Goal: Task Accomplishment & Management: Manage account settings

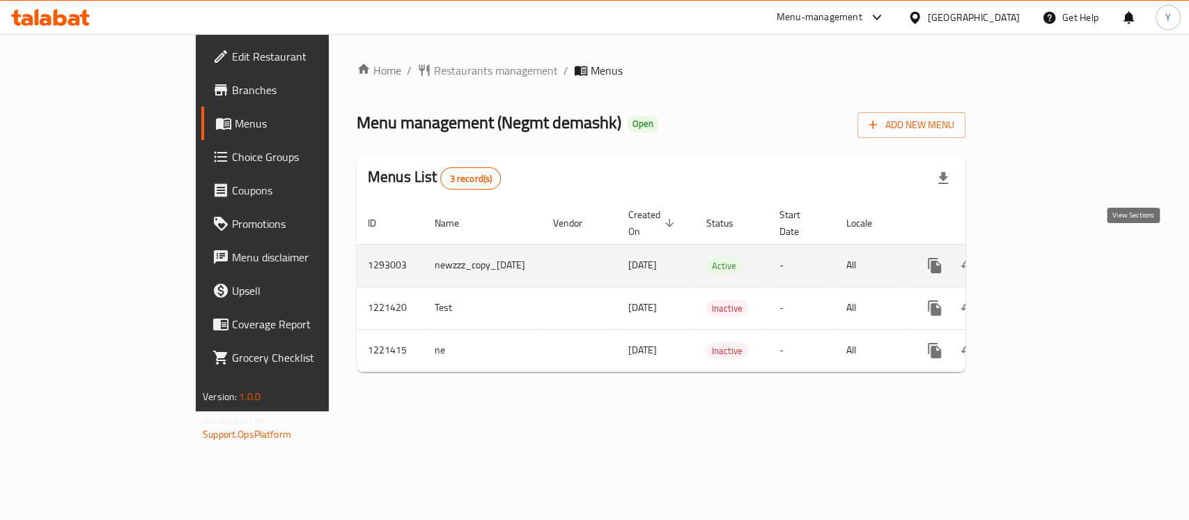
click at [1043, 257] on icon "enhanced table" at bounding box center [1035, 265] width 17 height 17
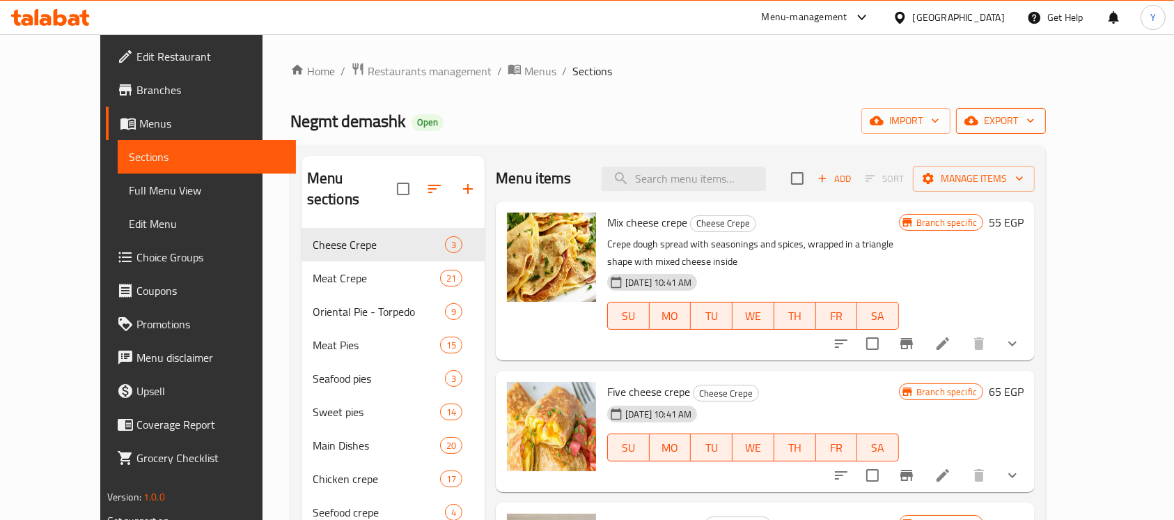
click at [979, 115] on icon "button" at bounding box center [972, 121] width 14 height 14
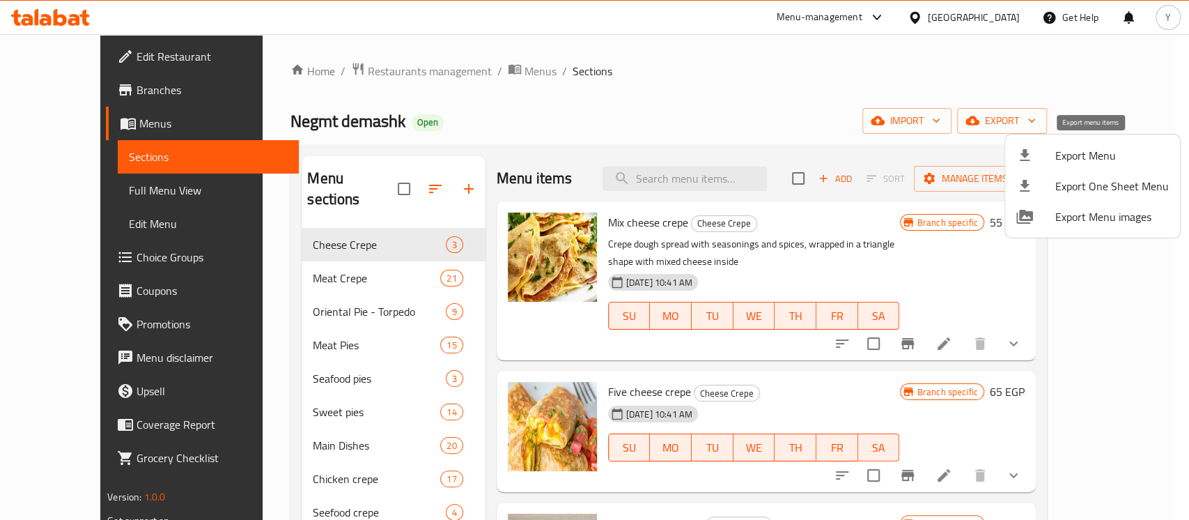
click at [1067, 143] on li "Export Menu" at bounding box center [1092, 155] width 175 height 31
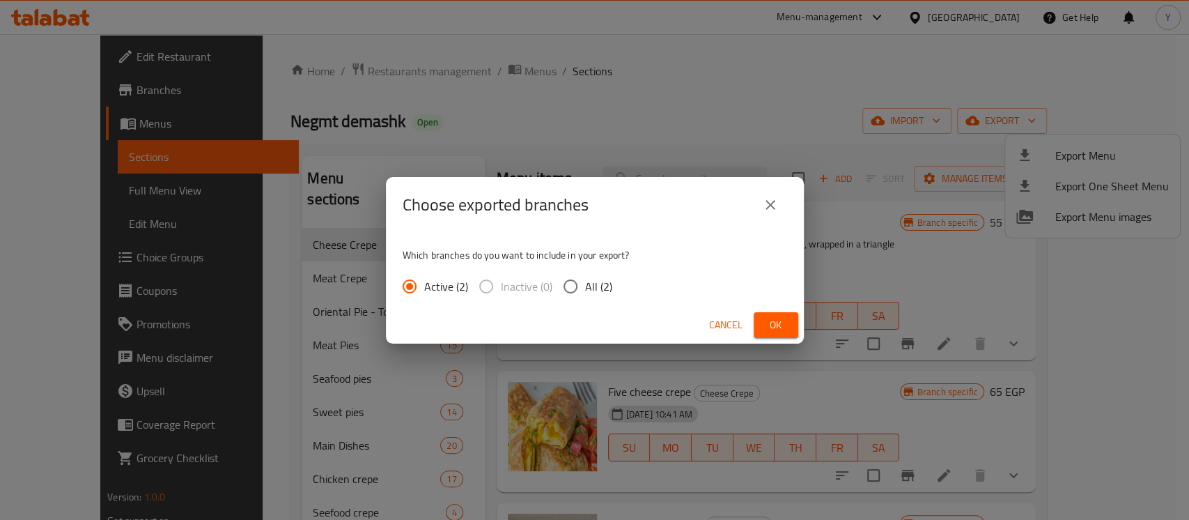
click at [595, 283] on span "All (2)" at bounding box center [598, 286] width 27 height 17
click at [585, 283] on input "All (2)" at bounding box center [570, 286] width 29 height 29
radio input "true"
click at [793, 327] on button "Ok" at bounding box center [776, 325] width 45 height 26
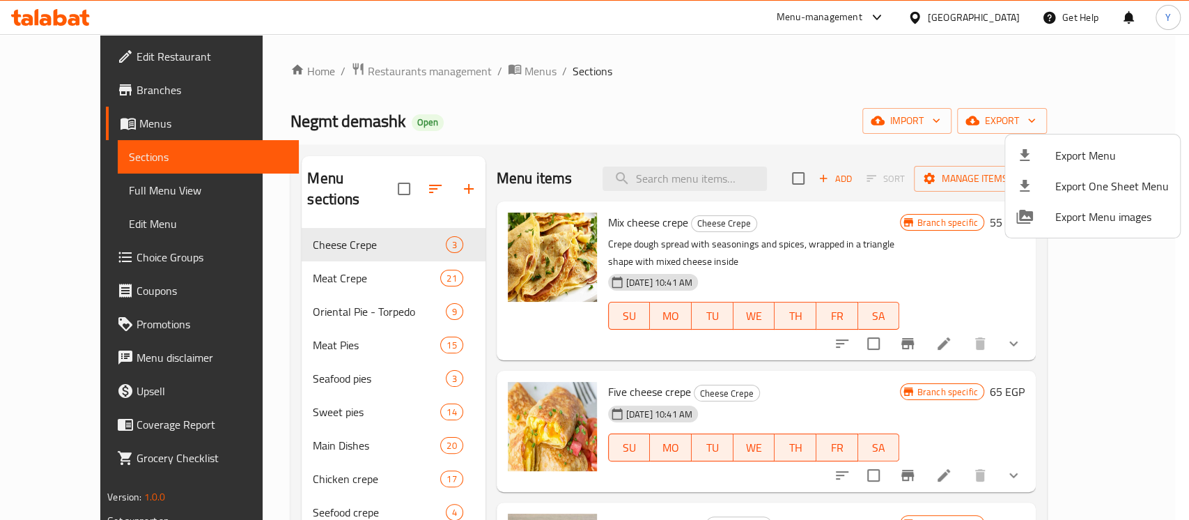
click at [84, 89] on div at bounding box center [594, 260] width 1189 height 520
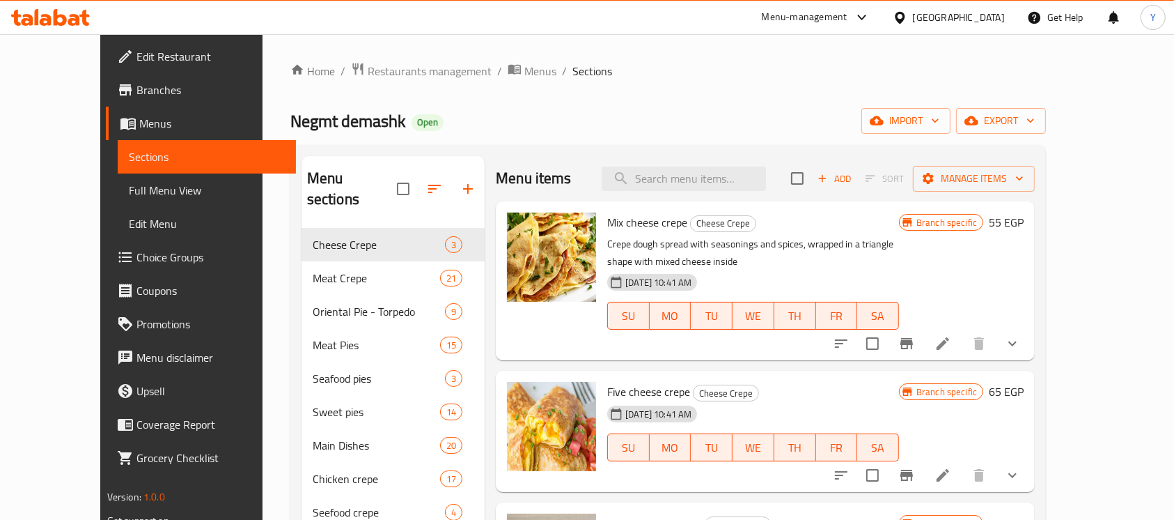
click at [137, 91] on span "Branches" at bounding box center [211, 89] width 149 height 17
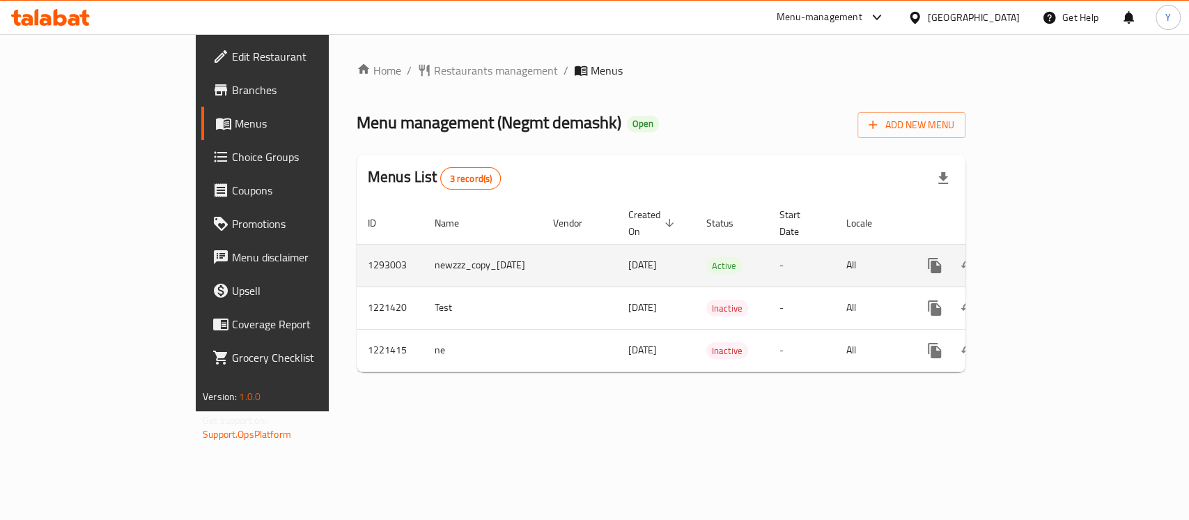
click at [1052, 249] on link "enhanced table" at bounding box center [1034, 265] width 33 height 33
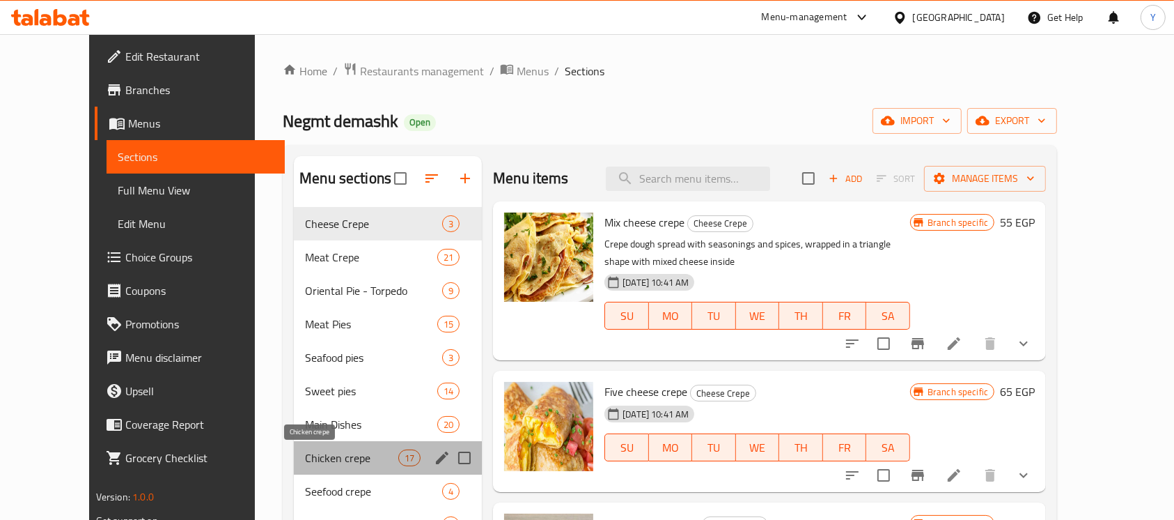
click at [340, 453] on span "Chicken crepe" at bounding box center [351, 457] width 93 height 17
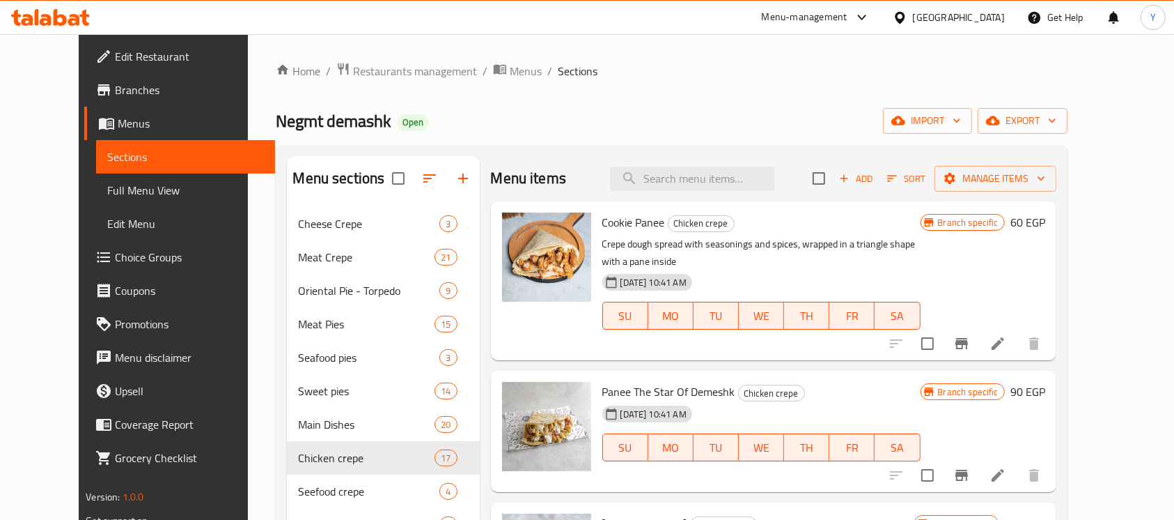
click at [1045, 226] on h6 "60 EGP" at bounding box center [1028, 222] width 35 height 20
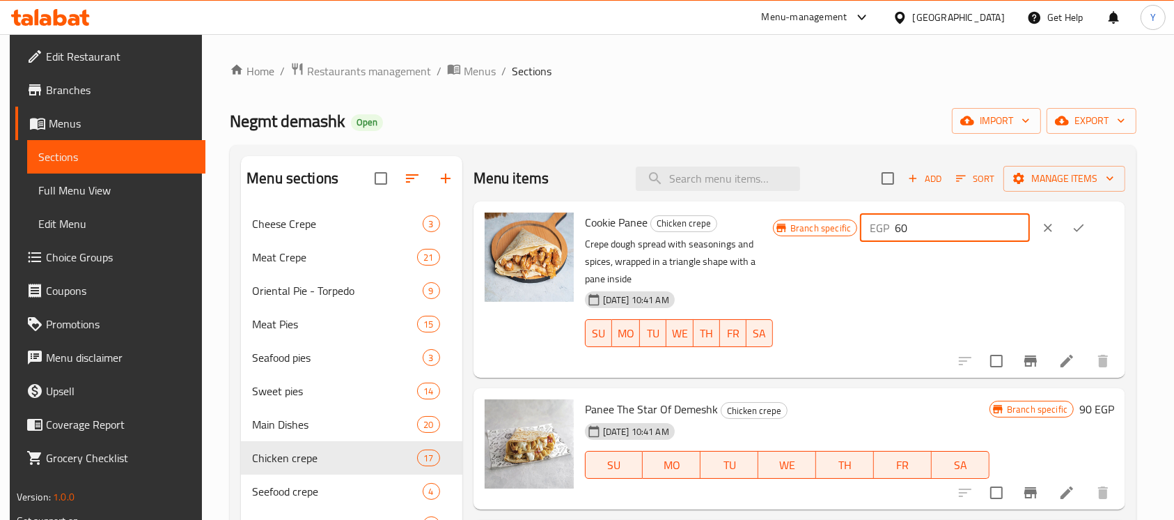
click at [924, 227] on input "60" at bounding box center [962, 228] width 134 height 28
type input "70"
click at [1070, 224] on button "ok" at bounding box center [1078, 227] width 31 height 31
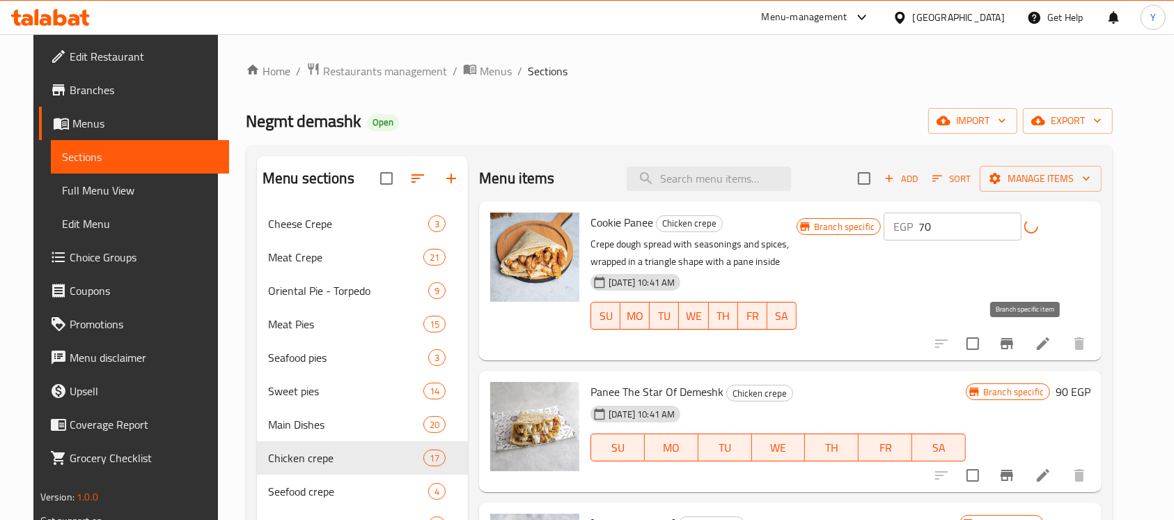
click at [1018, 334] on button "Branch-specific-item" at bounding box center [1006, 343] width 33 height 33
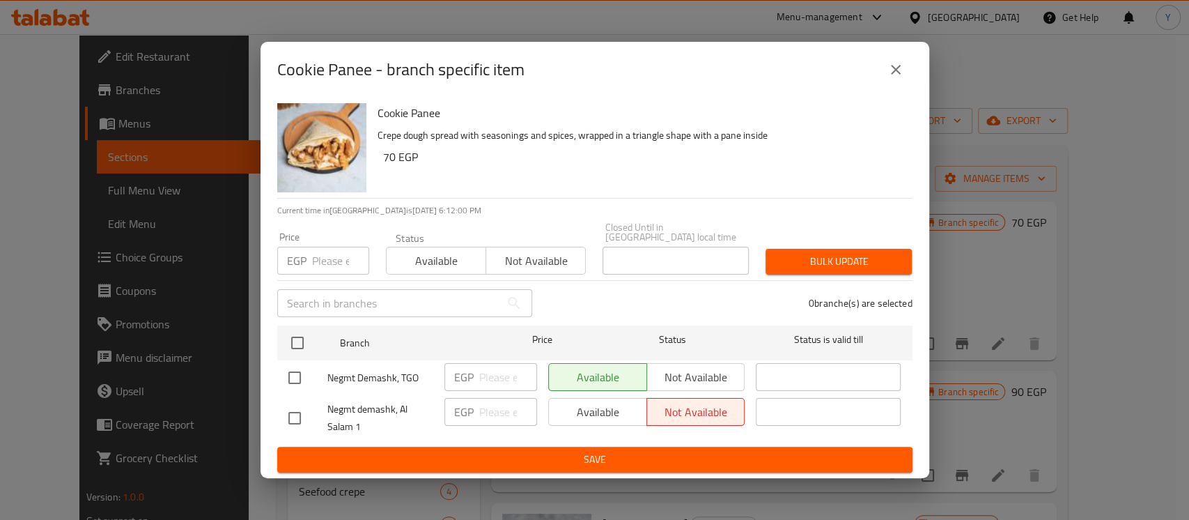
drag, startPoint x: 288, startPoint y: 332, endPoint x: 332, endPoint y: 275, distance: 71.5
click at [287, 332] on input "checkbox" at bounding box center [297, 342] width 29 height 29
checkbox input "true"
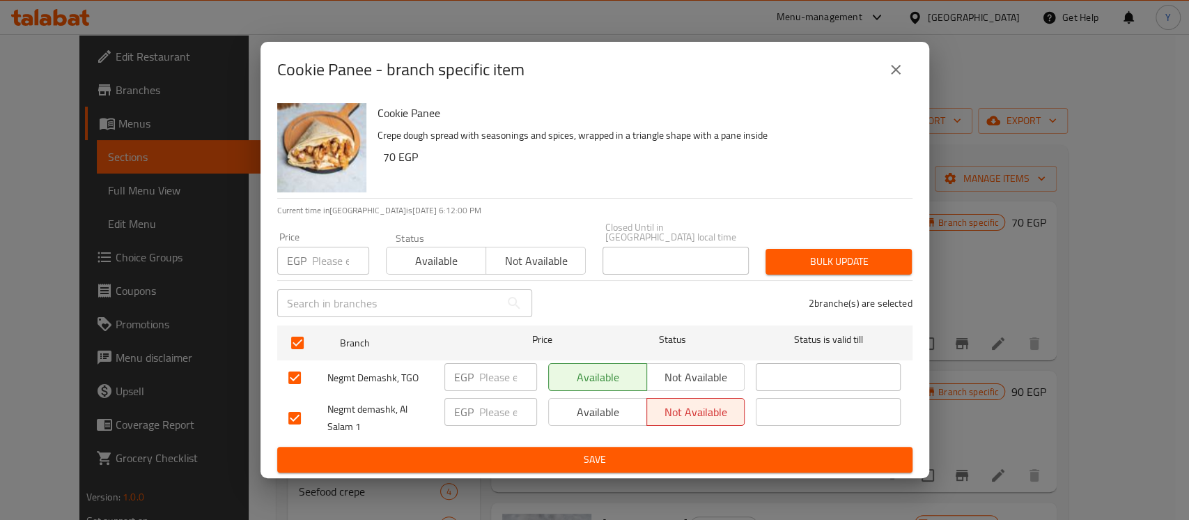
click at [340, 258] on input "number" at bounding box center [340, 261] width 57 height 28
type input "70"
click at [835, 253] on span "Bulk update" at bounding box center [839, 261] width 124 height 17
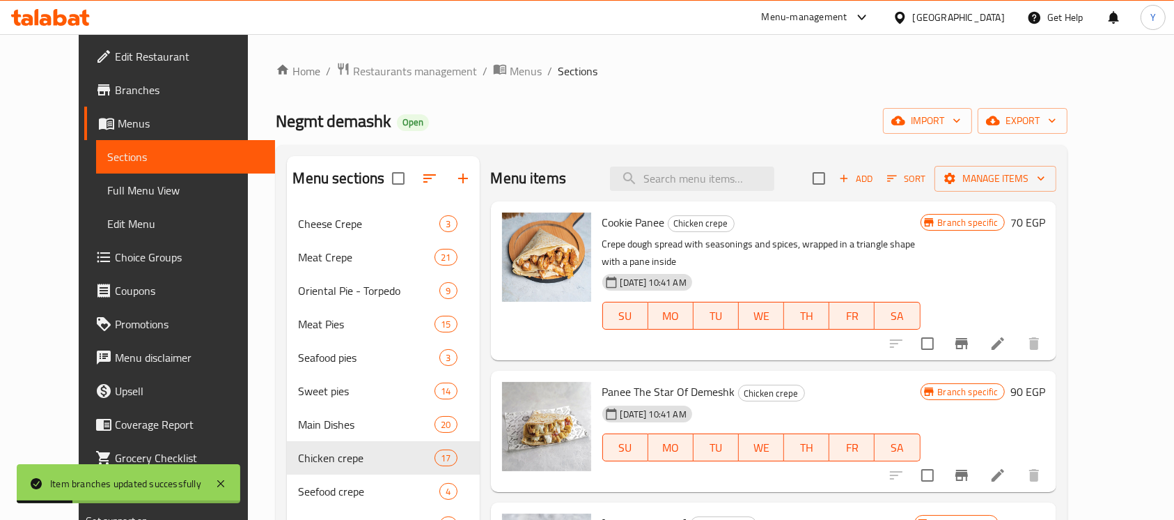
click at [1045, 382] on h6 "90 EGP" at bounding box center [1028, 392] width 35 height 20
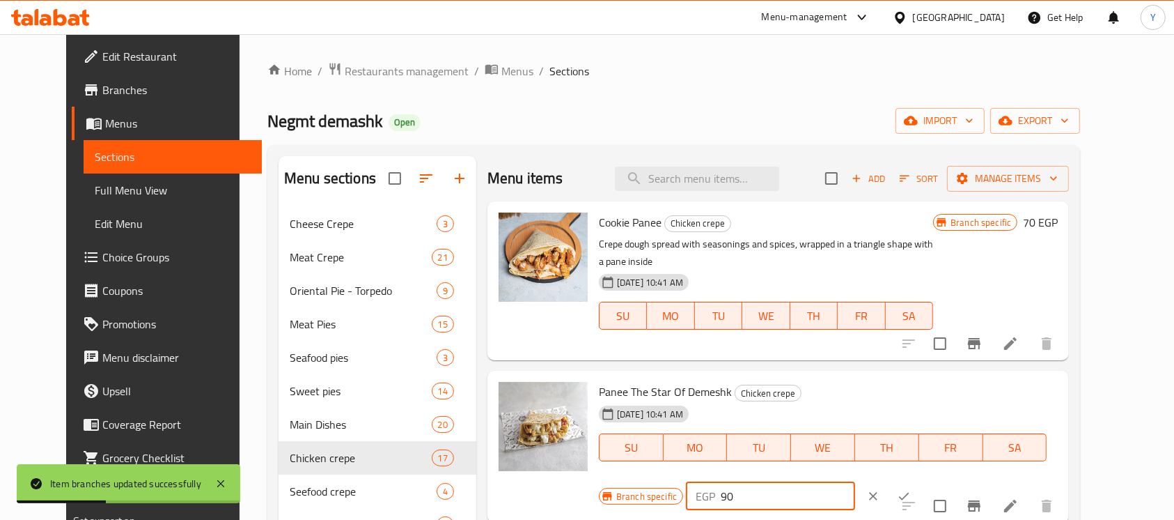
drag, startPoint x: 925, startPoint y: 386, endPoint x: 917, endPoint y: 387, distance: 8.4
click at [855, 482] on div "EGP 90 ​" at bounding box center [770, 496] width 169 height 28
type input "120"
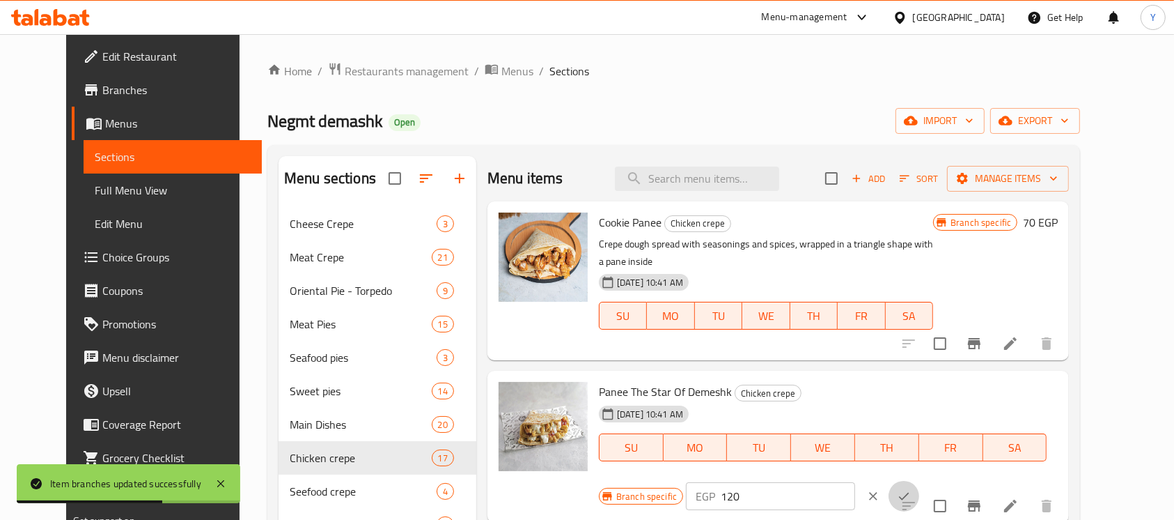
click at [911, 489] on icon "ok" at bounding box center [904, 496] width 14 height 14
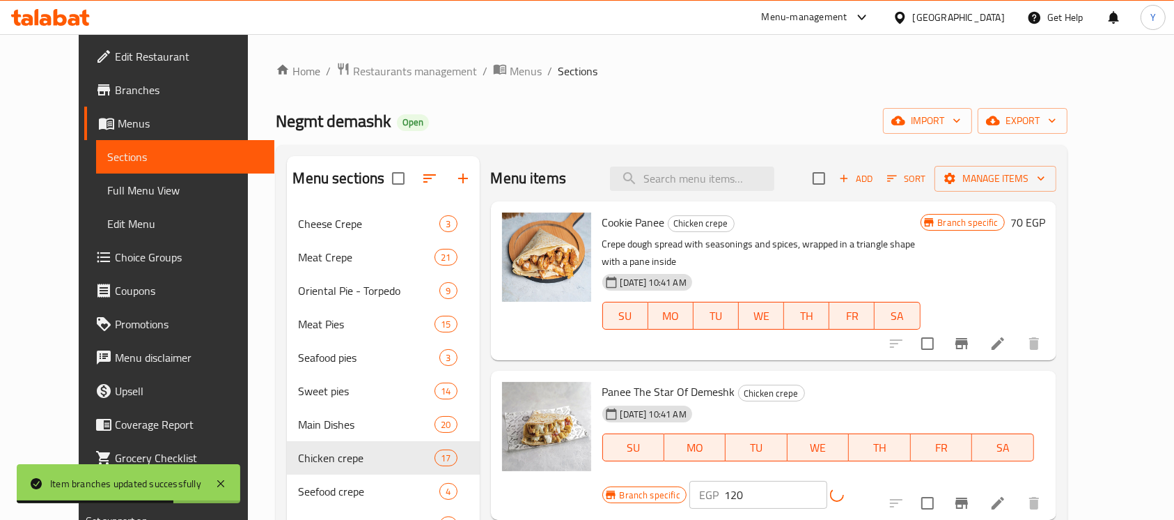
click at [970, 494] on icon "Branch-specific-item" at bounding box center [961, 502] width 17 height 17
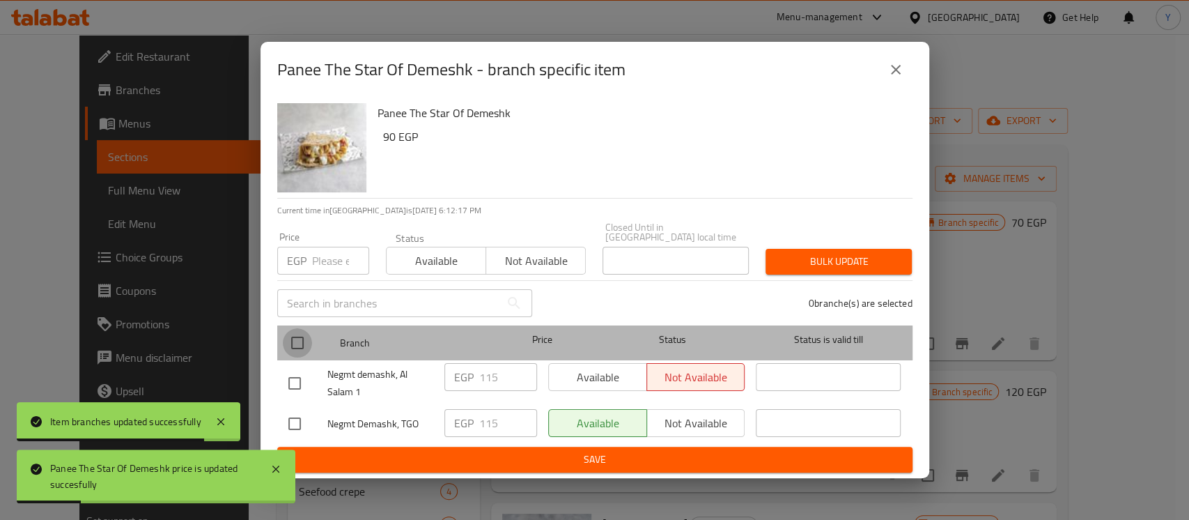
drag, startPoint x: 293, startPoint y: 338, endPoint x: 316, endPoint y: 294, distance: 49.5
click at [294, 337] on input "checkbox" at bounding box center [297, 342] width 29 height 29
checkbox input "true"
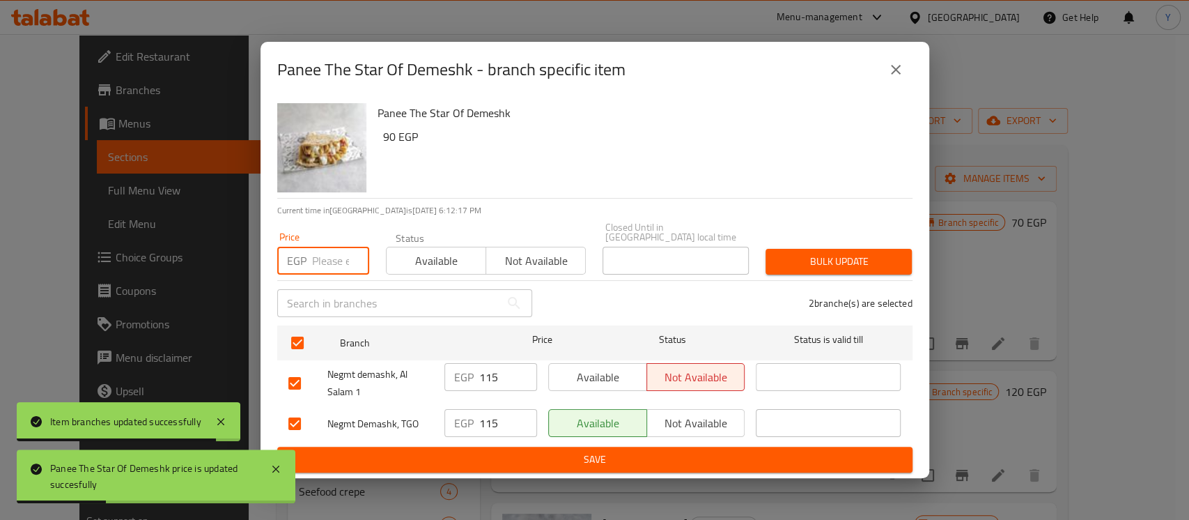
click at [328, 251] on input "number" at bounding box center [340, 261] width 57 height 28
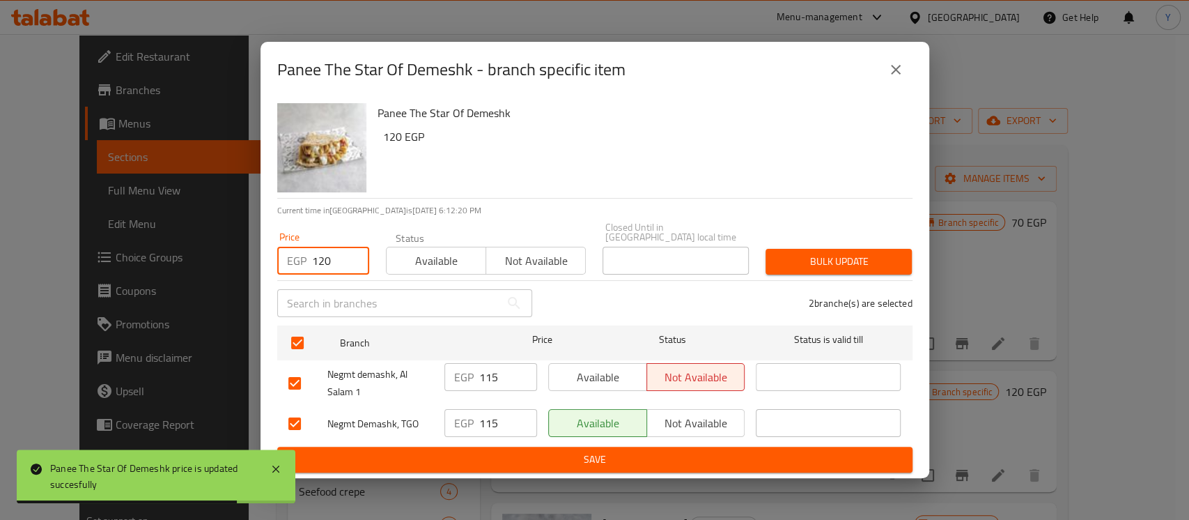
type input "120"
click at [811, 266] on button "Bulk update" at bounding box center [838, 262] width 146 height 26
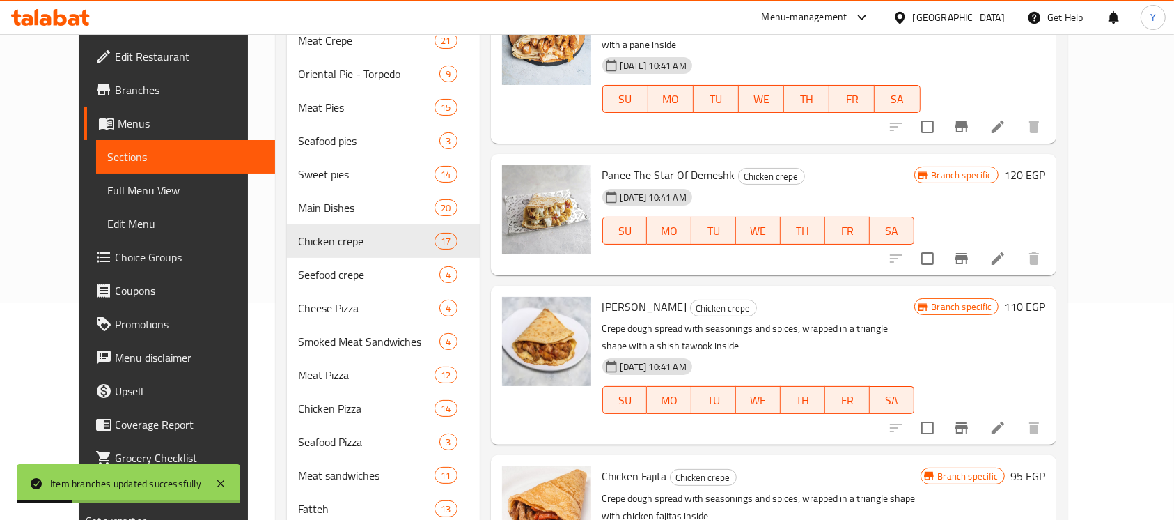
scroll to position [223, 0]
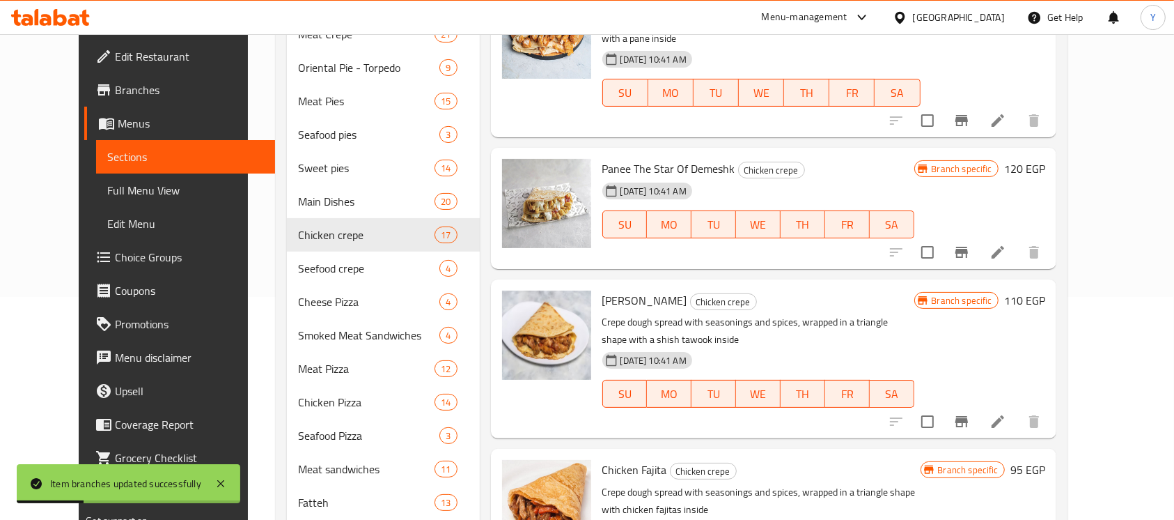
click at [1045, 290] on h6 "110 EGP" at bounding box center [1024, 300] width 41 height 20
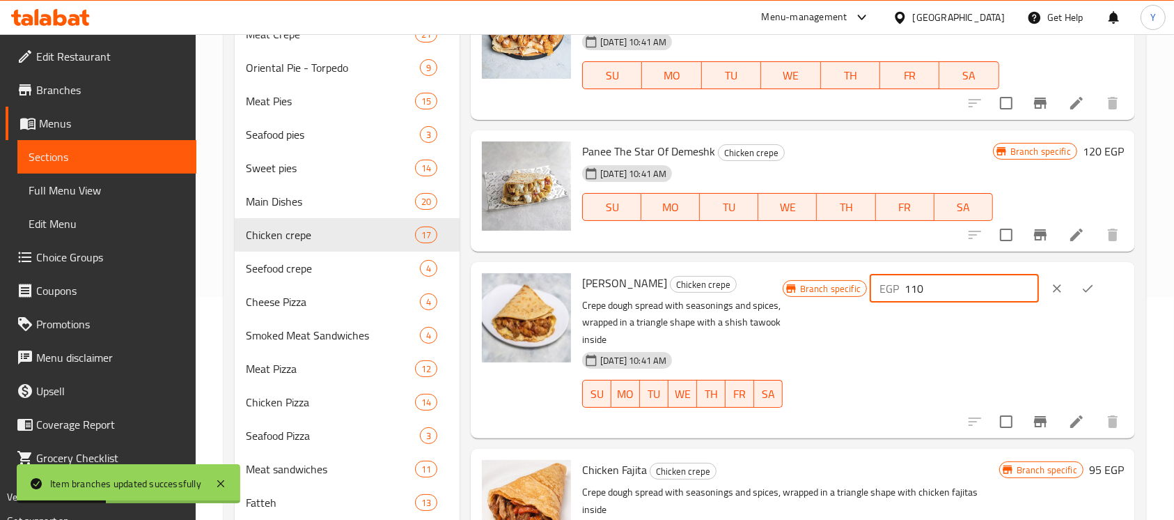
click at [968, 301] on input "110" at bounding box center [972, 288] width 134 height 28
type input "115"
click at [1086, 298] on button "ok" at bounding box center [1088, 288] width 31 height 31
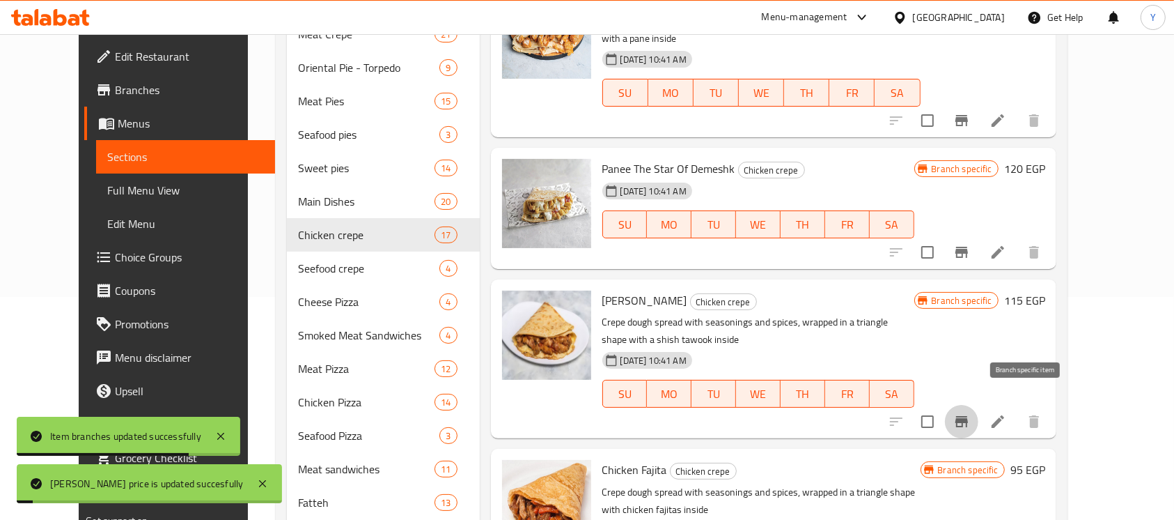
click at [968, 416] on icon "Branch-specific-item" at bounding box center [962, 421] width 13 height 11
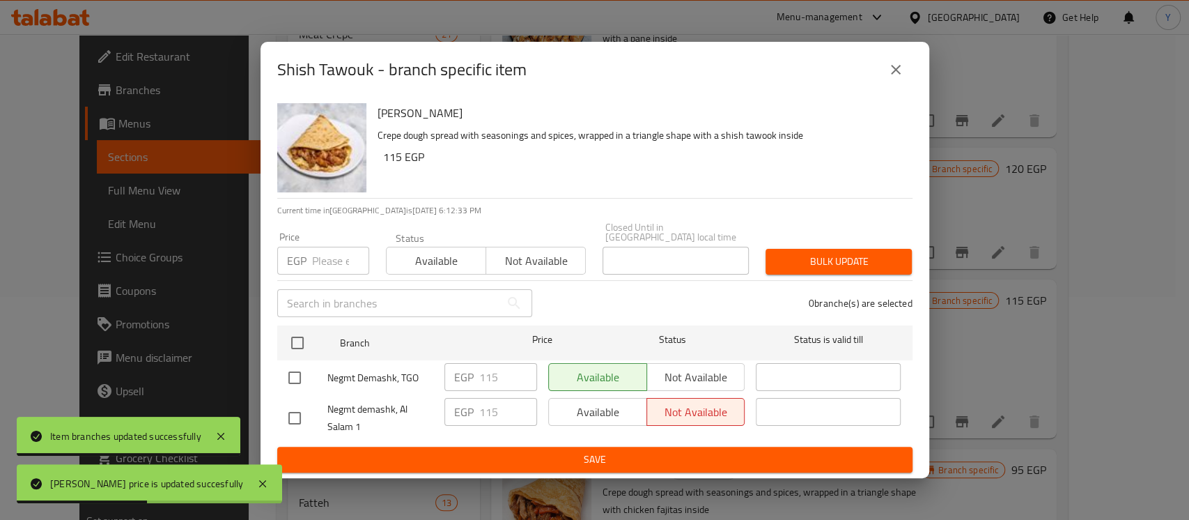
click at [885, 75] on button "close" at bounding box center [895, 69] width 33 height 33
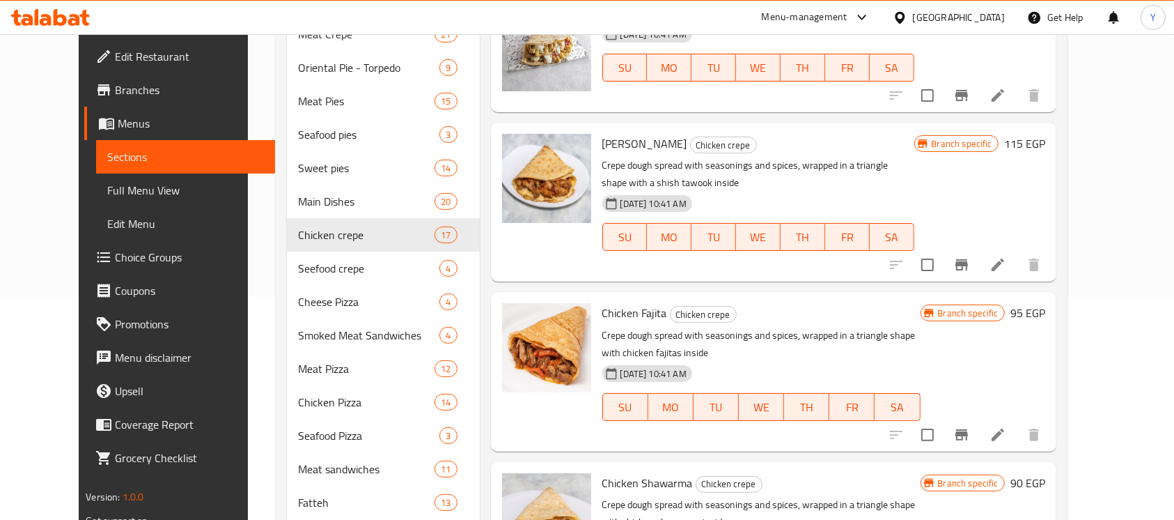
scroll to position [178, 0]
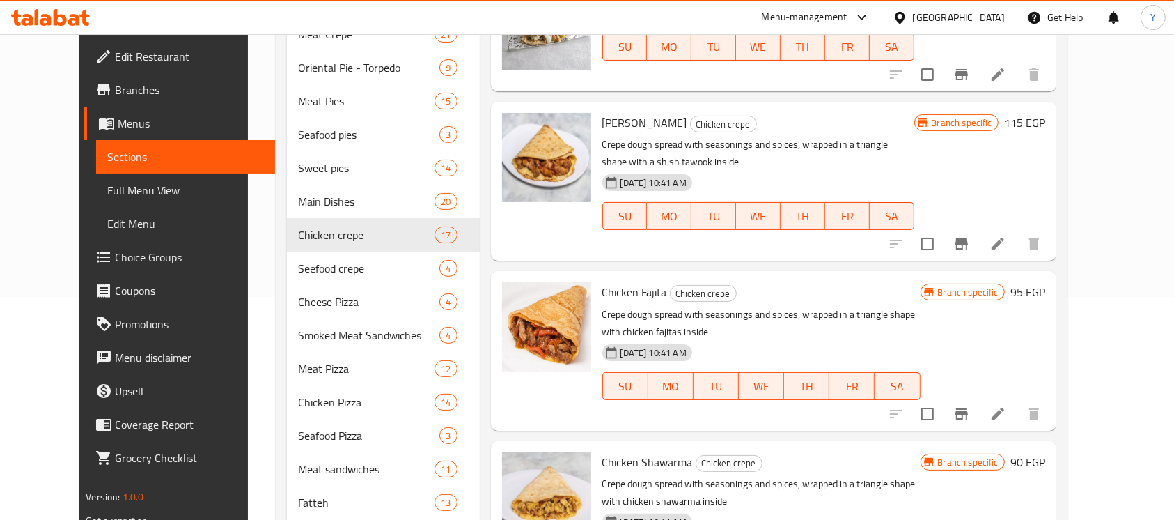
click at [1045, 282] on h6 "95 EGP" at bounding box center [1028, 292] width 35 height 20
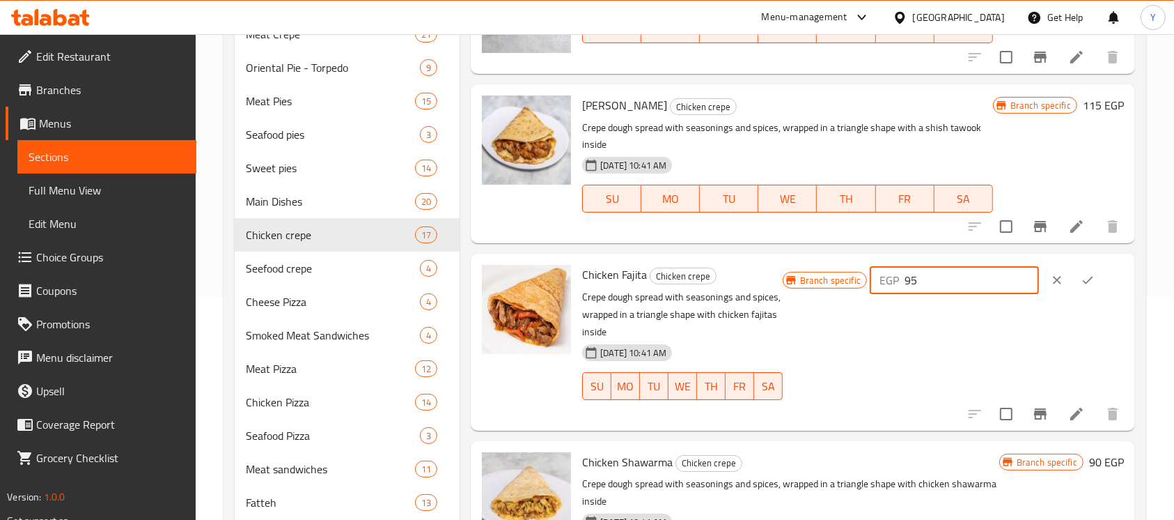
drag, startPoint x: 897, startPoint y: 286, endPoint x: 715, endPoint y: 284, distance: 181.8
click at [715, 284] on div "Chicken Fajita Chicken crepe Crepe dough spread with seasonings and spices, wra…" at bounding box center [853, 341] width 553 height 165
type input "115"
click at [1073, 279] on button "ok" at bounding box center [1088, 280] width 31 height 31
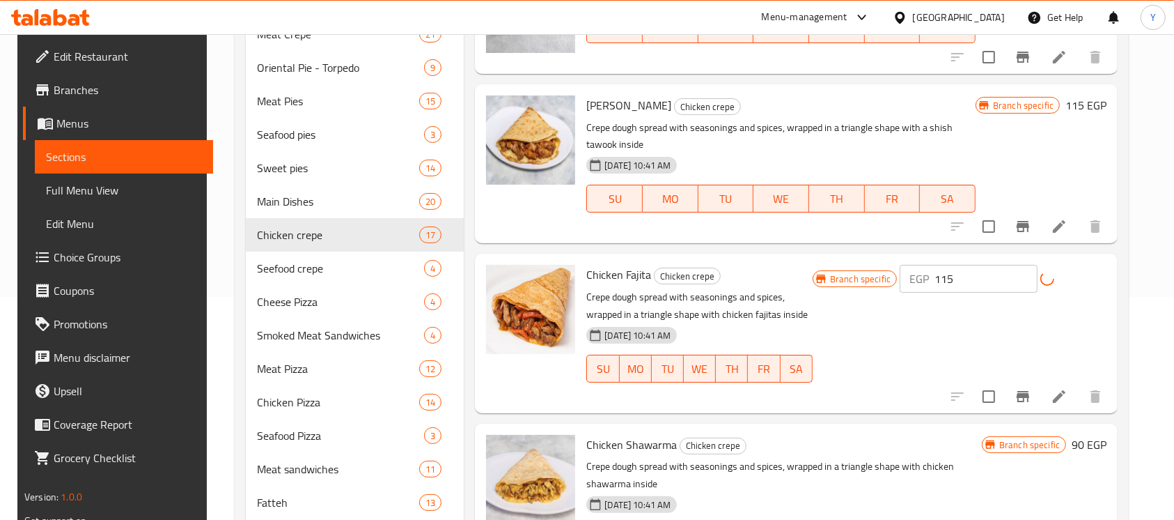
click at [1020, 393] on icon "Branch-specific-item" at bounding box center [1023, 396] width 13 height 11
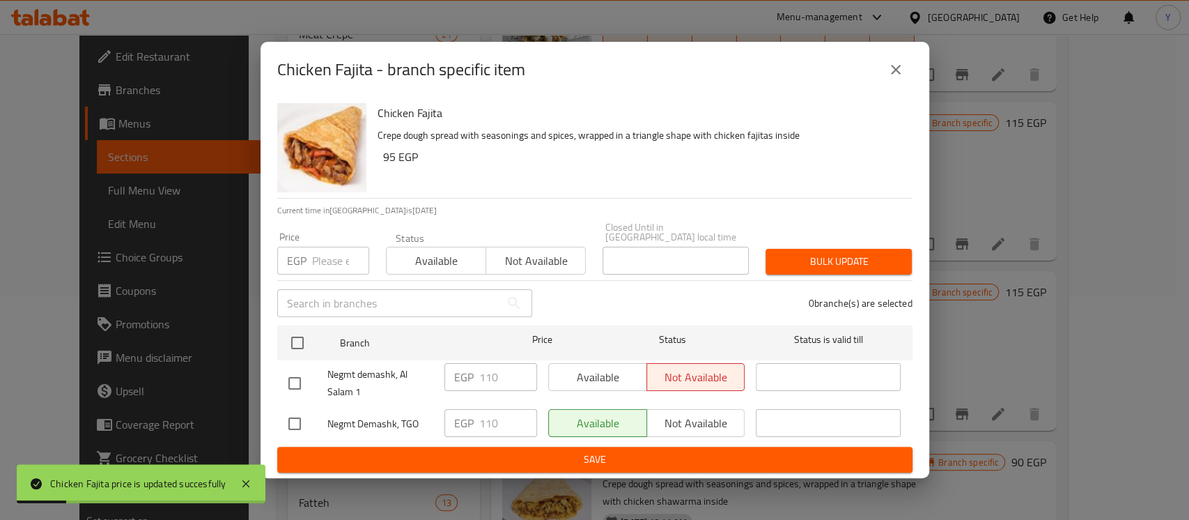
click at [270, 333] on div "Chicken Fajita Crepe dough spread with seasonings and spices, wrapped in a tria…" at bounding box center [594, 288] width 669 height 380
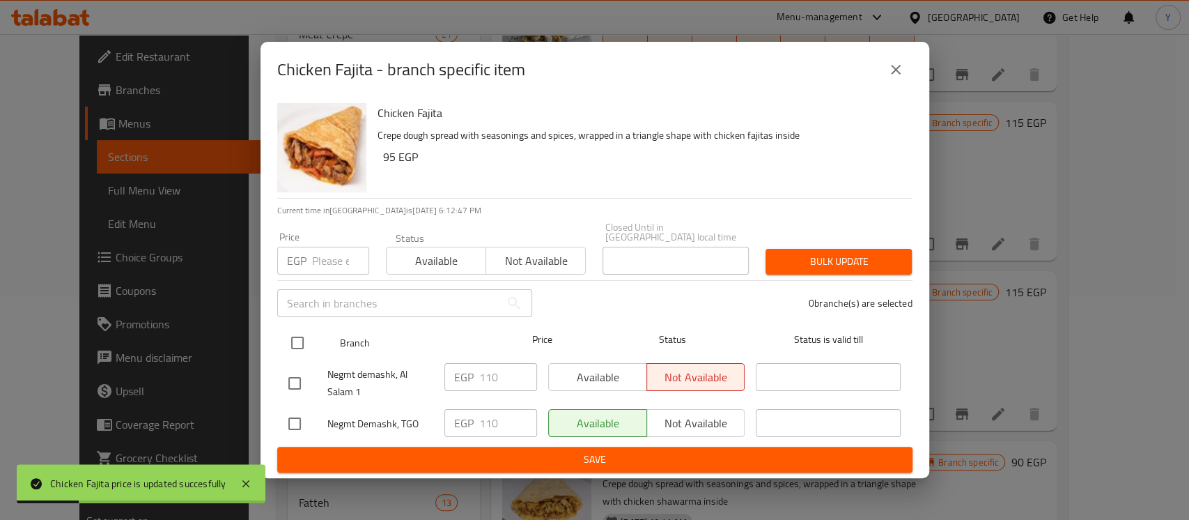
click at [312, 331] on div at bounding box center [309, 342] width 52 height 40
click at [295, 328] on input "checkbox" at bounding box center [297, 342] width 29 height 29
checkbox input "true"
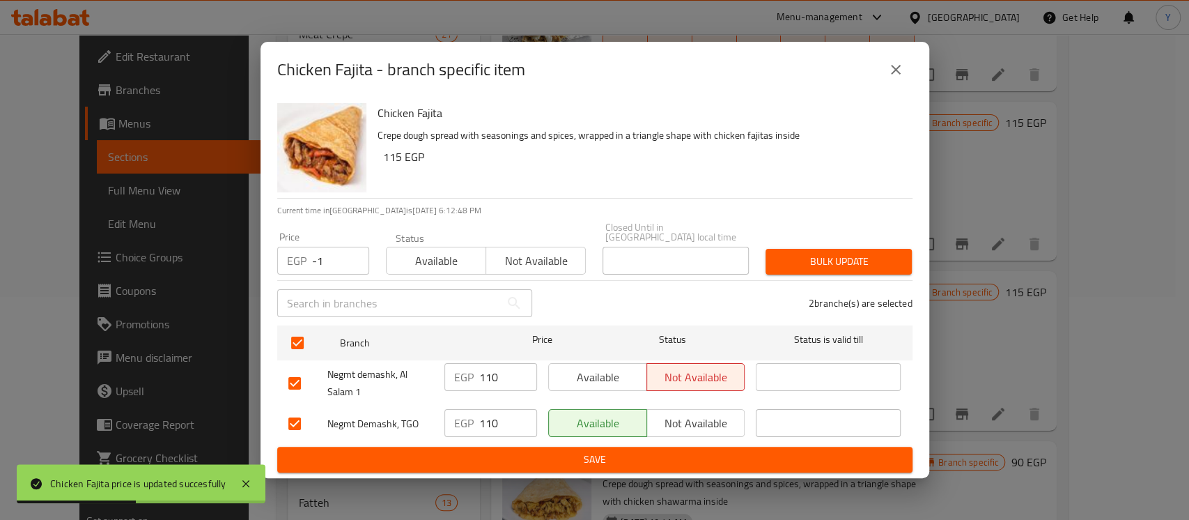
click at [350, 256] on input "-1" at bounding box center [340, 261] width 57 height 28
drag, startPoint x: 323, startPoint y: 258, endPoint x: 213, endPoint y: 260, distance: 110.1
click at [213, 260] on div "Chicken Fajita - branch specific item Chicken Fajita Crepe dough spread with se…" at bounding box center [594, 260] width 1189 height 520
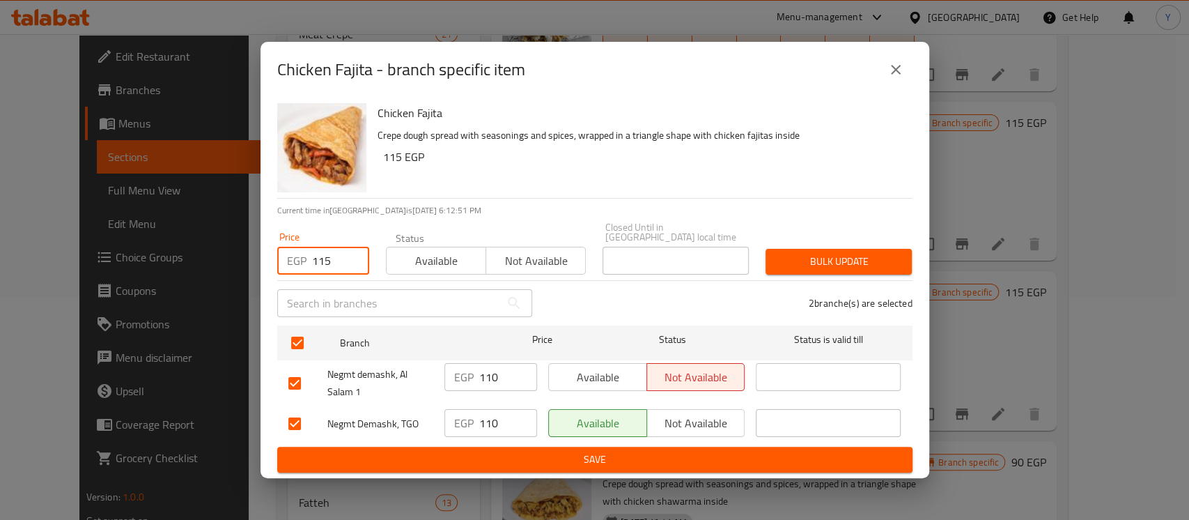
type input "115"
click at [834, 253] on span "Bulk update" at bounding box center [839, 261] width 124 height 17
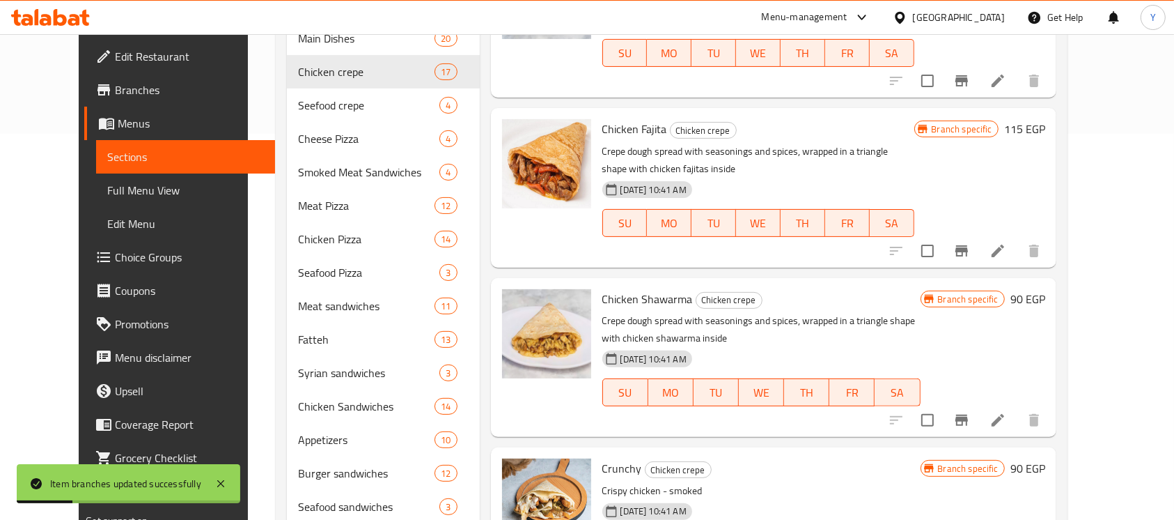
scroll to position [388, 0]
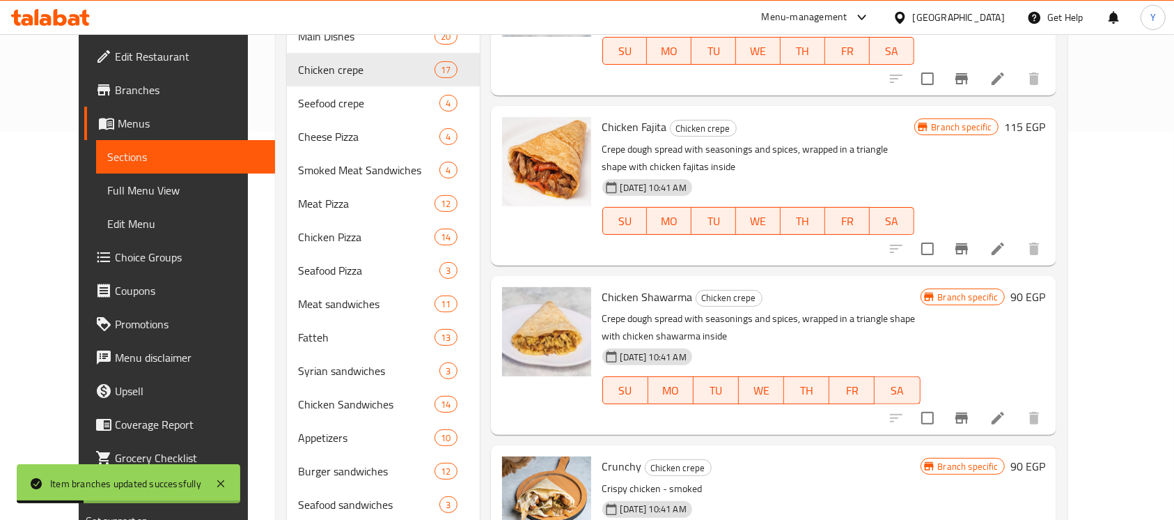
click at [1045, 287] on h6 "90 EGP" at bounding box center [1028, 297] width 35 height 20
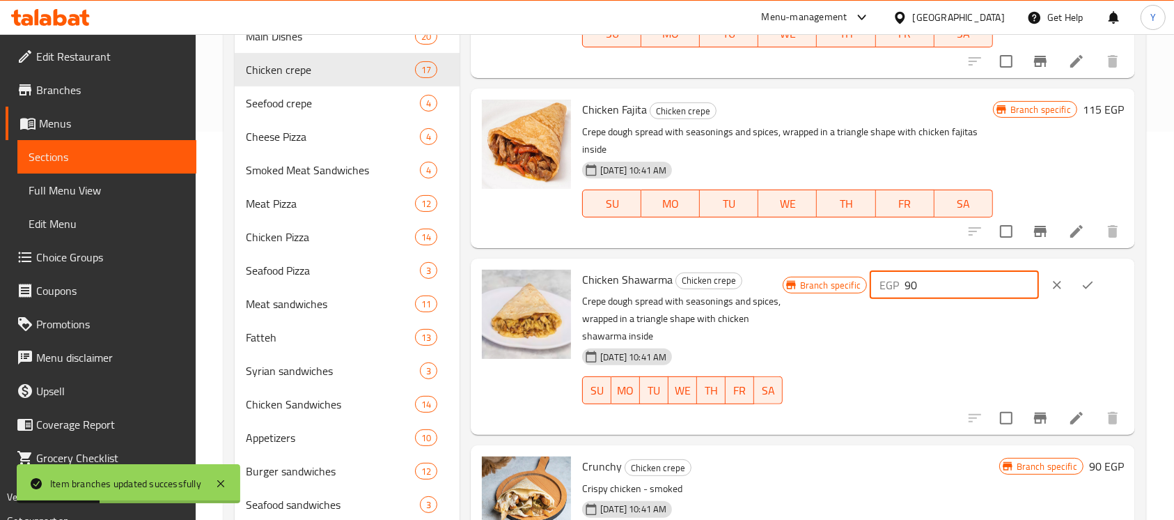
drag, startPoint x: 953, startPoint y: 292, endPoint x: 822, endPoint y: 302, distance: 131.3
click at [822, 302] on div "Branch specific EGP 90 ​" at bounding box center [953, 347] width 341 height 154
type input "115"
click at [1086, 281] on icon "ok" at bounding box center [1088, 285] width 14 height 14
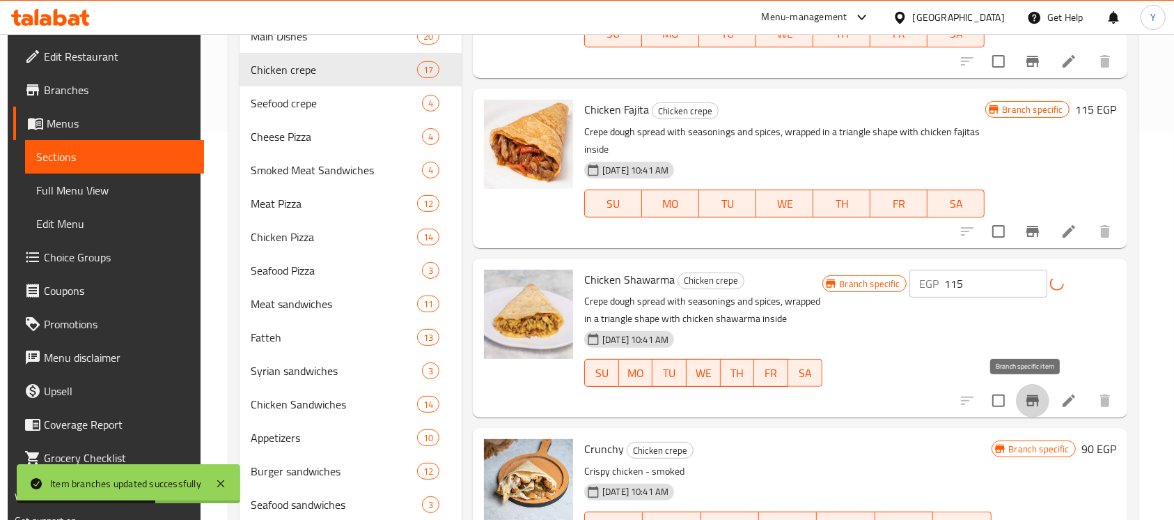
click at [1024, 407] on icon "Branch-specific-item" at bounding box center [1032, 400] width 17 height 17
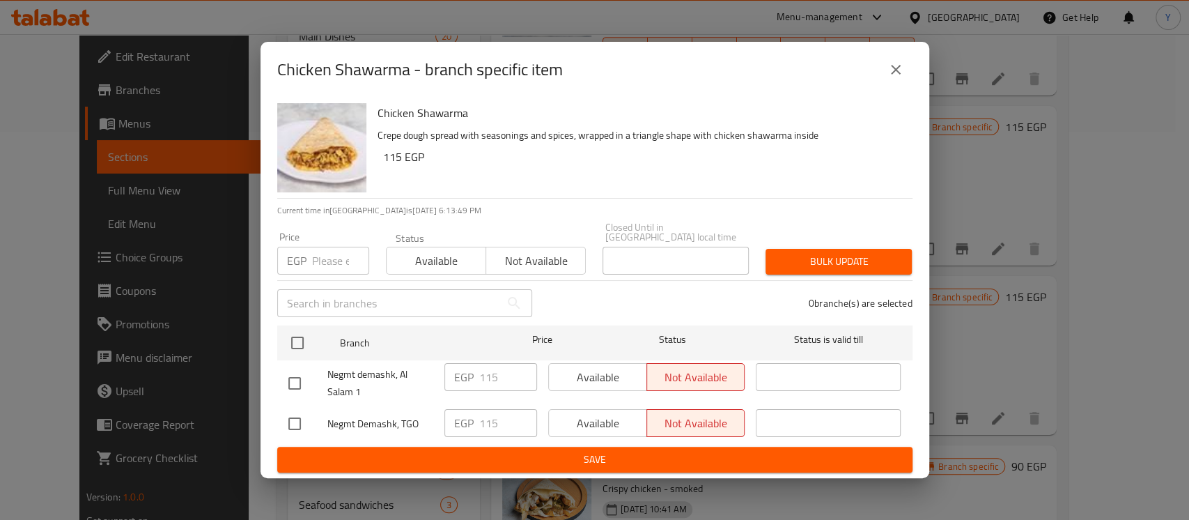
click at [820, 253] on span "Bulk update" at bounding box center [839, 261] width 124 height 17
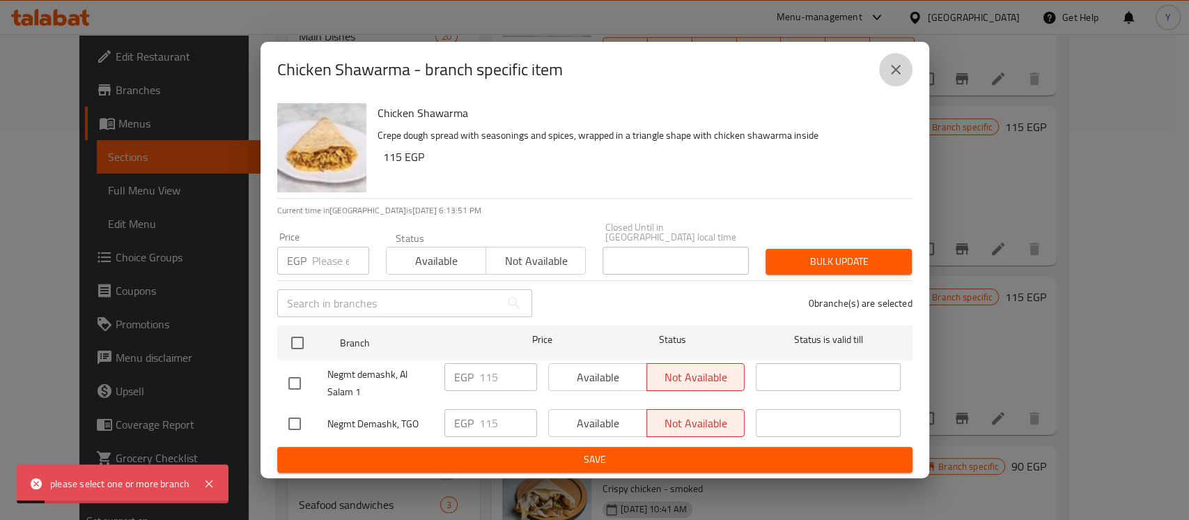
click at [887, 73] on icon "close" at bounding box center [895, 69] width 17 height 17
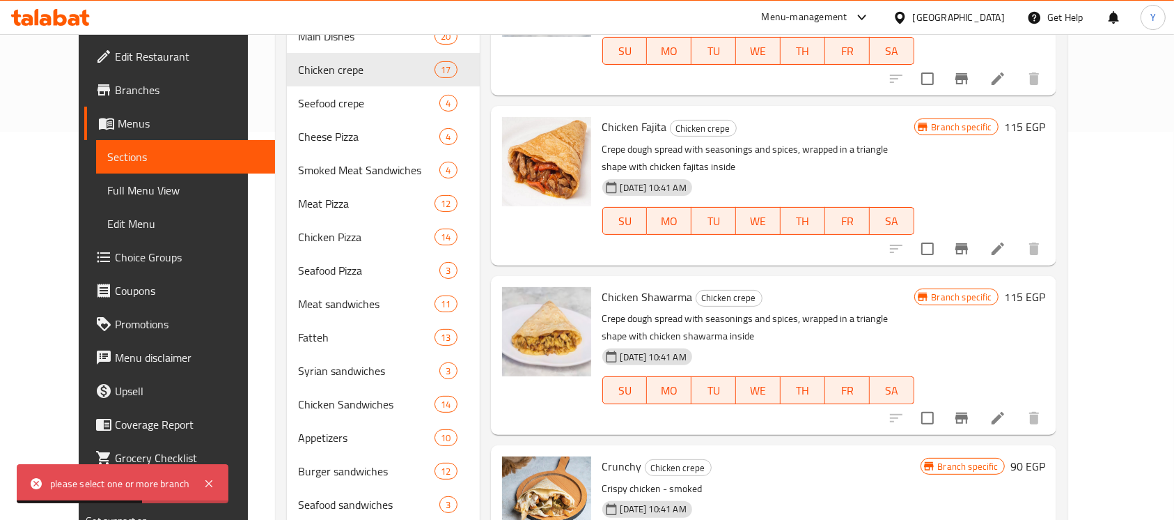
drag, startPoint x: 1120, startPoint y: 136, endPoint x: 1129, endPoint y: 212, distance: 76.5
click at [1057, 212] on div "Menu items Add Sort Manage items Cookie Panee Chicken crepe Crepe dough spread …" at bounding box center [768, 297] width 577 height 1059
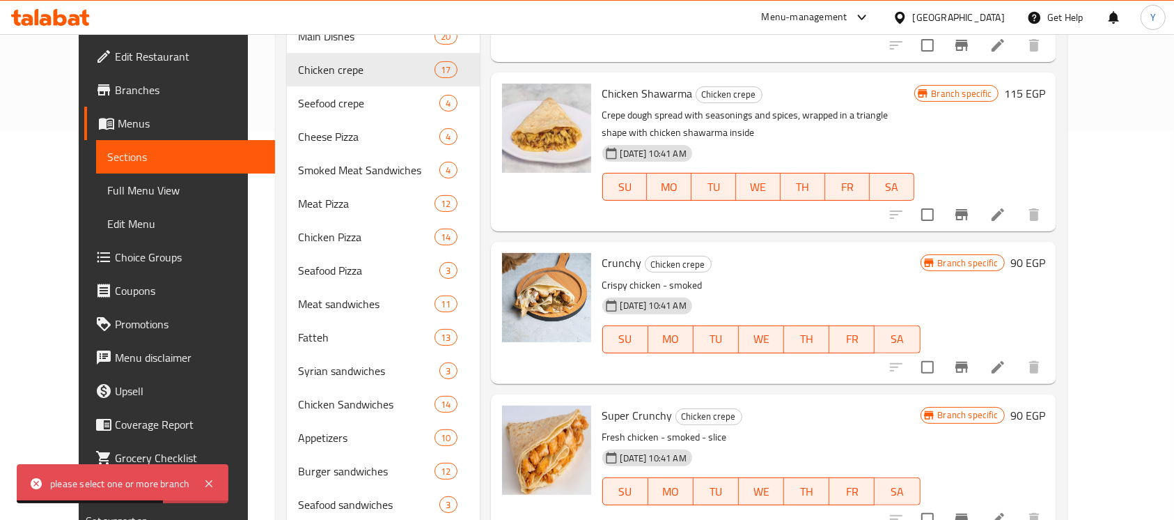
scroll to position [383, 0]
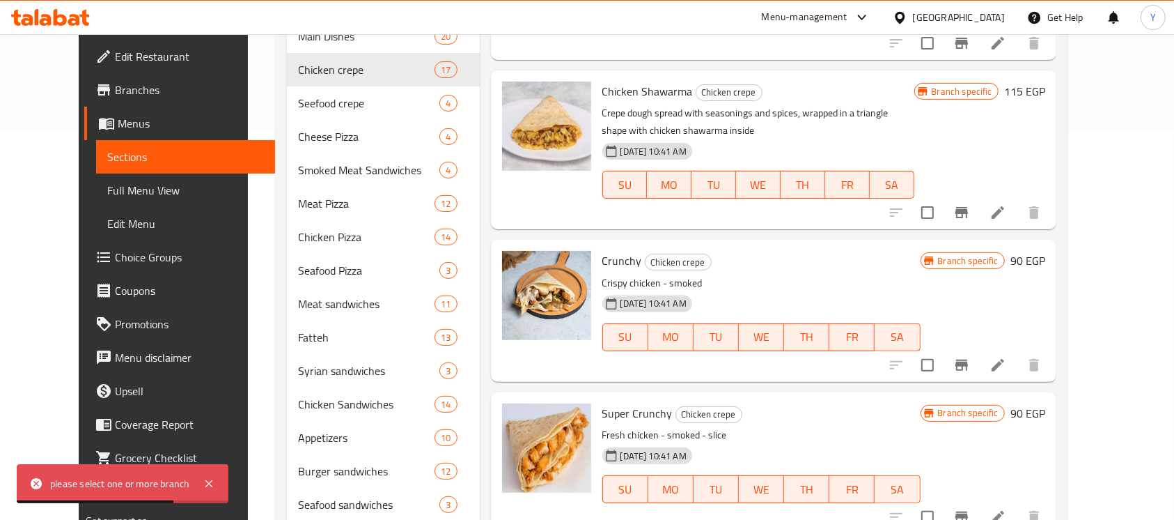
click at [1045, 251] on h6 "90 EGP" at bounding box center [1028, 261] width 35 height 20
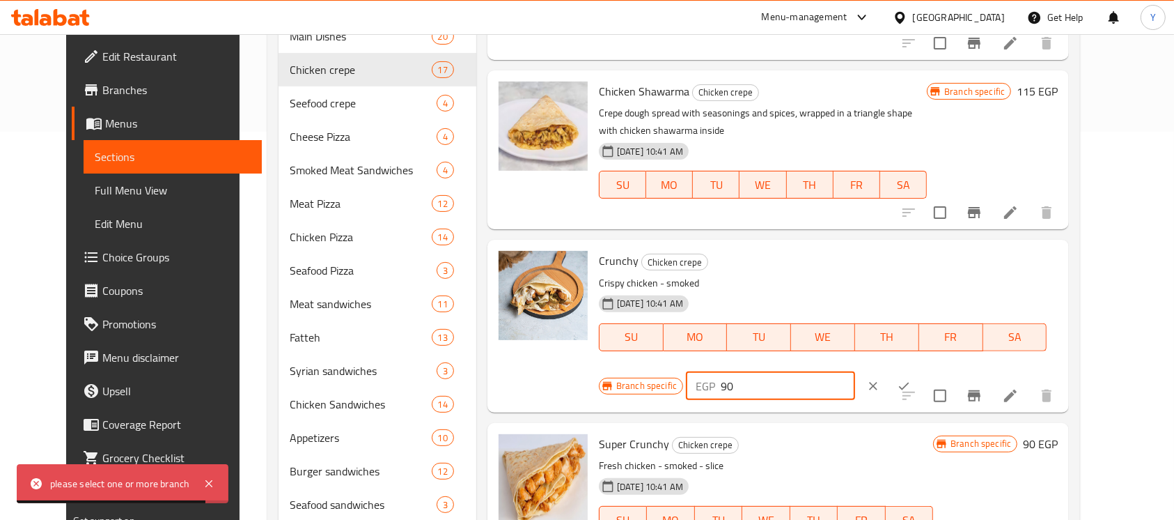
click at [855, 372] on input "90" at bounding box center [788, 386] width 134 height 28
type input "110"
click at [919, 371] on div at bounding box center [888, 386] width 61 height 31
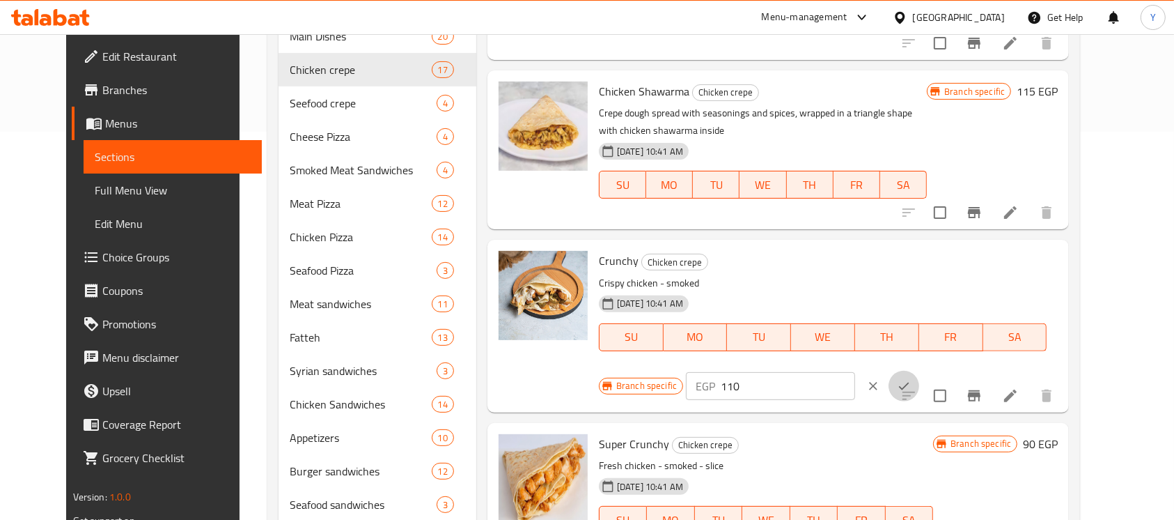
click at [919, 371] on button "ok" at bounding box center [904, 386] width 31 height 31
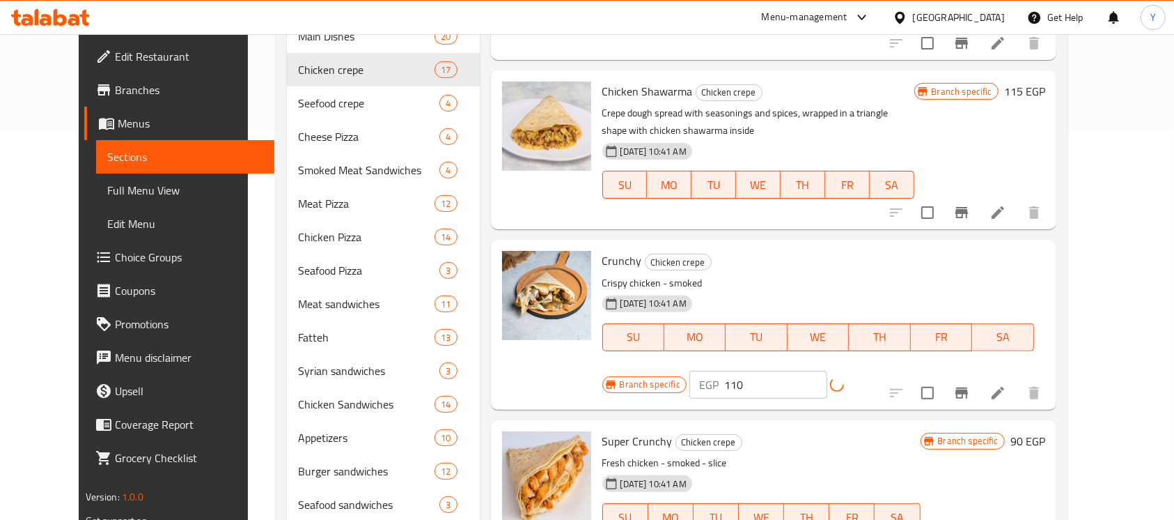
click at [979, 376] on button "Branch-specific-item" at bounding box center [961, 392] width 33 height 33
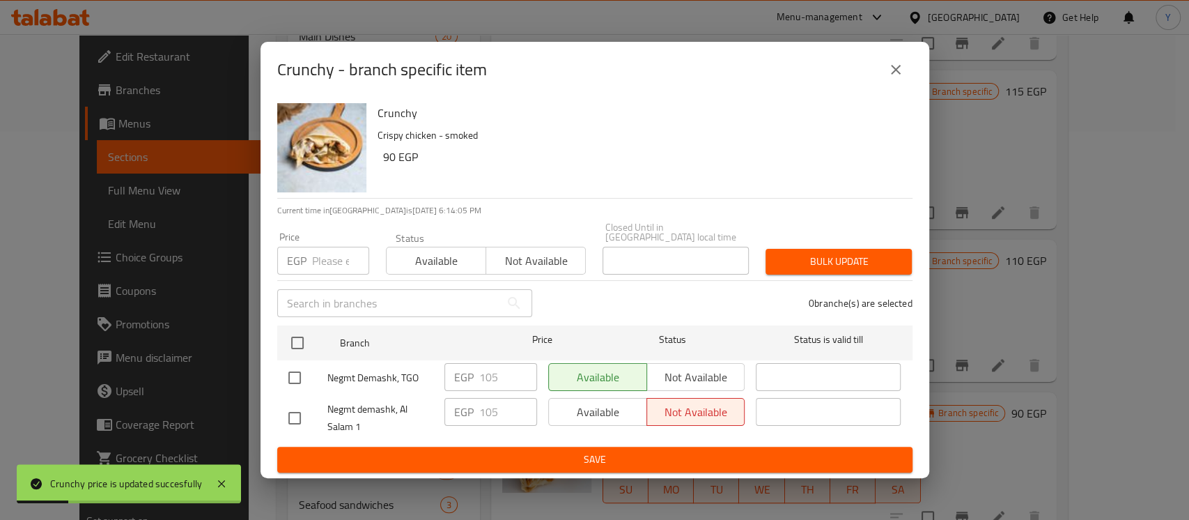
click at [306, 365] on input "checkbox" at bounding box center [294, 377] width 29 height 29
checkbox input "true"
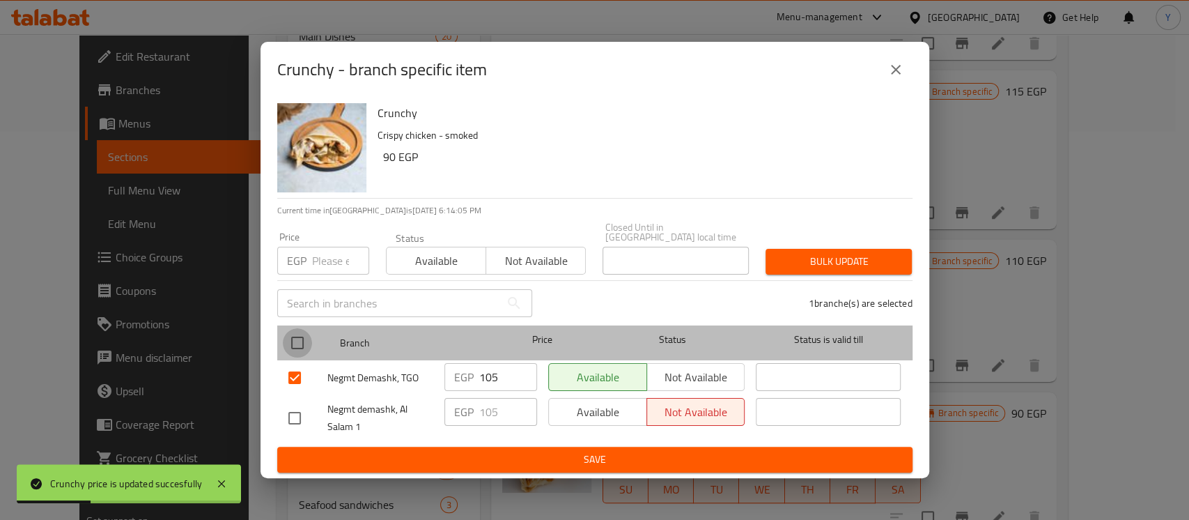
click at [306, 339] on input "checkbox" at bounding box center [297, 342] width 29 height 29
checkbox input "true"
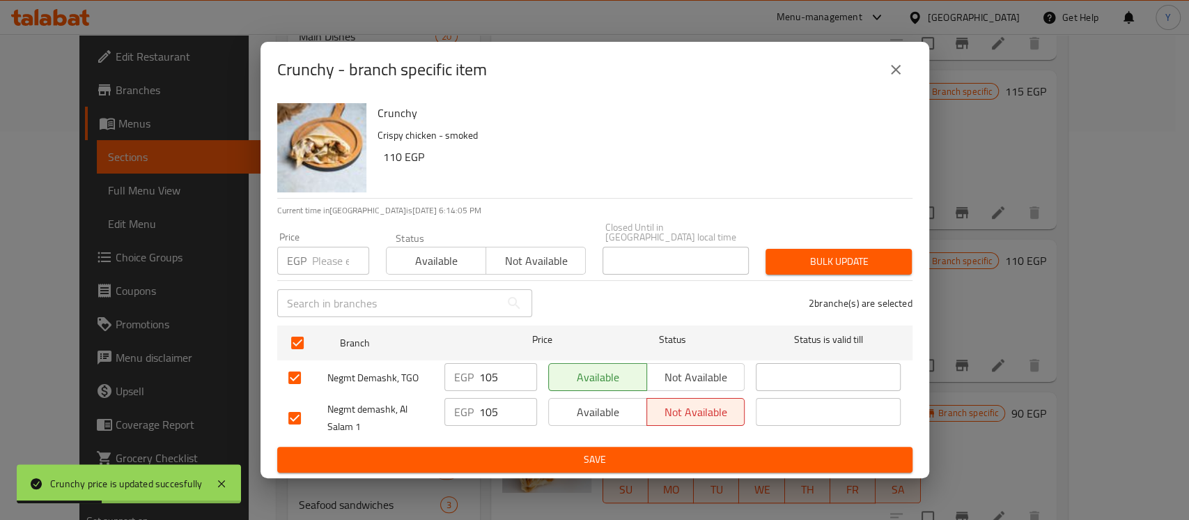
click at [351, 247] on input "number" at bounding box center [340, 261] width 57 height 28
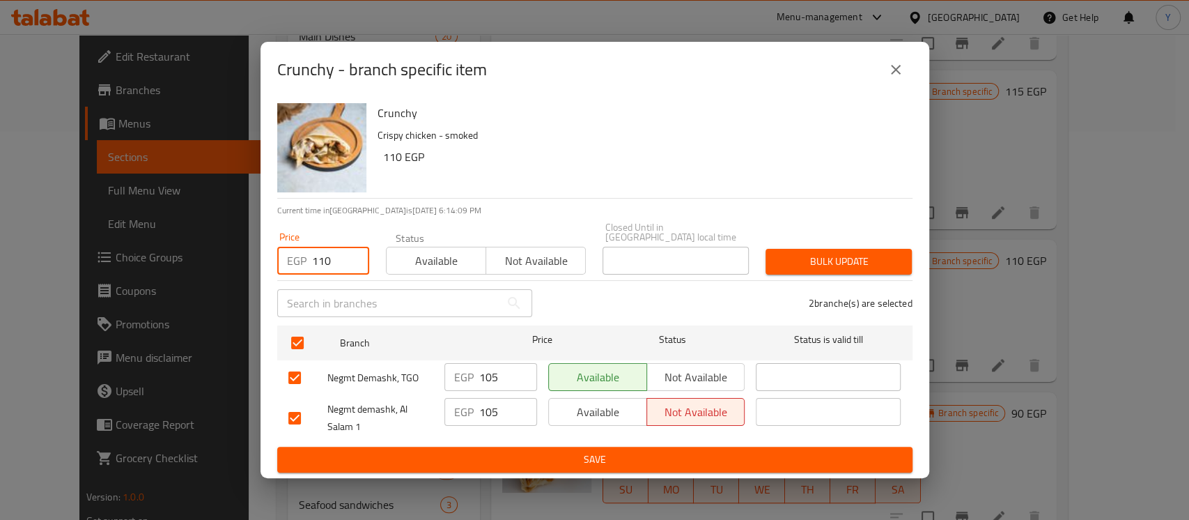
type input "110"
click at [797, 259] on span "Bulk update" at bounding box center [839, 261] width 124 height 17
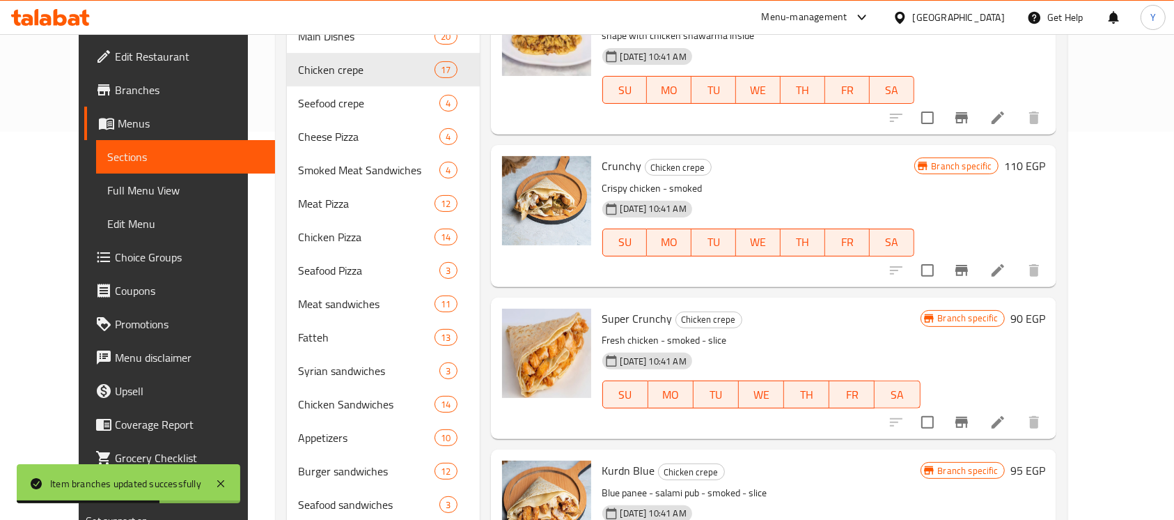
scroll to position [524, 0]
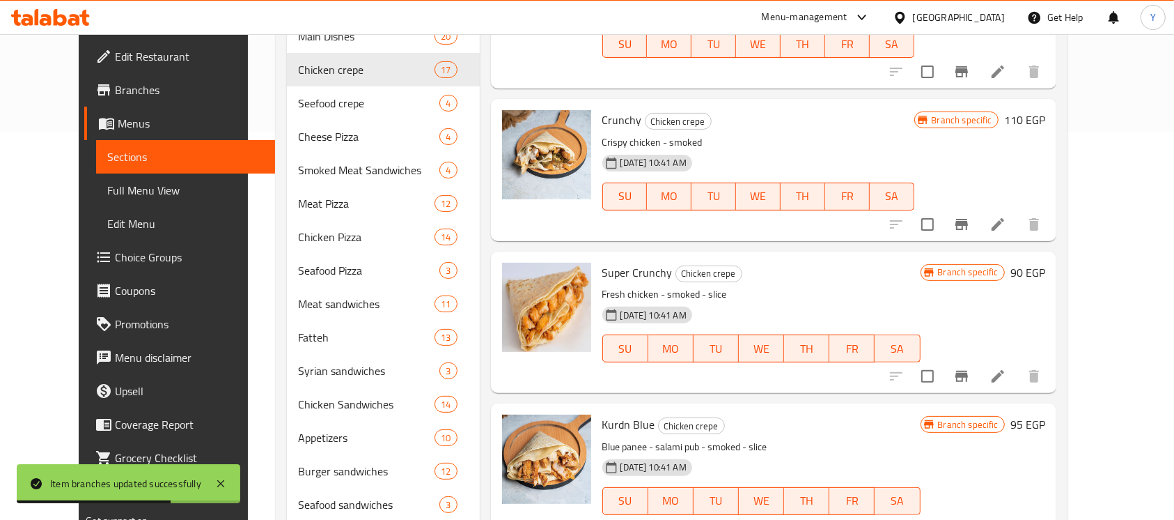
click at [1045, 263] on h6 "90 EGP" at bounding box center [1028, 273] width 35 height 20
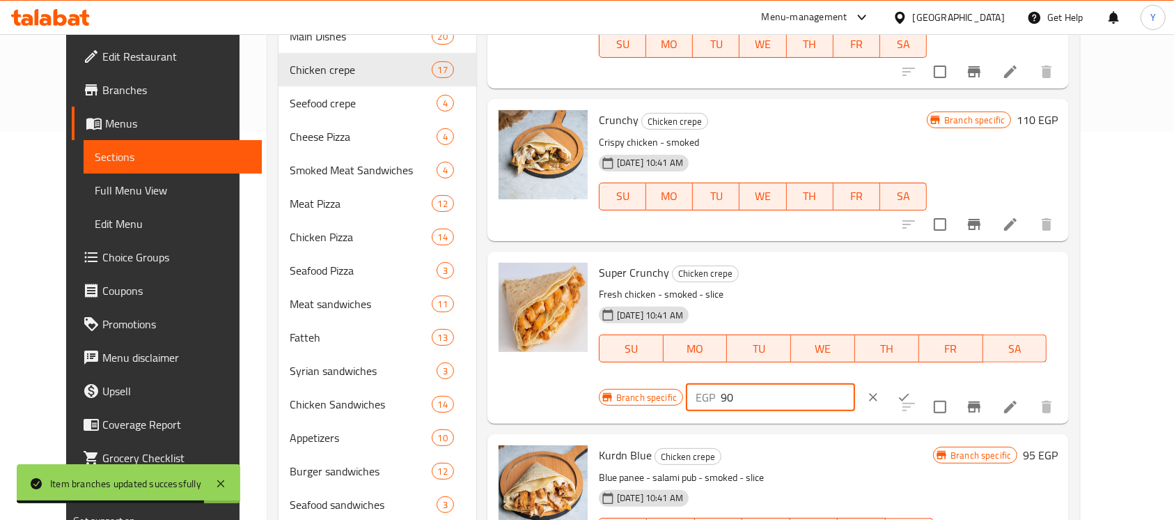
drag, startPoint x: 926, startPoint y: 261, endPoint x: 919, endPoint y: 262, distance: 7.0
click at [855, 383] on input "90" at bounding box center [788, 397] width 134 height 28
type input "120"
click at [911, 390] on icon "ok" at bounding box center [904, 397] width 14 height 14
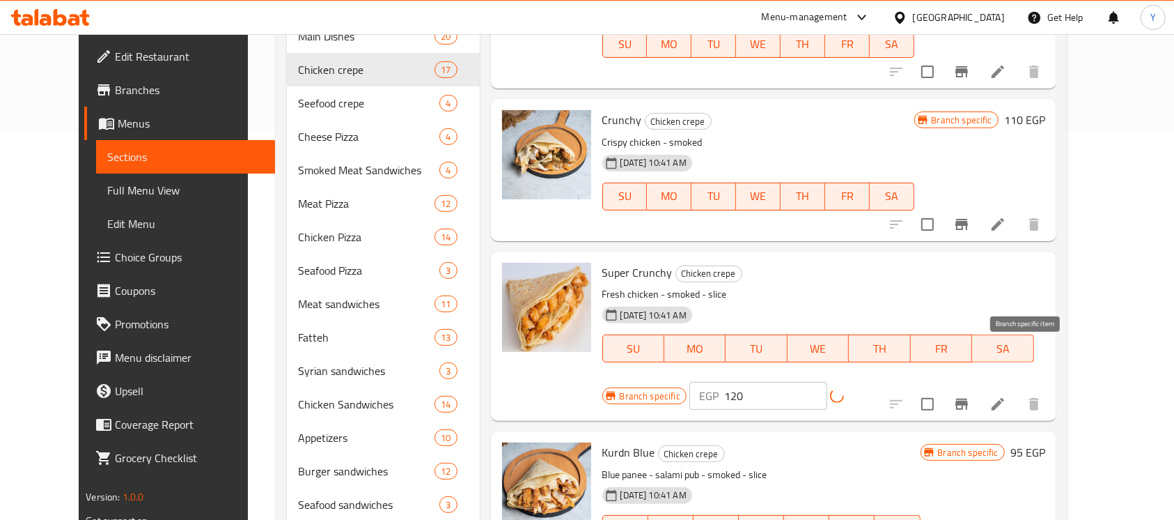
click at [970, 396] on icon "Branch-specific-item" at bounding box center [961, 404] width 17 height 17
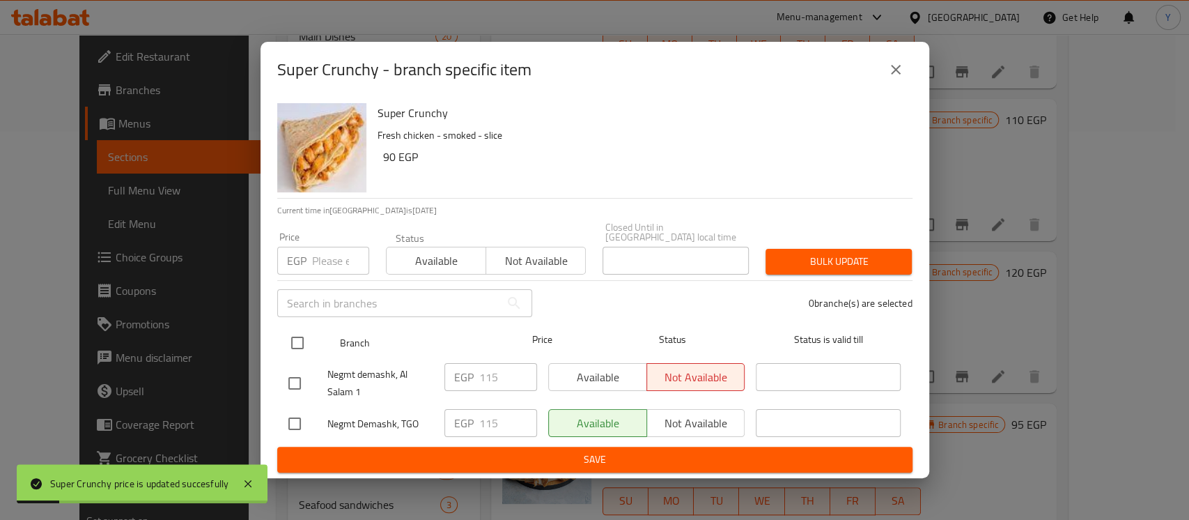
click at [290, 350] on input "checkbox" at bounding box center [297, 342] width 29 height 29
checkbox input "true"
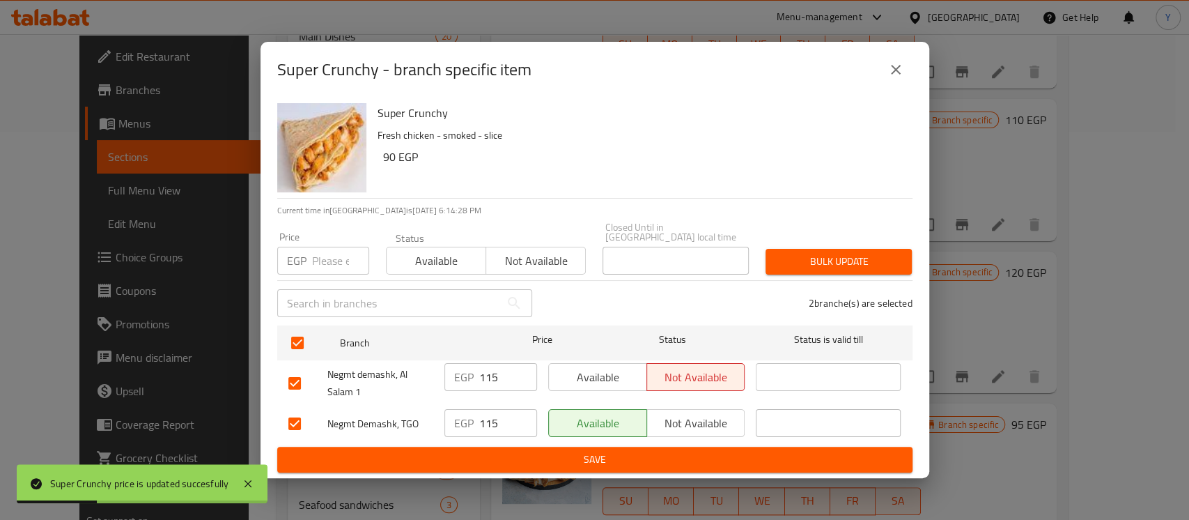
click at [331, 270] on div "Price EGP Price" at bounding box center [323, 253] width 109 height 59
click at [333, 256] on input "number" at bounding box center [340, 261] width 57 height 28
type input "120"
click at [855, 263] on span "Bulk update" at bounding box center [839, 261] width 124 height 17
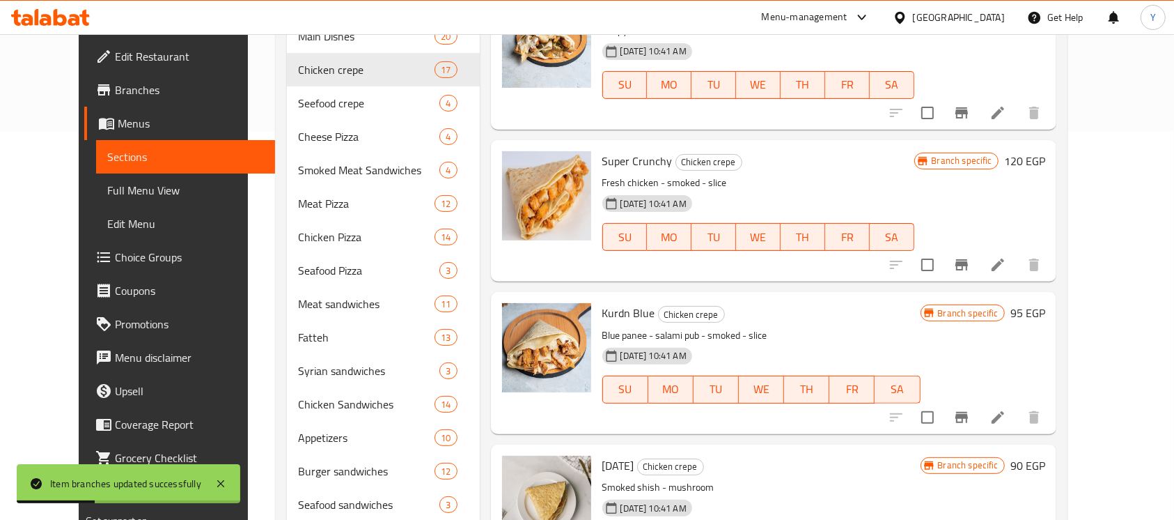
scroll to position [678, 0]
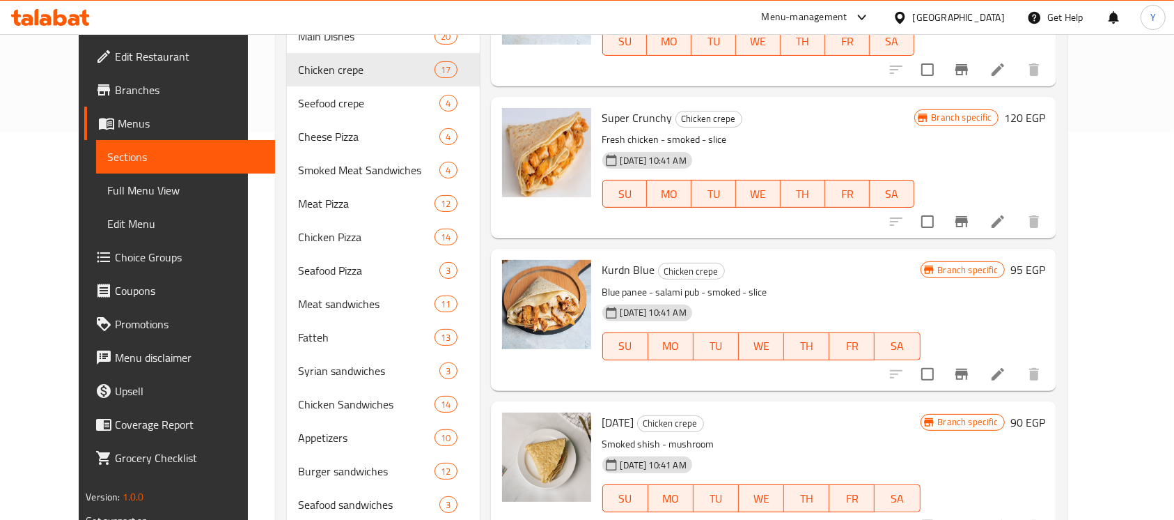
drag, startPoint x: 1088, startPoint y: 244, endPoint x: 973, endPoint y: 284, distance: 121.6
click at [1045, 260] on h6 "95 EGP" at bounding box center [1028, 270] width 35 height 20
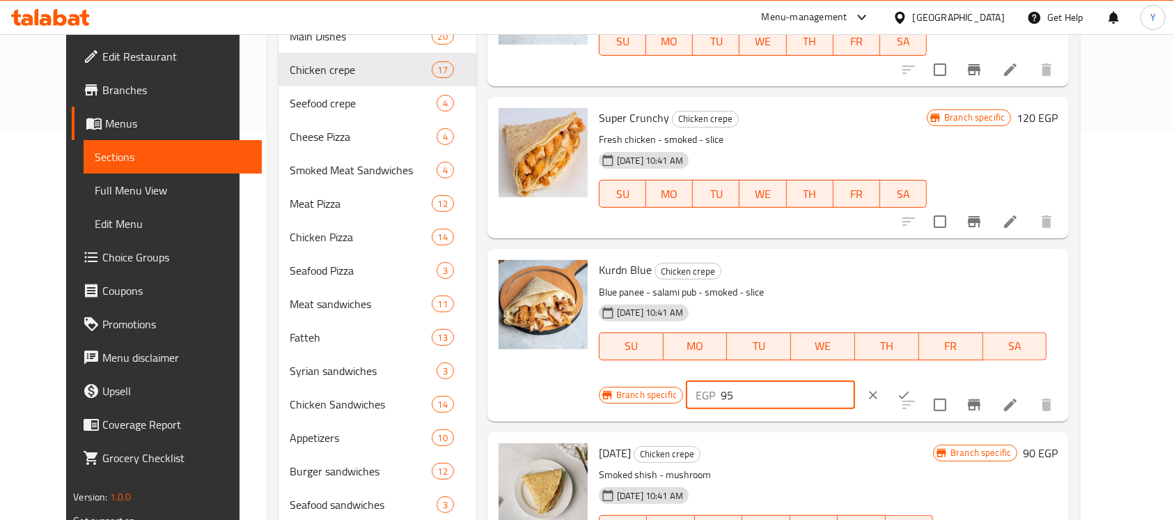
drag, startPoint x: 933, startPoint y: 259, endPoint x: 869, endPoint y: 260, distance: 64.1
click at [869, 380] on div "Branch specific EGP 95 ​" at bounding box center [769, 395] width 341 height 31
type input "120"
click at [919, 380] on button "ok" at bounding box center [904, 395] width 31 height 31
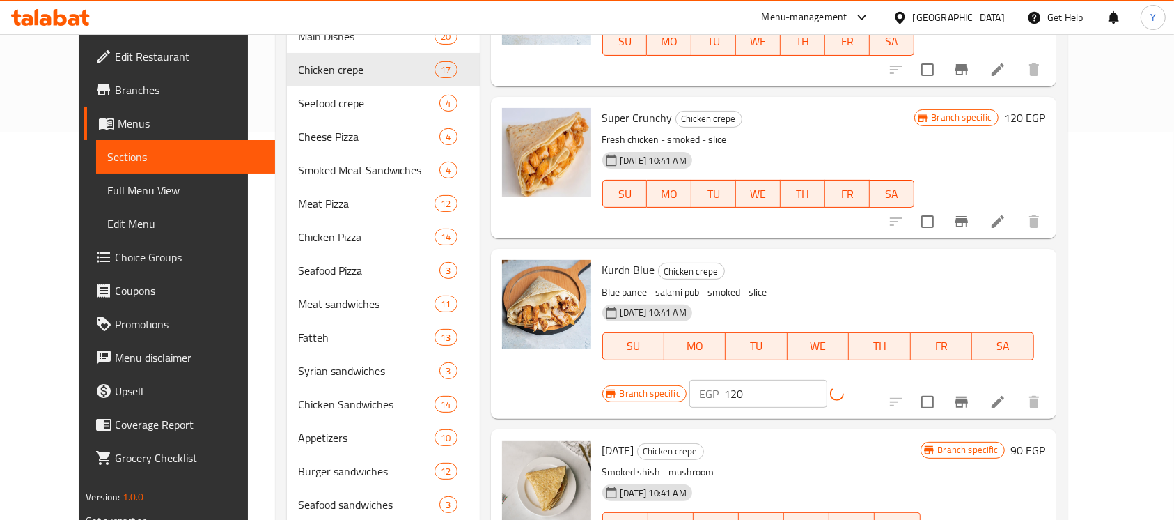
click at [979, 385] on button "Branch-specific-item" at bounding box center [961, 401] width 33 height 33
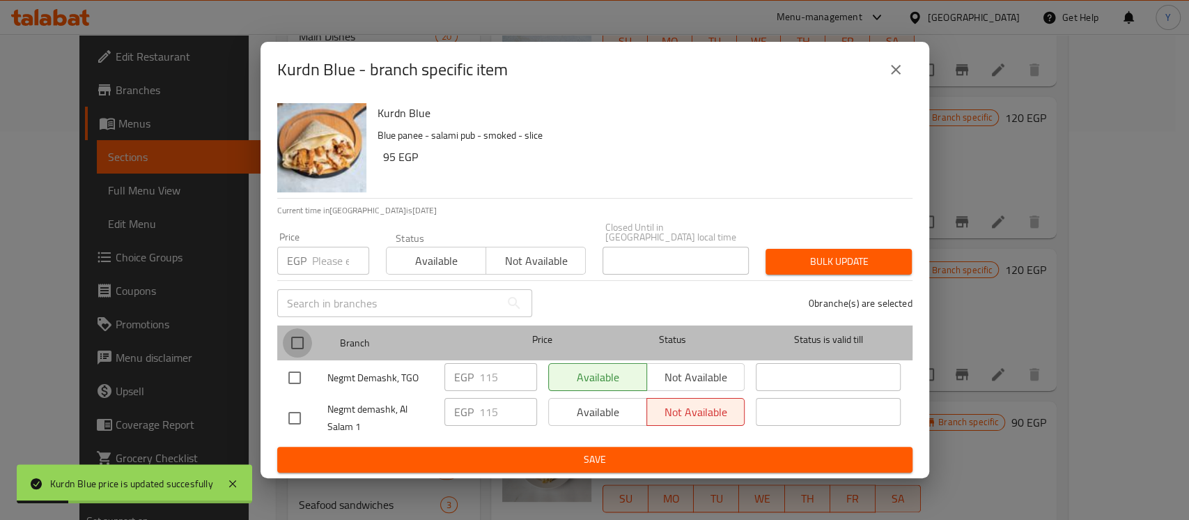
click at [310, 332] on input "checkbox" at bounding box center [297, 342] width 29 height 29
checkbox input "true"
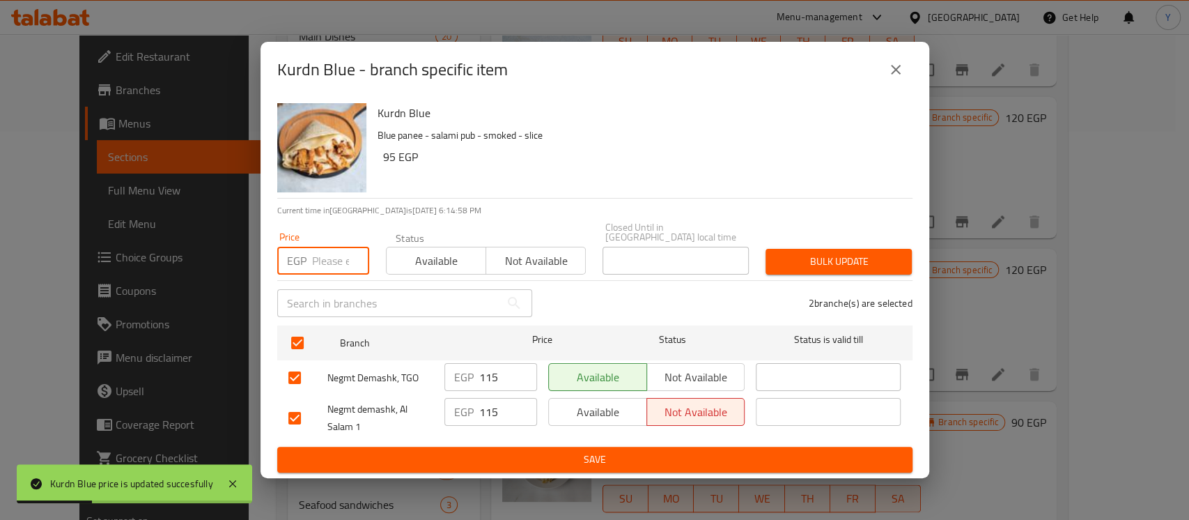
click at [329, 265] on input "number" at bounding box center [340, 261] width 57 height 28
type input "120"
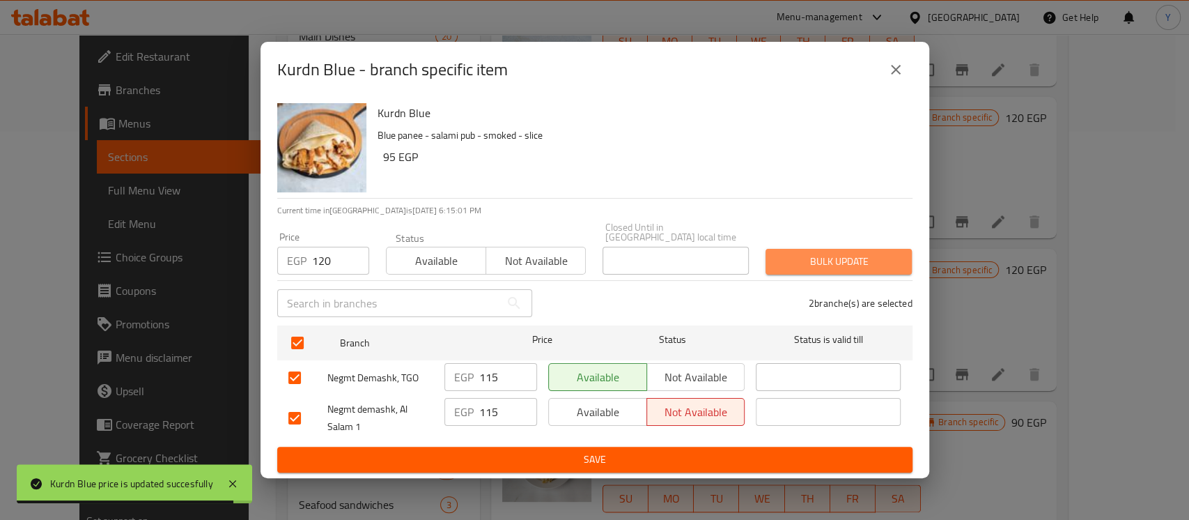
click at [846, 253] on span "Bulk update" at bounding box center [839, 261] width 124 height 17
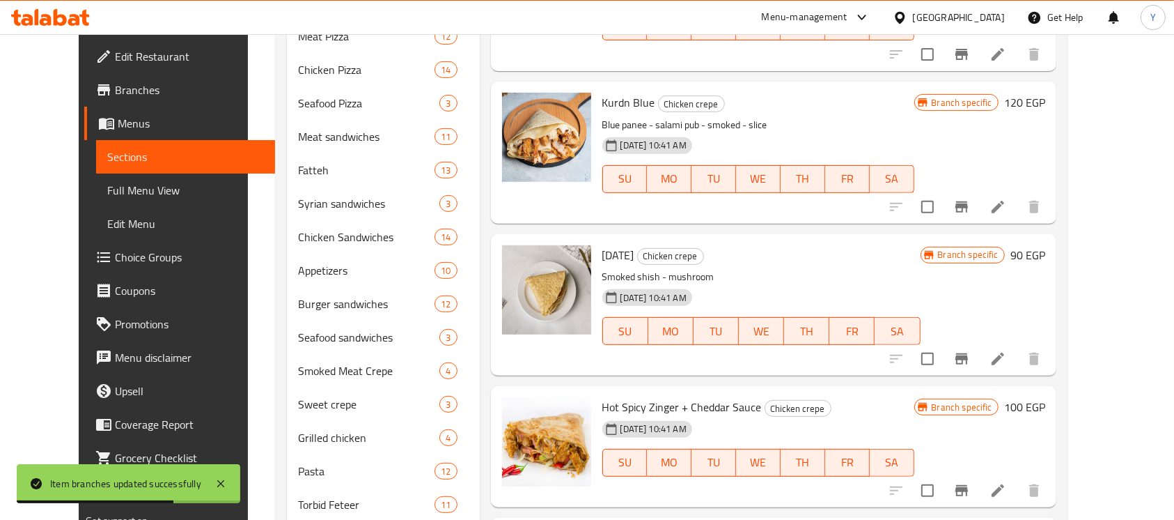
scroll to position [588, 0]
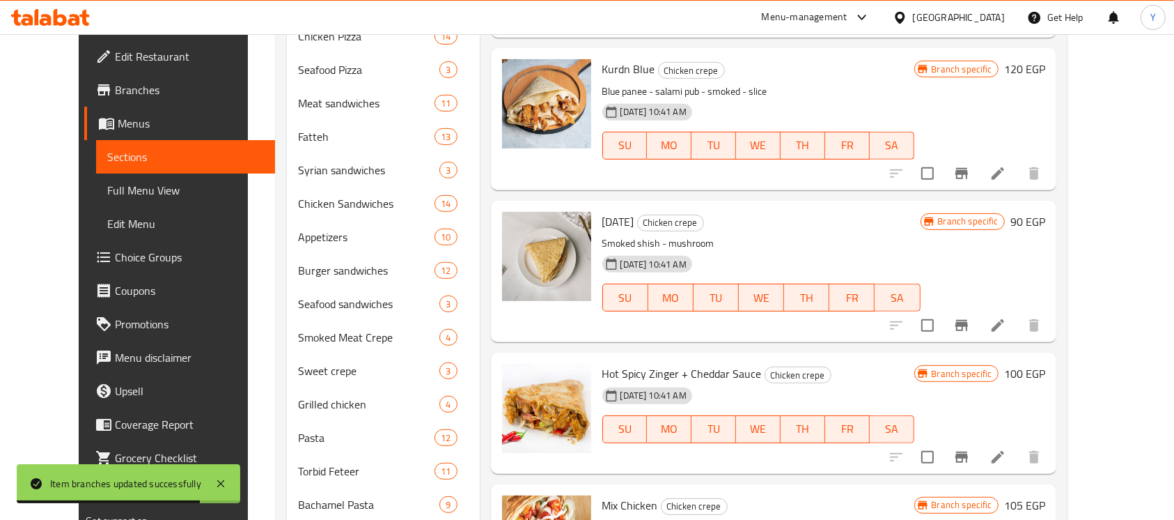
click at [1045, 212] on h6 "90 EGP" at bounding box center [1028, 222] width 35 height 20
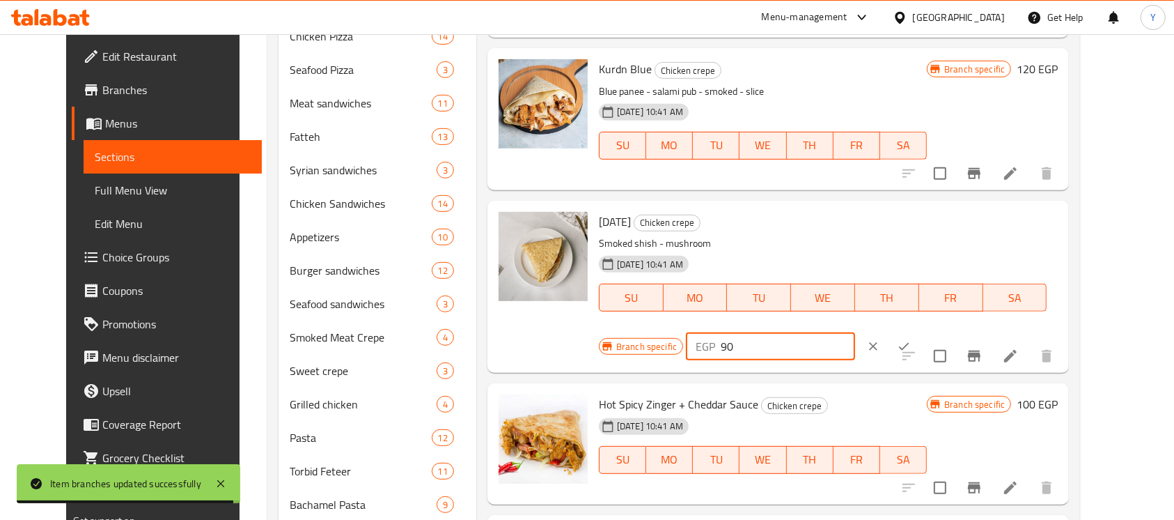
drag, startPoint x: 926, startPoint y: 212, endPoint x: 914, endPoint y: 212, distance: 11.8
click at [855, 332] on div "EGP 90 ​" at bounding box center [770, 346] width 169 height 28
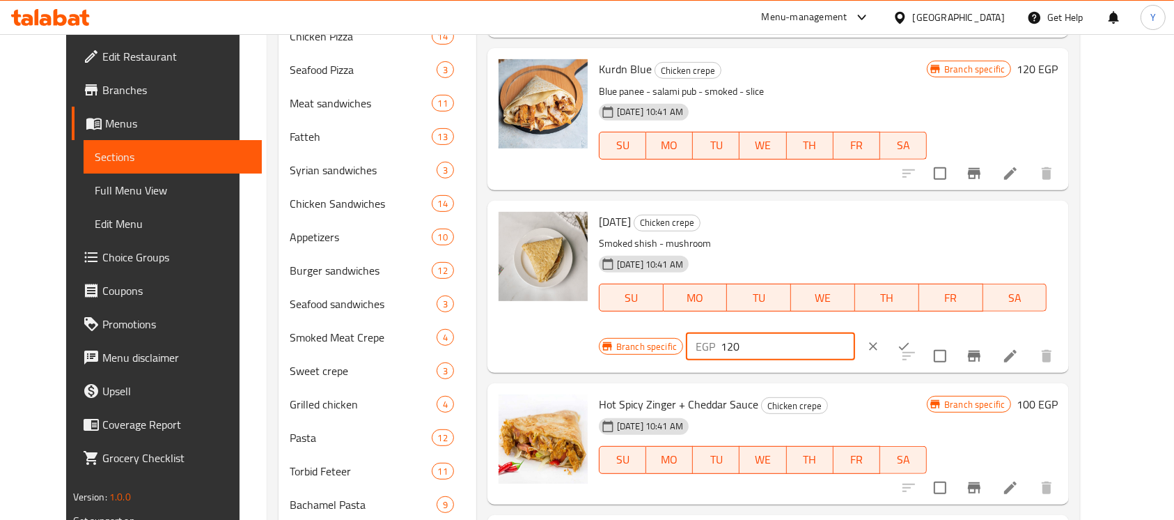
type input "120"
drag, startPoint x: 1092, startPoint y: 205, endPoint x: 1085, endPoint y: 243, distance: 38.2
click at [919, 331] on button "ok" at bounding box center [904, 346] width 31 height 31
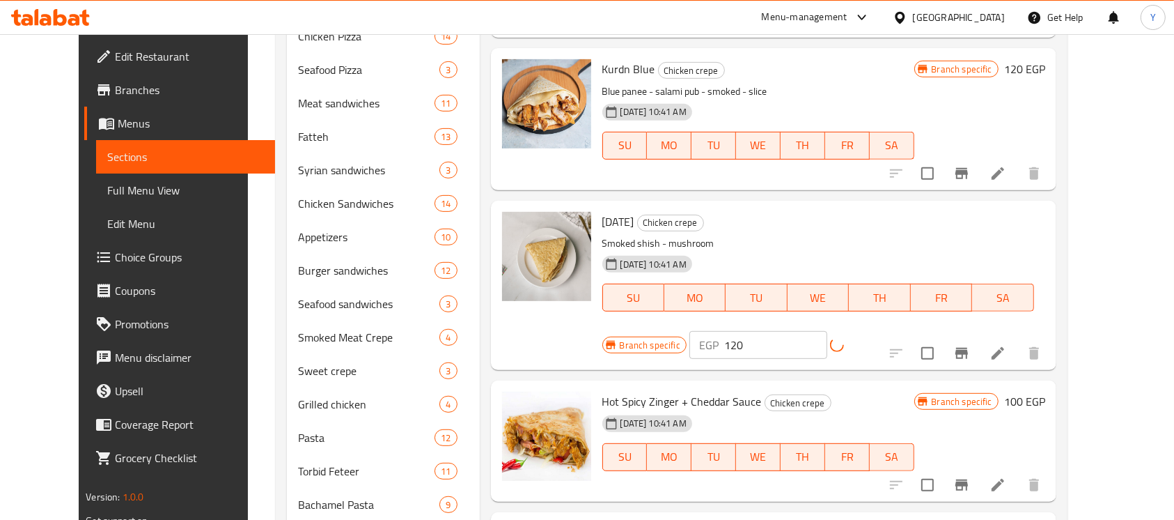
click at [970, 345] on icon "Branch-specific-item" at bounding box center [961, 353] width 17 height 17
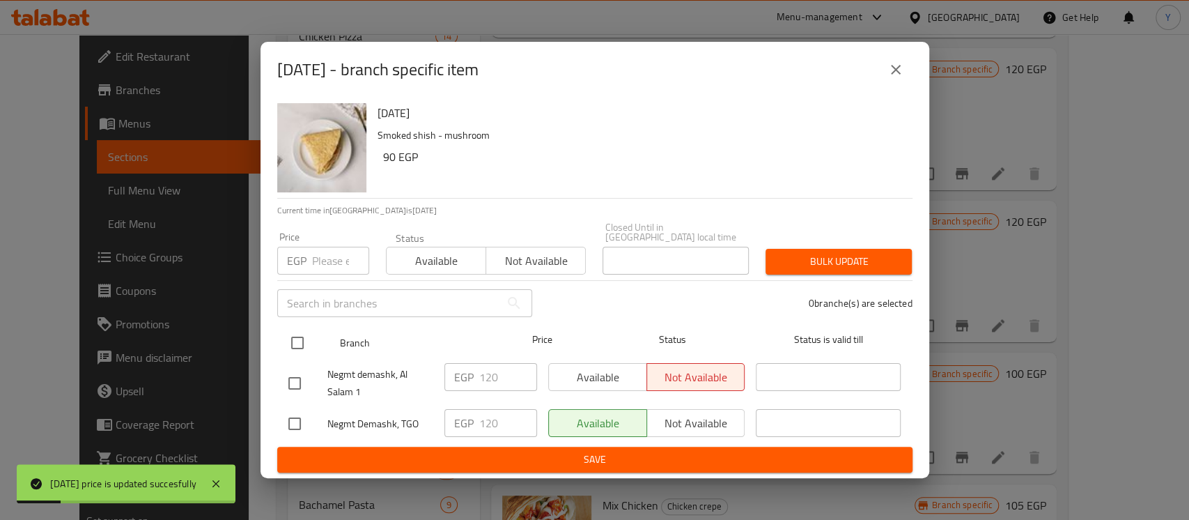
click at [302, 346] on input "checkbox" at bounding box center [297, 342] width 29 height 29
checkbox input "true"
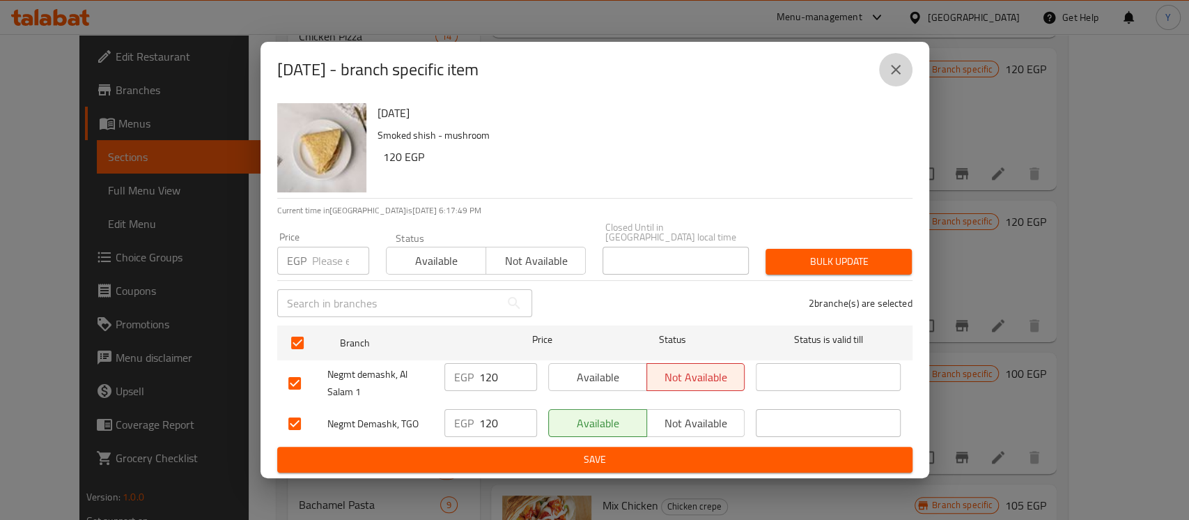
click at [887, 75] on icon "close" at bounding box center [895, 69] width 17 height 17
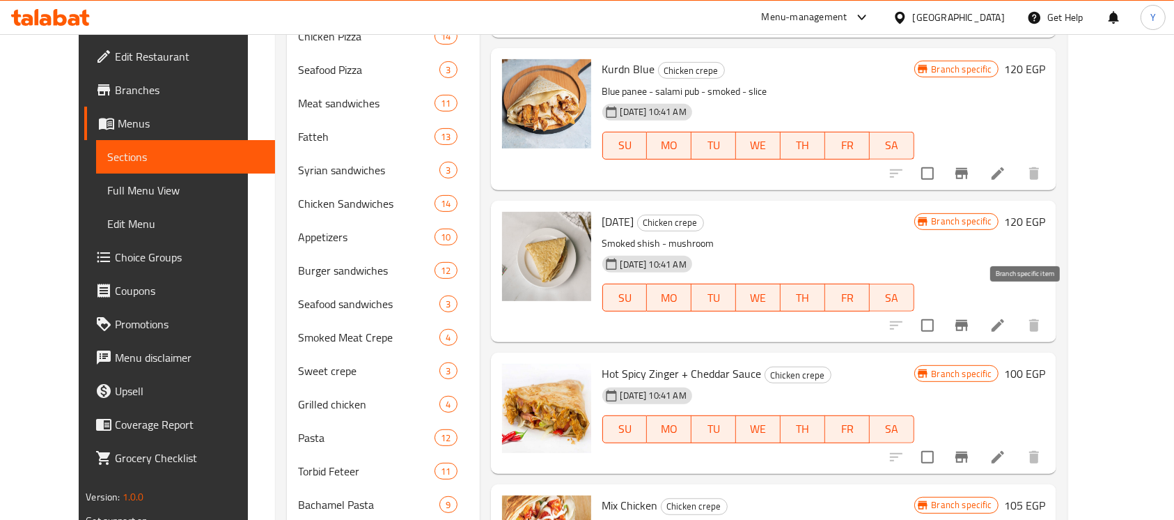
click at [979, 309] on button "Branch-specific-item" at bounding box center [961, 325] width 33 height 33
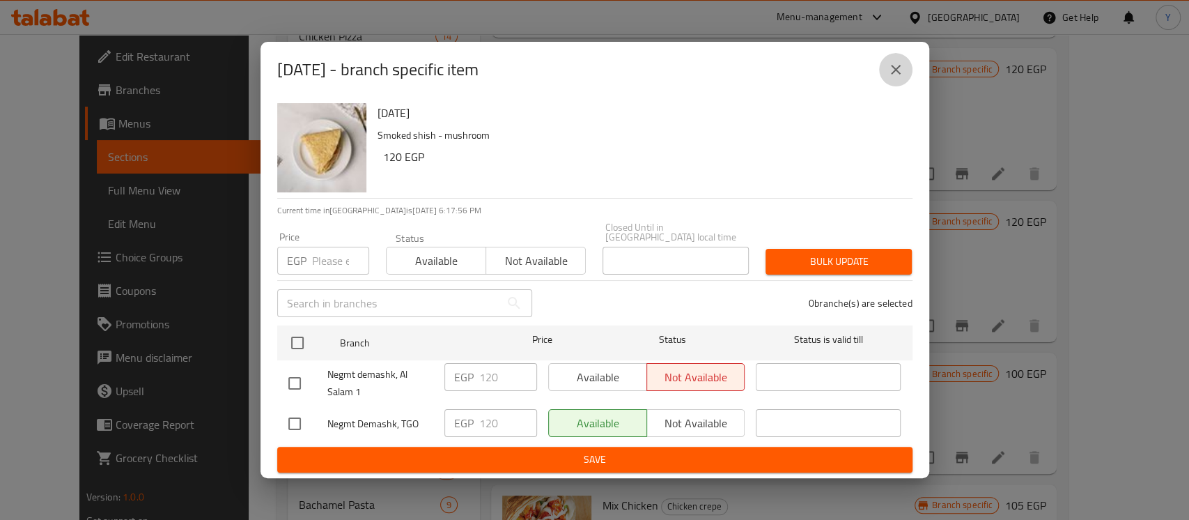
click at [896, 68] on icon "close" at bounding box center [895, 69] width 17 height 17
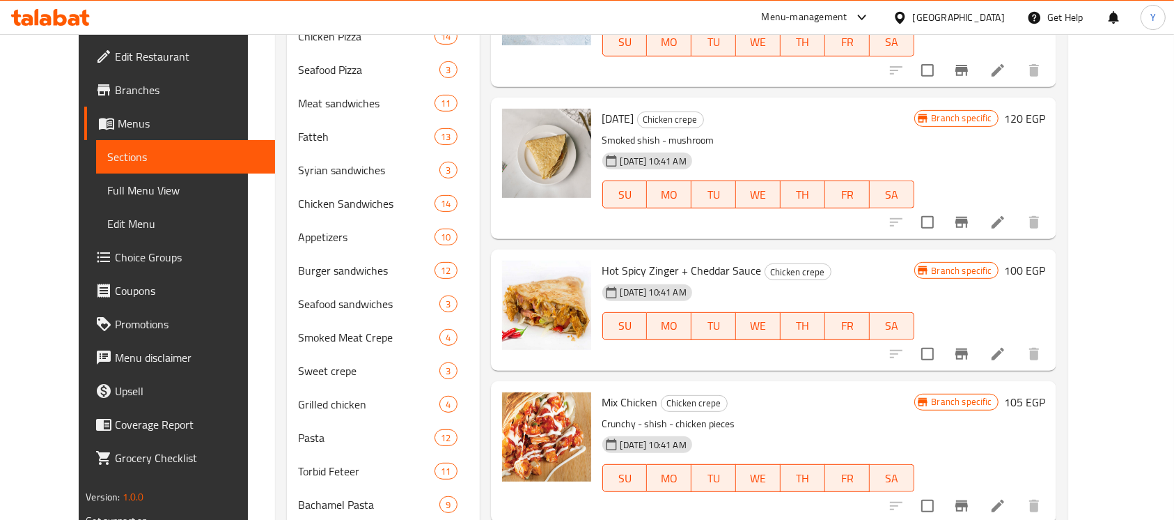
scroll to position [780, 0]
click at [1045, 110] on h6 "120 EGP" at bounding box center [1024, 120] width 41 height 20
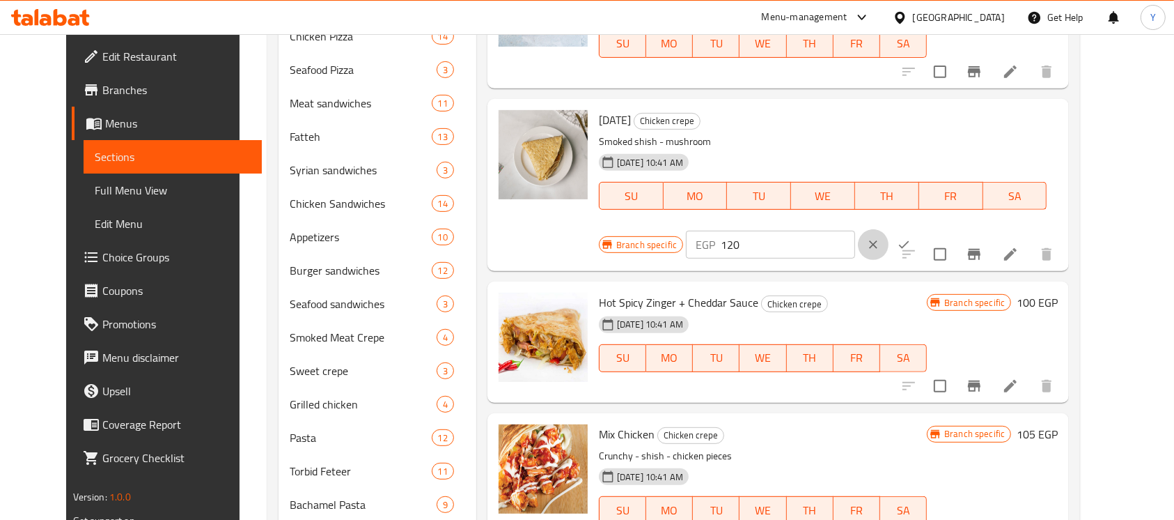
click at [889, 229] on button "clear" at bounding box center [873, 244] width 31 height 31
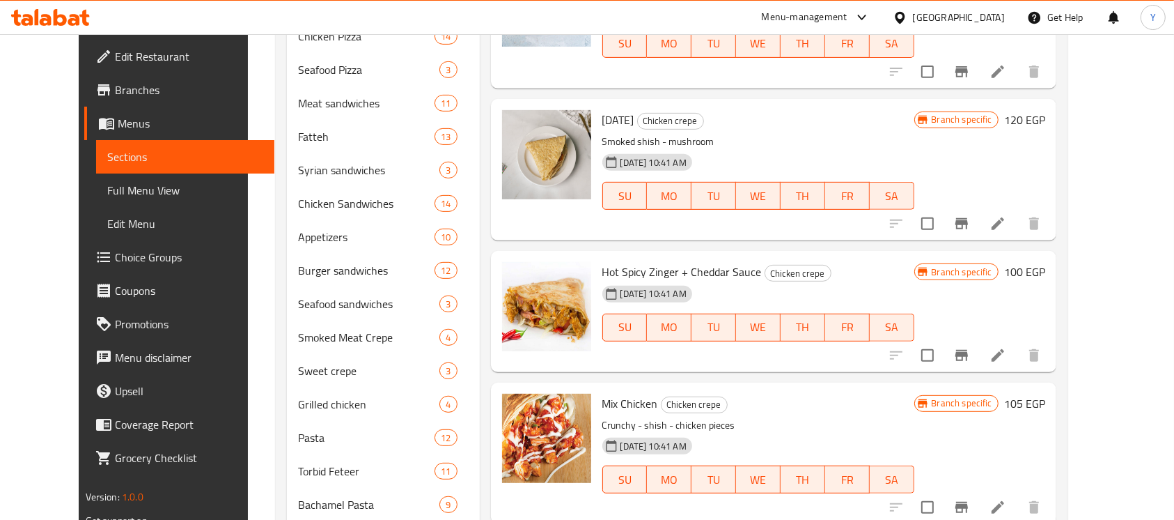
click at [1045, 263] on div "Branch specific 100 EGP" at bounding box center [979, 272] width 131 height 20
click at [1045, 262] on h6 "100 EGP" at bounding box center [1024, 272] width 41 height 20
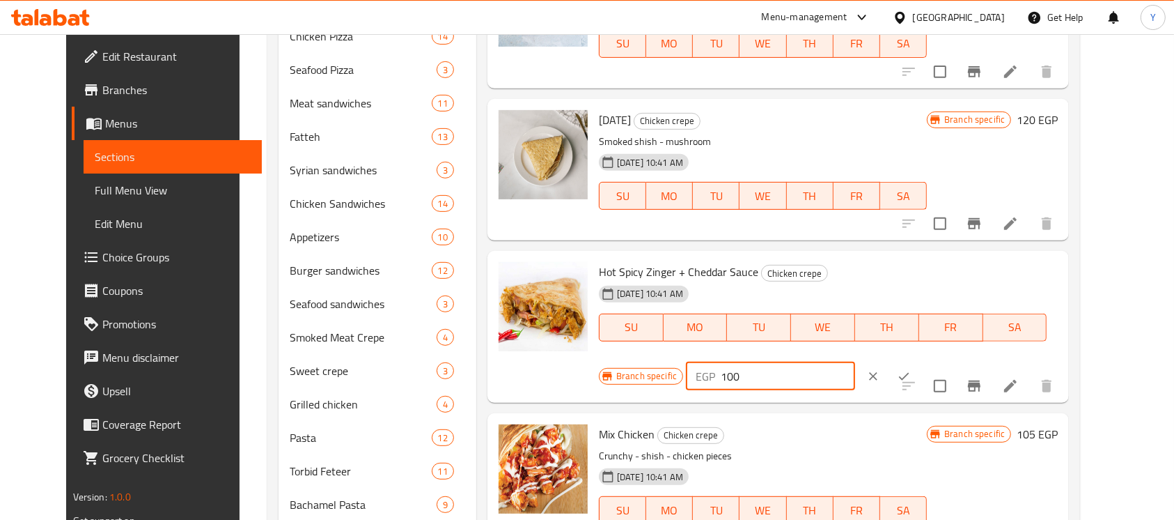
click at [855, 362] on input "100" at bounding box center [788, 376] width 134 height 28
type input "120"
click at [910, 372] on icon "ok" at bounding box center [904, 376] width 10 height 8
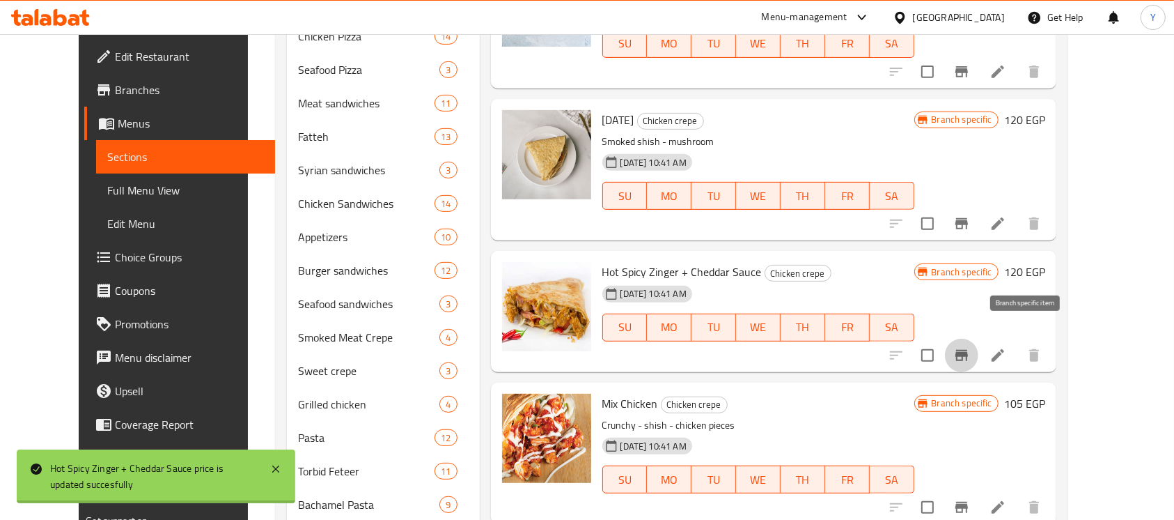
click at [970, 347] on icon "Branch-specific-item" at bounding box center [961, 355] width 17 height 17
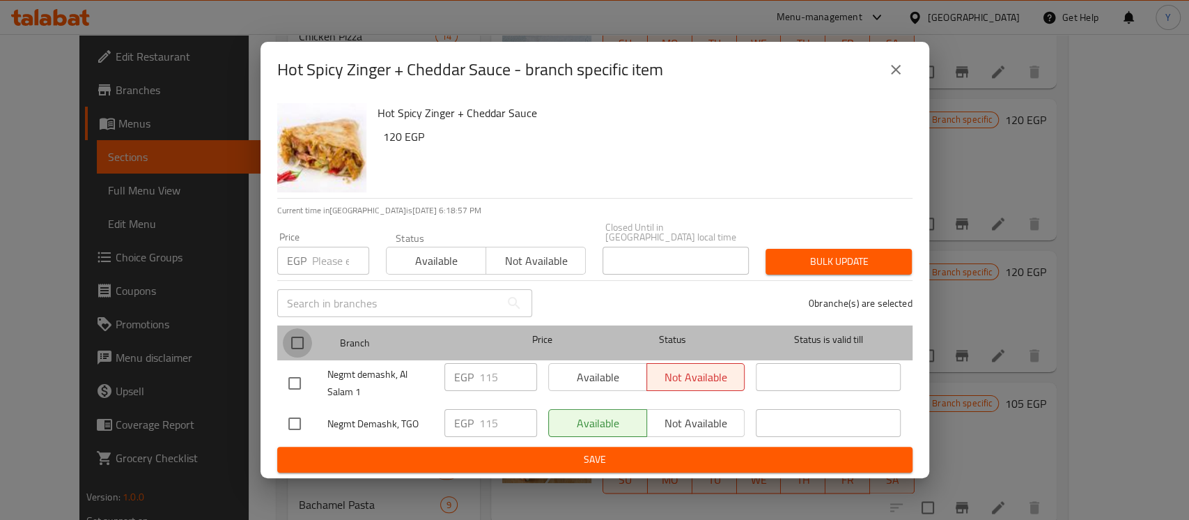
click at [306, 338] on input "checkbox" at bounding box center [297, 342] width 29 height 29
checkbox input "true"
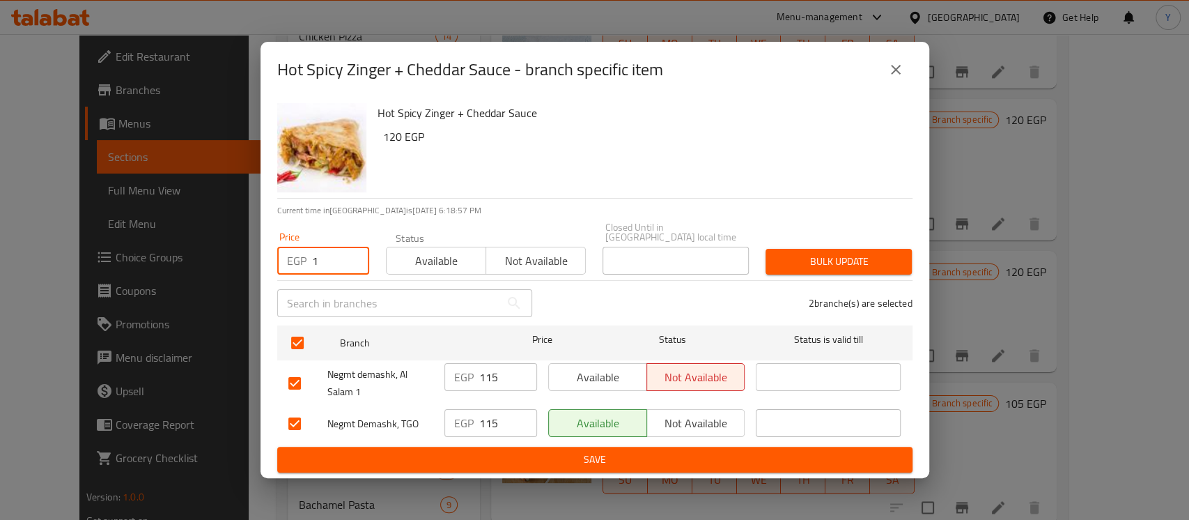
click at [348, 247] on input "1" at bounding box center [340, 261] width 57 height 28
type input "120"
click at [806, 241] on div "Bulk update" at bounding box center [838, 261] width 163 height 42
click at [806, 253] on span "Bulk update" at bounding box center [839, 261] width 124 height 17
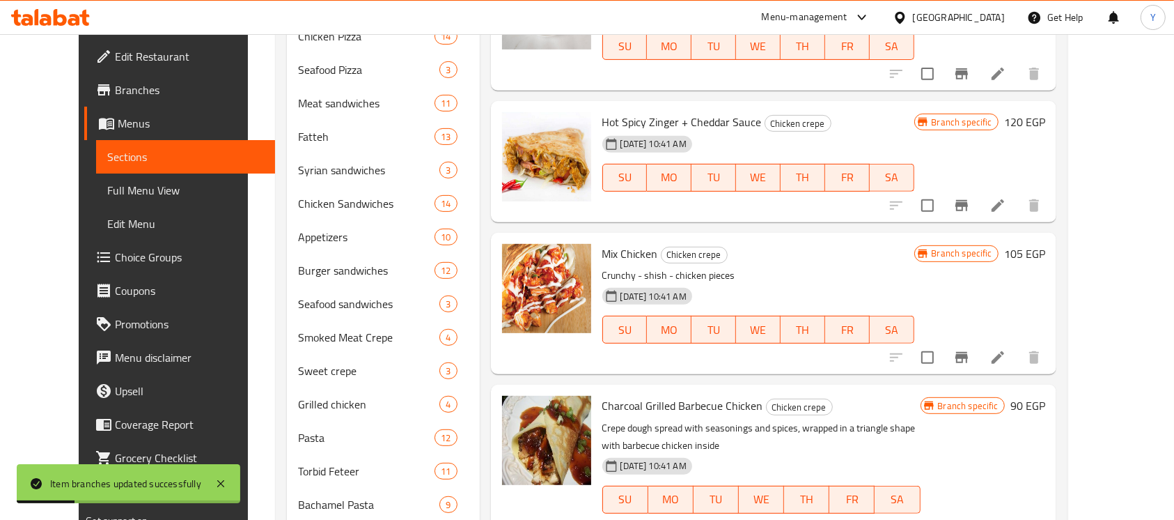
scroll to position [933, 0]
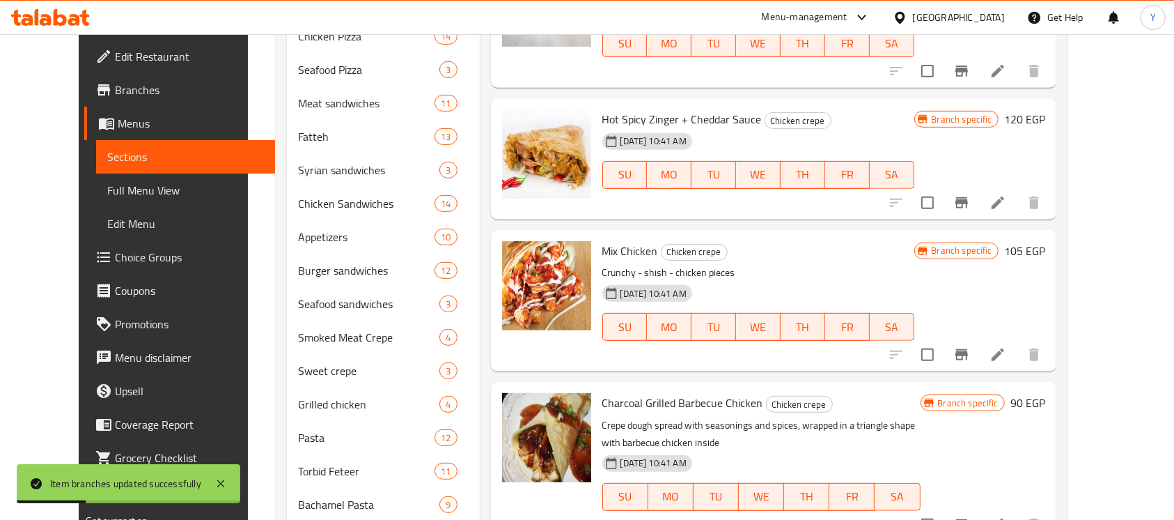
click at [1045, 241] on h6 "105 EGP" at bounding box center [1024, 251] width 41 height 20
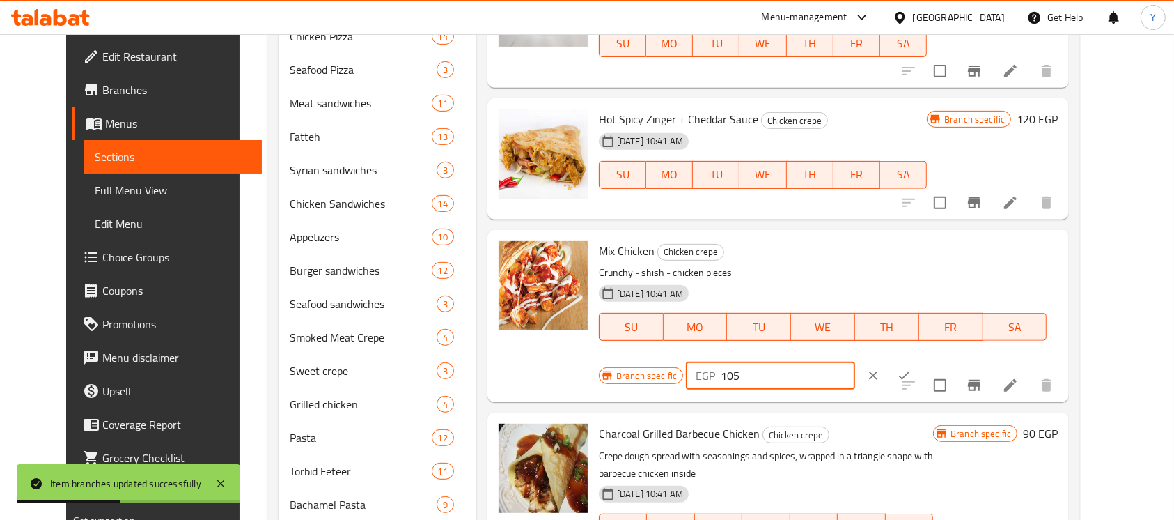
drag, startPoint x: 926, startPoint y: 240, endPoint x: 958, endPoint y: 240, distance: 32.0
click at [855, 361] on input "105" at bounding box center [788, 375] width 134 height 28
type input "120"
click at [919, 360] on button "ok" at bounding box center [904, 375] width 31 height 31
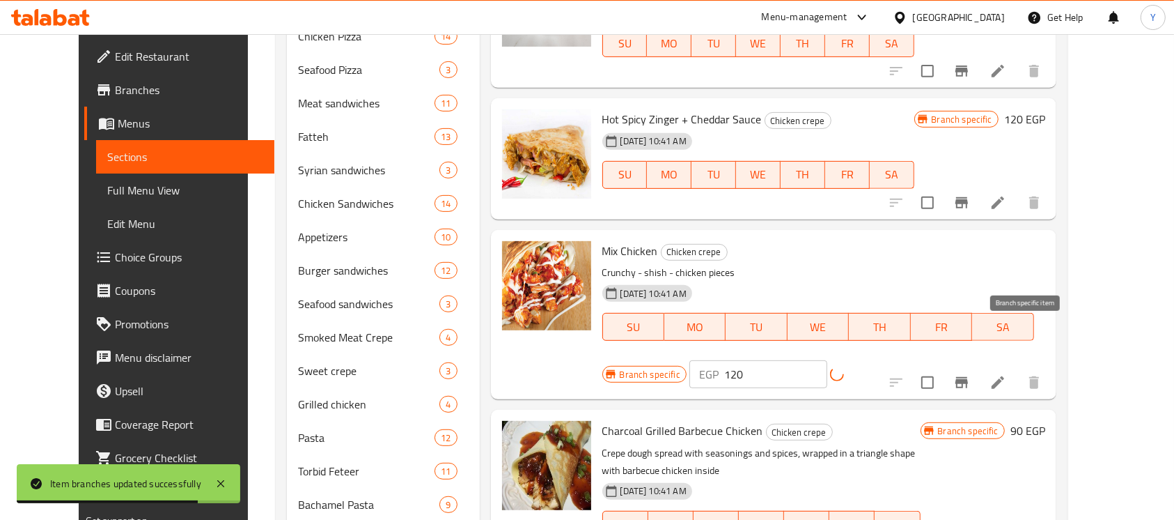
click at [970, 374] on icon "Branch-specific-item" at bounding box center [961, 382] width 17 height 17
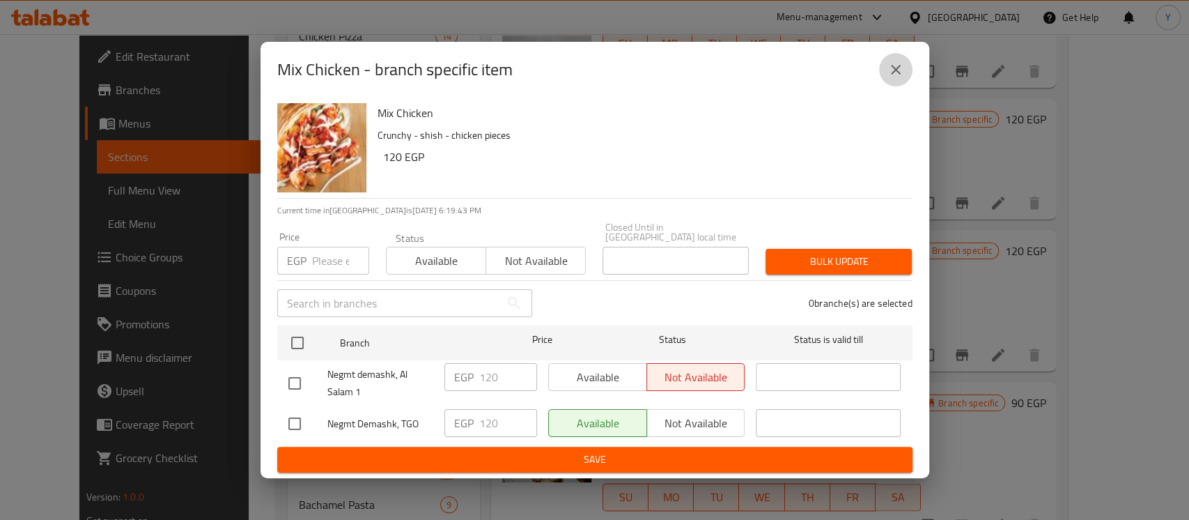
click at [900, 72] on icon "close" at bounding box center [895, 69] width 17 height 17
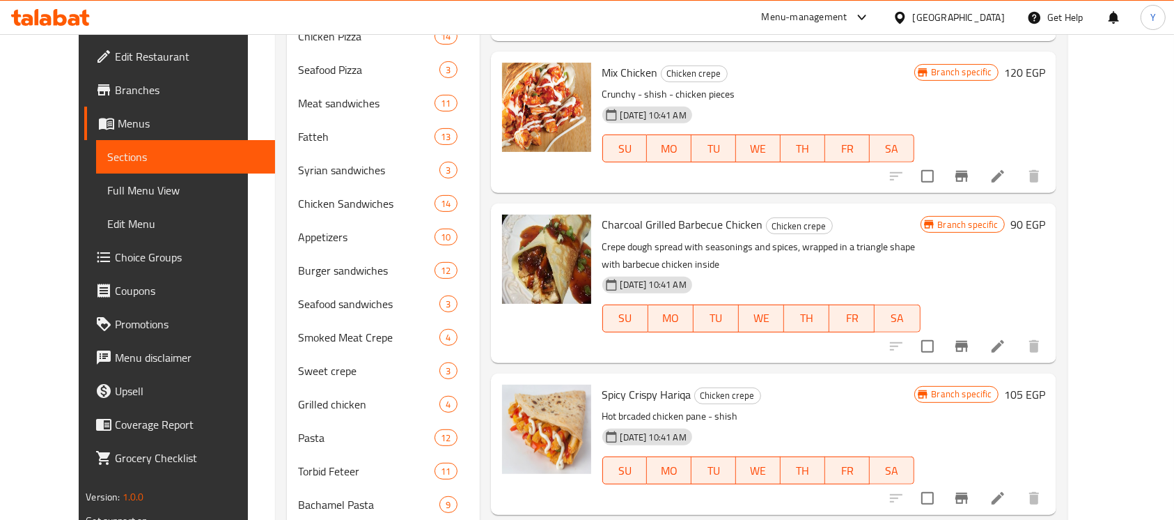
scroll to position [1178, 0]
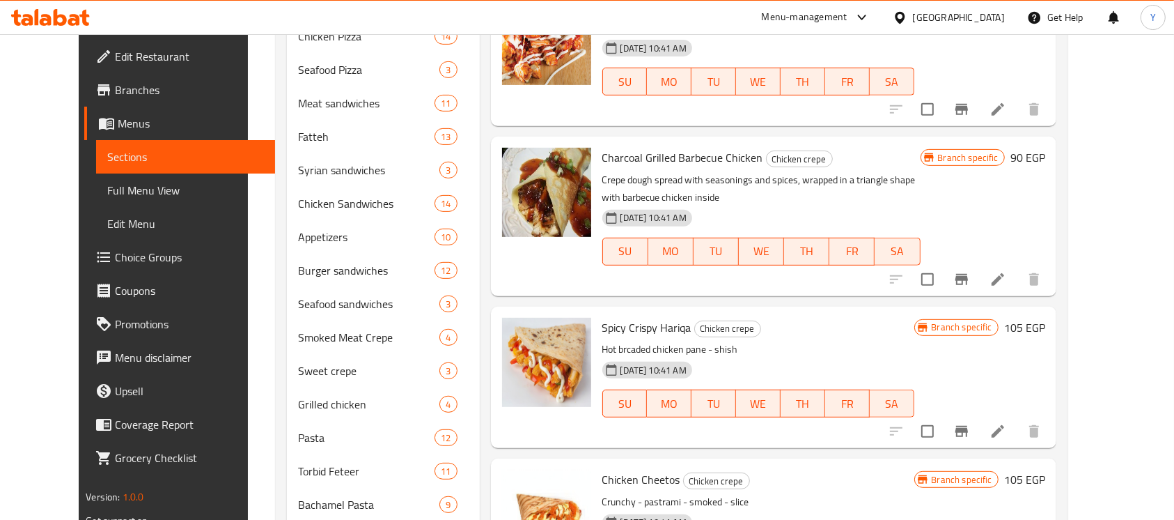
click at [1045, 148] on h6 "90 EGP" at bounding box center [1028, 158] width 35 height 20
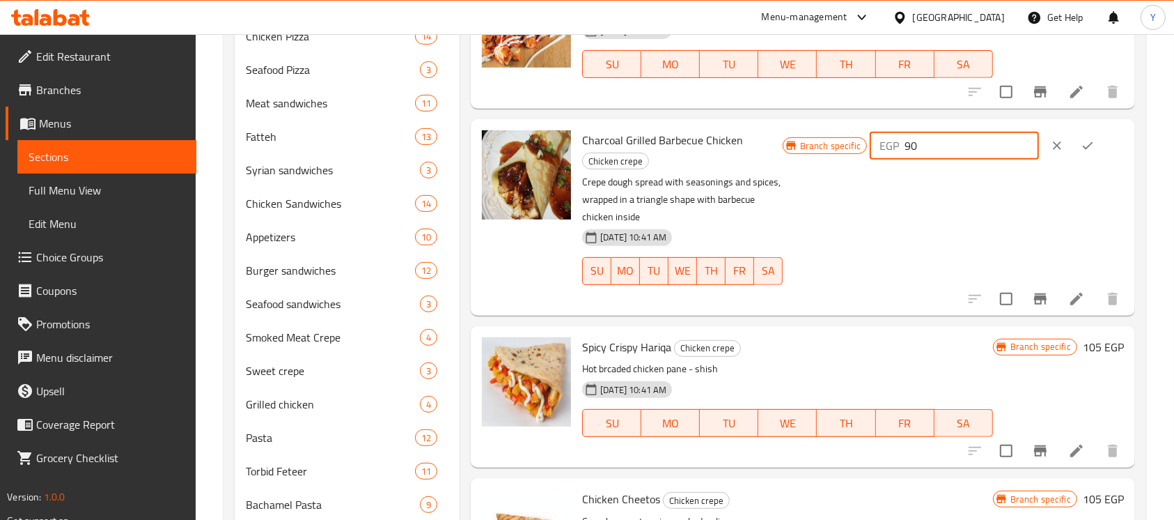
drag, startPoint x: 935, startPoint y: 144, endPoint x: 827, endPoint y: 155, distance: 108.5
click at [827, 155] on div "Branch specific EGP 90 ​" at bounding box center [953, 145] width 341 height 31
type input "115"
click at [1095, 155] on button "ok" at bounding box center [1088, 145] width 31 height 31
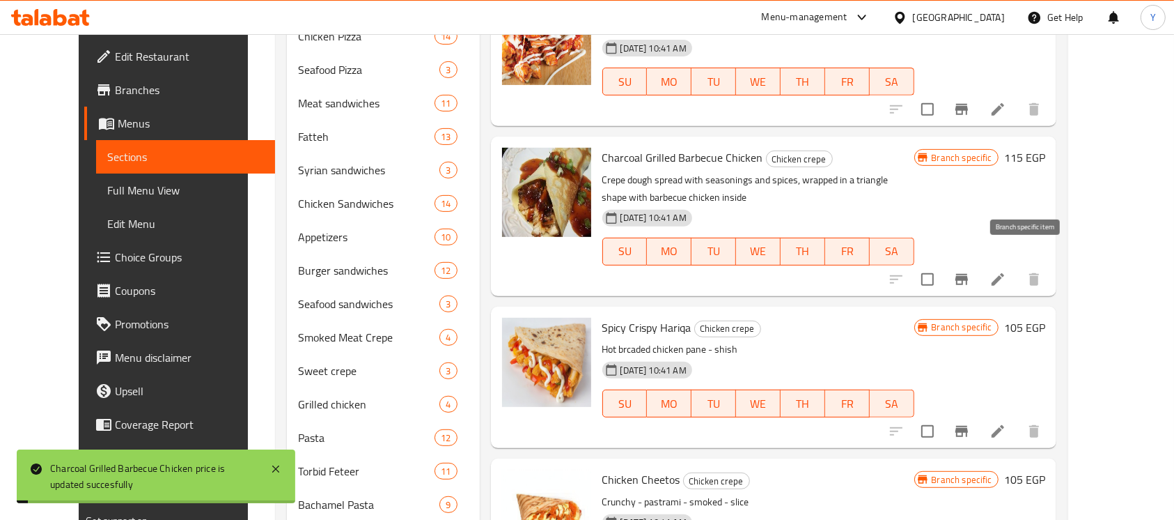
click at [979, 263] on button "Branch-specific-item" at bounding box center [961, 279] width 33 height 33
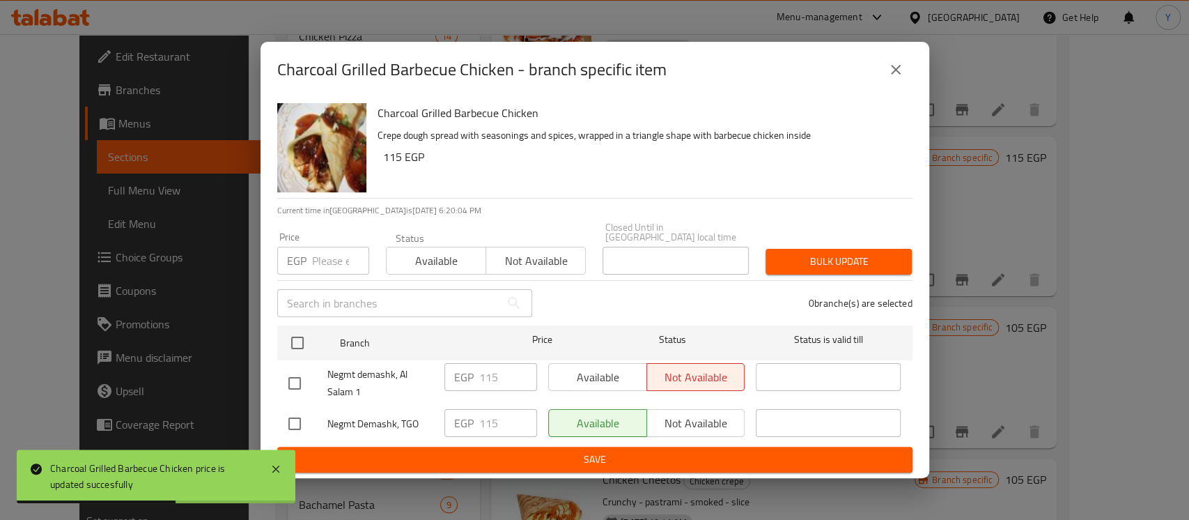
click at [890, 64] on button "close" at bounding box center [895, 69] width 33 height 33
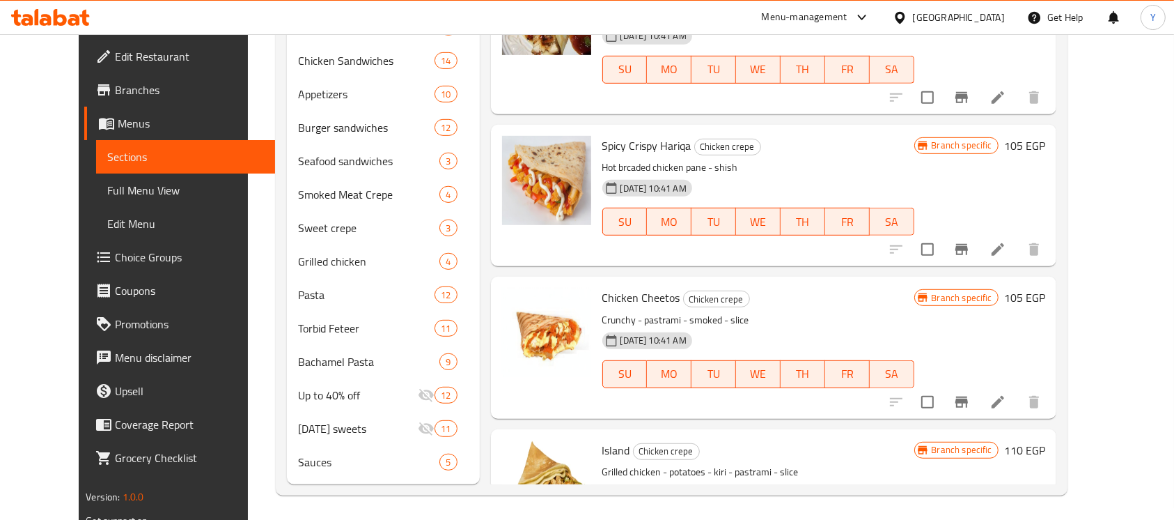
scroll to position [1242, 0]
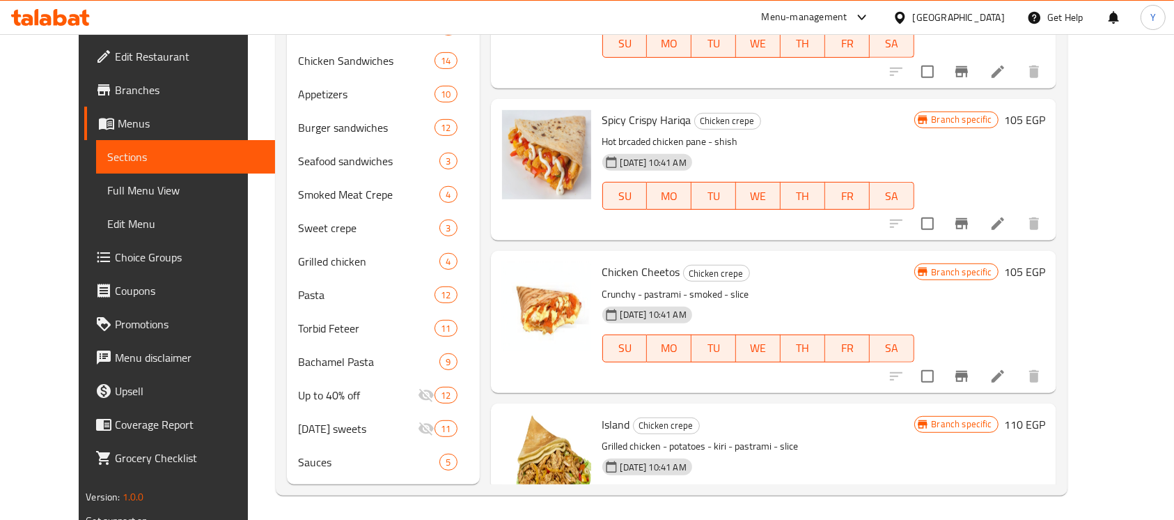
click at [1057, 99] on div "Spicy Crispy Hariqa Chicken crepe Hot brcaded chicken pane - shish 11-06-2025 1…" at bounding box center [774, 169] width 566 height 141
click at [1051, 104] on div "Spicy Crispy Hariqa Chicken crepe Hot brcaded chicken pane - shish 11-06-2025 1…" at bounding box center [824, 169] width 454 height 130
click at [1045, 110] on h6 "105 EGP" at bounding box center [1024, 120] width 41 height 20
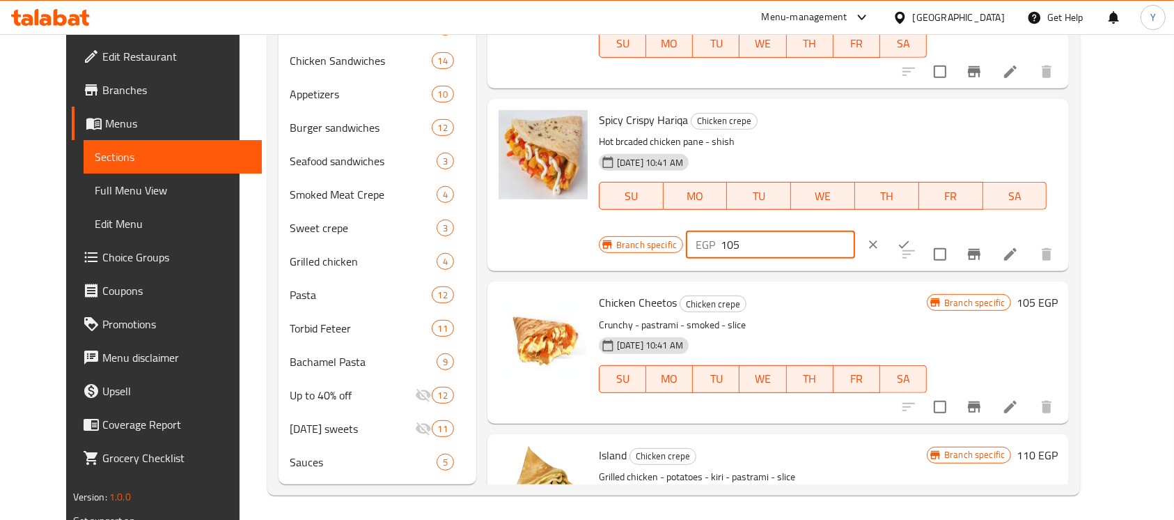
drag, startPoint x: 928, startPoint y: 109, endPoint x: 947, endPoint y: 108, distance: 18.8
click at [855, 231] on input "105" at bounding box center [788, 245] width 134 height 28
type input "120"
click at [911, 237] on icon "ok" at bounding box center [904, 244] width 14 height 14
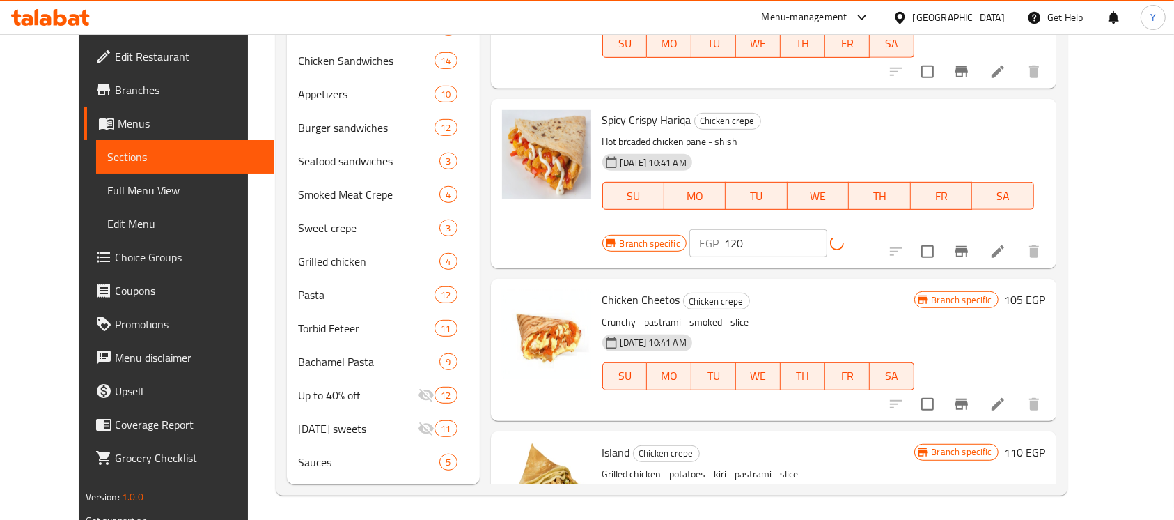
click at [968, 246] on icon "Branch-specific-item" at bounding box center [962, 251] width 13 height 11
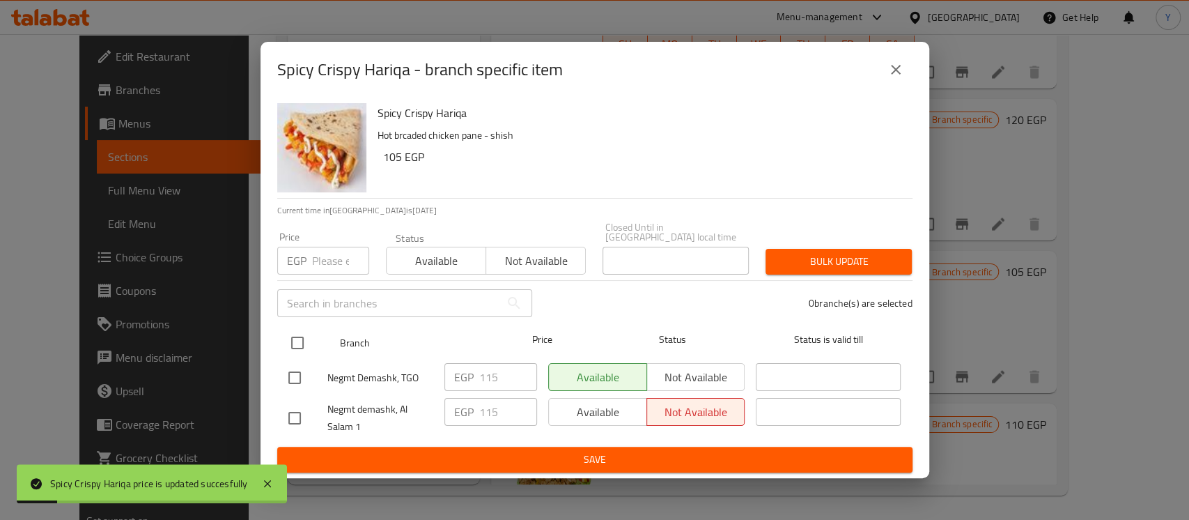
click at [290, 328] on input "checkbox" at bounding box center [297, 342] width 29 height 29
checkbox input "true"
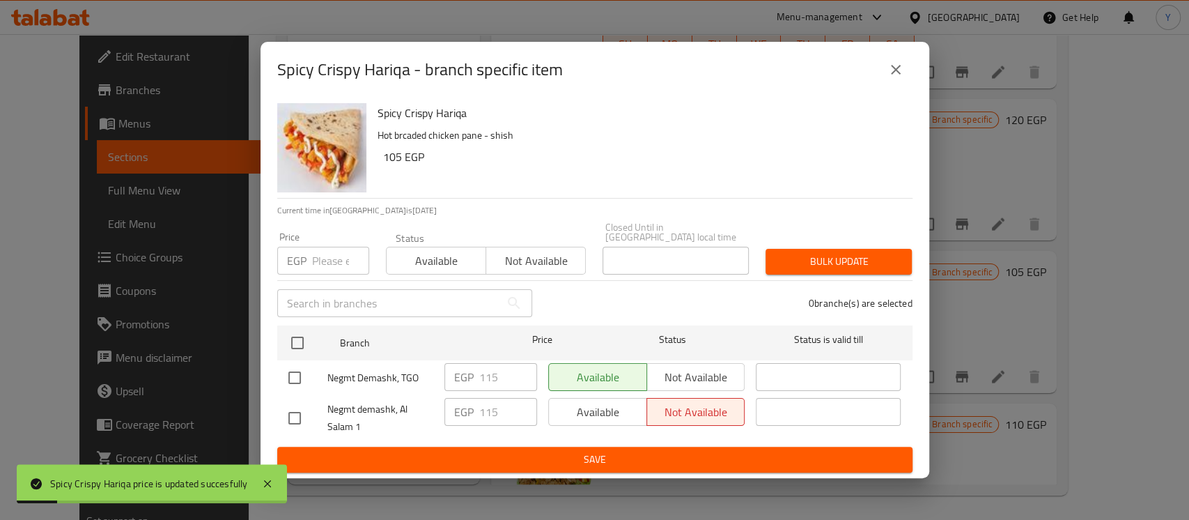
checkbox input "true"
click at [309, 256] on div "EGP Price" at bounding box center [323, 261] width 92 height 28
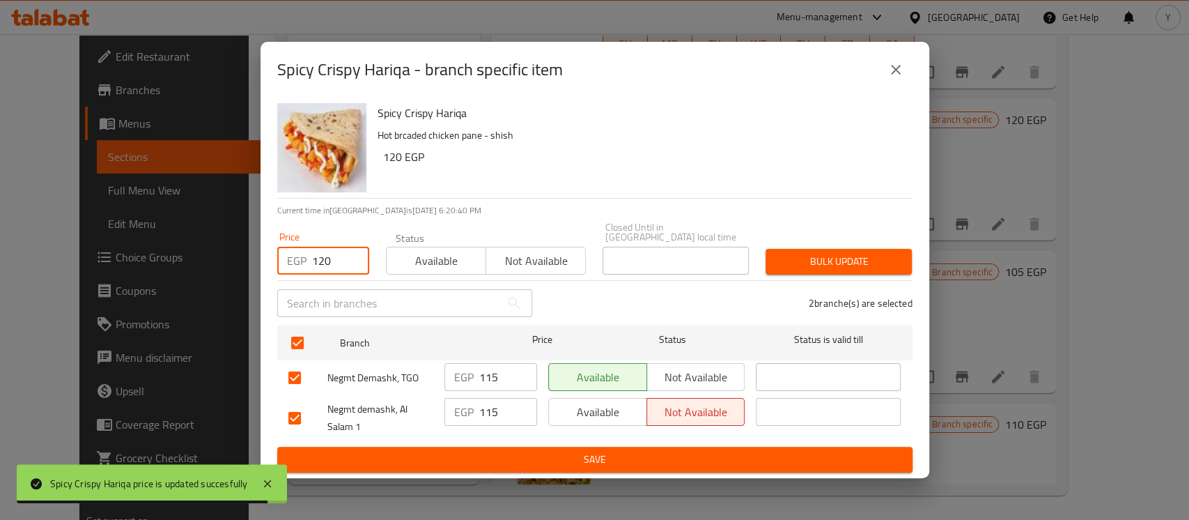
type input "120"
click at [823, 257] on span "Bulk update" at bounding box center [839, 261] width 124 height 17
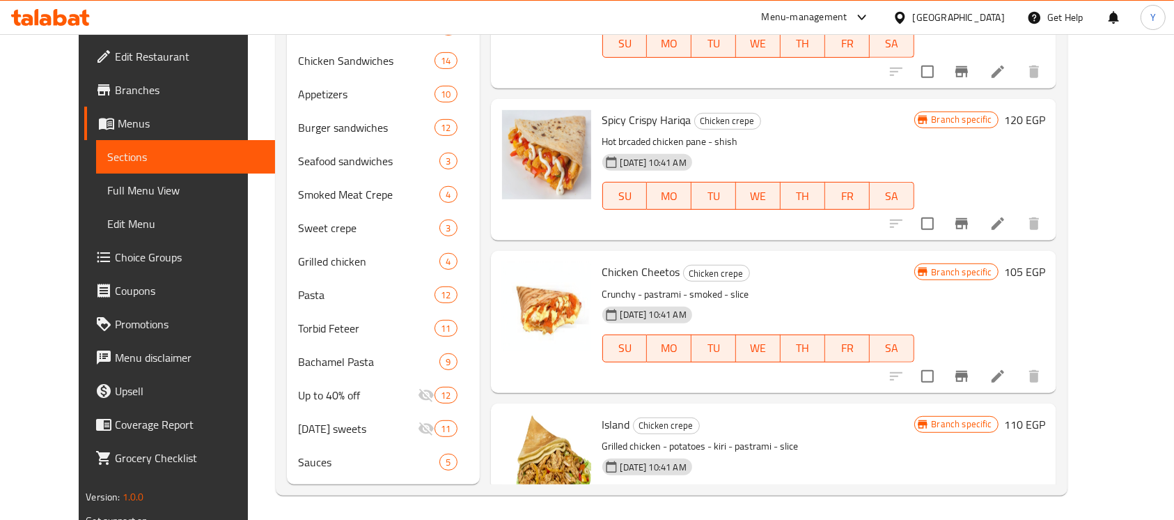
click at [1045, 262] on h6 "105 EGP" at bounding box center [1024, 272] width 41 height 20
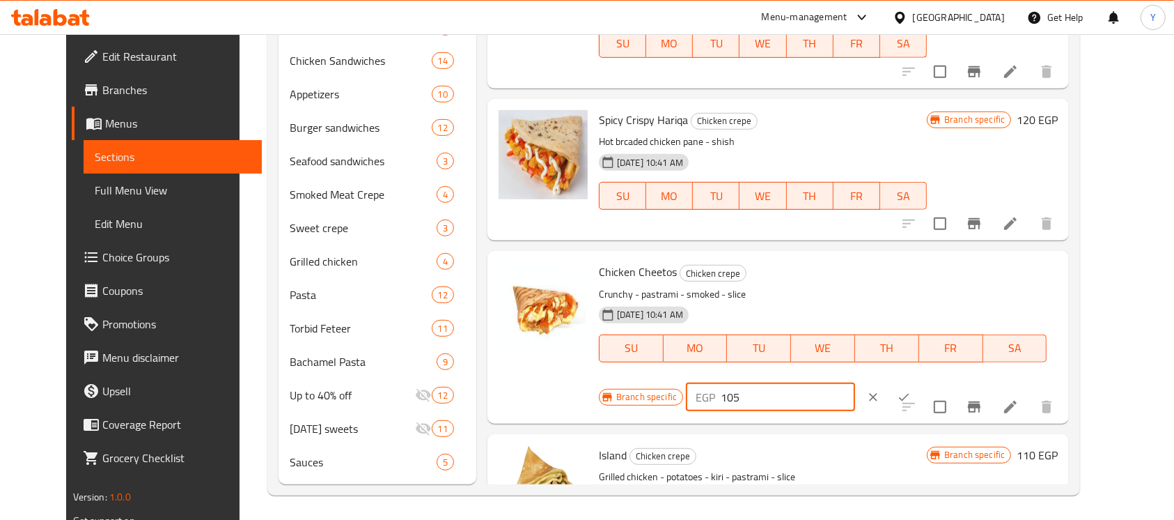
drag, startPoint x: 926, startPoint y: 260, endPoint x: 947, endPoint y: 260, distance: 21.6
click at [855, 383] on input "105" at bounding box center [788, 397] width 134 height 28
type input "120"
click at [919, 382] on button "ok" at bounding box center [904, 397] width 31 height 31
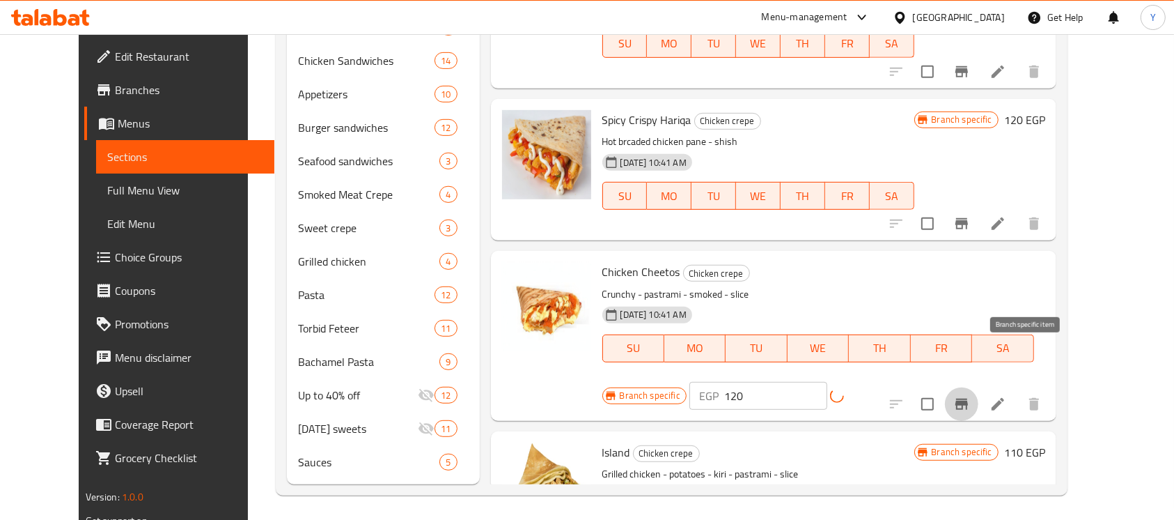
click at [968, 398] on icon "Branch-specific-item" at bounding box center [962, 403] width 13 height 11
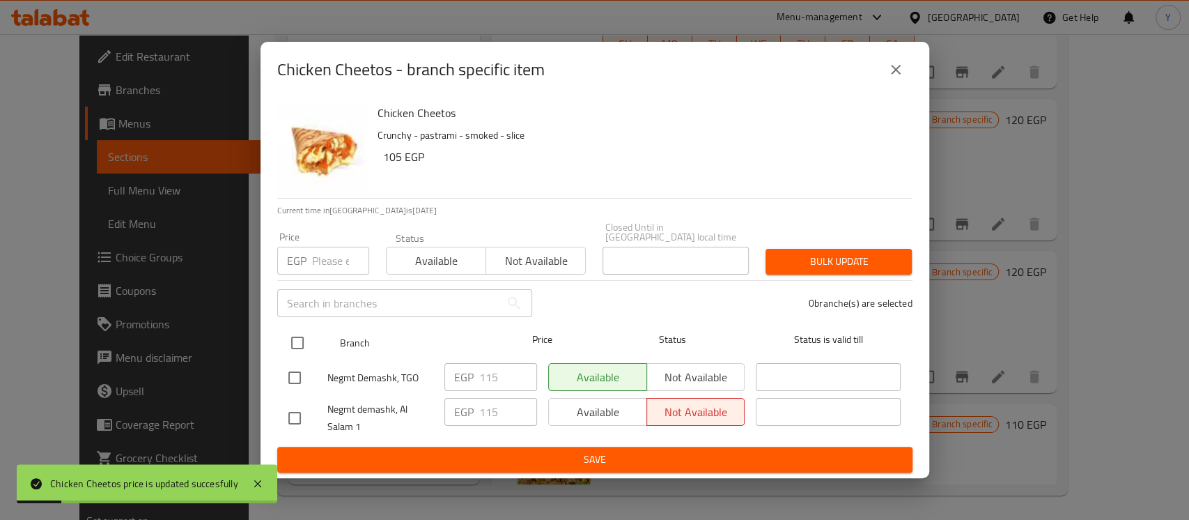
drag, startPoint x: 305, startPoint y: 333, endPoint x: 315, endPoint y: 302, distance: 32.2
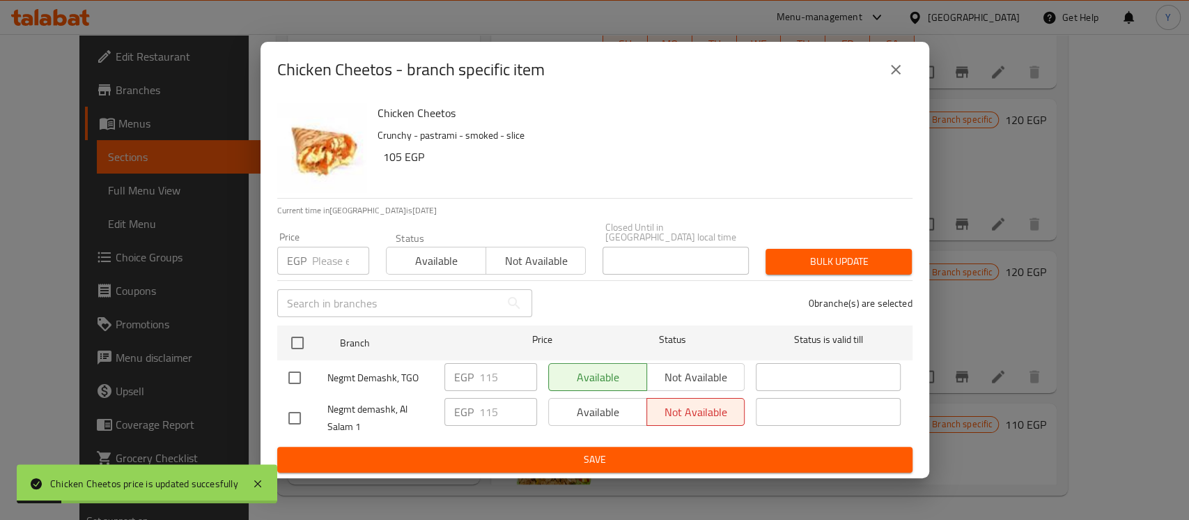
click at [303, 333] on input "checkbox" at bounding box center [297, 342] width 29 height 29
checkbox input "true"
click at [322, 258] on input "number" at bounding box center [340, 261] width 57 height 28
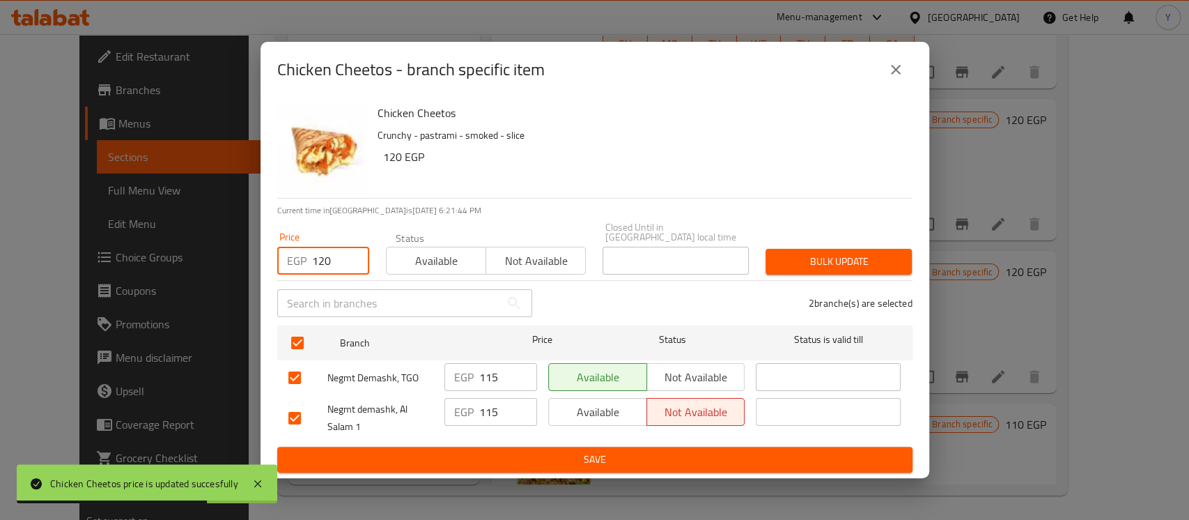
type input "120"
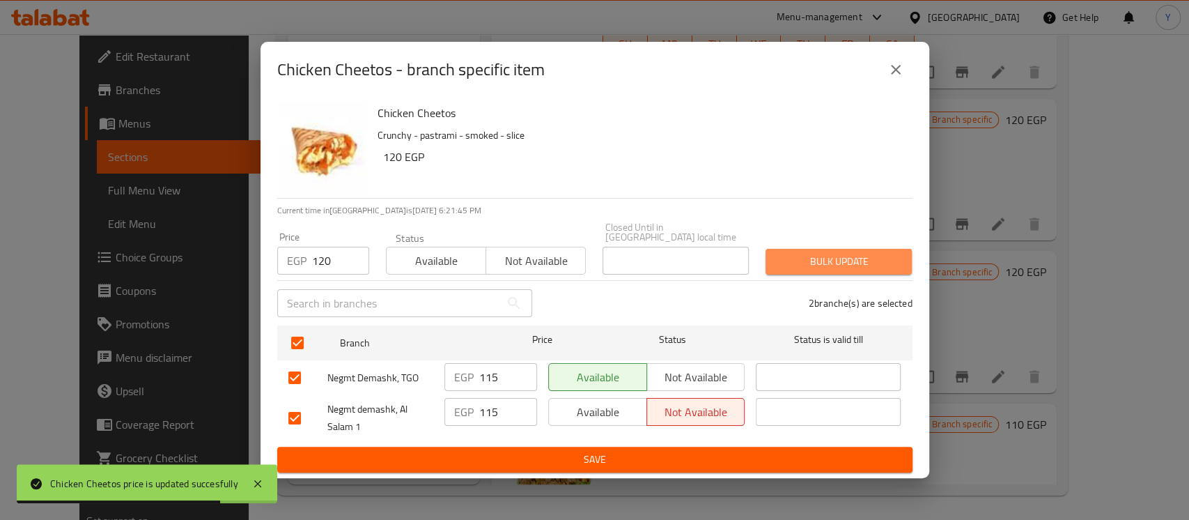
click at [799, 253] on span "Bulk update" at bounding box center [839, 261] width 124 height 17
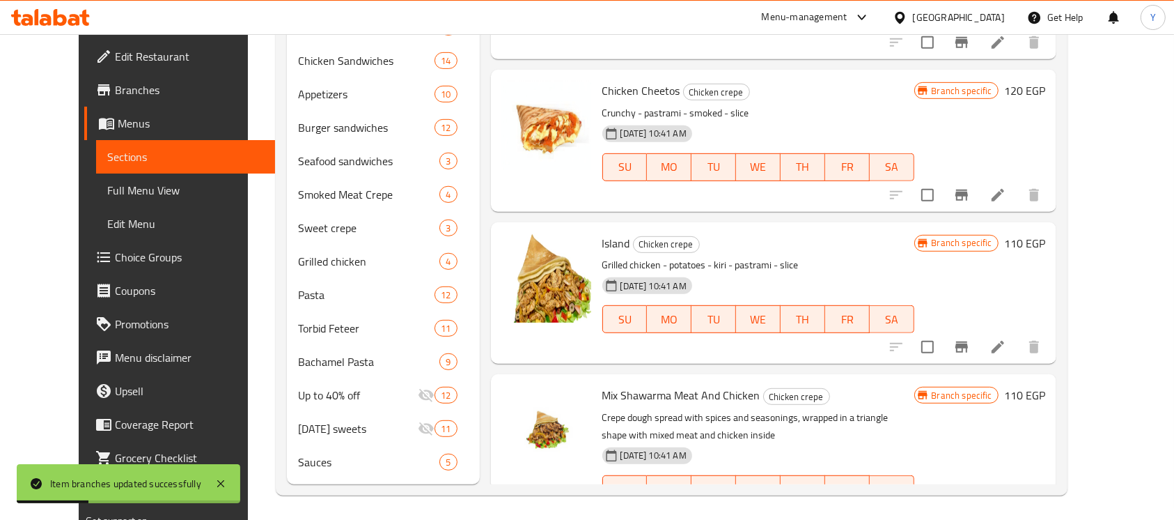
scroll to position [1451, 0]
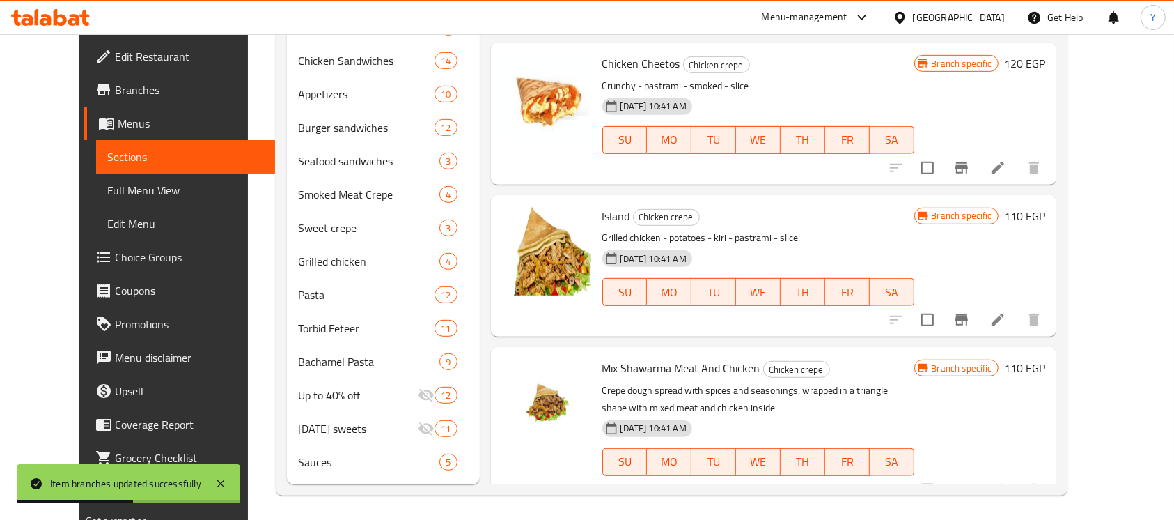
click at [1045, 206] on h6 "110 EGP" at bounding box center [1024, 216] width 41 height 20
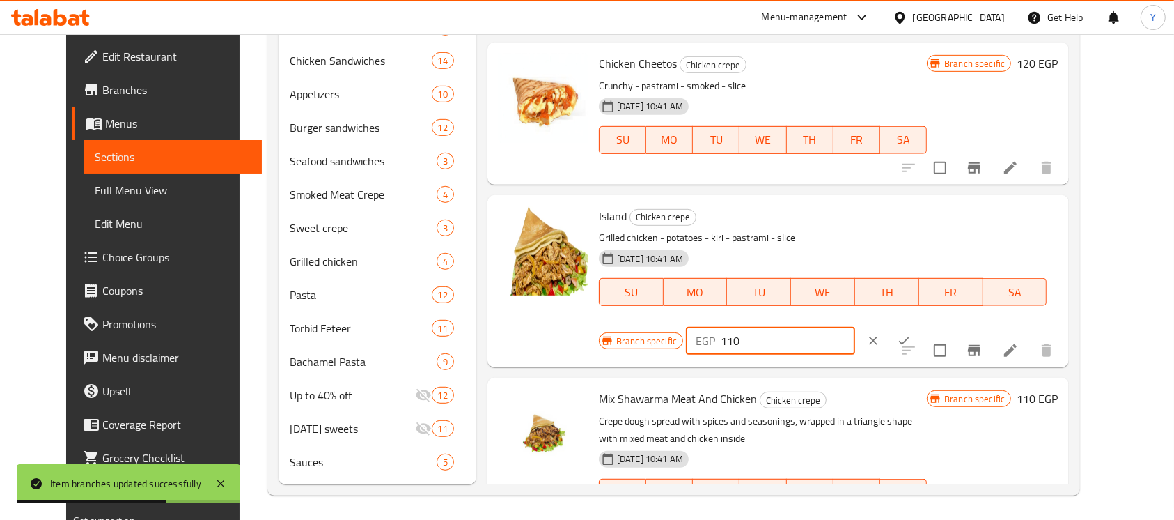
drag, startPoint x: 927, startPoint y: 204, endPoint x: 963, endPoint y: 201, distance: 36.4
click at [855, 327] on input "110" at bounding box center [788, 341] width 134 height 28
type input "125"
click at [919, 325] on button "ok" at bounding box center [904, 340] width 31 height 31
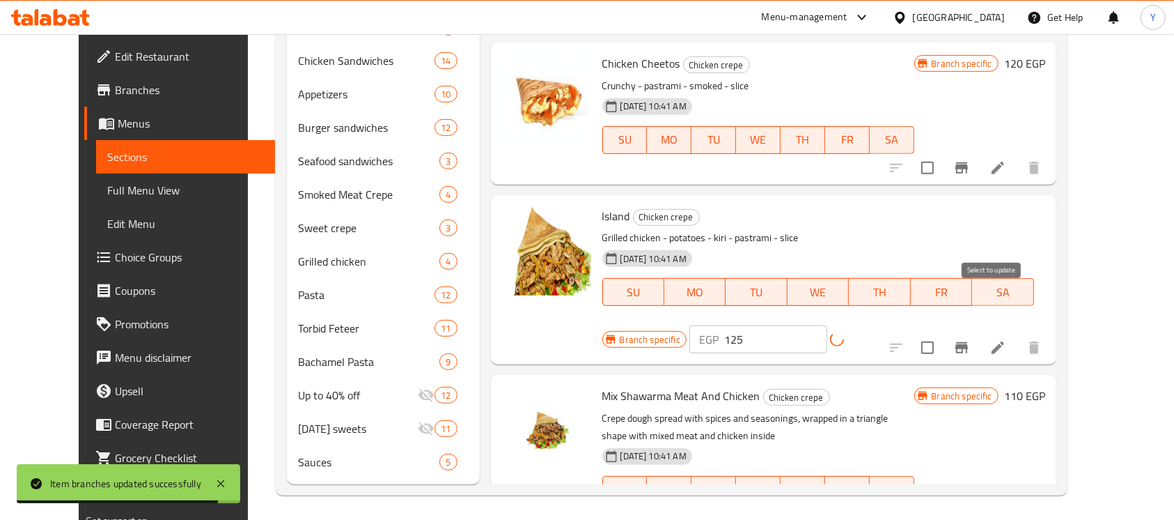
click at [942, 333] on input "checkbox" at bounding box center [927, 347] width 29 height 29
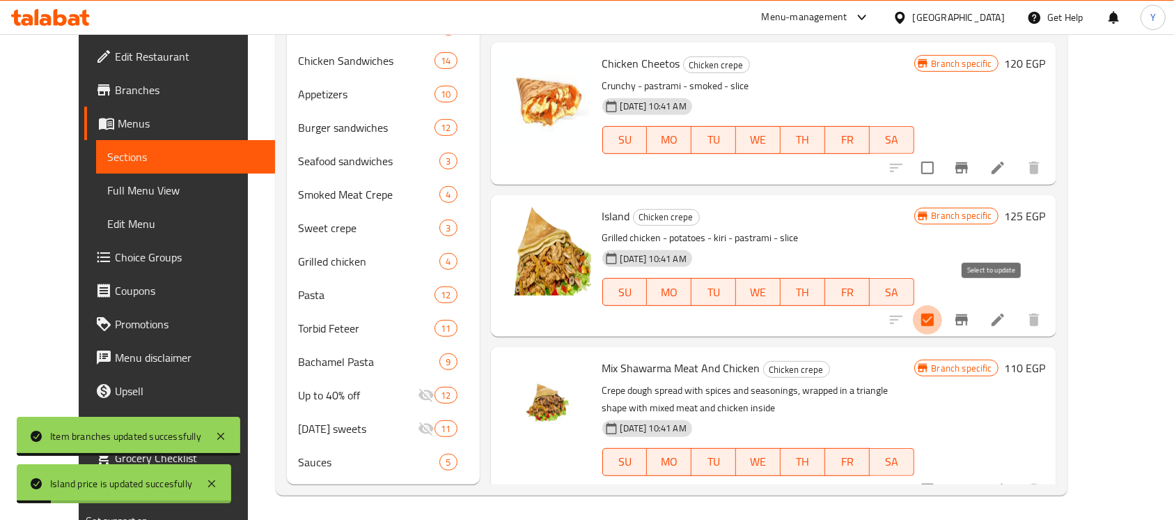
click at [942, 305] on input "checkbox" at bounding box center [927, 319] width 29 height 29
checkbox input "false"
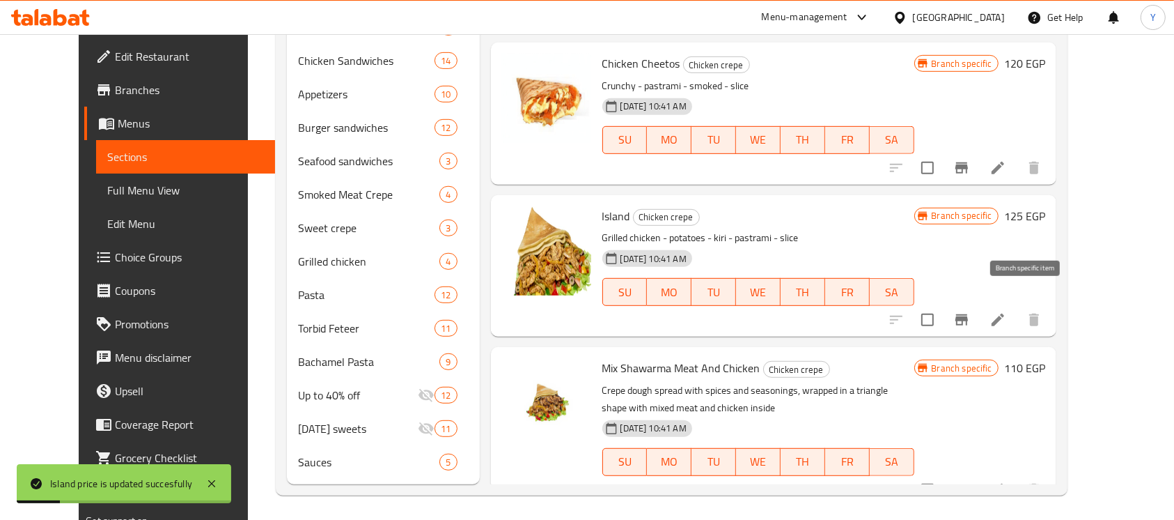
click at [979, 303] on button "Branch-specific-item" at bounding box center [961, 319] width 33 height 33
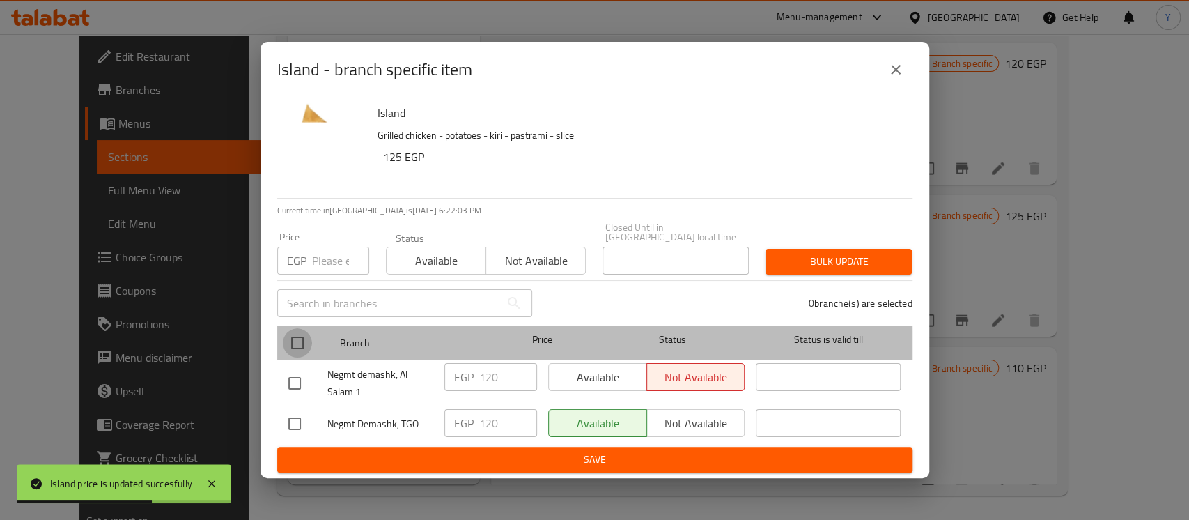
click at [304, 341] on input "checkbox" at bounding box center [297, 342] width 29 height 29
checkbox input "true"
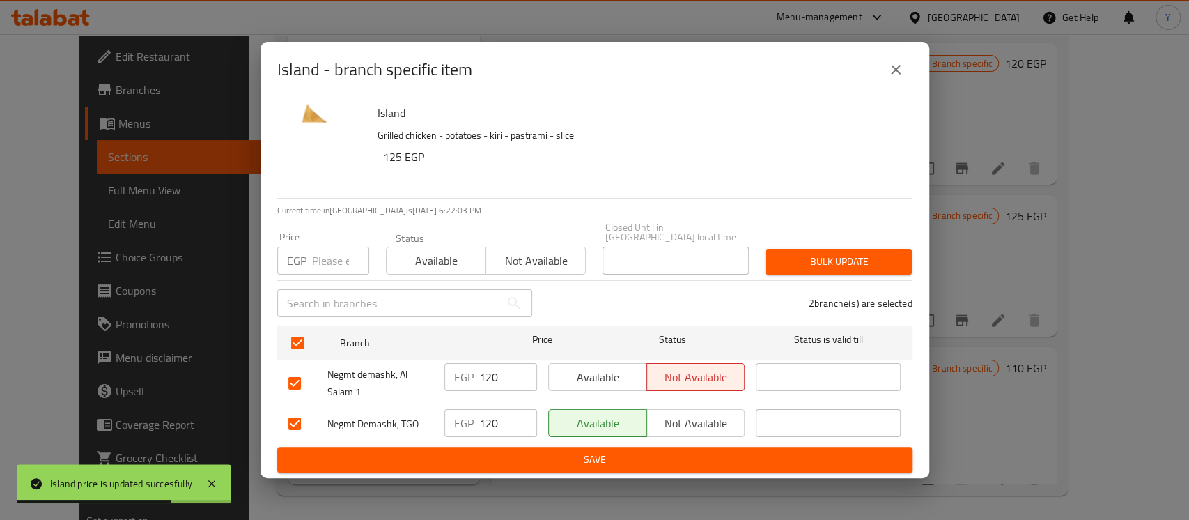
click at [328, 254] on input "number" at bounding box center [340, 261] width 57 height 28
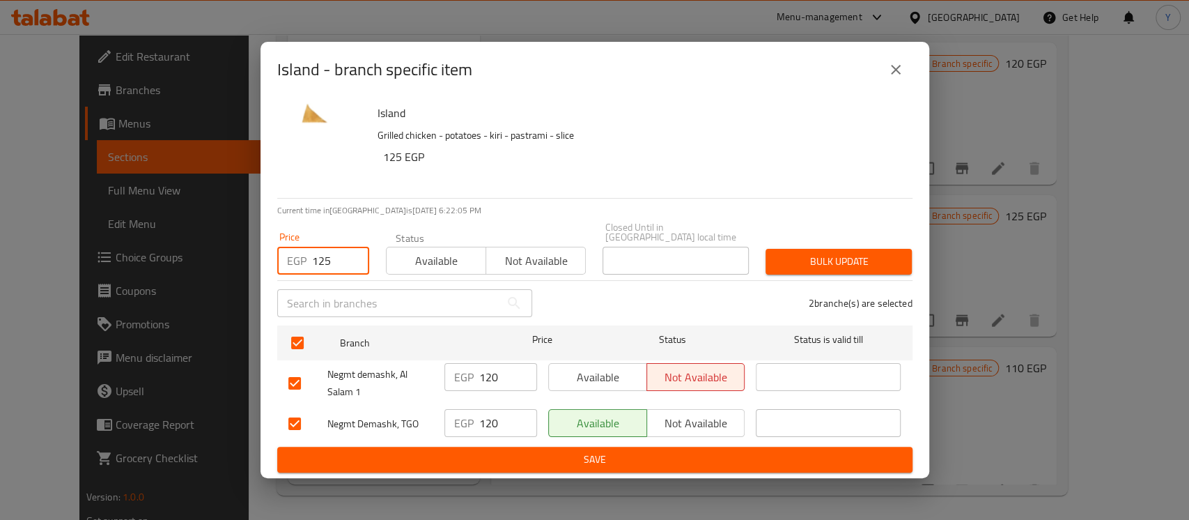
type input "125"
click at [878, 256] on span "Bulk update" at bounding box center [839, 261] width 124 height 17
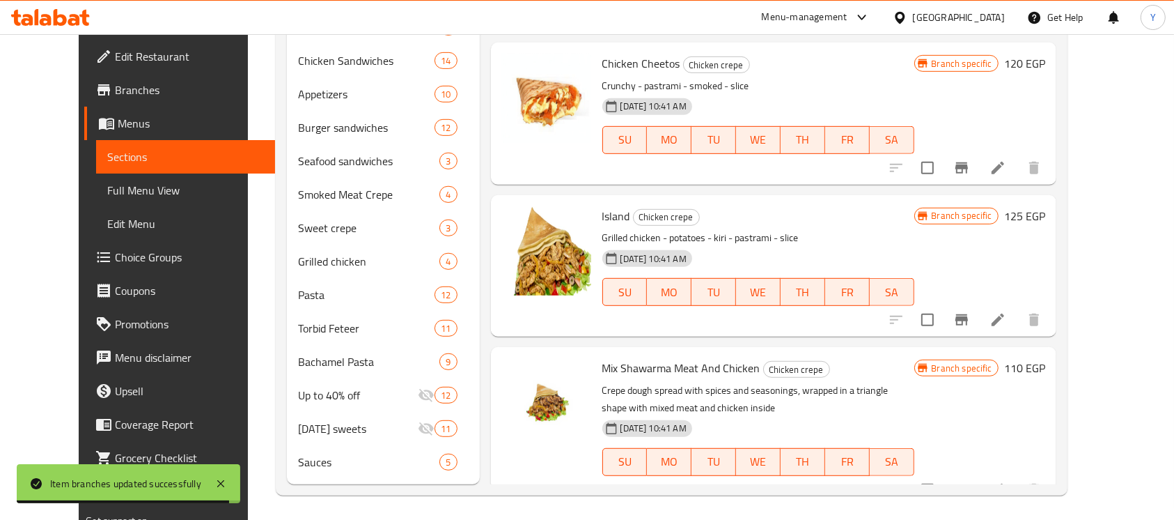
scroll to position [1587, 0]
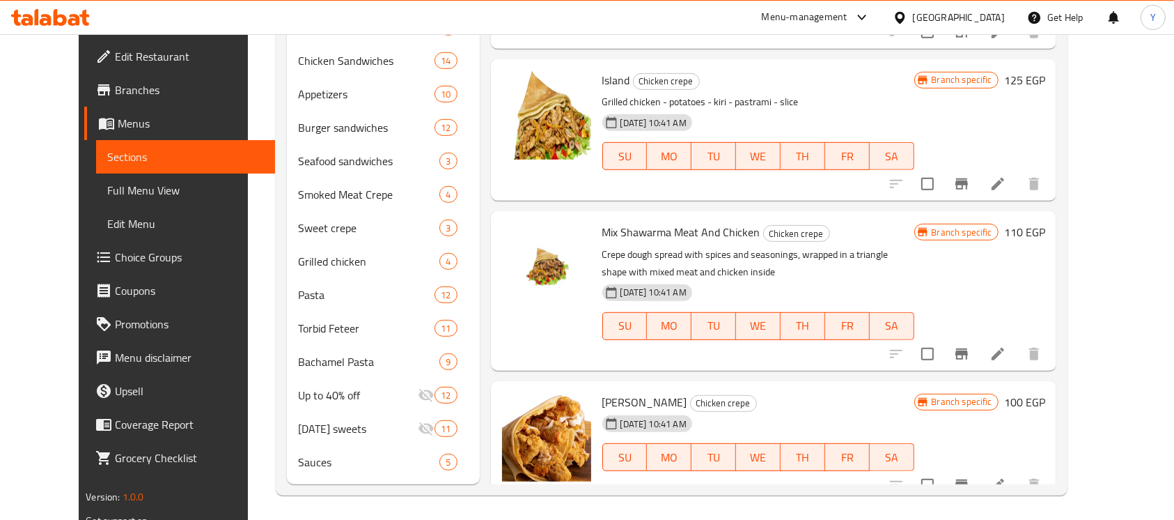
click at [1045, 222] on h6 "110 EGP" at bounding box center [1024, 232] width 41 height 20
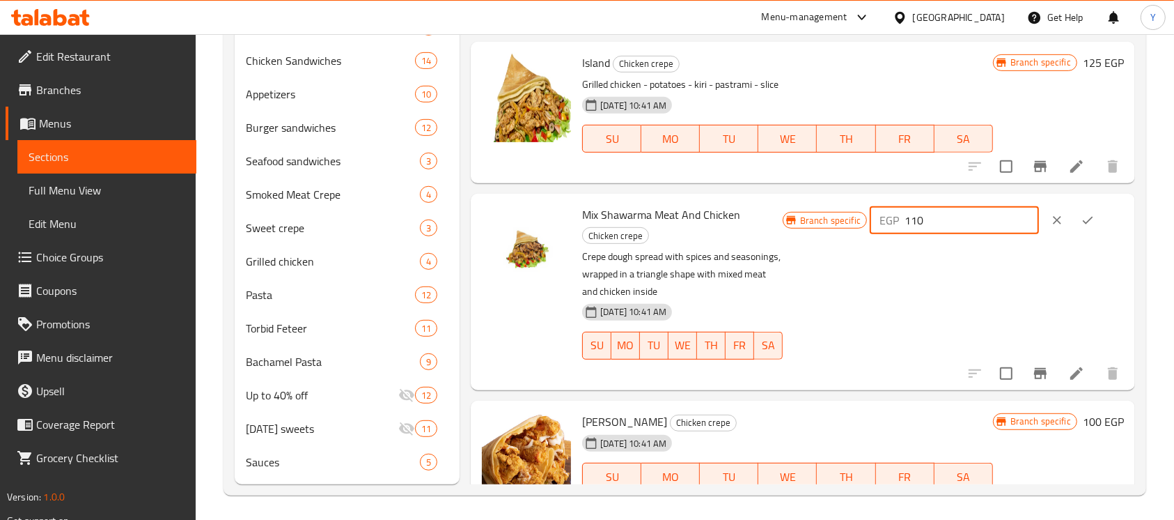
click at [928, 221] on input "110" at bounding box center [972, 220] width 134 height 28
type input "120"
click at [1094, 214] on button "ok" at bounding box center [1088, 220] width 31 height 31
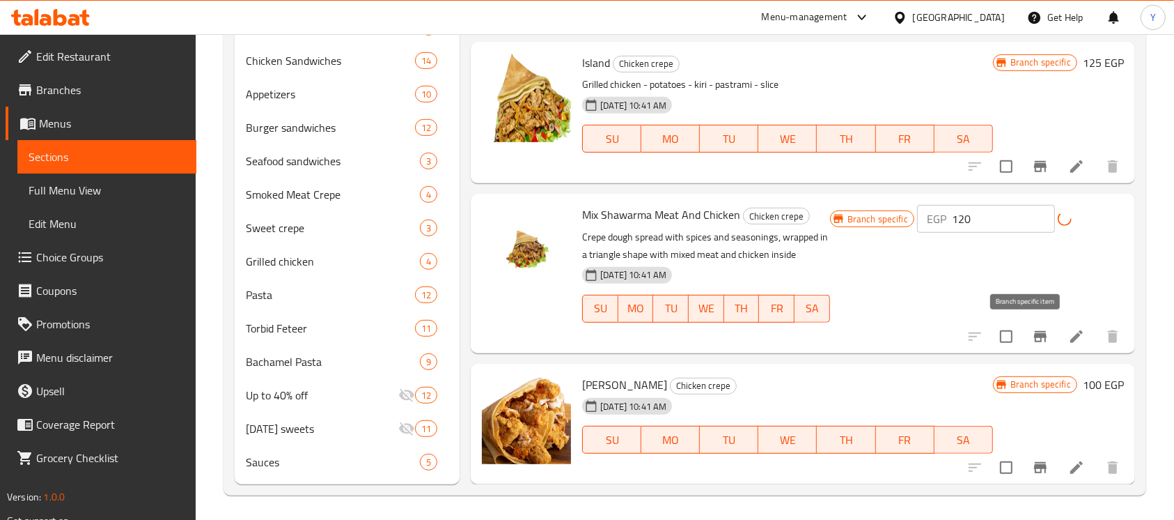
click at [1032, 343] on icon "Branch-specific-item" at bounding box center [1040, 336] width 17 height 17
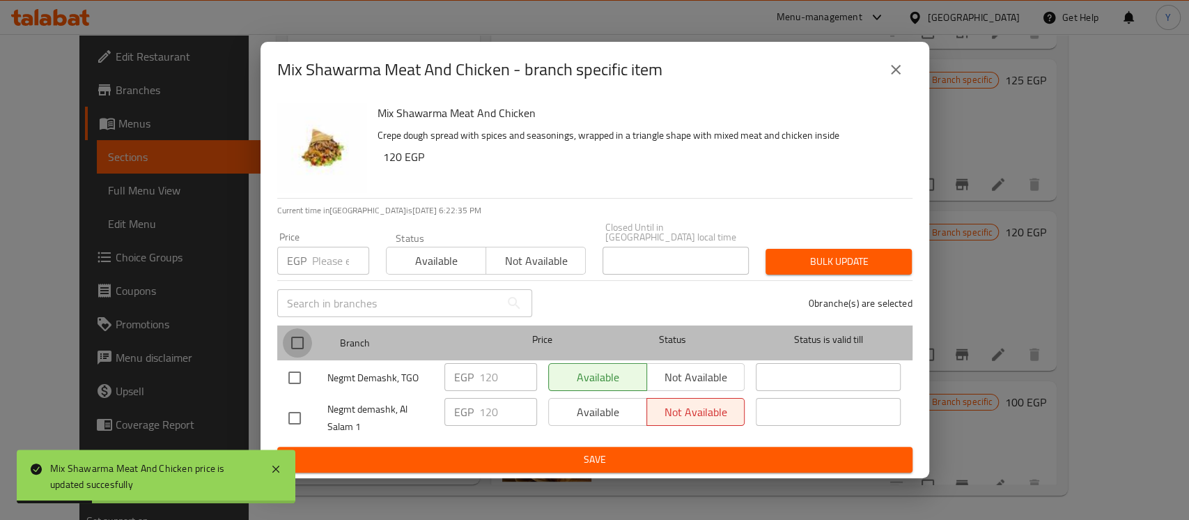
click at [309, 331] on input "checkbox" at bounding box center [297, 342] width 29 height 29
checkbox input "true"
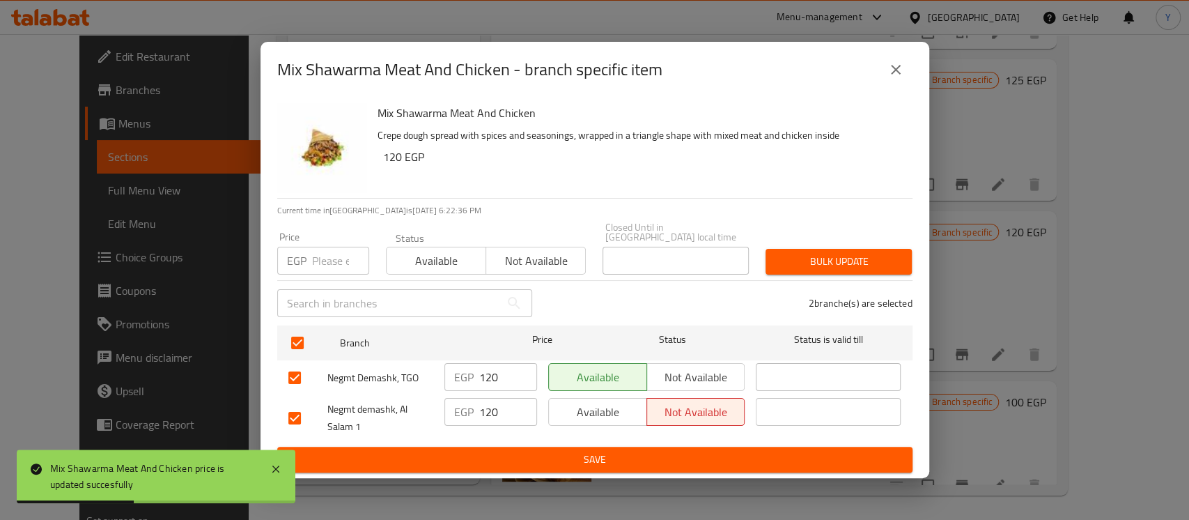
click at [892, 64] on button "close" at bounding box center [895, 69] width 33 height 33
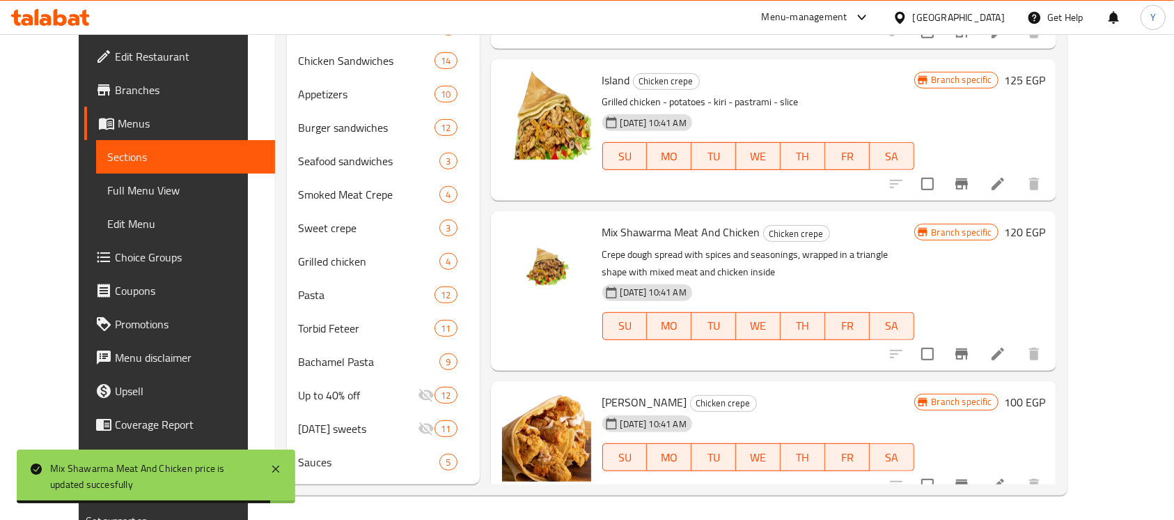
click at [1045, 399] on div "Branch specific 100 EGP" at bounding box center [979, 441] width 131 height 99
click at [1045, 392] on h6 "100 EGP" at bounding box center [1024, 402] width 41 height 20
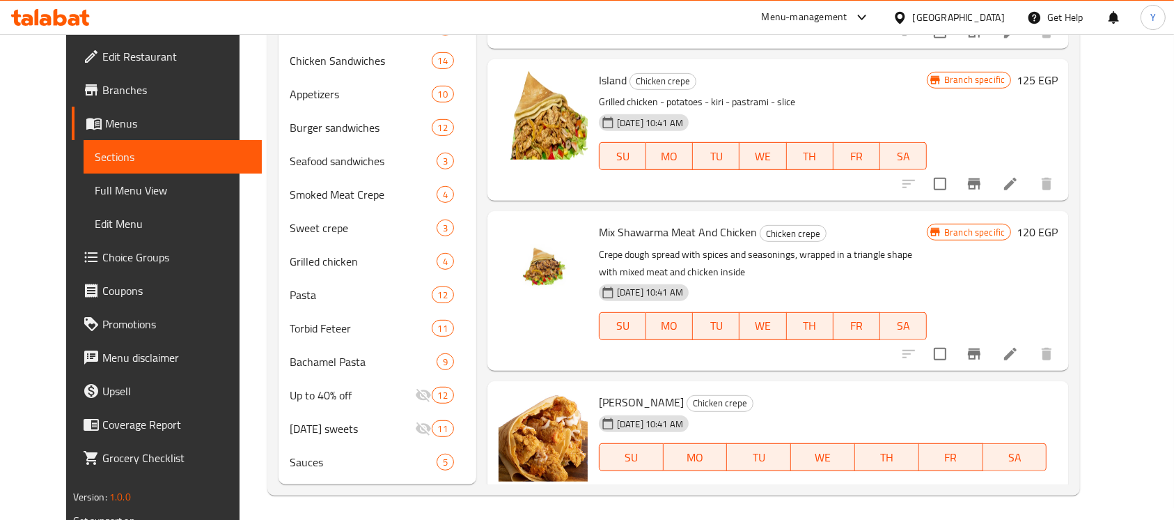
click at [855, 492] on input "100" at bounding box center [788, 506] width 134 height 28
type input "120"
click at [919, 490] on button "ok" at bounding box center [904, 505] width 31 height 31
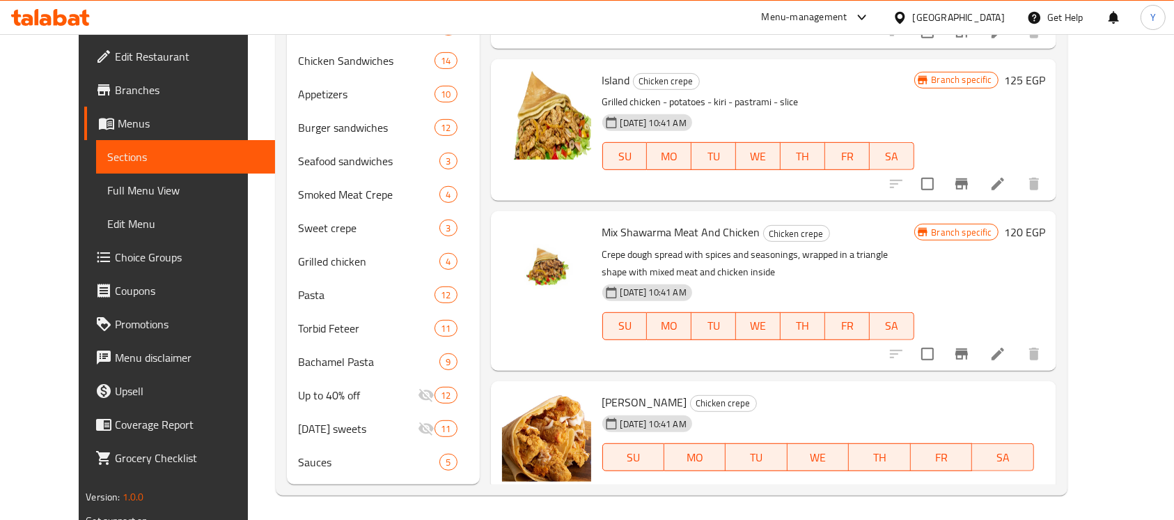
click at [979, 496] on button "Branch-specific-item" at bounding box center [961, 512] width 33 height 33
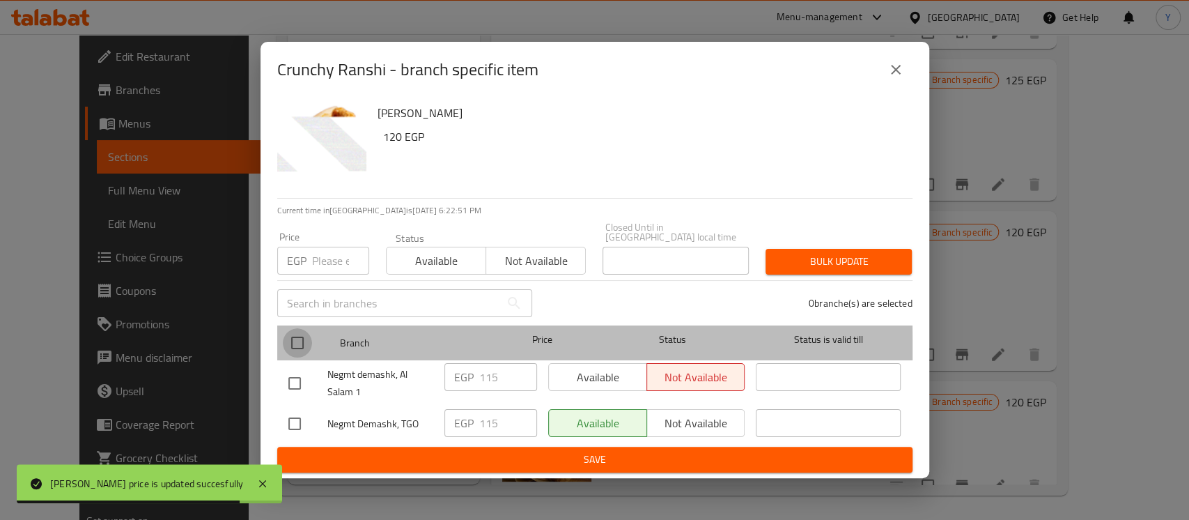
drag, startPoint x: 287, startPoint y: 349, endPoint x: 295, endPoint y: 336, distance: 15.7
click at [289, 349] on input "checkbox" at bounding box center [297, 342] width 29 height 29
checkbox input "true"
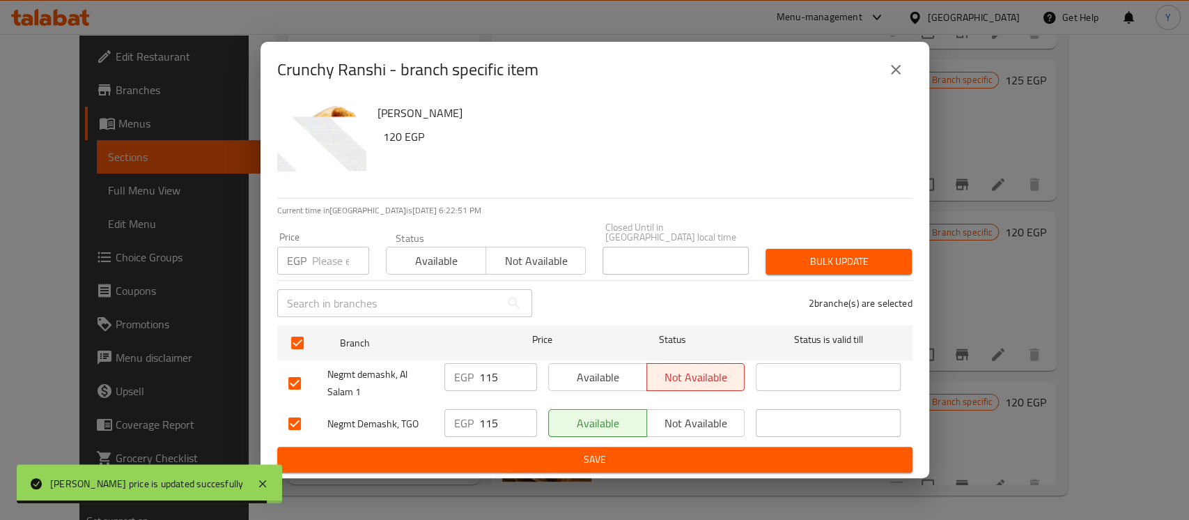
click at [324, 253] on input "number" at bounding box center [340, 261] width 57 height 28
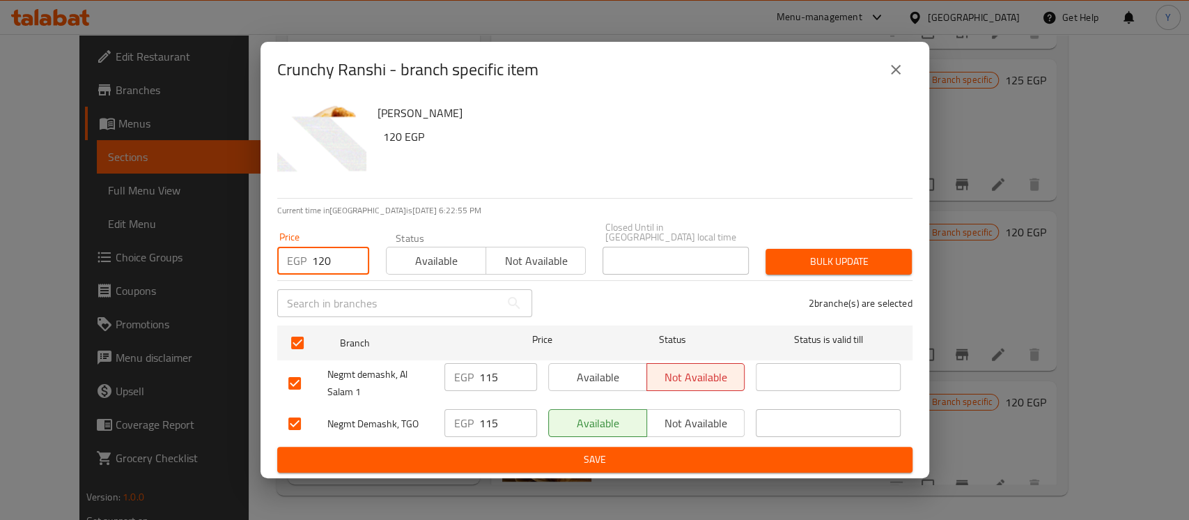
type input "120"
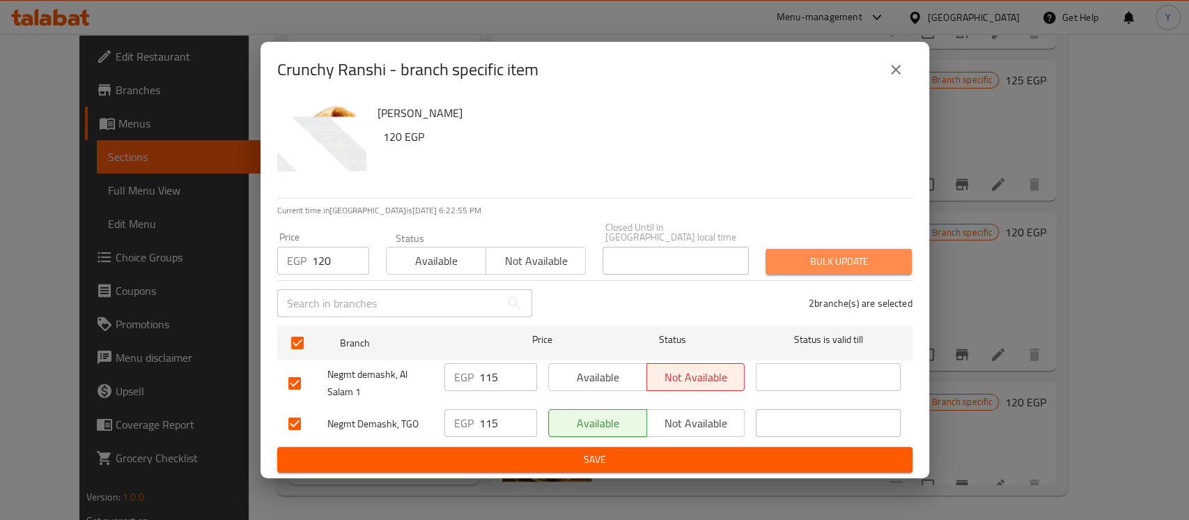
click at [784, 262] on span "Bulk update" at bounding box center [839, 261] width 124 height 17
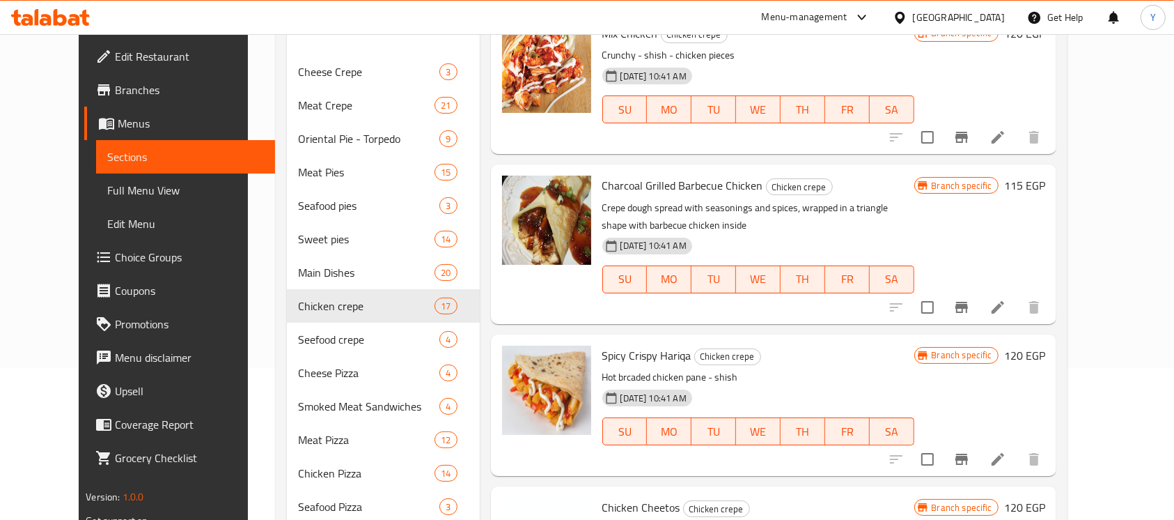
scroll to position [156, 0]
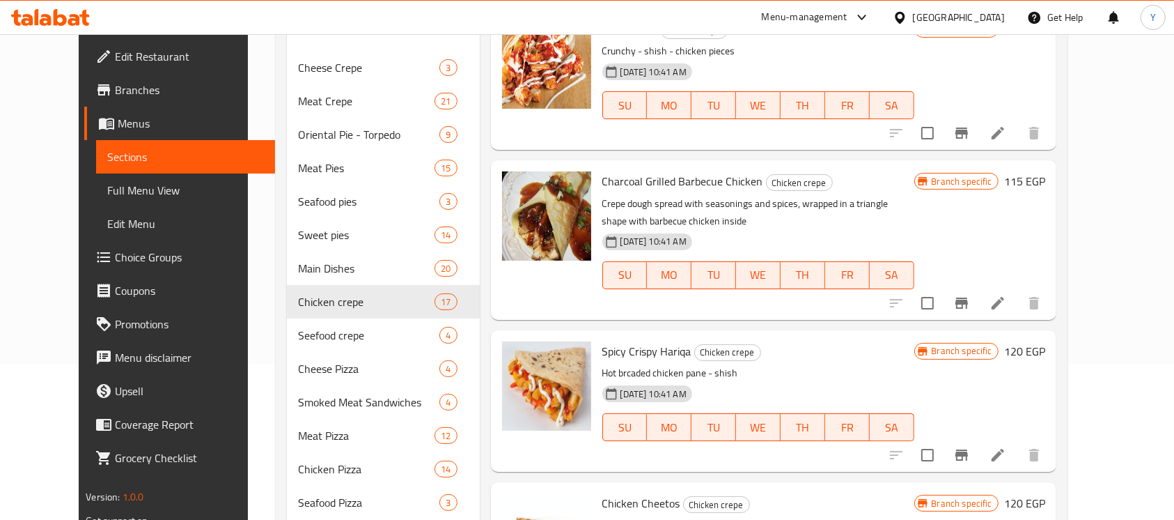
drag, startPoint x: 1169, startPoint y: 94, endPoint x: 1176, endPoint y: 49, distance: 45.1
click at [1174, 49] on html "​ Menu-management Egypt Get Help Y Edit Restaurant Branches Menus Sections Full…" at bounding box center [587, 104] width 1174 height 520
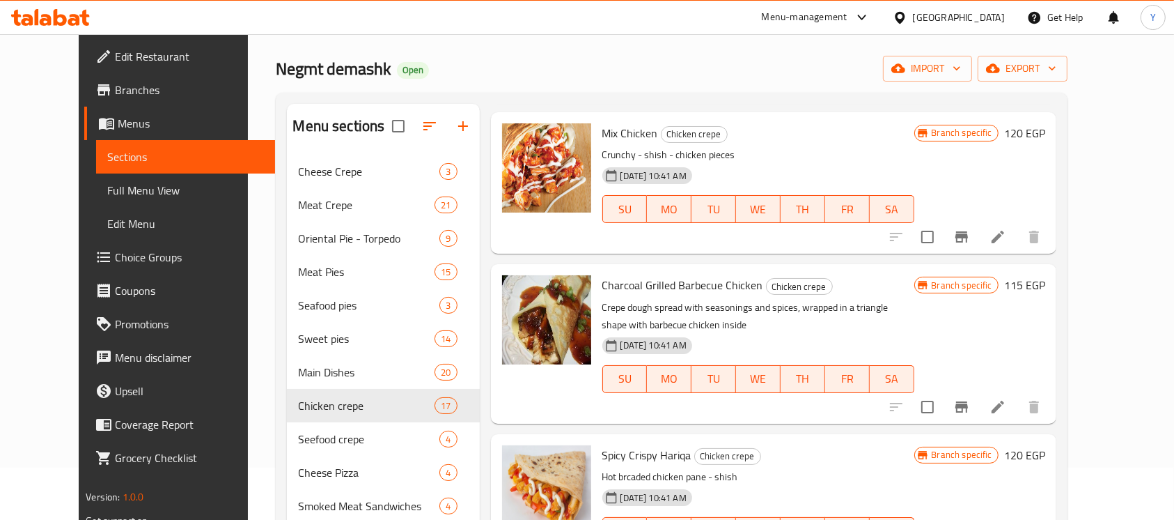
scroll to position [43, 0]
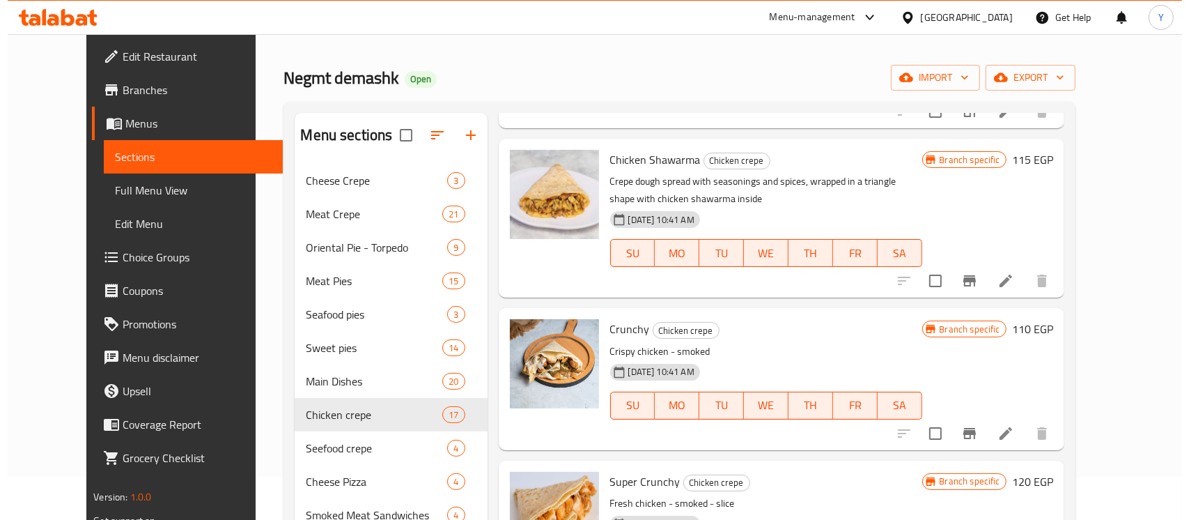
scroll to position [0, 0]
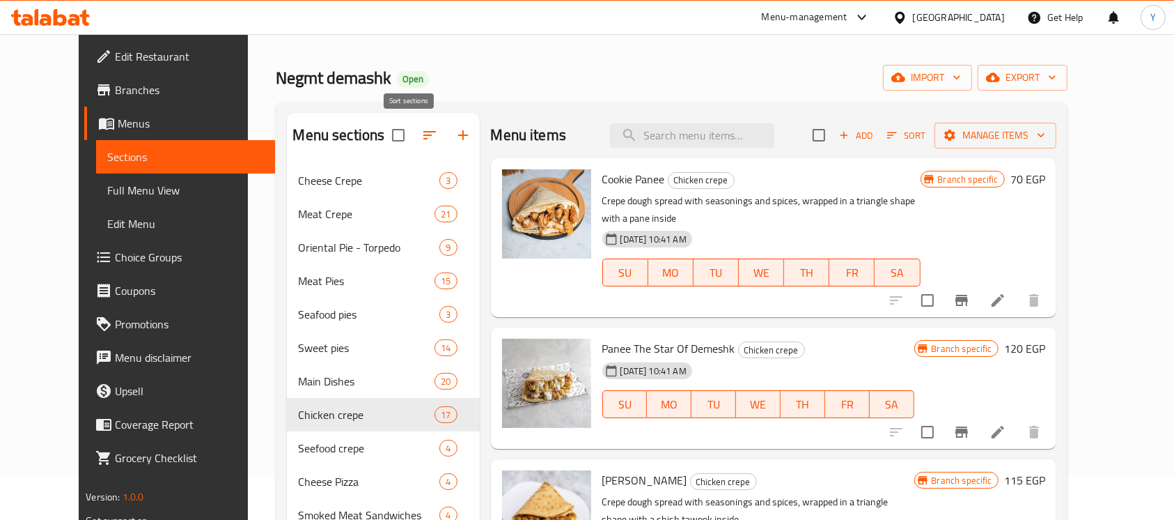
click at [421, 141] on icon "button" at bounding box center [429, 135] width 17 height 17
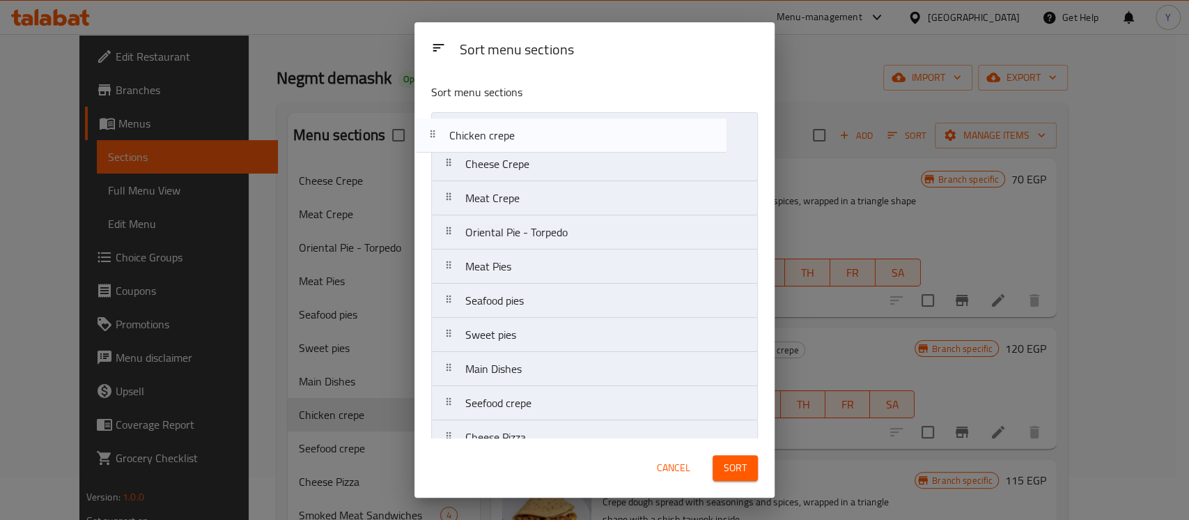
drag, startPoint x: 556, startPoint y: 368, endPoint x: 538, endPoint y: 128, distance: 240.2
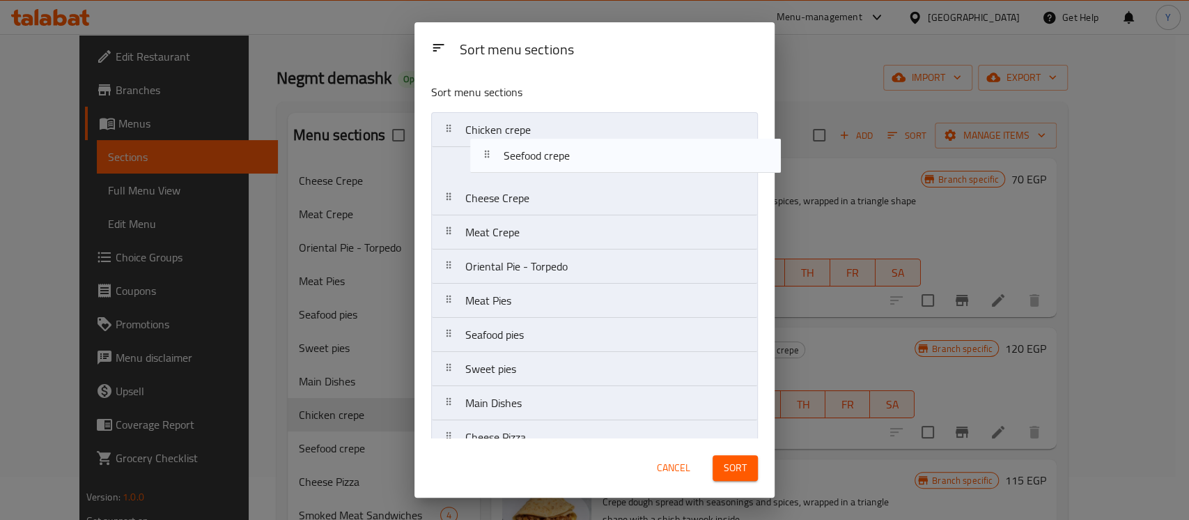
drag, startPoint x: 559, startPoint y: 345, endPoint x: 591, endPoint y: 150, distance: 197.0
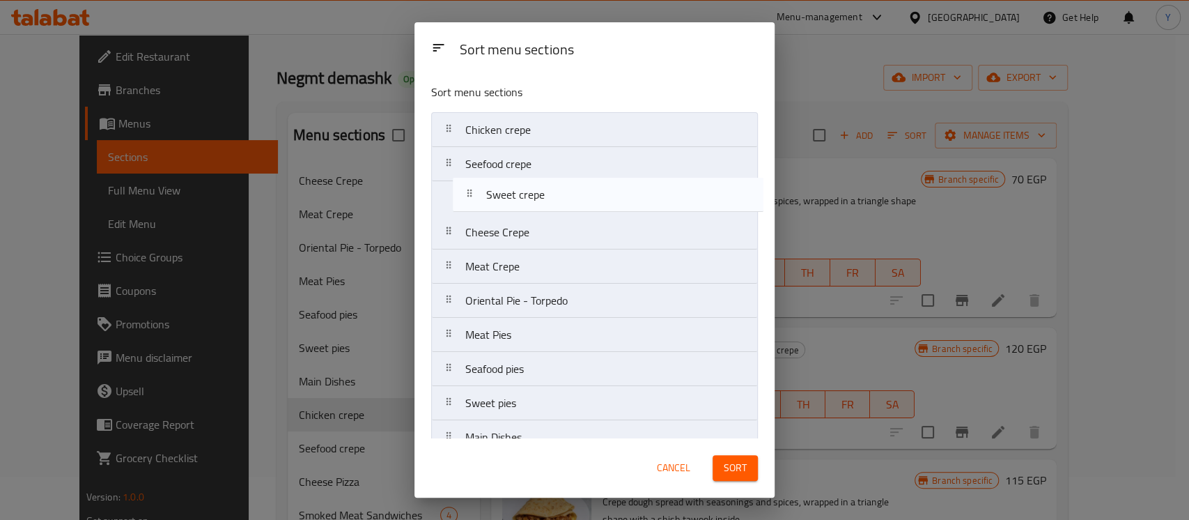
drag, startPoint x: 602, startPoint y: 315, endPoint x: 623, endPoint y: 198, distance: 118.9
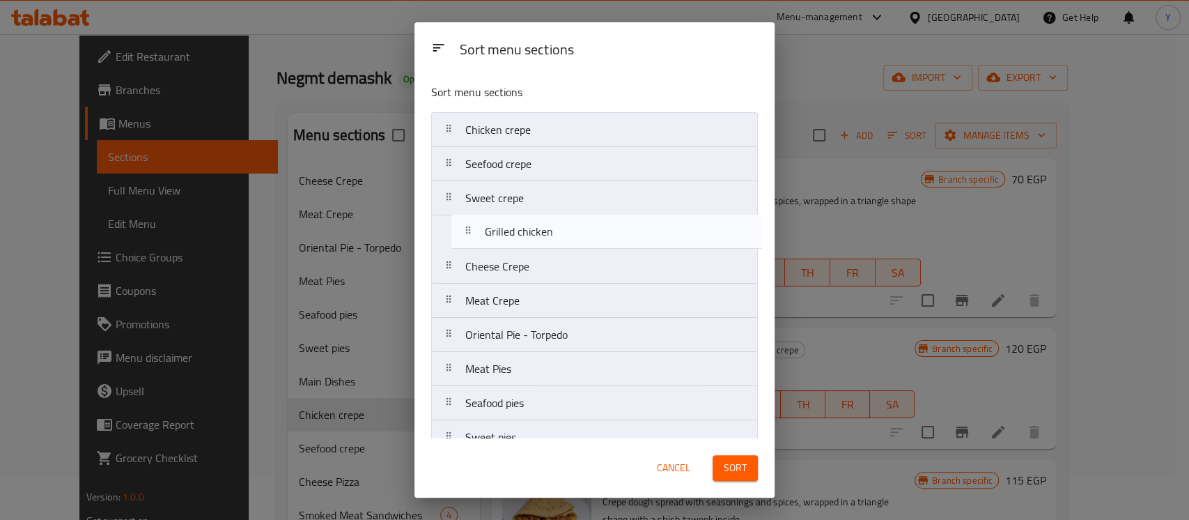
drag, startPoint x: 684, startPoint y: 362, endPoint x: 702, endPoint y: 233, distance: 130.1
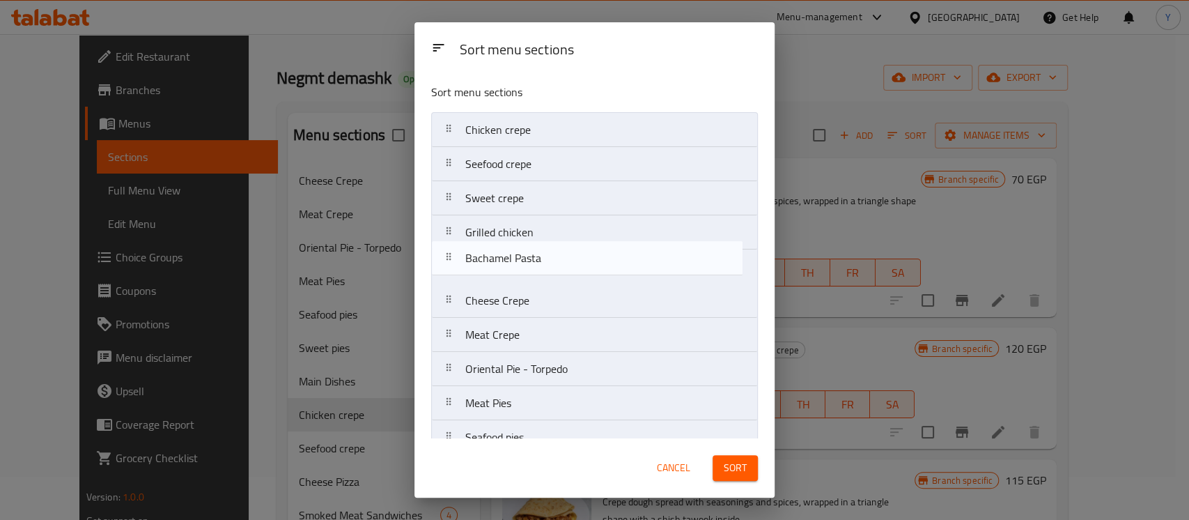
drag, startPoint x: 605, startPoint y: 322, endPoint x: 604, endPoint y: 260, distance: 61.3
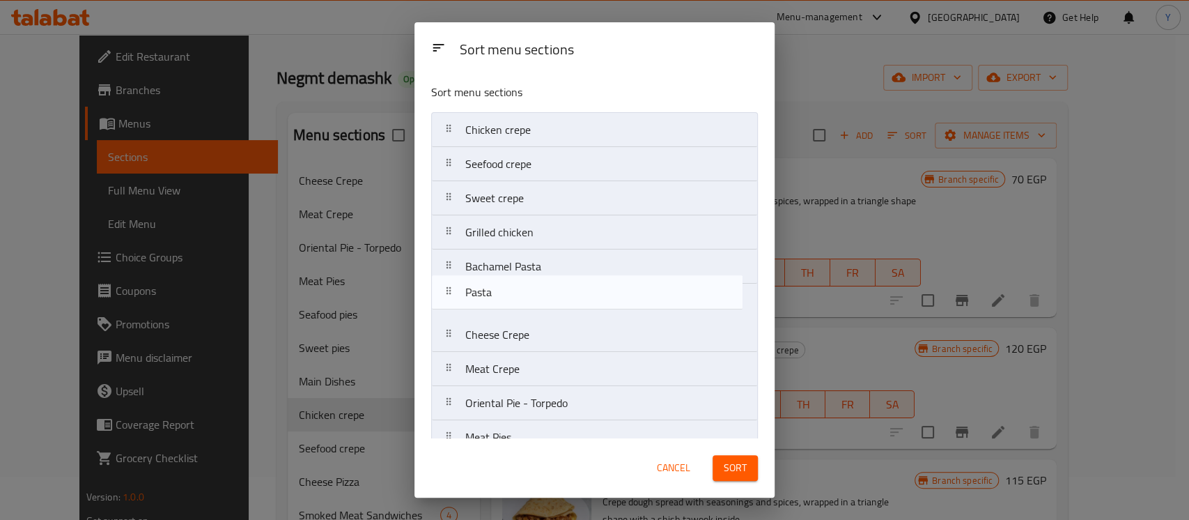
drag, startPoint x: 625, startPoint y: 320, endPoint x: 625, endPoint y: 293, distance: 27.2
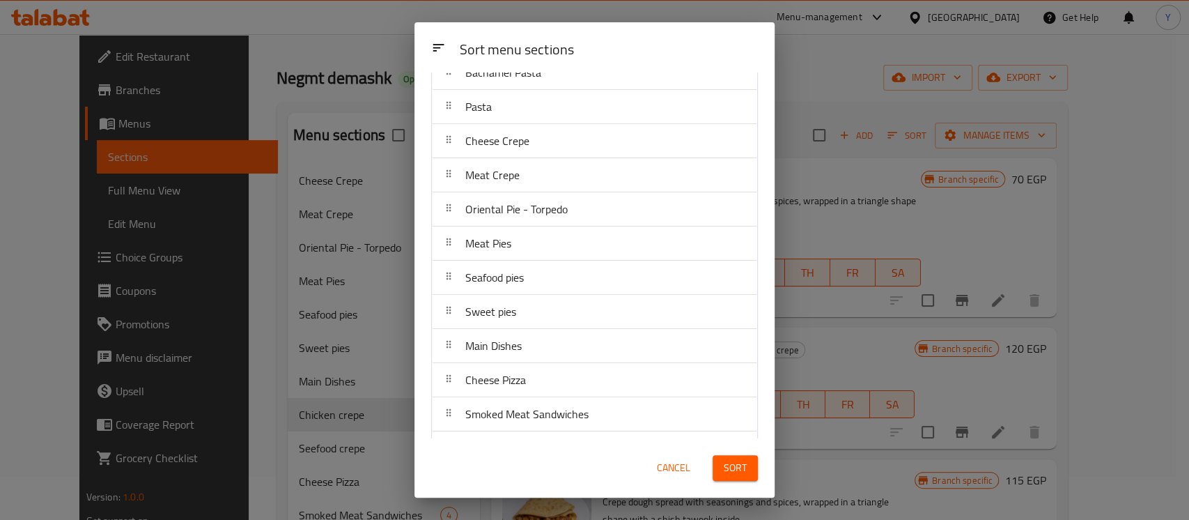
scroll to position [196, 0]
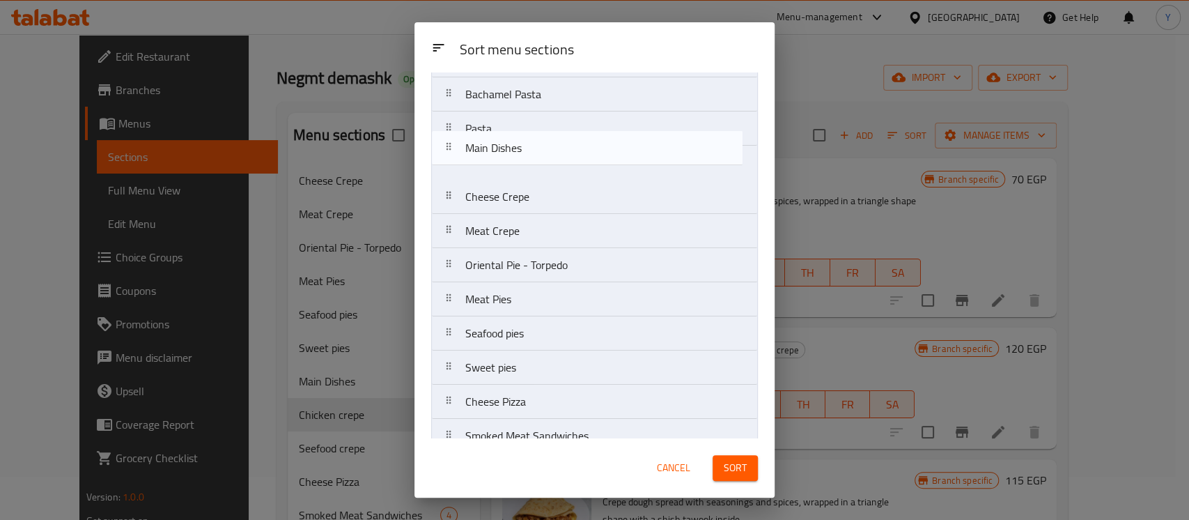
drag, startPoint x: 625, startPoint y: 338, endPoint x: 625, endPoint y: 130, distance: 207.5
click at [625, 130] on nav "Chicken crepe Seefood crepe Sweet crepe Grilled chicken Bachamel Pasta Pasta Ch…" at bounding box center [594, 452] width 327 height 1025
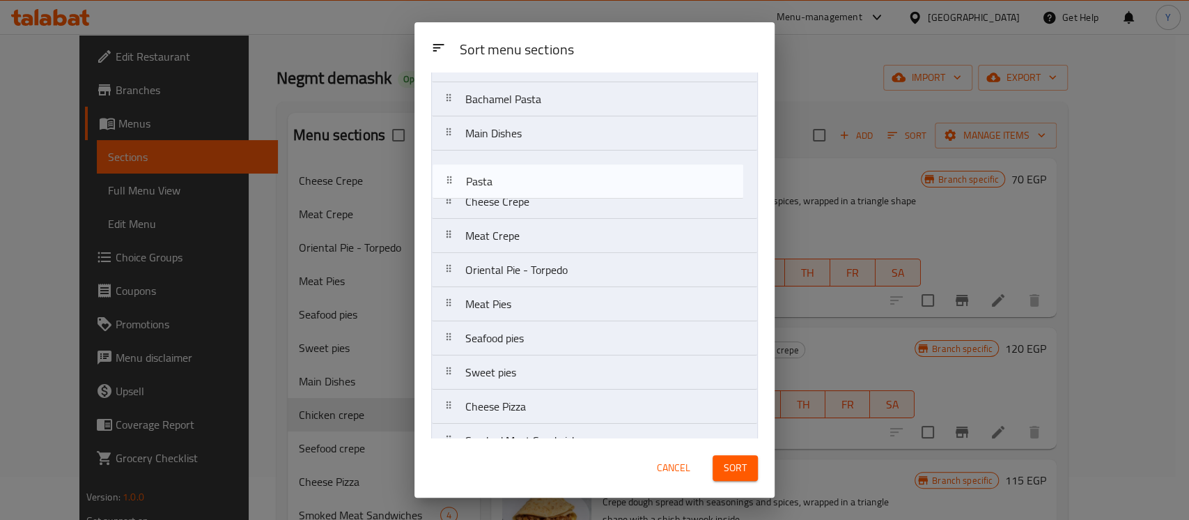
scroll to position [166, 0]
drag, startPoint x: 626, startPoint y: 130, endPoint x: 631, endPoint y: 137, distance: 7.9
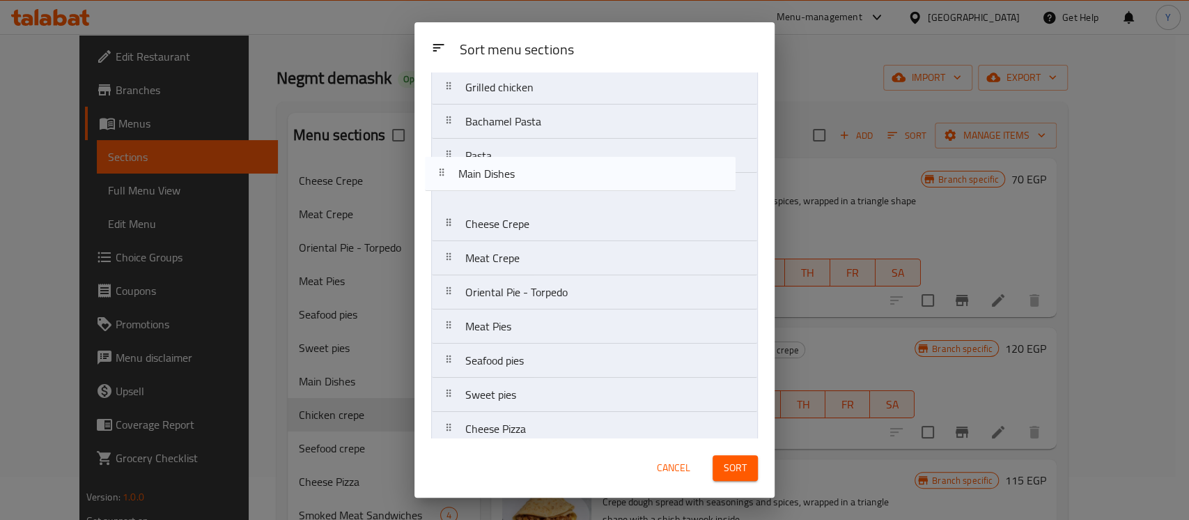
scroll to position [145, 0]
click at [606, 201] on nav "Chicken crepe Seefood crepe Sweet crepe Grilled chicken Bachamel Pasta Main Dis…" at bounding box center [594, 479] width 327 height 1025
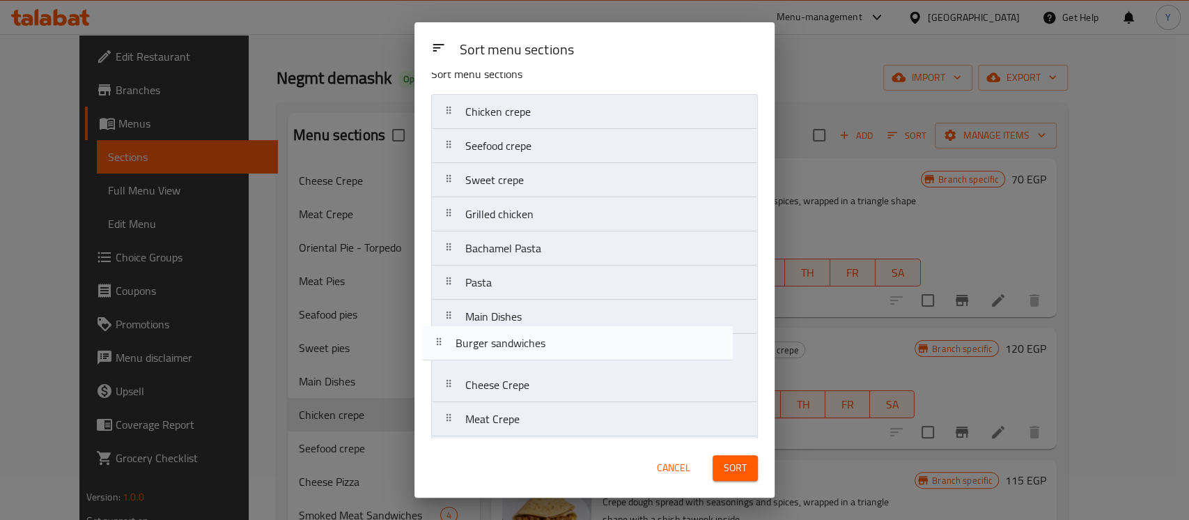
scroll to position [19, 0]
drag, startPoint x: 648, startPoint y: 323, endPoint x: 641, endPoint y: 344, distance: 22.3
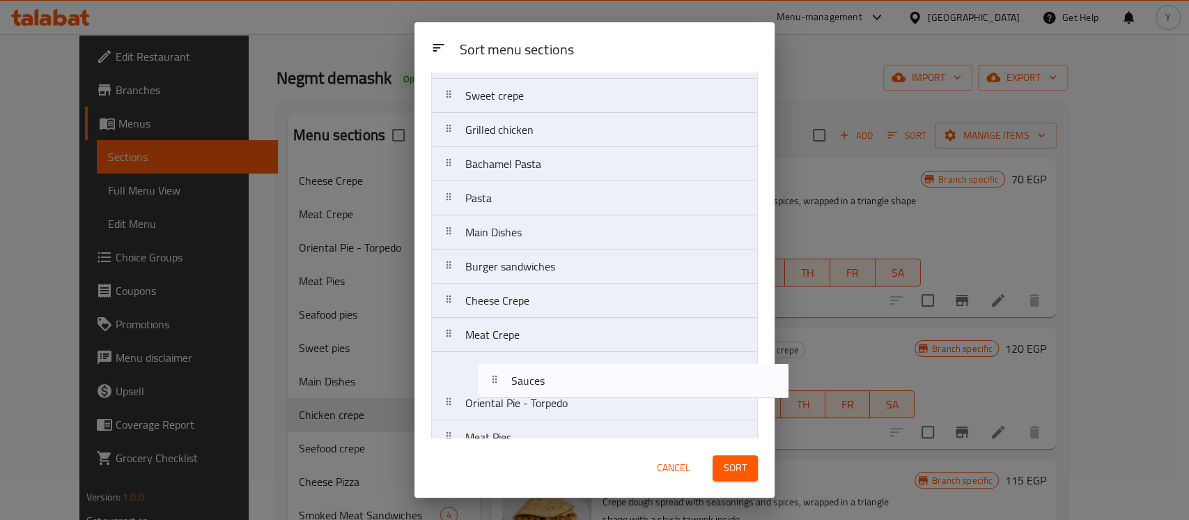
scroll to position [108, 0]
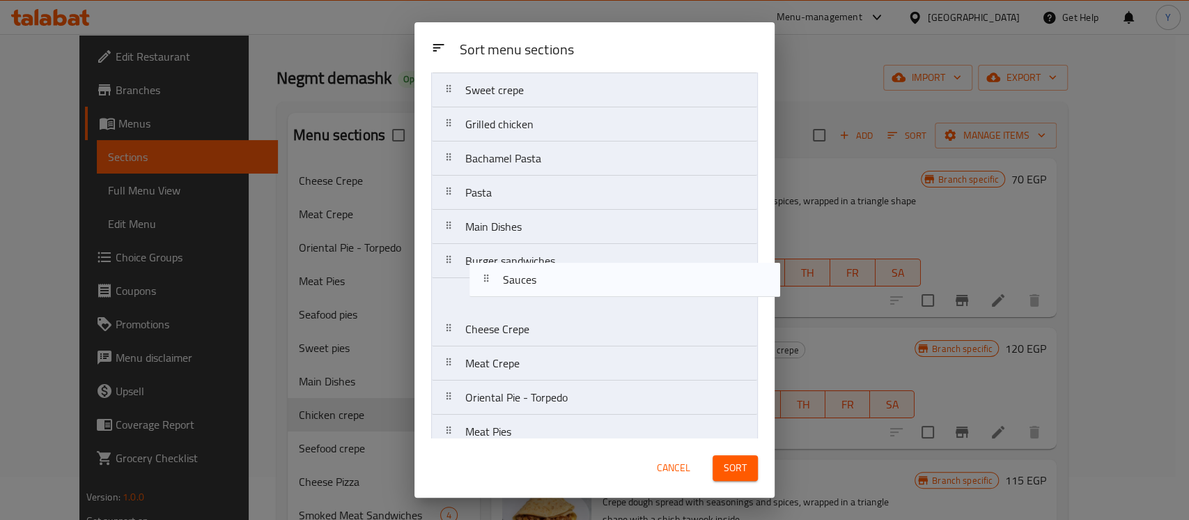
drag, startPoint x: 671, startPoint y: 418, endPoint x: 705, endPoint y: 270, distance: 152.4
click at [705, 270] on nav "Chicken crepe Seefood crepe Sweet crepe Grilled chicken Bachamel Pasta Pasta Ma…" at bounding box center [594, 516] width 327 height 1025
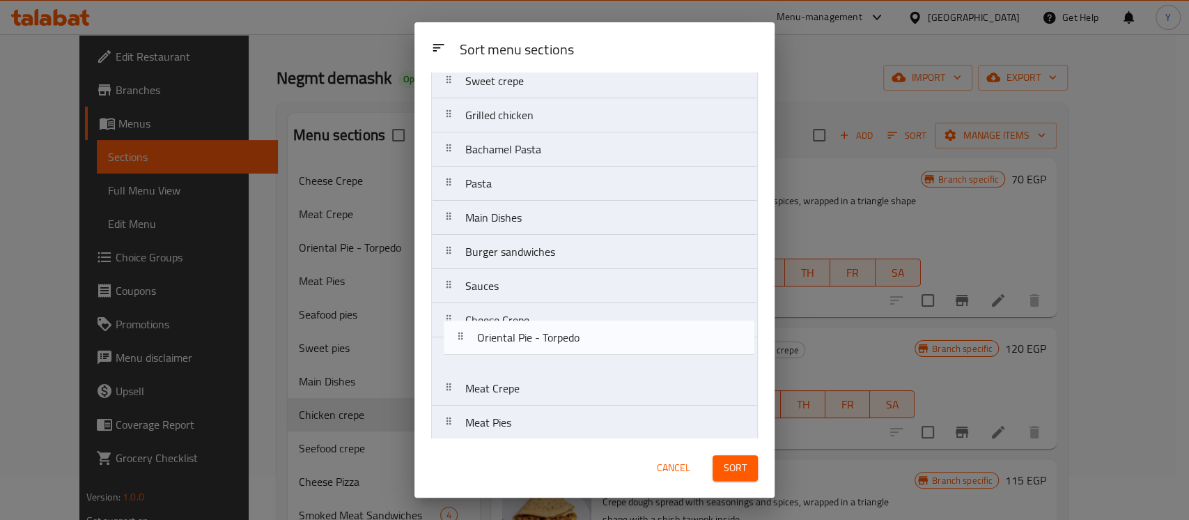
scroll to position [118, 0]
drag, startPoint x: 617, startPoint y: 393, endPoint x: 630, endPoint y: 315, distance: 79.8
click at [630, 315] on nav "Chicken crepe Seefood crepe Sweet crepe Grilled chicken Bachamel Pasta Pasta Ma…" at bounding box center [594, 506] width 327 height 1025
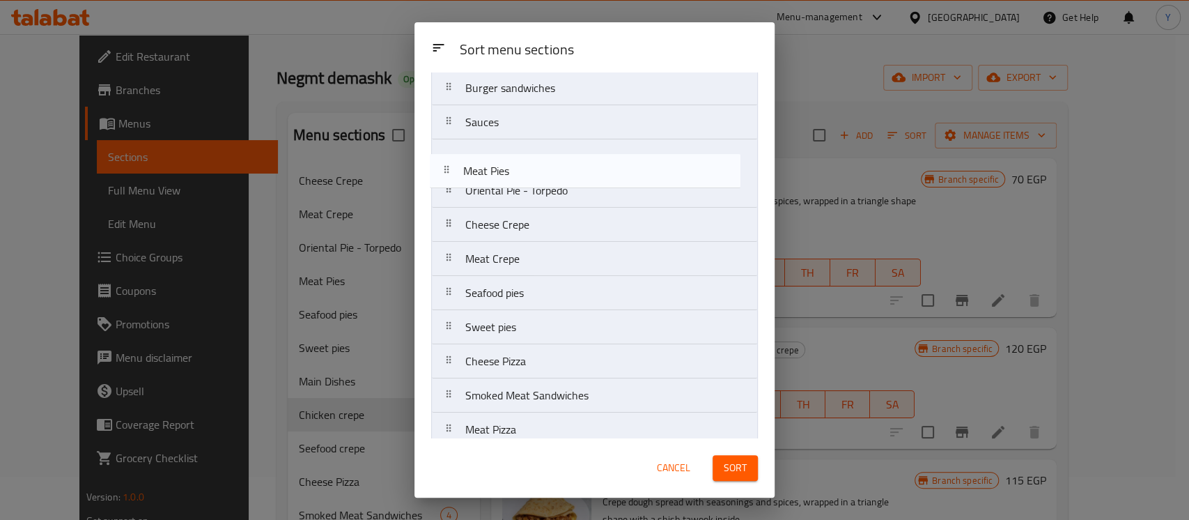
scroll to position [281, 0]
drag, startPoint x: 582, startPoint y: 215, endPoint x: 579, endPoint y: 167, distance: 48.1
click at [579, 167] on nav "Chicken crepe Seefood crepe Sweet crepe Grilled chicken Bachamel Pasta Pasta Ma…" at bounding box center [594, 343] width 327 height 1025
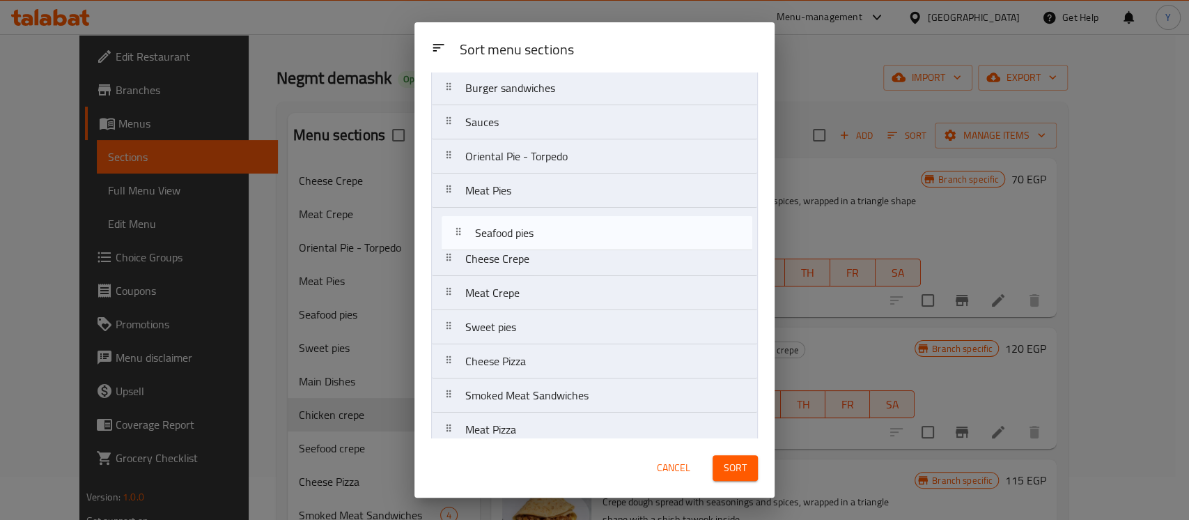
drag, startPoint x: 557, startPoint y: 293, endPoint x: 568, endPoint y: 224, distance: 69.2
click at [568, 224] on nav "Chicken crepe Seefood crepe Sweet crepe Grilled chicken Bachamel Pasta Pasta Ma…" at bounding box center [594, 343] width 327 height 1025
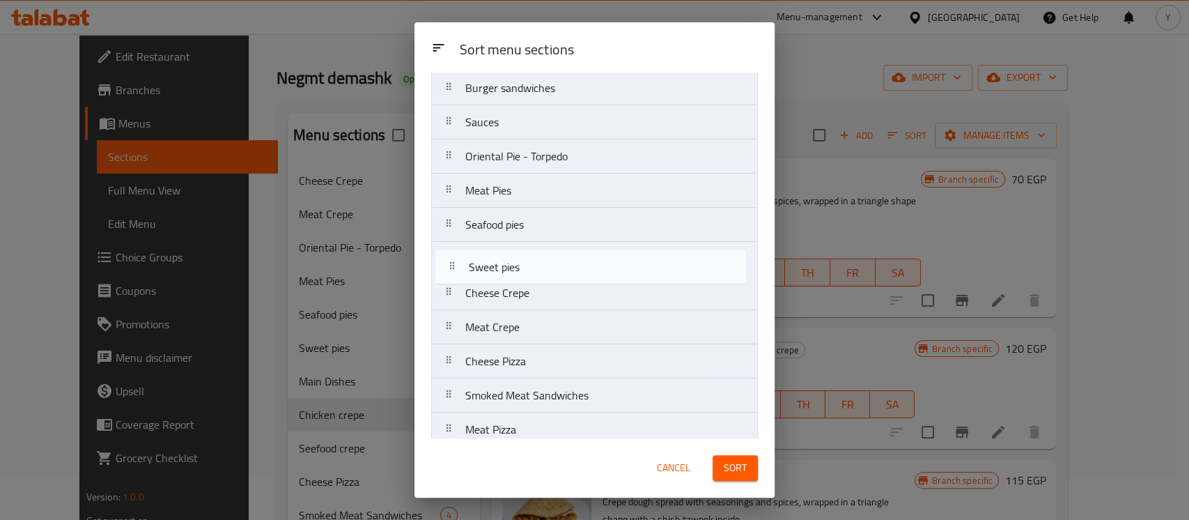
drag, startPoint x: 581, startPoint y: 336, endPoint x: 584, endPoint y: 270, distance: 66.9
click at [584, 270] on nav "Chicken crepe Seefood crepe Sweet crepe Grilled chicken Bachamel Pasta Pasta Ma…" at bounding box center [594, 343] width 327 height 1025
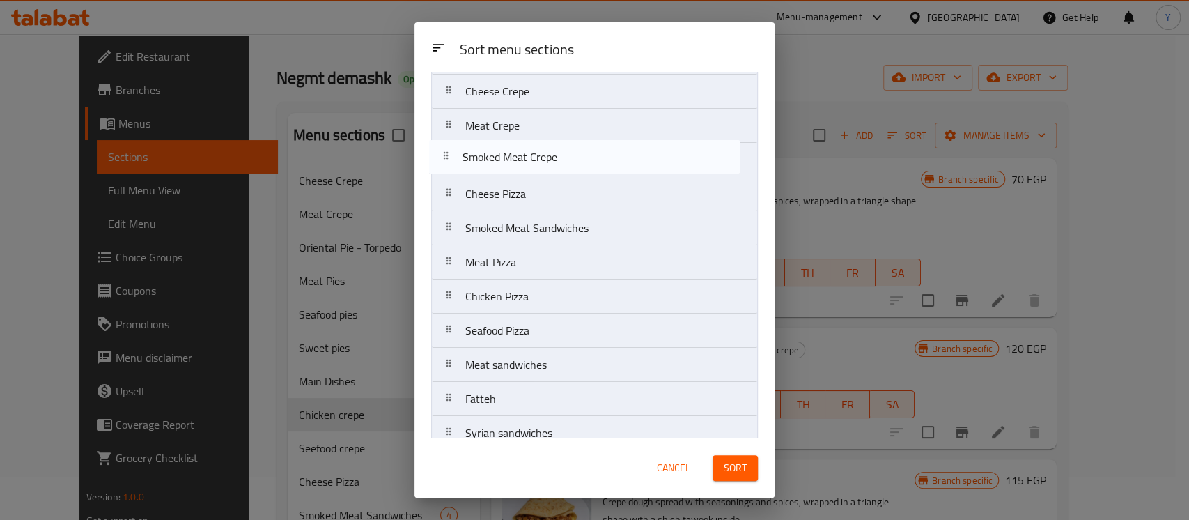
scroll to position [479, 0]
drag, startPoint x: 624, startPoint y: 338, endPoint x: 630, endPoint y: 162, distance: 175.6
click at [630, 162] on nav "Chicken crepe Seefood crepe Sweet crepe Grilled chicken Bachamel Pasta Pasta Ma…" at bounding box center [594, 145] width 327 height 1025
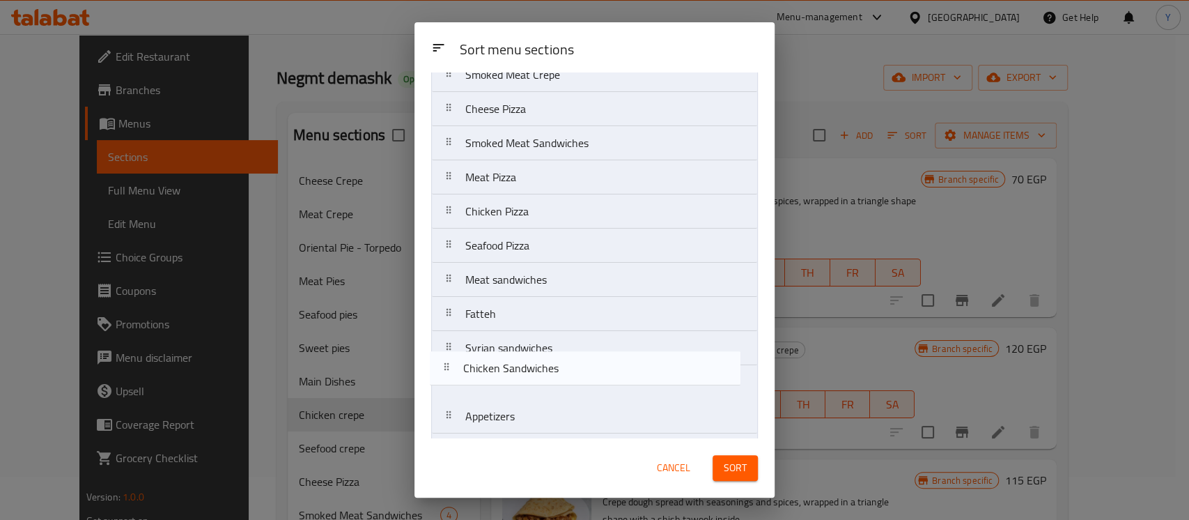
scroll to position [570, 0]
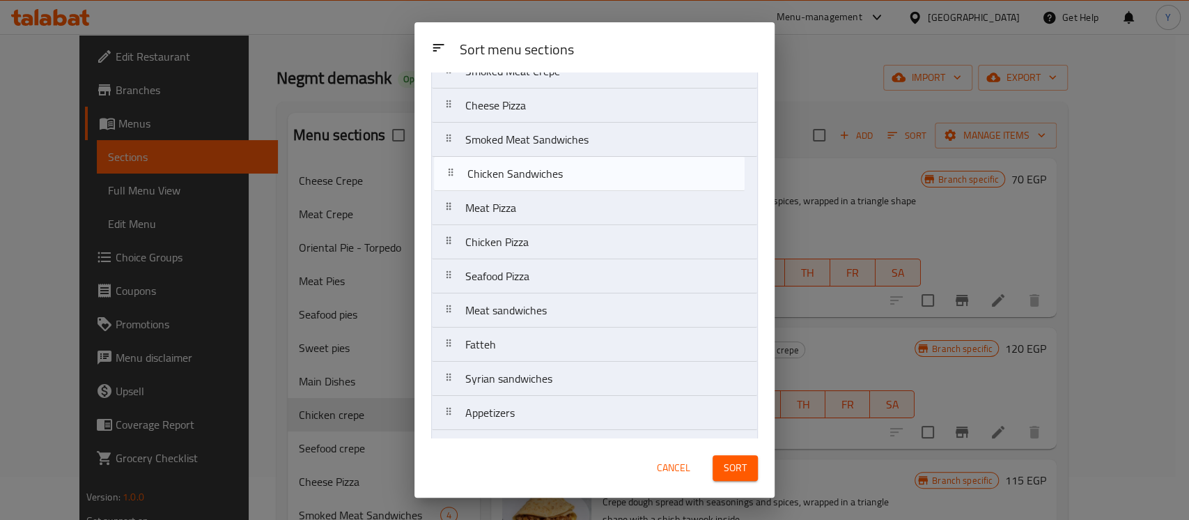
drag, startPoint x: 637, startPoint y: 386, endPoint x: 639, endPoint y: 173, distance: 213.1
click at [639, 173] on nav "Chicken crepe Seefood crepe Sweet crepe Grilled chicken Bachamel Pasta Pasta Ma…" at bounding box center [594, 54] width 327 height 1025
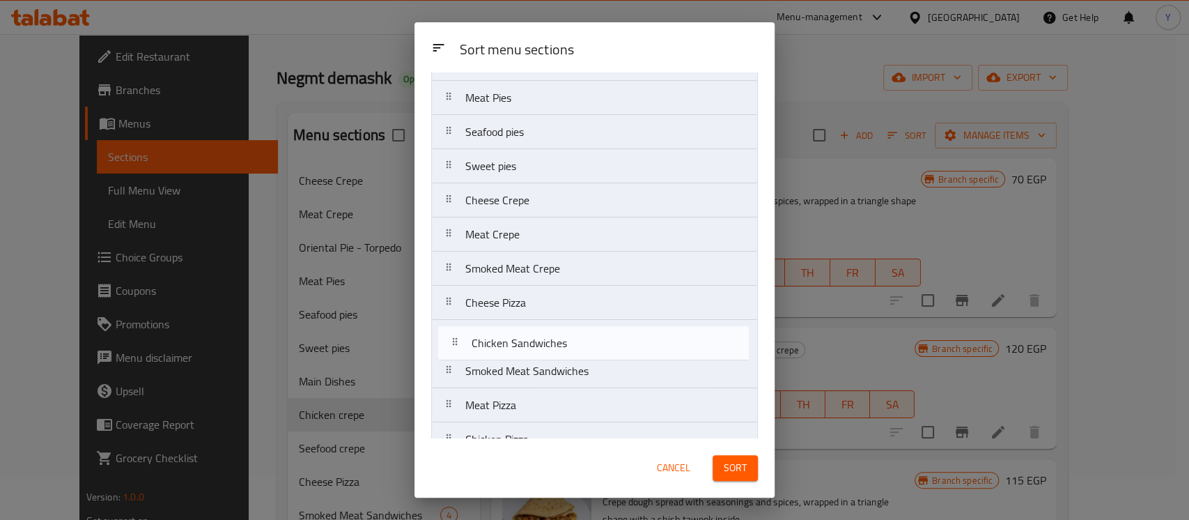
scroll to position [374, 0]
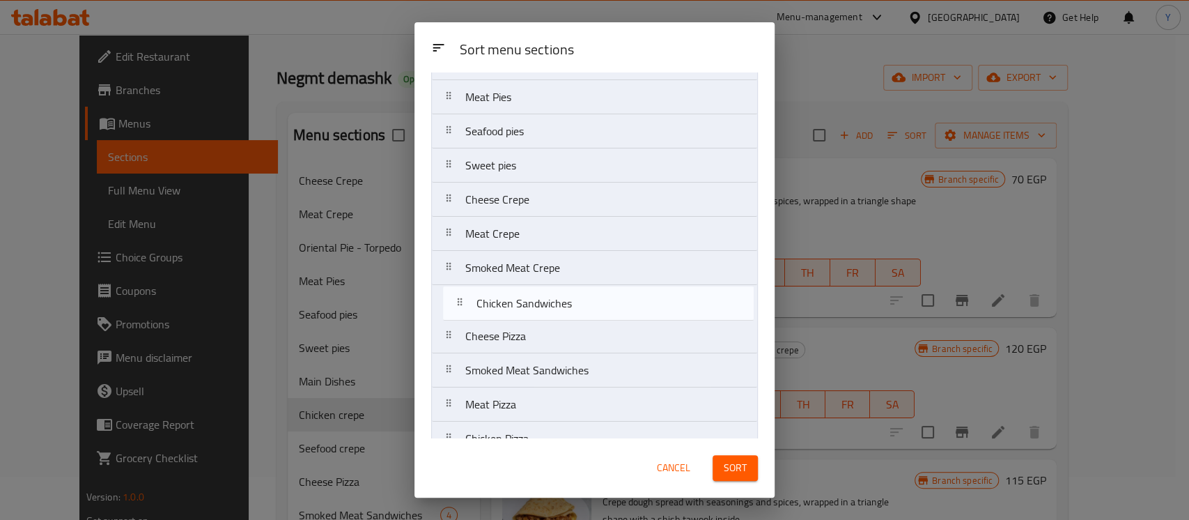
drag, startPoint x: 581, startPoint y: 371, endPoint x: 592, endPoint y: 295, distance: 76.0
click at [592, 295] on nav "Chicken crepe Seefood crepe Sweet crepe Grilled chicken Bachamel Pasta Pasta Ma…" at bounding box center [594, 250] width 327 height 1025
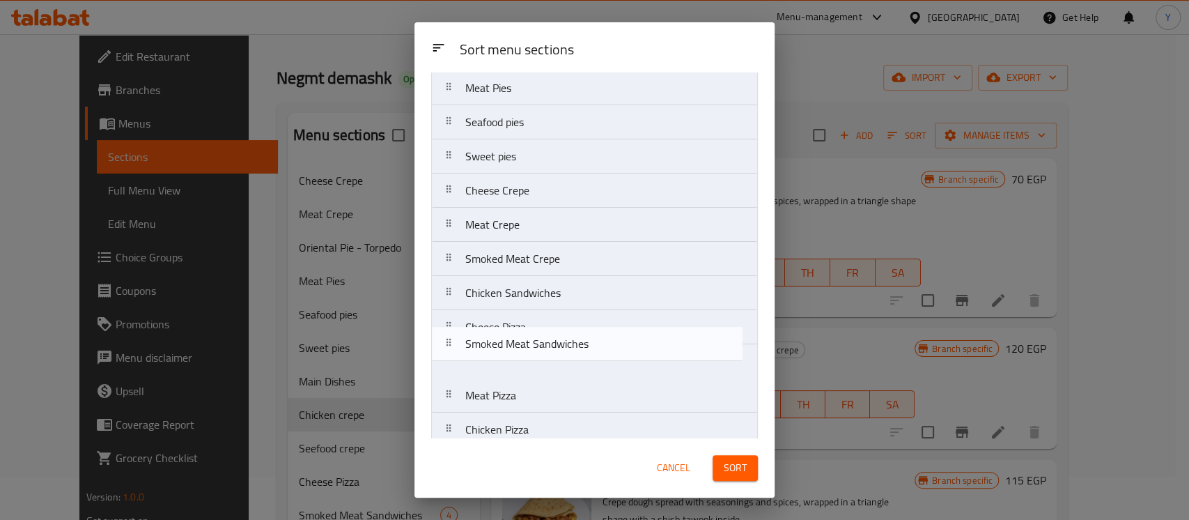
scroll to position [387, 0]
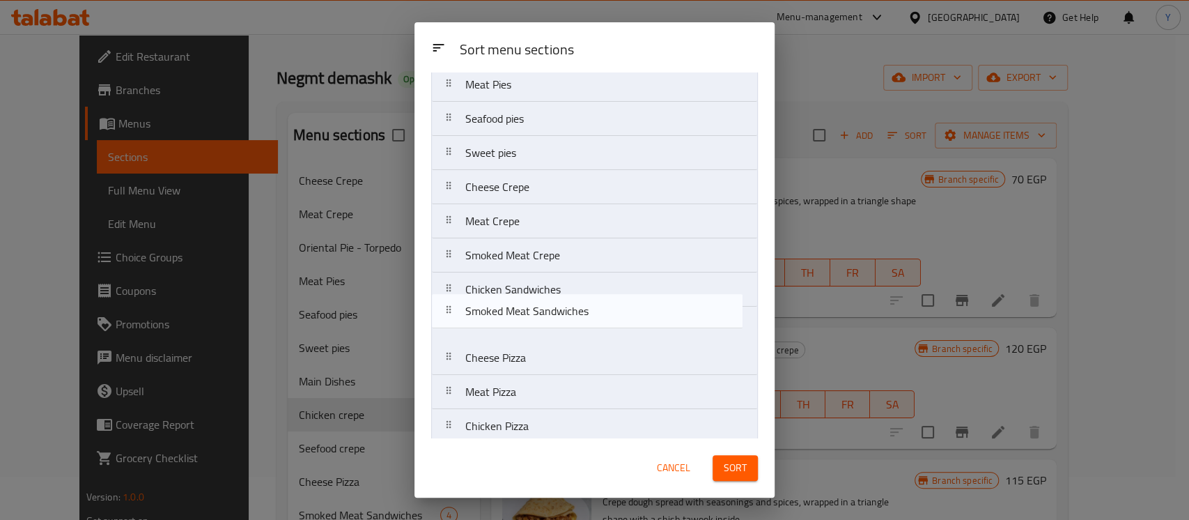
drag, startPoint x: 641, startPoint y: 366, endPoint x: 641, endPoint y: 300, distance: 66.2
click at [641, 300] on nav "Chicken crepe Seefood crepe Sweet crepe Grilled chicken Bachamel Pasta Pasta Ma…" at bounding box center [594, 238] width 327 height 1025
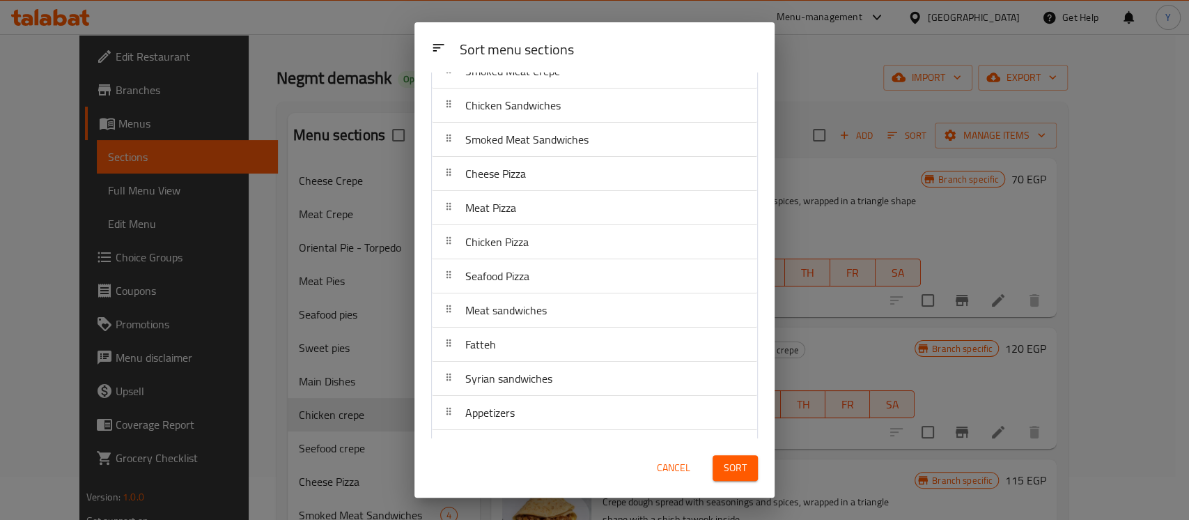
scroll to position [586, 0]
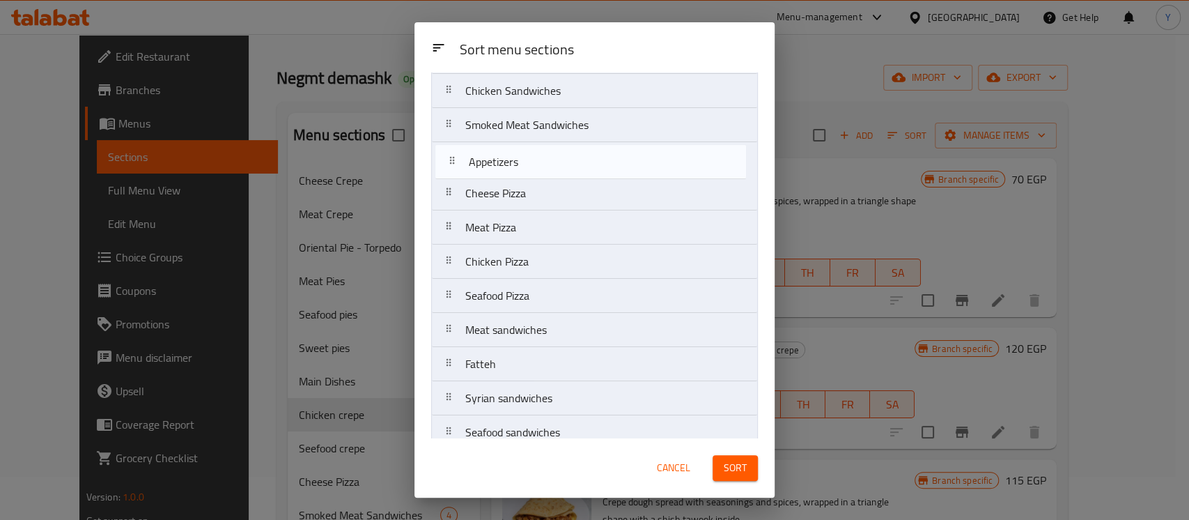
drag, startPoint x: 669, startPoint y: 400, endPoint x: 674, endPoint y: 151, distance: 248.7
click at [674, 151] on nav "Chicken crepe Seefood crepe Sweet crepe Grilled chicken Bachamel Pasta Pasta Ma…" at bounding box center [594, 39] width 327 height 1025
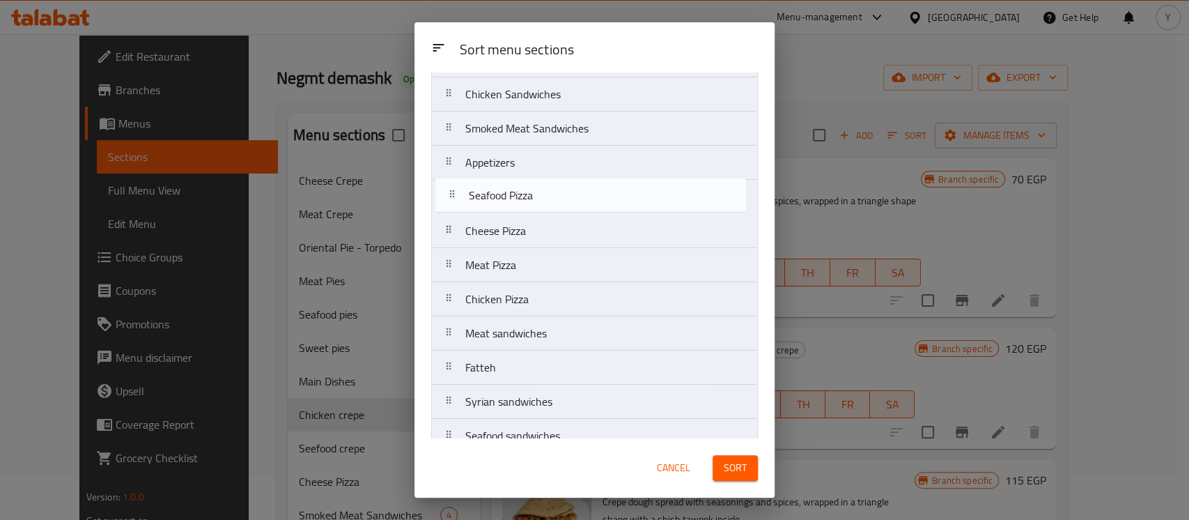
drag, startPoint x: 606, startPoint y: 294, endPoint x: 608, endPoint y: 188, distance: 105.9
click at [608, 188] on nav "Chicken crepe Seefood crepe Sweet crepe Grilled chicken Bachamel Pasta Pasta Ma…" at bounding box center [594, 43] width 327 height 1025
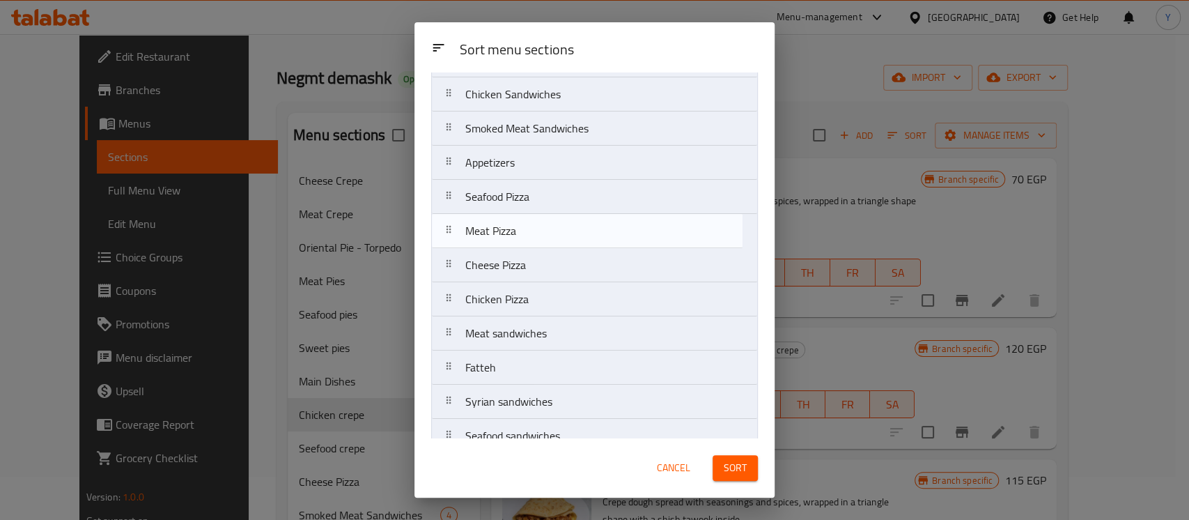
drag, startPoint x: 573, startPoint y: 267, endPoint x: 572, endPoint y: 229, distance: 38.3
click at [572, 229] on nav "Chicken crepe Seefood crepe Sweet crepe Grilled chicken Bachamel Pasta Pasta Ma…" at bounding box center [594, 43] width 327 height 1025
drag, startPoint x: 586, startPoint y: 334, endPoint x: 597, endPoint y: 234, distance: 100.2
click at [597, 234] on nav "Chicken crepe Seefood crepe Sweet crepe Grilled chicken Bachamel Pasta Pasta Ma…" at bounding box center [594, 43] width 327 height 1025
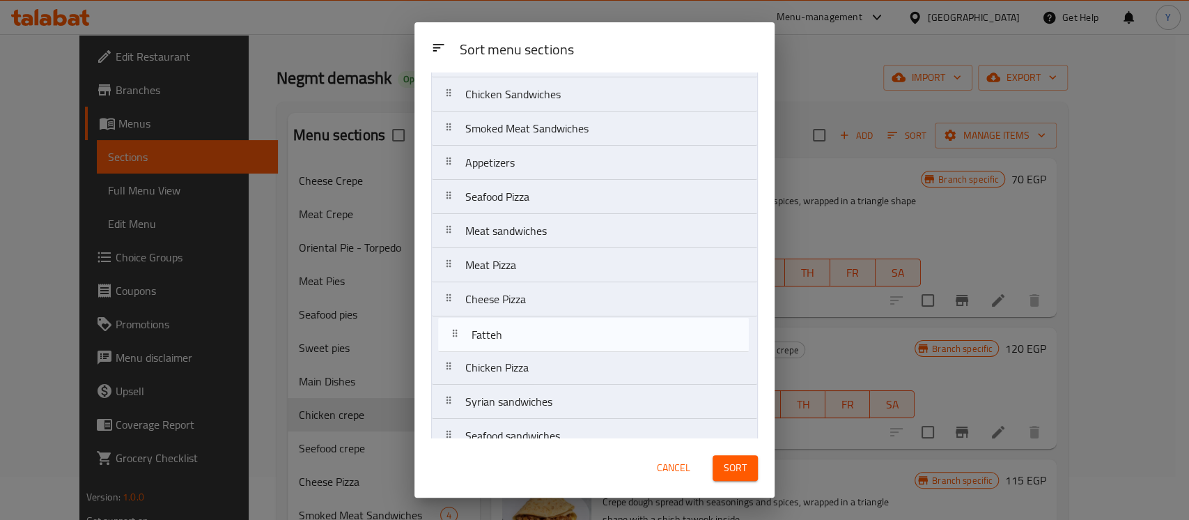
scroll to position [583, 0]
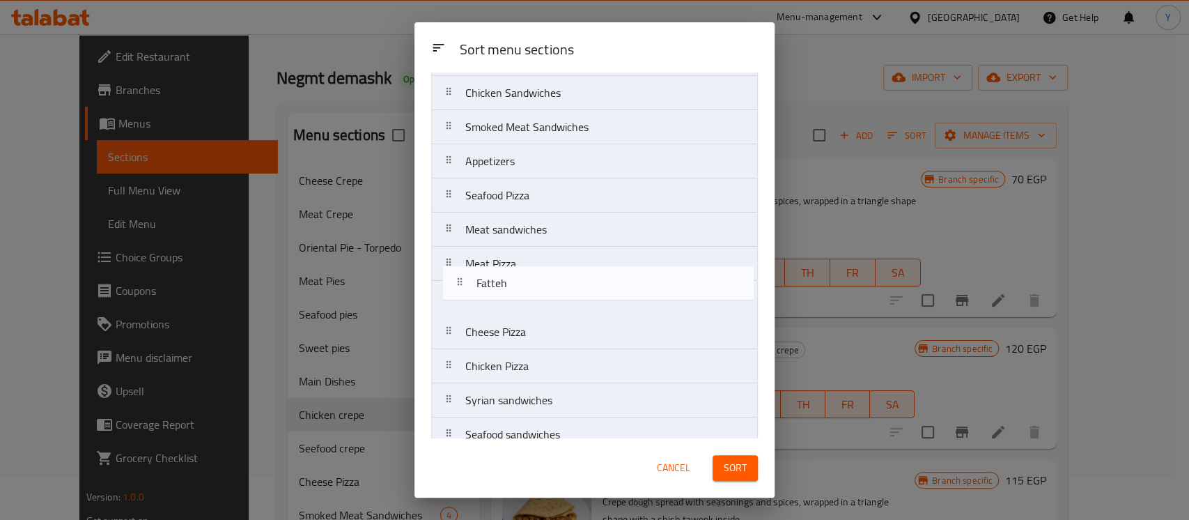
drag, startPoint x: 618, startPoint y: 361, endPoint x: 630, endPoint y: 258, distance: 103.7
click at [630, 258] on nav "Chicken crepe Seefood crepe Sweet crepe Grilled chicken Bachamel Pasta Pasta Ma…" at bounding box center [594, 41] width 327 height 1025
click at [630, 256] on nav "Chicken crepe Seefood crepe Sweet crepe Grilled chicken Bachamel Pasta Pasta Ma…" at bounding box center [594, 41] width 327 height 1025
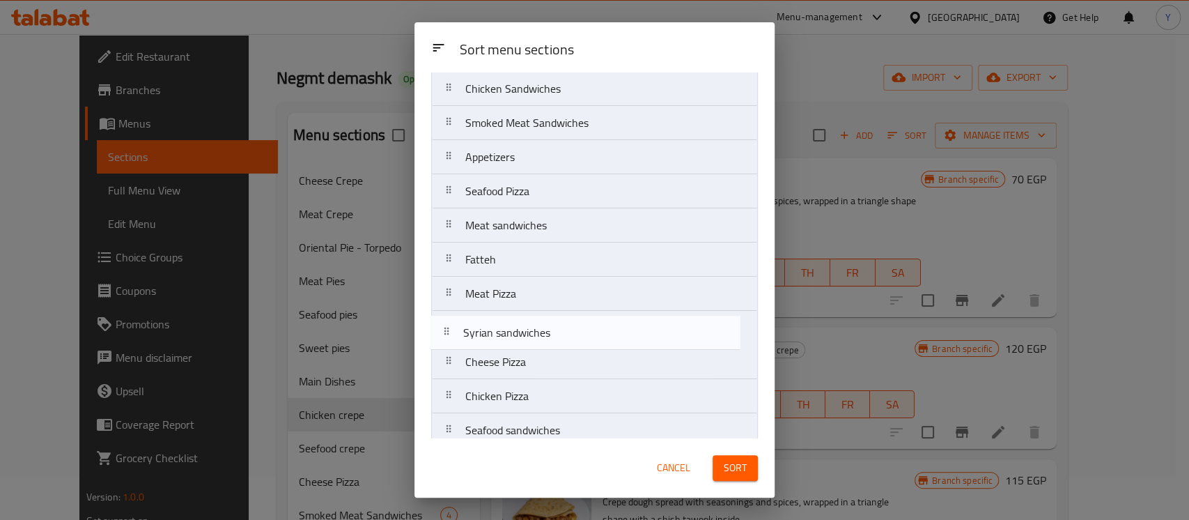
scroll to position [588, 0]
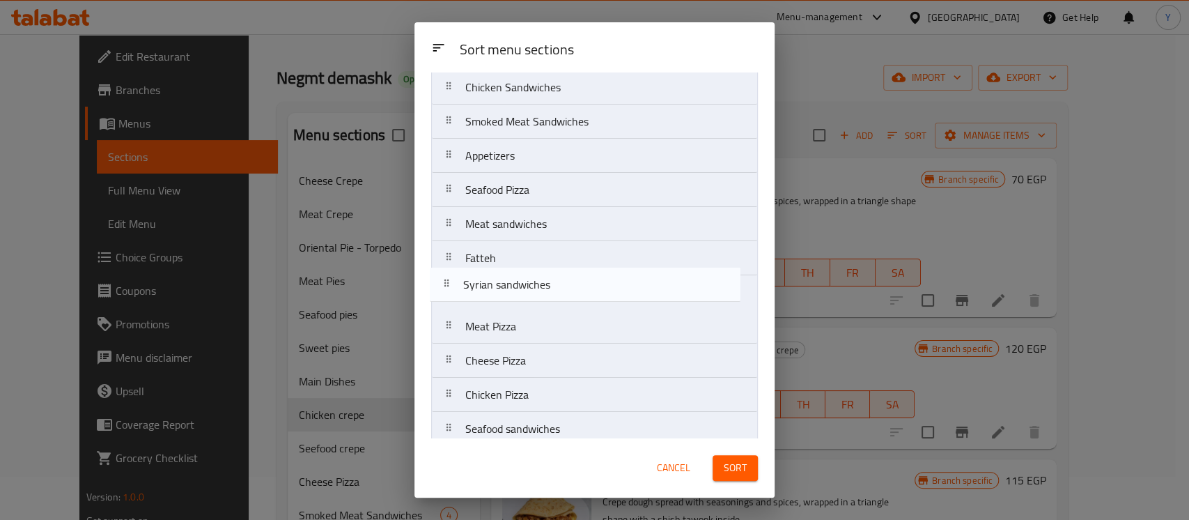
drag, startPoint x: 616, startPoint y: 400, endPoint x: 613, endPoint y: 279, distance: 121.2
click at [613, 279] on nav "Chicken crepe Seefood crepe Sweet crepe Grilled chicken Bachamel Pasta Pasta Ma…" at bounding box center [594, 36] width 327 height 1025
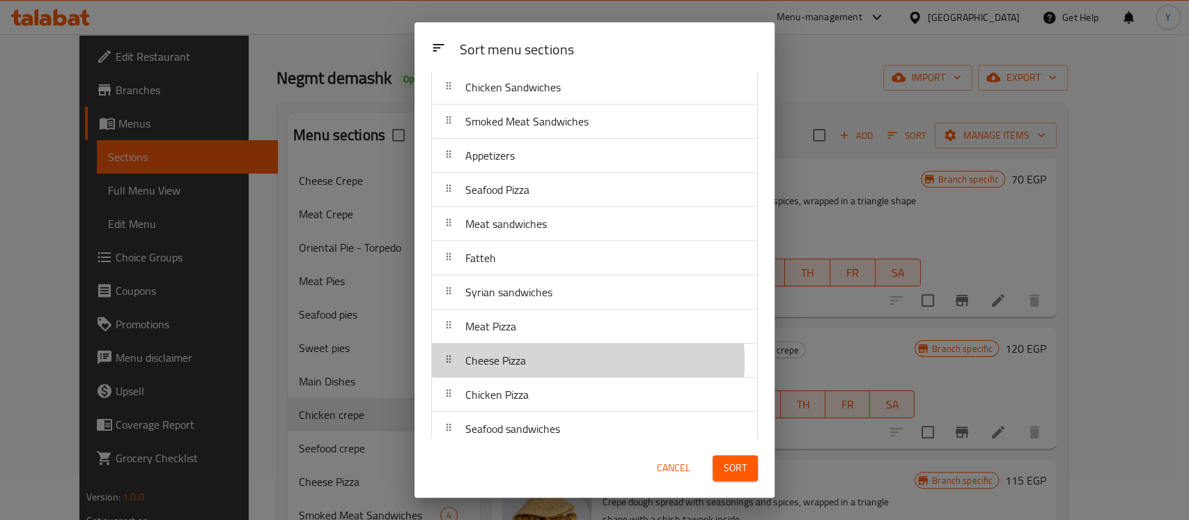
scroll to position [591, 0]
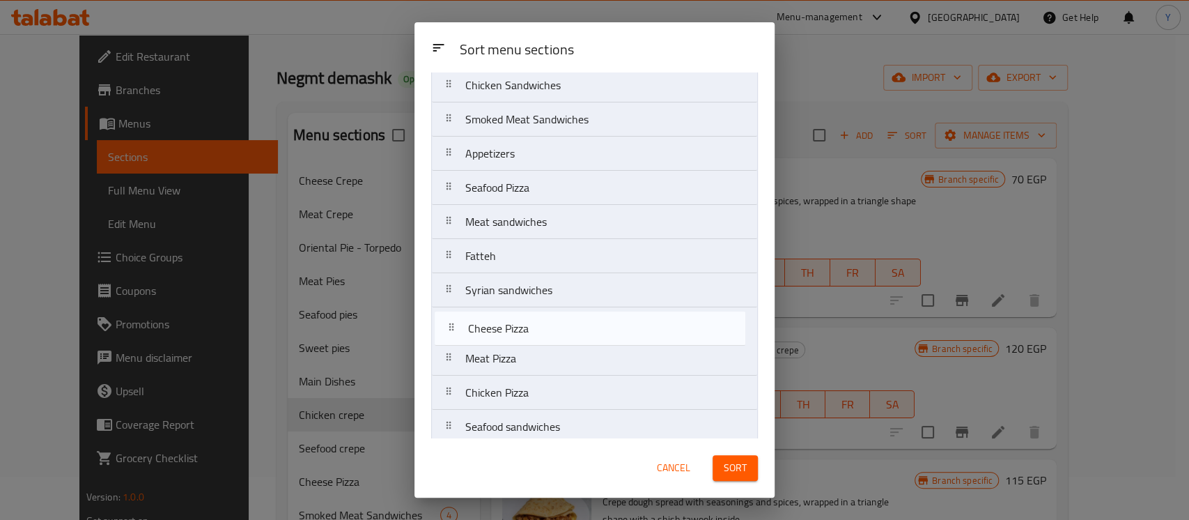
drag, startPoint x: 545, startPoint y: 359, endPoint x: 549, endPoint y: 319, distance: 39.8
click at [549, 319] on nav "Chicken crepe Seefood crepe Sweet crepe Grilled chicken Bachamel Pasta Pasta Ma…" at bounding box center [594, 34] width 327 height 1025
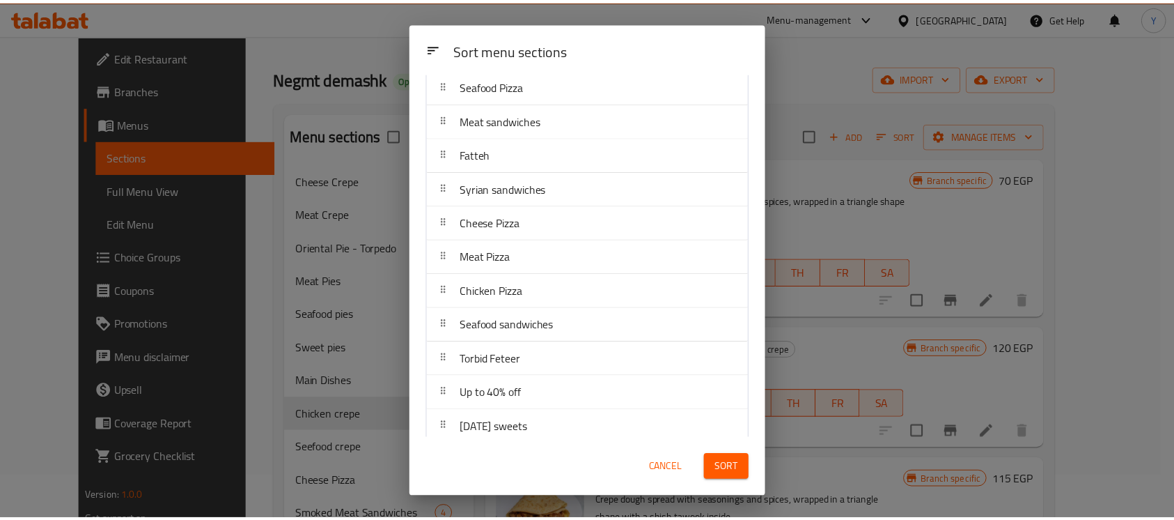
scroll to position [702, 0]
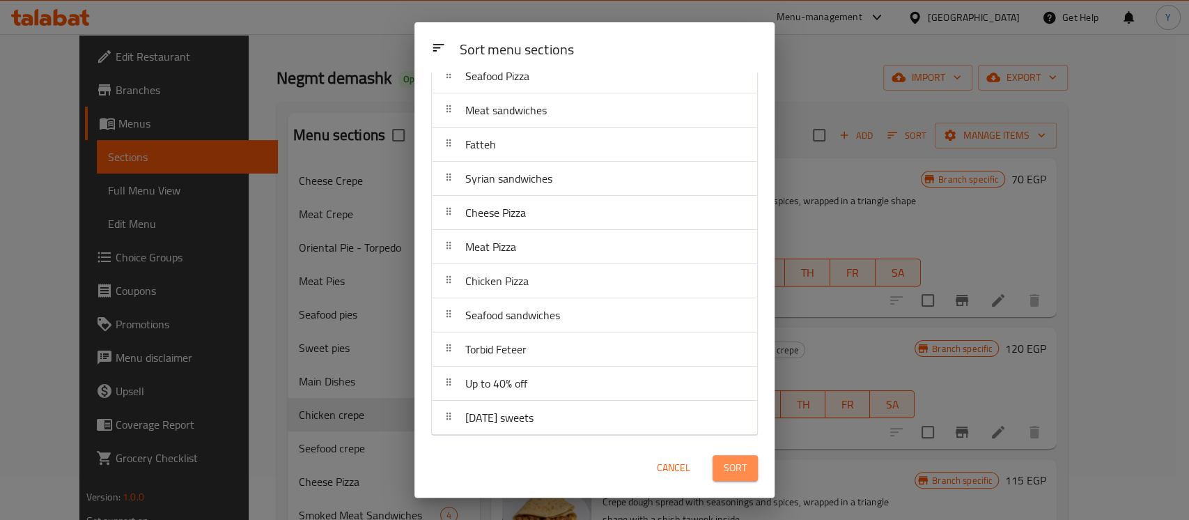
click at [733, 469] on span "Sort" at bounding box center [735, 467] width 23 height 17
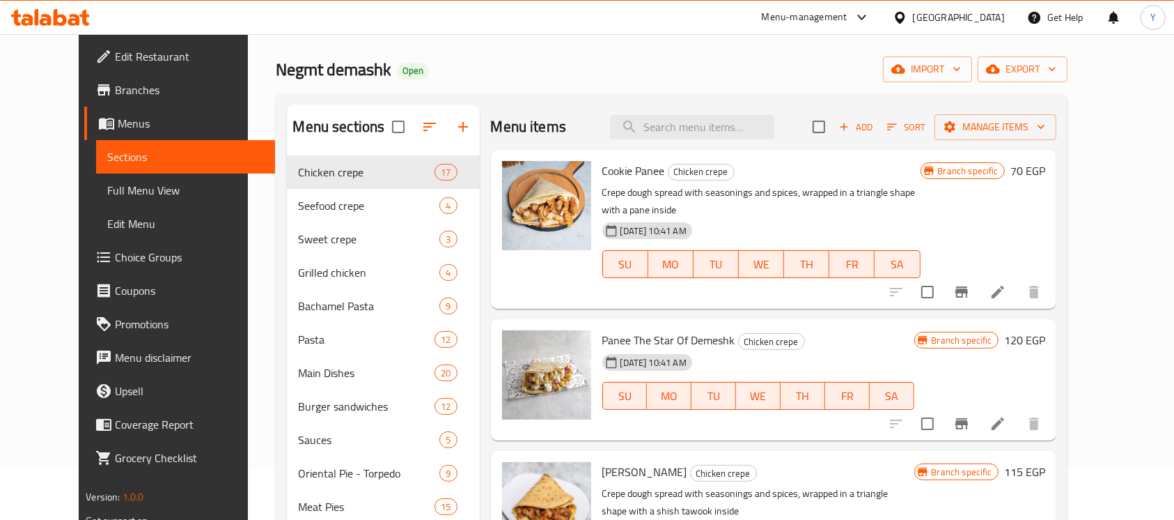
scroll to position [38, 0]
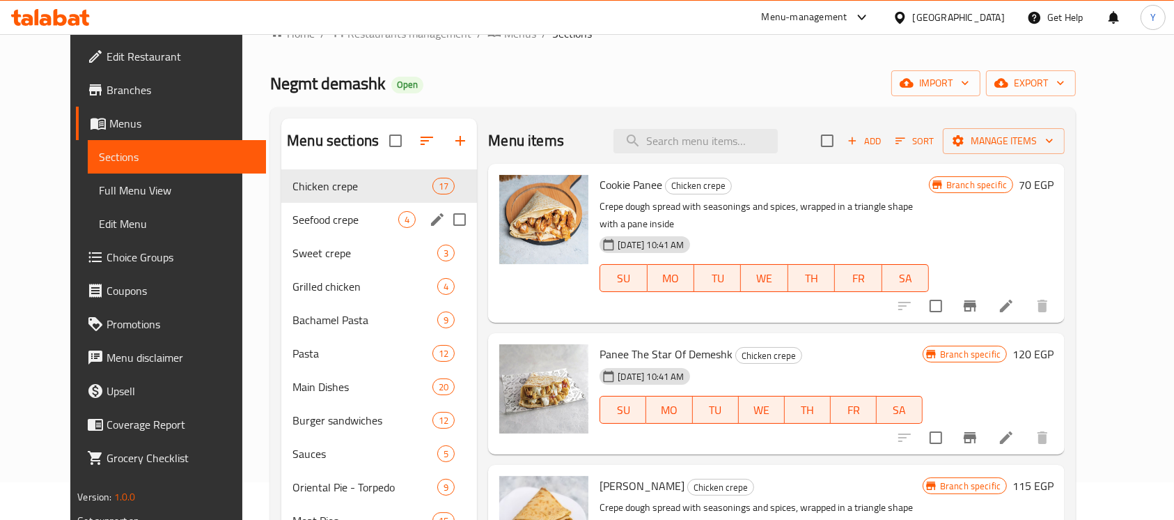
click at [368, 223] on span "Seefood crepe" at bounding box center [346, 219] width 106 height 17
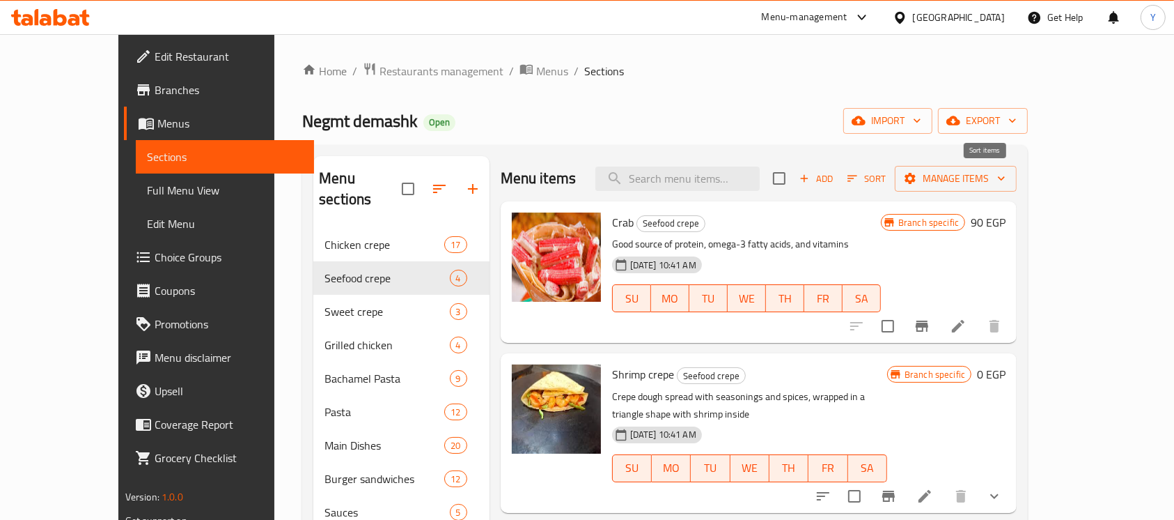
click at [889, 168] on button "Sort" at bounding box center [866, 179] width 45 height 22
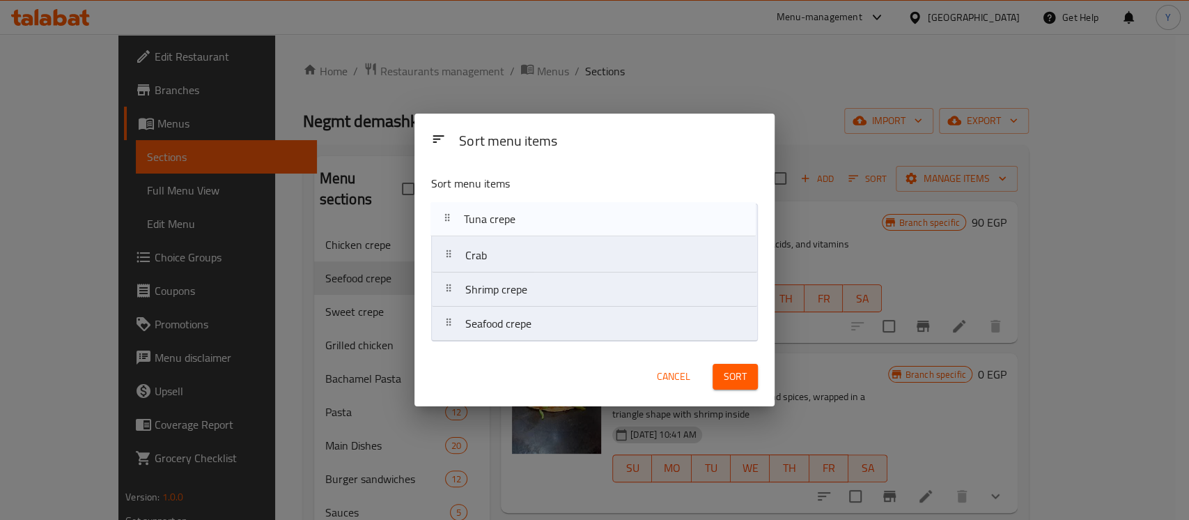
drag, startPoint x: 601, startPoint y: 328, endPoint x: 600, endPoint y: 219, distance: 108.7
click at [600, 219] on nav "Crab Shrimp crepe Seafood crepe Tuna crepe" at bounding box center [594, 272] width 327 height 138
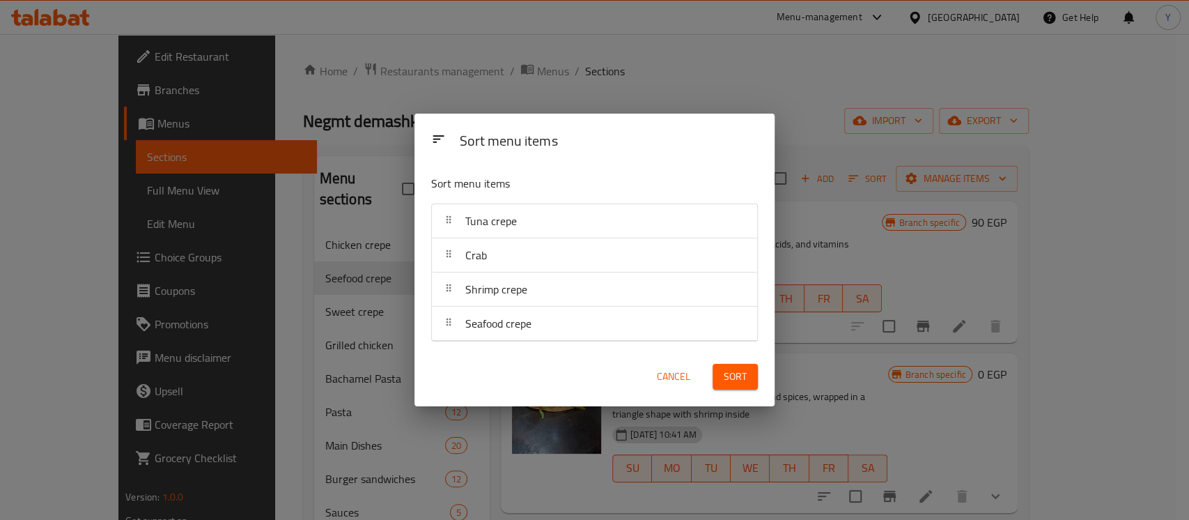
click at [744, 377] on span "Sort" at bounding box center [735, 376] width 23 height 17
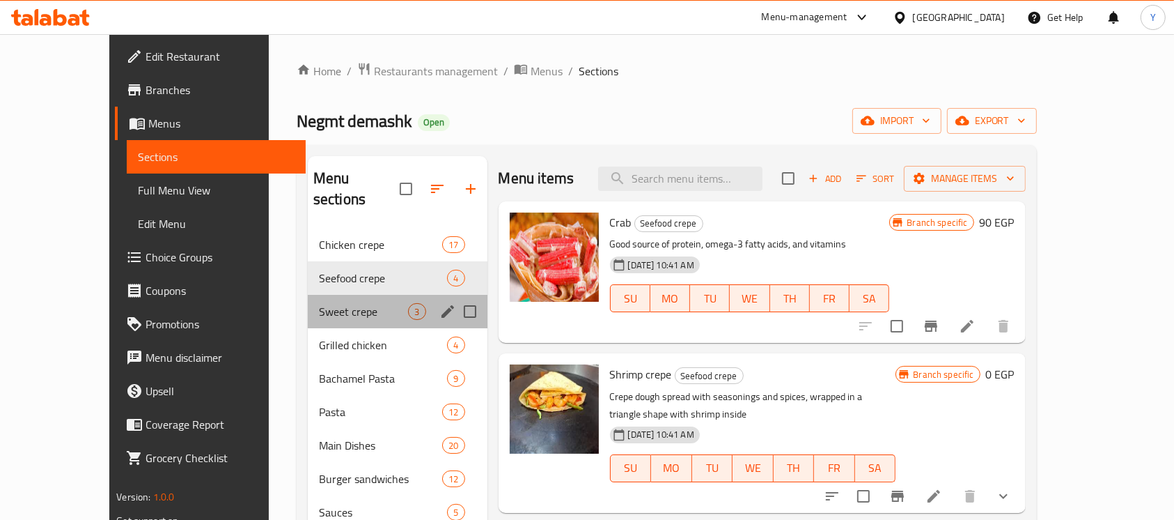
click at [308, 304] on div "Sweet crepe 3" at bounding box center [398, 311] width 180 height 33
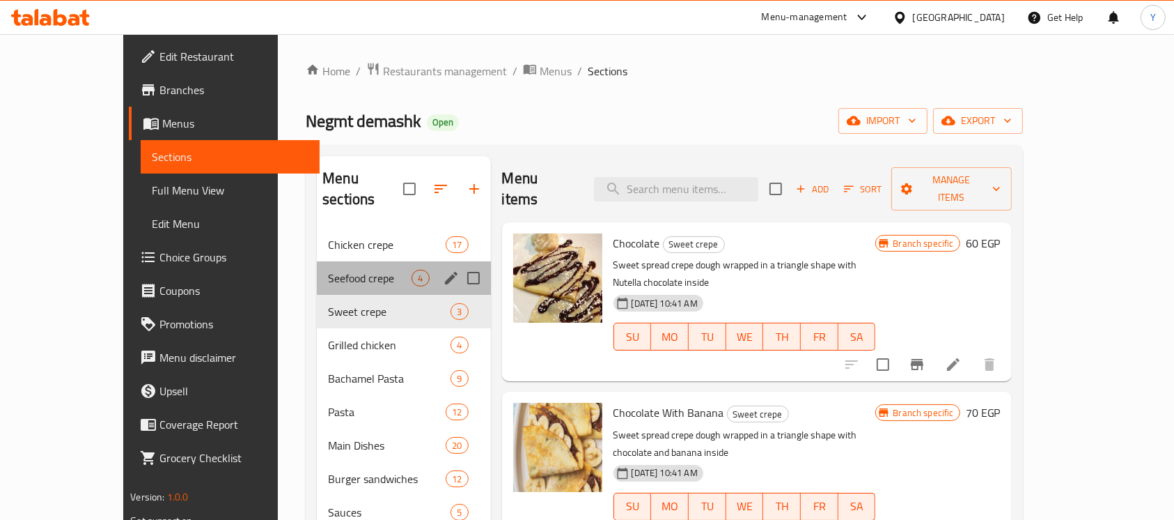
click at [317, 267] on div "Seefood crepe 4" at bounding box center [403, 277] width 173 height 33
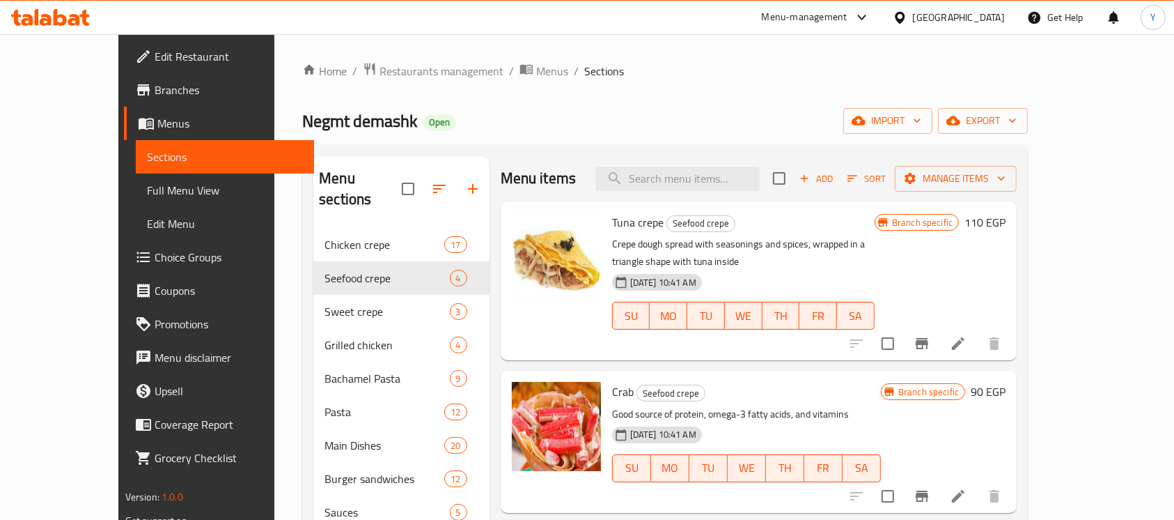
click at [1006, 219] on h6 "110 EGP" at bounding box center [985, 222] width 41 height 20
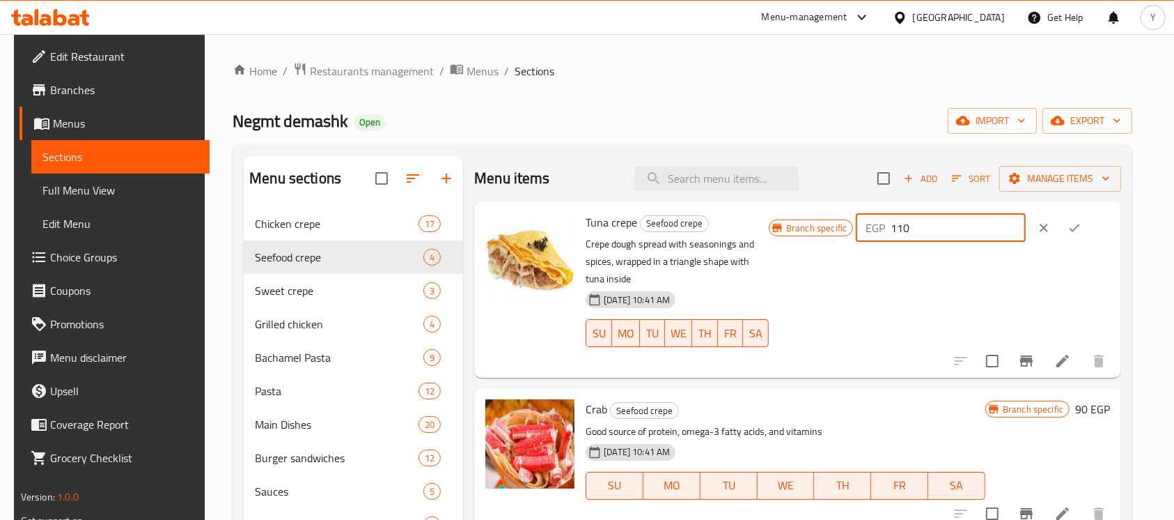
click at [947, 226] on input "110" at bounding box center [958, 228] width 134 height 28
type input "120"
click at [1110, 234] on div "EGP 120 ​" at bounding box center [983, 227] width 254 height 31
click at [1090, 231] on button "ok" at bounding box center [1074, 227] width 31 height 31
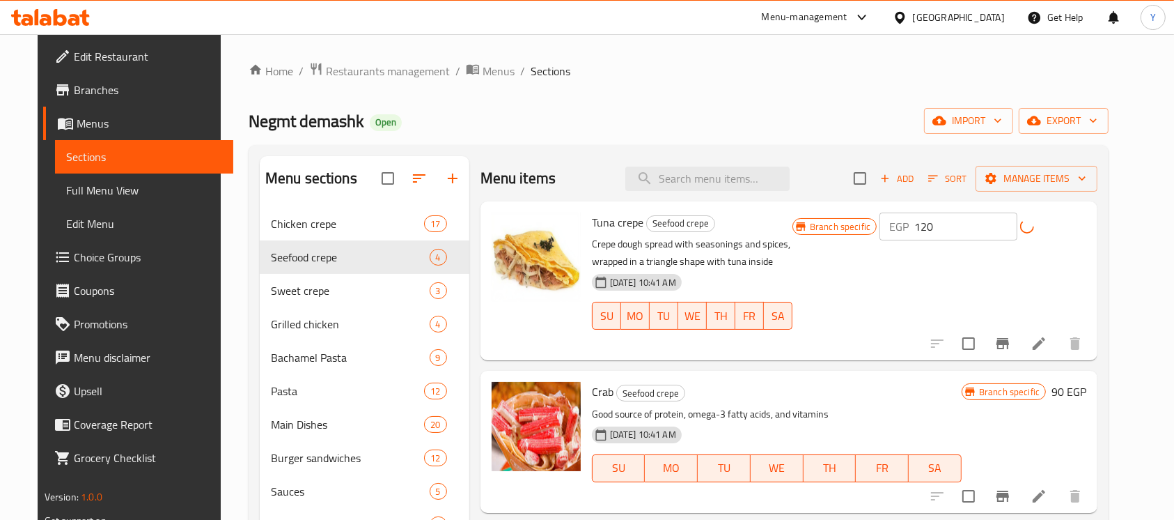
click at [1011, 335] on icon "Branch-specific-item" at bounding box center [1003, 343] width 17 height 17
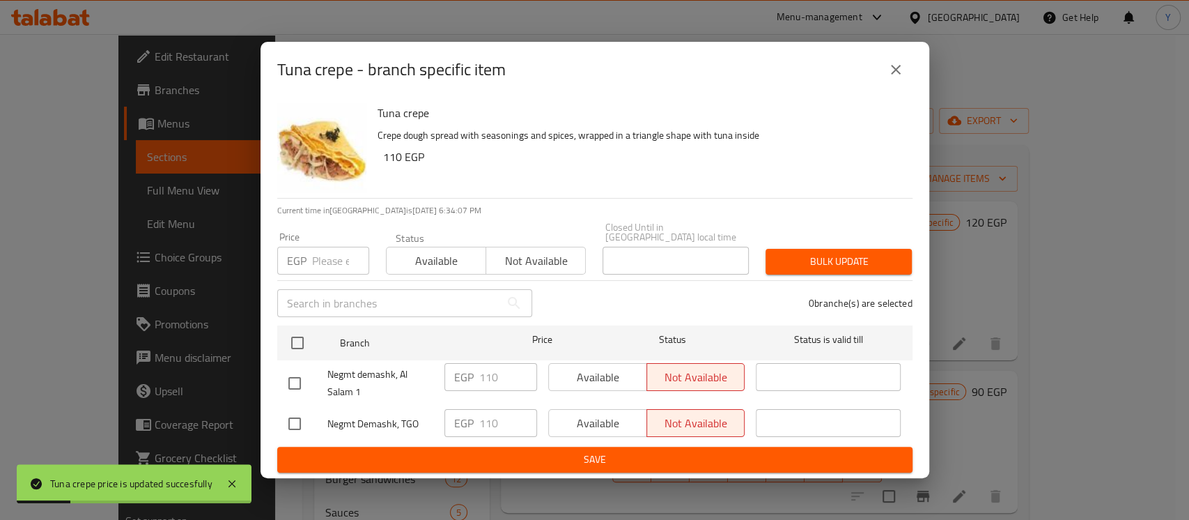
click at [302, 352] on input "checkbox" at bounding box center [297, 342] width 29 height 29
checkbox input "true"
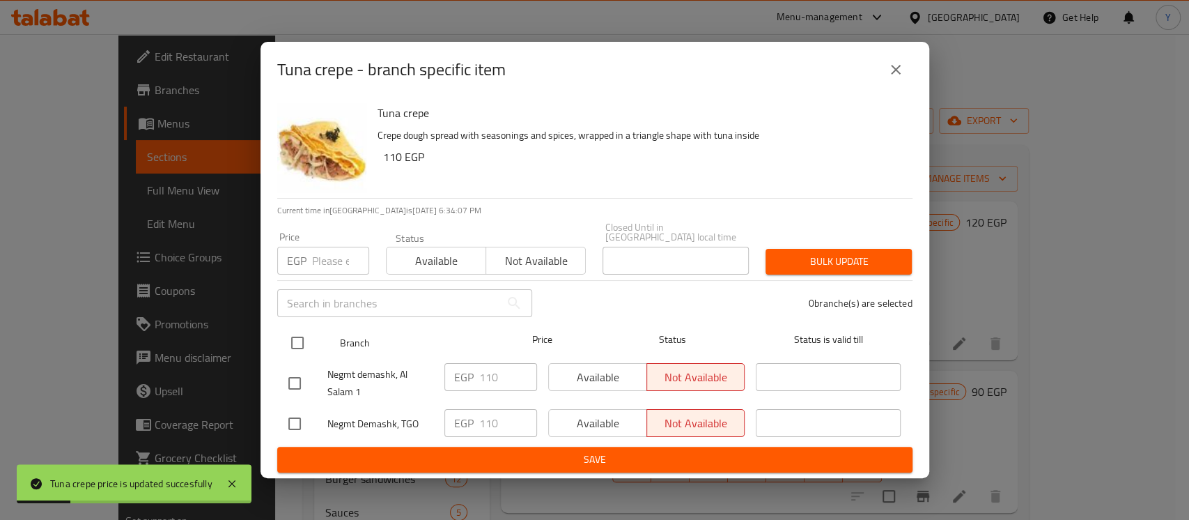
checkbox input "true"
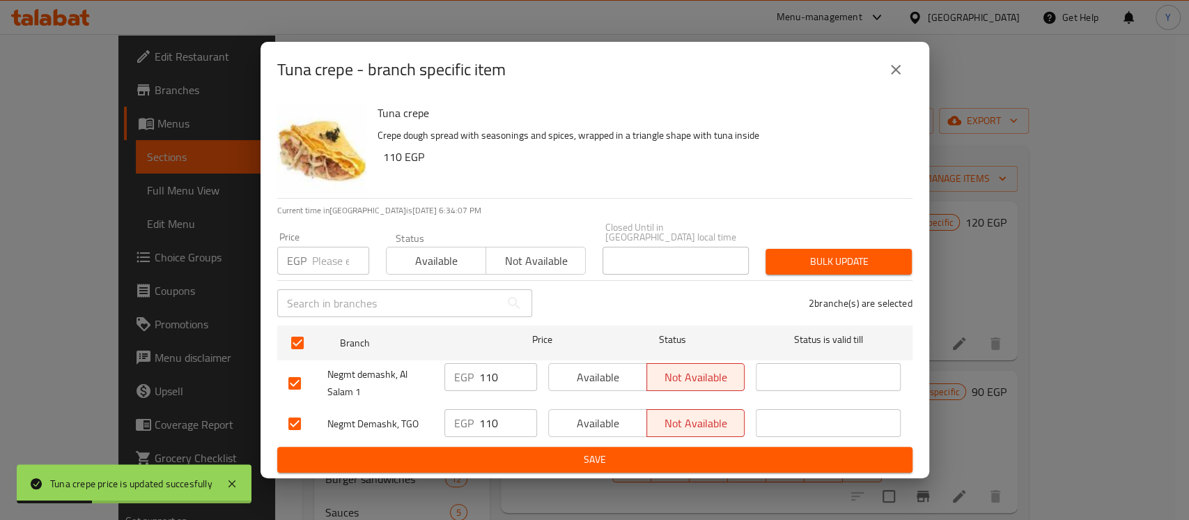
click at [323, 248] on input "number" at bounding box center [340, 261] width 57 height 28
type input "120"
click at [805, 253] on span "Bulk update" at bounding box center [839, 261] width 124 height 17
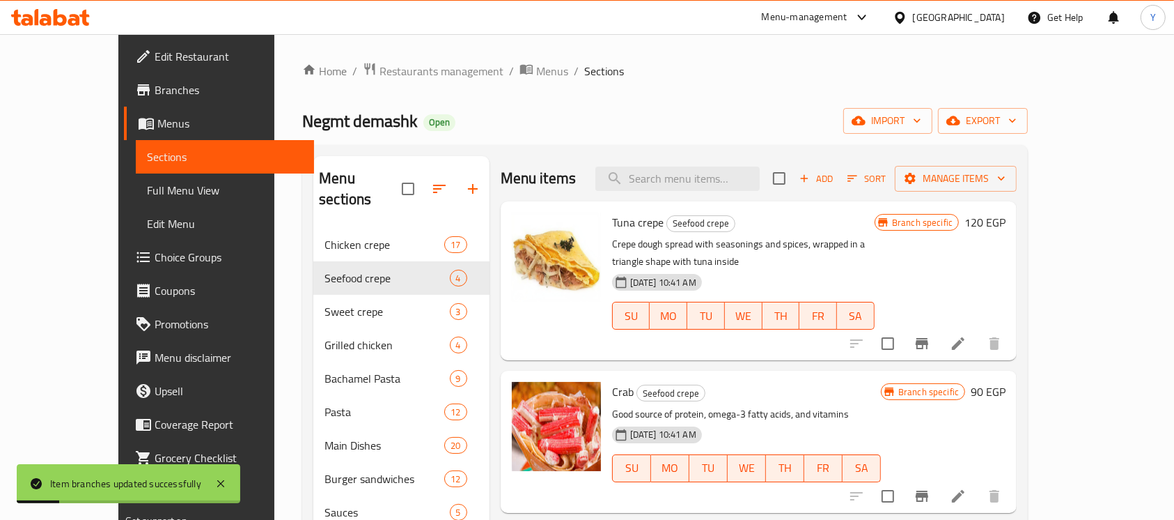
click at [1006, 382] on h6 "90 EGP" at bounding box center [988, 392] width 35 height 20
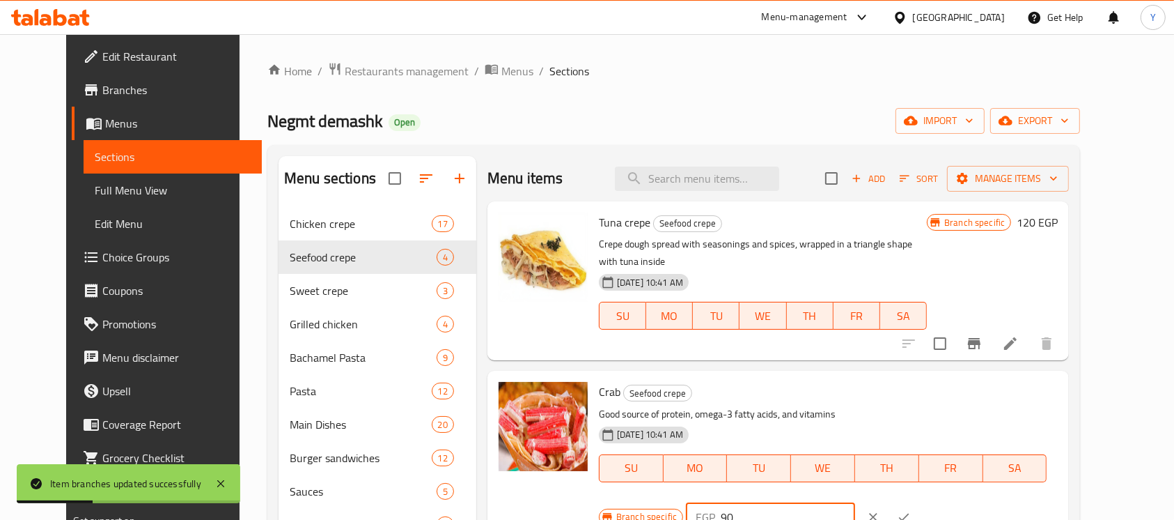
drag, startPoint x: 940, startPoint y: 374, endPoint x: 928, endPoint y: 374, distance: 11.8
click at [855, 503] on div "EGP 90 ​" at bounding box center [770, 517] width 169 height 28
type input "120"
click at [911, 510] on icon "ok" at bounding box center [904, 517] width 14 height 14
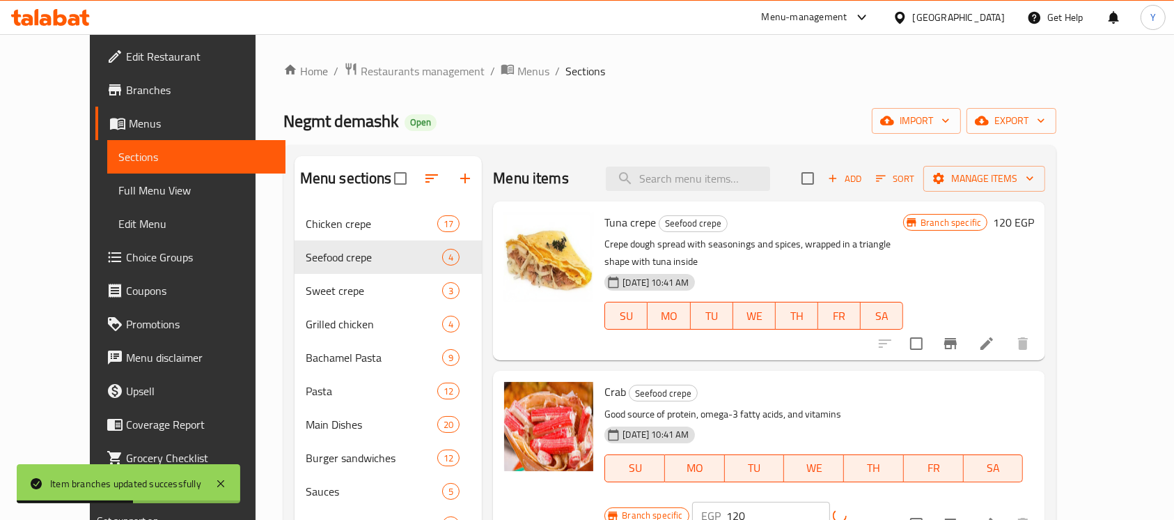
click at [967, 507] on button "Branch-specific-item" at bounding box center [950, 523] width 33 height 33
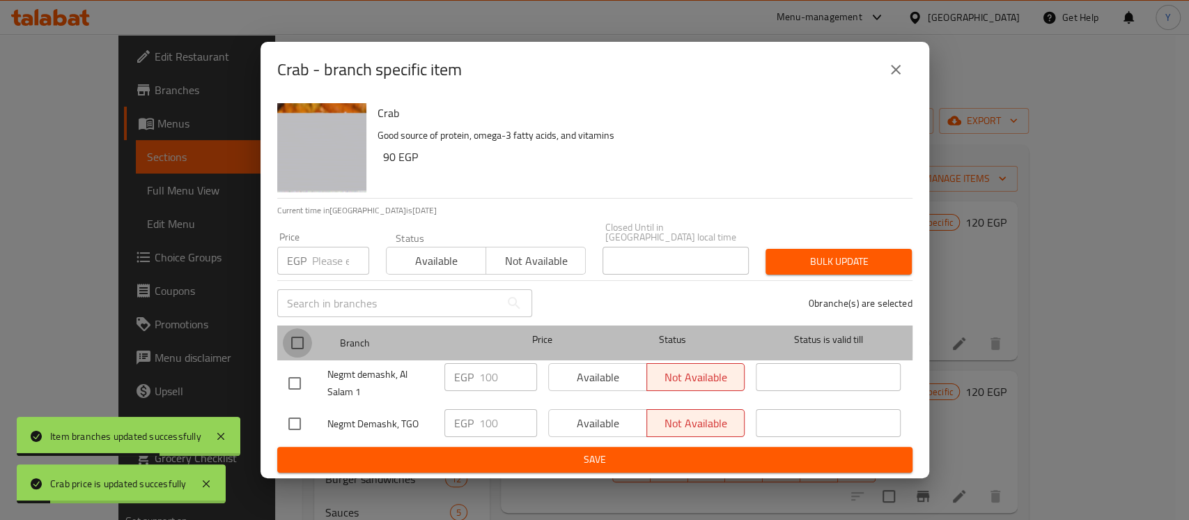
click at [305, 332] on input "checkbox" at bounding box center [297, 342] width 29 height 29
checkbox input "true"
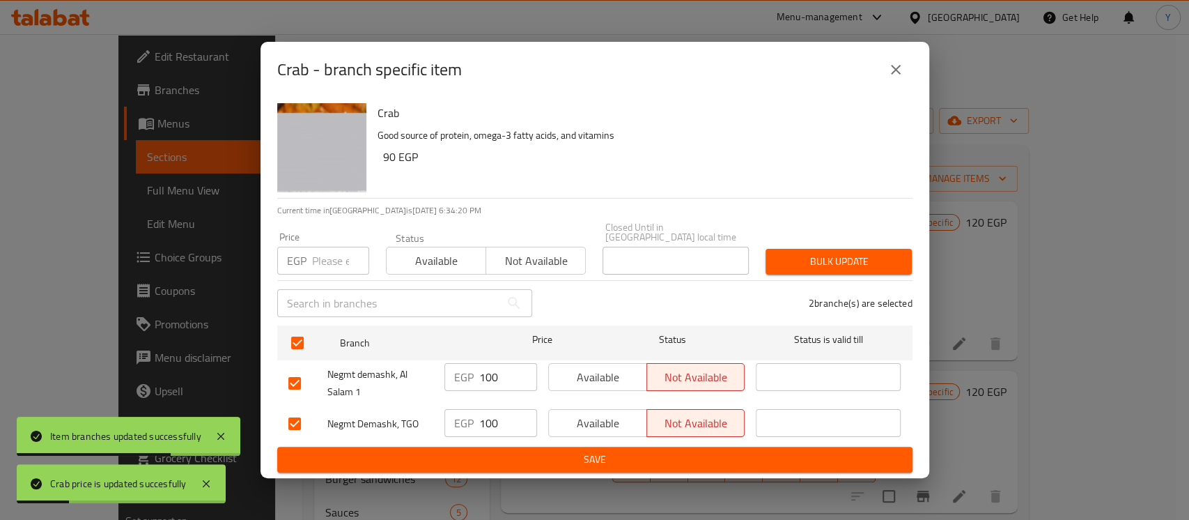
click at [317, 251] on input "number" at bounding box center [340, 261] width 57 height 28
type input "120"
click at [818, 249] on button "Bulk update" at bounding box center [838, 262] width 146 height 26
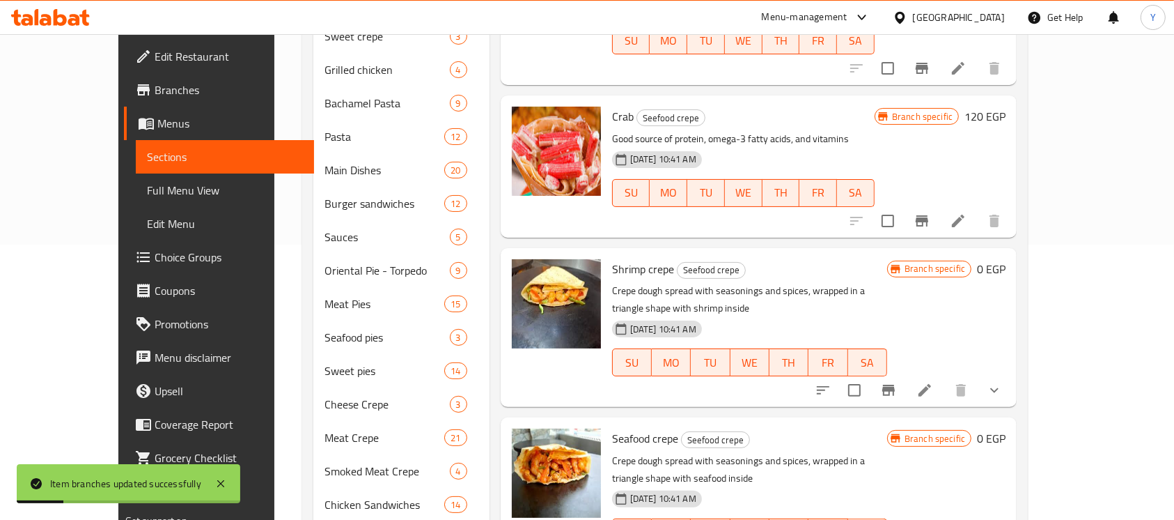
scroll to position [280, 0]
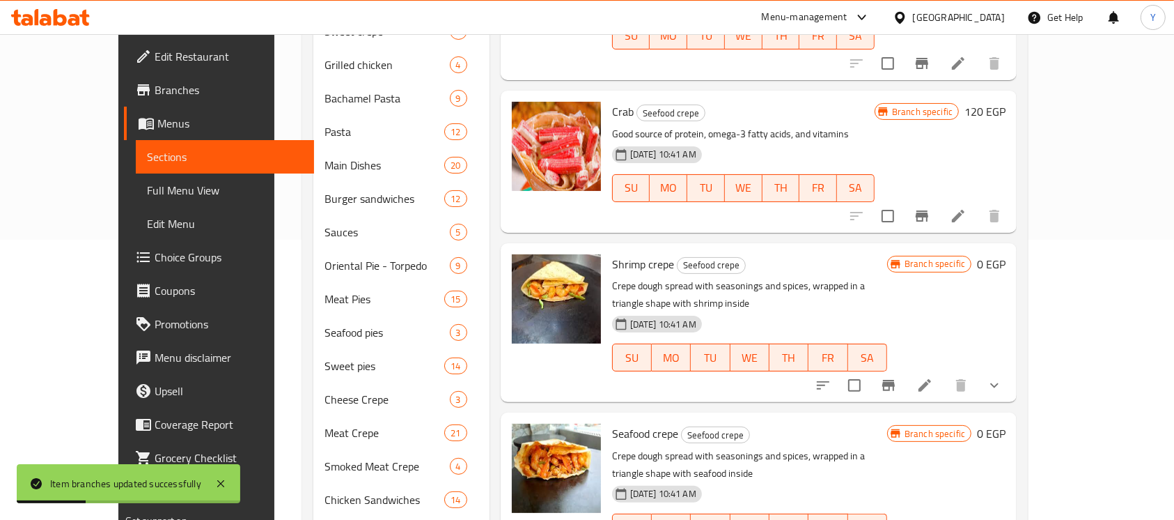
click at [1011, 368] on button "show more" at bounding box center [994, 384] width 33 height 33
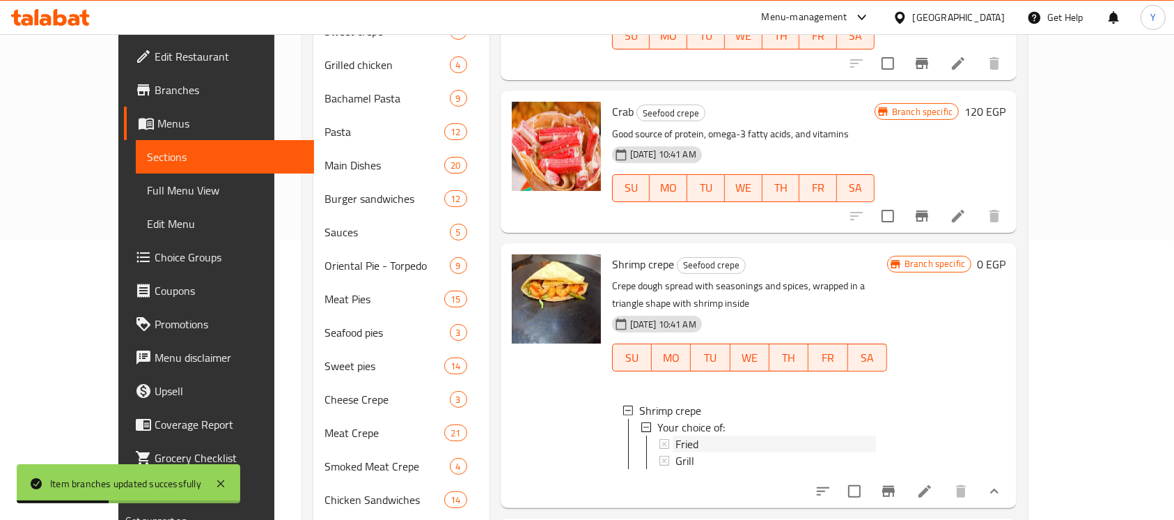
click at [760, 435] on div "Fried" at bounding box center [776, 443] width 201 height 17
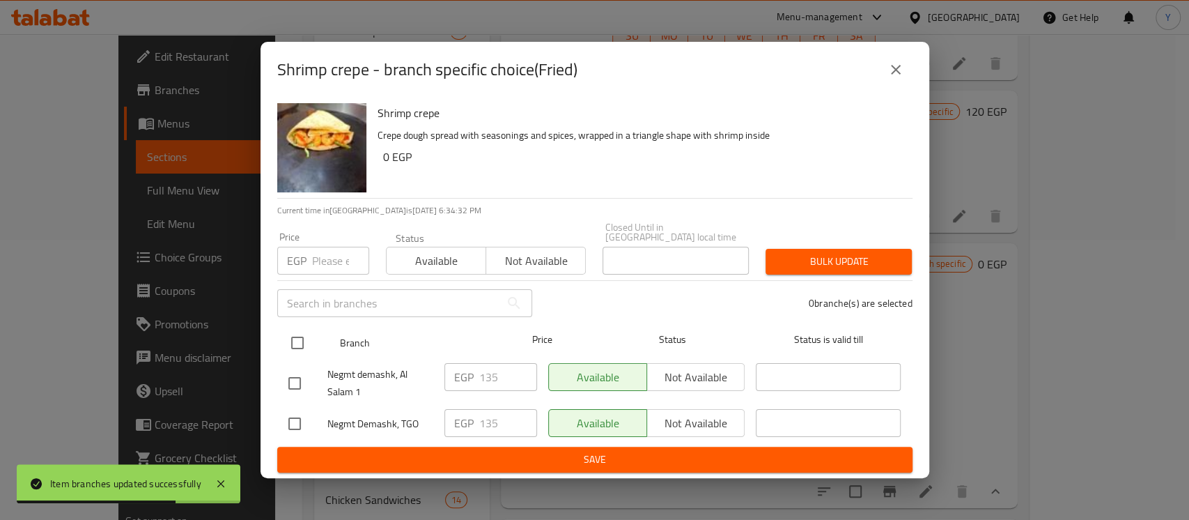
click at [297, 328] on input "checkbox" at bounding box center [297, 342] width 29 height 29
checkbox input "true"
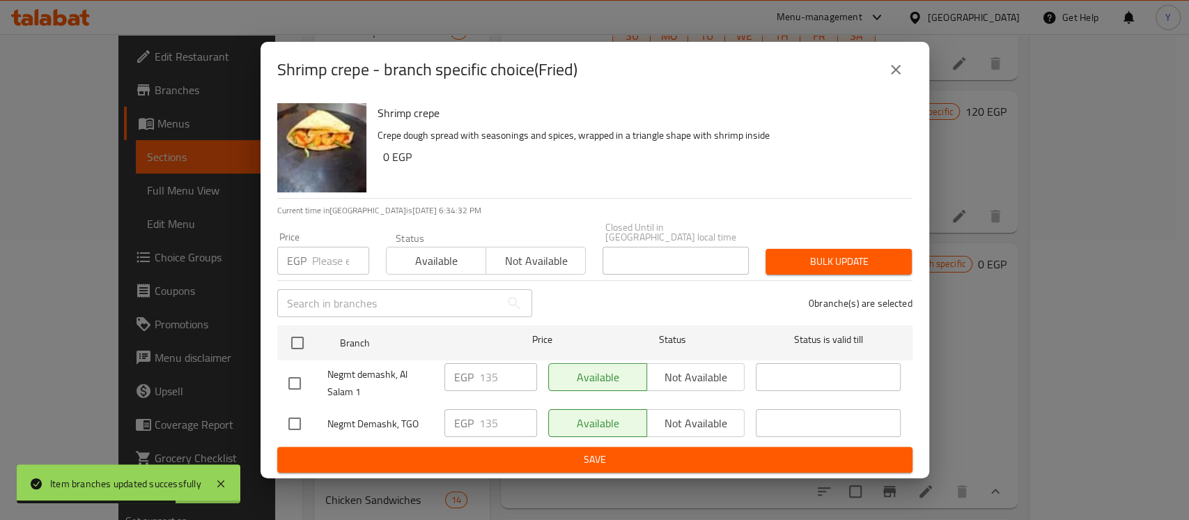
checkbox input "true"
click at [333, 248] on input "number" at bounding box center [340, 261] width 57 height 28
type input "145"
drag, startPoint x: 790, startPoint y: 262, endPoint x: 791, endPoint y: 387, distance: 125.4
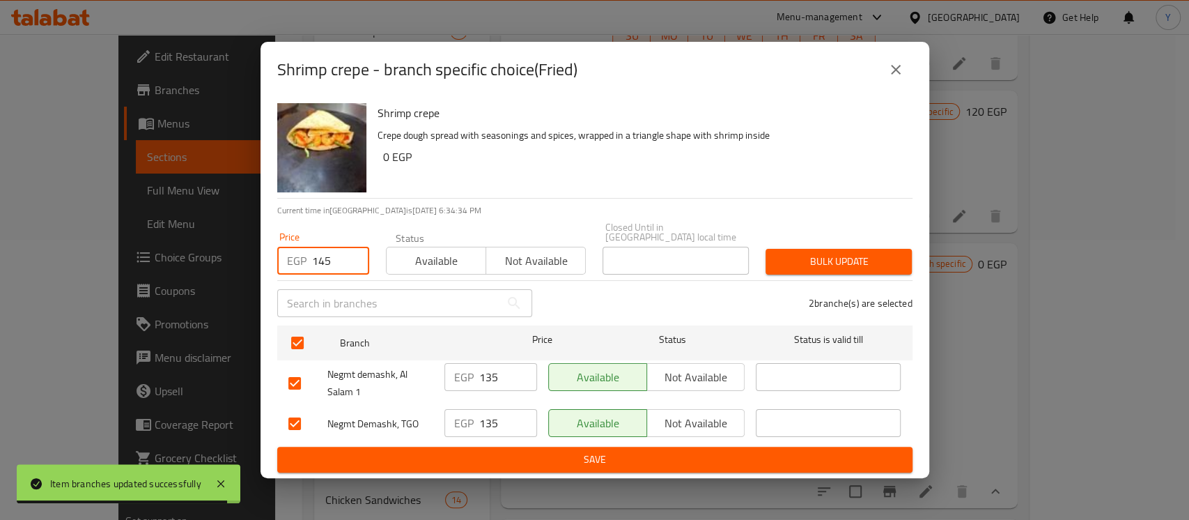
click at [792, 268] on button "Bulk update" at bounding box center [838, 262] width 146 height 26
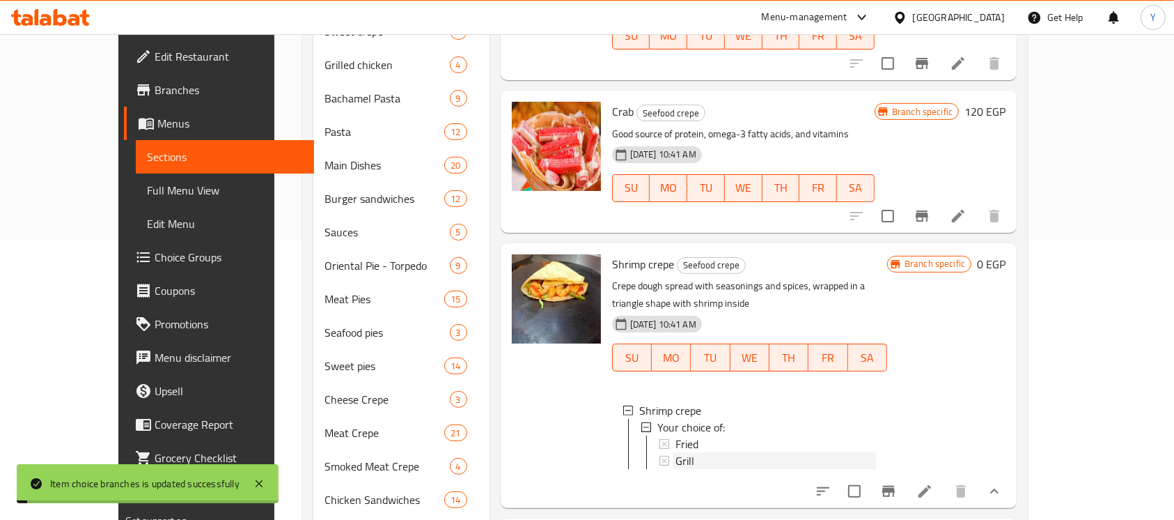
click at [756, 452] on div "Grill" at bounding box center [776, 460] width 201 height 17
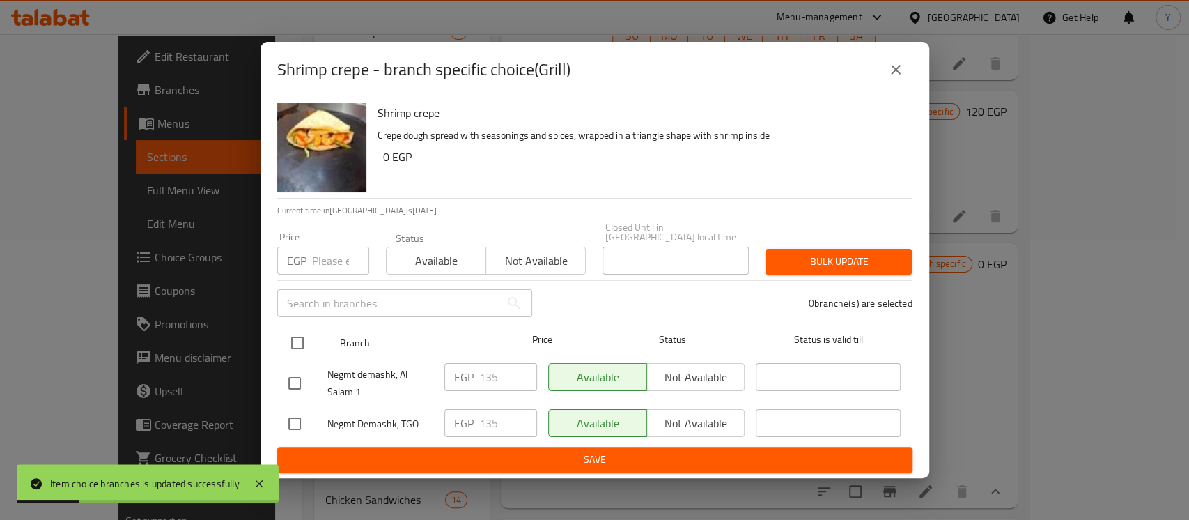
click at [298, 332] on input "checkbox" at bounding box center [297, 342] width 29 height 29
checkbox input "true"
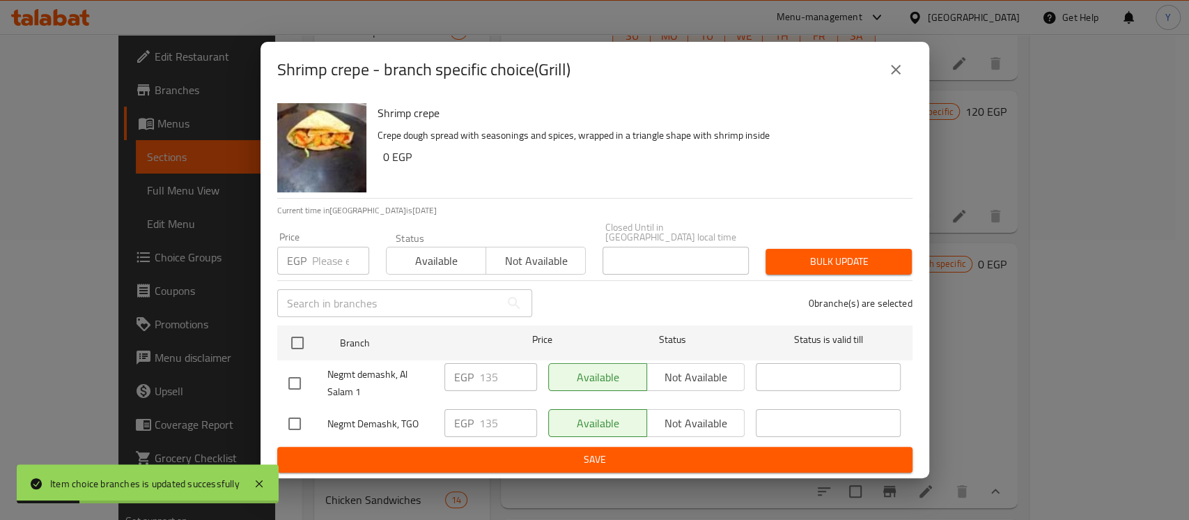
checkbox input "true"
click at [318, 269] on input "number" at bounding box center [340, 261] width 57 height 28
type input "145"
click at [841, 268] on button "Bulk update" at bounding box center [838, 262] width 146 height 26
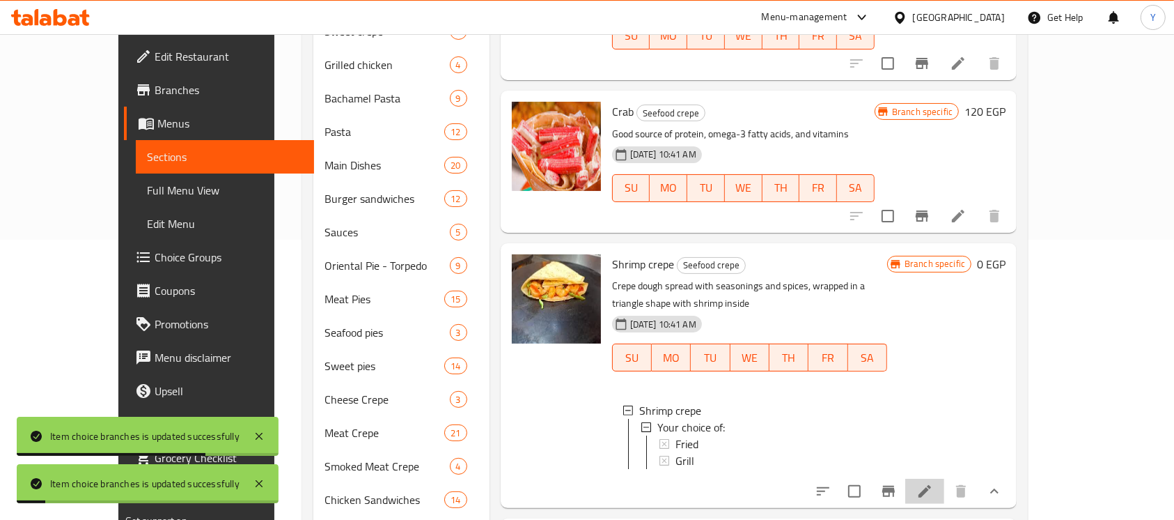
click at [944, 478] on li at bounding box center [924, 490] width 39 height 25
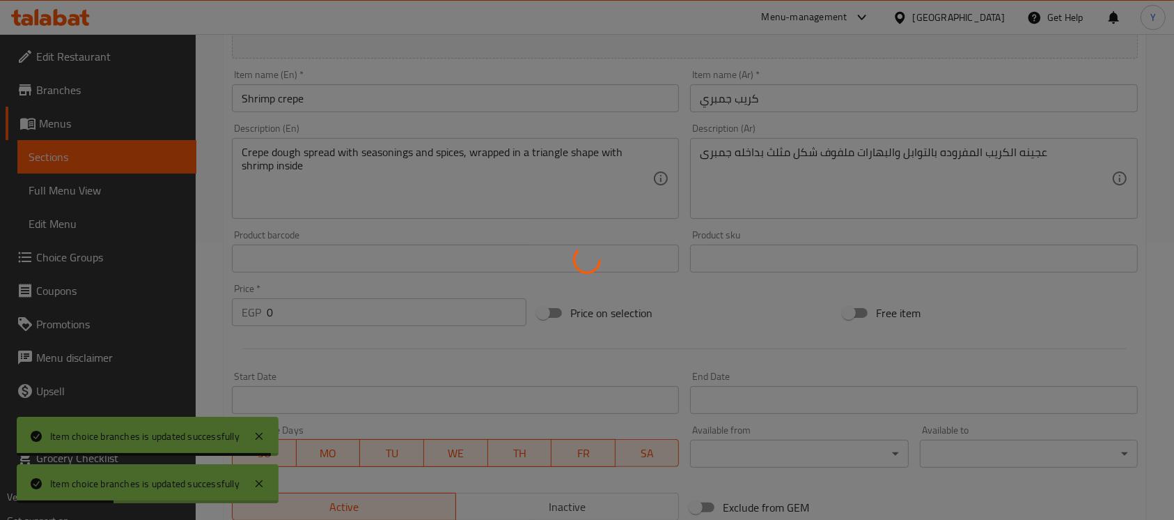
scroll to position [515, 0]
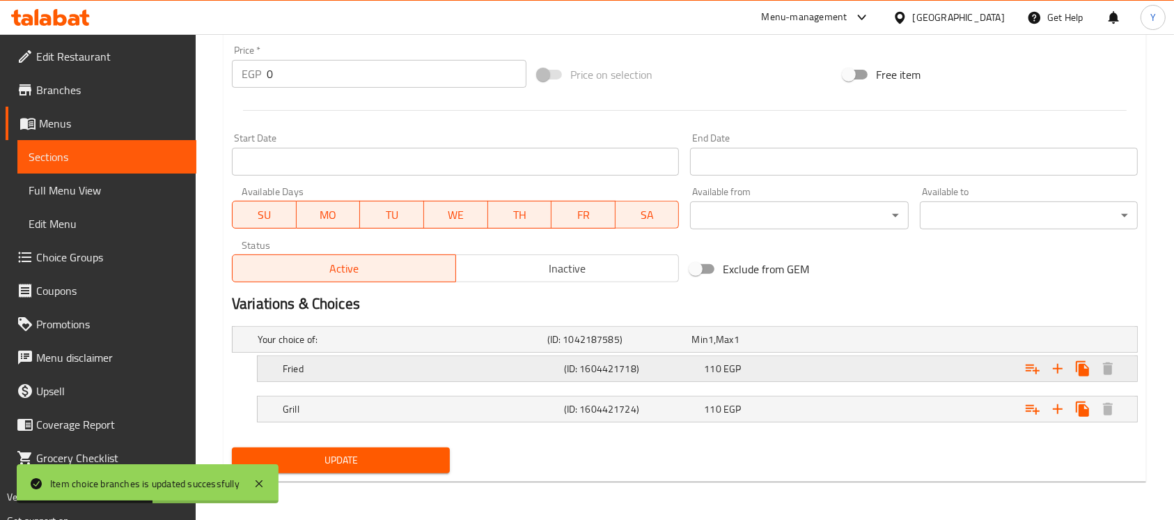
click at [804, 354] on div "Fried (ID: 1604421718) 110 EGP" at bounding box center [689, 339] width 868 height 31
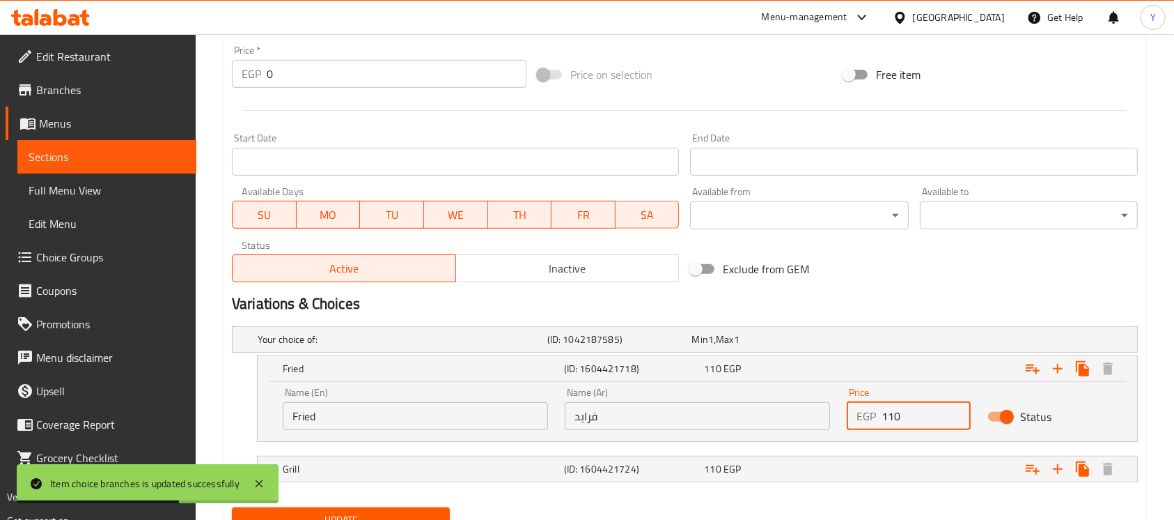
drag, startPoint x: 887, startPoint y: 415, endPoint x: 946, endPoint y: 423, distance: 60.5
click at [946, 423] on input "110" at bounding box center [926, 416] width 89 height 28
type input "145"
click at [885, 342] on div "Expand" at bounding box center [979, 339] width 290 height 6
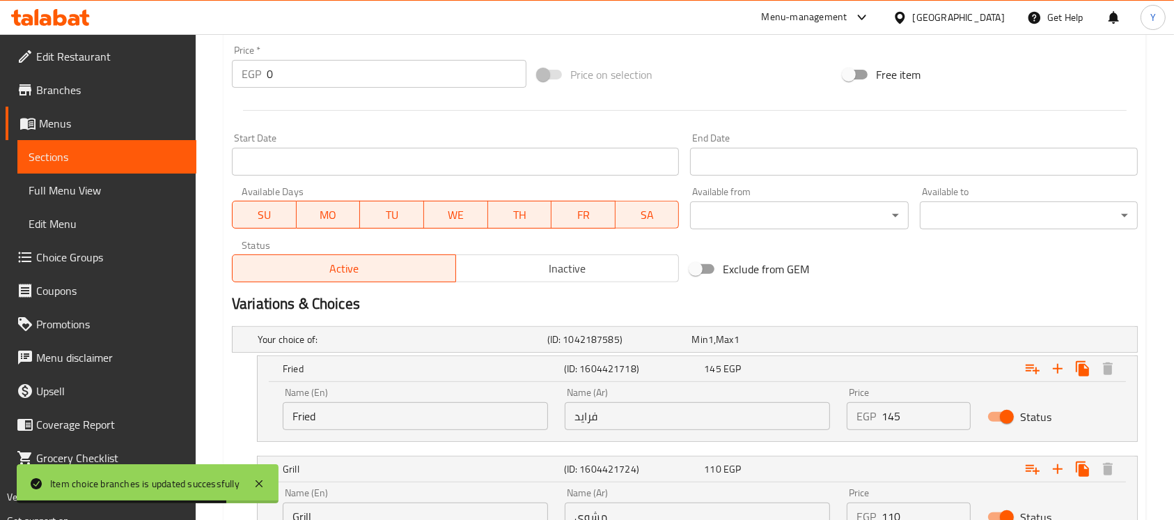
scroll to position [635, 0]
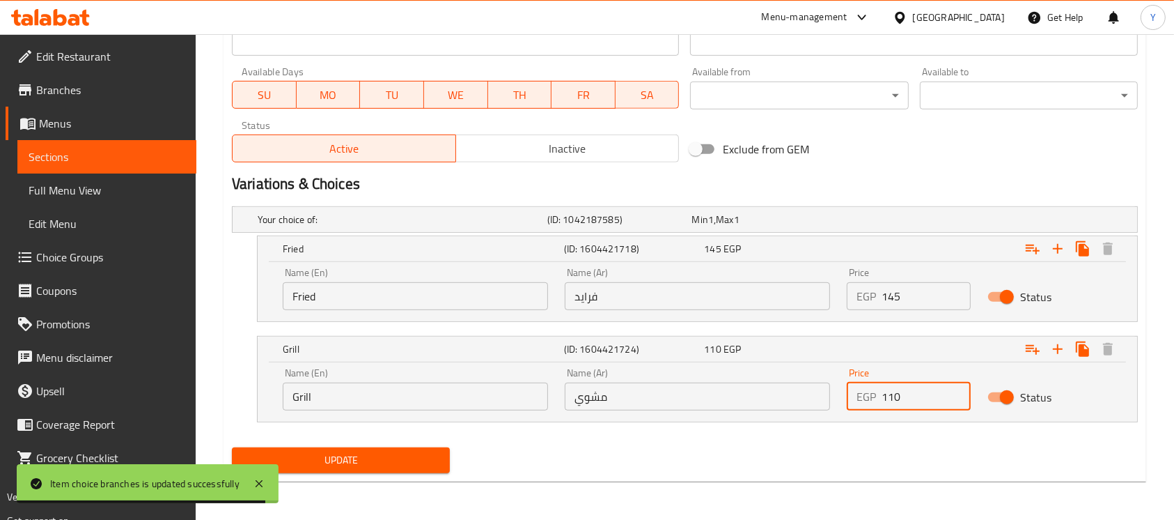
drag, startPoint x: 888, startPoint y: 396, endPoint x: 901, endPoint y: 396, distance: 13.2
click at [901, 396] on input "110" at bounding box center [926, 396] width 89 height 28
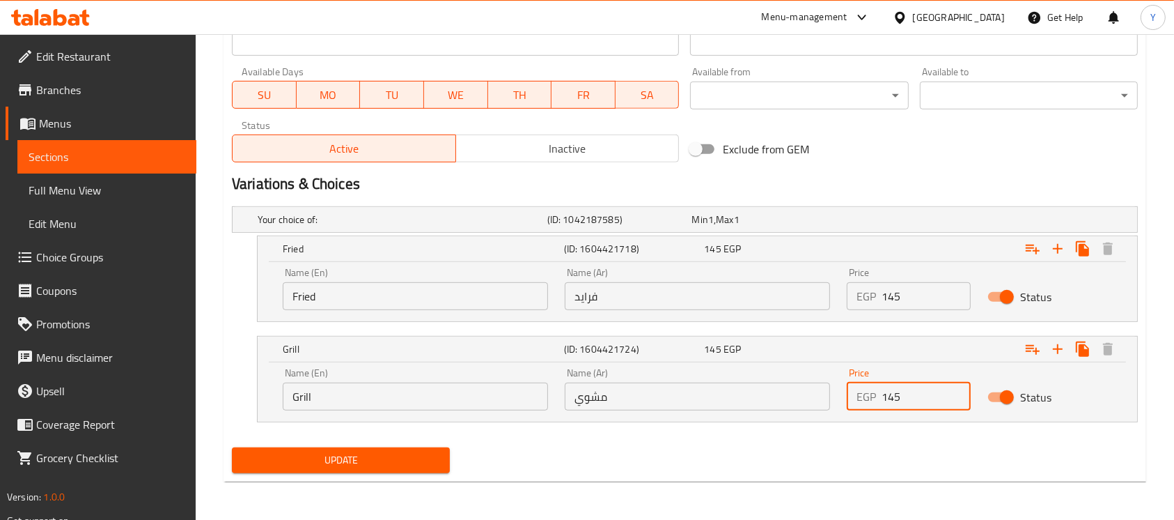
type input "145"
drag, startPoint x: 866, startPoint y: 436, endPoint x: 538, endPoint y: 446, distance: 328.2
click at [860, 439] on div "Your choice of: (ID: 1042187585) Min 1 , Max 1 Name (En) Your choice of: Name (…" at bounding box center [684, 321] width 917 height 241
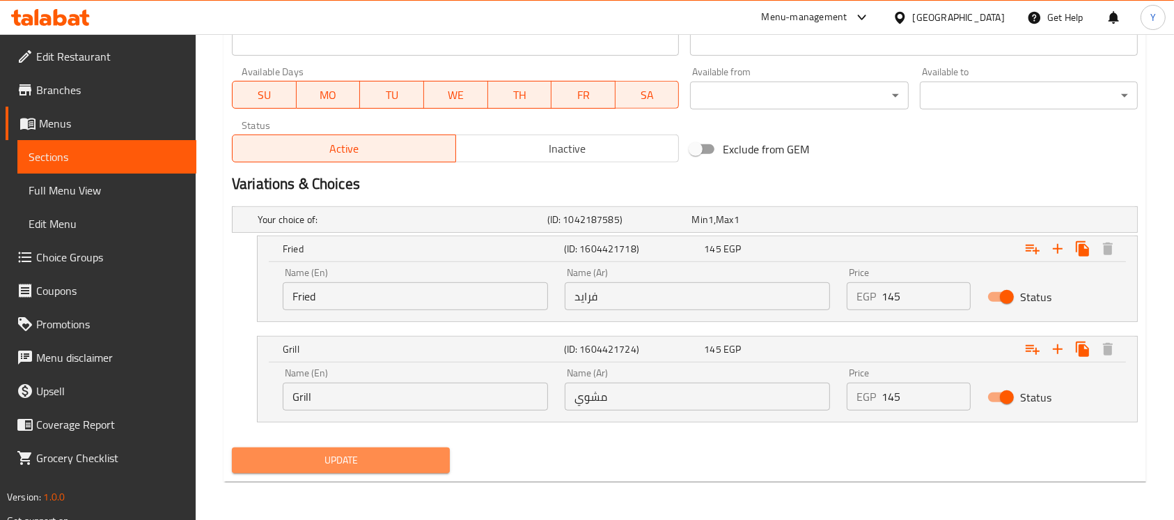
click at [390, 457] on span "Update" at bounding box center [341, 459] width 196 height 17
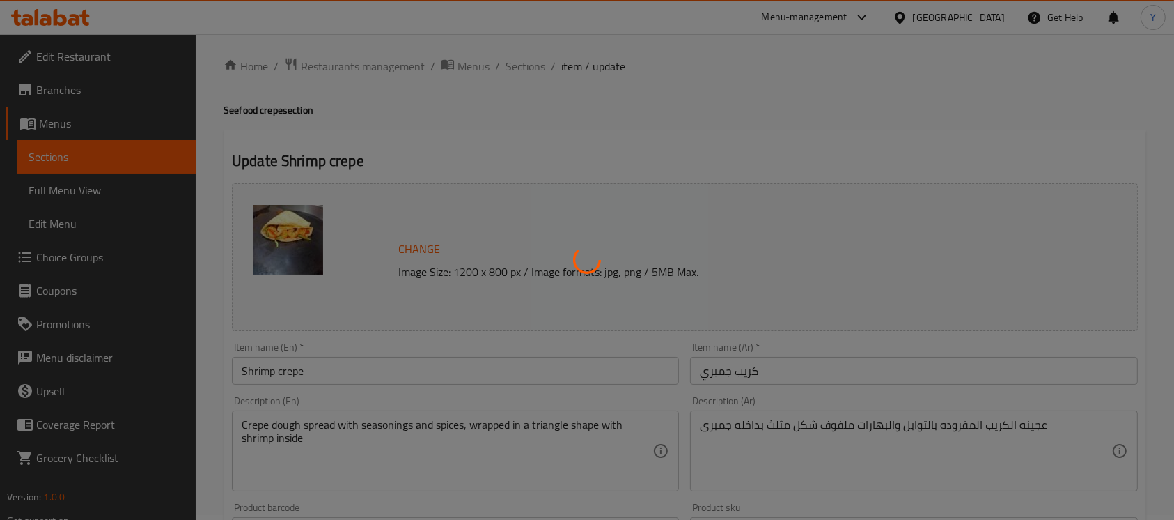
scroll to position [0, 0]
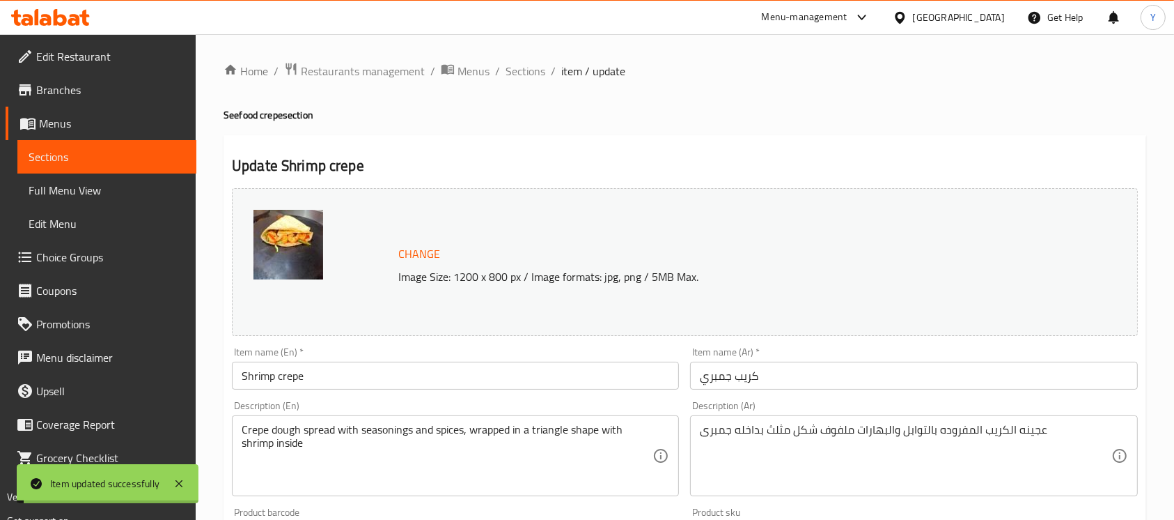
click at [524, 71] on span "Sections" at bounding box center [526, 71] width 40 height 17
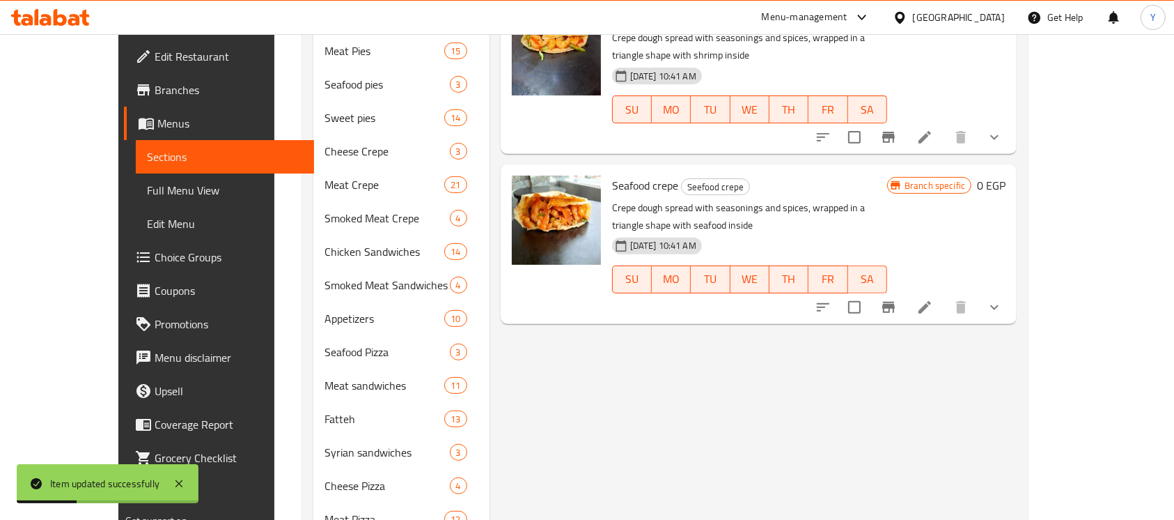
scroll to position [510, 0]
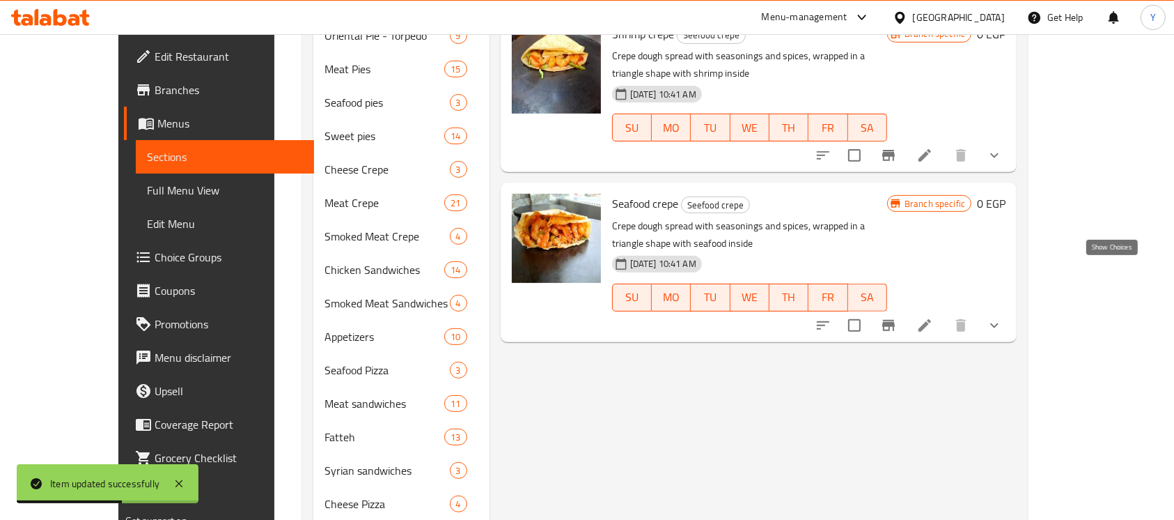
click at [1003, 317] on icon "show more" at bounding box center [994, 325] width 17 height 17
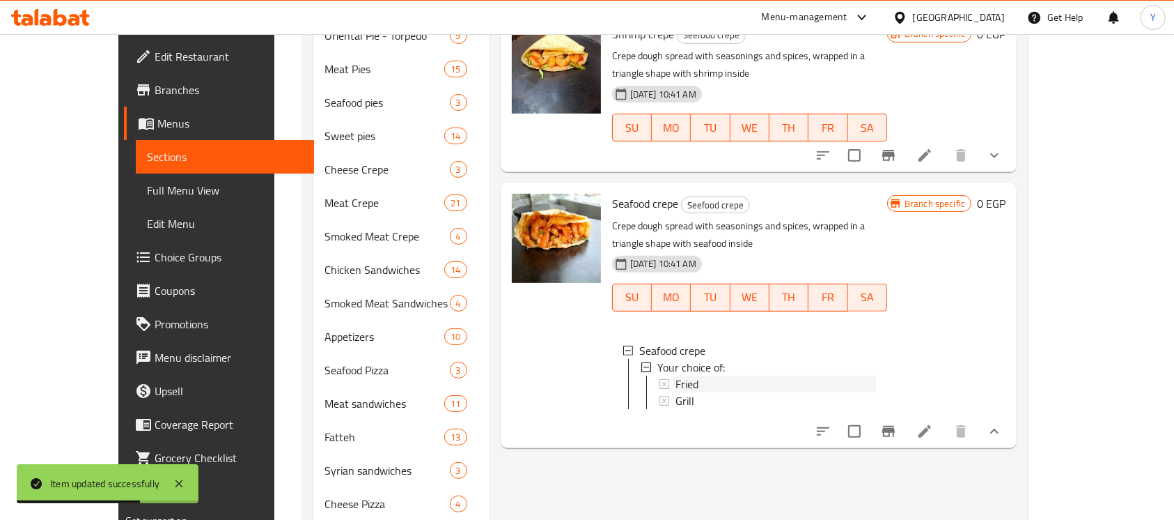
click at [804, 375] on div "Fried" at bounding box center [776, 383] width 201 height 17
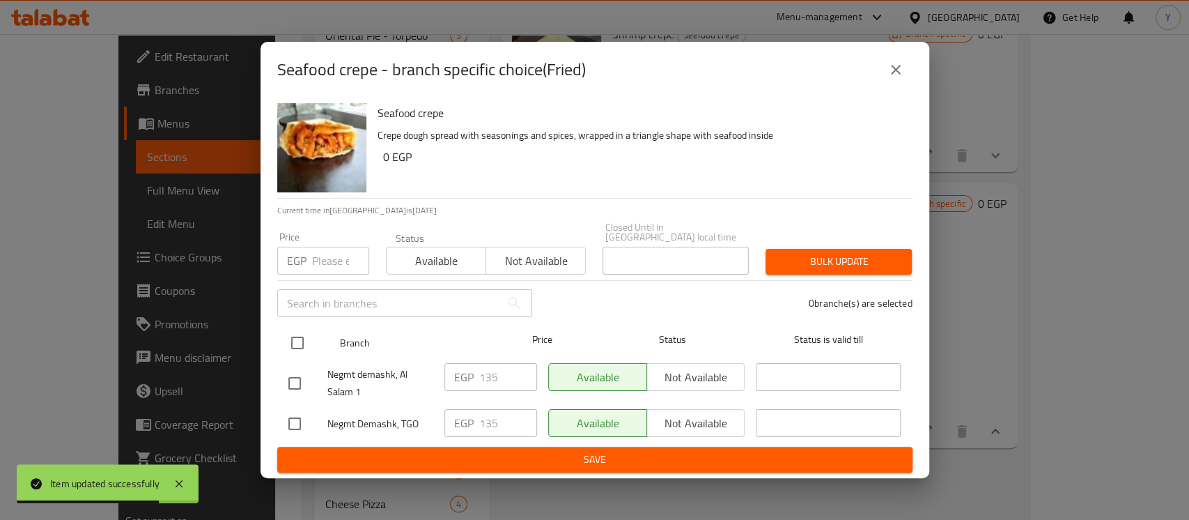
click at [293, 343] on input "checkbox" at bounding box center [297, 342] width 29 height 29
checkbox input "true"
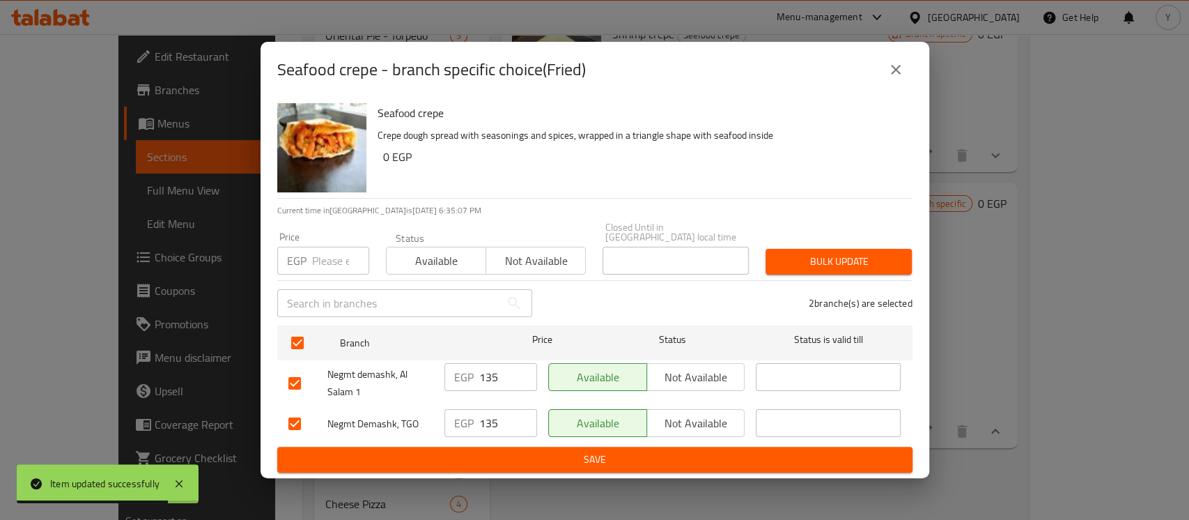
click at [313, 270] on div "Price EGP Price" at bounding box center [323, 253] width 109 height 59
click at [322, 256] on input "number" at bounding box center [340, 261] width 57 height 28
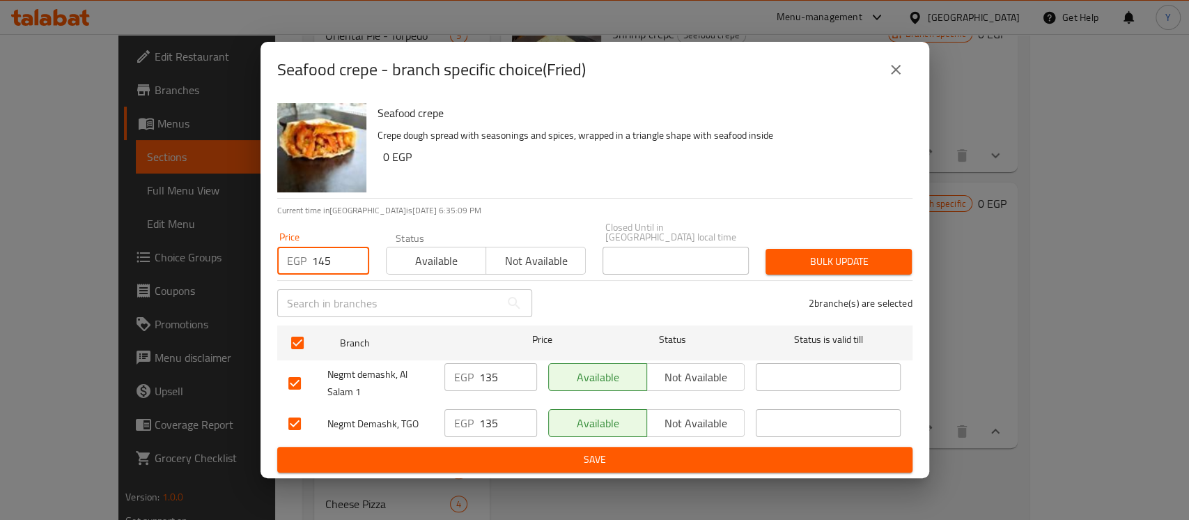
type input "145"
click at [825, 260] on span "Bulk update" at bounding box center [839, 261] width 124 height 17
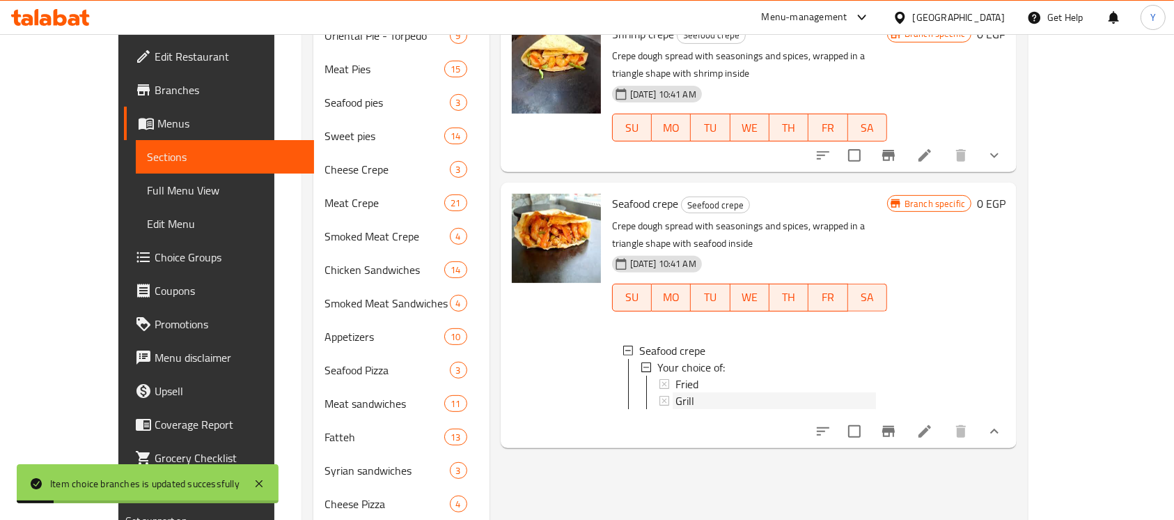
click at [708, 392] on div "Grill" at bounding box center [776, 400] width 201 height 17
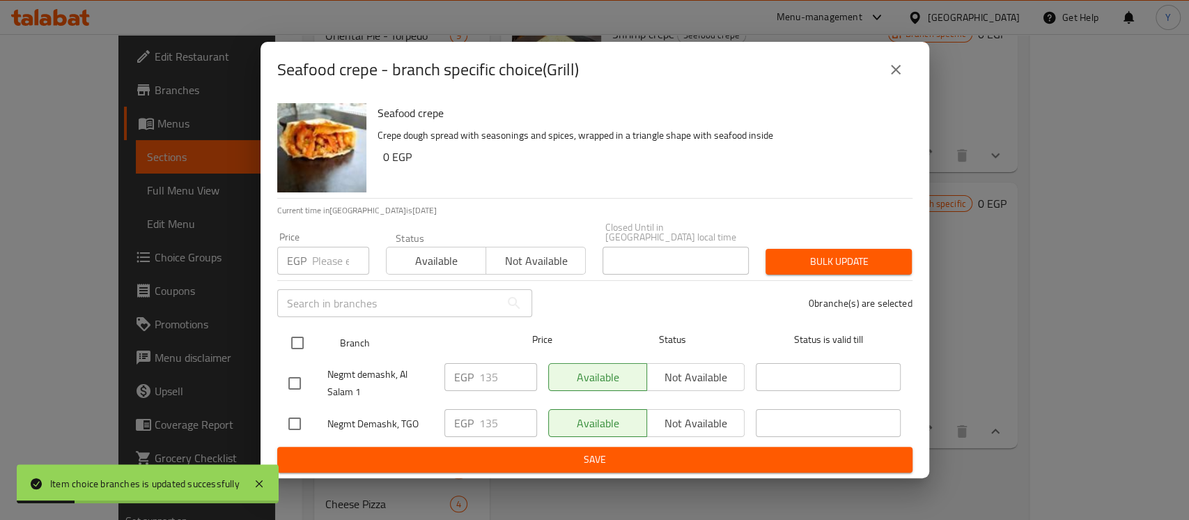
click at [287, 338] on input "checkbox" at bounding box center [297, 342] width 29 height 29
checkbox input "true"
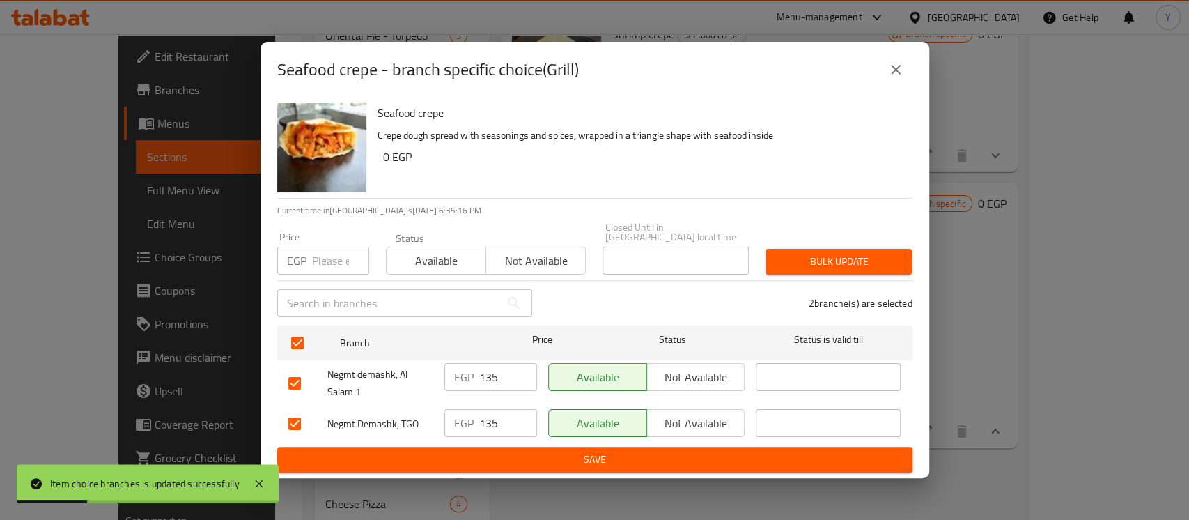
click at [312, 263] on input "number" at bounding box center [340, 261] width 57 height 28
type input "145"
click at [839, 270] on div "Bulk update" at bounding box center [838, 261] width 163 height 42
click at [839, 256] on span "Bulk update" at bounding box center [839, 261] width 124 height 17
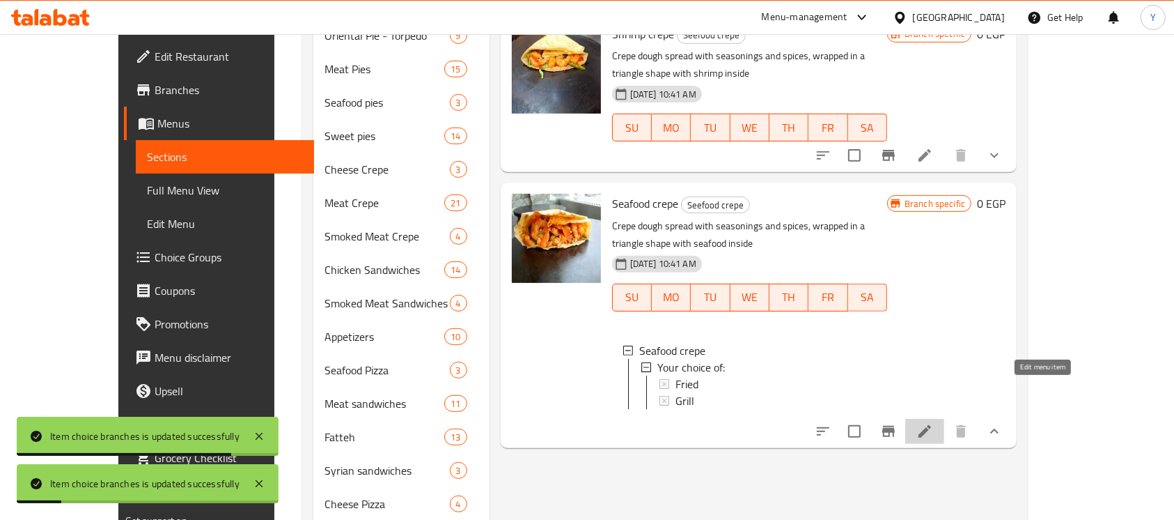
click at [933, 423] on icon at bounding box center [925, 431] width 17 height 17
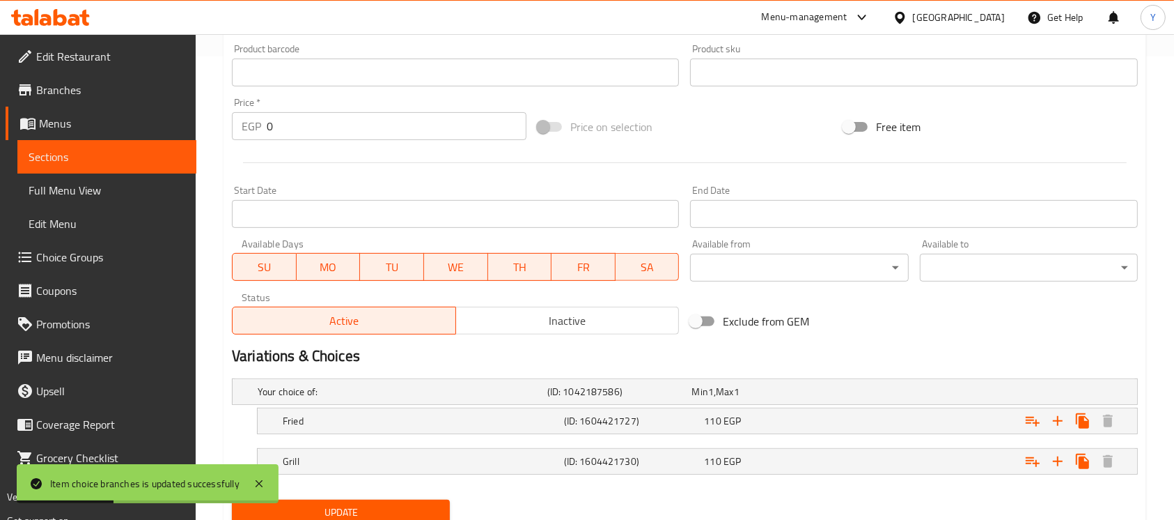
scroll to position [515, 0]
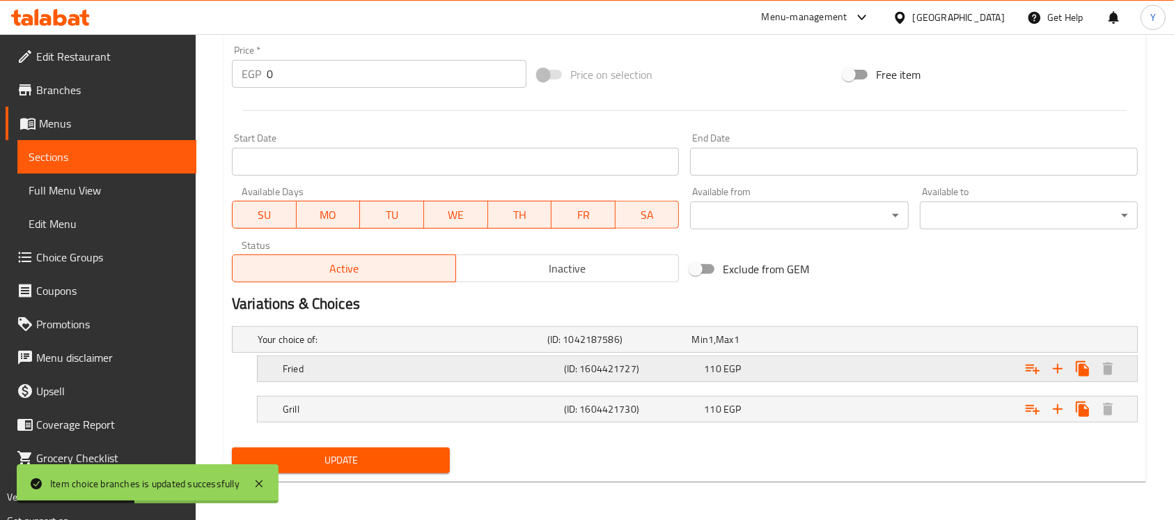
click at [758, 346] on div "110 EGP" at bounding box center [761, 339] width 139 height 14
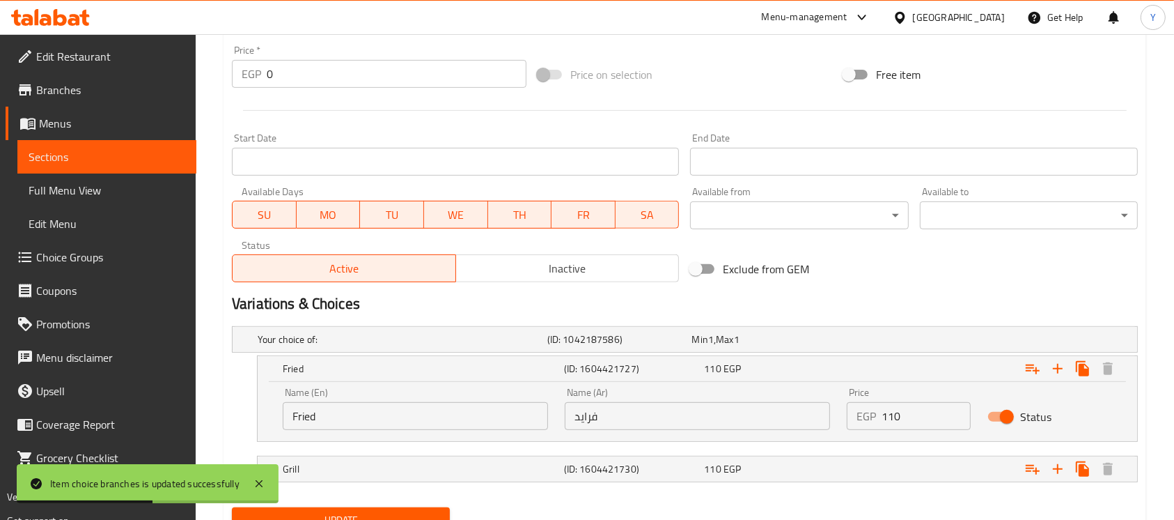
click at [892, 419] on input "110" at bounding box center [926, 416] width 89 height 28
drag, startPoint x: 891, startPoint y: 416, endPoint x: 942, endPoint y: 415, distance: 50.8
click at [942, 415] on input "110" at bounding box center [926, 416] width 89 height 28
type input "145"
click at [857, 342] on div "Expand" at bounding box center [979, 339] width 290 height 6
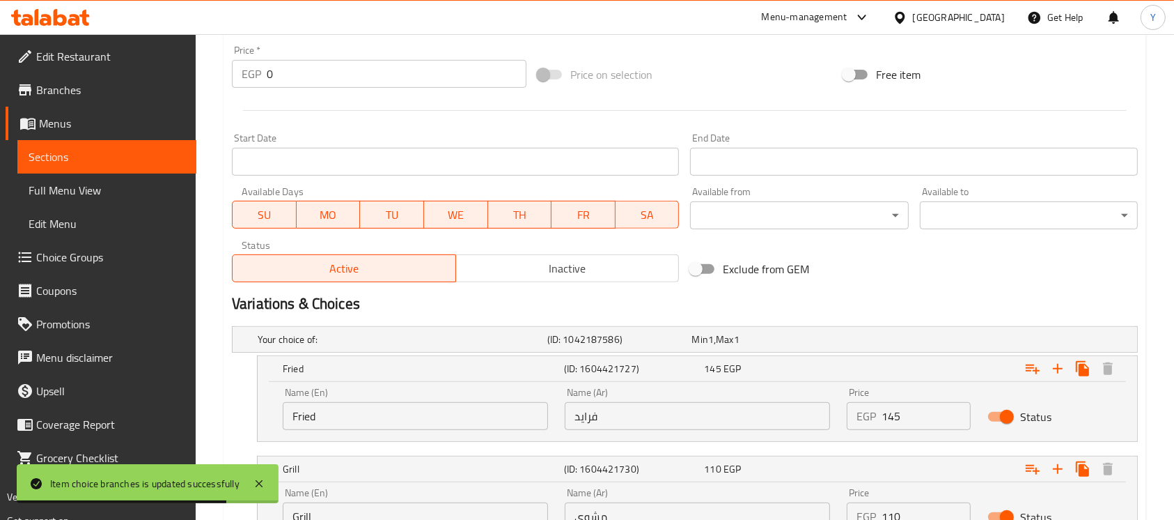
scroll to position [635, 0]
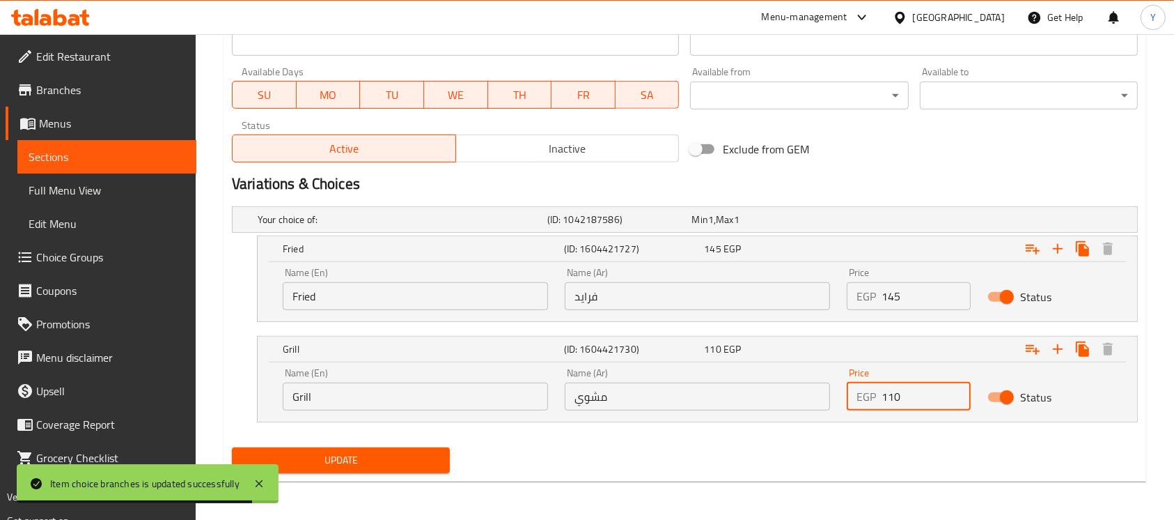
drag, startPoint x: 885, startPoint y: 403, endPoint x: 908, endPoint y: 403, distance: 23.0
click at [908, 403] on input "110" at bounding box center [926, 396] width 89 height 28
type input "145"
click at [864, 419] on div "Name (En) Grill Name (En) Name (Ar) مشوي Name (Ar) Price EGP 145 Price Status" at bounding box center [698, 391] width 880 height 59
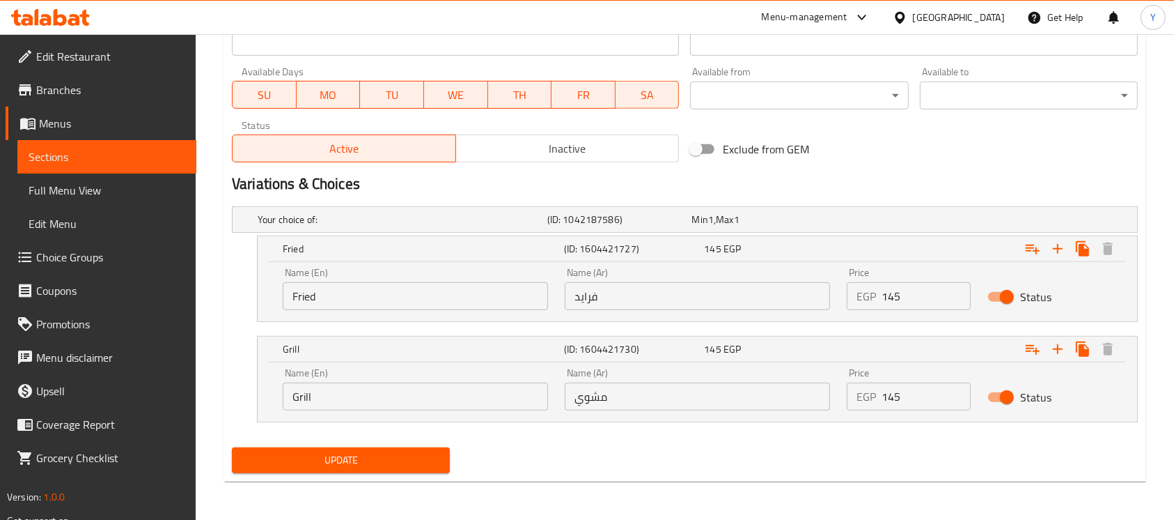
click at [404, 470] on button "Update" at bounding box center [341, 460] width 218 height 26
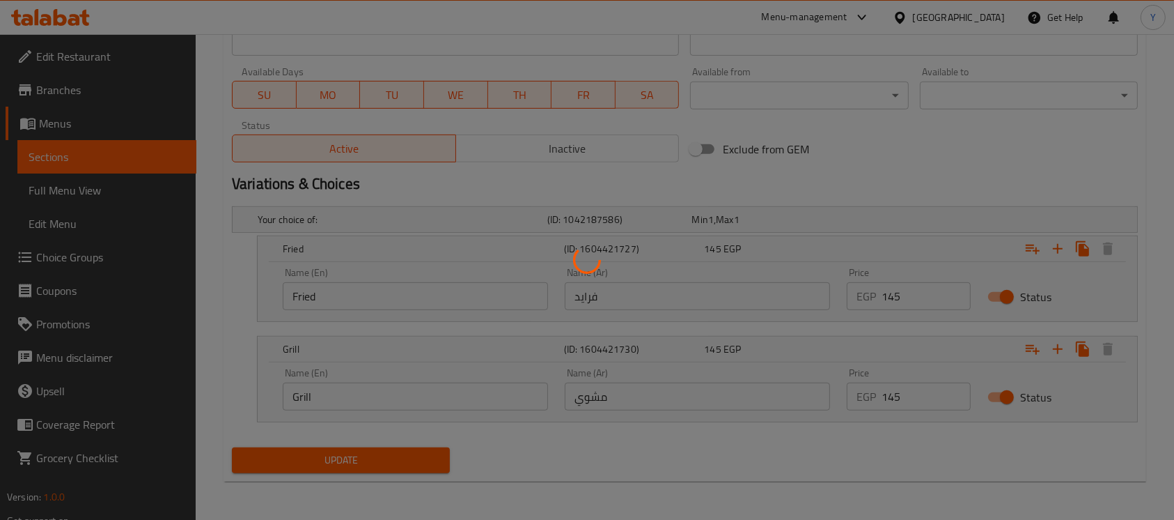
scroll to position [0, 0]
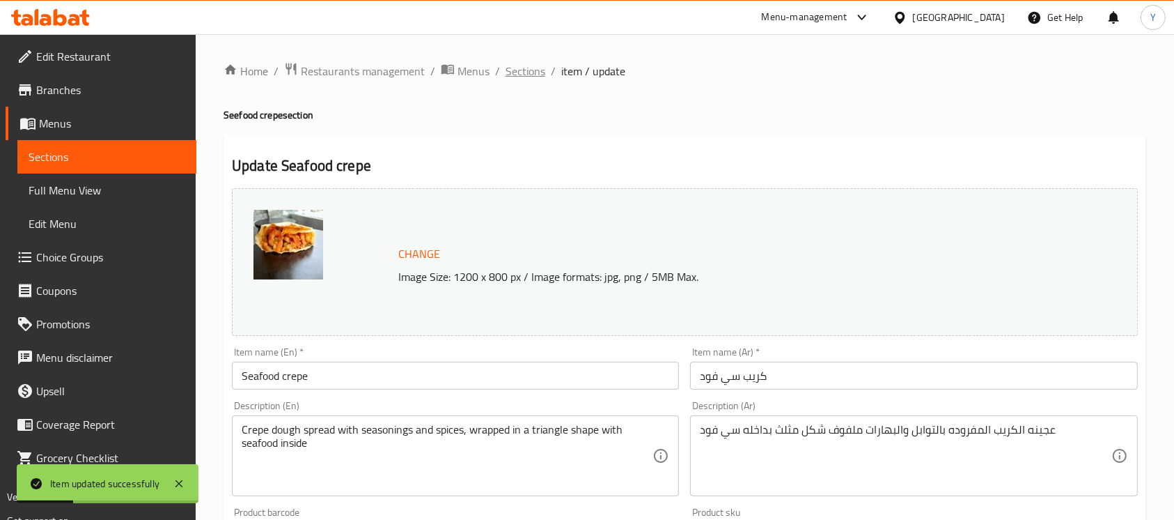
click at [522, 71] on span "Sections" at bounding box center [526, 71] width 40 height 17
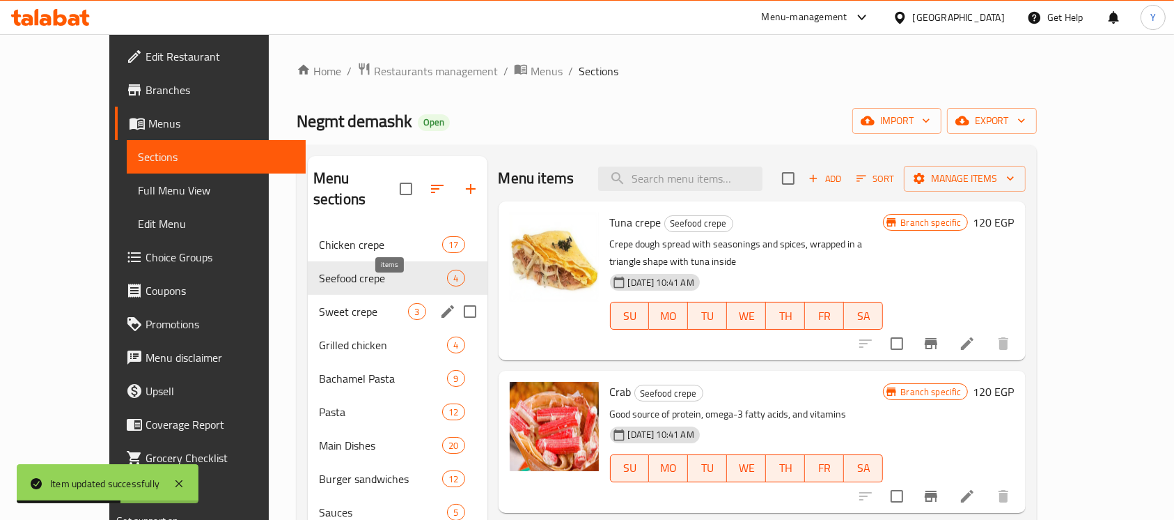
click at [380, 303] on span "Sweet crepe" at bounding box center [364, 311] width 90 height 17
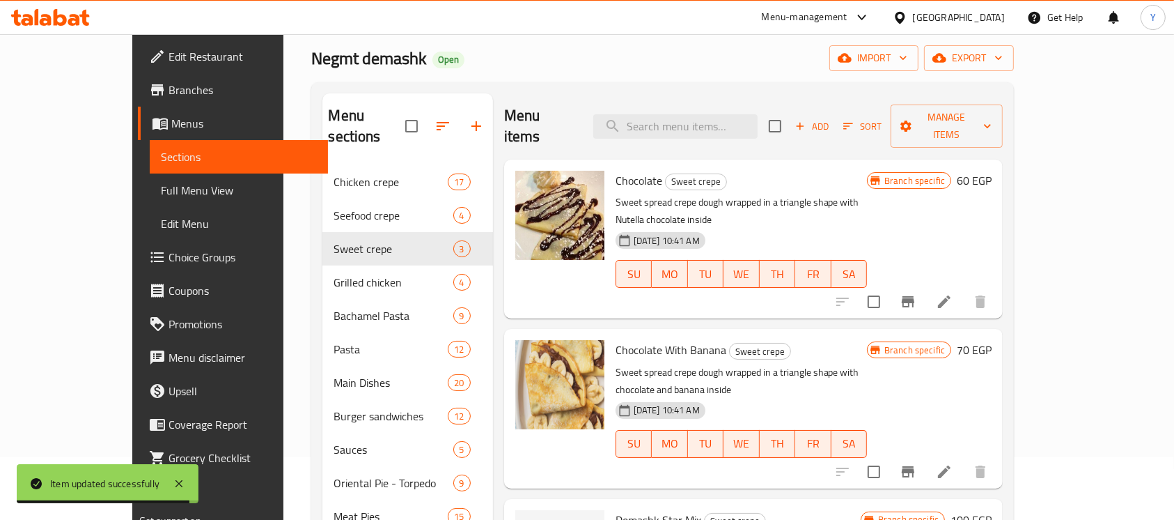
scroll to position [20, 0]
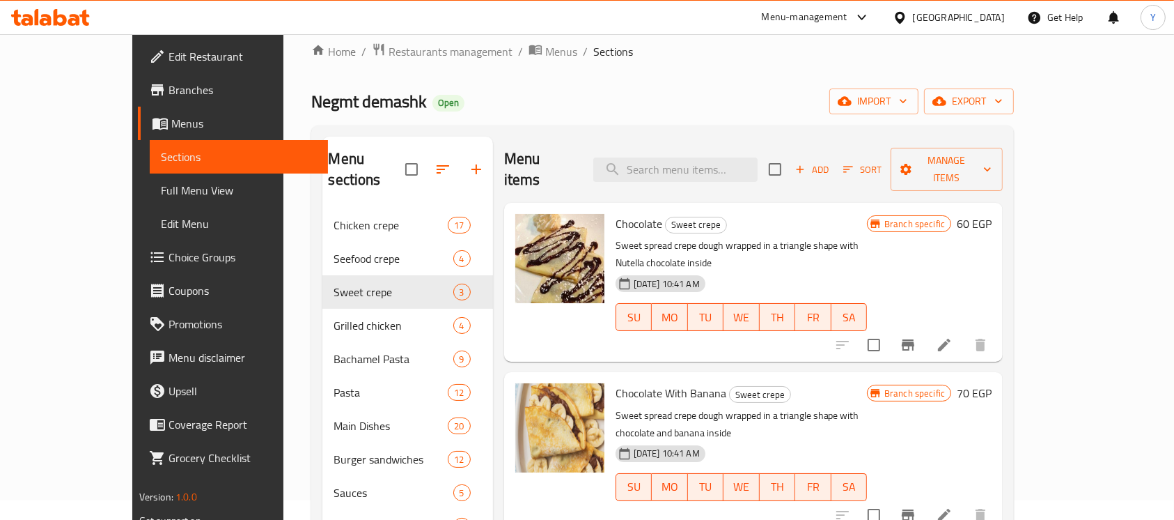
click at [992, 214] on h6 "60 EGP" at bounding box center [974, 224] width 35 height 20
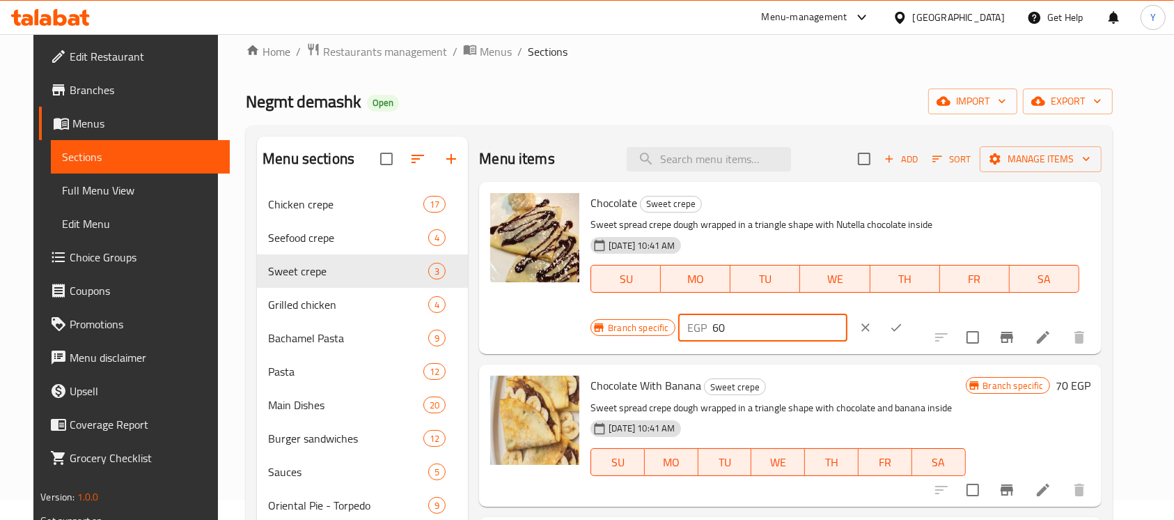
click at [848, 313] on input "60" at bounding box center [780, 327] width 134 height 28
type input "80"
click at [912, 312] on button "ok" at bounding box center [896, 327] width 31 height 31
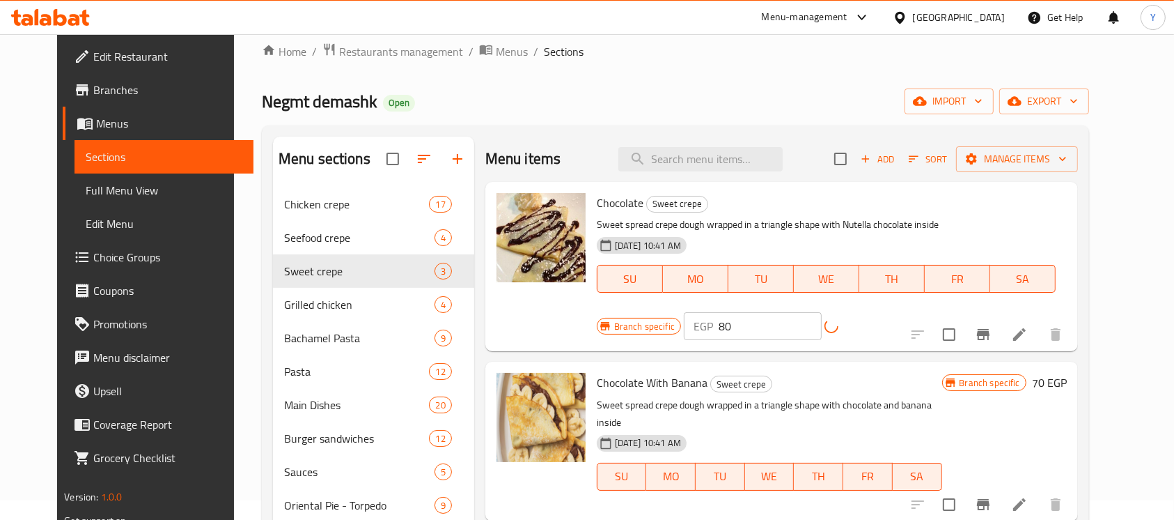
click at [891, 312] on div "Branch specific EGP 80 ​" at bounding box center [744, 326] width 294 height 28
click at [1000, 318] on button "Branch-specific-item" at bounding box center [983, 334] width 33 height 33
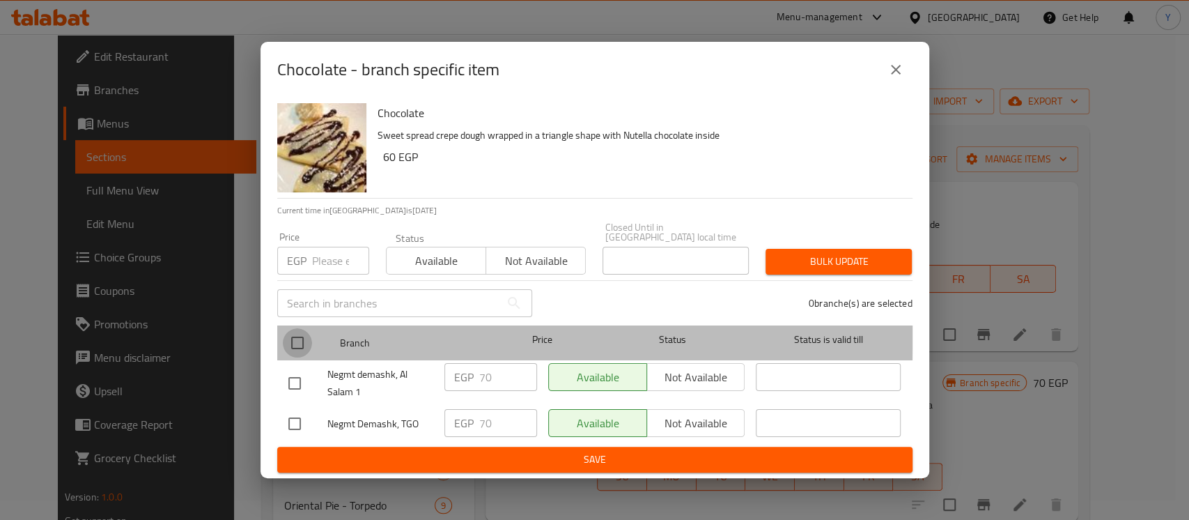
click at [290, 328] on input "checkbox" at bounding box center [297, 342] width 29 height 29
checkbox input "true"
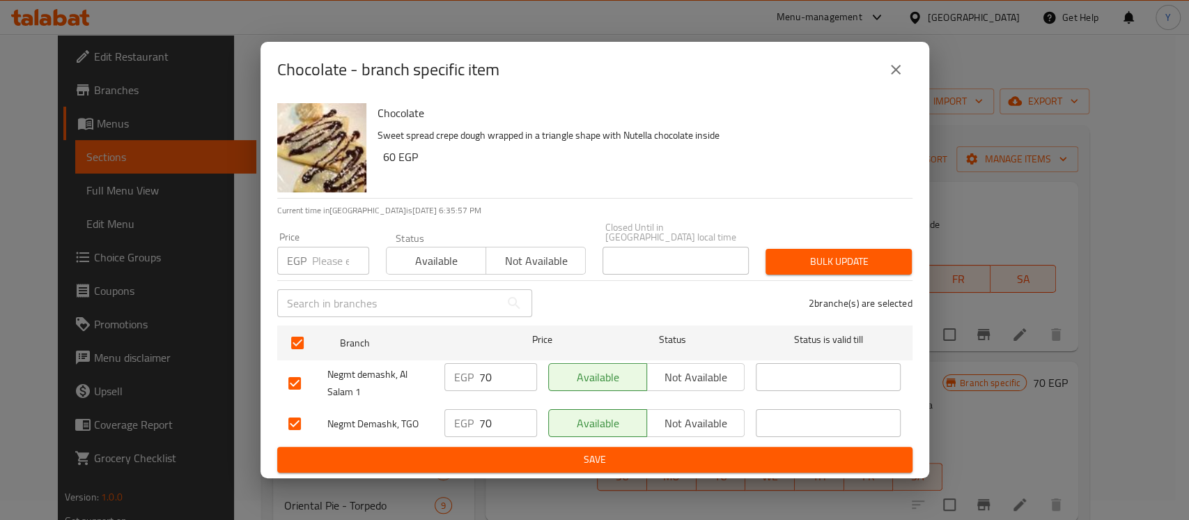
click at [342, 270] on div "Price EGP Price" at bounding box center [323, 253] width 109 height 59
click at [336, 265] on input "number" at bounding box center [340, 261] width 57 height 28
type input "80"
click at [858, 241] on div "Bulk update" at bounding box center [838, 261] width 163 height 42
click at [858, 253] on span "Bulk update" at bounding box center [839, 261] width 124 height 17
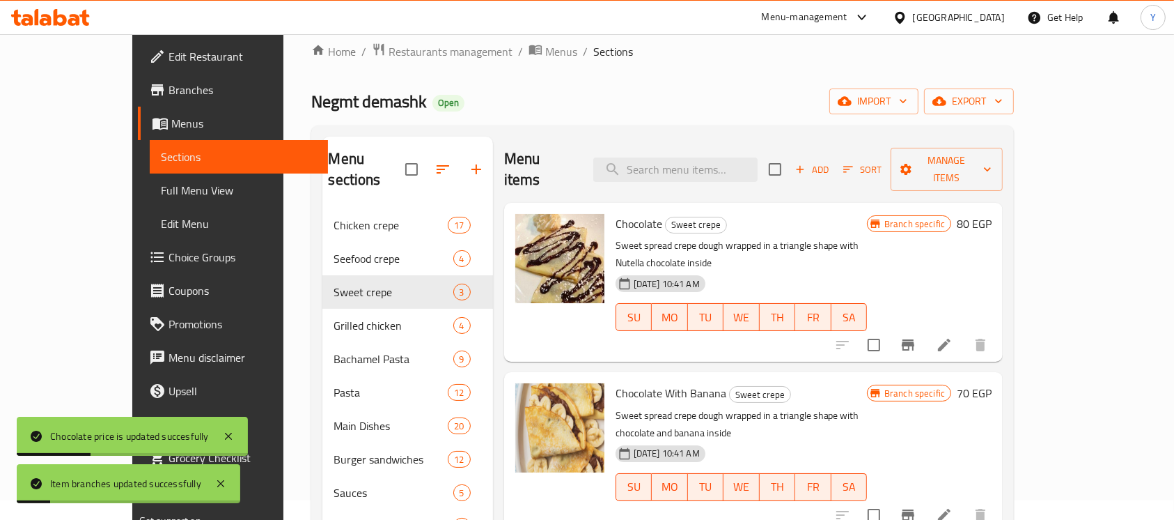
click at [992, 383] on h6 "70 EGP" at bounding box center [974, 393] width 35 height 20
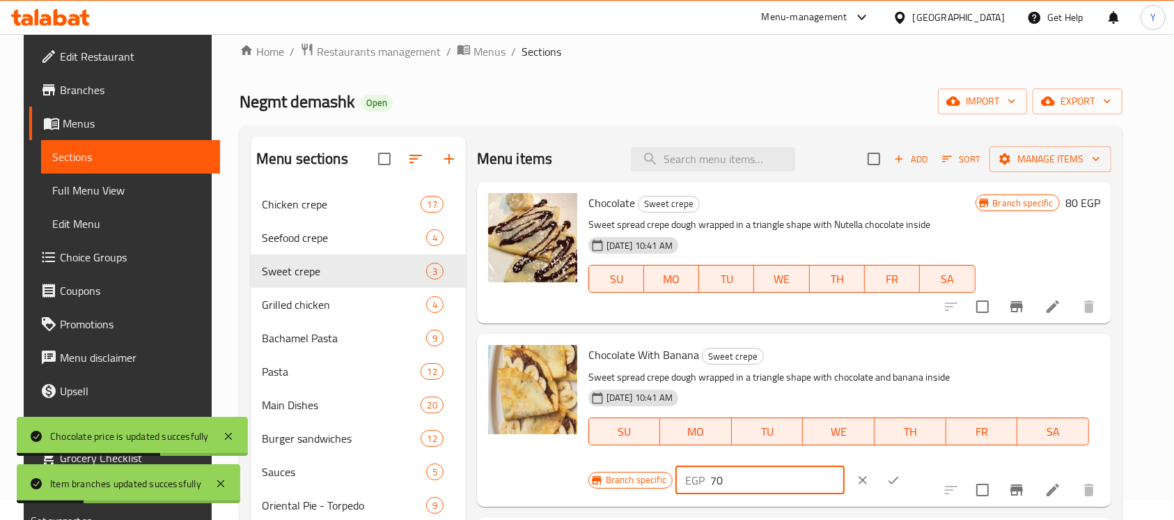
drag, startPoint x: 942, startPoint y: 359, endPoint x: 925, endPoint y: 364, distance: 17.4
click at [845, 466] on div "EGP 70 ​" at bounding box center [760, 480] width 169 height 28
type input "90"
click at [909, 465] on button "ok" at bounding box center [893, 480] width 31 height 31
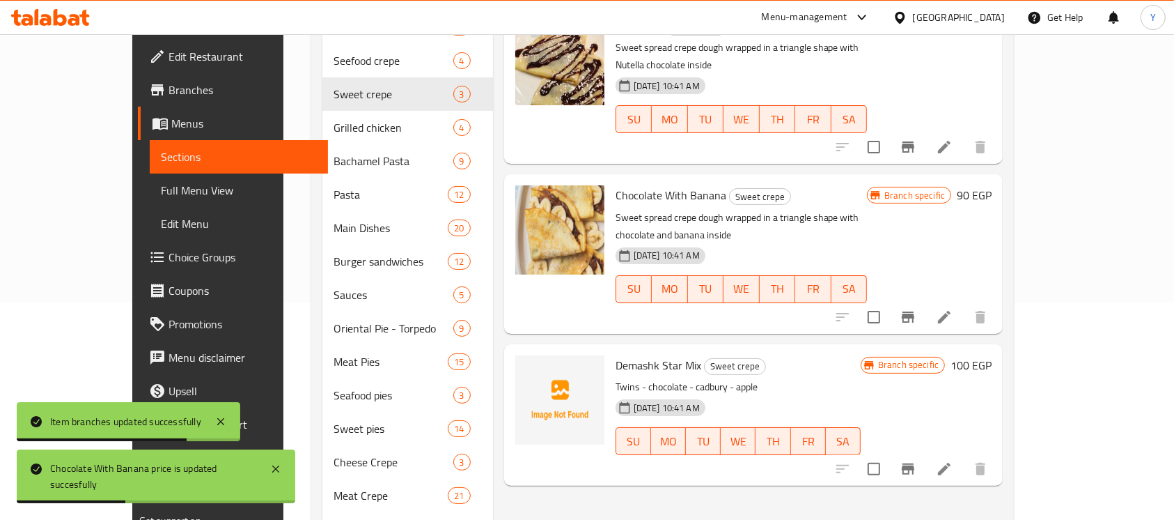
scroll to position [230, 0]
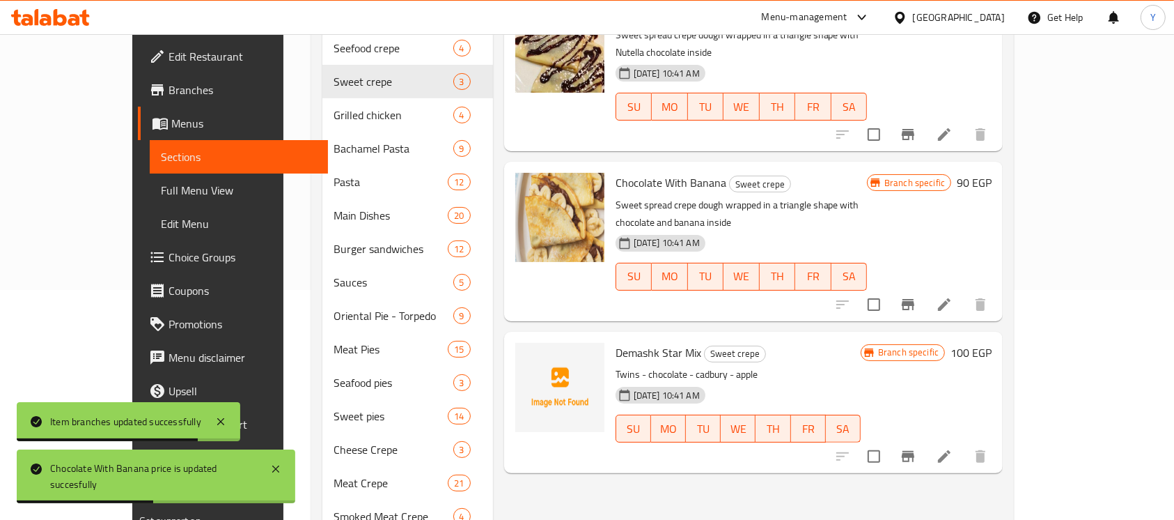
click at [992, 343] on div "Branch specific 100 EGP" at bounding box center [926, 402] width 131 height 119
click at [998, 337] on div "Demashk Star Mix Sweet crepe Twins - chocolate - cadbury - apple 11-06-2025 10:…" at bounding box center [804, 402] width 388 height 130
click at [992, 343] on h6 "100 EGP" at bounding box center [971, 353] width 41 height 20
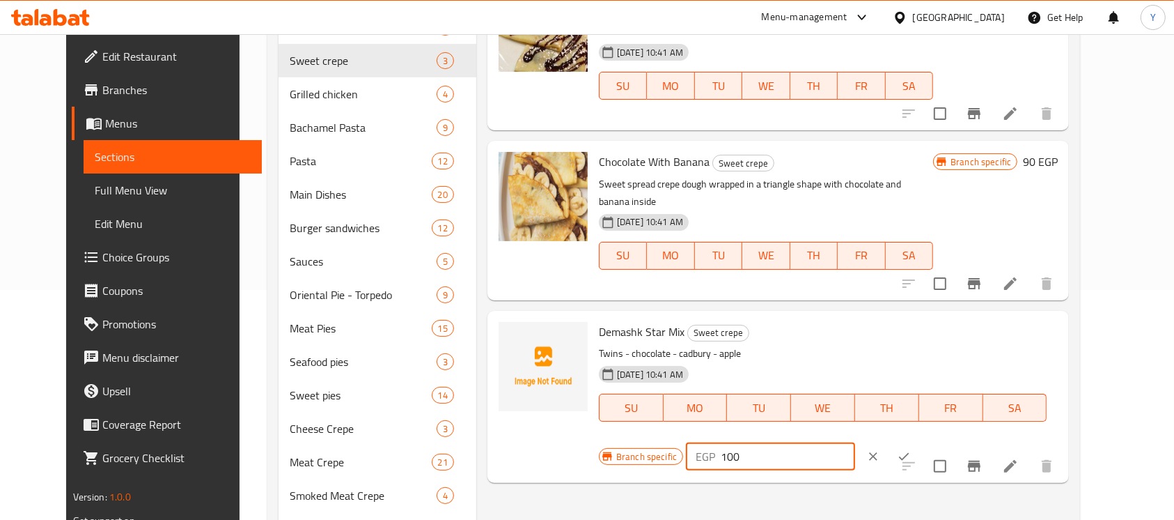
drag, startPoint x: 940, startPoint y: 304, endPoint x: 947, endPoint y: 304, distance: 7.7
click at [855, 442] on input "100" at bounding box center [788, 456] width 134 height 28
type input "130"
click at [911, 449] on icon "ok" at bounding box center [904, 456] width 14 height 14
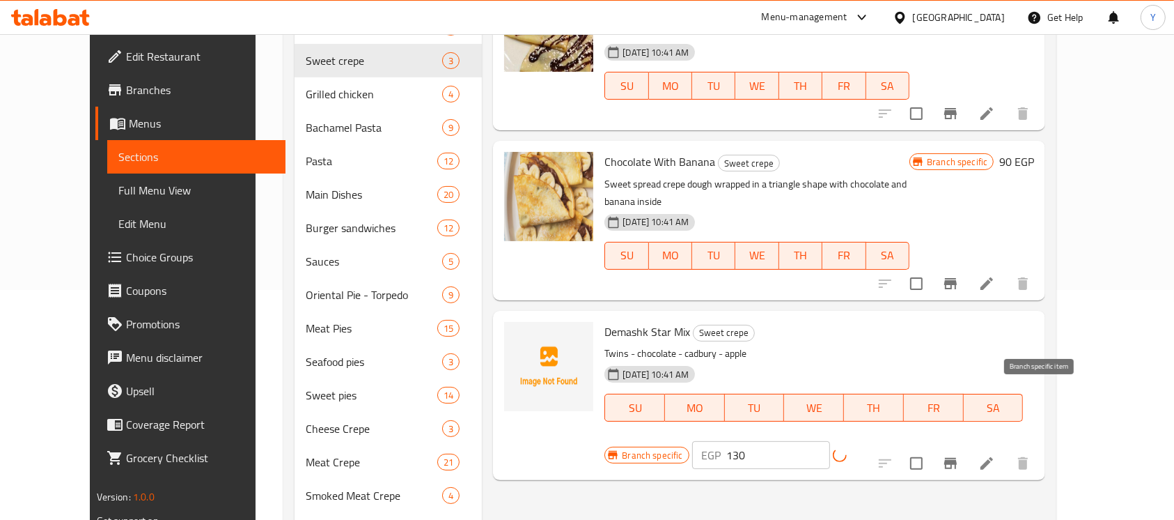
click at [957, 458] on icon "Branch-specific-item" at bounding box center [950, 463] width 13 height 11
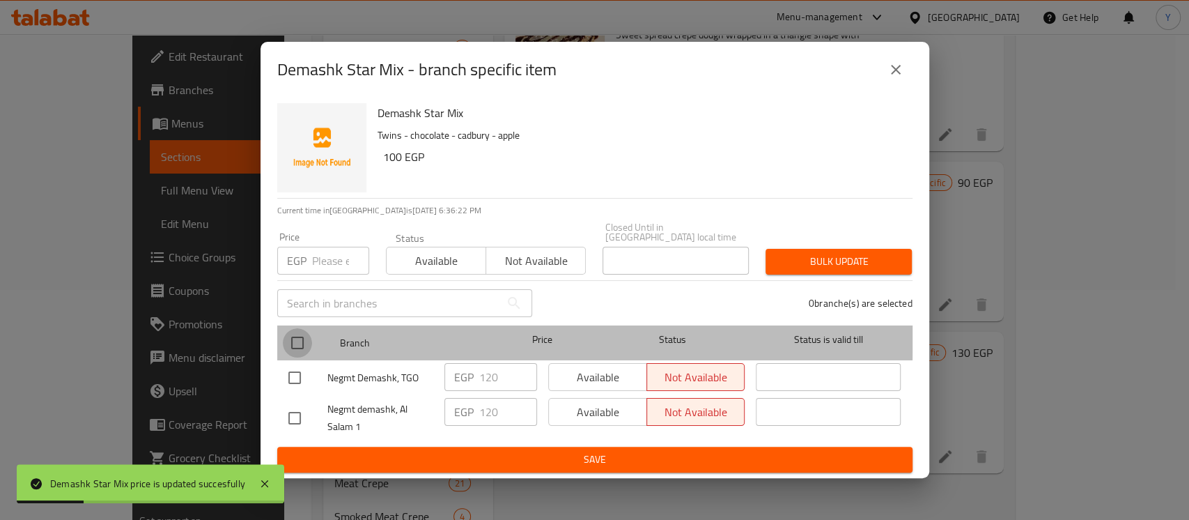
click at [297, 332] on input "checkbox" at bounding box center [297, 342] width 29 height 29
checkbox input "true"
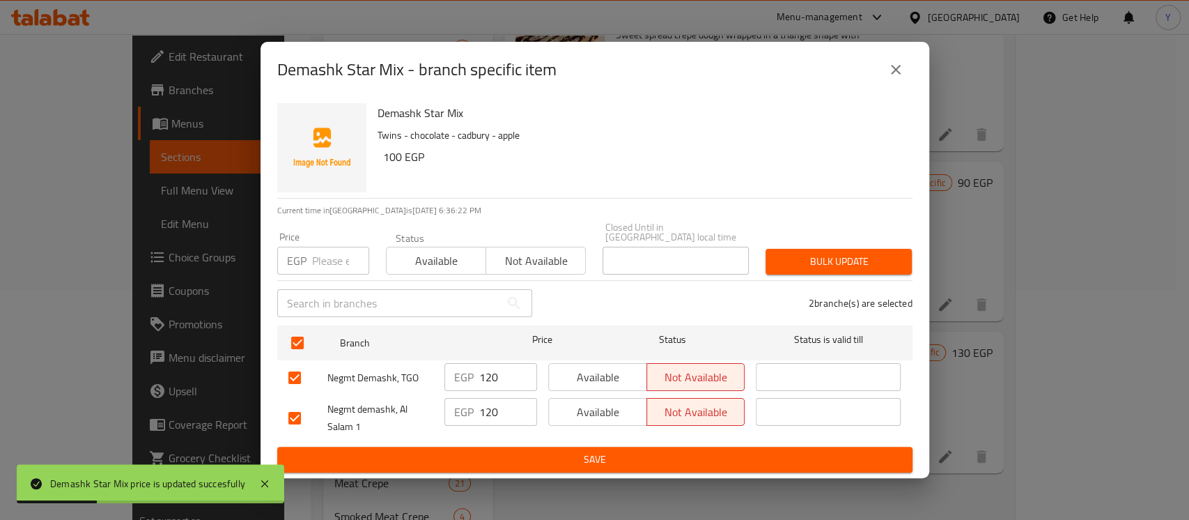
click at [326, 254] on input "number" at bounding box center [340, 261] width 57 height 28
type input "130"
click at [780, 256] on span "Bulk update" at bounding box center [839, 261] width 124 height 17
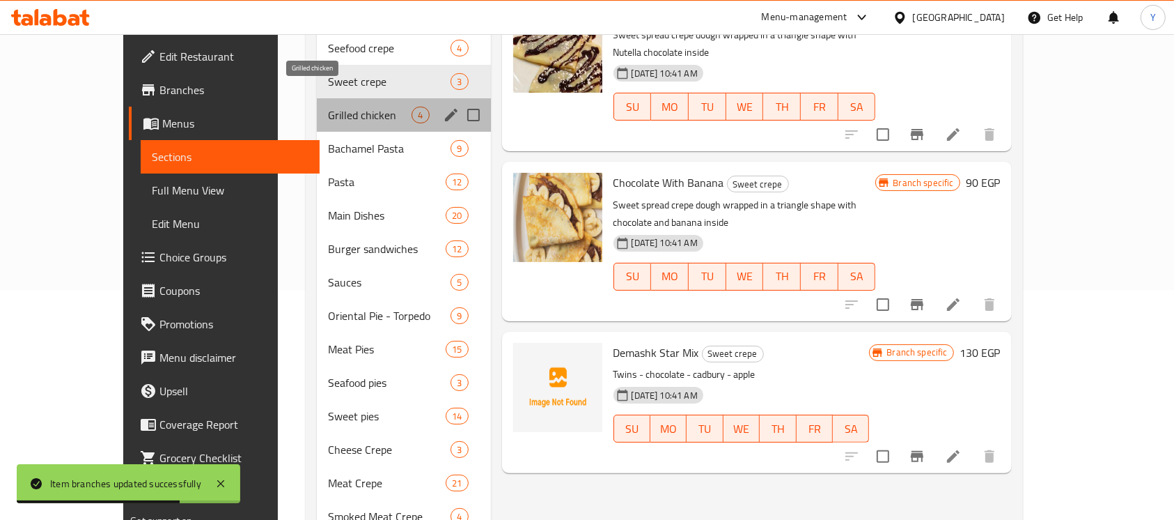
click at [338, 107] on span "Grilled chicken" at bounding box center [370, 115] width 84 height 17
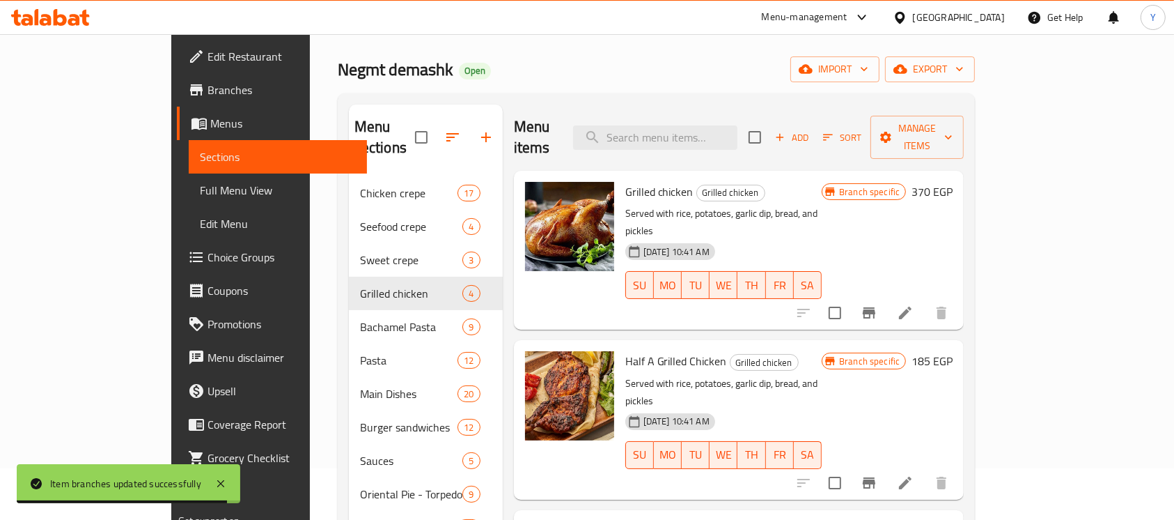
scroll to position [40, 0]
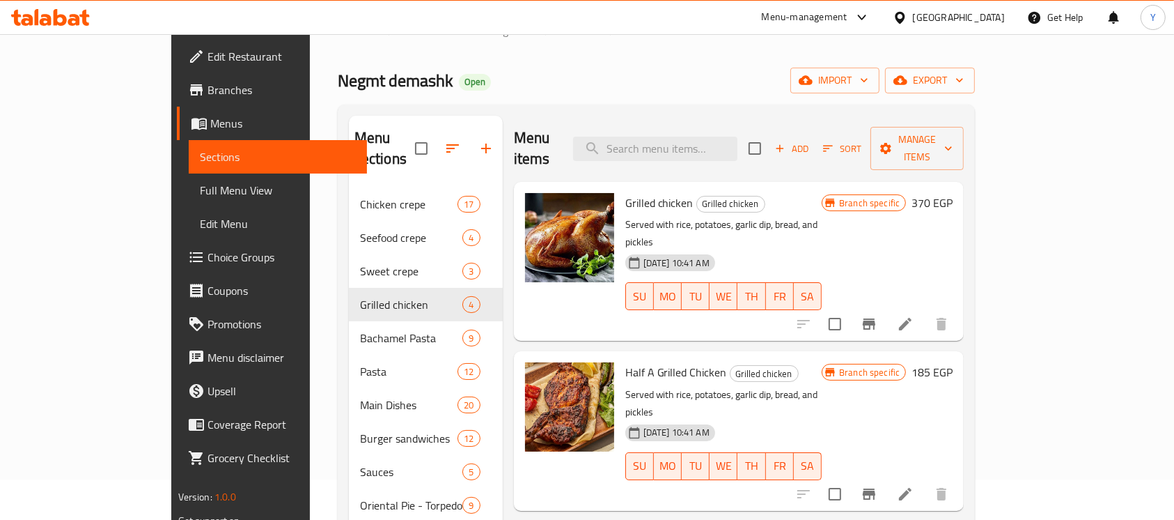
click at [953, 193] on h6 "370 EGP" at bounding box center [932, 203] width 41 height 20
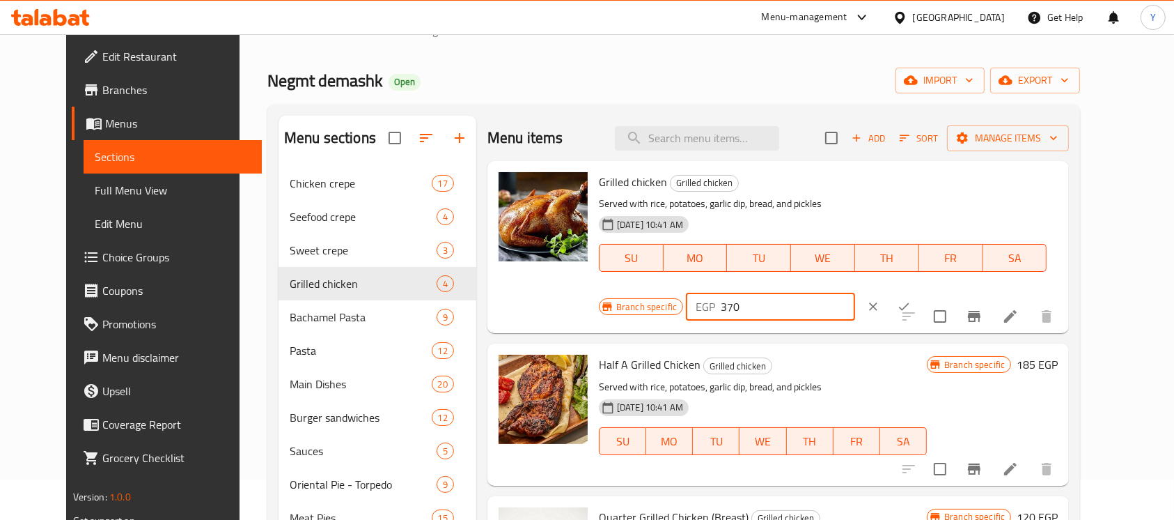
drag, startPoint x: 970, startPoint y: 194, endPoint x: 777, endPoint y: 206, distance: 194.0
click at [777, 206] on div "Grilled chicken Grilled chicken Served with rice, potatoes, garlic dip, bread, …" at bounding box center [828, 246] width 470 height 161
type input "430"
click at [911, 299] on icon "ok" at bounding box center [904, 306] width 14 height 14
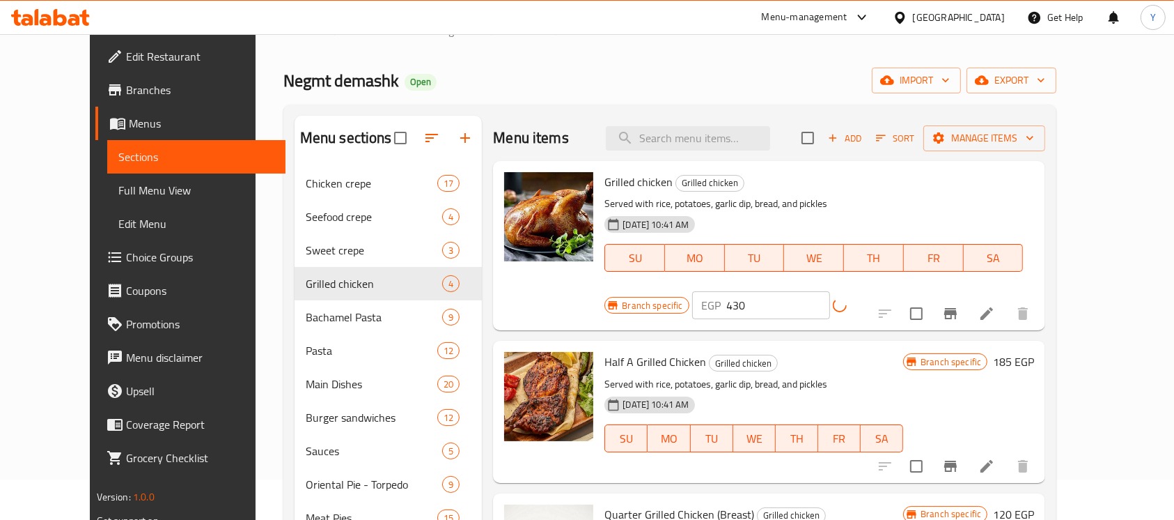
click at [959, 305] on icon "Branch-specific-item" at bounding box center [950, 313] width 17 height 17
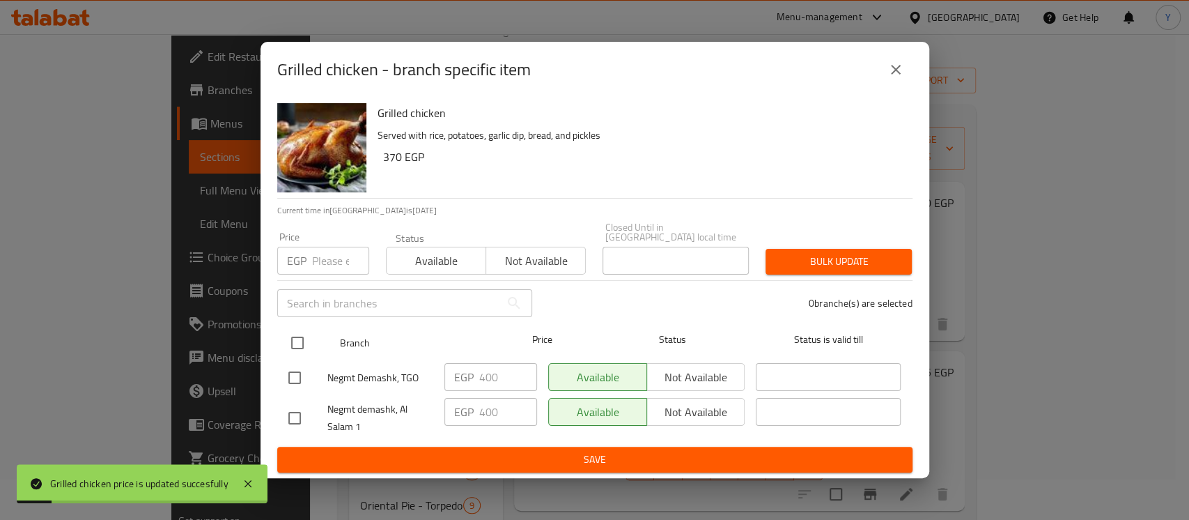
click at [297, 334] on input "checkbox" at bounding box center [297, 342] width 29 height 29
checkbox input "true"
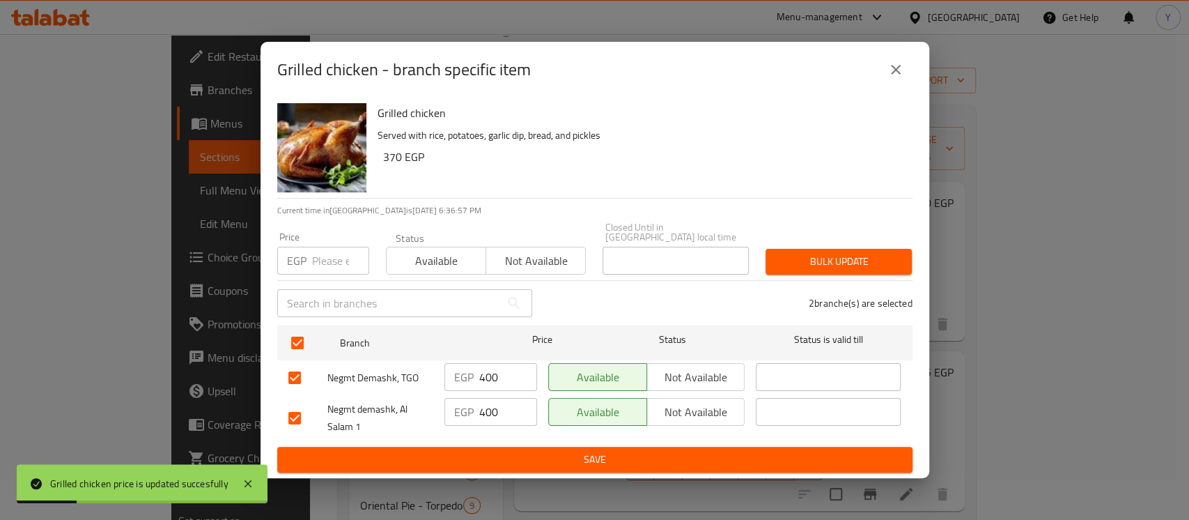
click at [318, 261] on input "number" at bounding box center [340, 261] width 57 height 28
type input "430"
click at [871, 258] on span "Bulk update" at bounding box center [839, 261] width 124 height 17
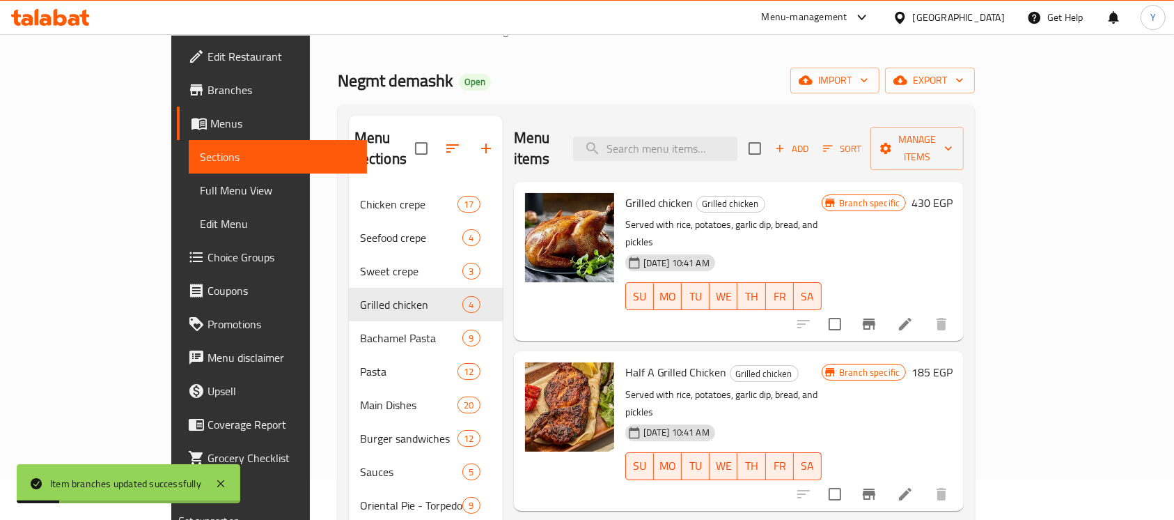
click at [953, 362] on h6 "185 EGP" at bounding box center [932, 372] width 41 height 20
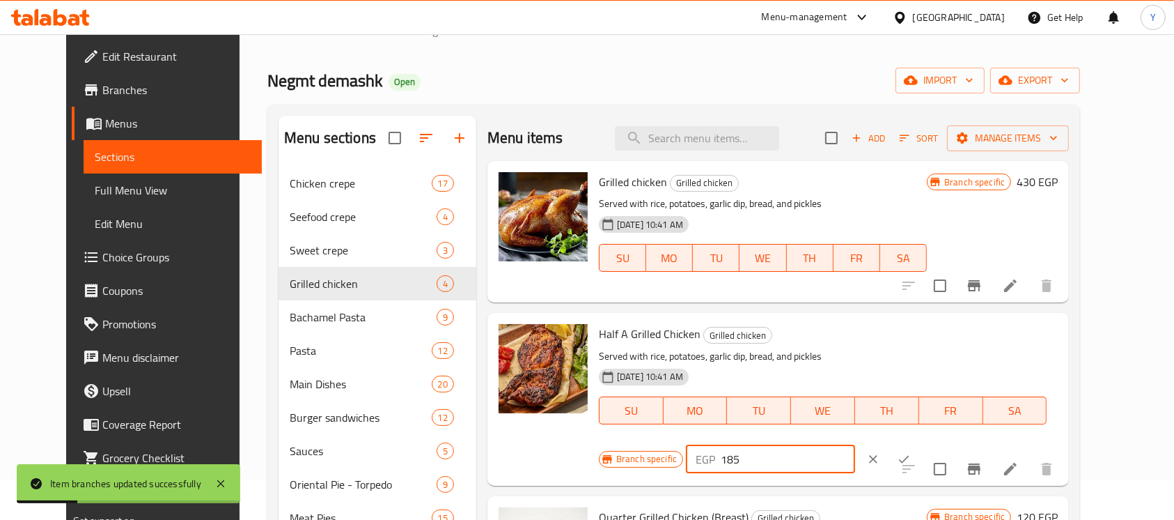
drag, startPoint x: 974, startPoint y: 345, endPoint x: 859, endPoint y: 347, distance: 115.6
click at [859, 444] on div "Branch specific EGP 185 ​" at bounding box center [769, 459] width 341 height 31
type input "220"
click at [919, 444] on button "ok" at bounding box center [904, 459] width 31 height 31
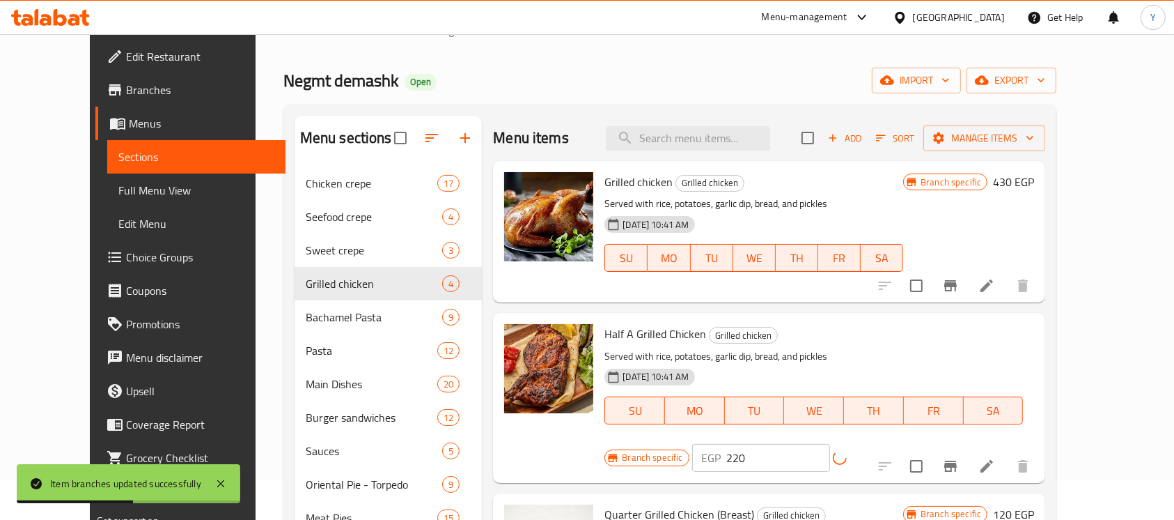
click at [959, 458] on icon "Branch-specific-item" at bounding box center [950, 466] width 17 height 17
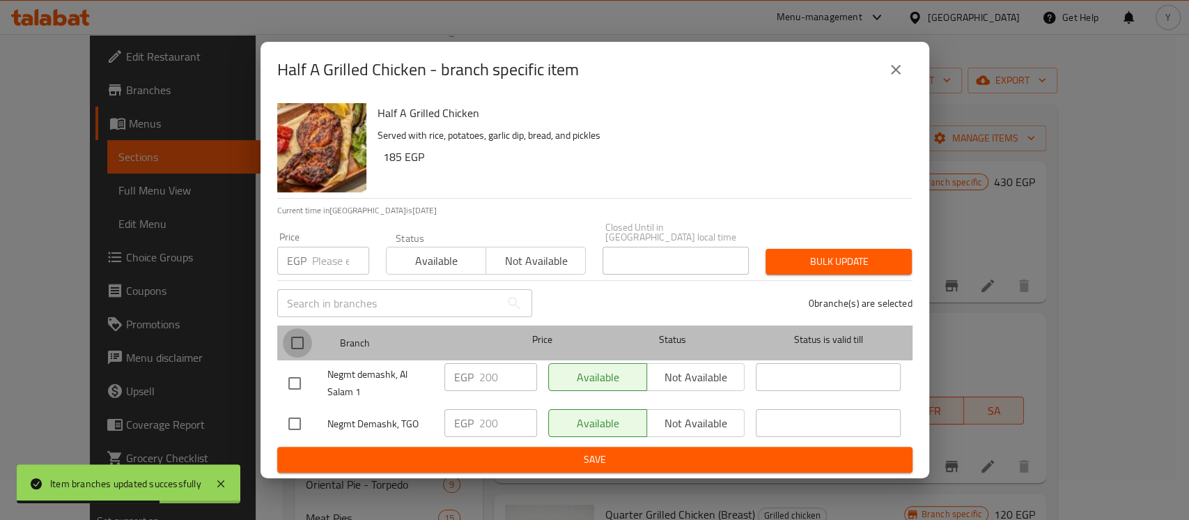
click at [306, 331] on input "checkbox" at bounding box center [297, 342] width 29 height 29
checkbox input "true"
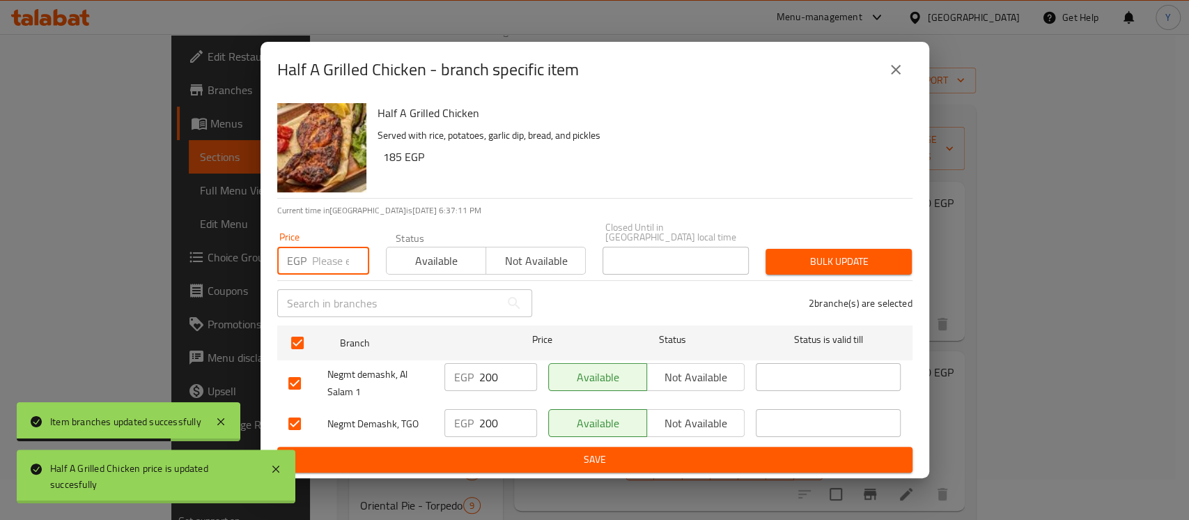
click at [318, 248] on input "number" at bounding box center [340, 261] width 57 height 28
type input "220"
click at [913, 256] on div "Bulk update" at bounding box center [838, 261] width 163 height 42
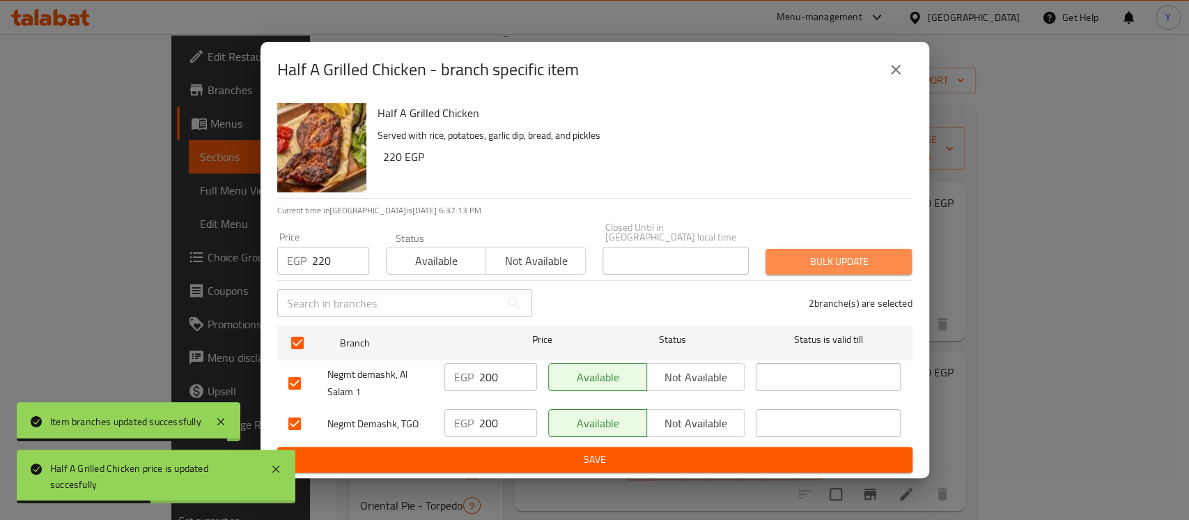
click at [880, 253] on span "Bulk update" at bounding box center [839, 261] width 124 height 17
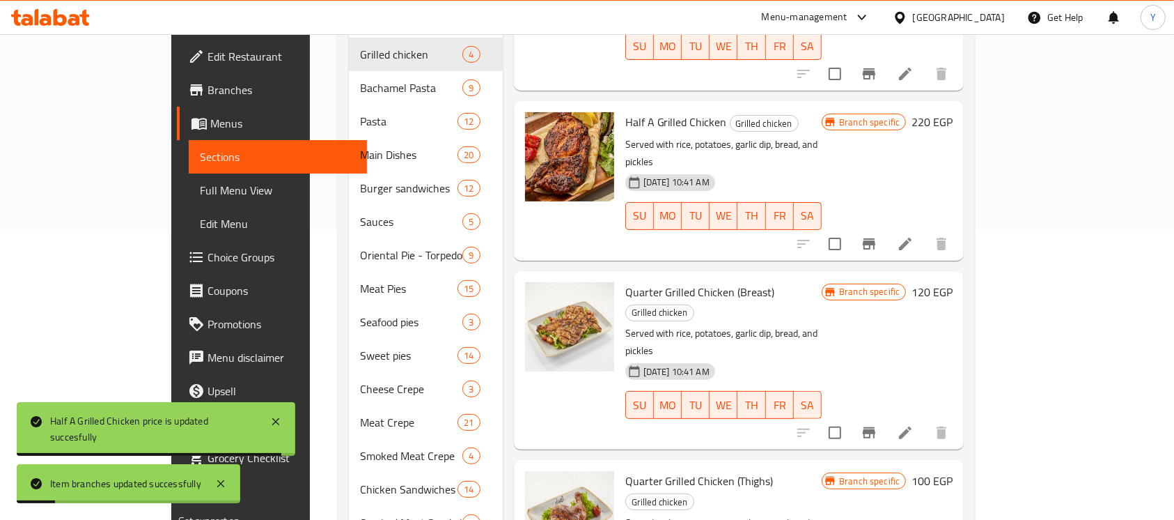
scroll to position [292, 0]
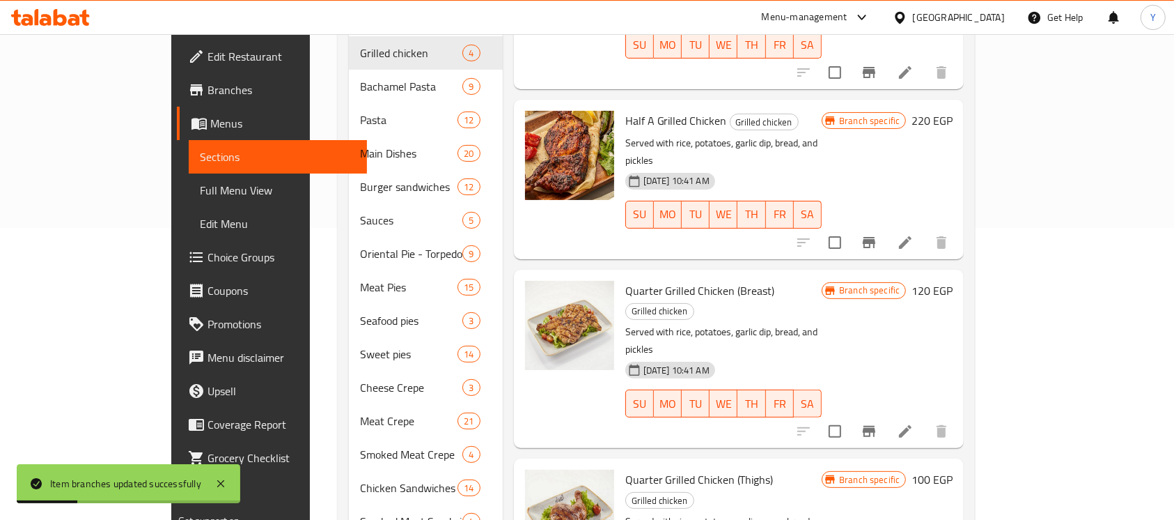
click at [953, 281] on h6 "120 EGP" at bounding box center [932, 291] width 41 height 20
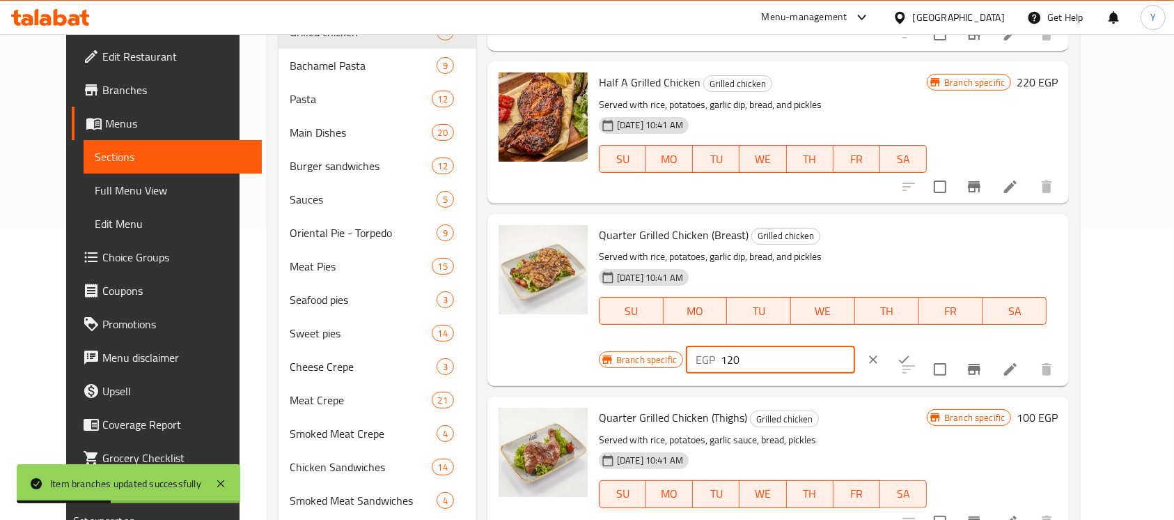
click at [855, 345] on input "120" at bounding box center [788, 359] width 134 height 28
type input "140"
drag, startPoint x: 1091, startPoint y: 240, endPoint x: 1056, endPoint y: 303, distance: 72.7
click at [911, 352] on icon "ok" at bounding box center [904, 359] width 14 height 14
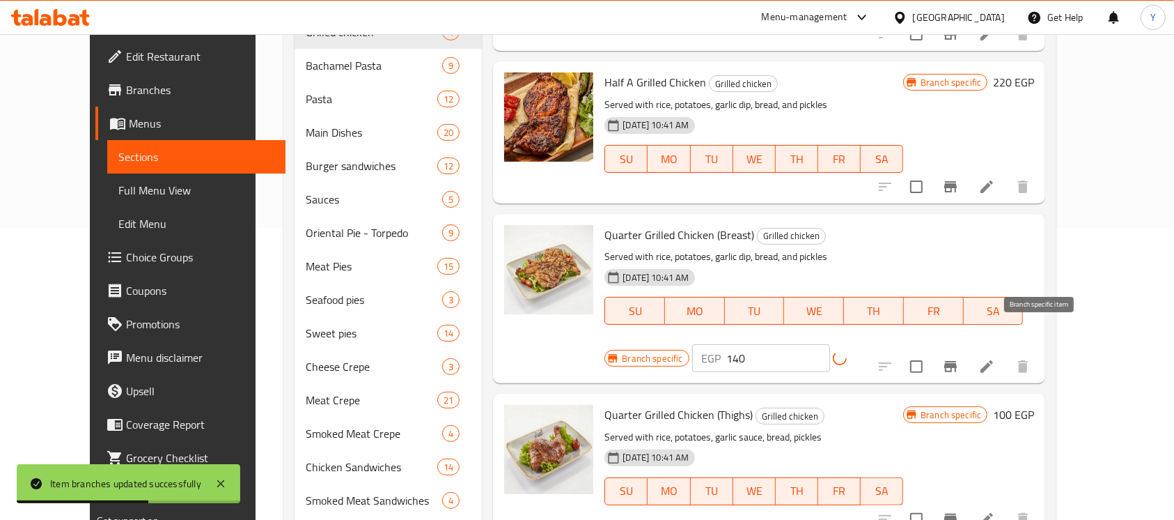
click at [967, 350] on button "Branch-specific-item" at bounding box center [950, 366] width 33 height 33
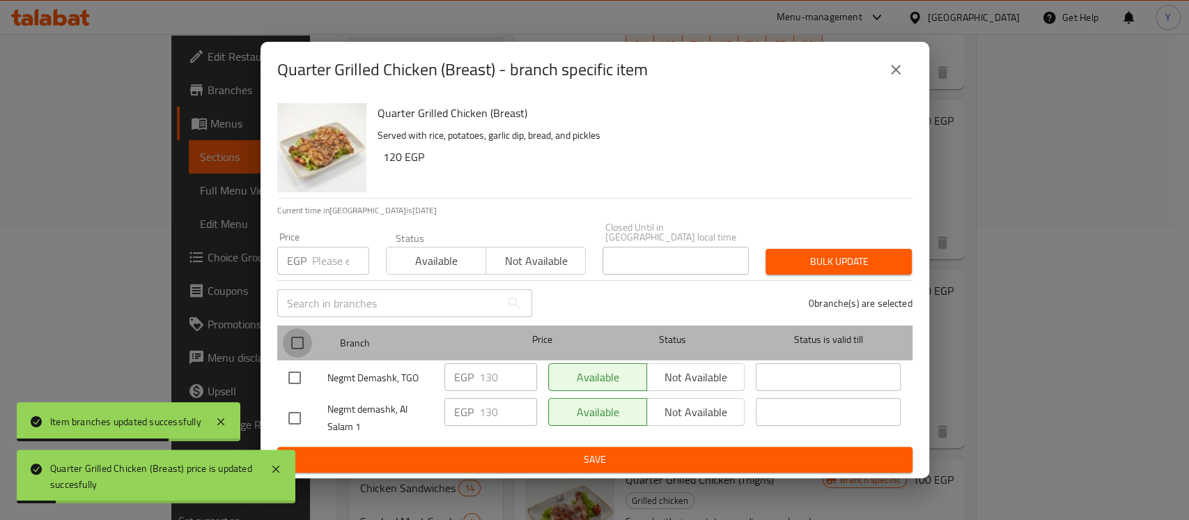
drag, startPoint x: 303, startPoint y: 332, endPoint x: 345, endPoint y: 268, distance: 76.5
click at [303, 332] on input "checkbox" at bounding box center [297, 342] width 29 height 29
checkbox input "true"
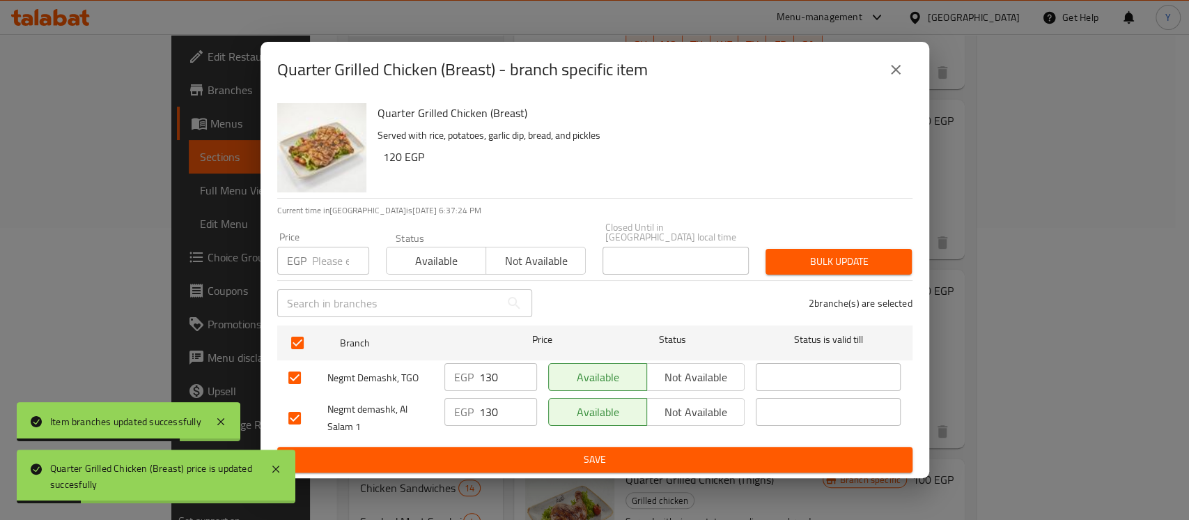
click at [345, 257] on input "number" at bounding box center [340, 261] width 57 height 28
type input "140"
click at [798, 242] on div "Bulk update" at bounding box center [838, 261] width 163 height 42
click at [797, 249] on button "Bulk update" at bounding box center [838, 262] width 146 height 26
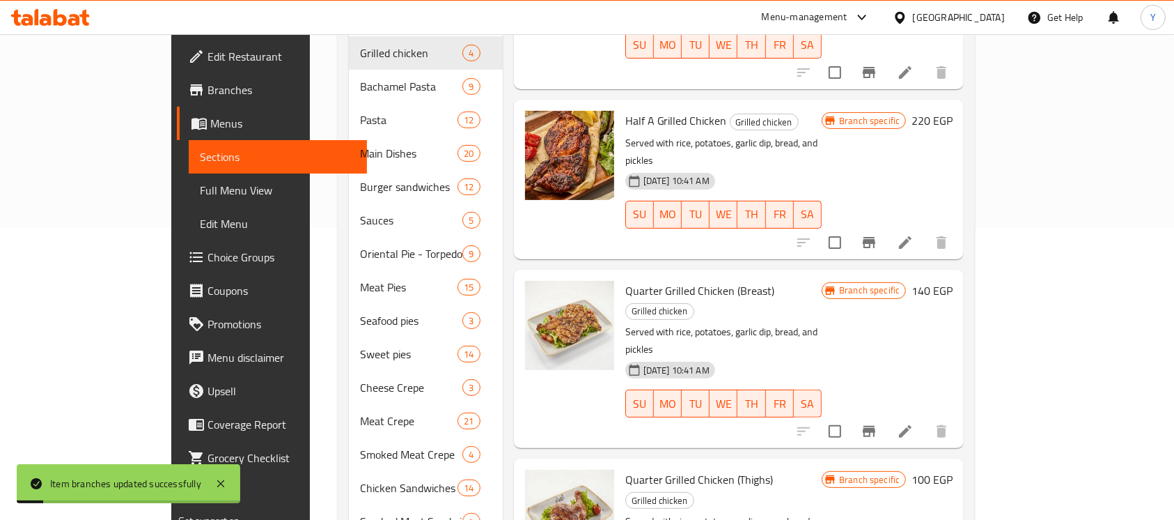
click at [953, 469] on h6 "100 EGP" at bounding box center [932, 479] width 41 height 20
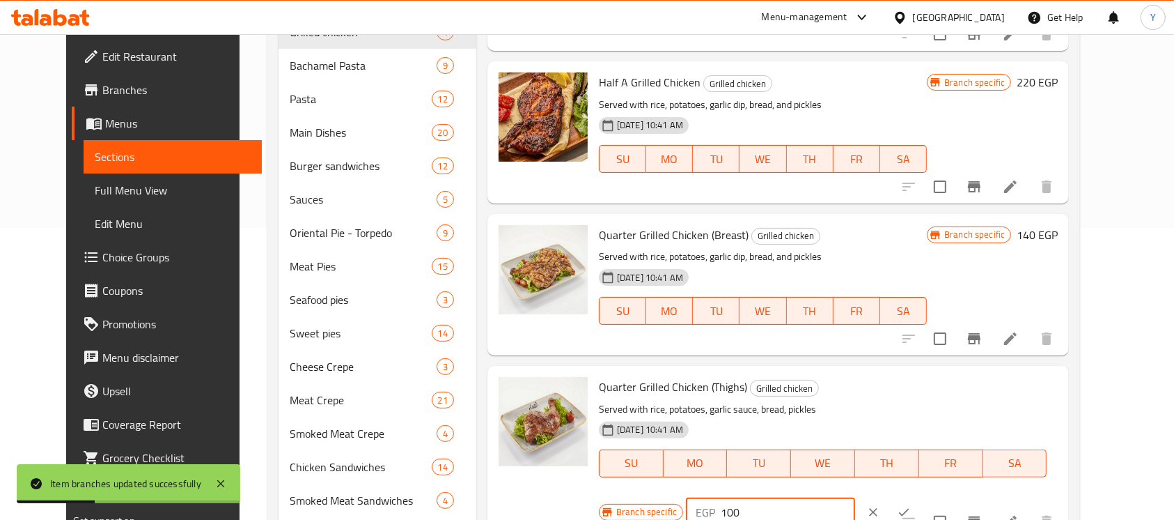
click at [855, 498] on input "100" at bounding box center [788, 512] width 134 height 28
type input "120"
click at [911, 505] on icon "ok" at bounding box center [904, 512] width 14 height 14
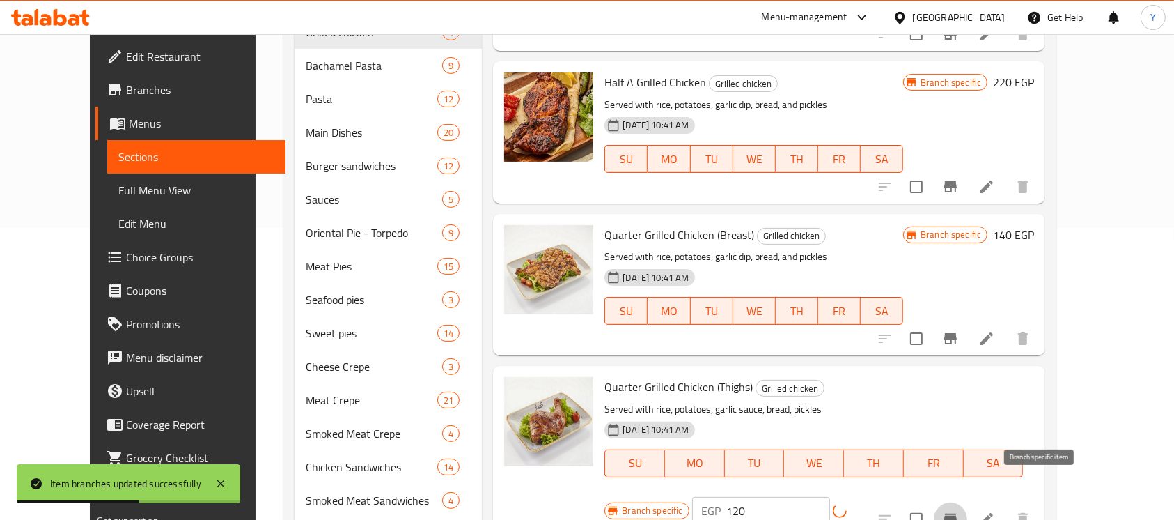
click at [957, 513] on icon "Branch-specific-item" at bounding box center [950, 518] width 13 height 11
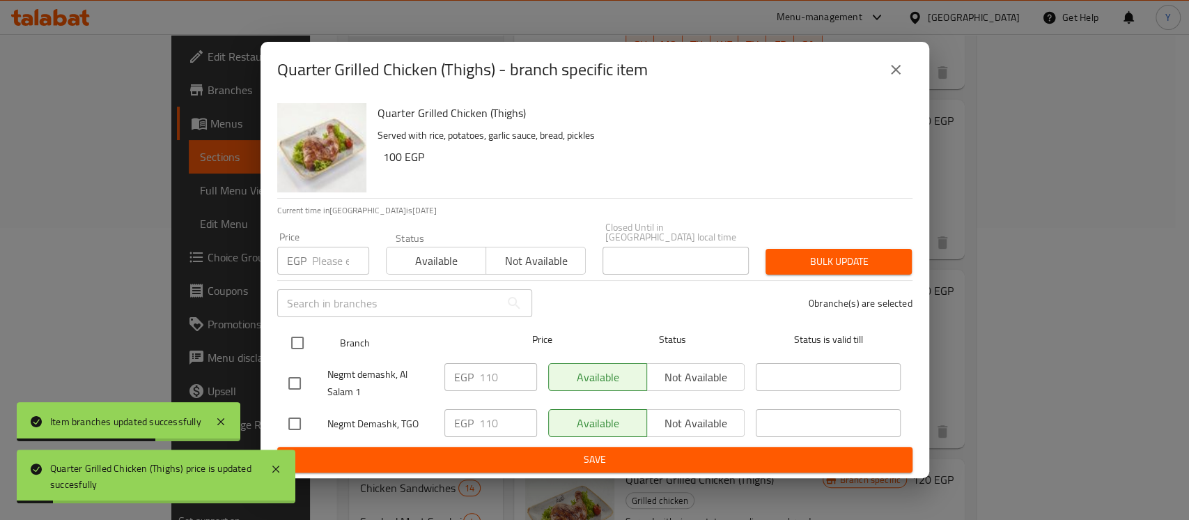
click at [301, 329] on input "checkbox" at bounding box center [297, 342] width 29 height 29
checkbox input "true"
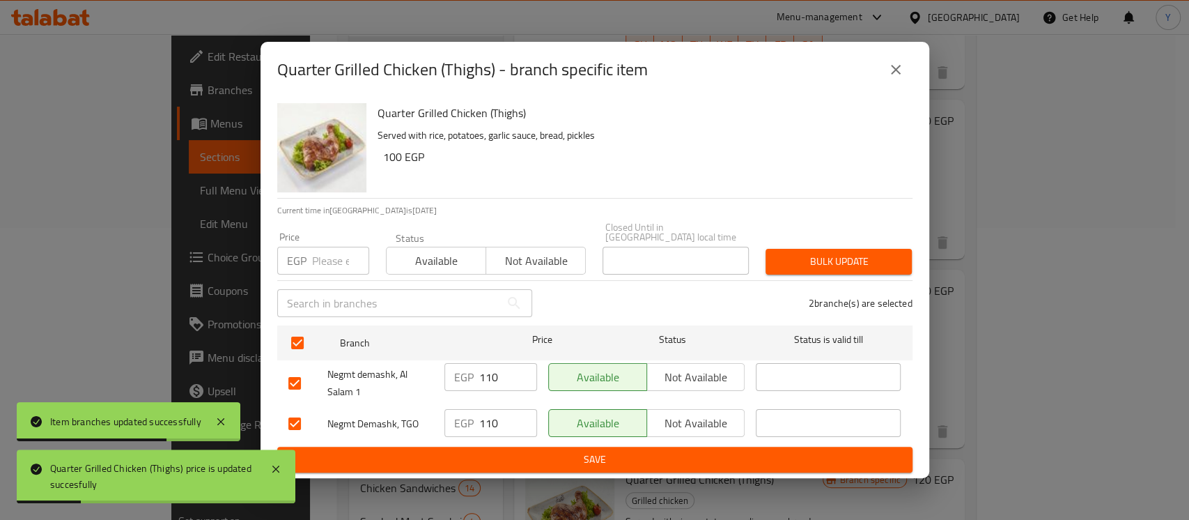
click at [327, 249] on input "number" at bounding box center [340, 261] width 57 height 28
type input "120"
click at [836, 258] on span "Bulk update" at bounding box center [839, 261] width 124 height 17
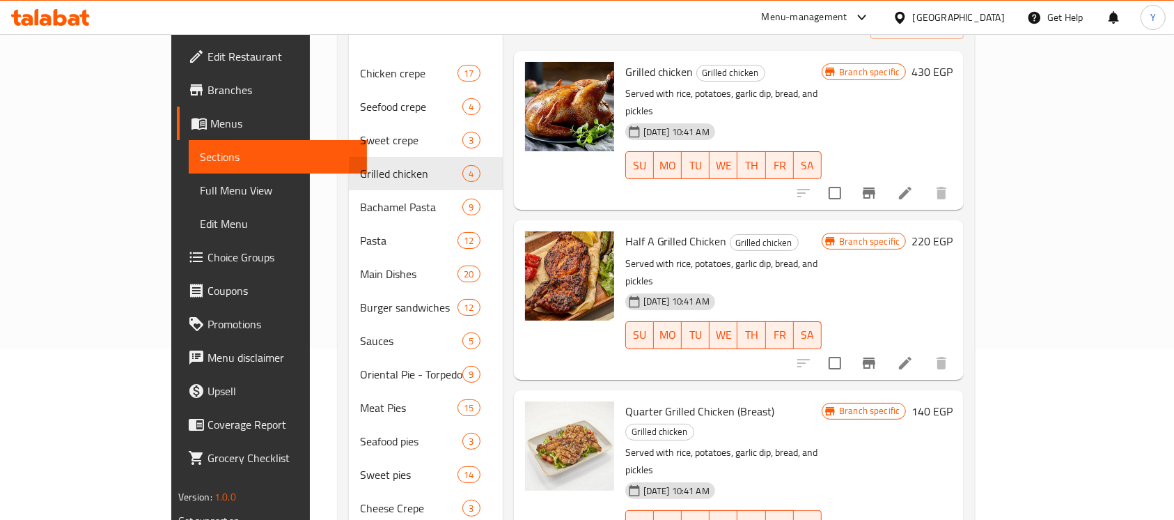
scroll to position [168, 0]
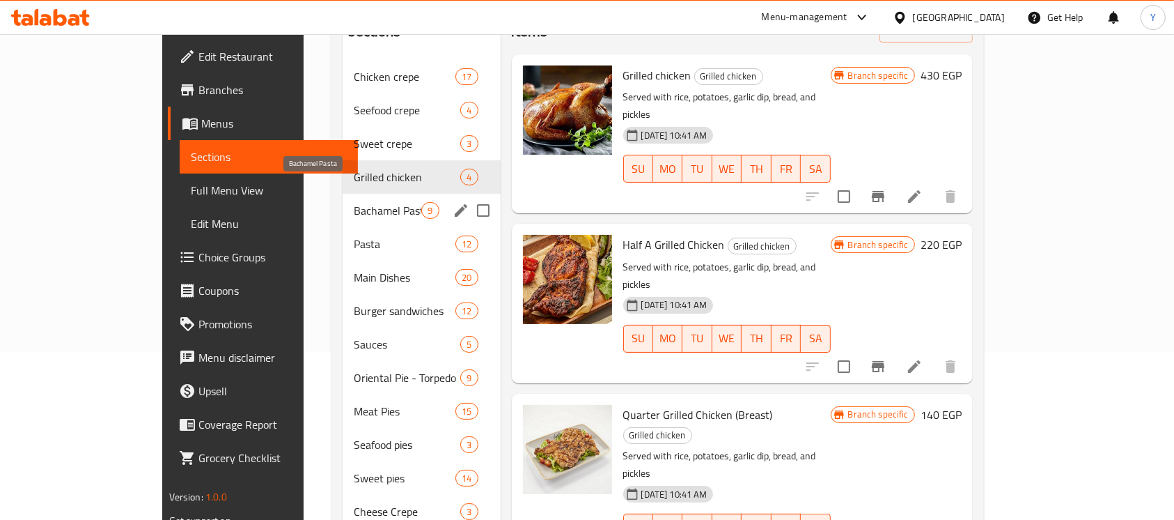
click at [354, 202] on span "Bachamel Pasta" at bounding box center [388, 210] width 68 height 17
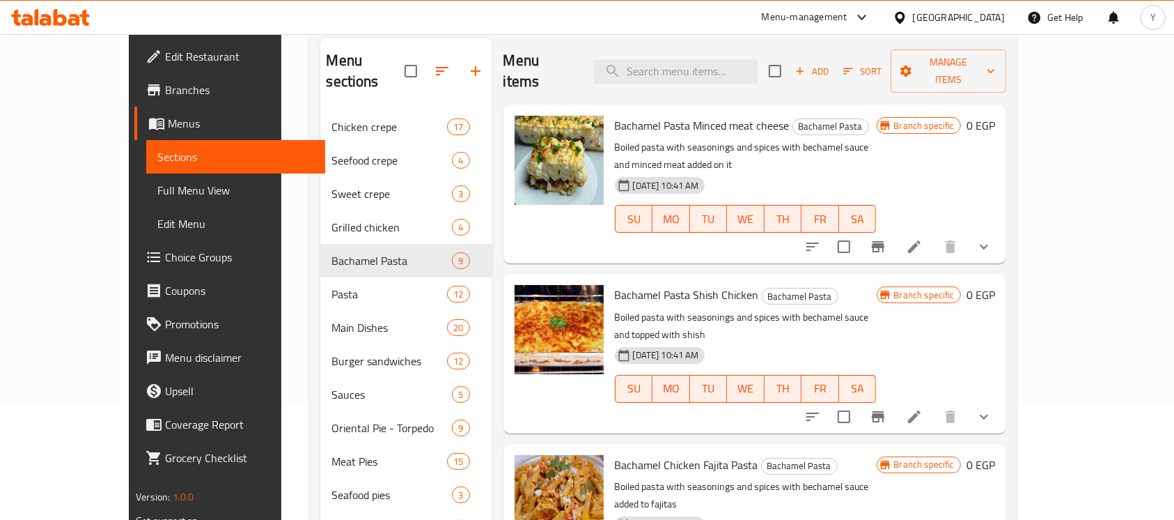
scroll to position [65, 0]
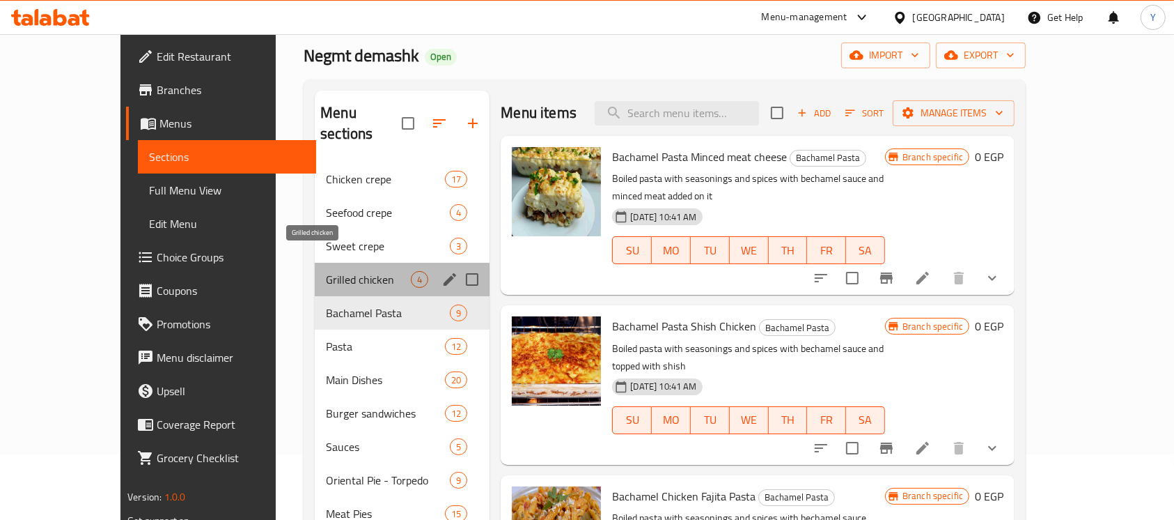
click at [326, 271] on span "Grilled chicken" at bounding box center [368, 279] width 85 height 17
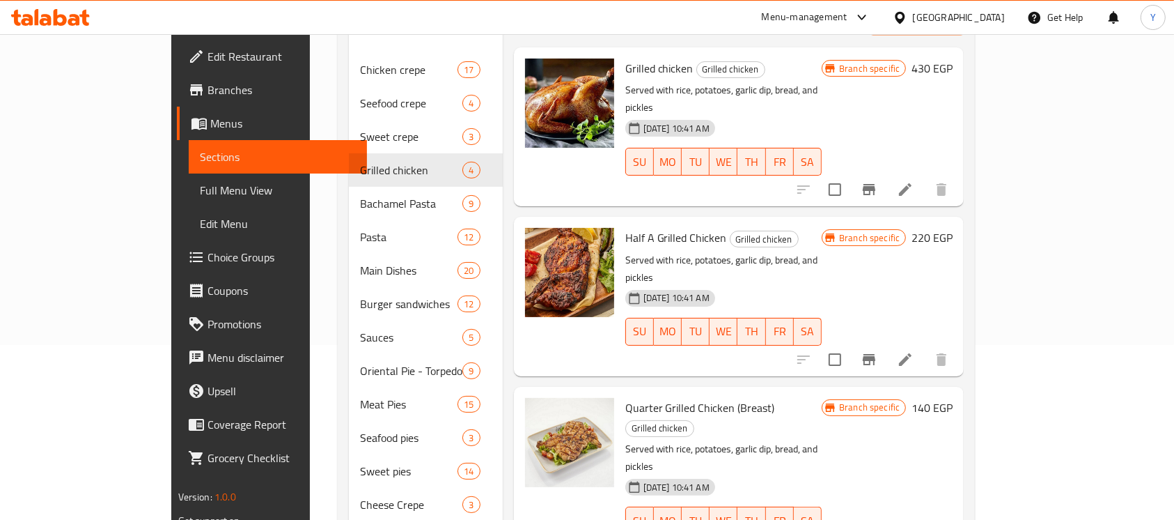
scroll to position [159, 0]
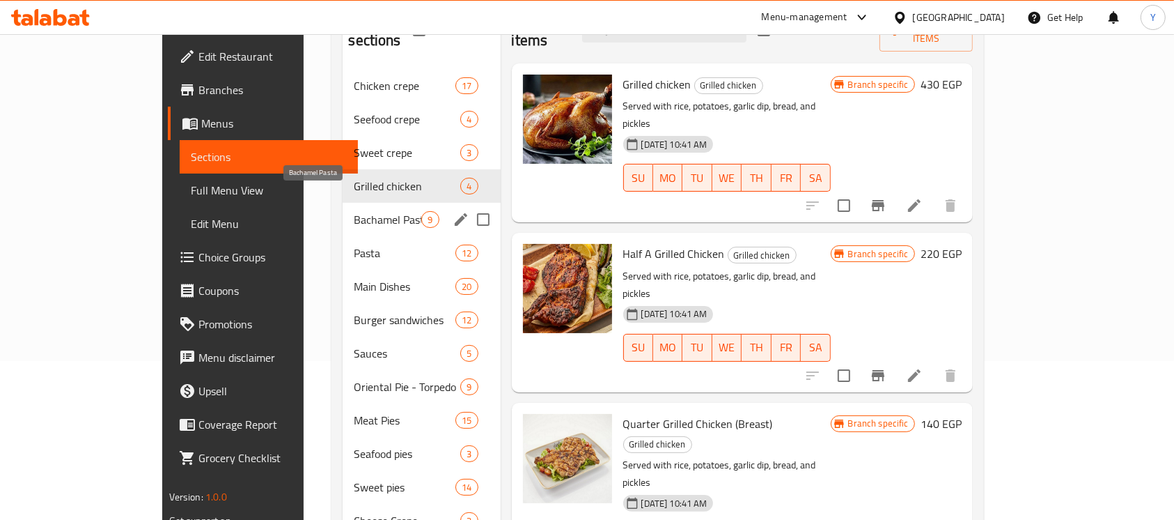
click at [362, 211] on span "Bachamel Pasta" at bounding box center [388, 219] width 68 height 17
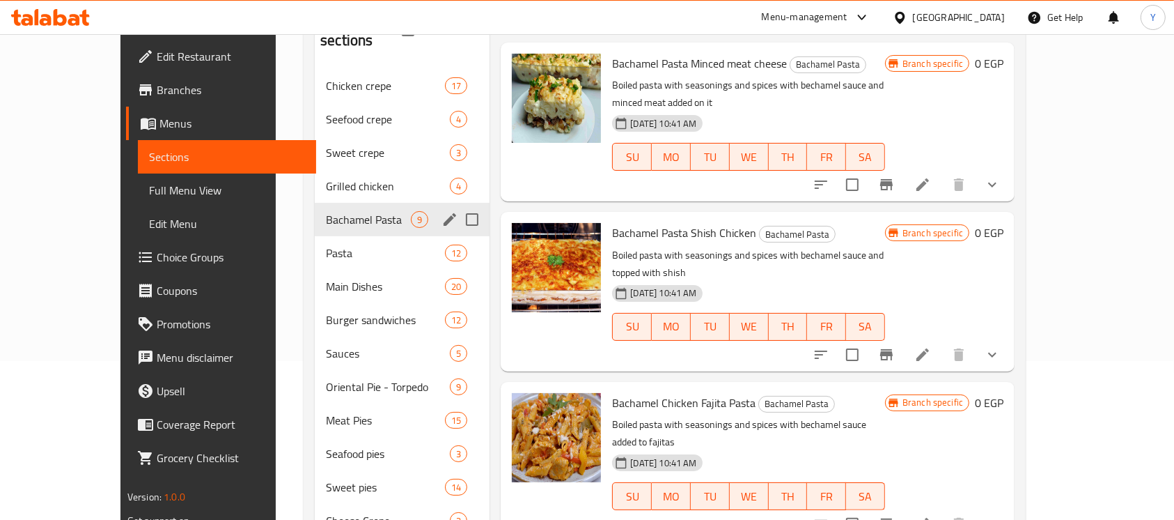
click at [458, 205] on input "Menu sections" at bounding box center [472, 219] width 29 height 29
checkbox input "true"
click at [442, 211] on icon "edit" at bounding box center [450, 219] width 17 height 17
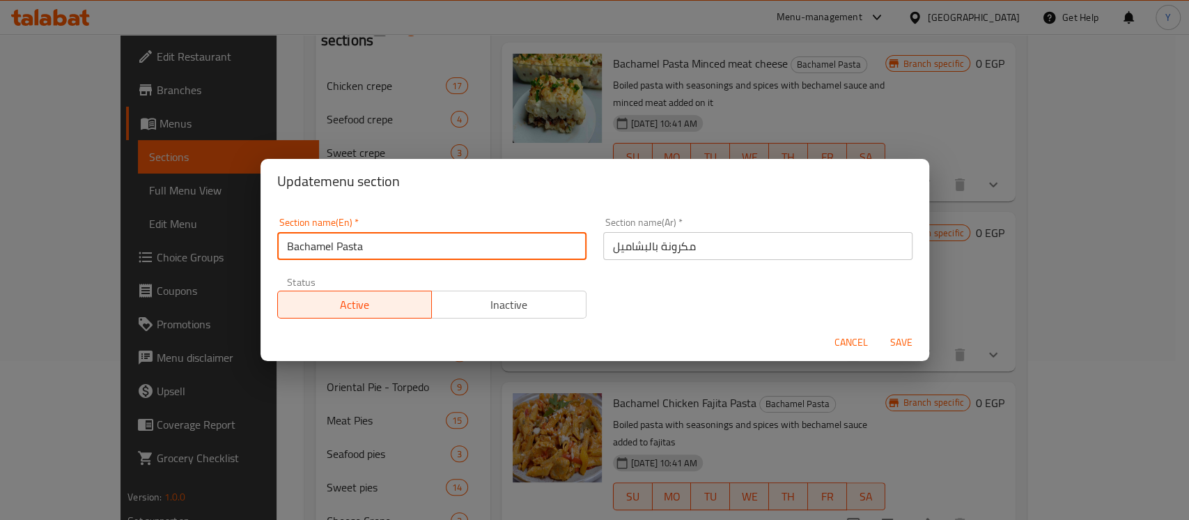
click at [302, 250] on input "Bachamel Pasta" at bounding box center [431, 246] width 309 height 28
click at [366, 247] on input "Pasta" at bounding box center [431, 246] width 309 height 28
paste input "Bachamel"
type input "Pasta With Bachamel"
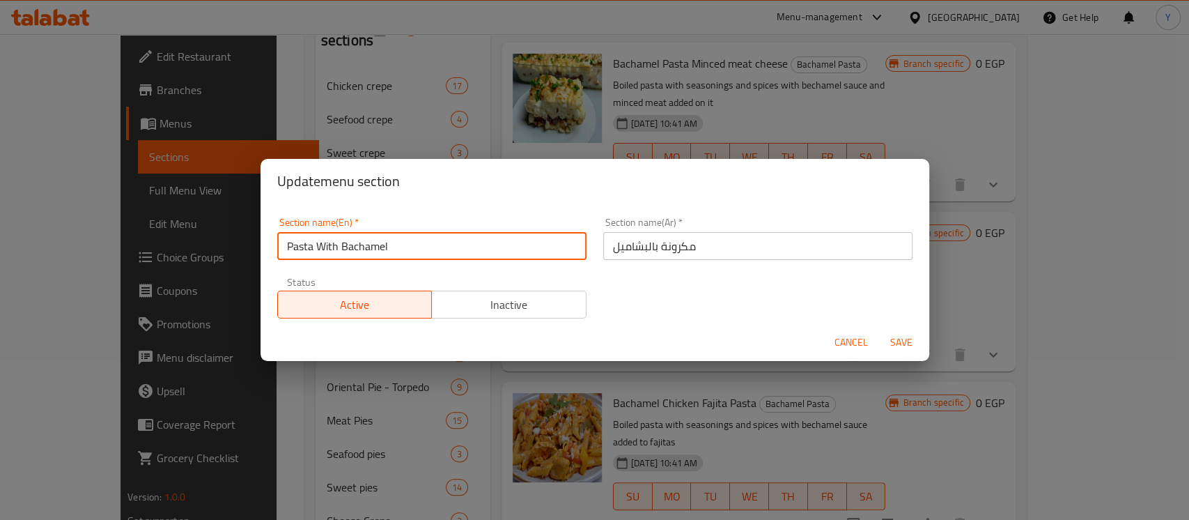
click at [879, 329] on button "Save" at bounding box center [901, 342] width 45 height 26
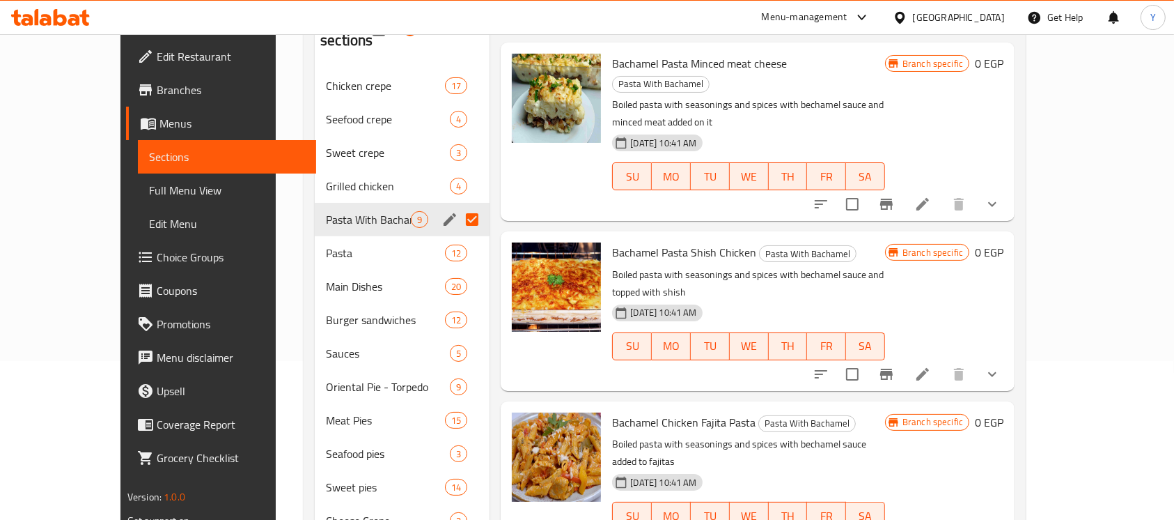
click at [458, 205] on input "Menu sections" at bounding box center [472, 219] width 29 height 29
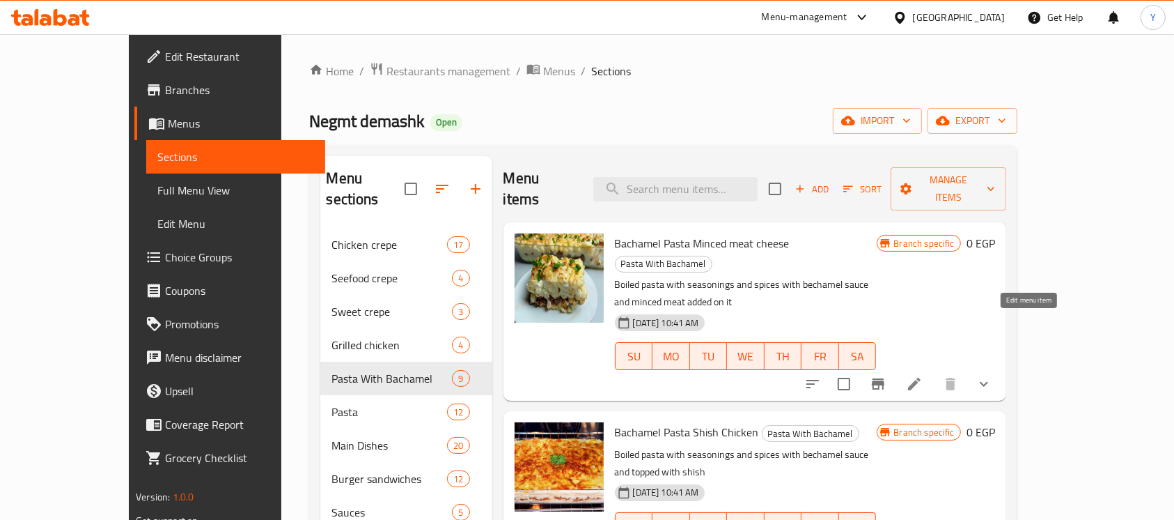
click at [921, 377] on icon at bounding box center [914, 383] width 13 height 13
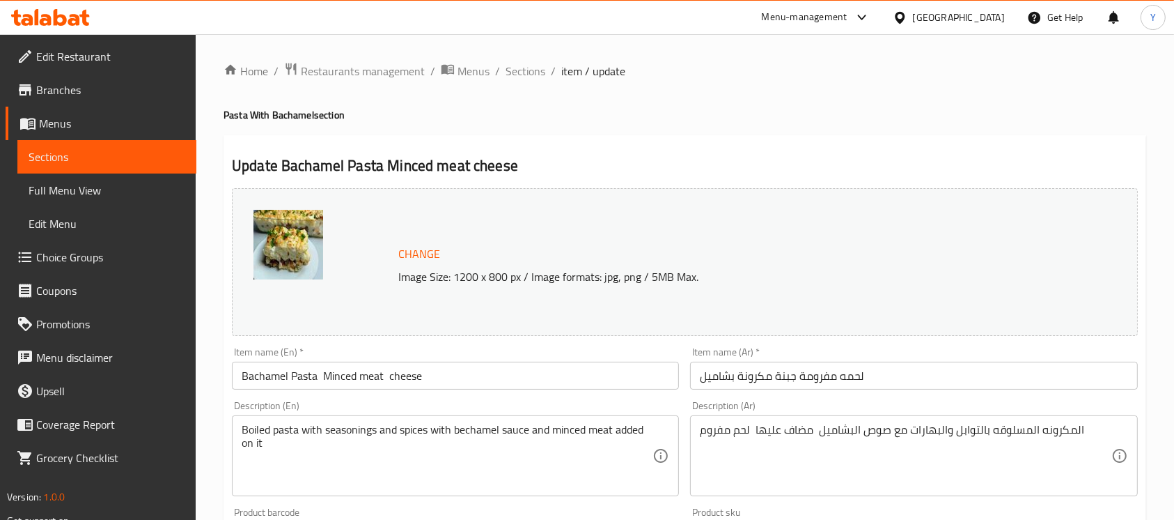
click at [322, 375] on input "Bachamel Pasta Minced meat cheese" at bounding box center [455, 375] width 447 height 28
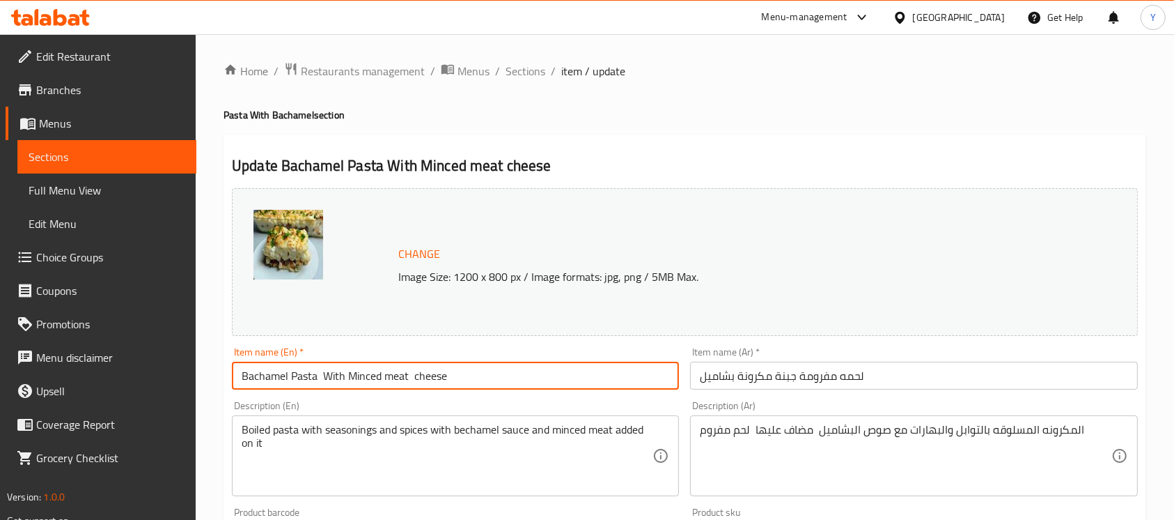
click at [390, 375] on input "Bachamel Pasta With Minced meat cheese" at bounding box center [455, 375] width 447 height 28
click at [412, 377] on input "Bachamel Pasta With Minced Meat cheese" at bounding box center [455, 375] width 447 height 28
click at [321, 386] on input "Bachamel Pasta With Minced Meat And Cheese" at bounding box center [455, 375] width 447 height 28
click at [412, 381] on input "Bachamel Pasta With Minced Meat And Cheese" at bounding box center [455, 375] width 447 height 28
type input "Bachamel Pasta With Minced Meat And Cheese"
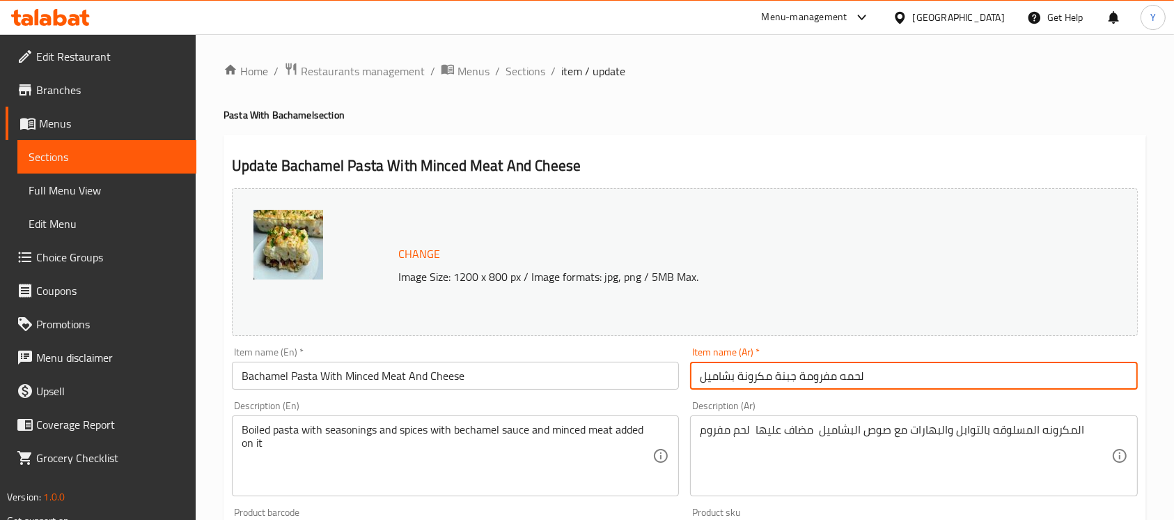
drag, startPoint x: 774, startPoint y: 377, endPoint x: 925, endPoint y: 381, distance: 150.5
click at [925, 381] on input "لحمه مفرومة جبنة مكرونة بشاميل" at bounding box center [913, 375] width 447 height 28
click at [829, 371] on input "مكرونة بشاميل" at bounding box center [913, 375] width 447 height 28
paste input "لحمه مفرومة جبنة"
click at [724, 378] on input "مكرونة بشاميل باللحمه مفرومة جبنة" at bounding box center [913, 375] width 447 height 28
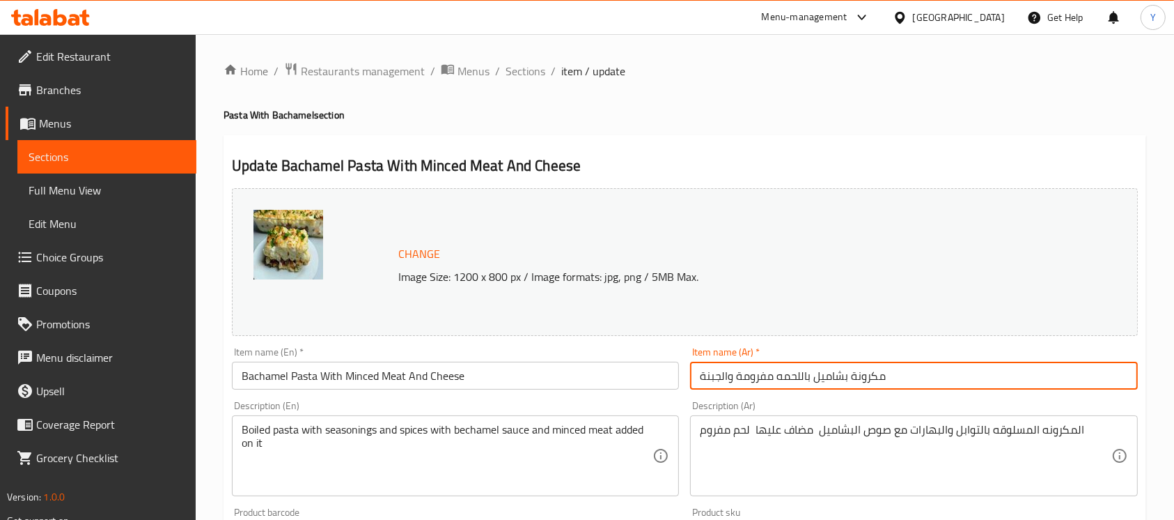
click at [776, 384] on input "مكرونة بشاميل باللحمه مفرومة والجبنة" at bounding box center [913, 375] width 447 height 28
type input "مكرونة بشاميل باللحمه المفرومة والجبنة"
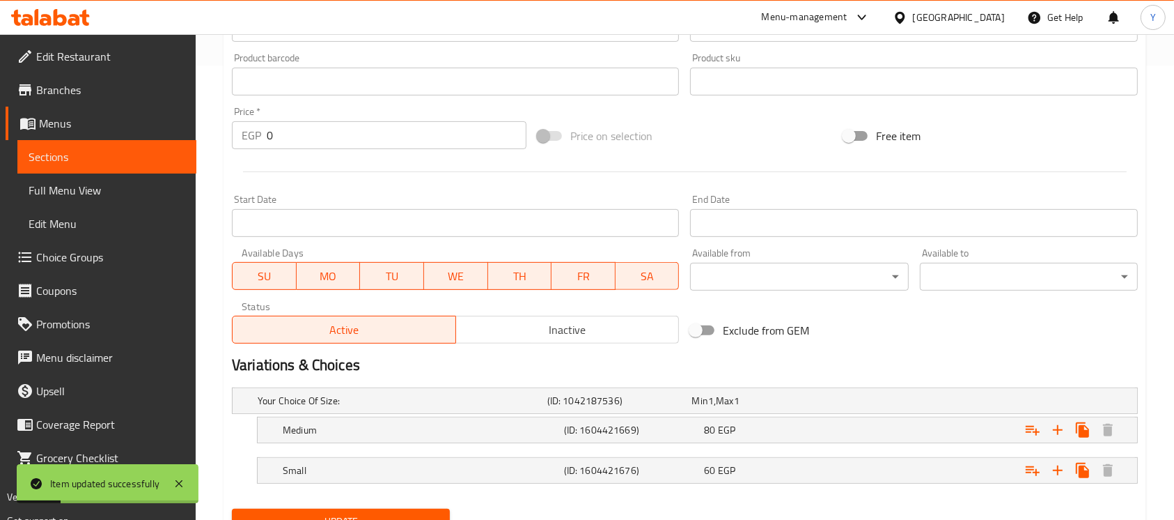
scroll to position [515, 0]
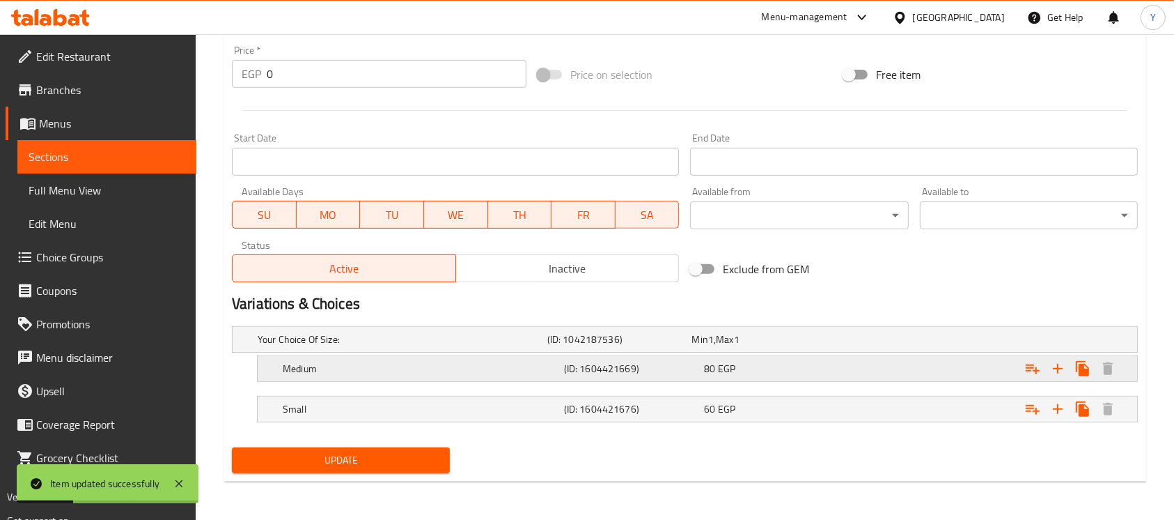
click at [746, 349] on div "80 EGP" at bounding box center [761, 339] width 145 height 20
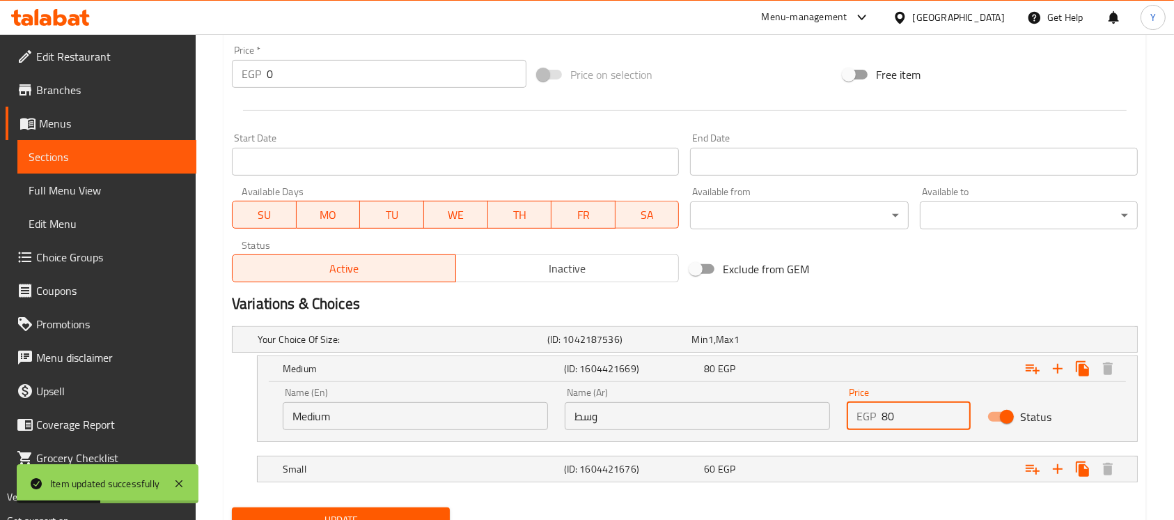
drag, startPoint x: 889, startPoint y: 418, endPoint x: 871, endPoint y: 425, distance: 18.8
click at [871, 425] on div "EGP 80 Price" at bounding box center [909, 416] width 124 height 28
type input "90"
click at [807, 346] on div "60 EGP" at bounding box center [761, 339] width 139 height 14
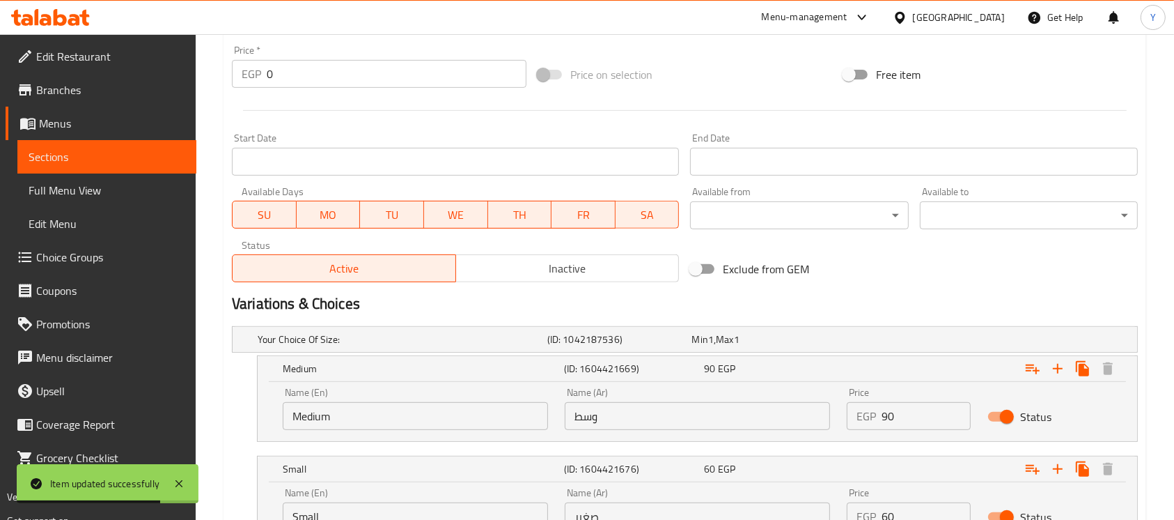
scroll to position [635, 0]
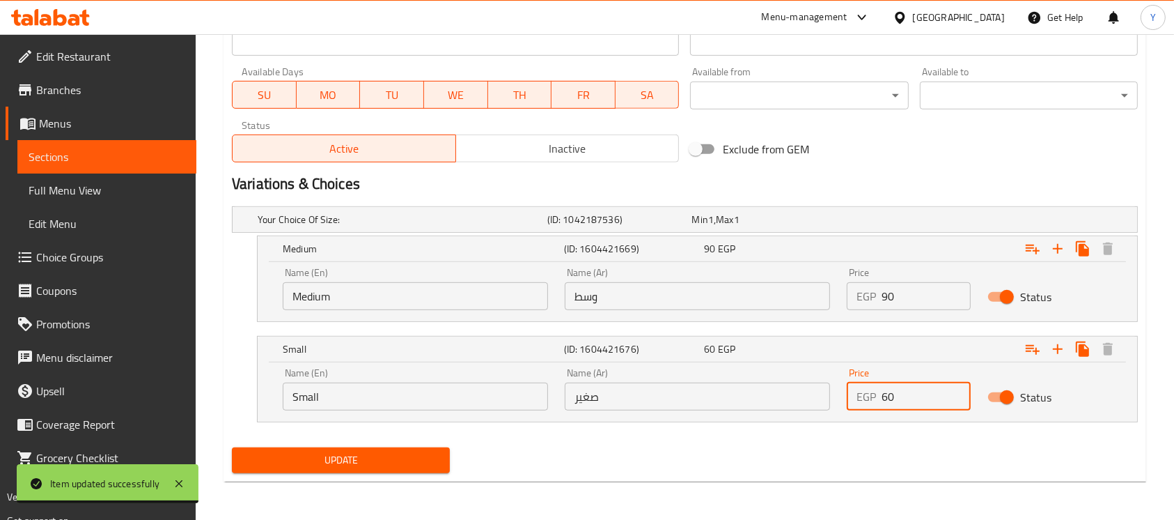
click at [887, 395] on div "EGP 60 Price" at bounding box center [909, 396] width 124 height 28
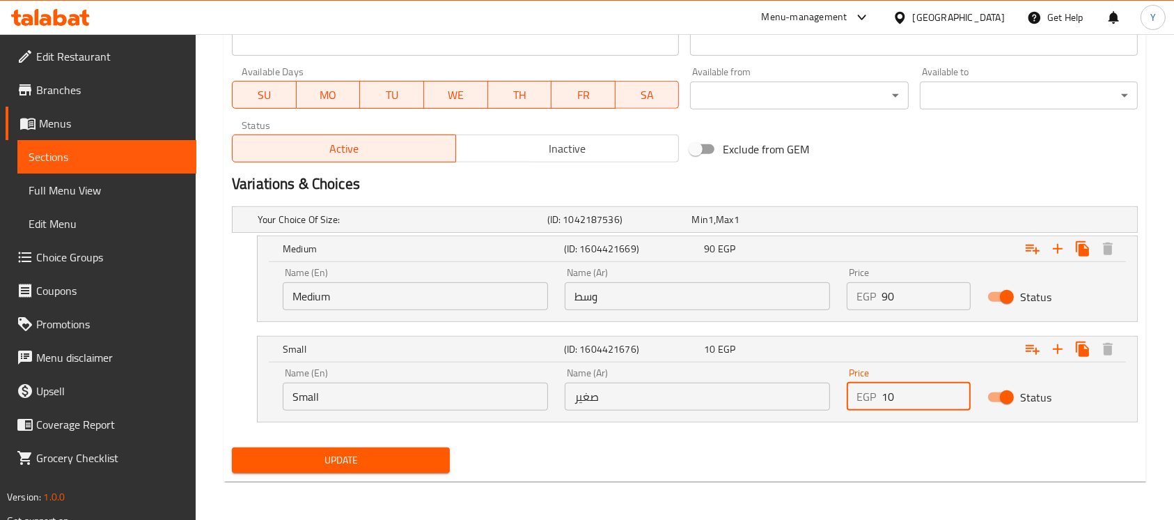
click at [914, 403] on input "10" at bounding box center [926, 396] width 89 height 28
type input "105"
click at [833, 449] on div "Update" at bounding box center [684, 460] width 917 height 37
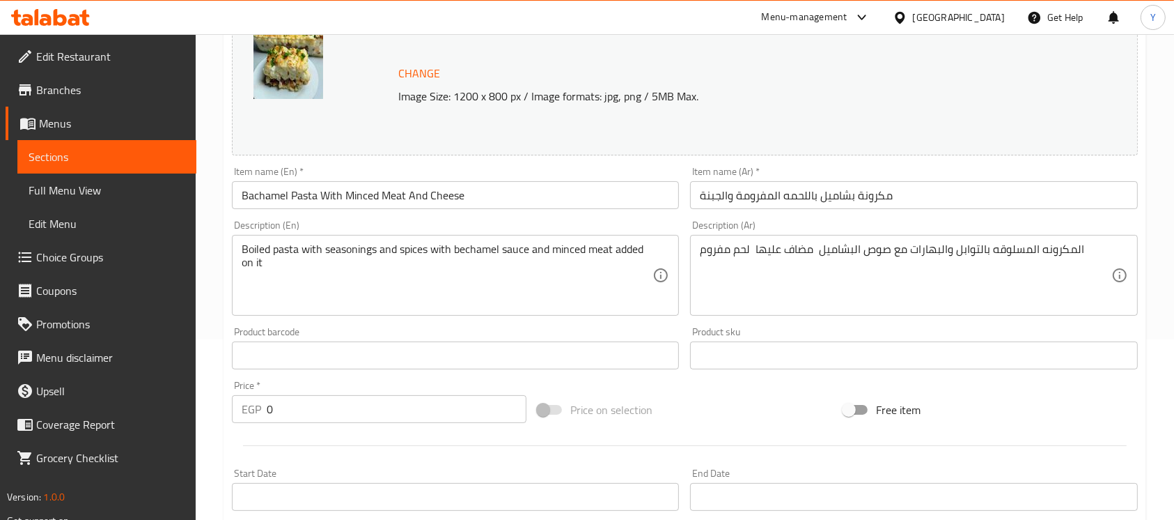
click at [478, 198] on input "Bachamel Pasta With Minced Meat And Cheese" at bounding box center [455, 195] width 447 height 28
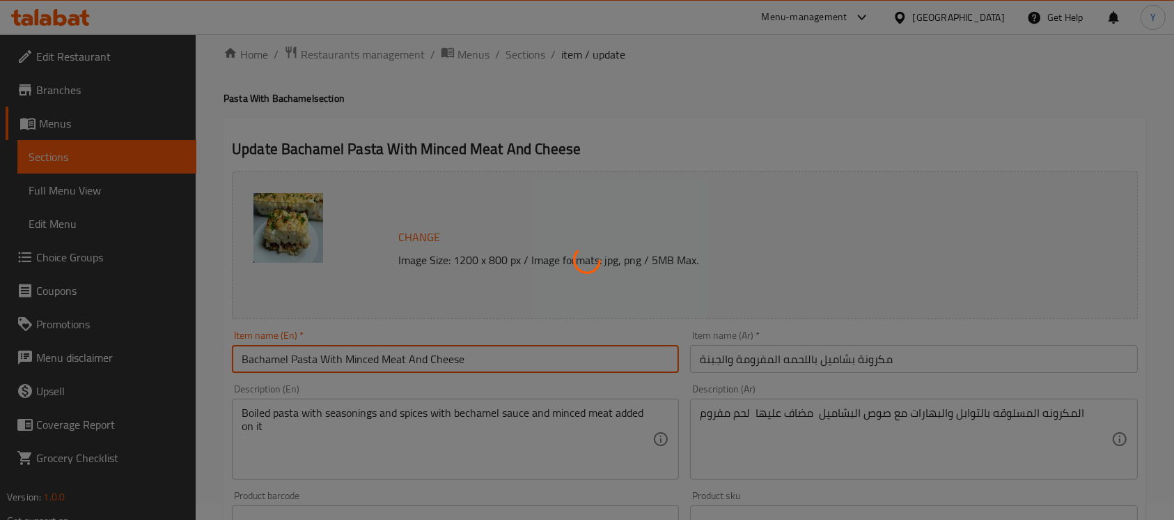
scroll to position [0, 0]
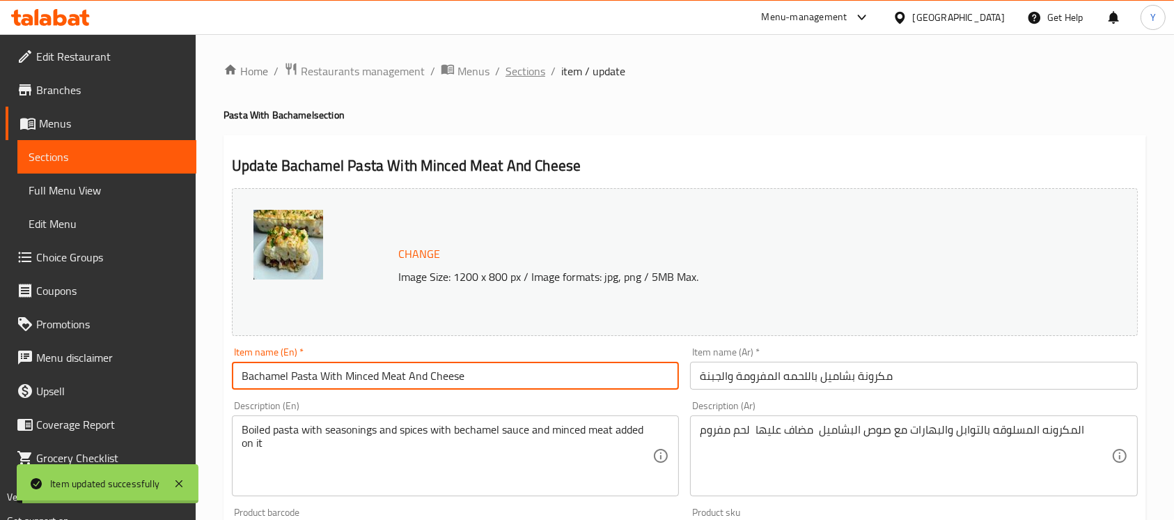
click at [525, 75] on span "Sections" at bounding box center [526, 71] width 40 height 17
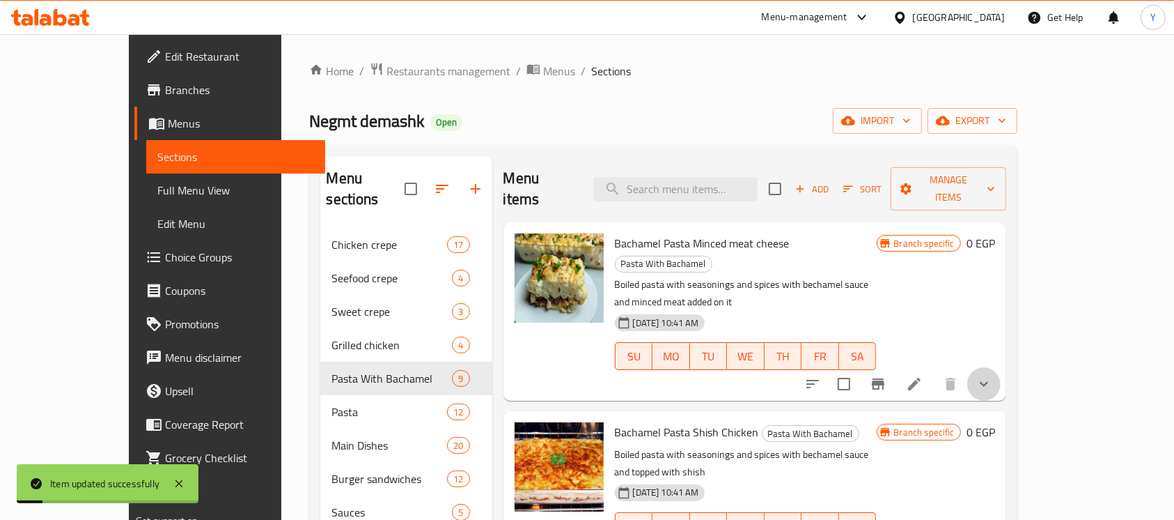
click at [1001, 367] on button "show more" at bounding box center [983, 383] width 33 height 33
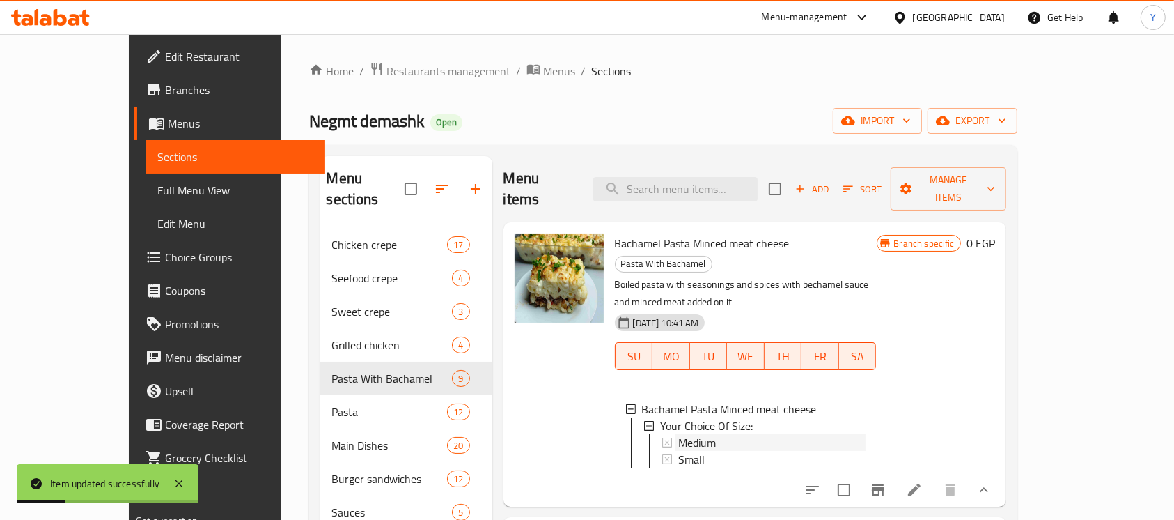
click at [678, 434] on span "Medium" at bounding box center [697, 442] width 38 height 17
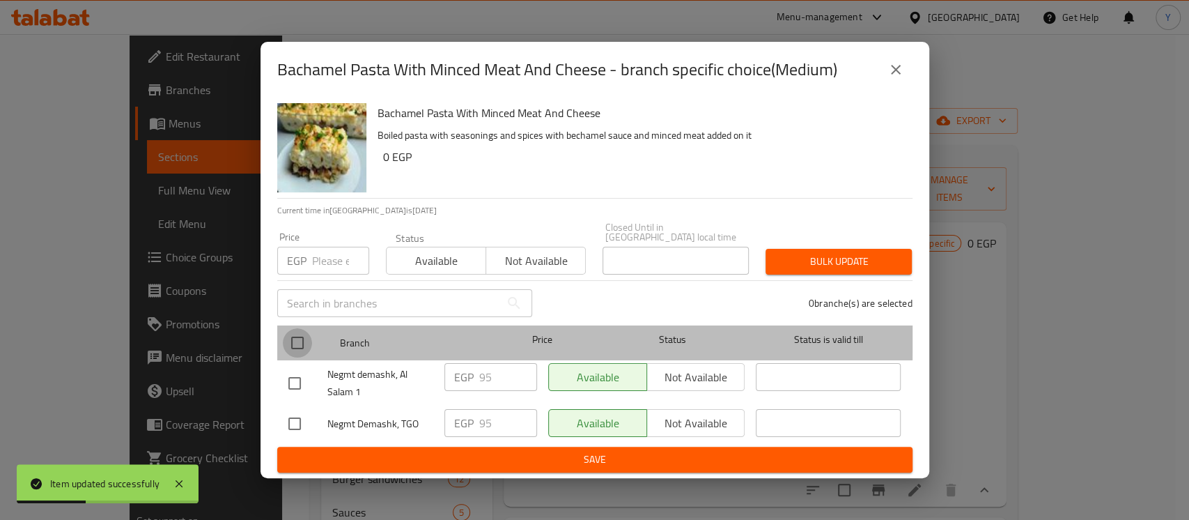
click at [294, 339] on input "checkbox" at bounding box center [297, 342] width 29 height 29
checkbox input "true"
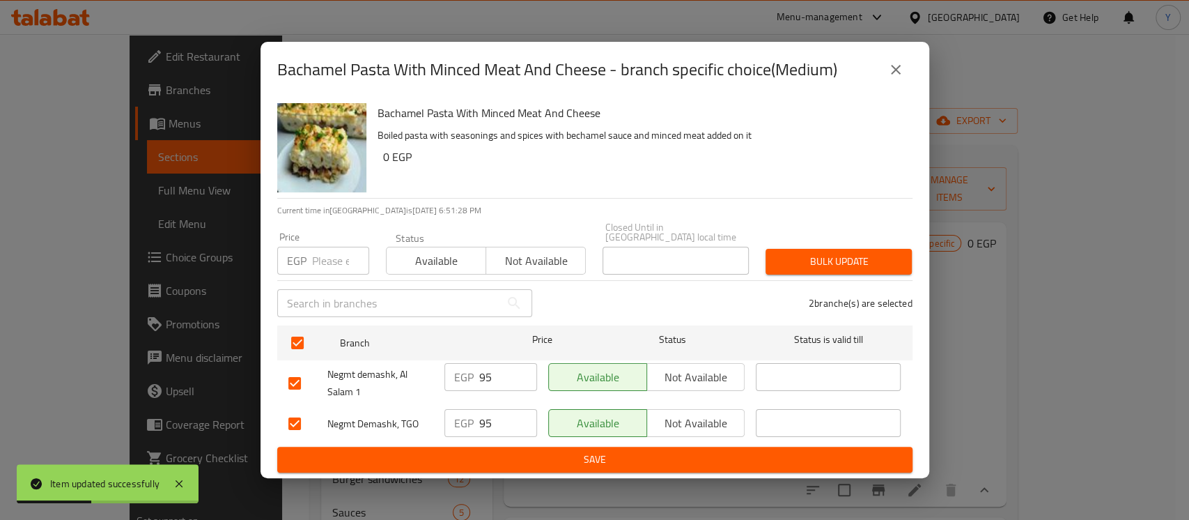
click at [333, 252] on input "number" at bounding box center [340, 261] width 57 height 28
type input "90"
click at [800, 249] on button "Bulk update" at bounding box center [838, 262] width 146 height 26
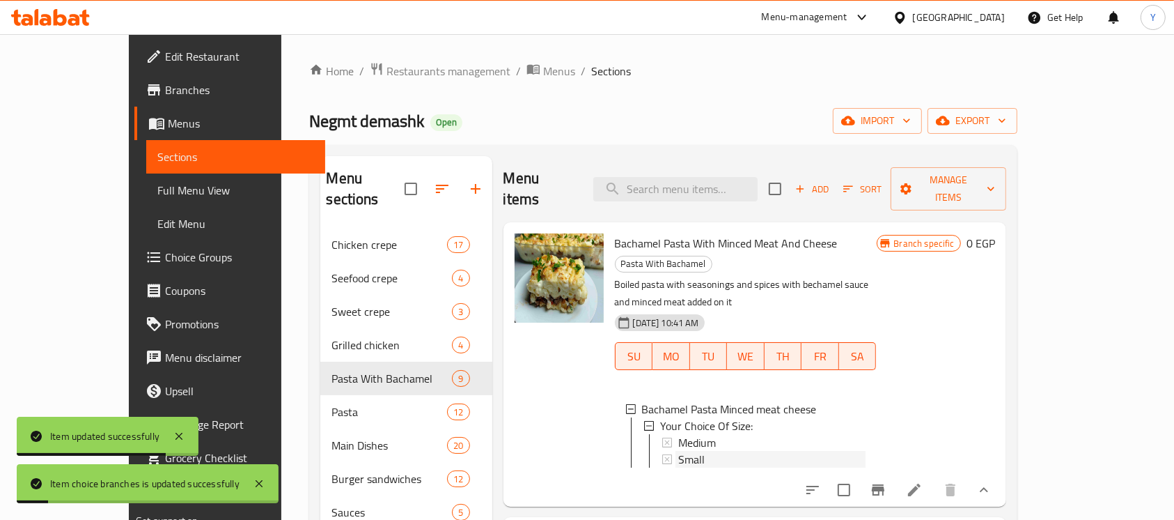
click at [678, 451] on span "Small" at bounding box center [691, 459] width 26 height 17
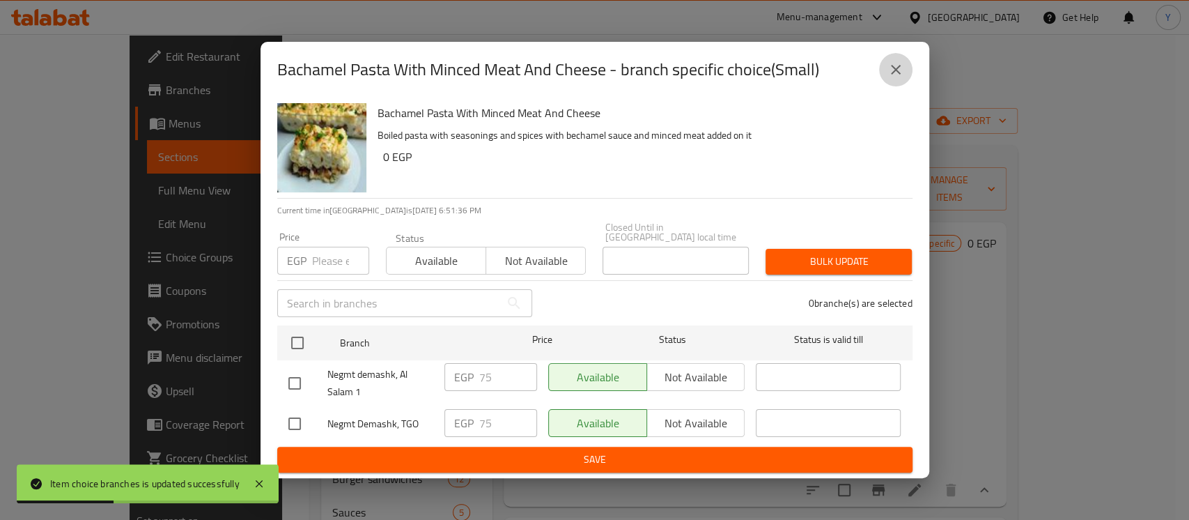
click at [894, 86] on button "close" at bounding box center [895, 69] width 33 height 33
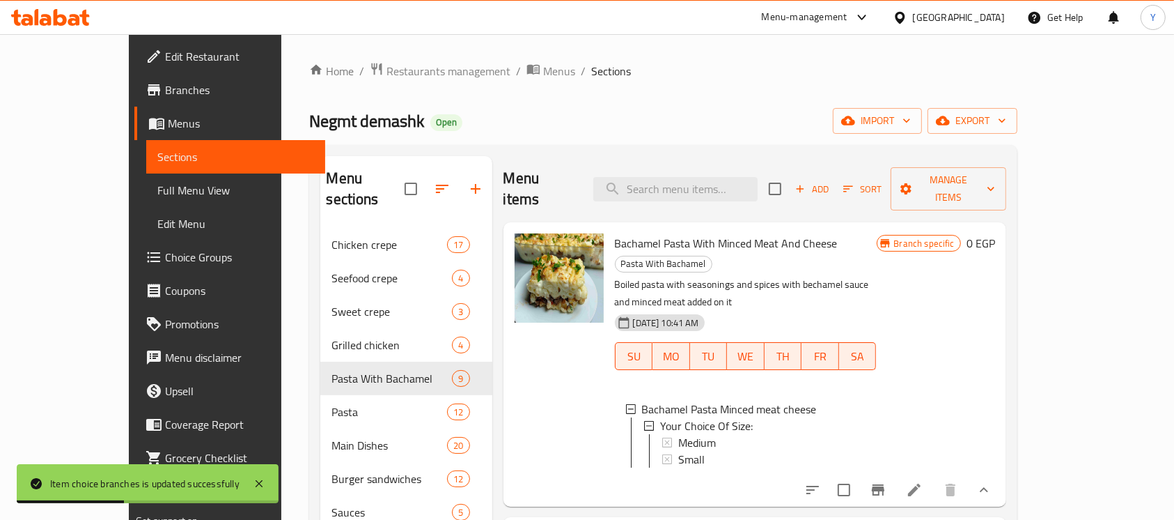
click at [934, 477] on li at bounding box center [914, 489] width 39 height 25
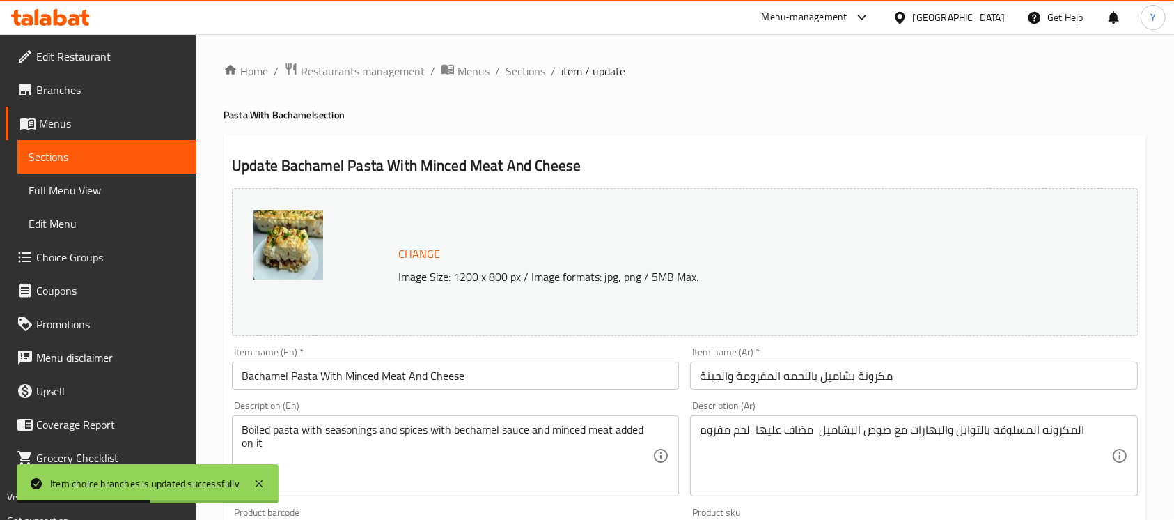
scroll to position [515, 0]
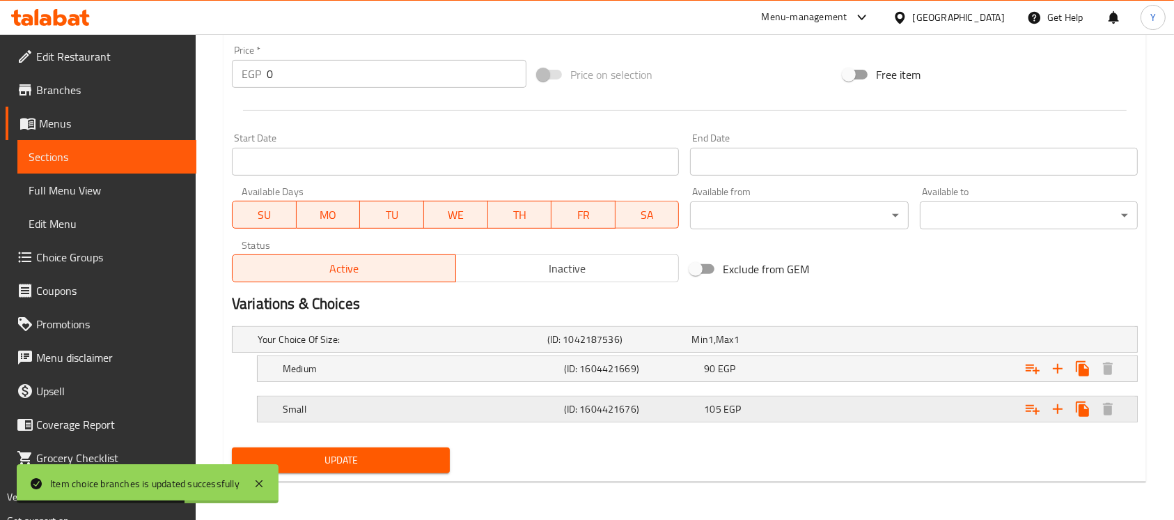
click at [802, 354] on div "Small (ID: 1604421676) 105 EGP" at bounding box center [689, 339] width 868 height 31
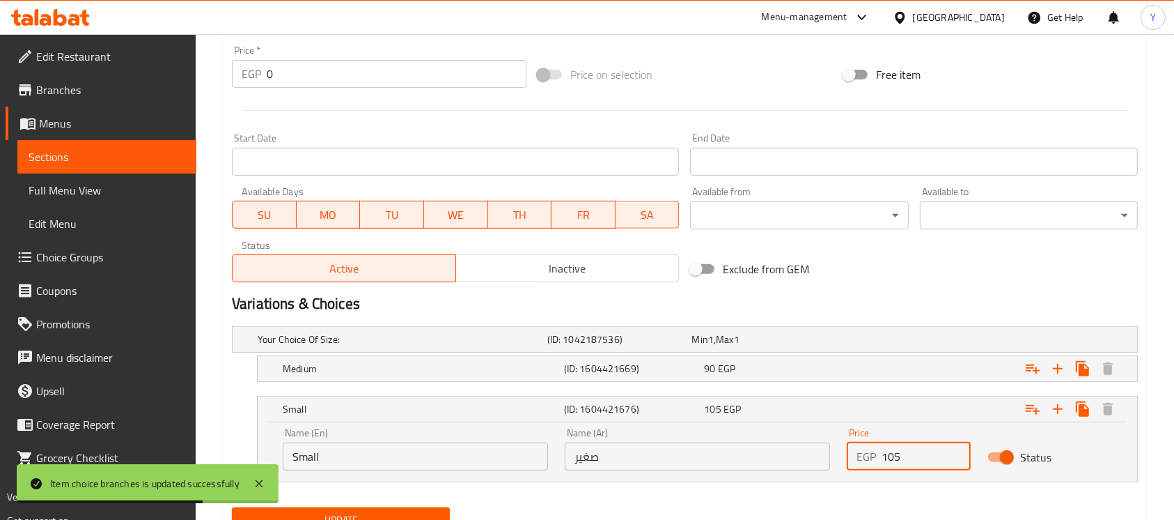
drag, startPoint x: 906, startPoint y: 460, endPoint x: 735, endPoint y: 460, distance: 170.6
click at [735, 462] on div "Name (En) Small Name (En) Name (Ar) صغير Name (Ar) Price EGP 105 Price Status" at bounding box center [697, 448] width 846 height 59
type input "90"
click at [869, 342] on div "Expand" at bounding box center [979, 339] width 290 height 6
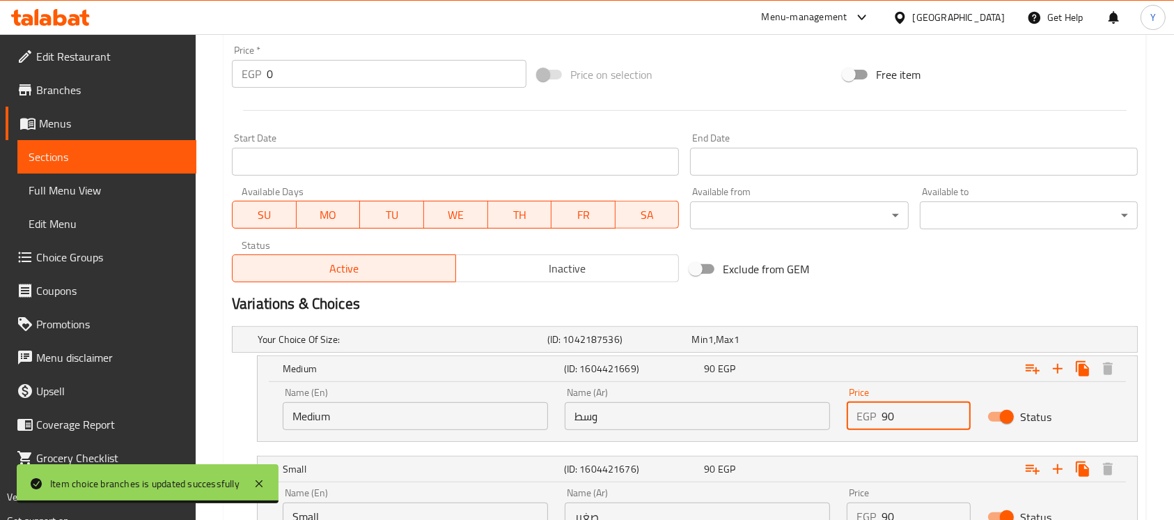
drag, startPoint x: 918, startPoint y: 428, endPoint x: 829, endPoint y: 393, distance: 95.3
click at [671, 426] on div "Name (En) Medium Name (En) Name (Ar) وسط Name (Ar) Price EGP 90 Price Status" at bounding box center [697, 408] width 846 height 59
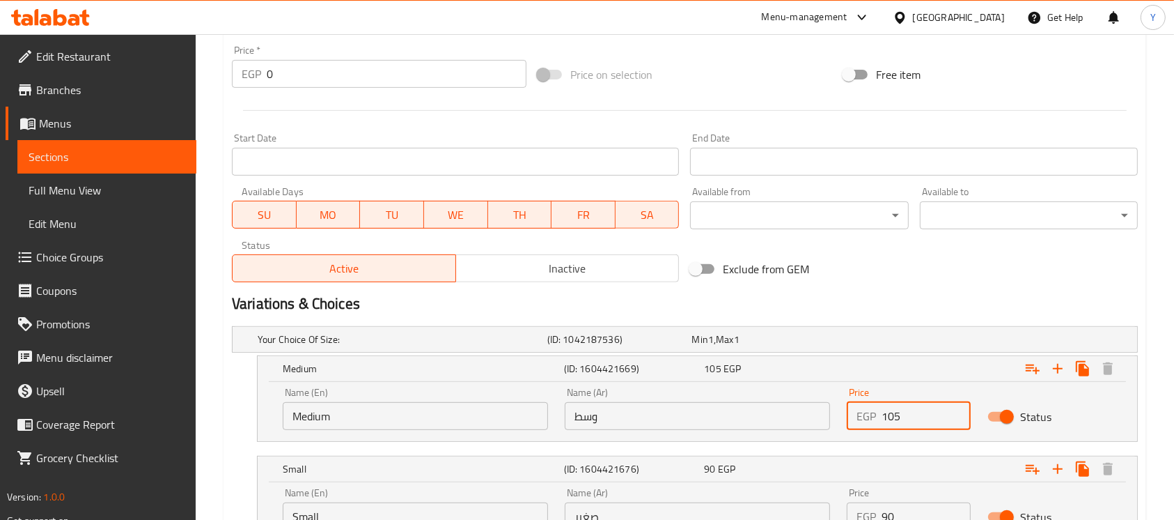
type input "105"
drag, startPoint x: 944, startPoint y: 299, endPoint x: 1187, endPoint y: 341, distance: 247.4
click at [946, 298] on h2 "Variations & Choices" at bounding box center [685, 303] width 906 height 21
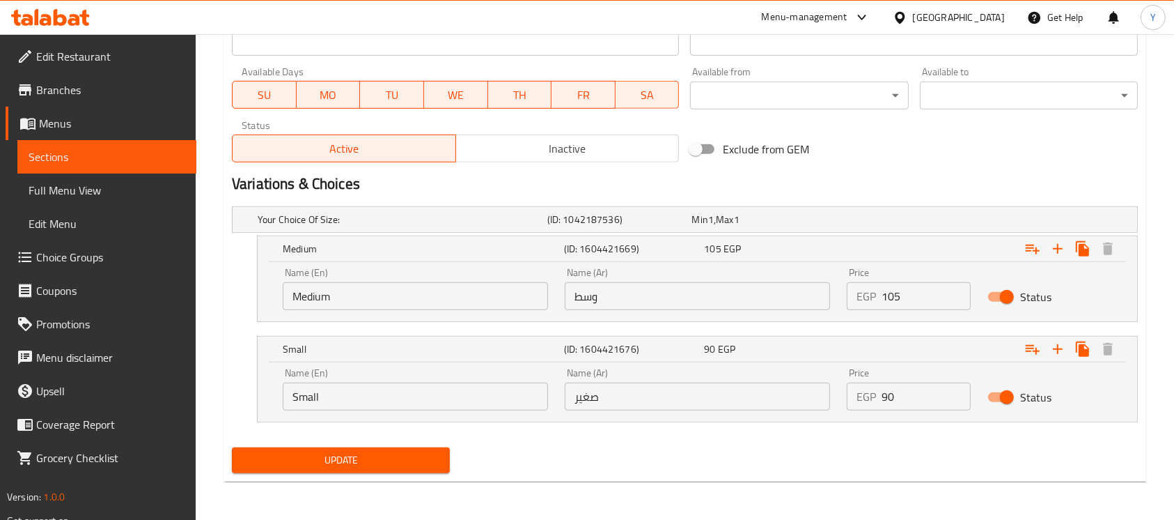
click at [279, 447] on button "Update" at bounding box center [341, 460] width 218 height 26
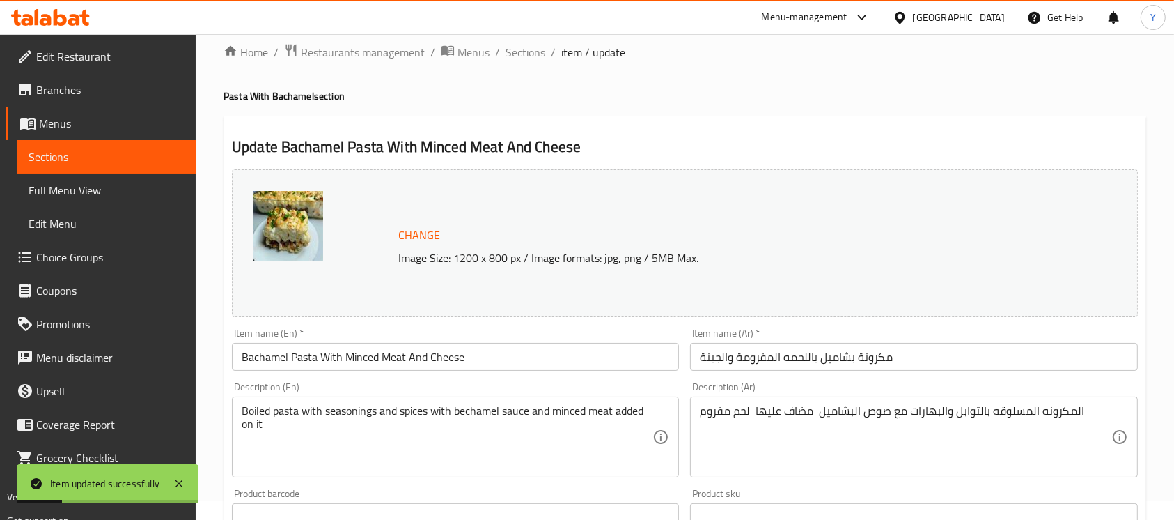
scroll to position [0, 0]
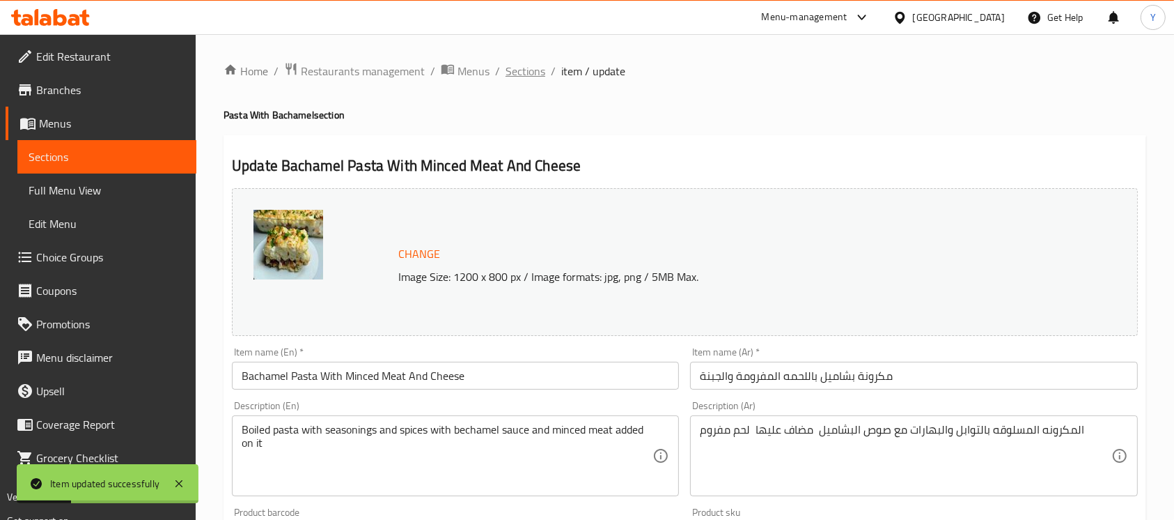
click at [524, 74] on span "Sections" at bounding box center [526, 71] width 40 height 17
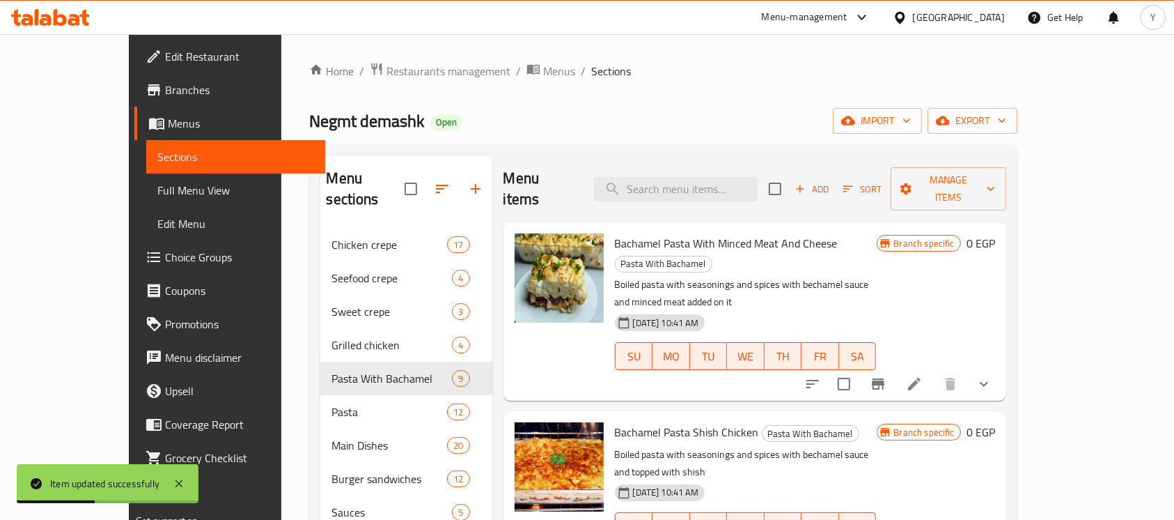
click at [1001, 367] on button "show more" at bounding box center [983, 383] width 33 height 33
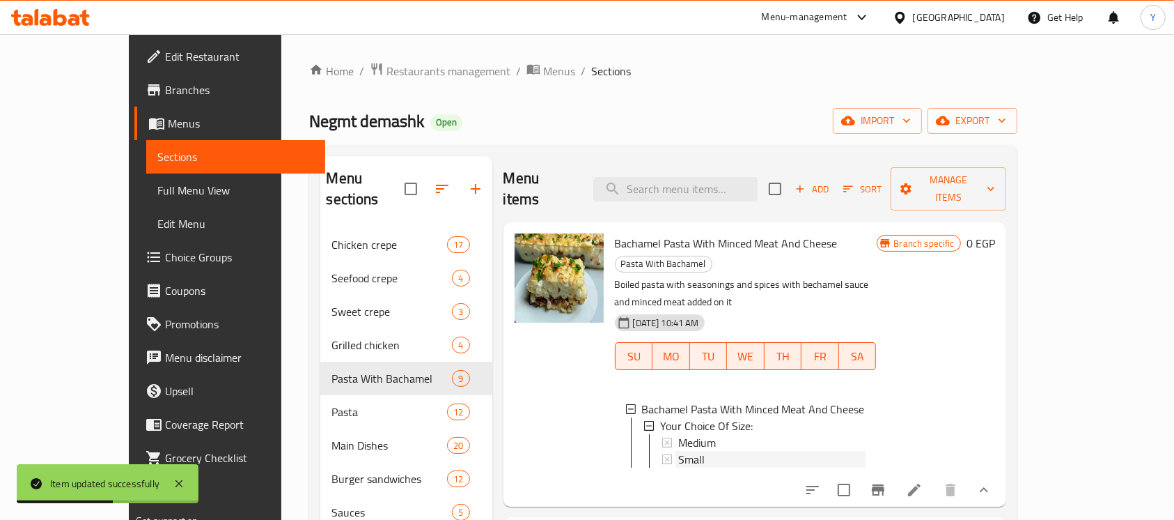
click at [678, 451] on span "Small" at bounding box center [691, 459] width 26 height 17
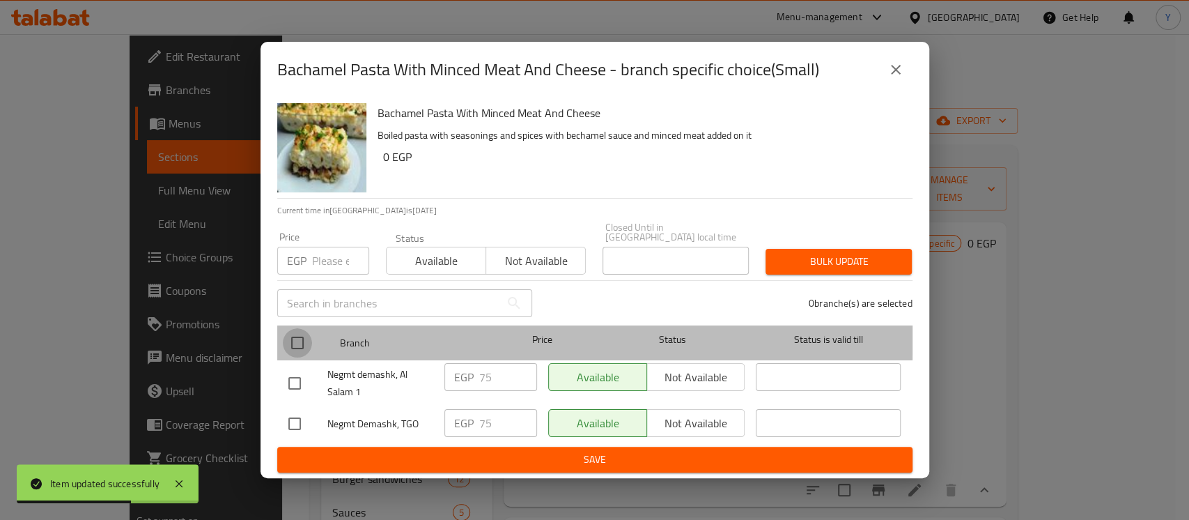
click at [307, 335] on input "checkbox" at bounding box center [297, 342] width 29 height 29
checkbox input "true"
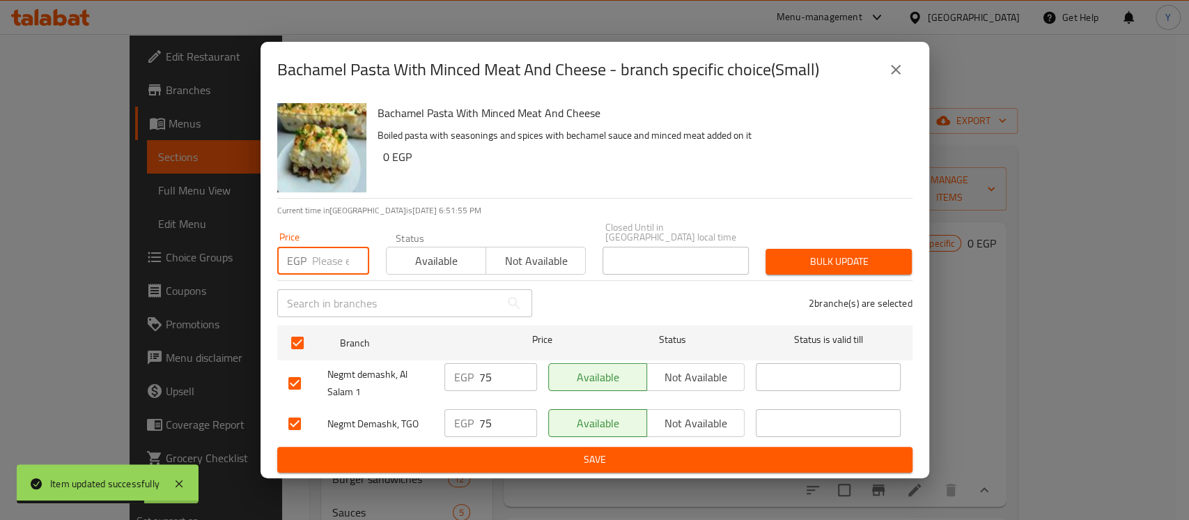
click at [320, 264] on input "number" at bounding box center [340, 261] width 57 height 28
type input "90"
click at [769, 255] on button "Bulk update" at bounding box center [838, 262] width 146 height 26
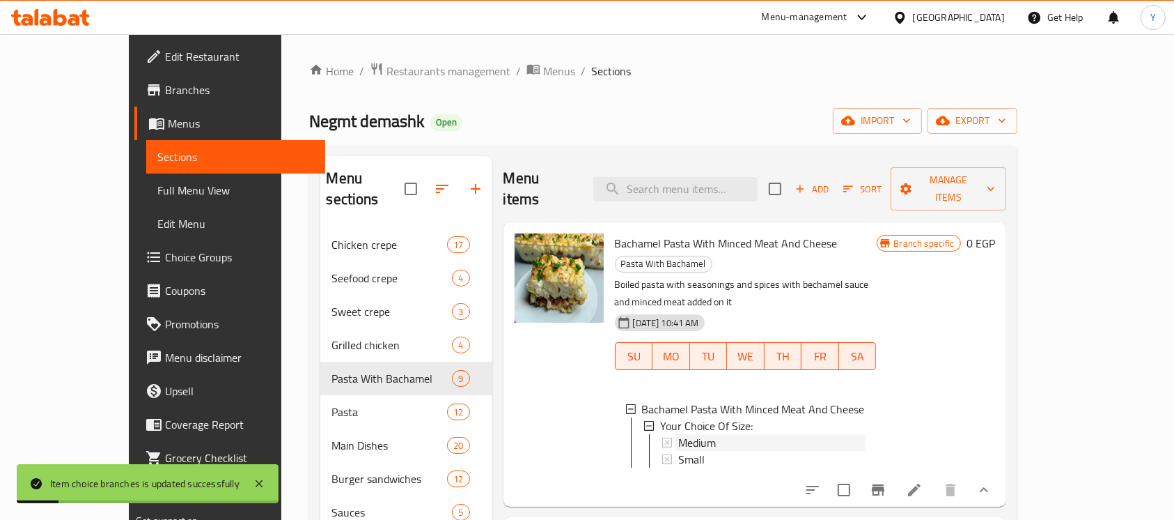
click at [713, 434] on div "Medium" at bounding box center [771, 442] width 187 height 17
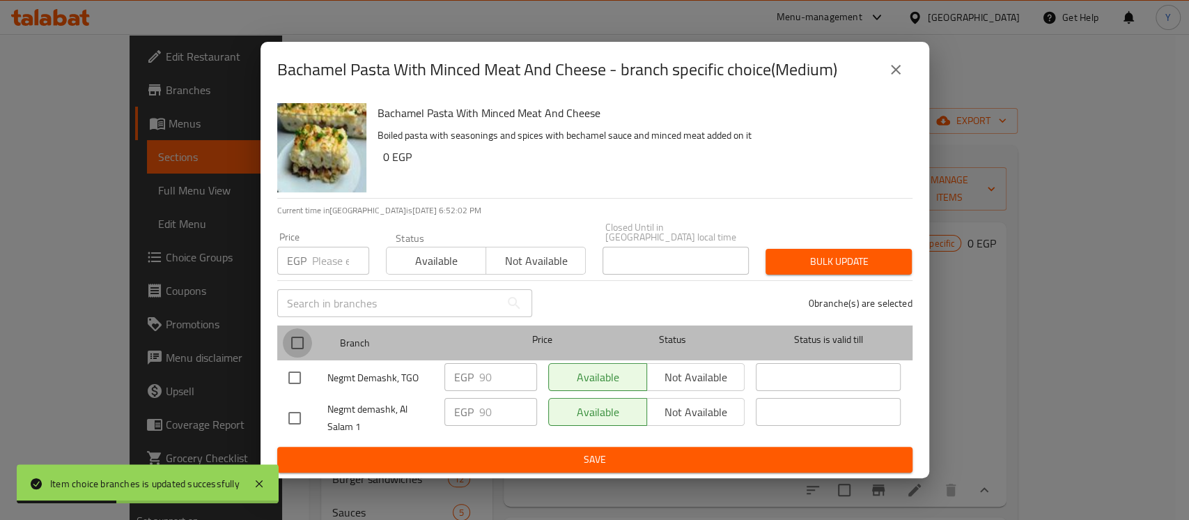
drag, startPoint x: 290, startPoint y: 336, endPoint x: 317, endPoint y: 270, distance: 71.5
click at [290, 335] on input "checkbox" at bounding box center [297, 342] width 29 height 29
checkbox input "true"
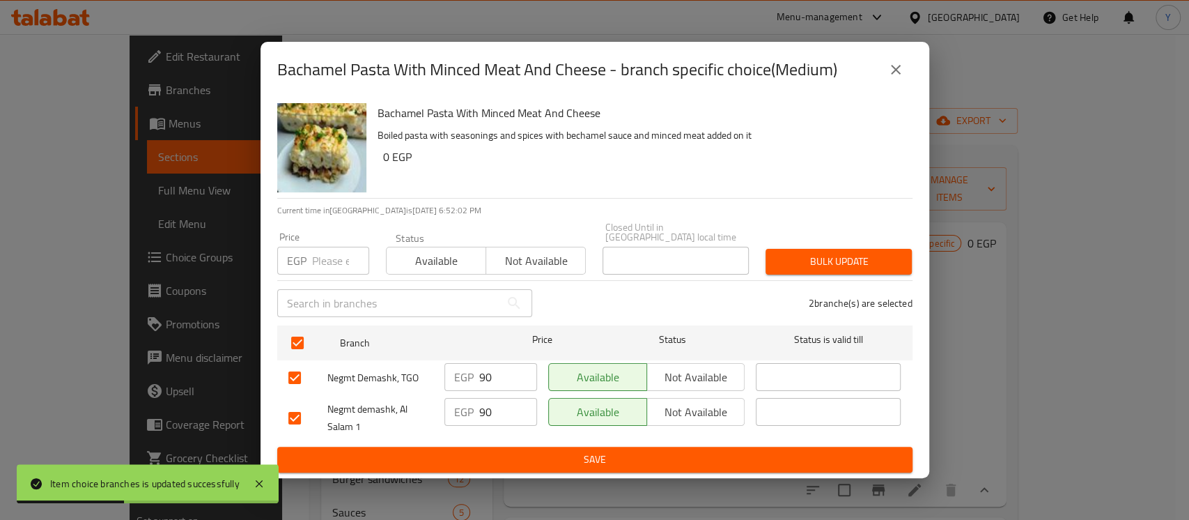
click at [325, 247] on input "number" at bounding box center [340, 261] width 57 height 28
type input "105"
click at [858, 256] on span "Bulk update" at bounding box center [839, 261] width 124 height 17
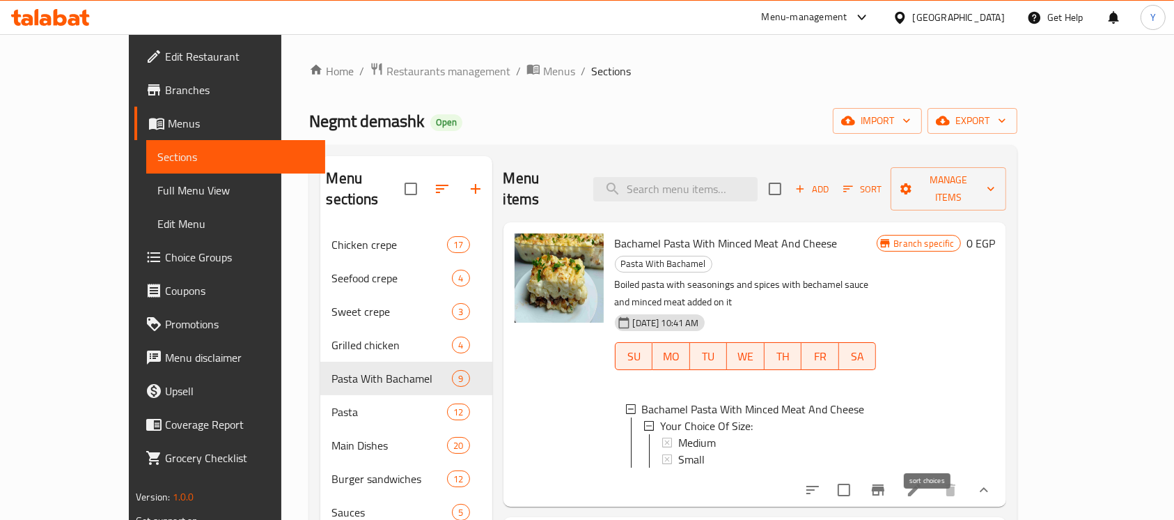
click at [819, 485] on icon "sort-choices" at bounding box center [812, 489] width 13 height 8
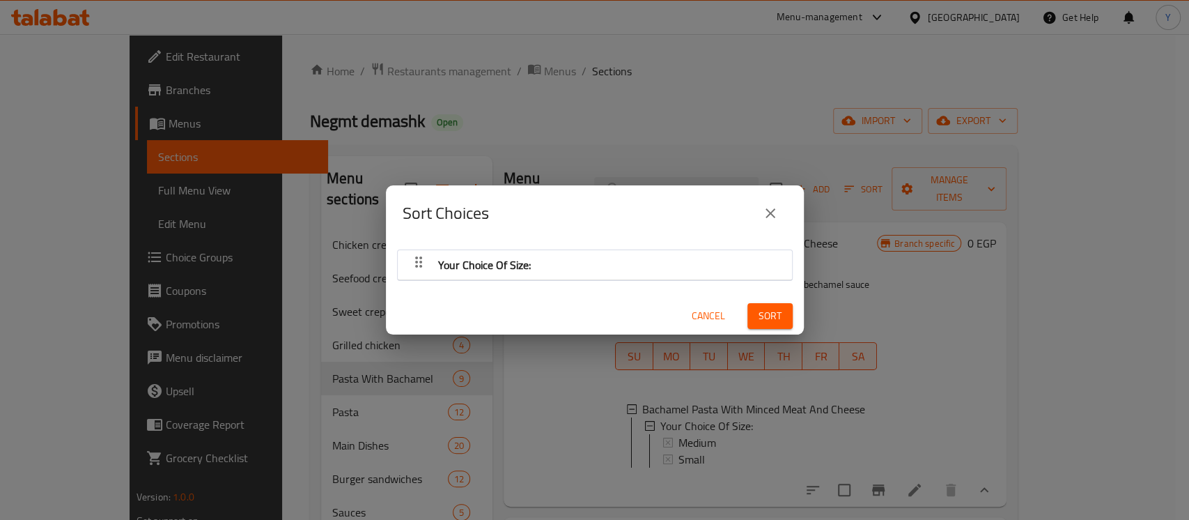
click at [576, 259] on div "Your Choice Of Size:" at bounding box center [595, 264] width 380 height 33
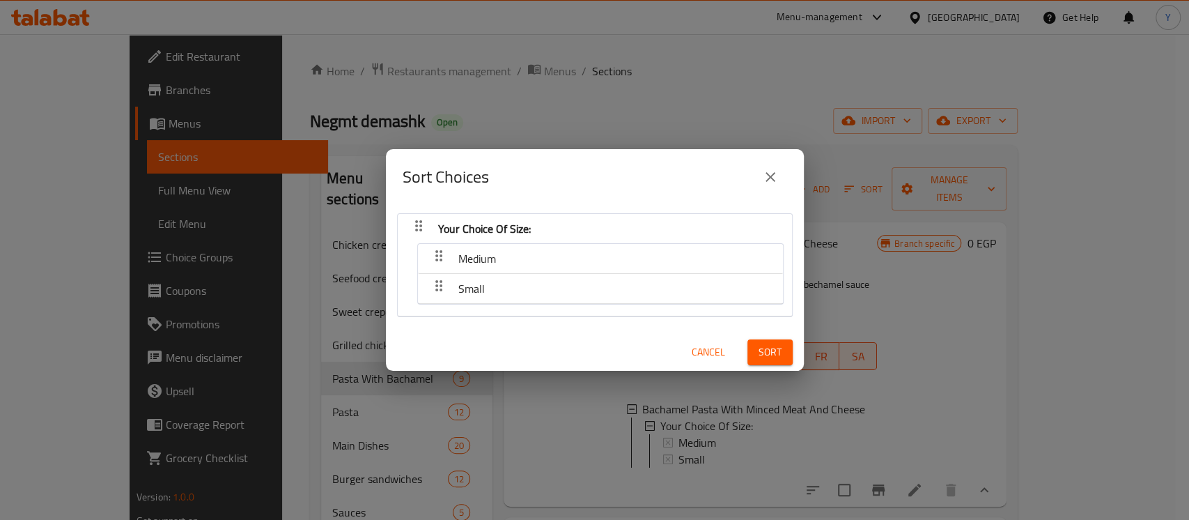
drag, startPoint x: 524, startPoint y: 286, endPoint x: 459, endPoint y: 292, distance: 65.1
click at [524, 252] on nav "Medium Small" at bounding box center [600, 273] width 366 height 61
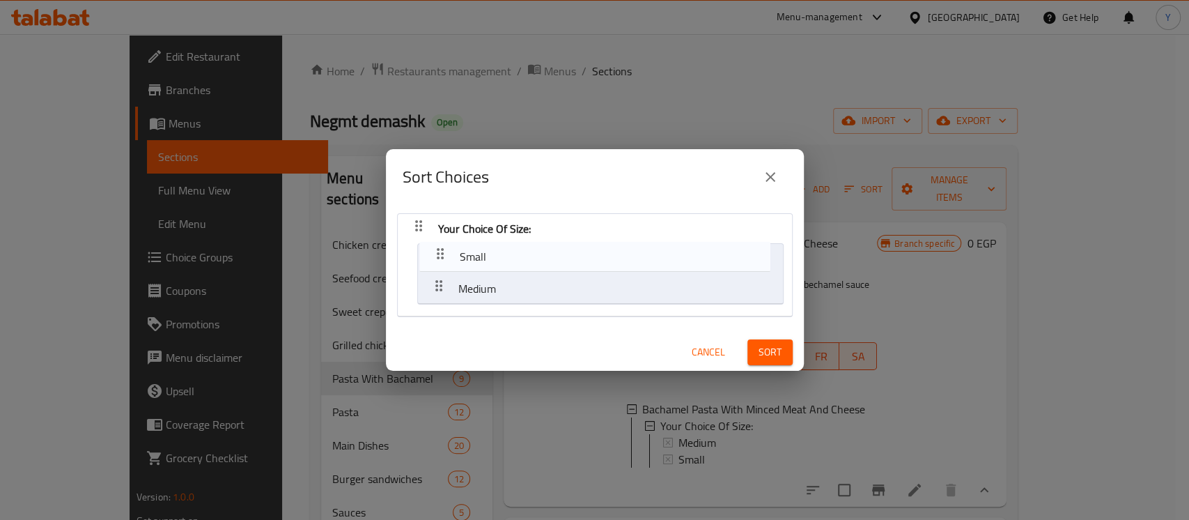
drag, startPoint x: 437, startPoint y: 293, endPoint x: 438, endPoint y: 257, distance: 36.2
click at [438, 257] on nav "Your Choice Of Size: Medium Small" at bounding box center [595, 265] width 396 height 104
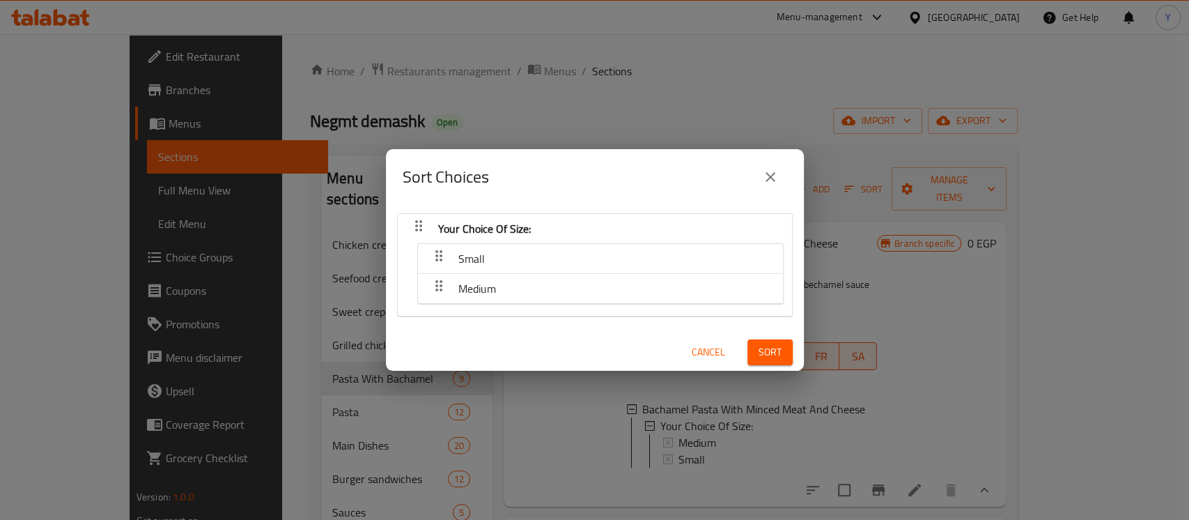
click at [758, 345] on span "Sort" at bounding box center [769, 351] width 23 height 17
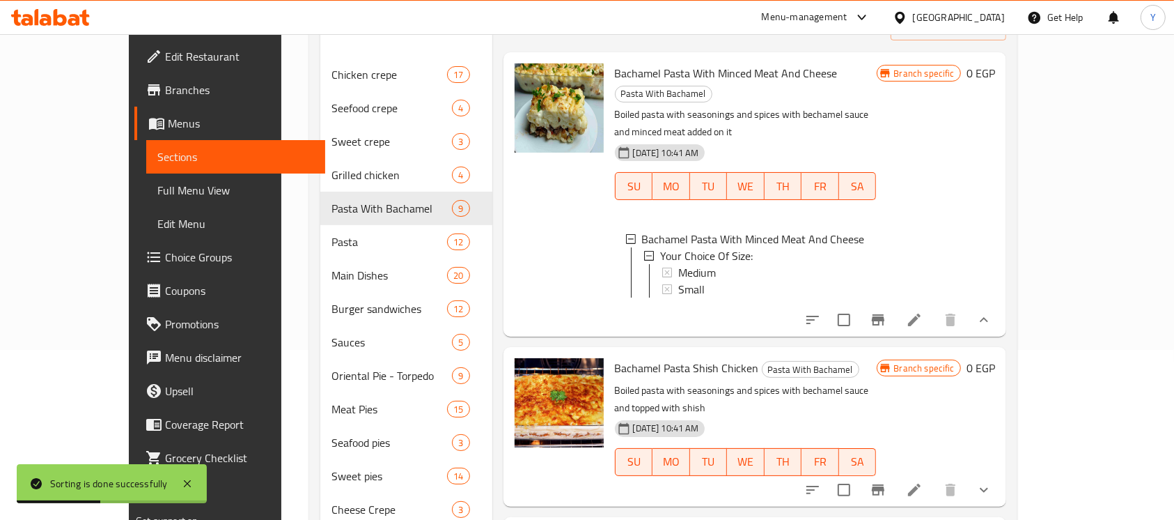
scroll to position [197, 0]
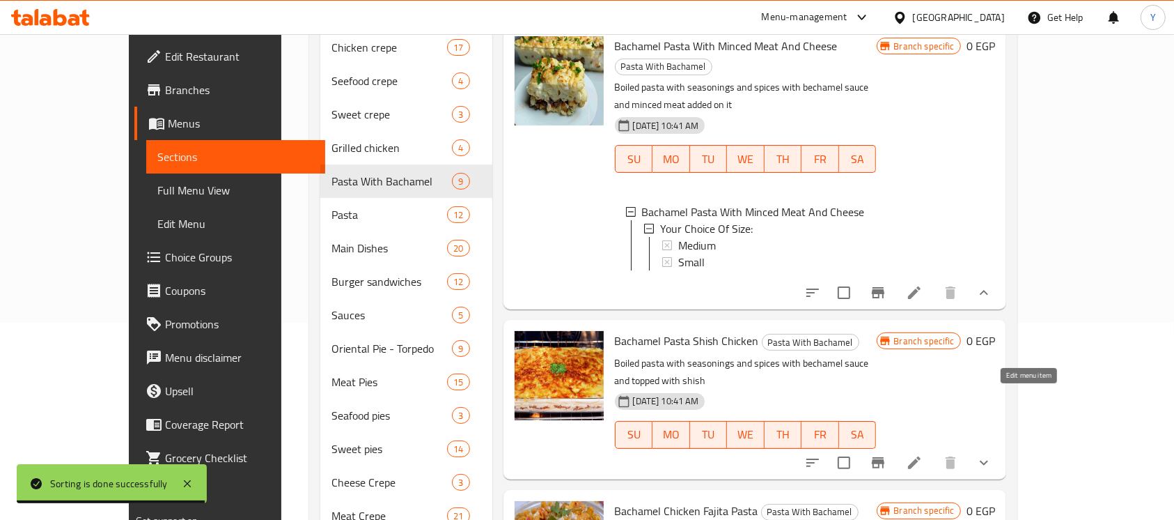
click at [921, 456] on icon at bounding box center [914, 462] width 13 height 13
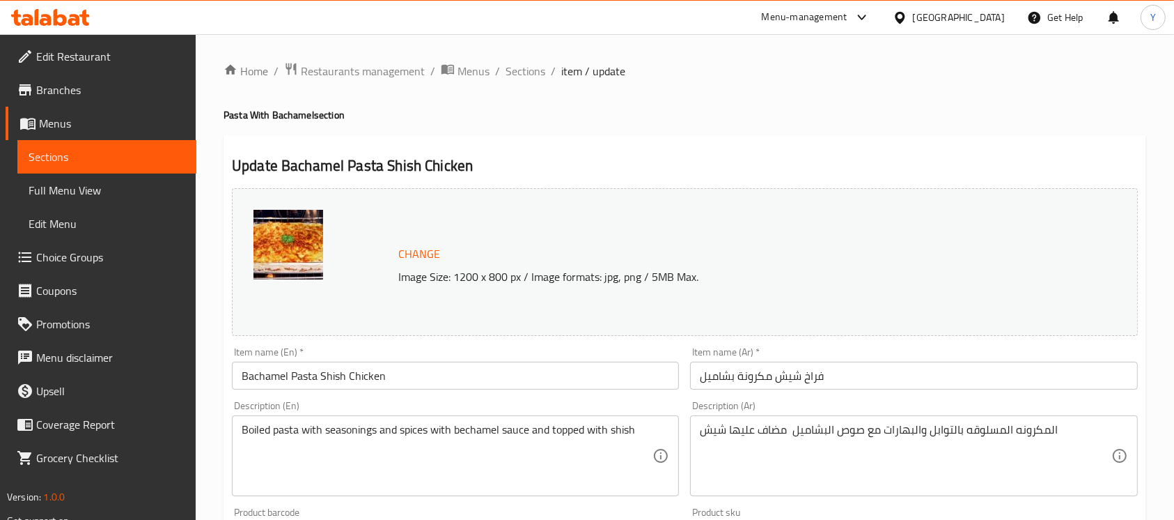
click at [320, 382] on input "Bachamel Pasta Shish Chicken" at bounding box center [455, 375] width 447 height 28
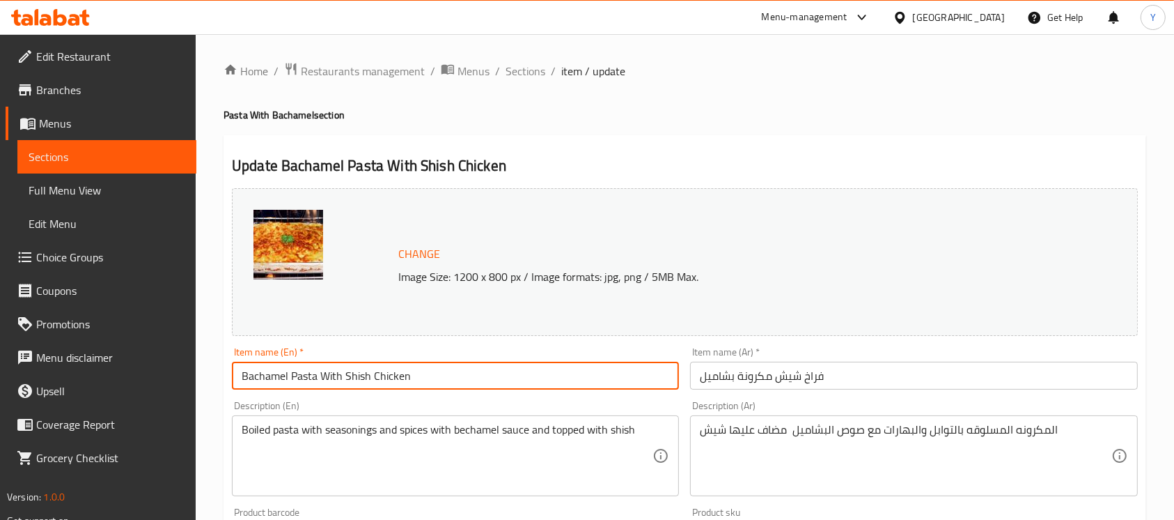
type input "Bachamel Pasta With Shish Chicken"
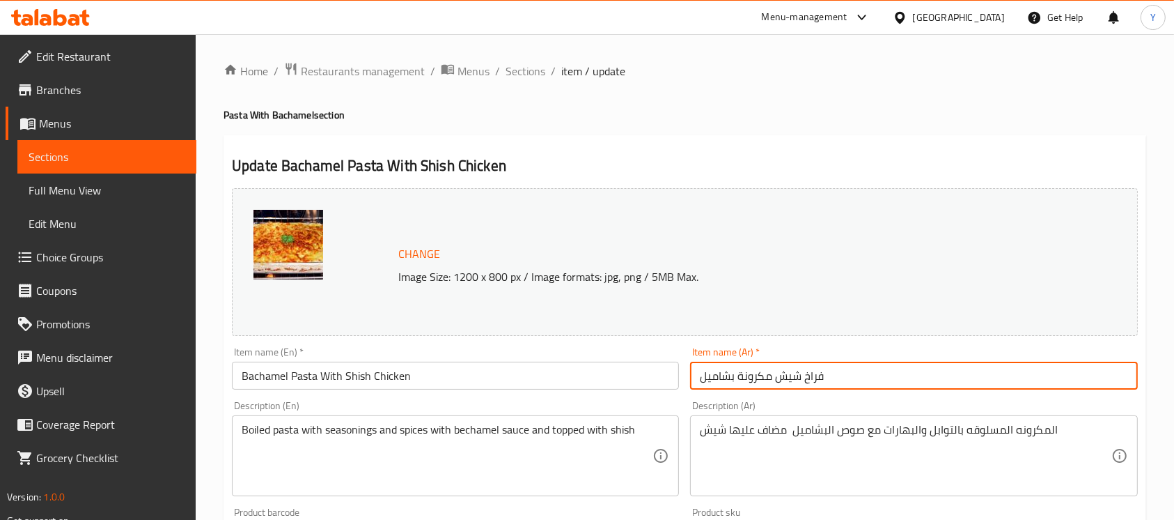
drag, startPoint x: 772, startPoint y: 380, endPoint x: 694, endPoint y: 387, distance: 77.7
click at [694, 387] on input "فراخ شيش مكرونة بشاميل" at bounding box center [913, 375] width 447 height 28
paste input "مكرونة بشاميل"
type input "مكرونة بشاميل بالفراخ شيش"
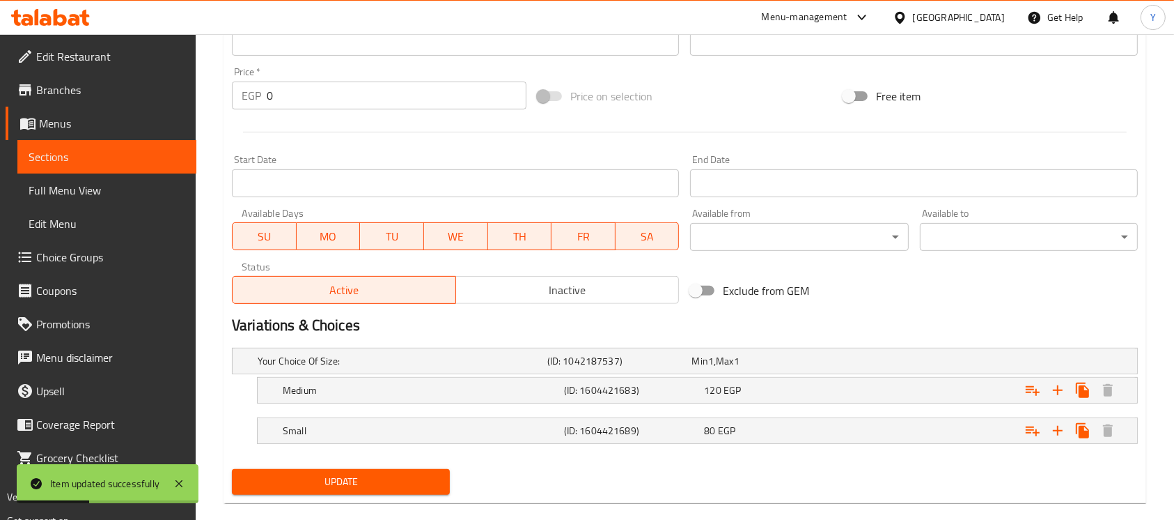
scroll to position [515, 0]
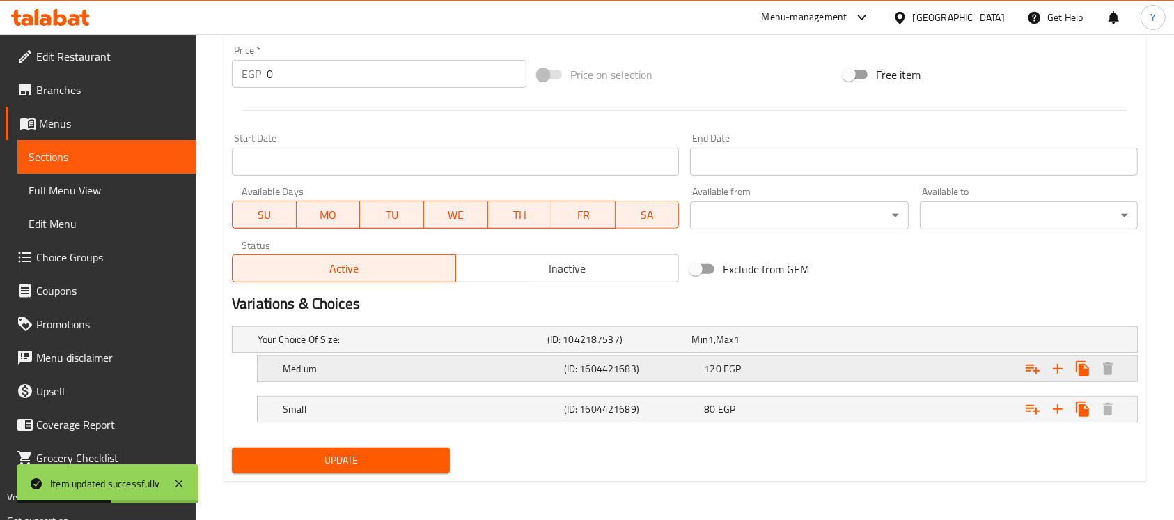
click at [810, 346] on div "120 EGP" at bounding box center [761, 339] width 139 height 14
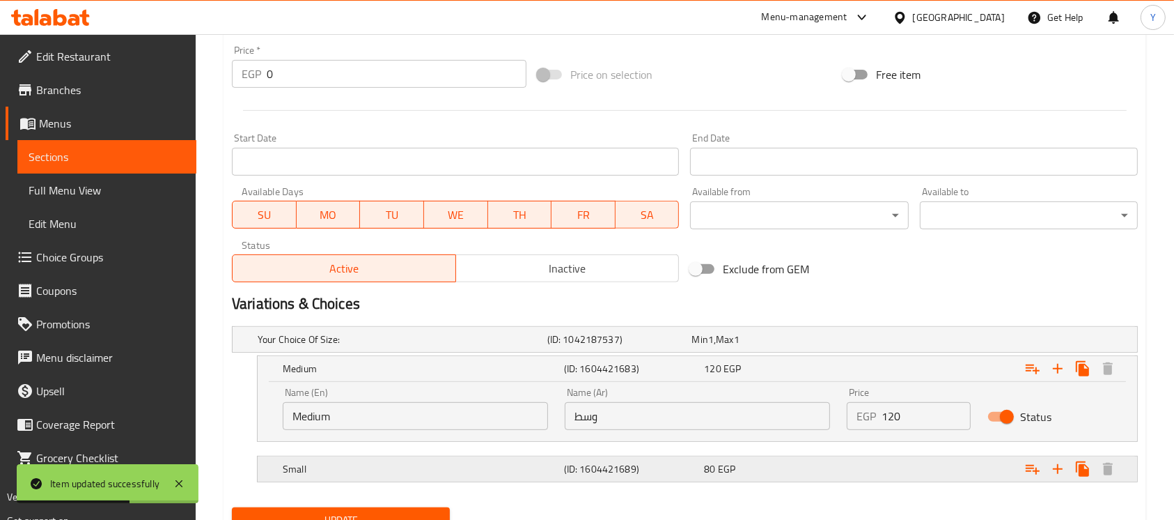
click at [846, 342] on div "Expand" at bounding box center [979, 339] width 290 height 6
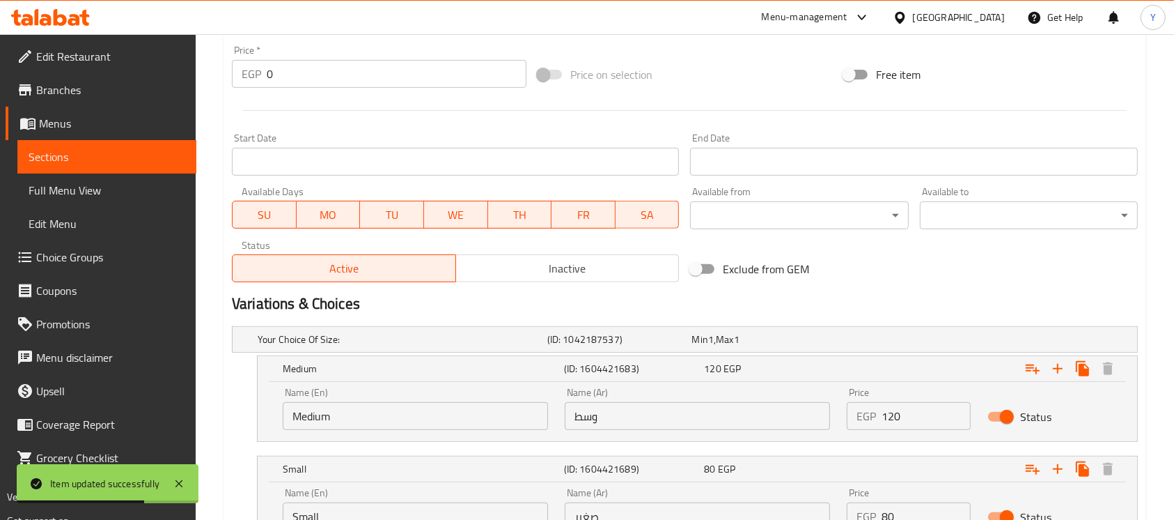
scroll to position [635, 0]
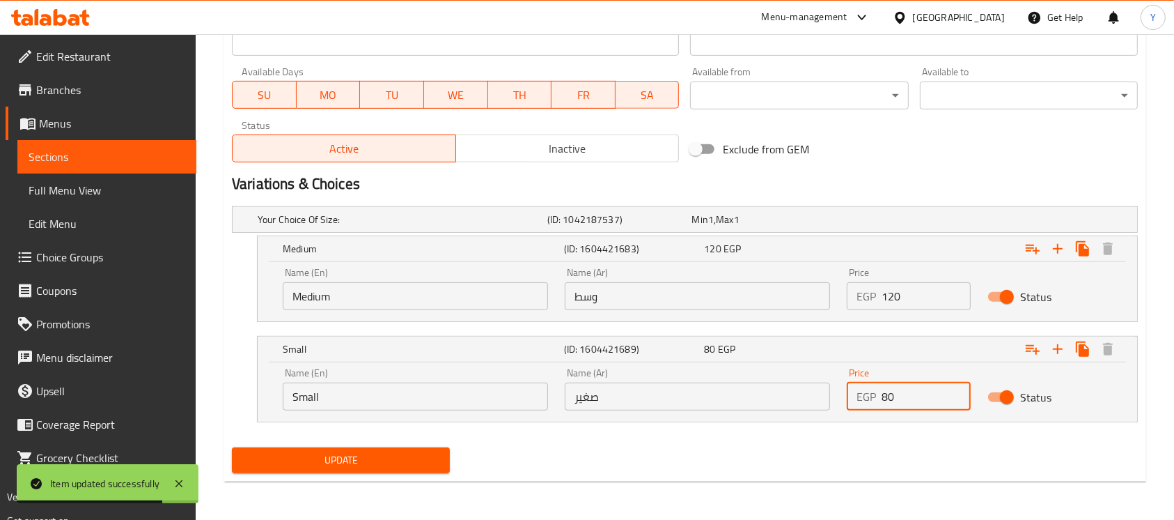
drag, startPoint x: 894, startPoint y: 398, endPoint x: 841, endPoint y: 398, distance: 53.6
click at [841, 398] on div "Price EGP 80 Price" at bounding box center [909, 388] width 141 height 59
type input "100"
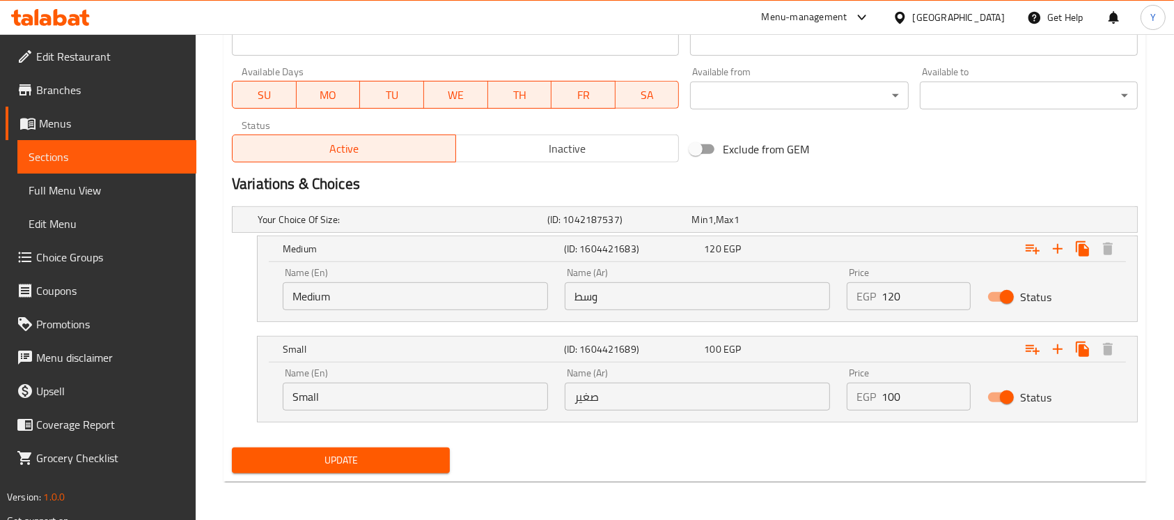
click at [816, 446] on div "Update" at bounding box center [684, 460] width 917 height 37
drag, startPoint x: 917, startPoint y: 290, endPoint x: 850, endPoint y: 295, distance: 67.7
click at [850, 295] on div "EGP 120 Price" at bounding box center [909, 296] width 124 height 28
type input "145"
click at [777, 442] on div "Update" at bounding box center [684, 460] width 917 height 37
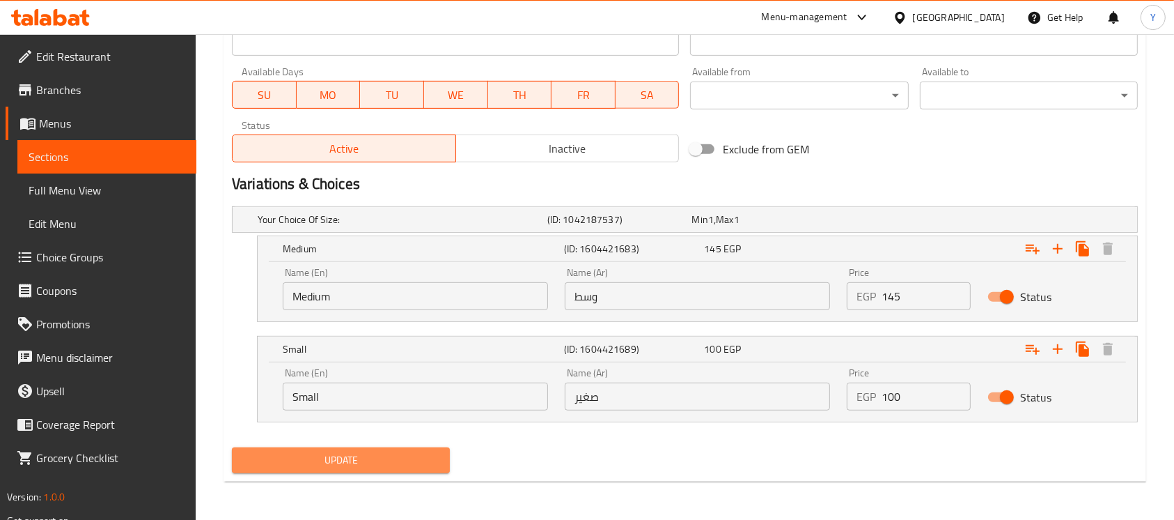
drag, startPoint x: 376, startPoint y: 465, endPoint x: 339, endPoint y: 267, distance: 201.9
click at [376, 467] on span "Update" at bounding box center [341, 459] width 196 height 17
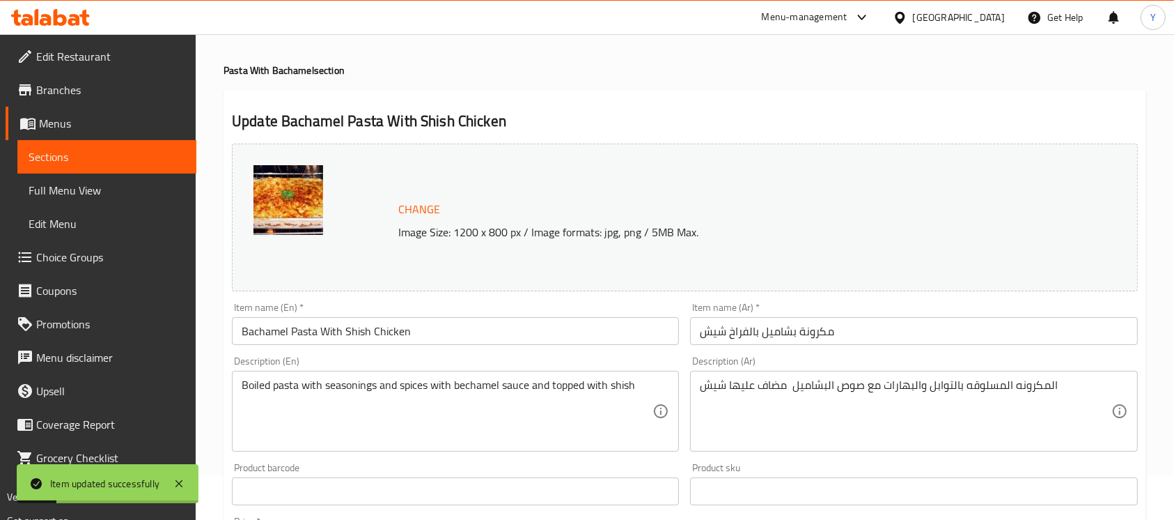
scroll to position [0, 0]
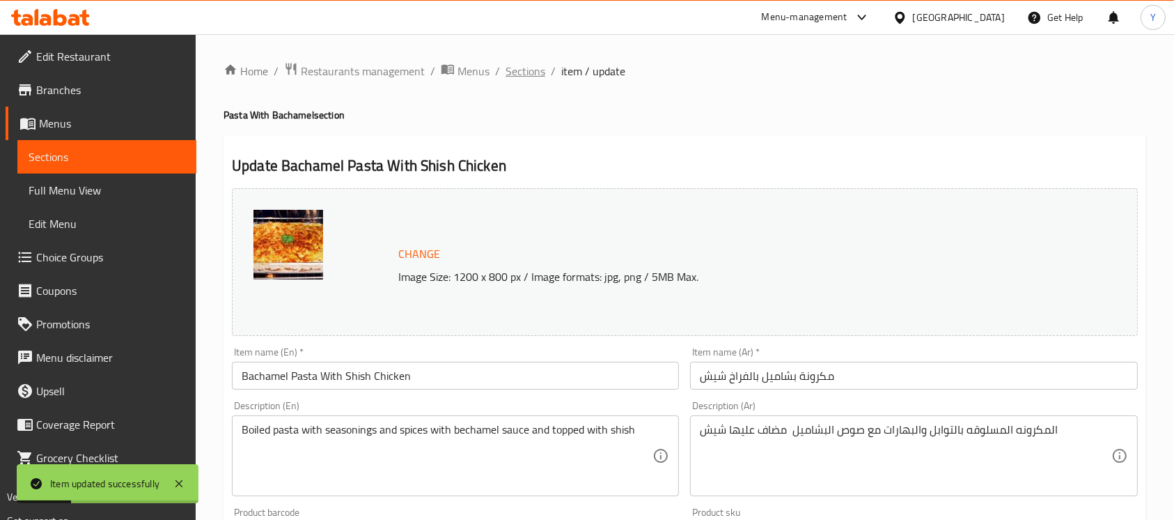
click at [504, 71] on ol "Home / Restaurants management / Menus / Sections / item / update" at bounding box center [685, 71] width 923 height 18
click at [518, 70] on span "Sections" at bounding box center [526, 71] width 40 height 17
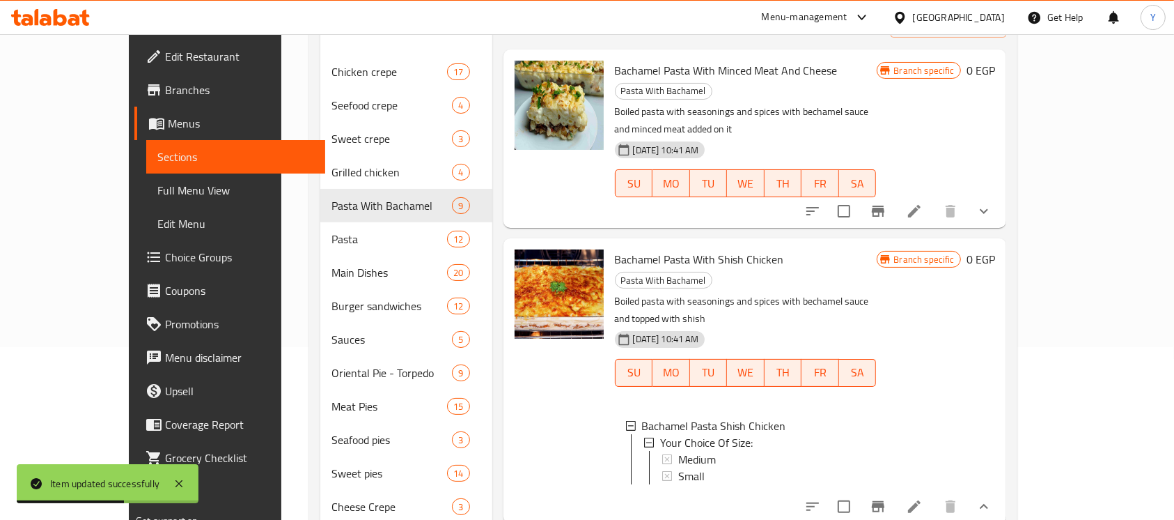
scroll to position [179, 0]
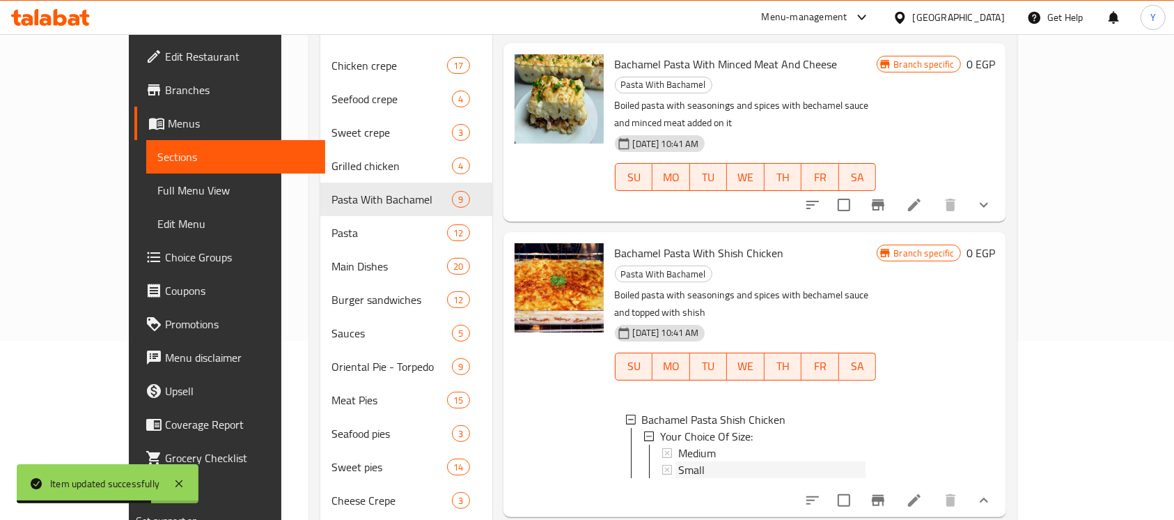
click at [678, 461] on div "Small" at bounding box center [771, 469] width 187 height 17
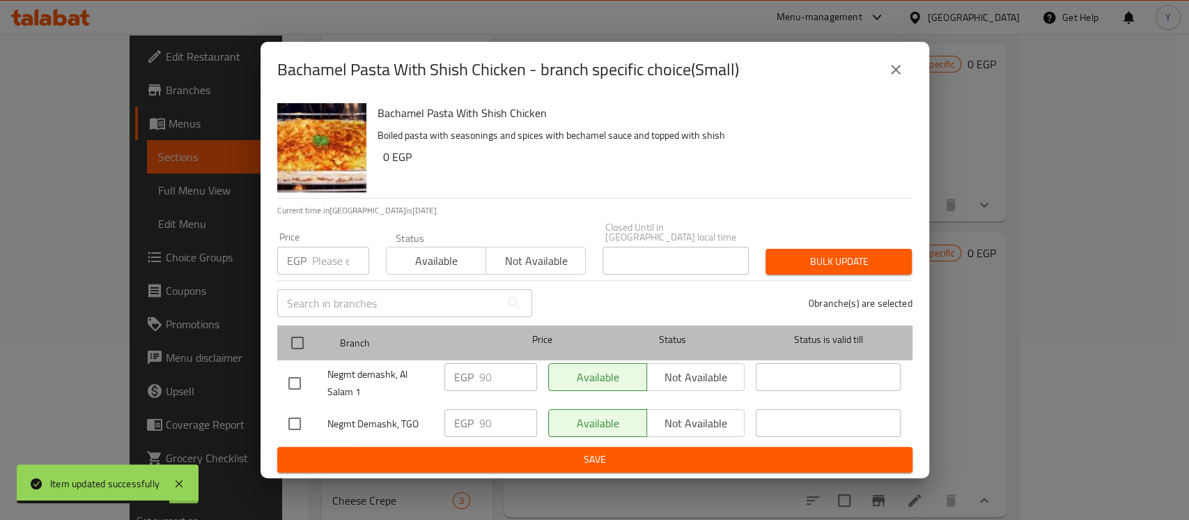
click at [314, 327] on div at bounding box center [309, 342] width 52 height 40
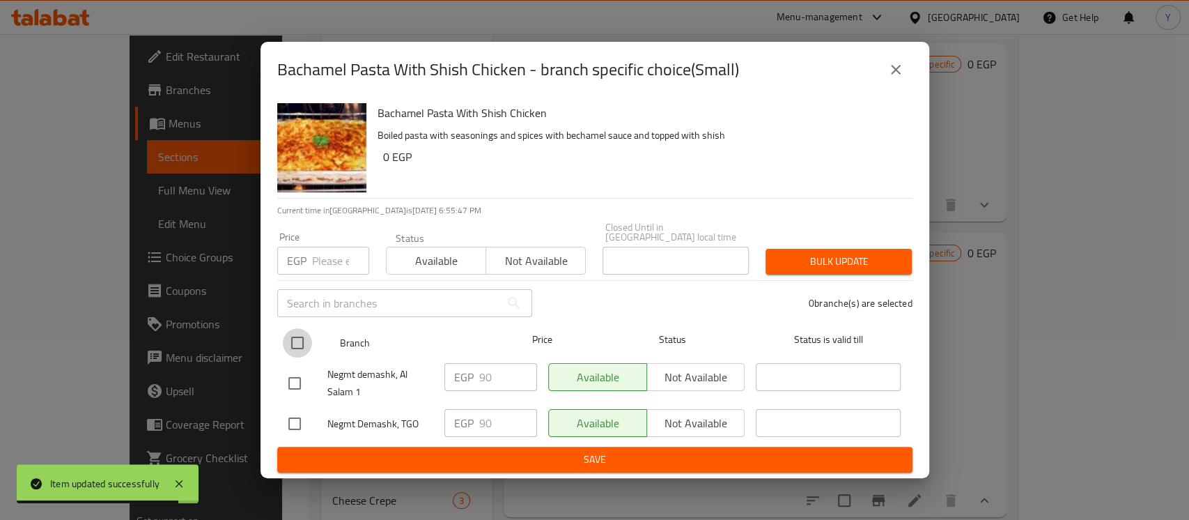
click at [299, 337] on input "checkbox" at bounding box center [297, 342] width 29 height 29
checkbox input "true"
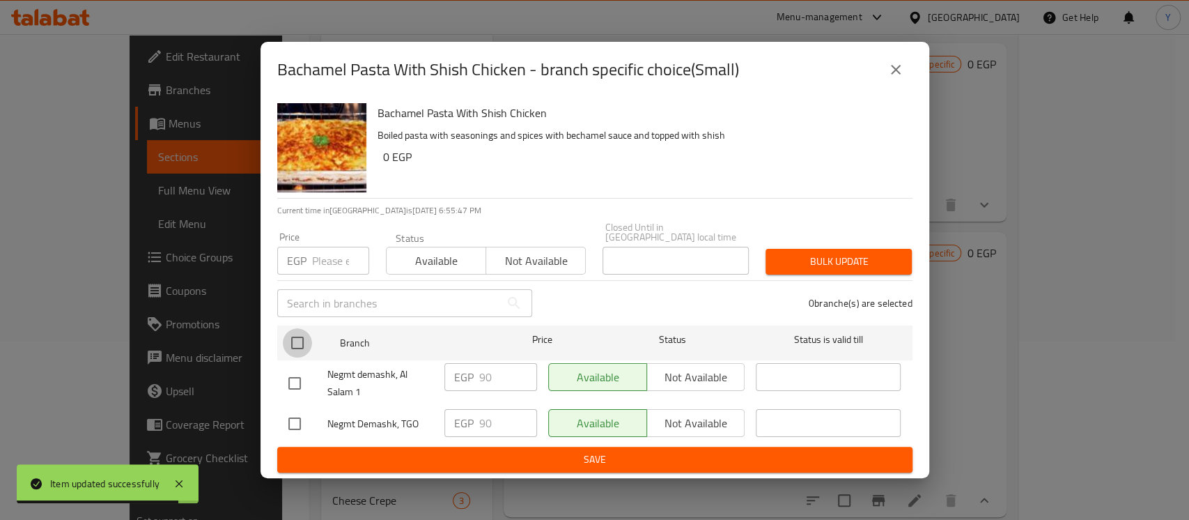
checkbox input "true"
click at [335, 247] on input "number" at bounding box center [340, 261] width 57 height 28
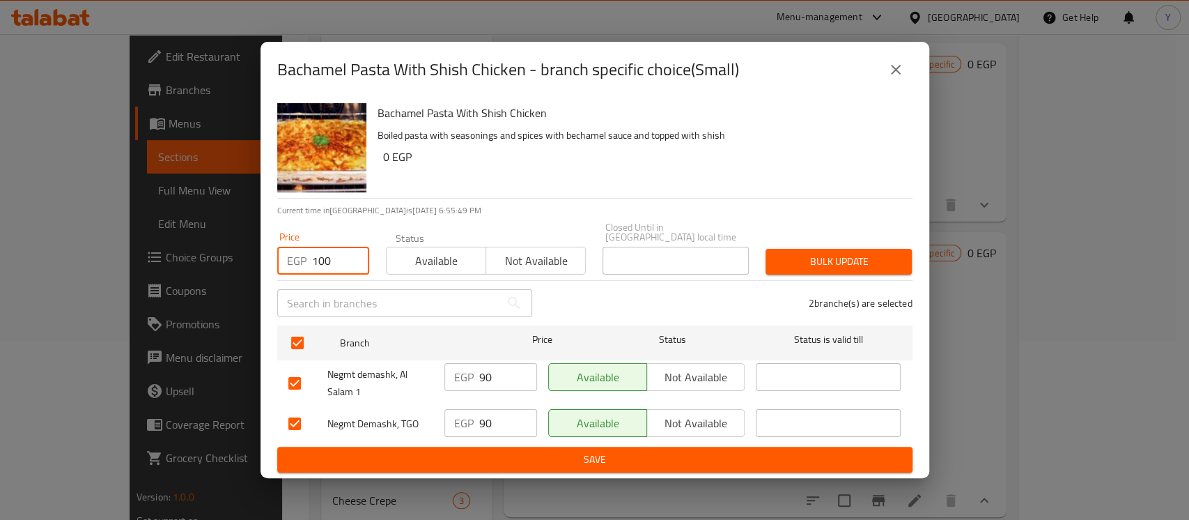
type input "100"
click at [862, 265] on button "Bulk update" at bounding box center [838, 262] width 146 height 26
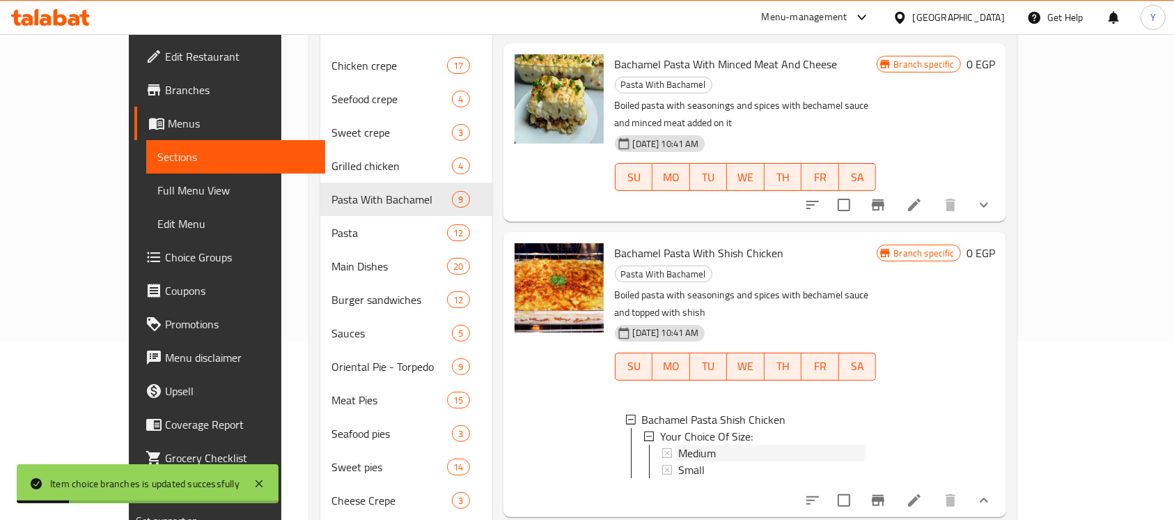
click at [680, 444] on span "Medium" at bounding box center [697, 452] width 38 height 17
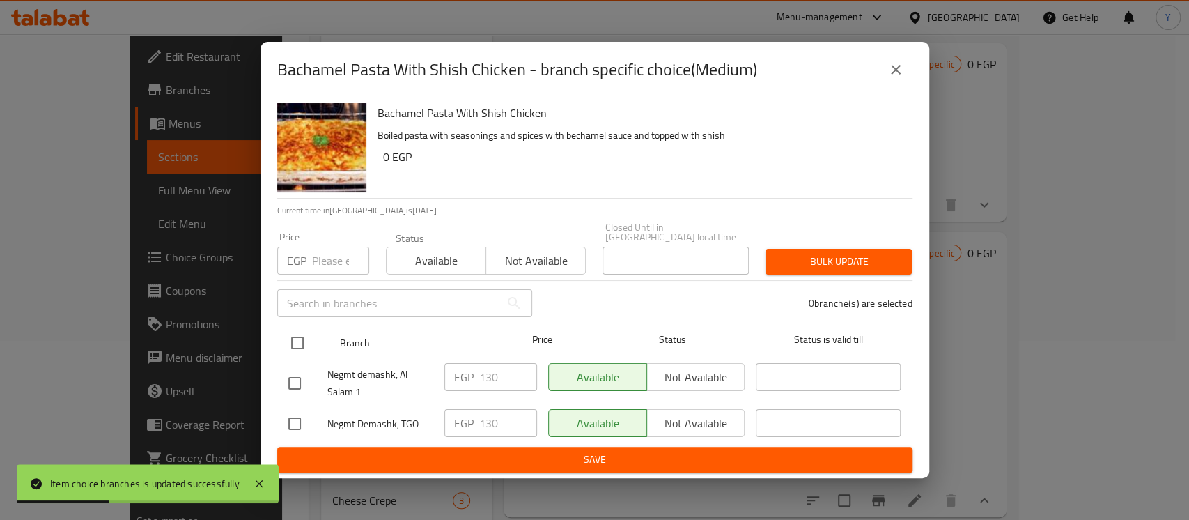
click at [306, 338] on input "checkbox" at bounding box center [297, 342] width 29 height 29
checkbox input "true"
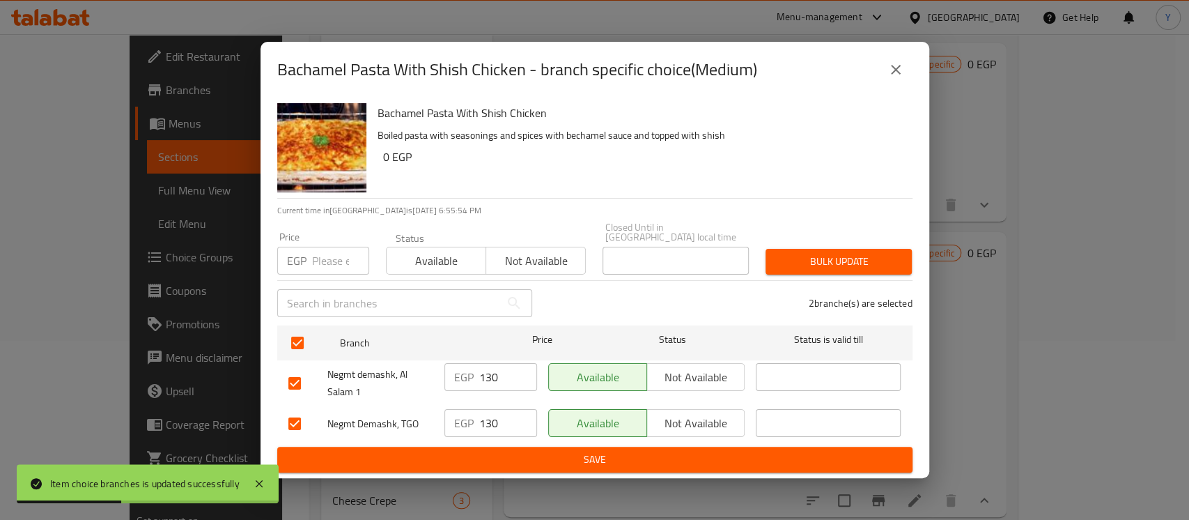
click at [333, 235] on div "Price EGP Price" at bounding box center [323, 253] width 92 height 42
click at [323, 254] on input "number" at bounding box center [340, 261] width 57 height 28
type input "145"
click at [847, 258] on span "Bulk update" at bounding box center [839, 261] width 124 height 17
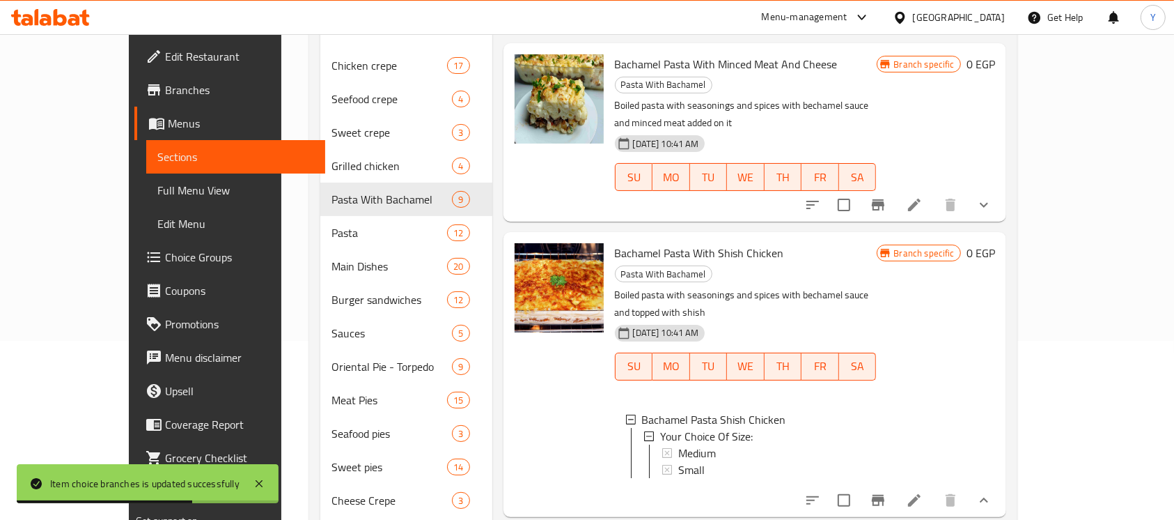
click at [995, 279] on div "Branch specific 0 EGP" at bounding box center [936, 374] width 118 height 262
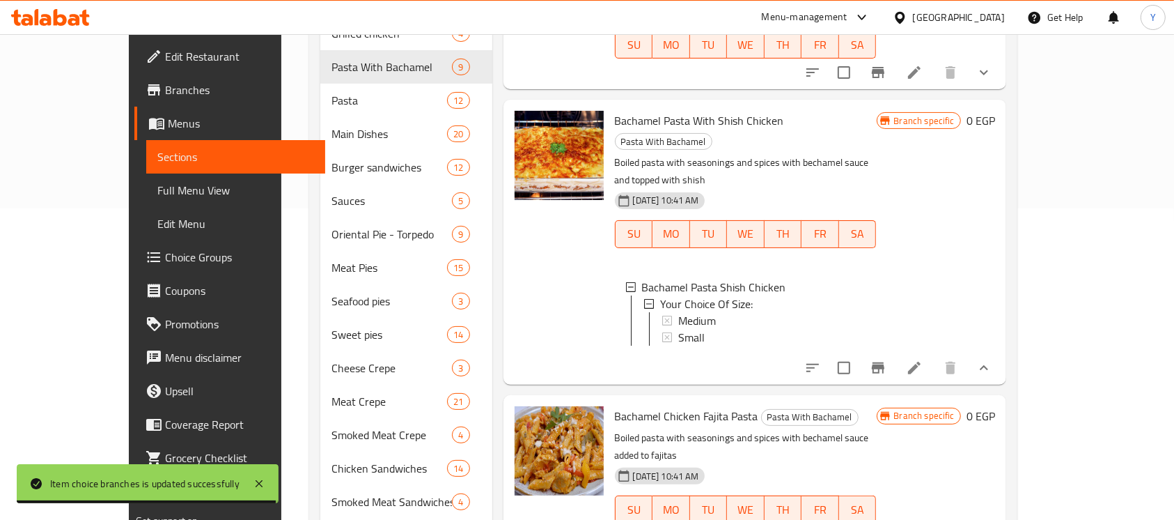
scroll to position [343, 0]
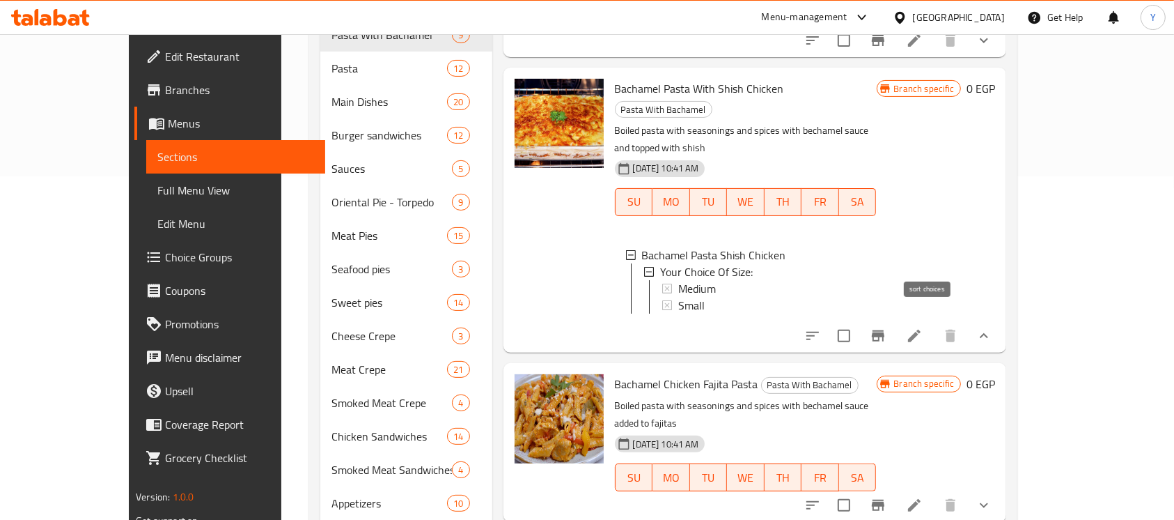
click at [821, 327] on icon "sort-choices" at bounding box center [812, 335] width 17 height 17
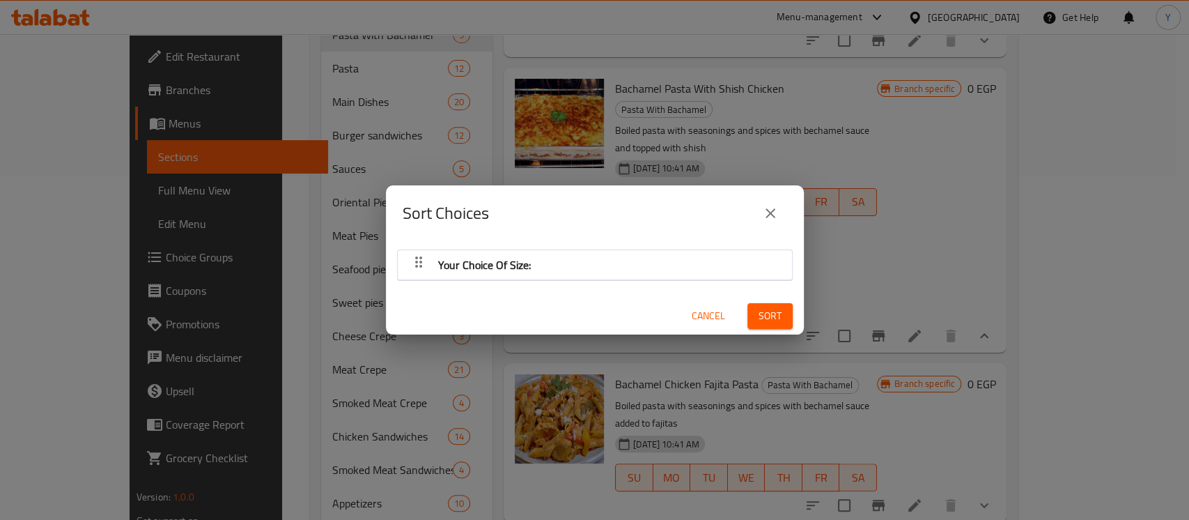
click at [511, 263] on span "Your Choice Of Size:" at bounding box center [484, 264] width 93 height 21
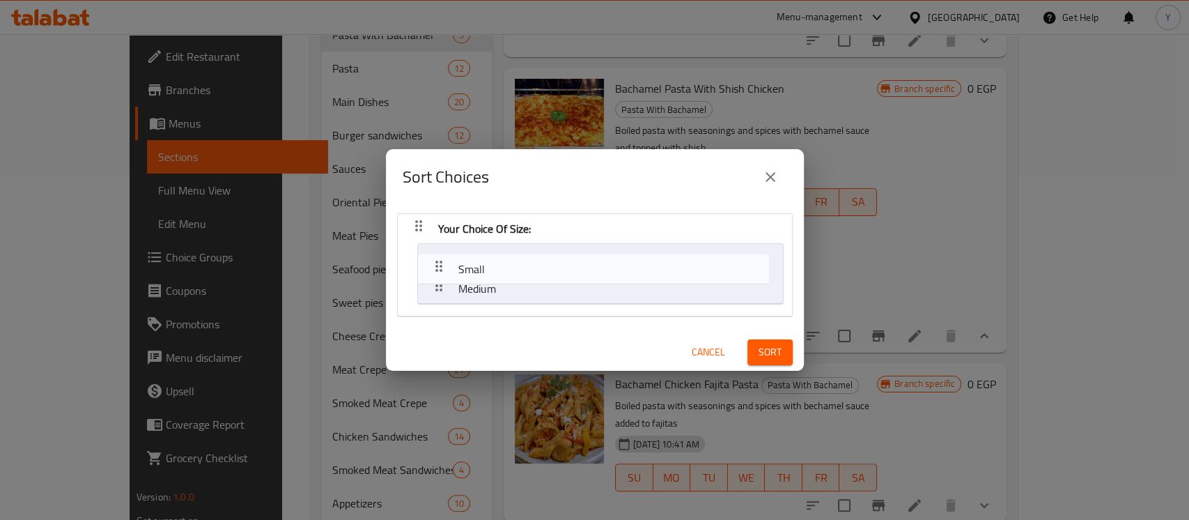
drag, startPoint x: 446, startPoint y: 290, endPoint x: 449, endPoint y: 259, distance: 31.5
click at [449, 259] on nav "Your Choice Of Size: Medium Small" at bounding box center [595, 265] width 396 height 104
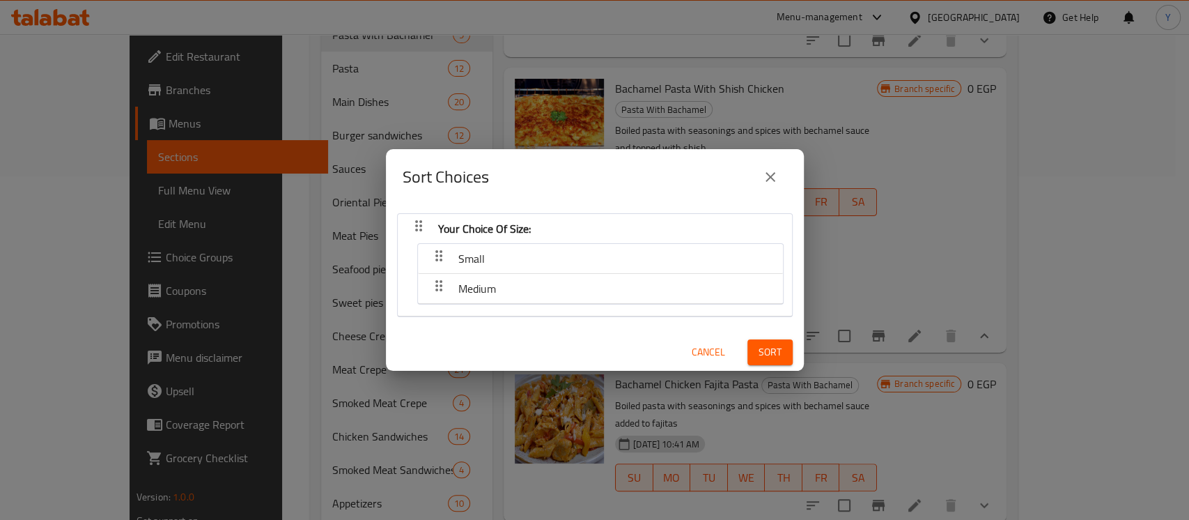
click at [758, 345] on span "Sort" at bounding box center [769, 351] width 23 height 17
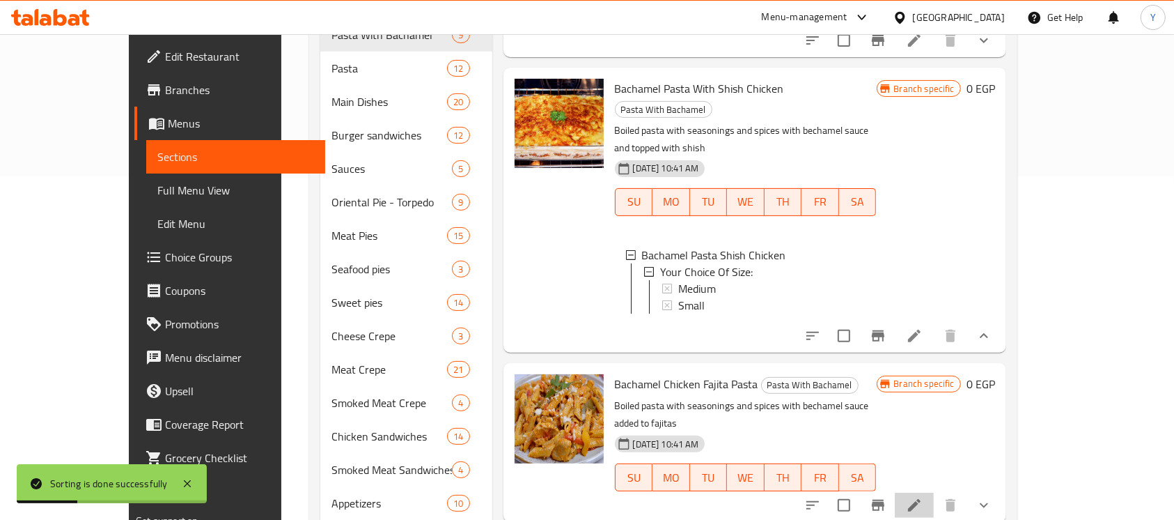
click at [934, 492] on li at bounding box center [914, 504] width 39 height 25
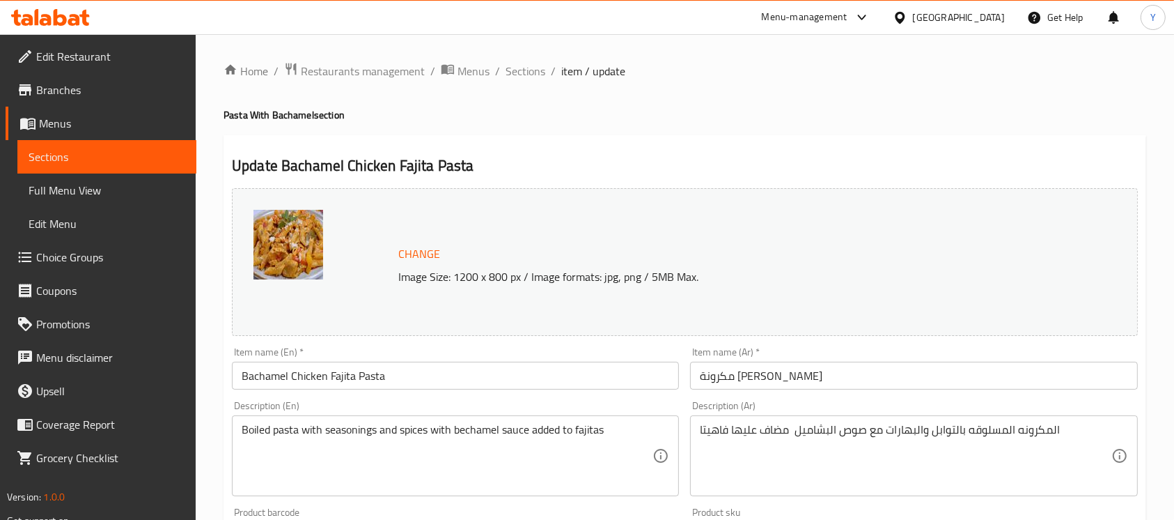
click at [260, 377] on input "Bachamel Chicken Fajita Pasta" at bounding box center [455, 375] width 447 height 28
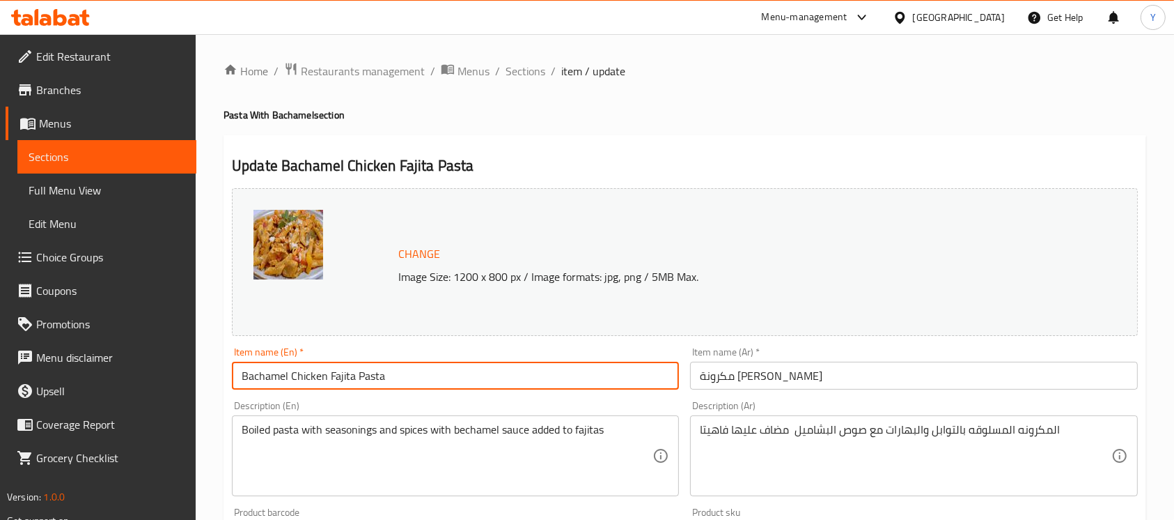
click at [260, 377] on input "Bachamel Chicken Fajita Pasta" at bounding box center [455, 375] width 447 height 28
drag, startPoint x: 259, startPoint y: 377, endPoint x: 197, endPoint y: 383, distance: 62.2
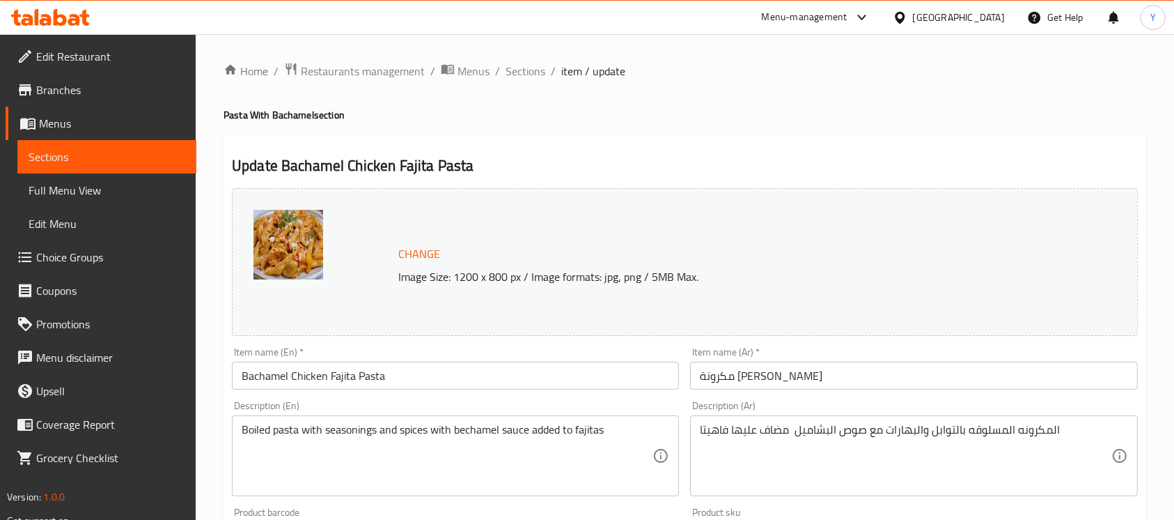
click at [375, 374] on input "Bachamel Chicken Fajita Pasta" at bounding box center [455, 375] width 447 height 28
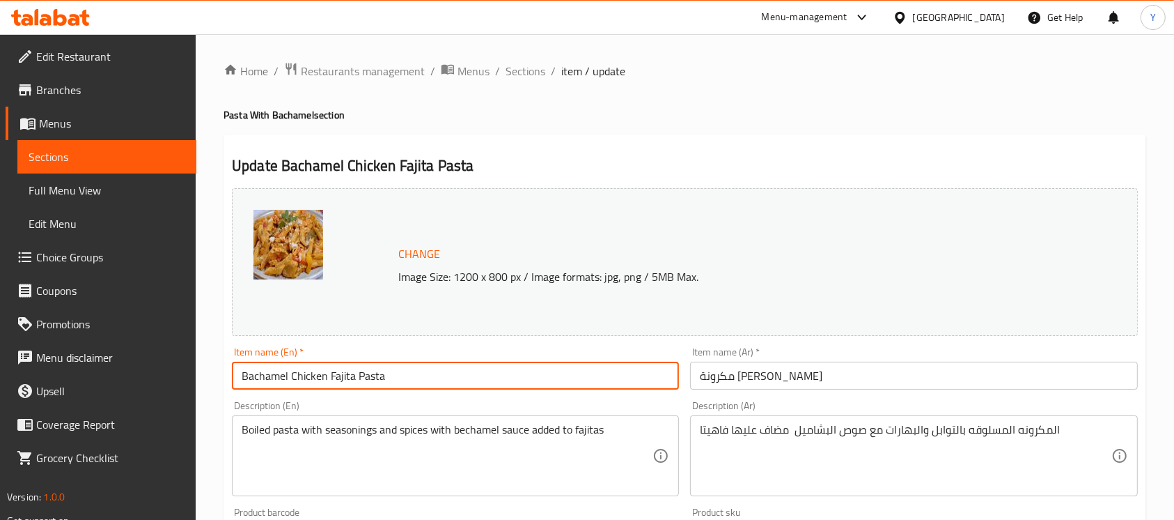
click at [375, 374] on input "Bachamel Chicken Fajita Pasta" at bounding box center [455, 375] width 447 height 28
paste input "Pasta"
type input "Bachamel Pasta With Chicken Fajita"
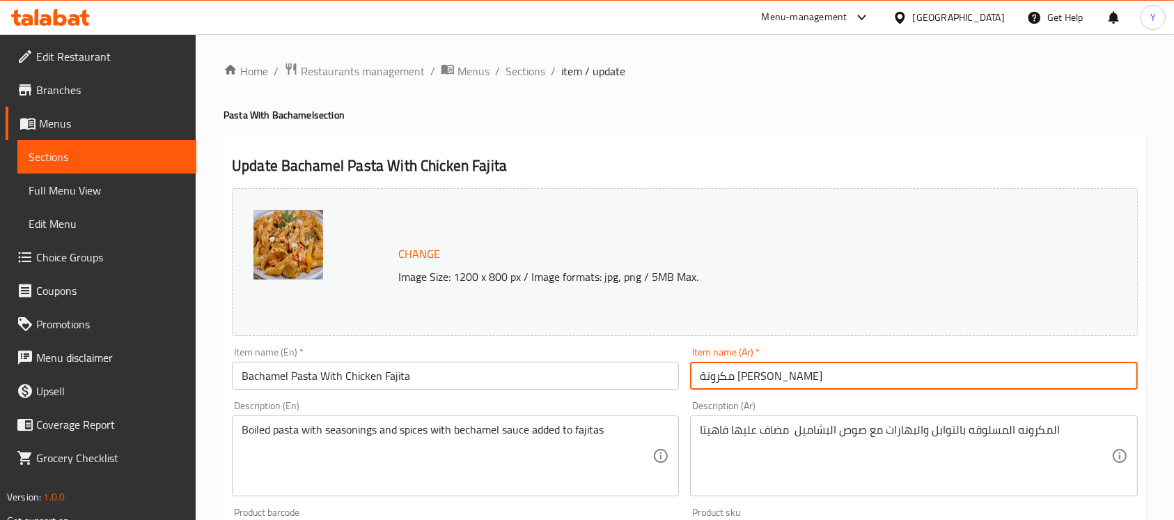
click at [755, 382] on input "مكرونة فاهيتا فراخ بشاميل" at bounding box center [913, 375] width 447 height 28
click at [710, 366] on input "مكرونة فاهيتا فراخ بشاميل" at bounding box center [913, 375] width 447 height 28
click at [789, 377] on input "مكرونة فاهيتا فراخ بشاميل" at bounding box center [913, 375] width 447 height 28
paste input "بشاميل"
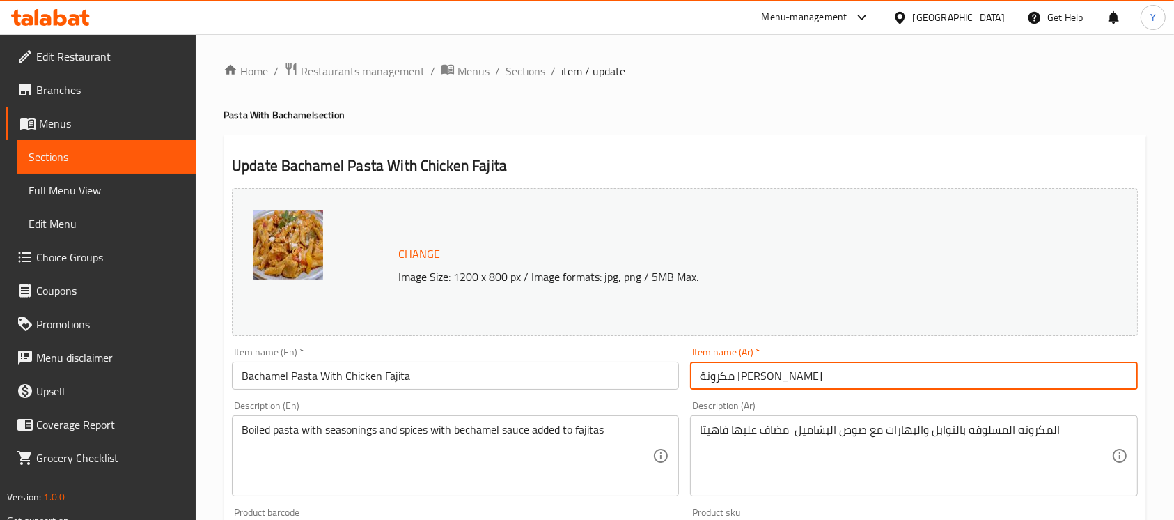
click at [750, 375] on input "مكرونة بشاميل فاهيتا فراخ بشاميل" at bounding box center [913, 375] width 447 height 28
click at [766, 382] on input "مكرونة بشاميل فاهيتا بشاميل" at bounding box center [913, 375] width 447 height 28
paste input "اخ ف"
drag, startPoint x: 735, startPoint y: 376, endPoint x: 592, endPoint y: 351, distance: 145.6
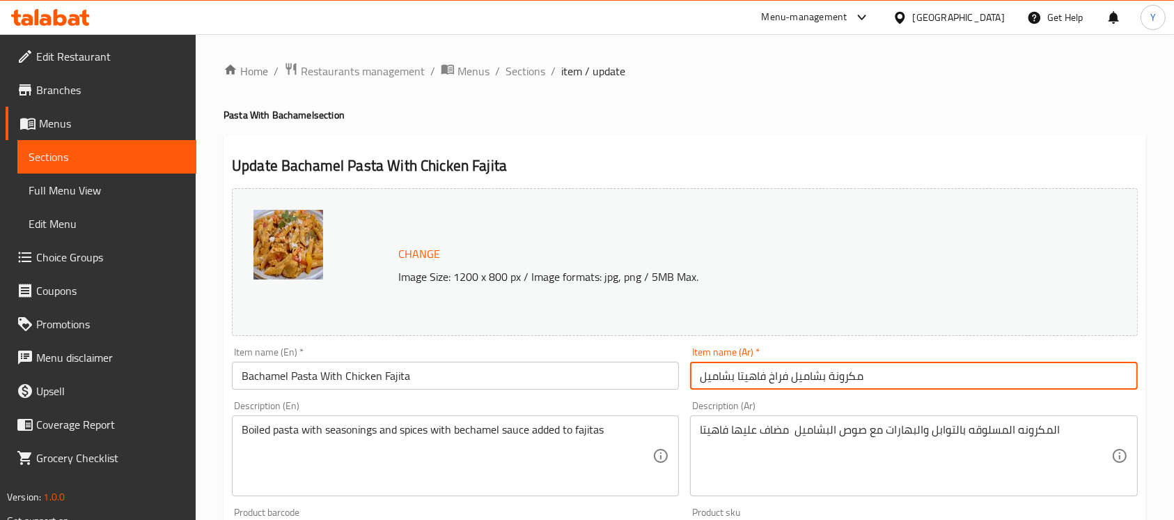
click at [602, 380] on div "Change Image Size: 1200 x 800 px / Image formats: jpg, png / 5MB Max. Item name…" at bounding box center [684, 492] width 917 height 621
click at [751, 378] on input "مكرونة بشاميل فراخ فاهيتا" at bounding box center [913, 375] width 447 height 28
type input "مكرونة بشاميل بفراخ فاهيتا"
click at [575, 380] on input "Bachamel Pasta With Chicken Fajita" at bounding box center [455, 375] width 447 height 28
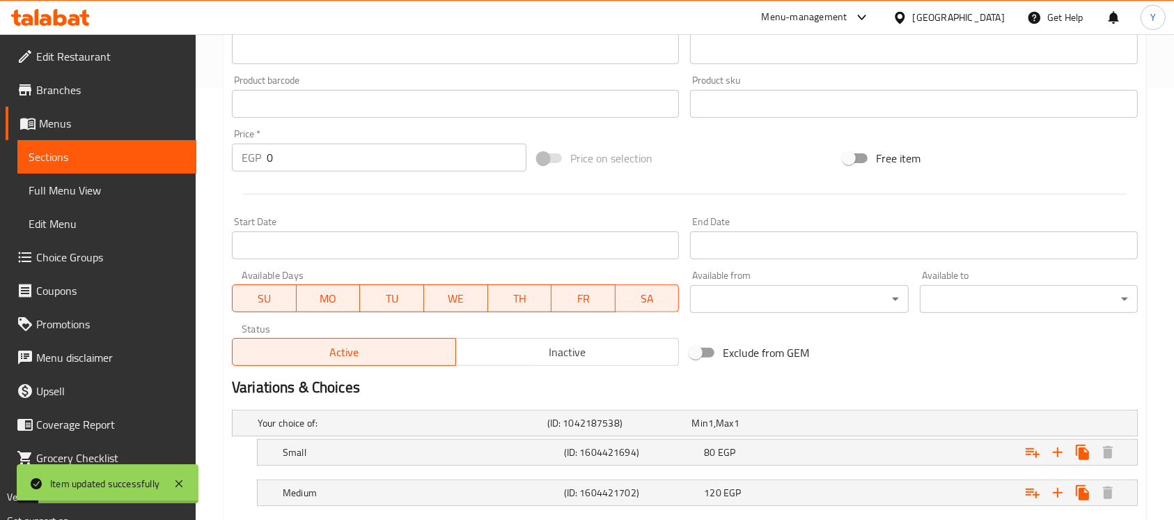
scroll to position [515, 0]
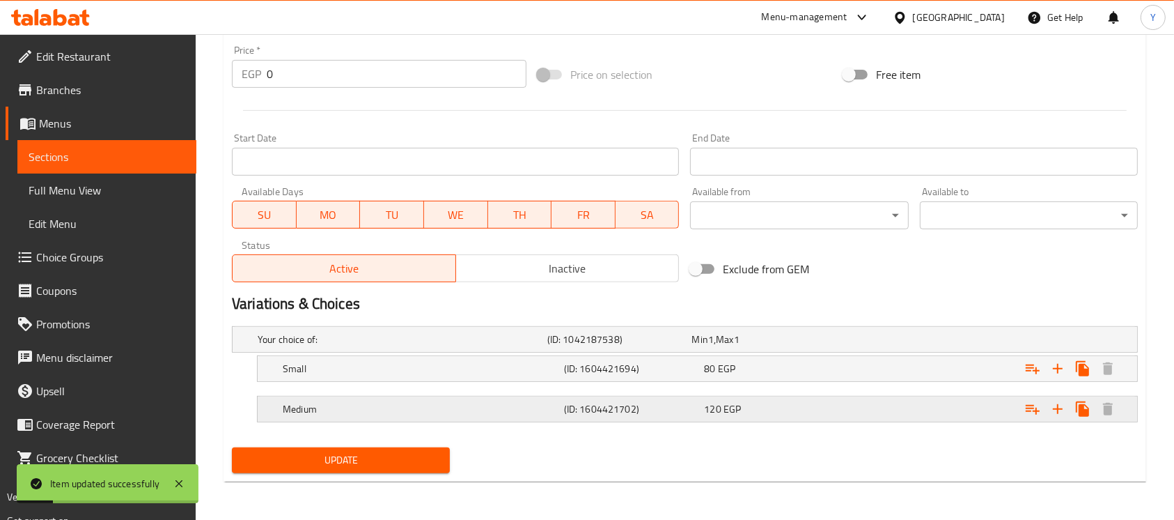
click at [830, 354] on div "Medium (ID: 1604421702) 120 EGP" at bounding box center [689, 339] width 868 height 31
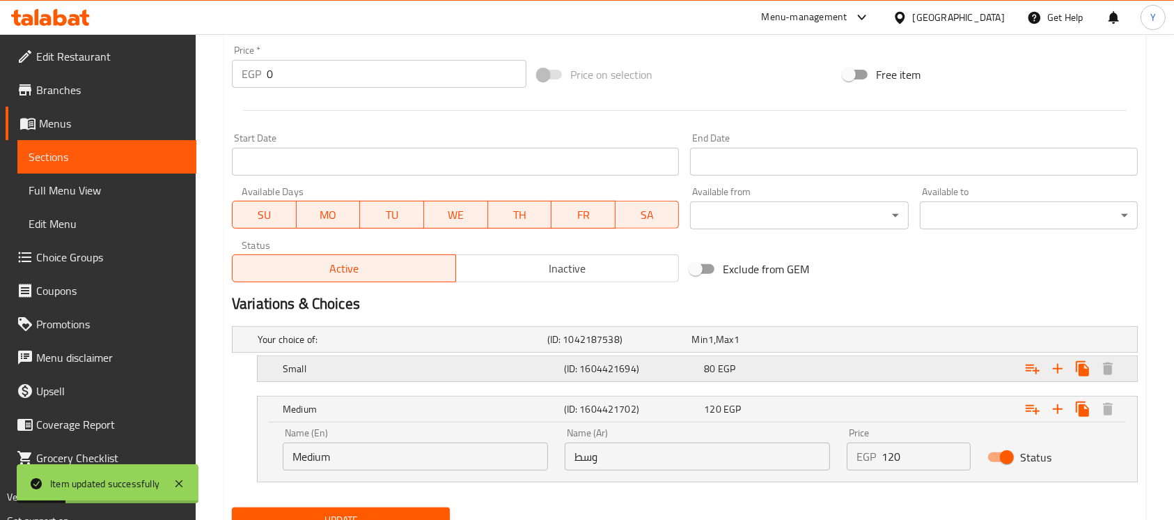
click at [823, 346] on div "80 EGP" at bounding box center [761, 339] width 139 height 14
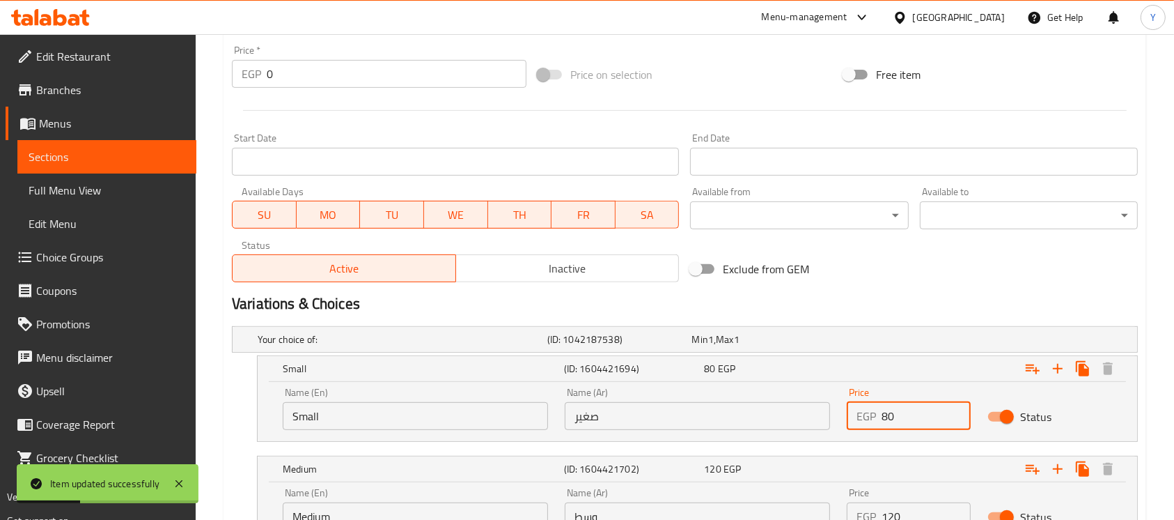
drag, startPoint x: 903, startPoint y: 419, endPoint x: 827, endPoint y: 422, distance: 75.3
click at [827, 422] on div "Name (En) Small Name (En) Name (Ar) صغير Name (Ar) Price EGP 80 Price Status" at bounding box center [697, 408] width 846 height 59
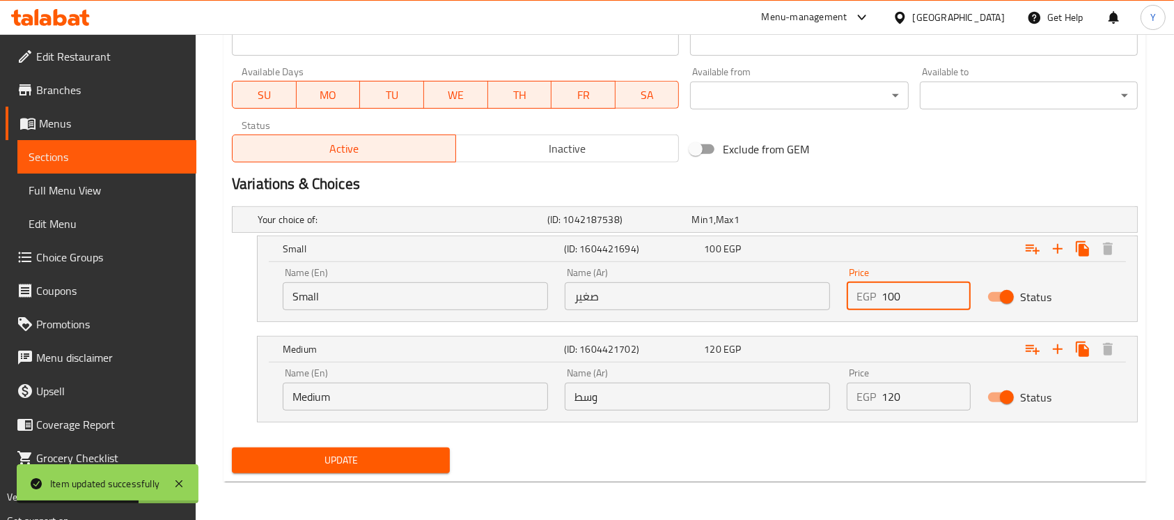
type input "100"
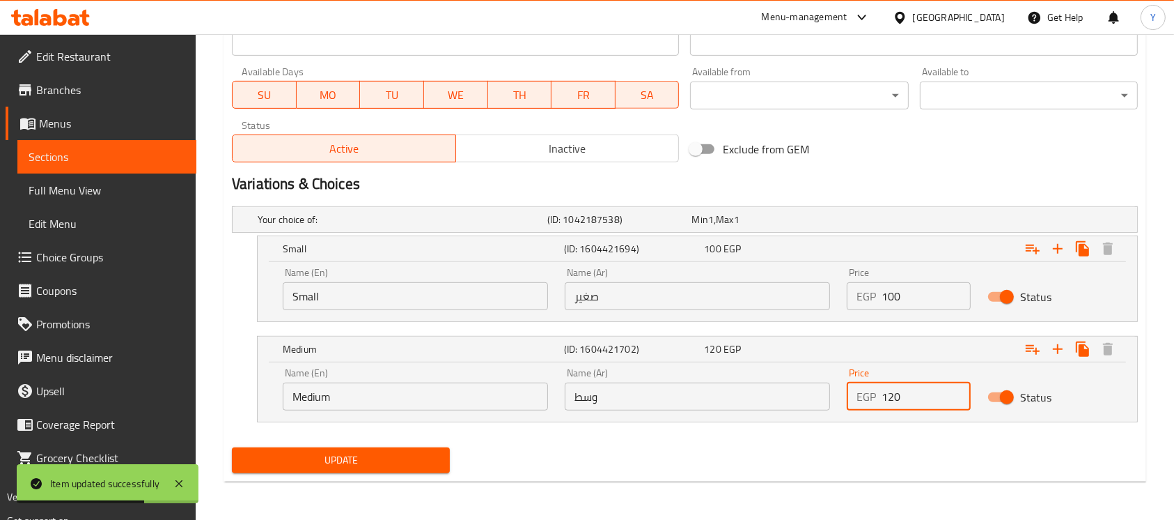
drag, startPoint x: 886, startPoint y: 388, endPoint x: 907, endPoint y: 389, distance: 21.6
click at [907, 389] on input "120" at bounding box center [926, 396] width 89 height 28
type input "145"
drag, startPoint x: 844, startPoint y: 442, endPoint x: 830, endPoint y: 444, distance: 14.2
click at [842, 442] on div "Update" at bounding box center [684, 460] width 917 height 37
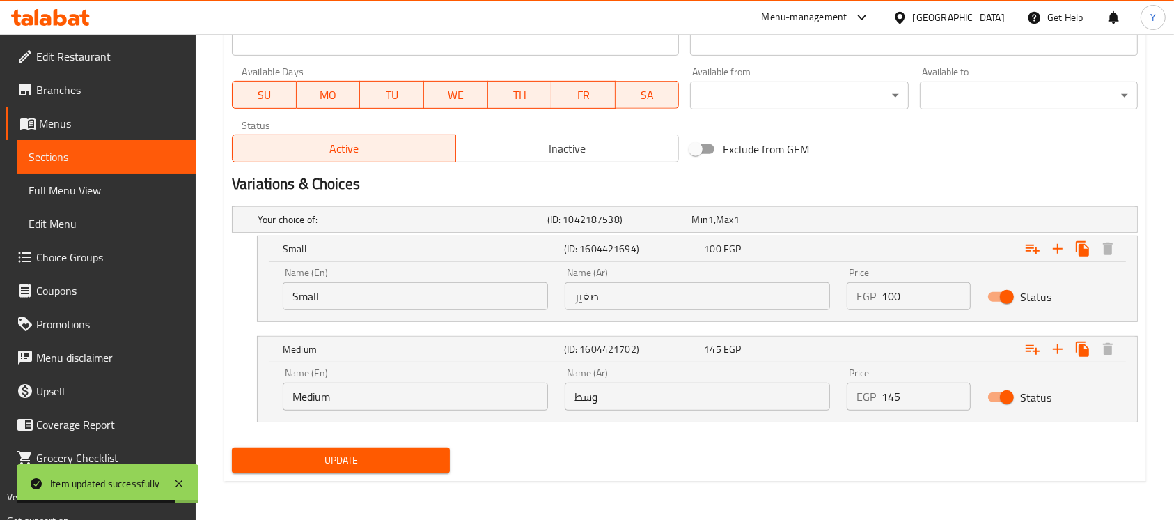
click at [396, 467] on span "Update" at bounding box center [341, 459] width 196 height 17
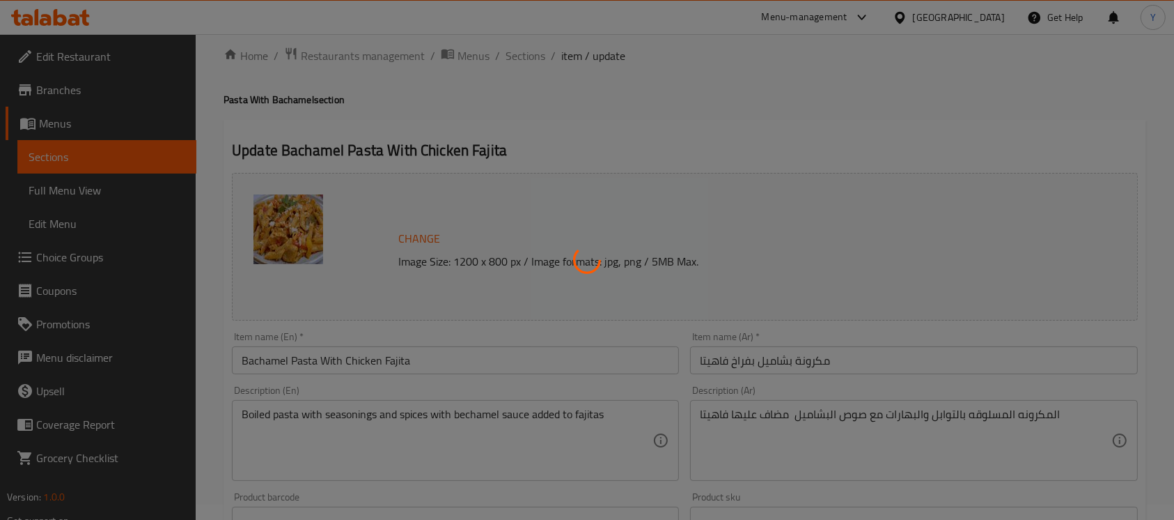
scroll to position [0, 0]
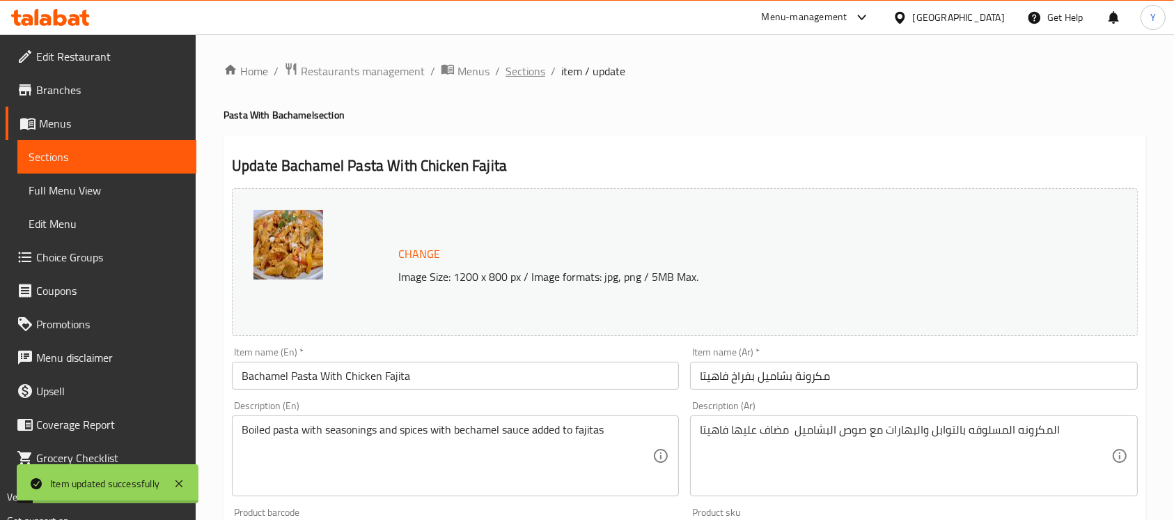
click at [506, 79] on span "Sections" at bounding box center [526, 71] width 40 height 17
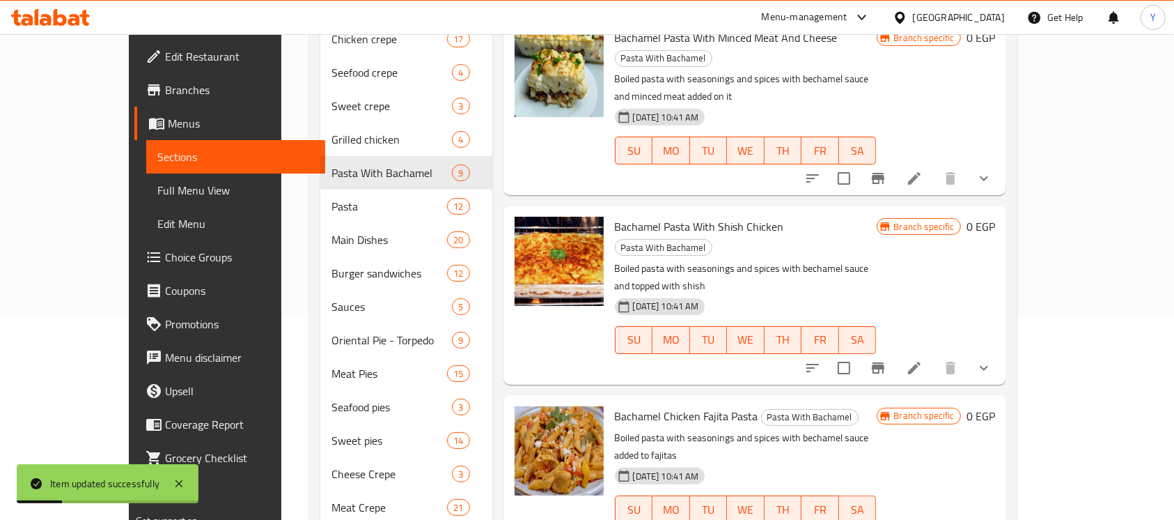
scroll to position [312, 0]
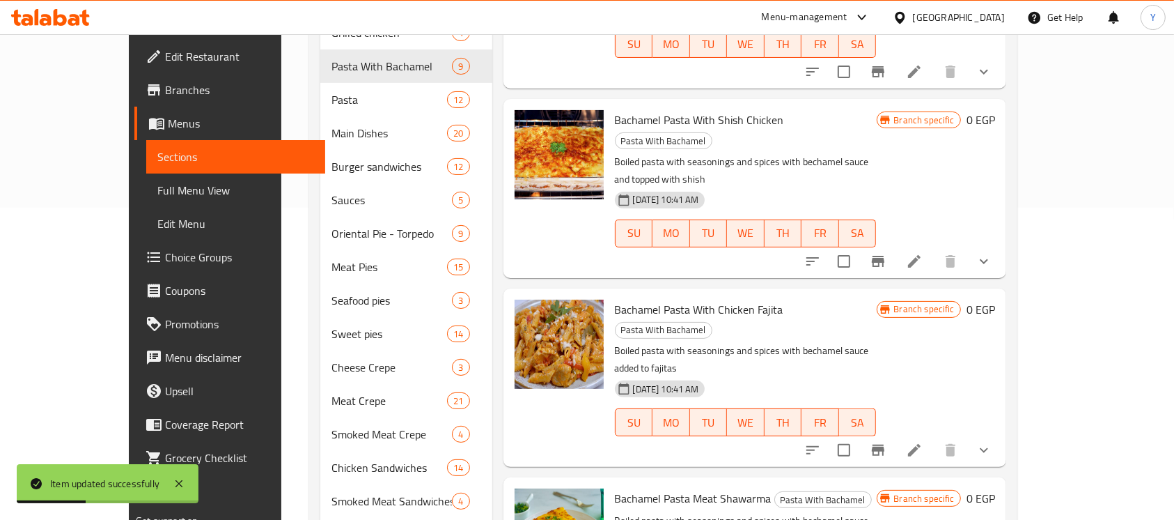
click at [1001, 433] on button "show more" at bounding box center [983, 449] width 33 height 33
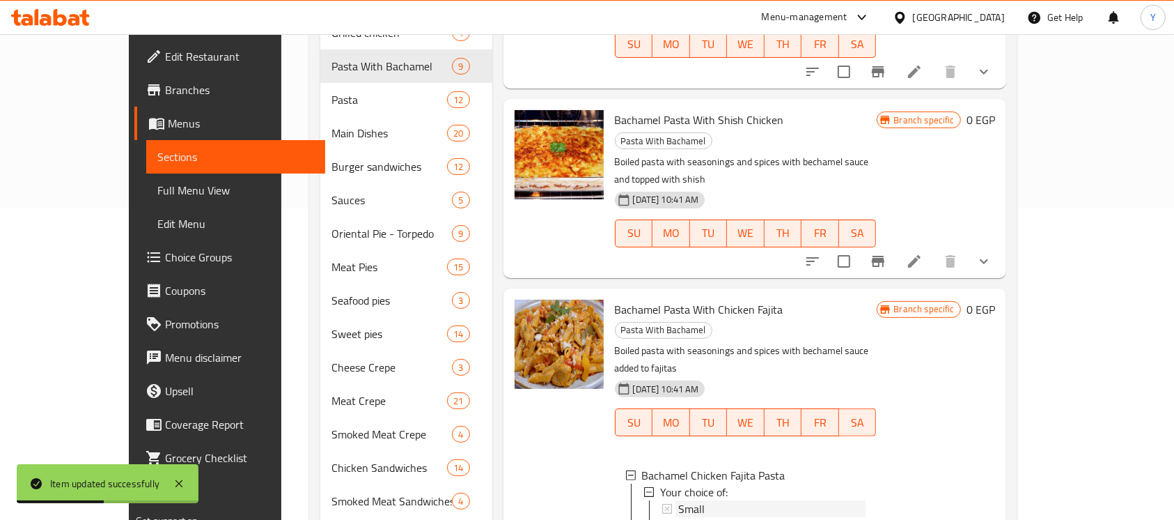
click at [801, 500] on div "Small" at bounding box center [771, 508] width 187 height 17
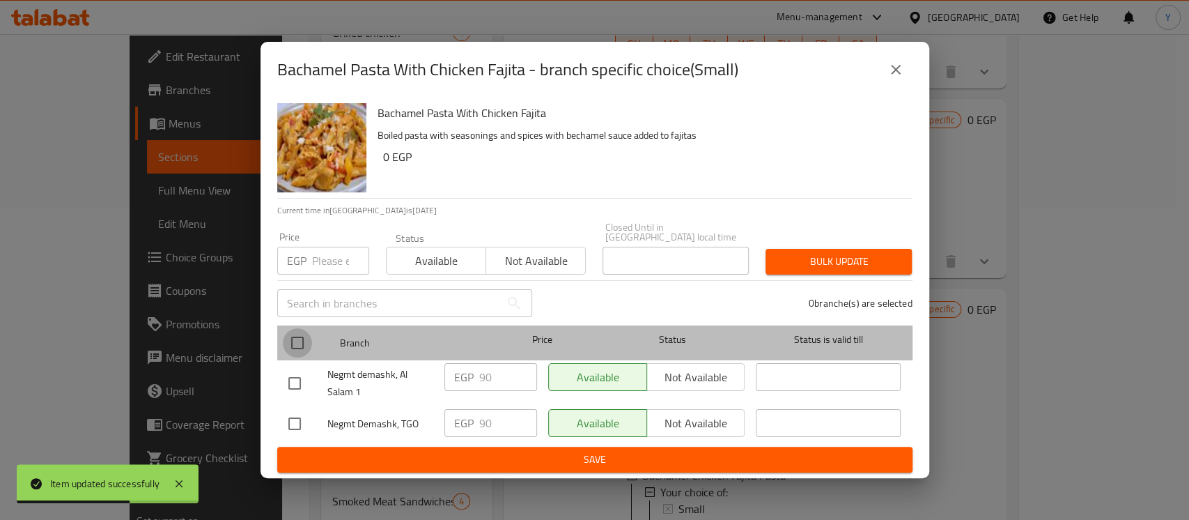
click at [288, 337] on input "checkbox" at bounding box center [297, 342] width 29 height 29
checkbox input "true"
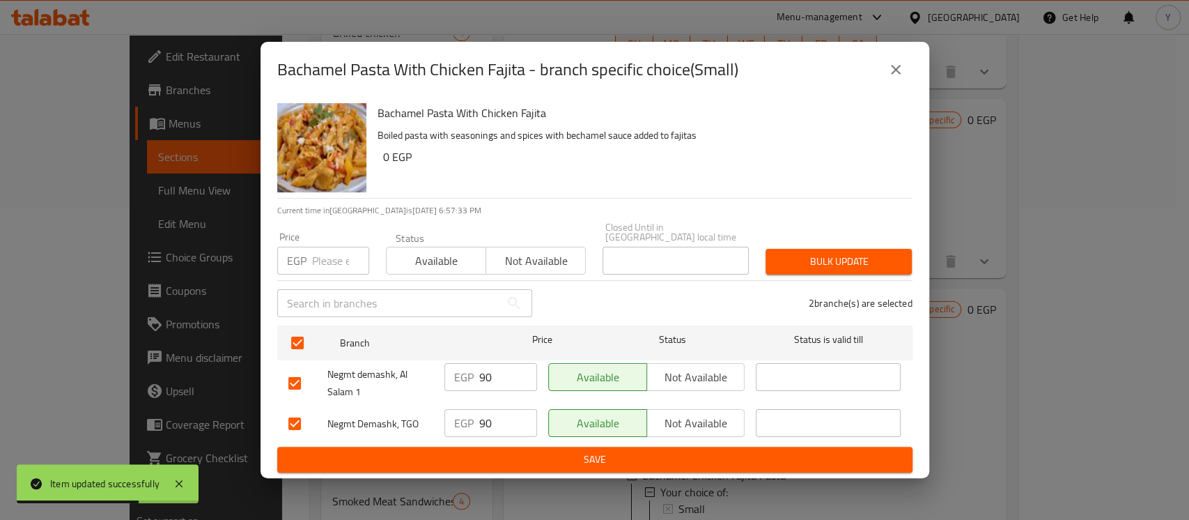
drag, startPoint x: 321, startPoint y: 253, endPoint x: 412, endPoint y: 304, distance: 104.4
click at [322, 253] on input "number" at bounding box center [340, 261] width 57 height 28
type input "100"
click at [859, 263] on span "Bulk update" at bounding box center [839, 261] width 124 height 17
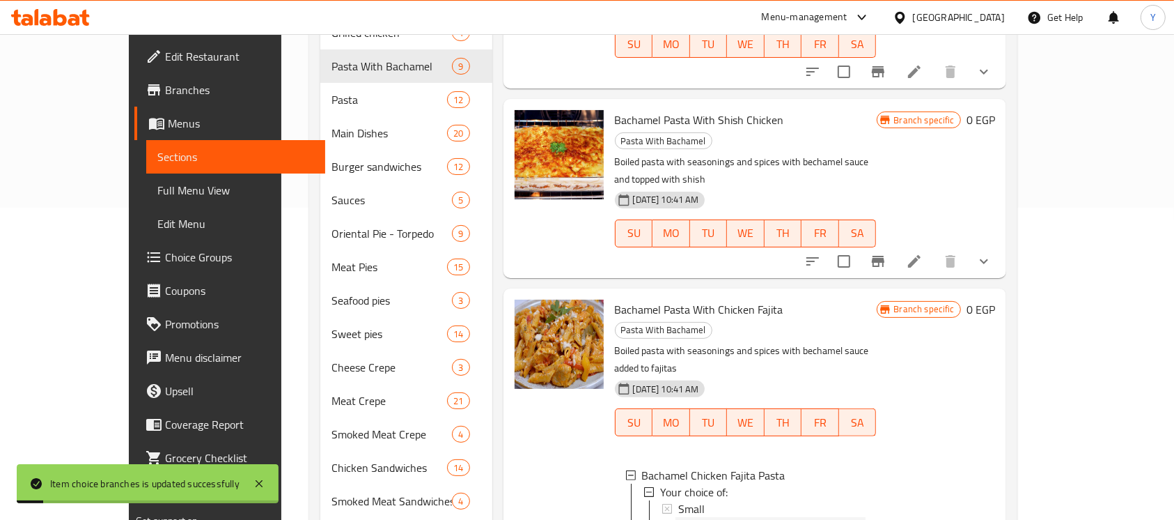
click at [733, 517] on div "Medium" at bounding box center [771, 525] width 187 height 17
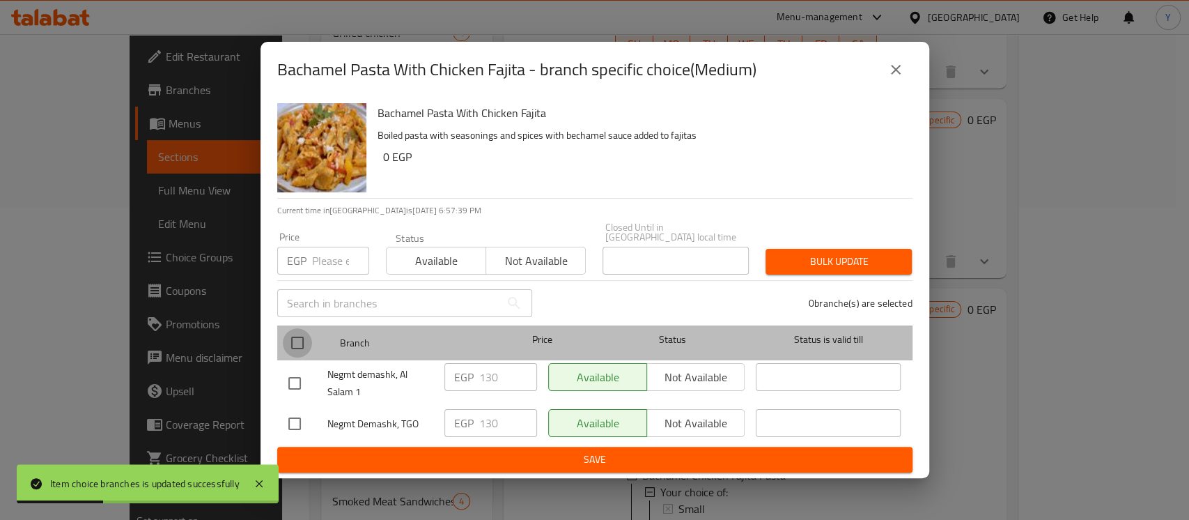
click at [291, 339] on input "checkbox" at bounding box center [297, 342] width 29 height 29
checkbox input "true"
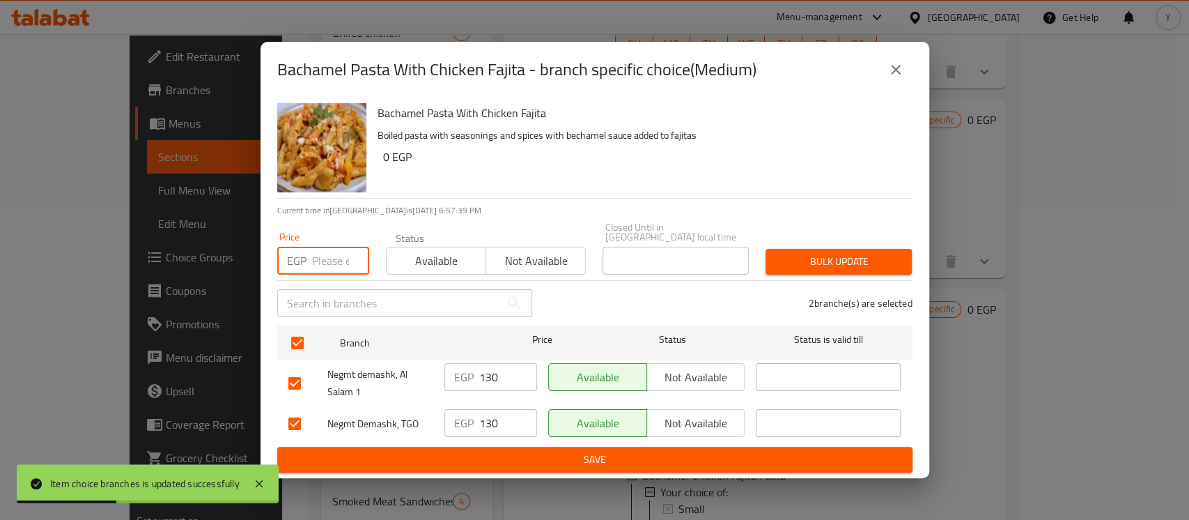
drag, startPoint x: 321, startPoint y: 263, endPoint x: 335, endPoint y: 277, distance: 19.7
click at [321, 263] on input "number" at bounding box center [340, 261] width 57 height 28
type input "145"
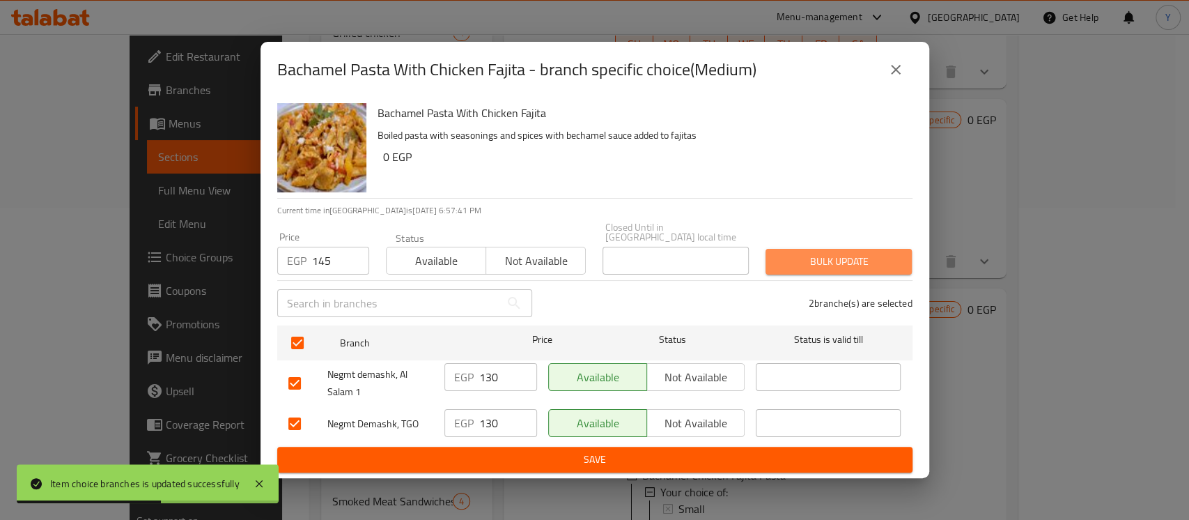
click at [854, 257] on span "Bulk update" at bounding box center [839, 261] width 124 height 17
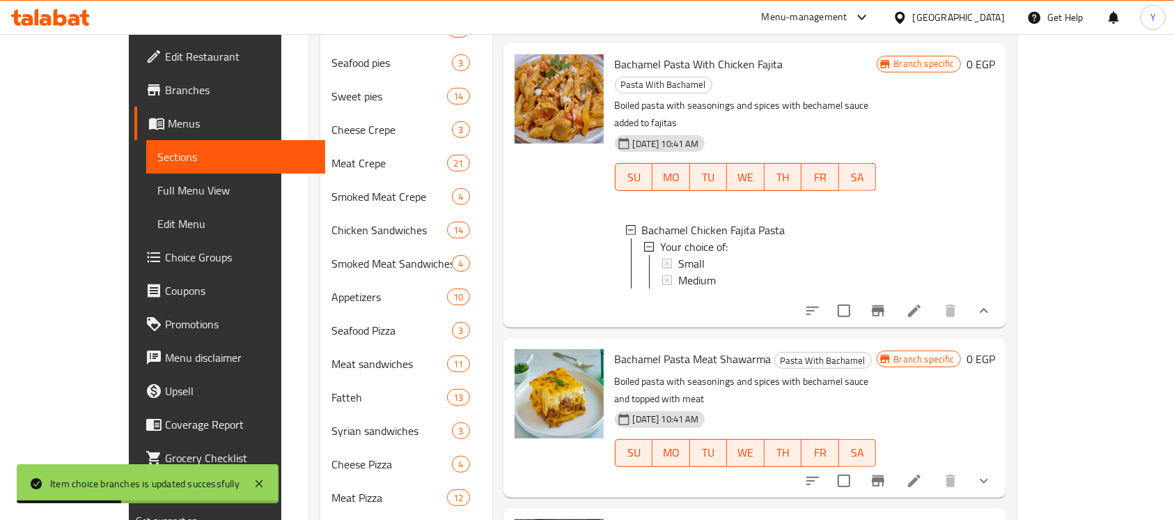
scroll to position [8, 0]
click at [934, 467] on li at bounding box center [914, 479] width 39 height 25
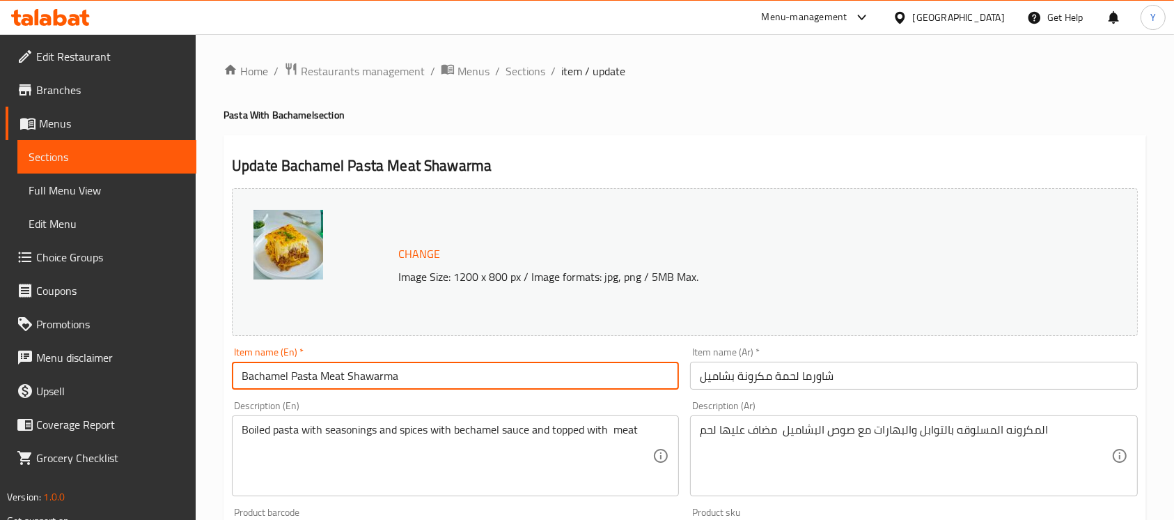
click at [321, 377] on input "Bachamel Pasta Meat Shawarma" at bounding box center [455, 375] width 447 height 28
type input "Bachamel Pasta With Meat Shawarma"
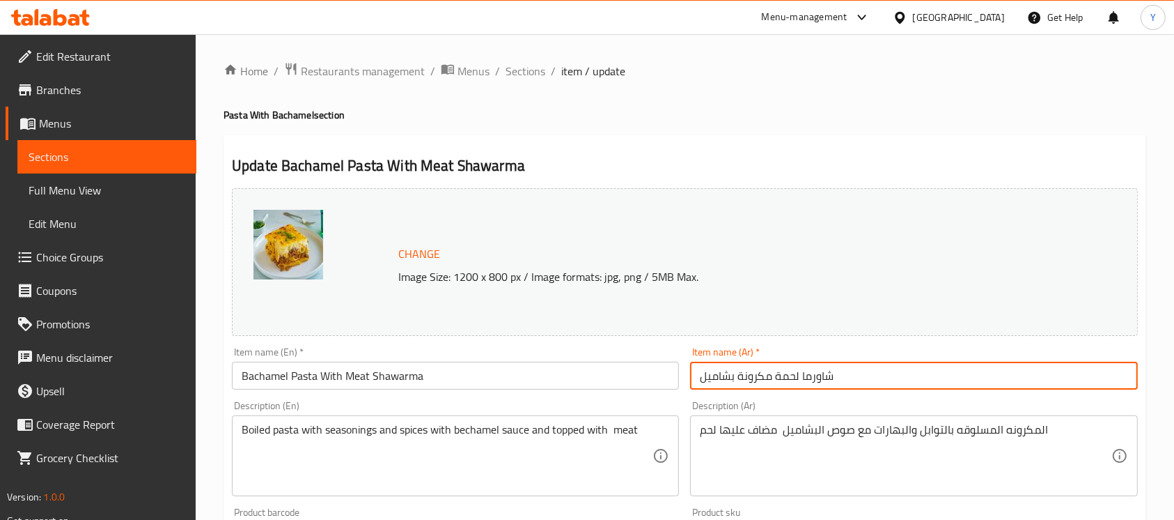
drag, startPoint x: 772, startPoint y: 379, endPoint x: 646, endPoint y: 382, distance: 125.4
click at [646, 382] on div "Change Image Size: 1200 x 800 px / Image formats: jpg, png / 5MB Max. Item name…" at bounding box center [684, 492] width 917 height 621
paste input "مكرونة بشاميل"
type input "مكرونة بشاميل بشاورما لحمة"
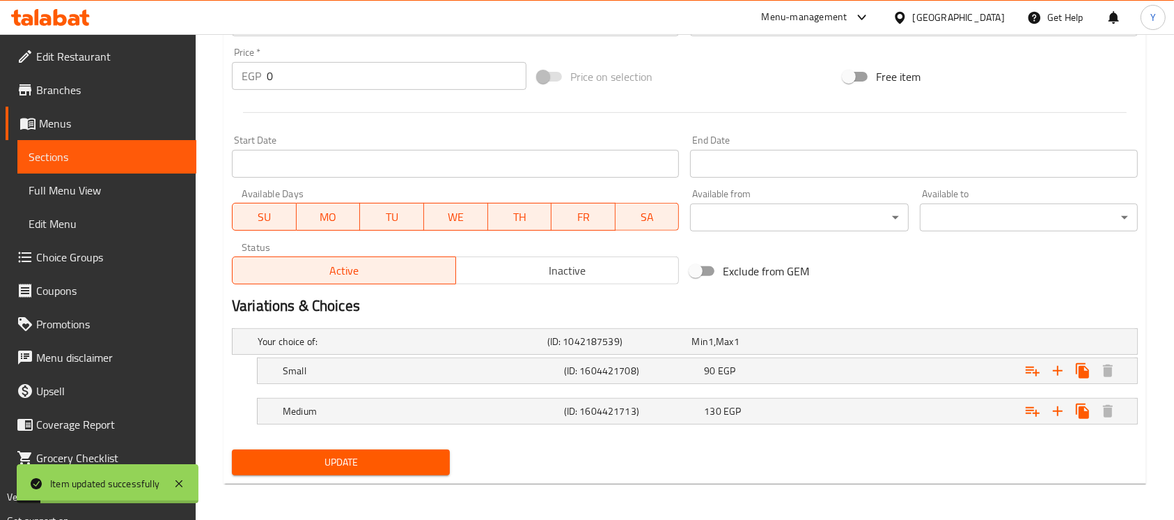
scroll to position [515, 0]
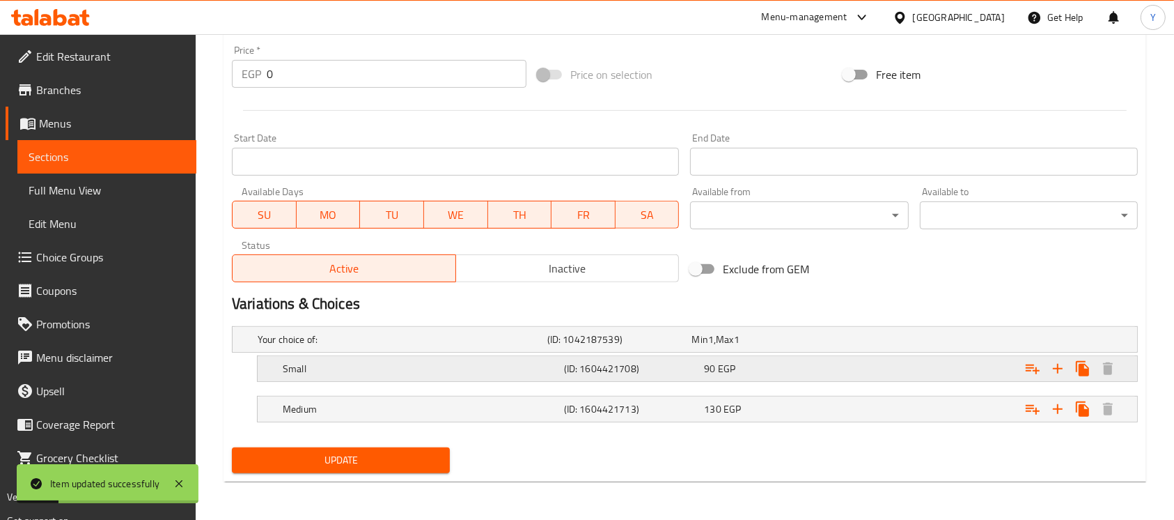
click at [806, 346] on div "90 EGP" at bounding box center [761, 339] width 139 height 14
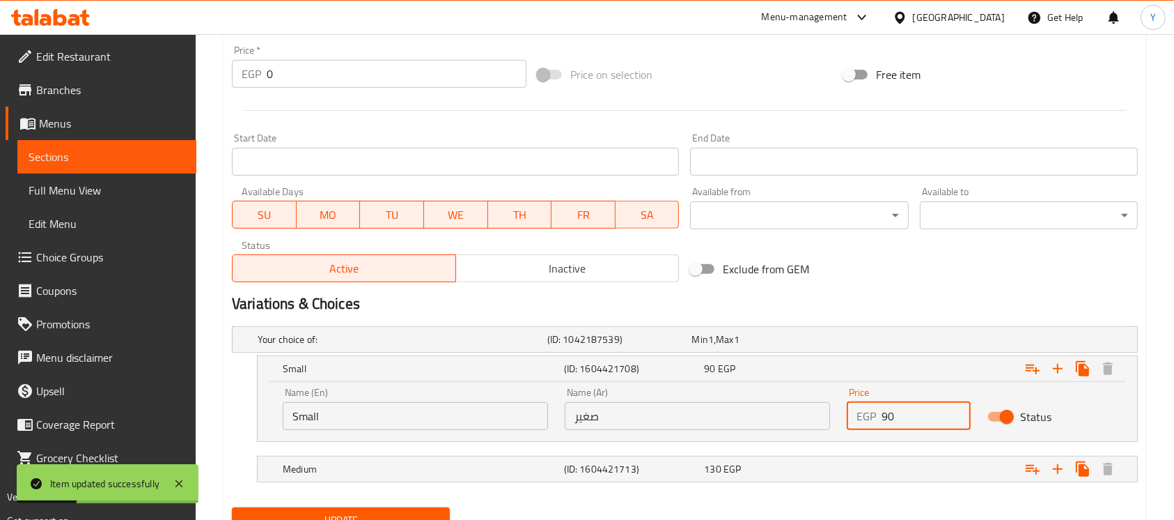
drag, startPoint x: 853, startPoint y: 432, endPoint x: 733, endPoint y: 434, distance: 119.8
click at [733, 434] on div "Name (En) Small Name (En) Name (Ar) صغير Name (Ar) Price EGP 90 Price Status" at bounding box center [697, 408] width 846 height 59
type input "115"
drag, startPoint x: 765, startPoint y: 469, endPoint x: 1090, endPoint y: 414, distance: 329.9
click at [765, 346] on div "130 EGP" at bounding box center [761, 339] width 139 height 14
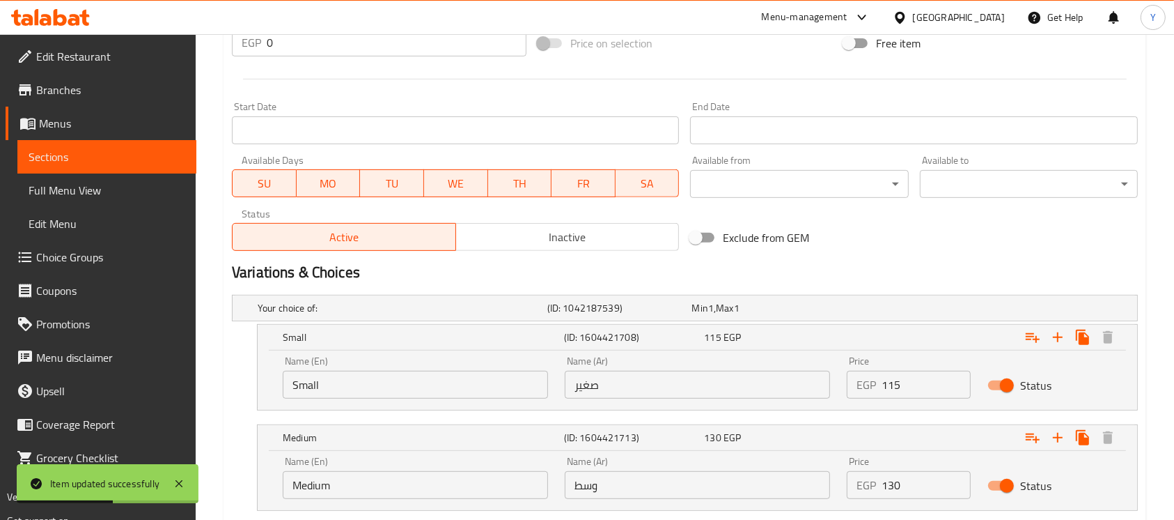
scroll to position [635, 0]
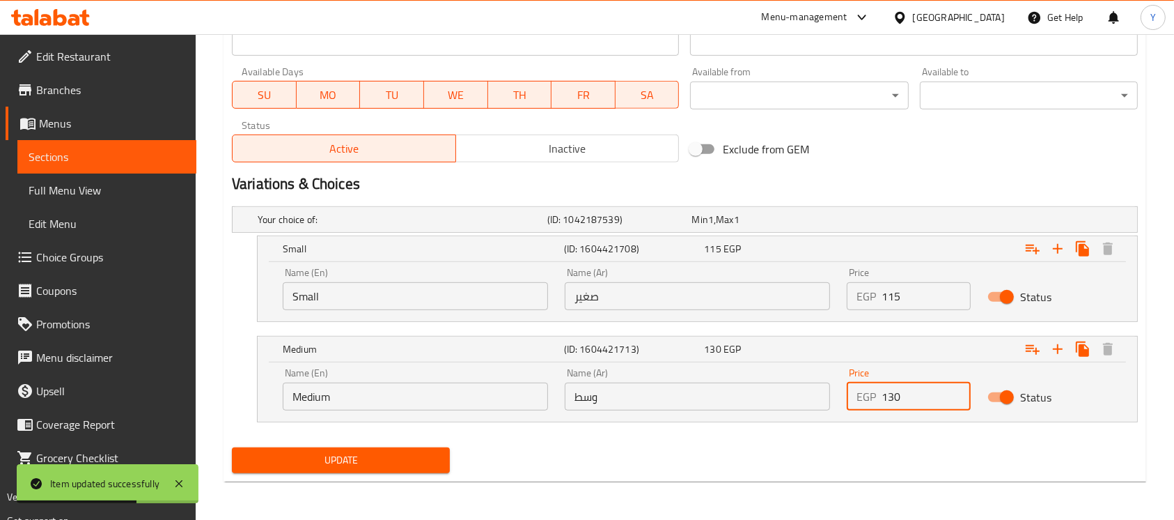
click at [889, 398] on input "130" at bounding box center [926, 396] width 89 height 28
type input "160"
click at [871, 443] on div "Update" at bounding box center [684, 460] width 917 height 37
click at [384, 457] on span "Update" at bounding box center [341, 459] width 196 height 17
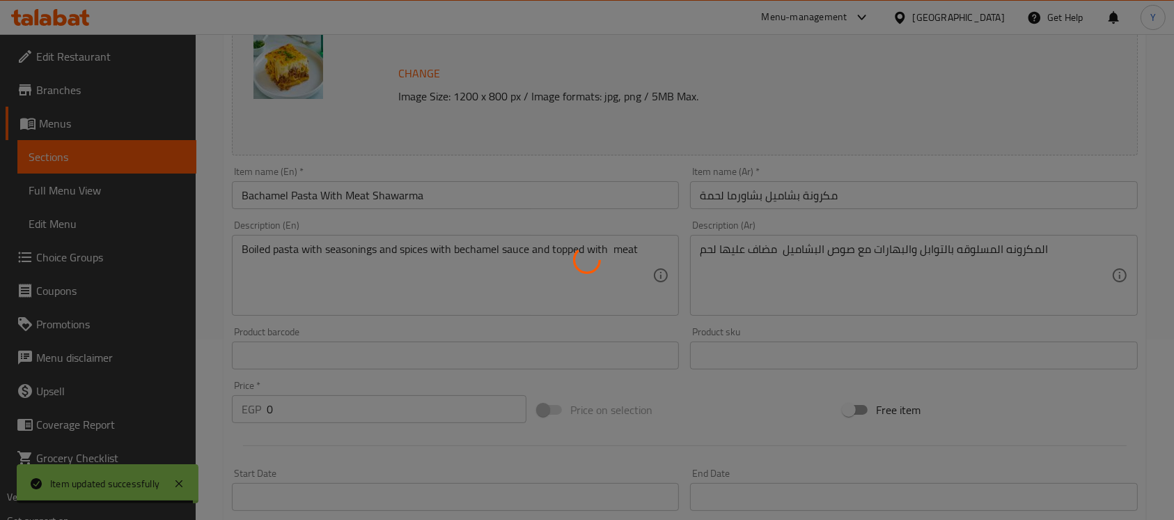
scroll to position [0, 0]
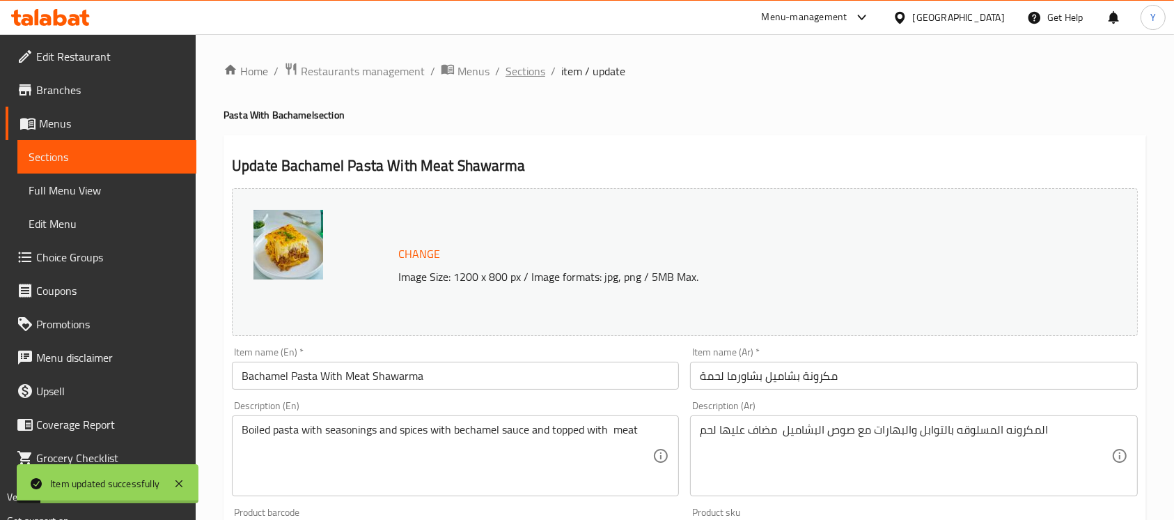
click at [527, 74] on span "Sections" at bounding box center [526, 71] width 40 height 17
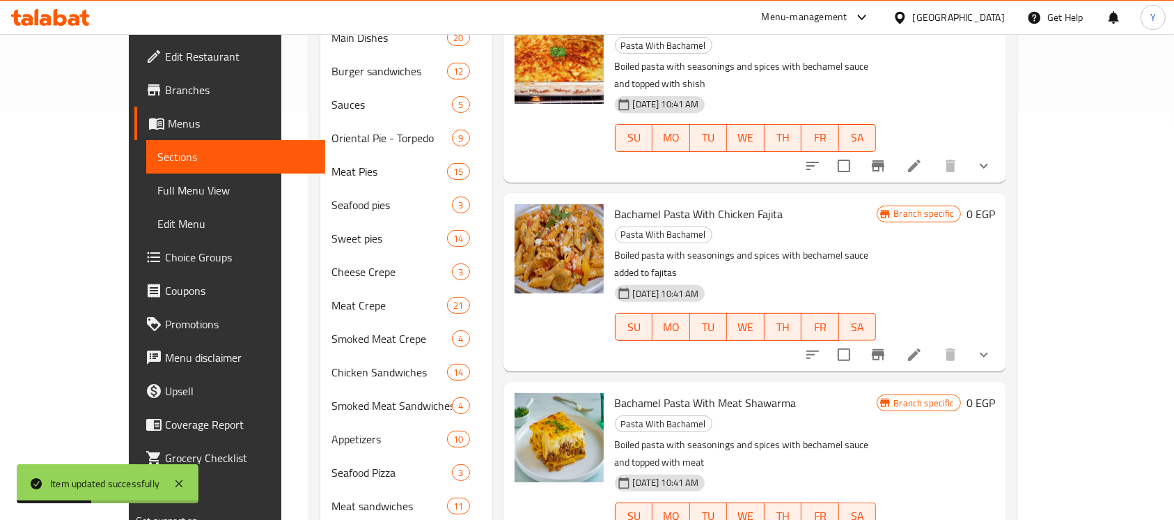
scroll to position [410, 0]
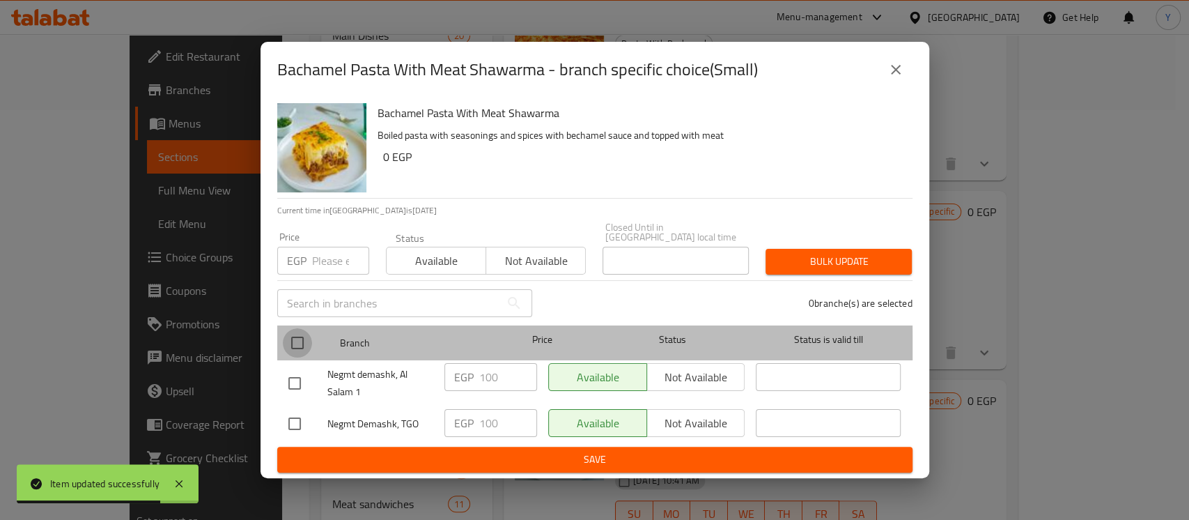
click at [306, 345] on input "checkbox" at bounding box center [297, 342] width 29 height 29
checkbox input "true"
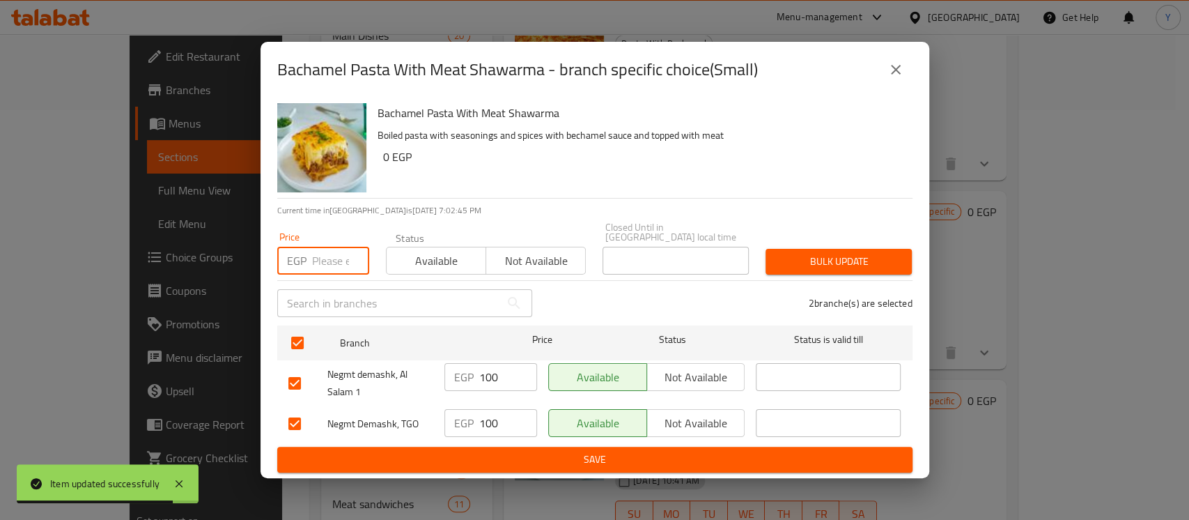
click at [313, 266] on input "number" at bounding box center [340, 261] width 57 height 28
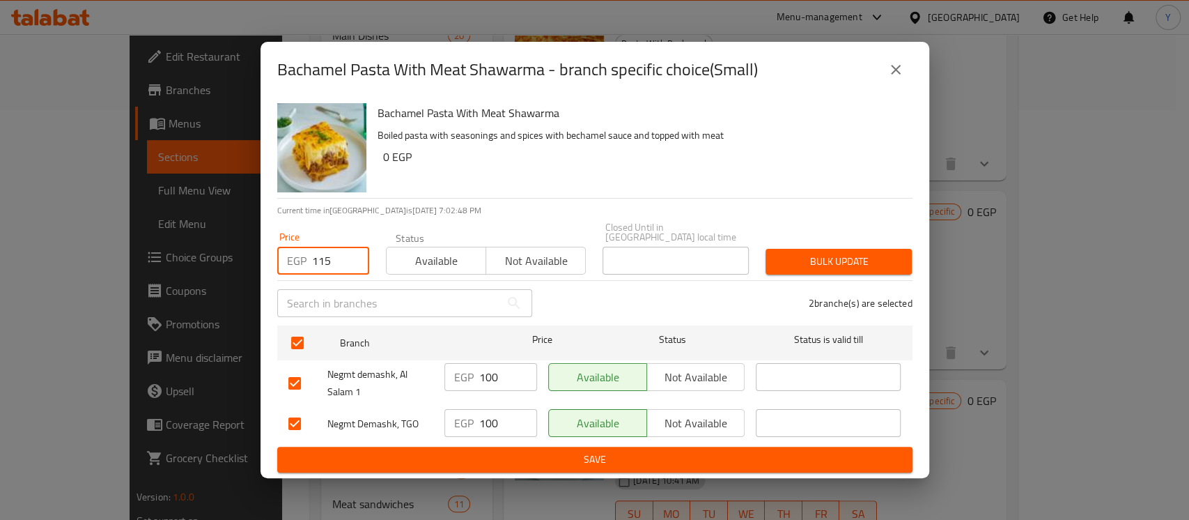
type input "115"
click at [802, 253] on span "Bulk update" at bounding box center [839, 261] width 124 height 17
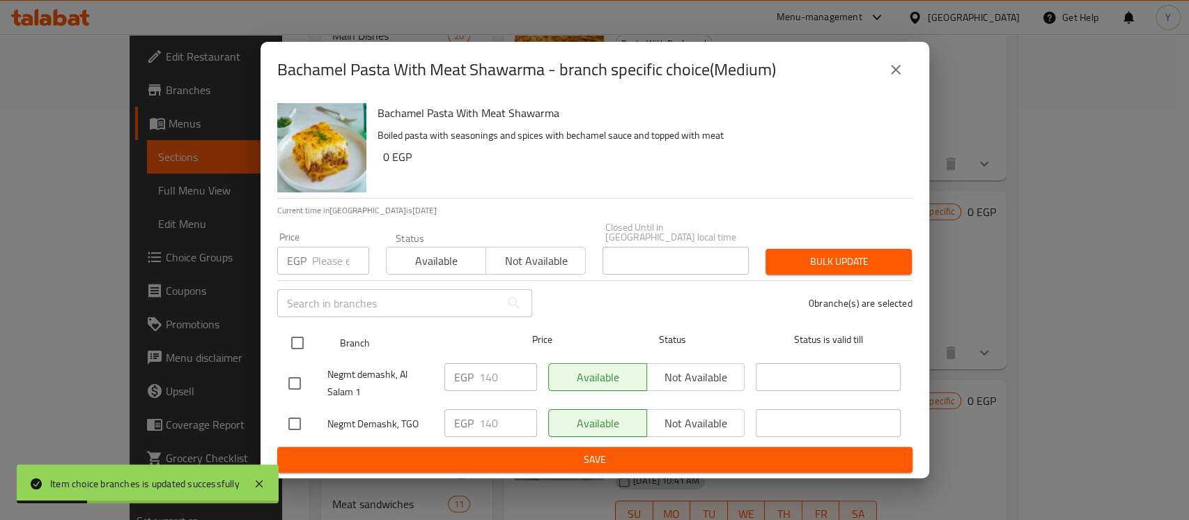
click at [303, 333] on input "checkbox" at bounding box center [297, 342] width 29 height 29
checkbox input "true"
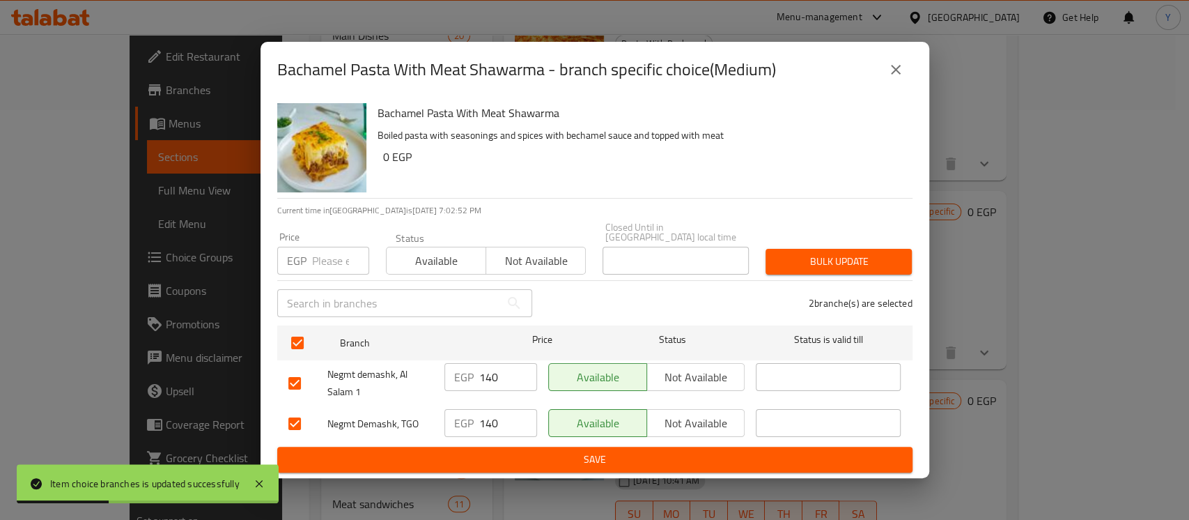
click at [326, 259] on input "number" at bounding box center [340, 261] width 57 height 28
type input "160"
click at [850, 268] on button "Bulk update" at bounding box center [838, 262] width 146 height 26
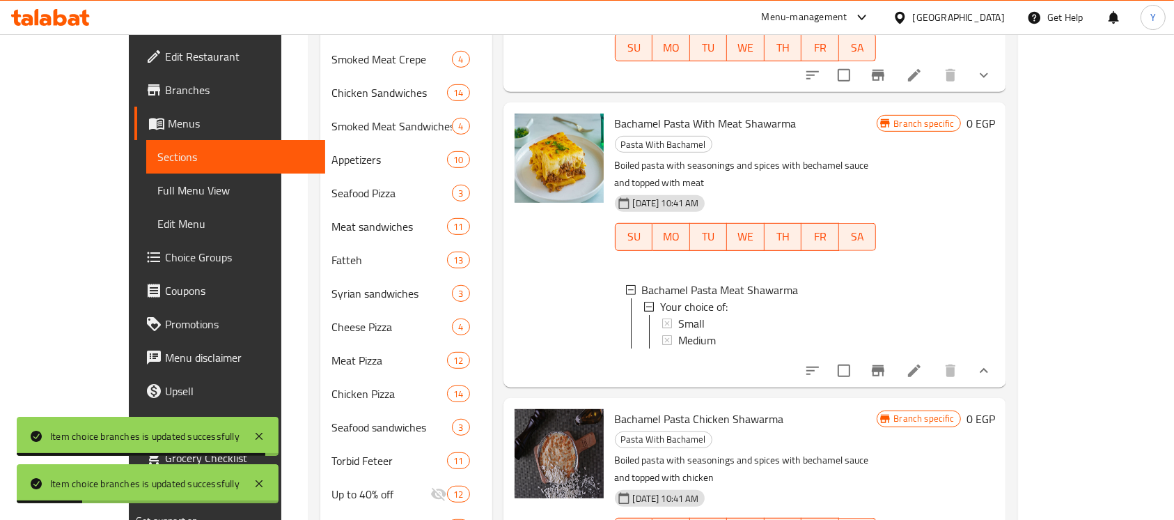
scroll to position [702, 0]
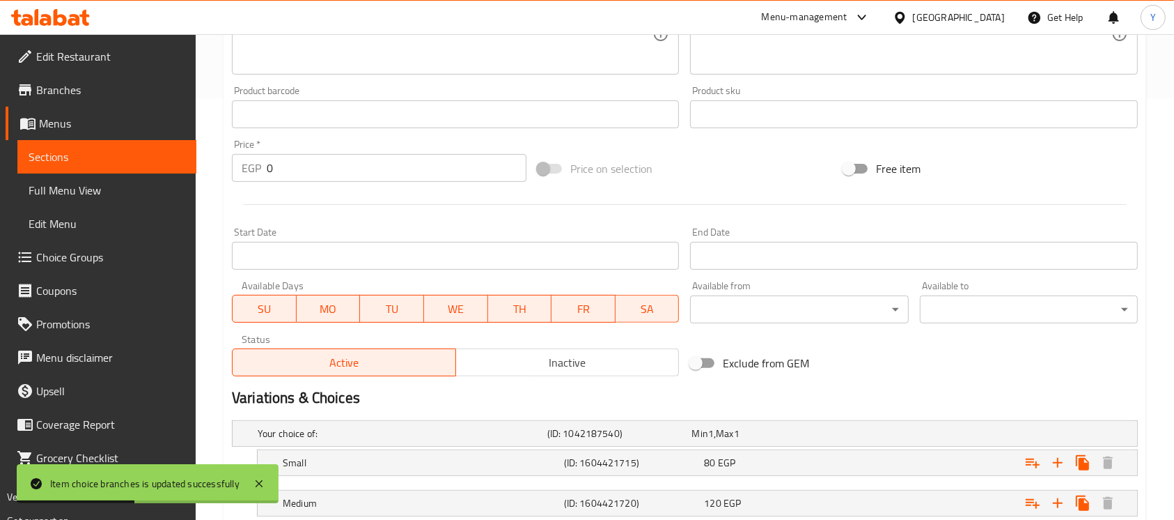
scroll to position [515, 0]
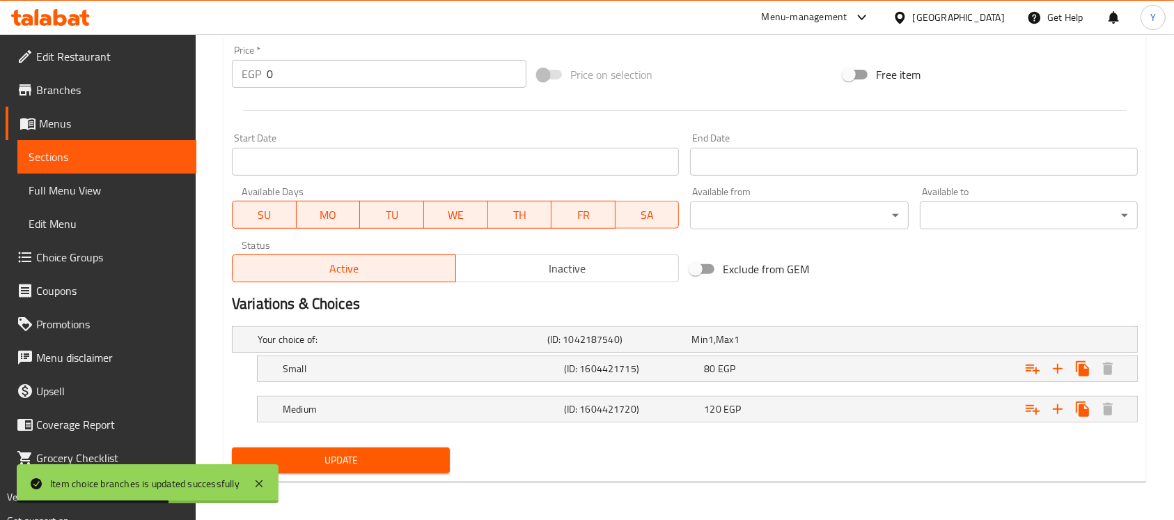
click at [862, 389] on nav at bounding box center [685, 389] width 906 height 11
click at [855, 342] on div "Expand" at bounding box center [979, 339] width 290 height 6
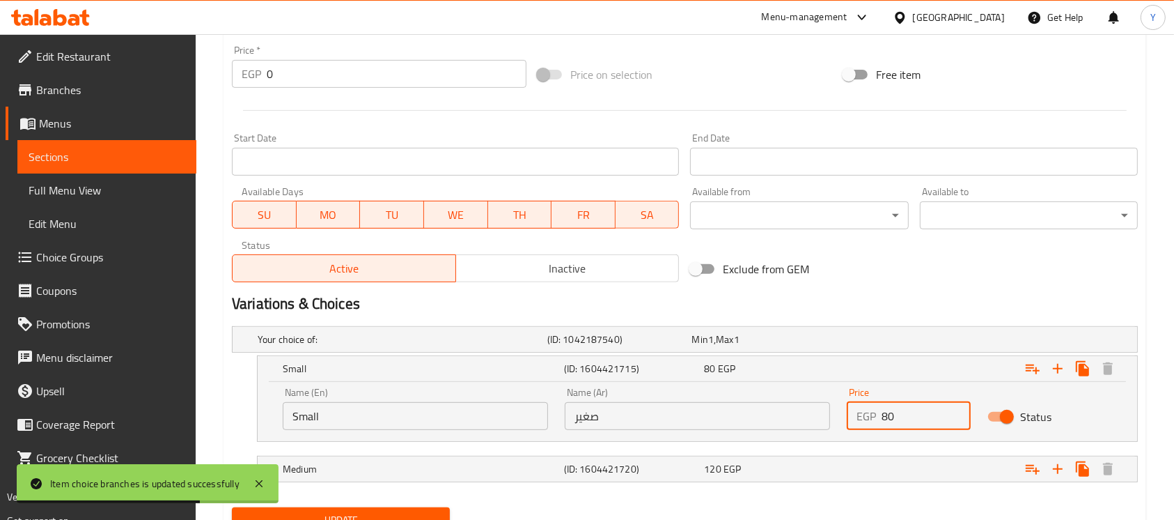
drag, startPoint x: 910, startPoint y: 421, endPoint x: 801, endPoint y: 419, distance: 108.7
click at [801, 419] on div "Name (En) Small Name (En) Name (Ar) صغير Name (Ar) Price EGP 80 Price Status" at bounding box center [697, 408] width 846 height 59
type input "110"
click at [831, 346] on div "120 EGP" at bounding box center [761, 339] width 139 height 14
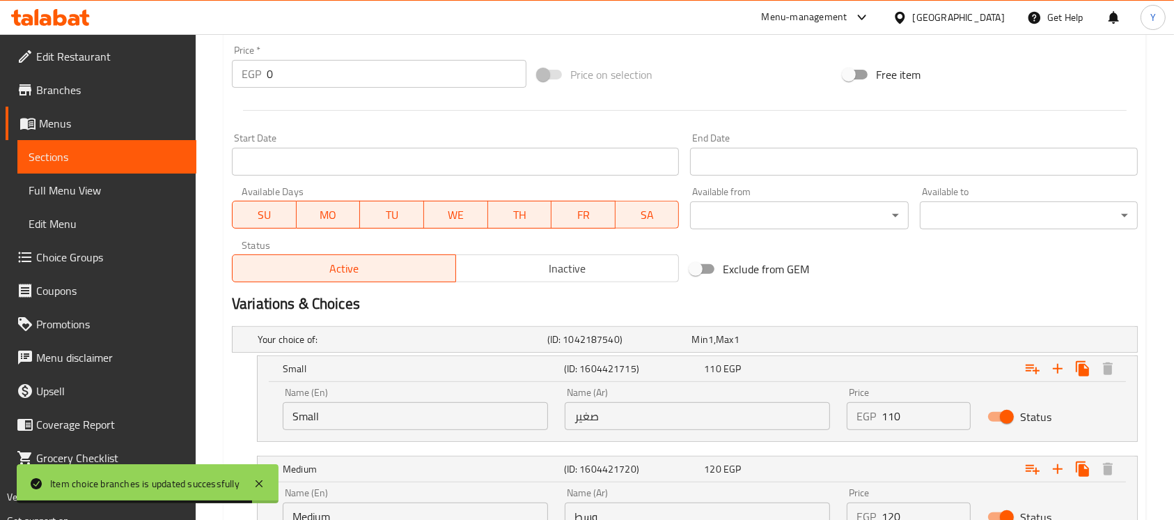
scroll to position [635, 0]
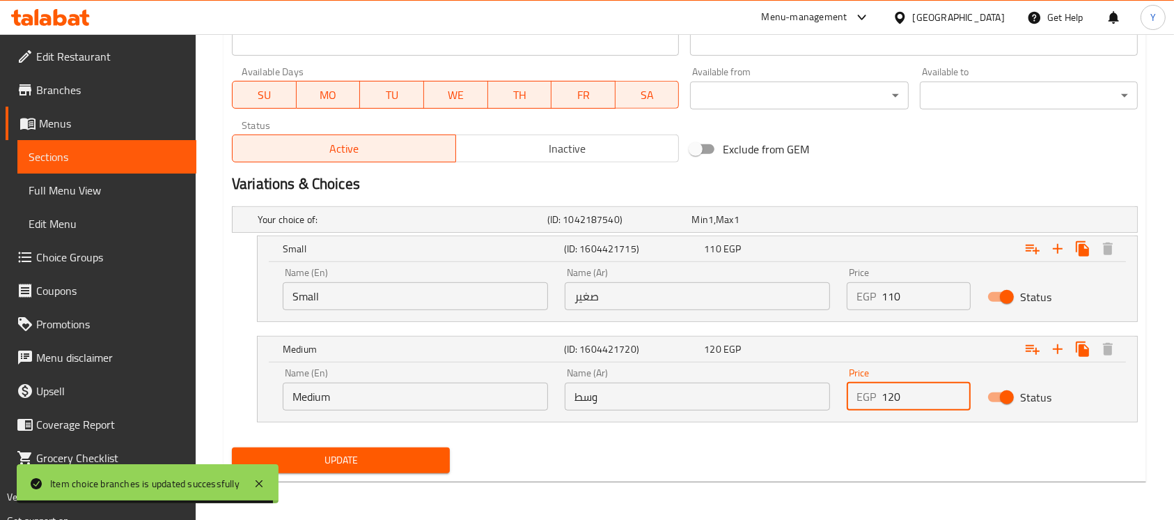
drag, startPoint x: 859, startPoint y: 408, endPoint x: 698, endPoint y: 408, distance: 161.6
click at [698, 408] on div "Name (En) Medium Name (En) Name (Ar) وسط Name (Ar) Price EGP 120 Price Status" at bounding box center [697, 388] width 846 height 59
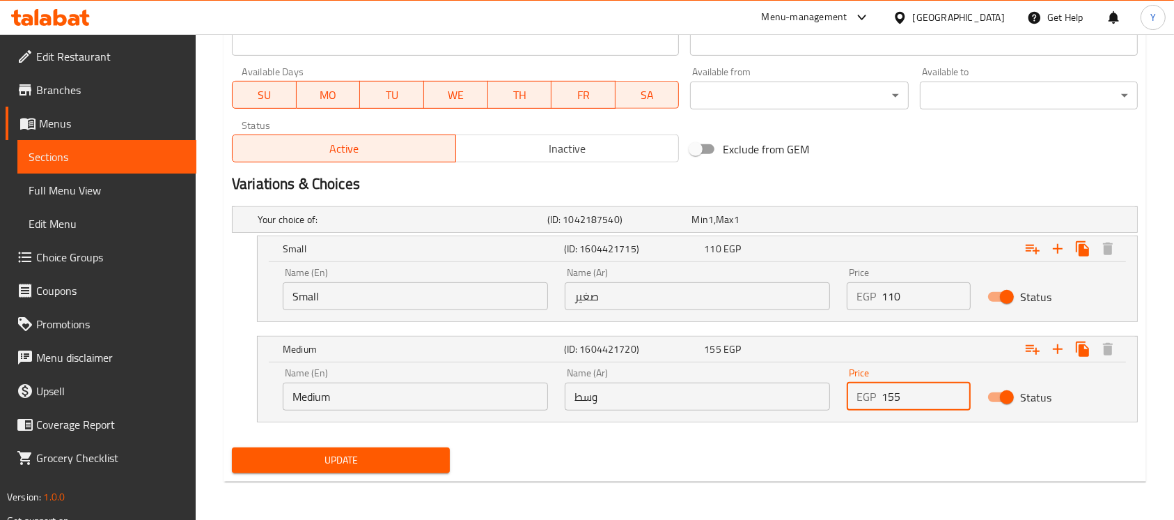
type input "155"
click at [699, 437] on div "Your choice of: (ID: 1042187540) Min 1 , Max 1 Name (En) Your choice of: Name (…" at bounding box center [684, 321] width 917 height 241
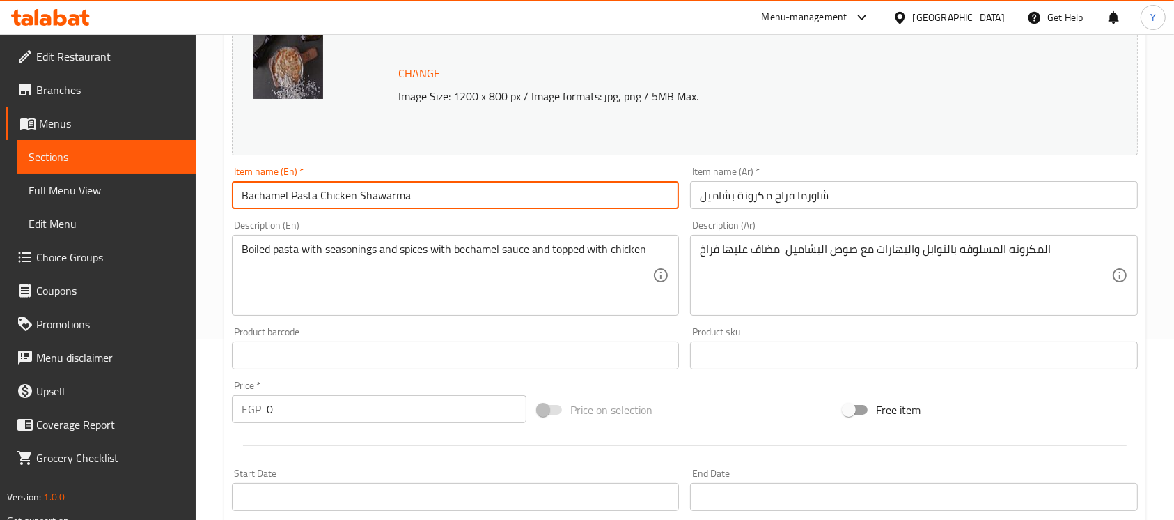
click at [318, 198] on input "Bachamel Pasta Chicken Shawarma" at bounding box center [455, 195] width 447 height 28
click at [323, 192] on input "Bachamel PastaWith Chicken Shawarma" at bounding box center [455, 195] width 447 height 28
click at [318, 194] on input "Bachamel PastaWith Chicken Shawarma" at bounding box center [455, 195] width 447 height 28
type input "Bachamel Pasta With Chicken Shawarma"
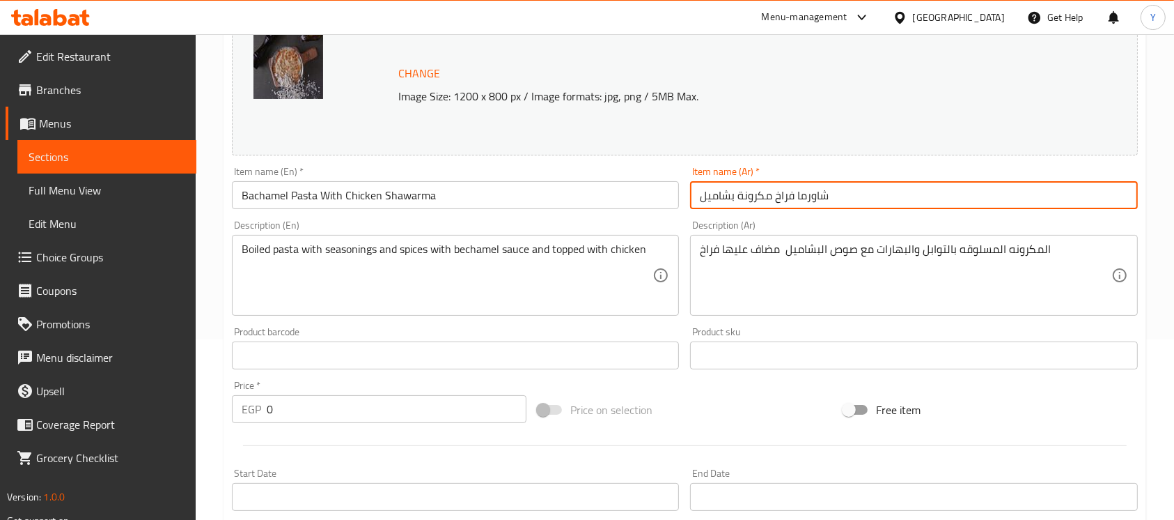
drag, startPoint x: 774, startPoint y: 206, endPoint x: 871, endPoint y: 205, distance: 96.1
click at [871, 205] on input "شاورما فراخ مكرونة بشاميل" at bounding box center [913, 195] width 447 height 28
click at [840, 200] on input "مكرونة بشاميل" at bounding box center [913, 195] width 447 height 28
paste input "شاورما فراخ"
type input "مكرونة بشاميل بشاورما فراخ"
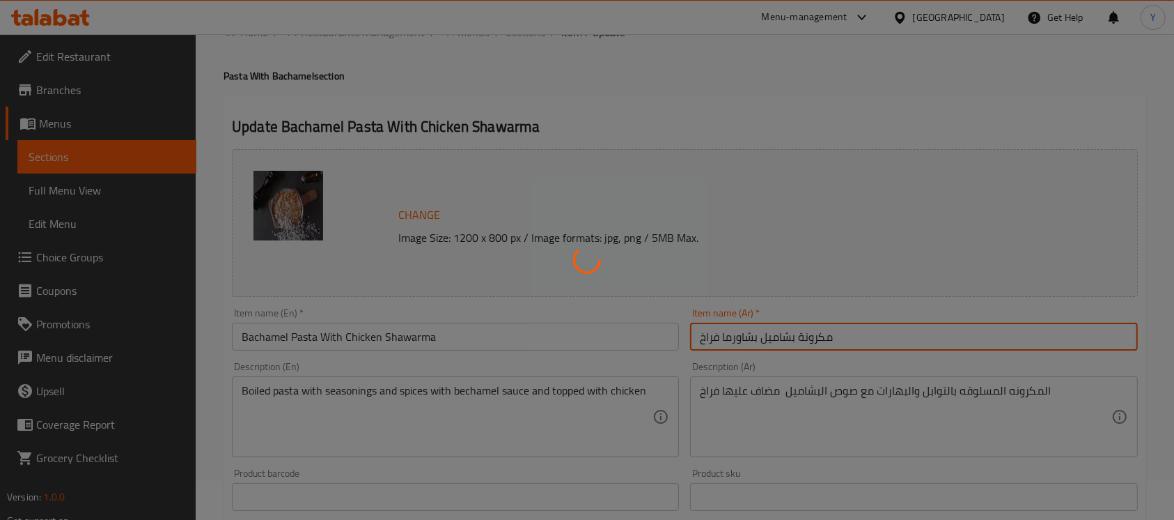
scroll to position [0, 0]
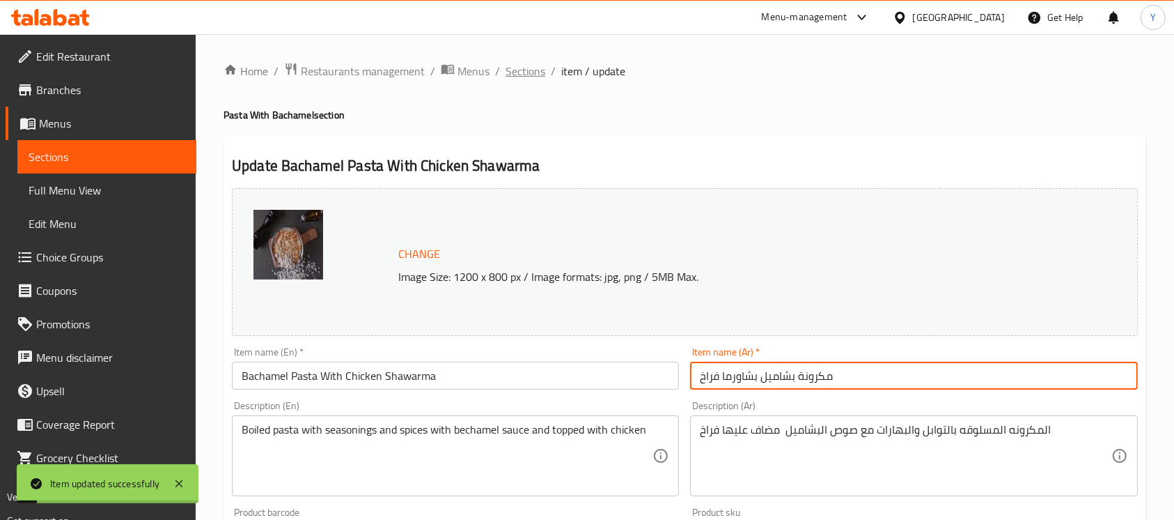
click at [536, 77] on span "Sections" at bounding box center [526, 71] width 40 height 17
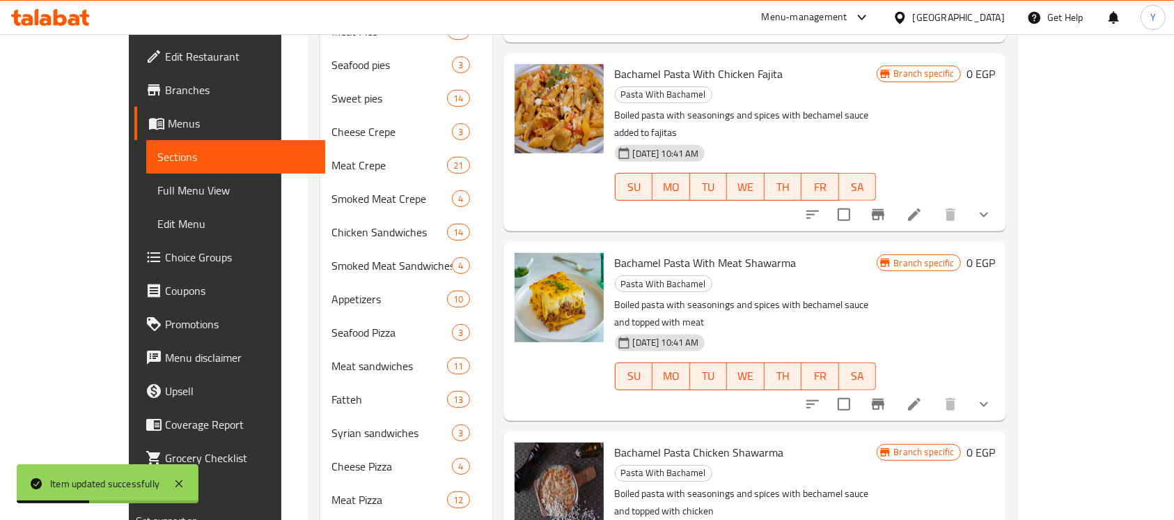
scroll to position [591, 0]
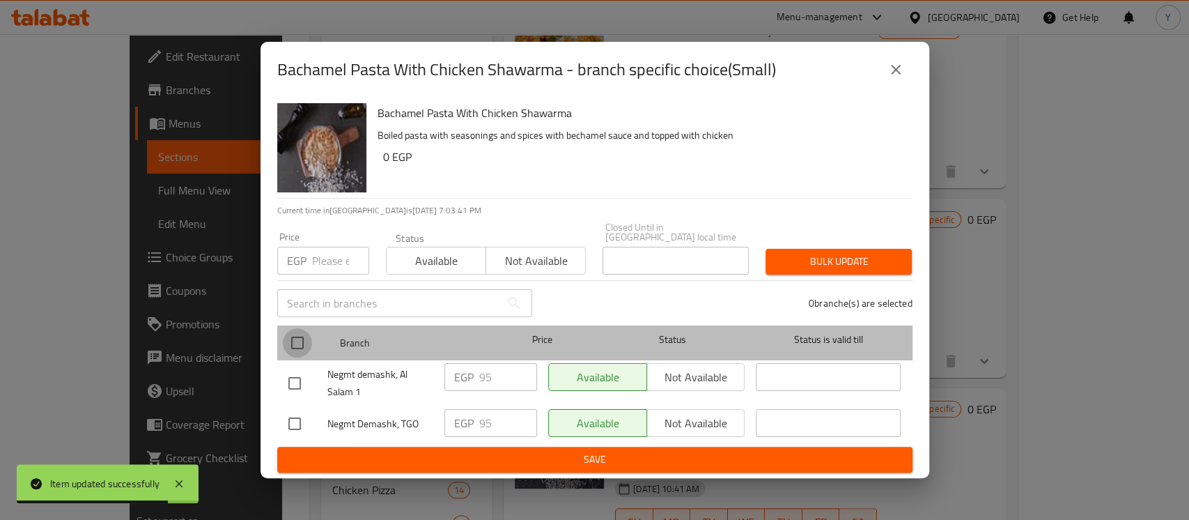
click at [304, 328] on input "checkbox" at bounding box center [297, 342] width 29 height 29
checkbox input "true"
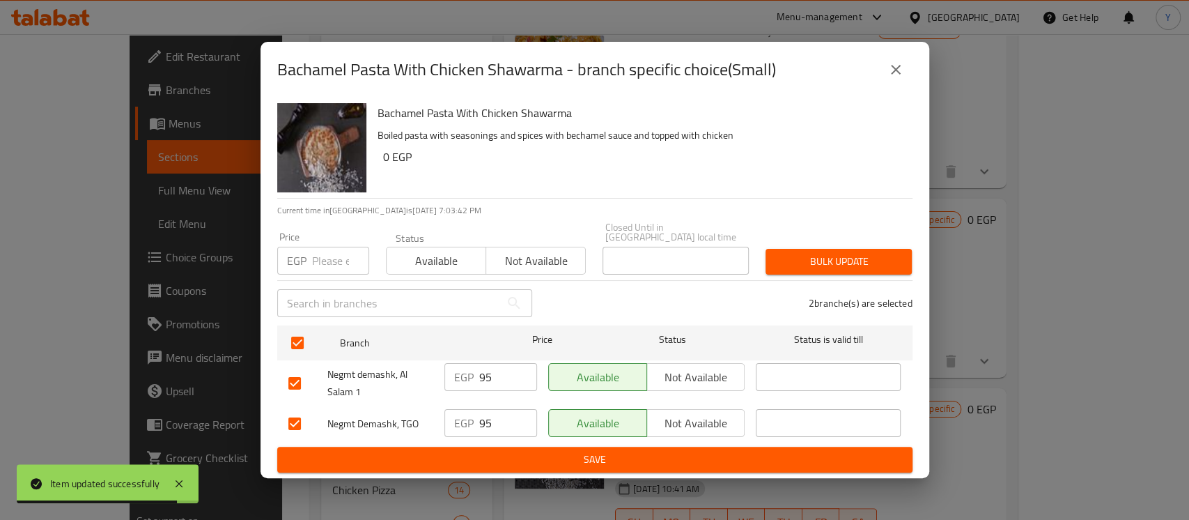
click at [325, 272] on div "Price EGP Price" at bounding box center [323, 253] width 109 height 59
click at [328, 256] on input "number" at bounding box center [340, 261] width 57 height 28
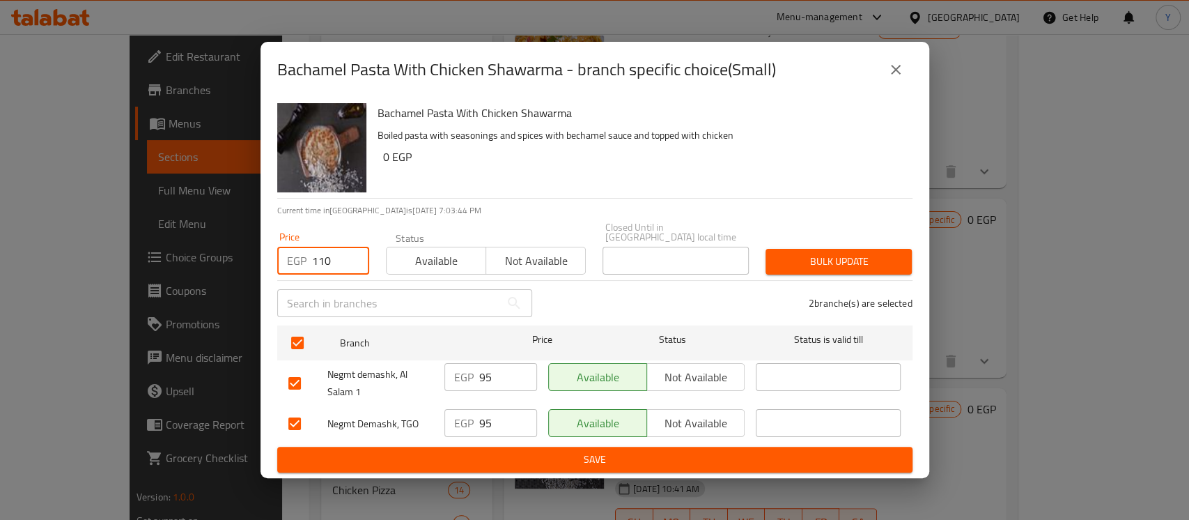
type input "110"
click at [799, 259] on span "Bulk update" at bounding box center [839, 261] width 124 height 17
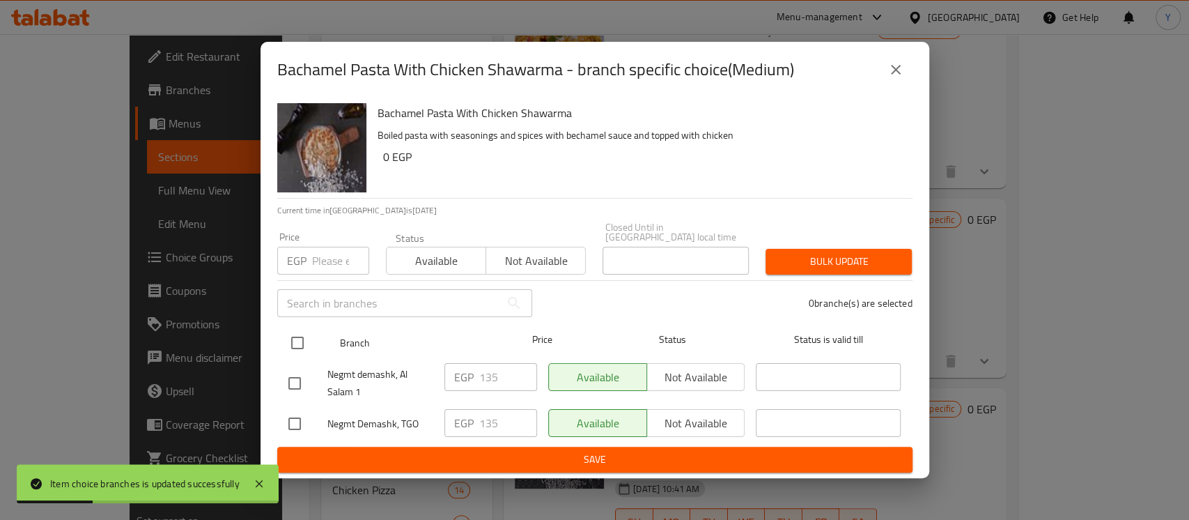
click at [302, 328] on input "checkbox" at bounding box center [297, 342] width 29 height 29
checkbox input "true"
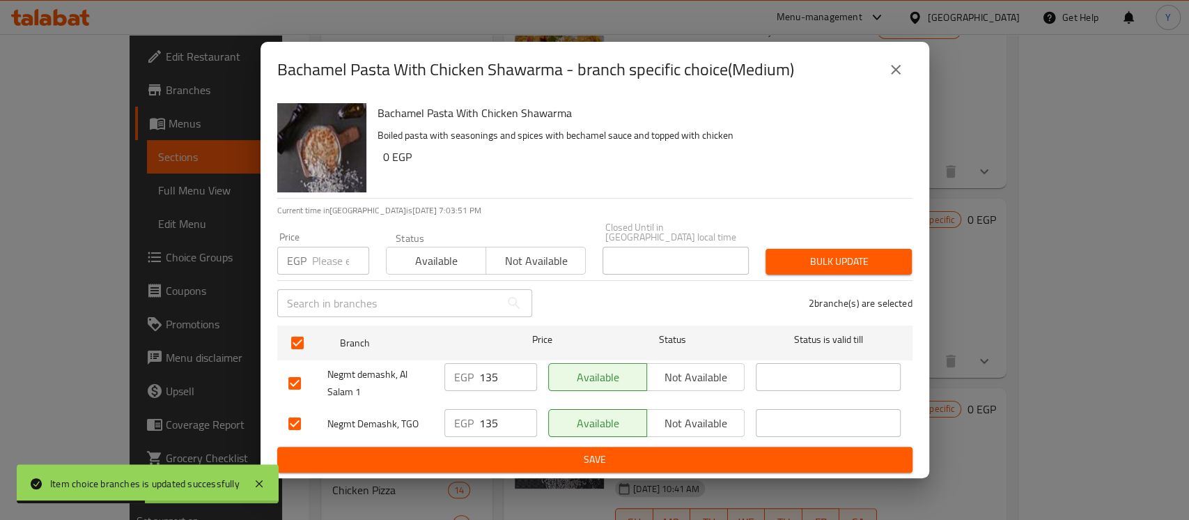
click at [313, 258] on input "number" at bounding box center [340, 261] width 57 height 28
type input "155"
click at [786, 254] on span "Bulk update" at bounding box center [839, 261] width 124 height 17
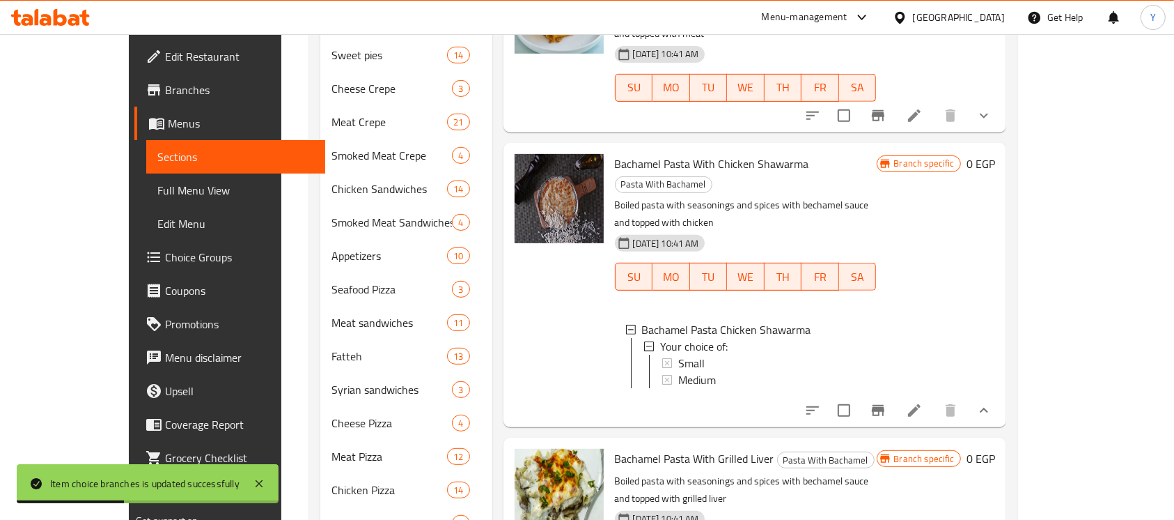
scroll to position [248, 0]
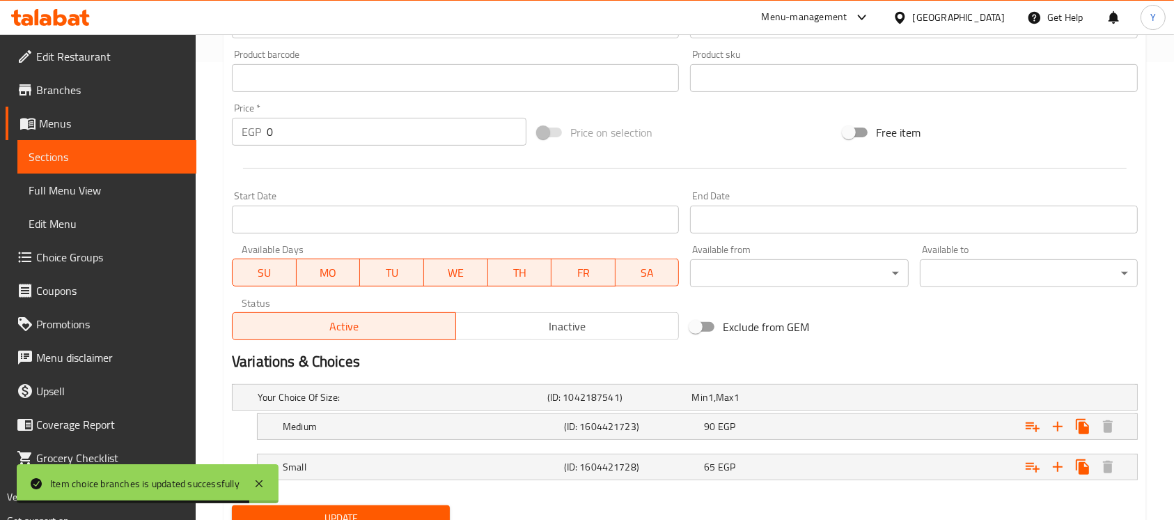
scroll to position [515, 0]
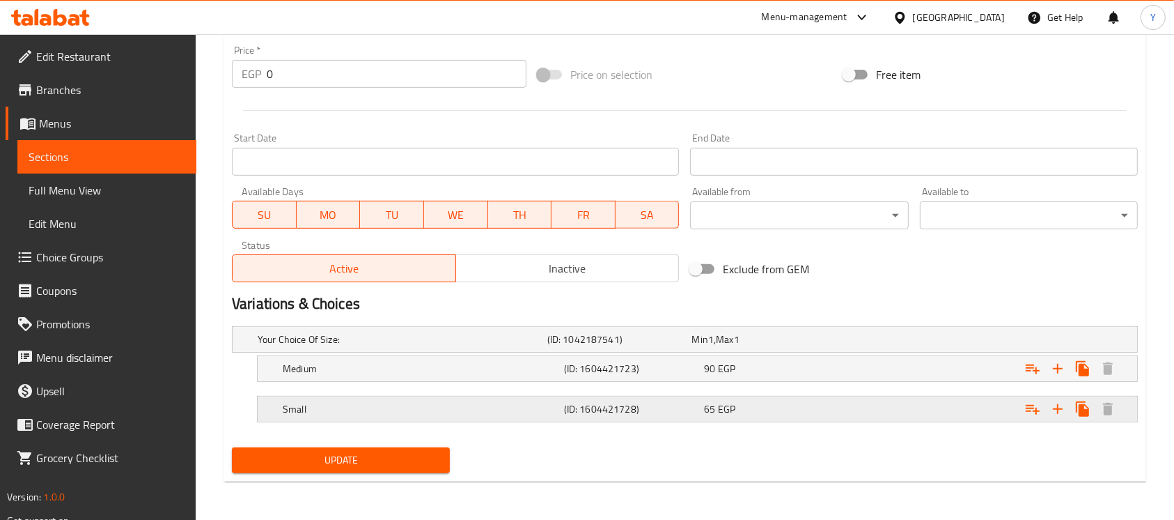
click at [827, 346] on div "65 EGP" at bounding box center [761, 339] width 139 height 14
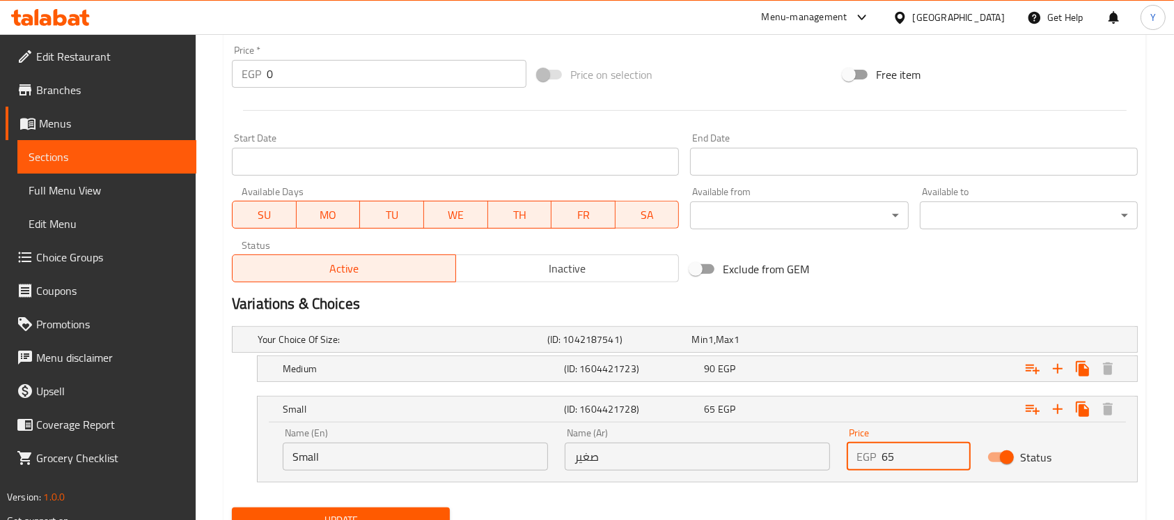
drag, startPoint x: 870, startPoint y: 453, endPoint x: 818, endPoint y: 453, distance: 51.5
click at [818, 453] on div "Name (En) Small Name (En) Name (Ar) صغير Name (Ar) Price EGP 65 Price Status" at bounding box center [697, 448] width 846 height 59
type input "90"
click at [827, 346] on div "90 EGP" at bounding box center [761, 339] width 139 height 14
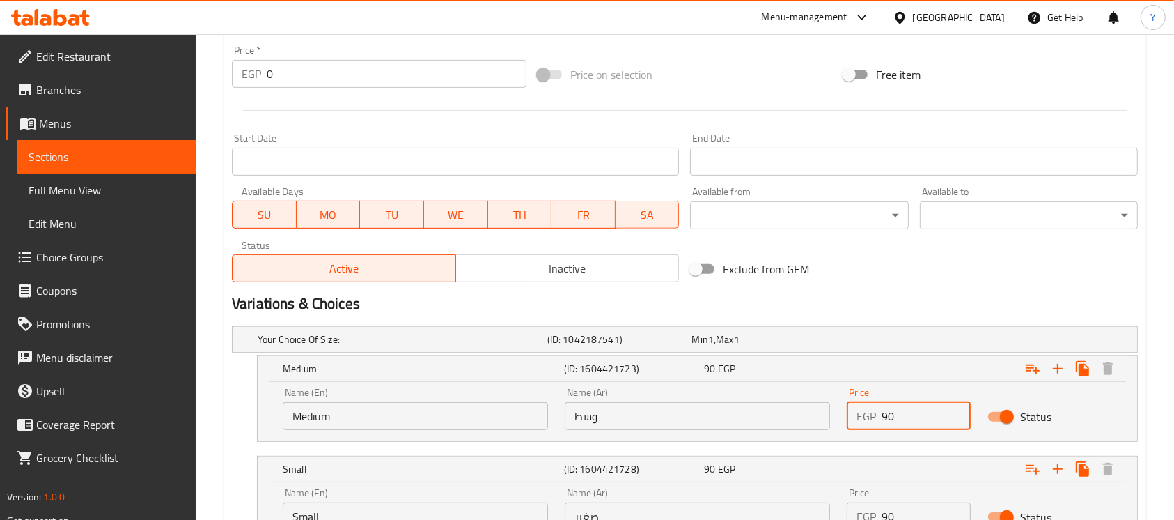
drag, startPoint x: 910, startPoint y: 413, endPoint x: 809, endPoint y: 416, distance: 101.0
click at [809, 416] on div "Name (En) Medium Name (En) Name (Ar) وسط Name (Ar) Price EGP 90 Price Status" at bounding box center [697, 408] width 846 height 59
type input "130"
click at [939, 267] on div "Exclude from GEM" at bounding box center [838, 269] width 306 height 38
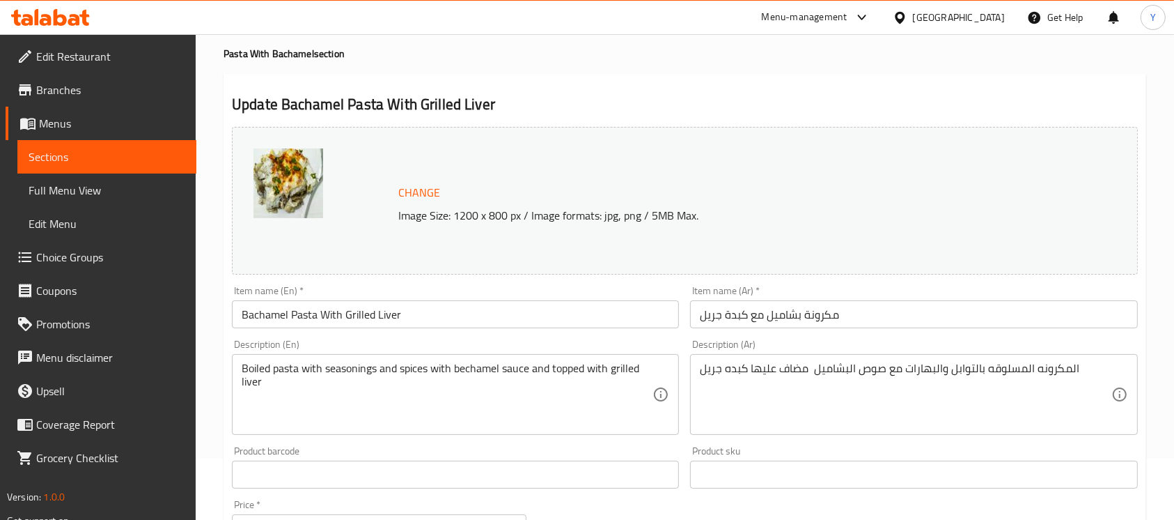
click at [416, 322] on input "Bachamel Pasta With Grilled Liver" at bounding box center [455, 314] width 447 height 28
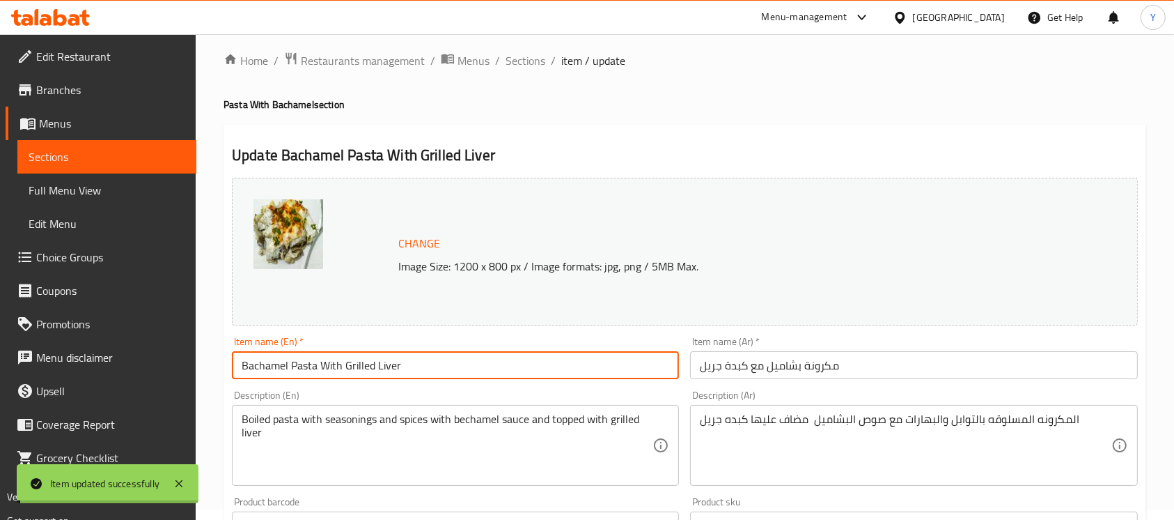
scroll to position [0, 0]
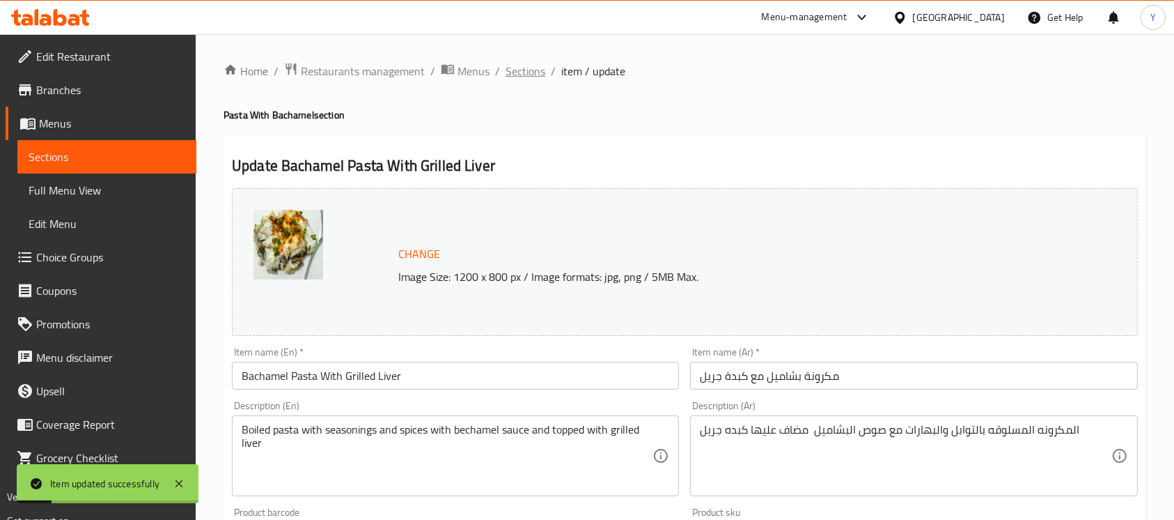
click at [538, 72] on span "Sections" at bounding box center [526, 71] width 40 height 17
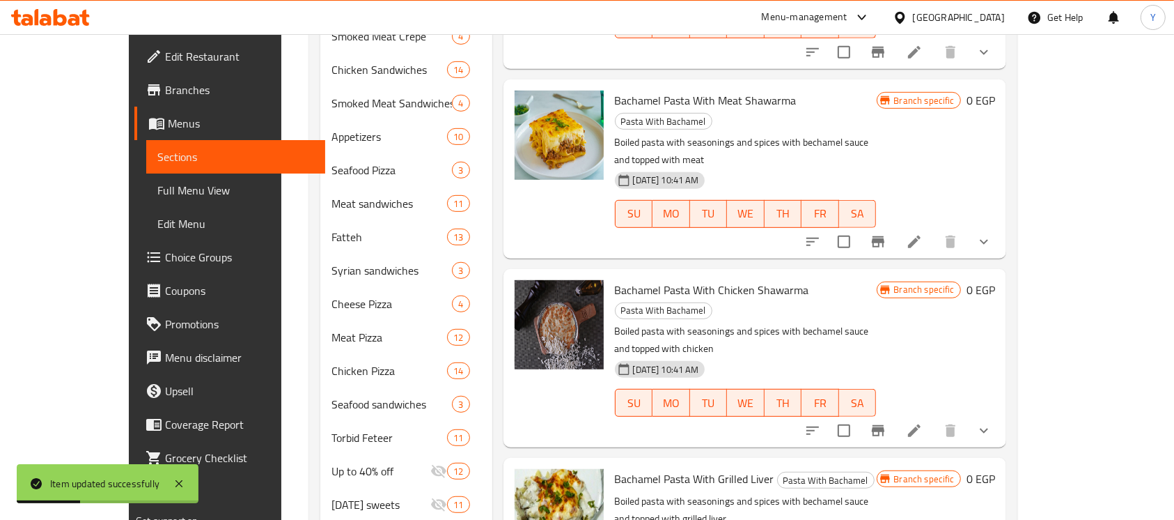
scroll to position [729, 0]
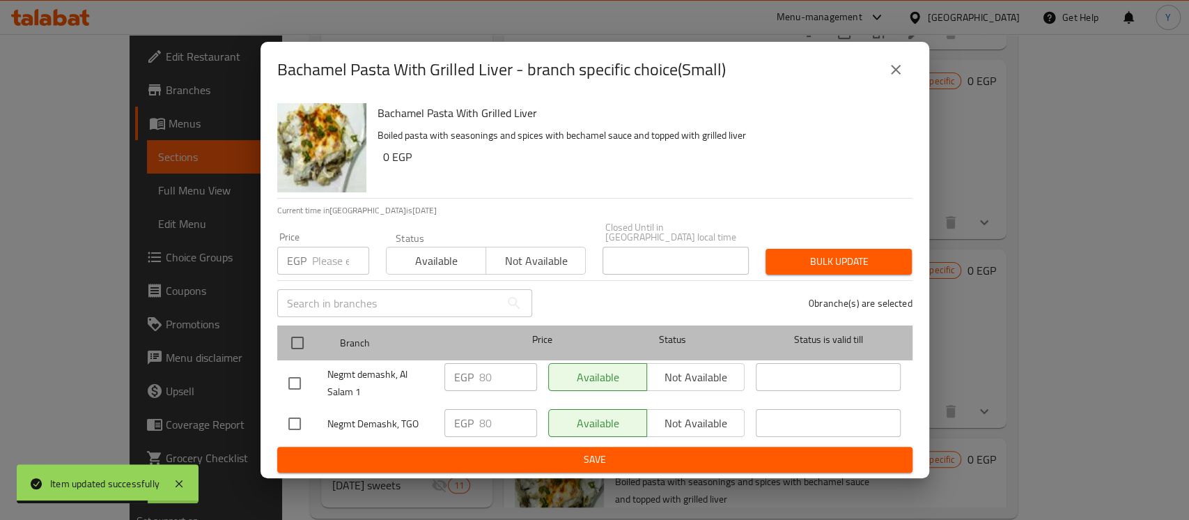
click at [281, 335] on div "Branch Price Status Status is valid till" at bounding box center [594, 342] width 635 height 35
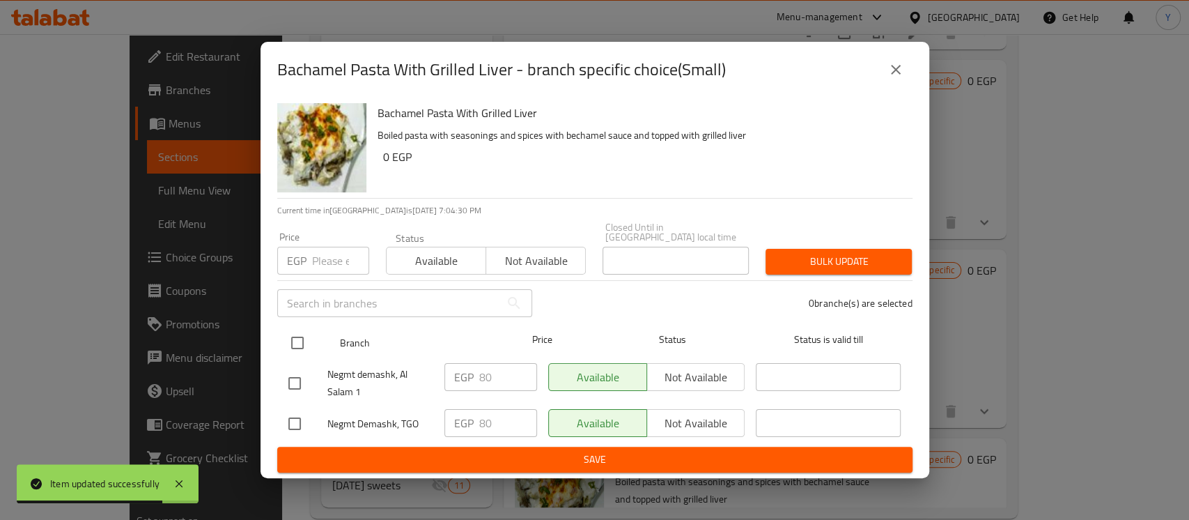
click at [303, 335] on input "checkbox" at bounding box center [297, 342] width 29 height 29
checkbox input "true"
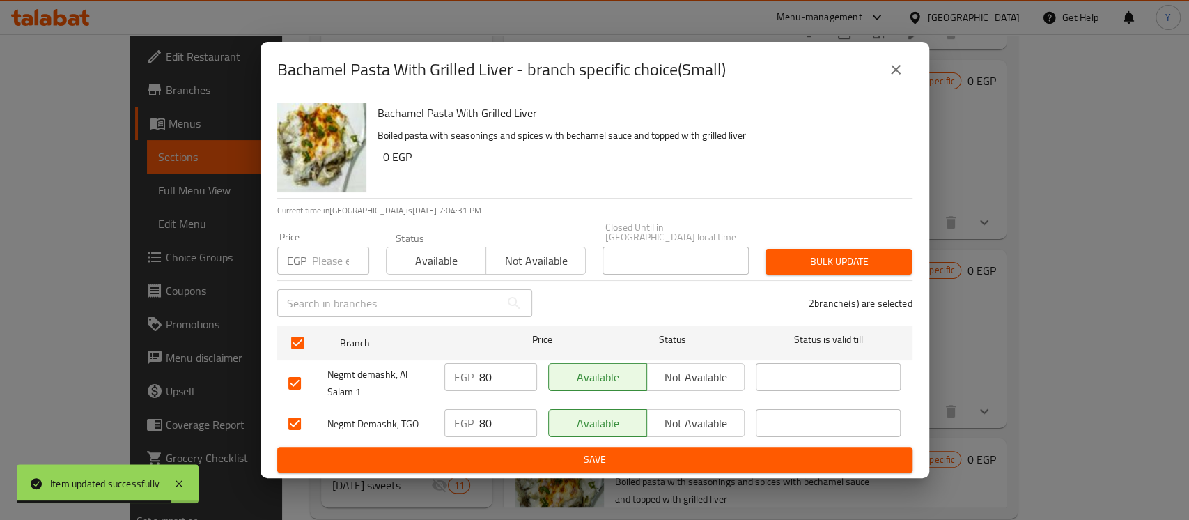
drag, startPoint x: 362, startPoint y: 237, endPoint x: 329, endPoint y: 261, distance: 41.4
click at [362, 237] on div "Price EGP Price" at bounding box center [323, 253] width 92 height 42
click at [323, 261] on input "number" at bounding box center [340, 261] width 57 height 28
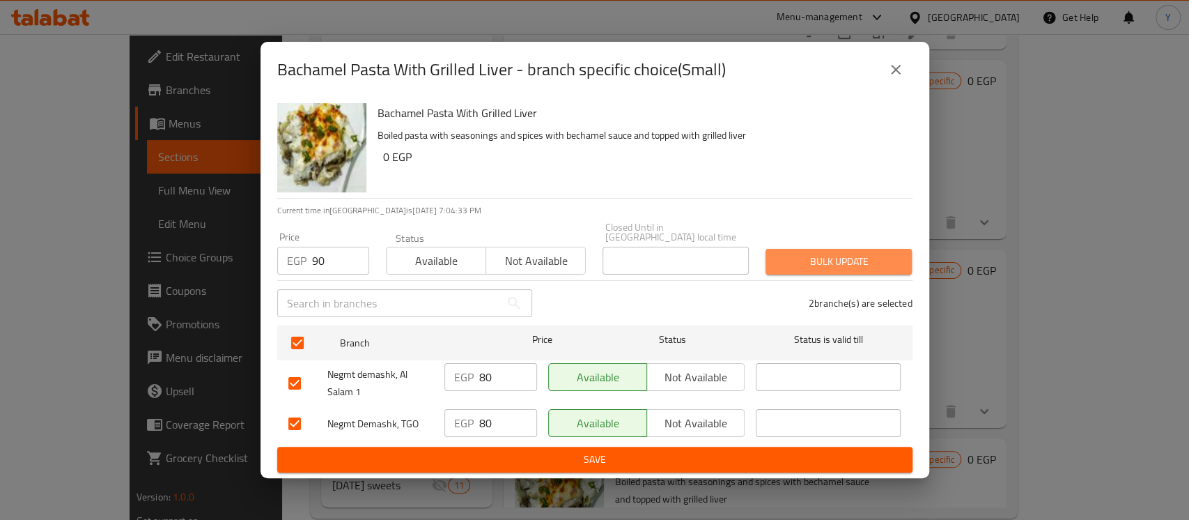
click at [787, 259] on span "Bulk update" at bounding box center [839, 261] width 124 height 17
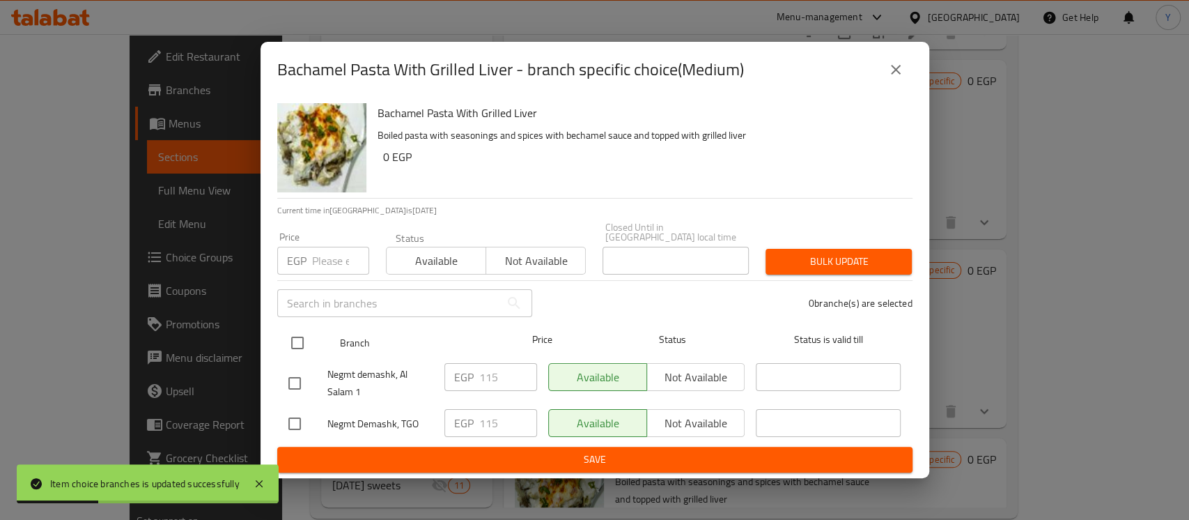
click at [311, 334] on input "checkbox" at bounding box center [297, 342] width 29 height 29
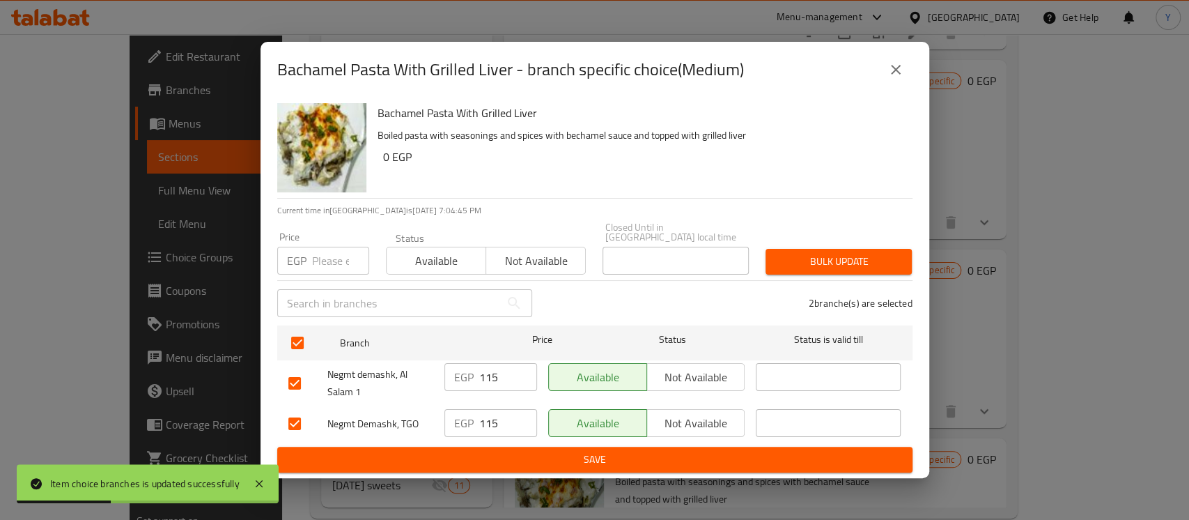
drag, startPoint x: 350, startPoint y: 242, endPoint x: 320, endPoint y: 275, distance: 43.9
click at [350, 247] on input "number" at bounding box center [340, 261] width 57 height 28
click at [826, 261] on span "Bulk update" at bounding box center [839, 261] width 124 height 17
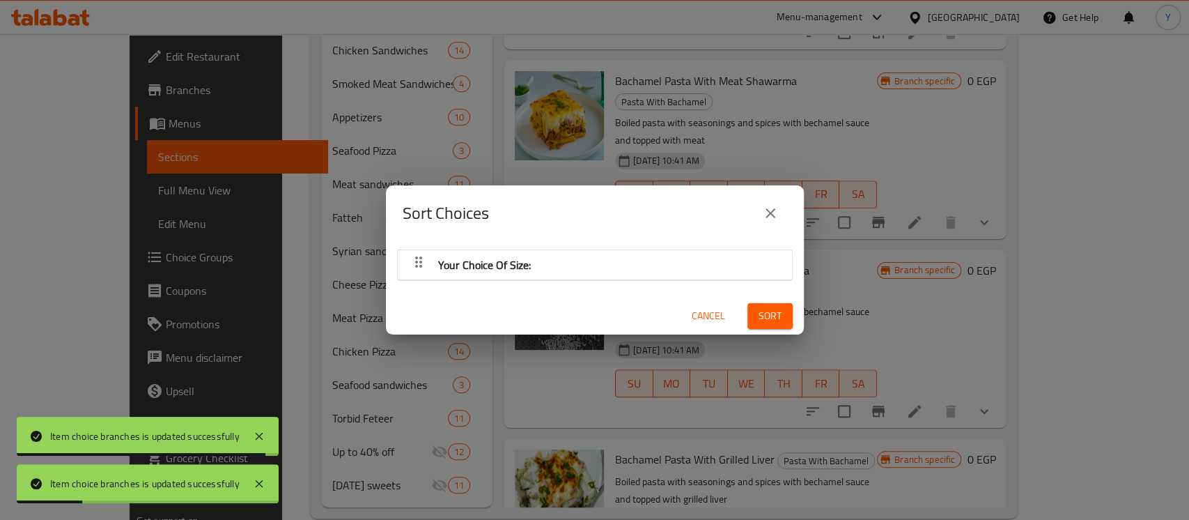
click at [601, 262] on div "Your Choice Of Size:" at bounding box center [595, 264] width 380 height 33
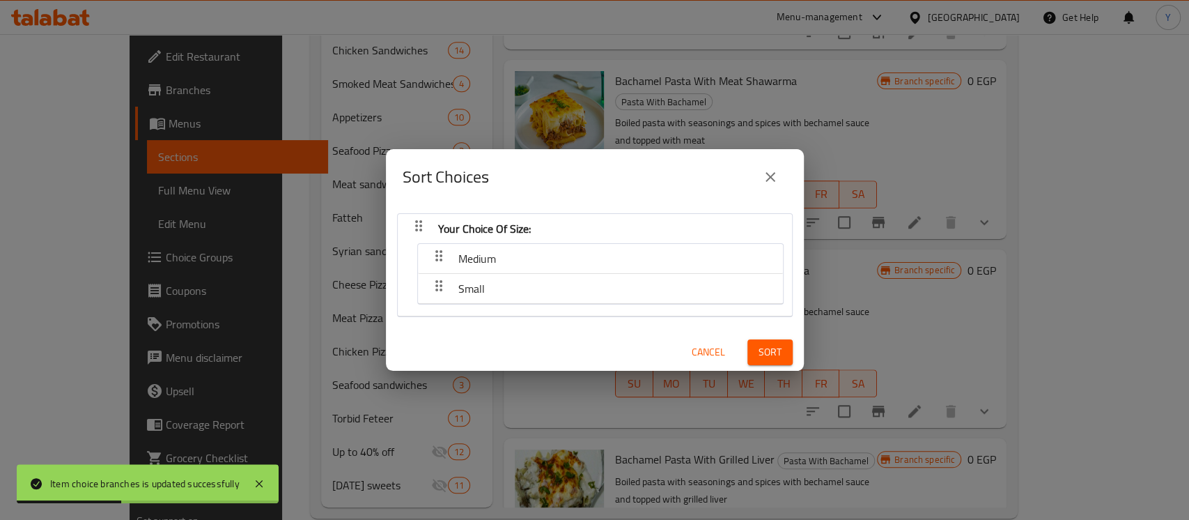
drag, startPoint x: 577, startPoint y: 295, endPoint x: 579, endPoint y: 247, distance: 48.1
click at [579, 247] on nav "Medium Small" at bounding box center [600, 273] width 366 height 61
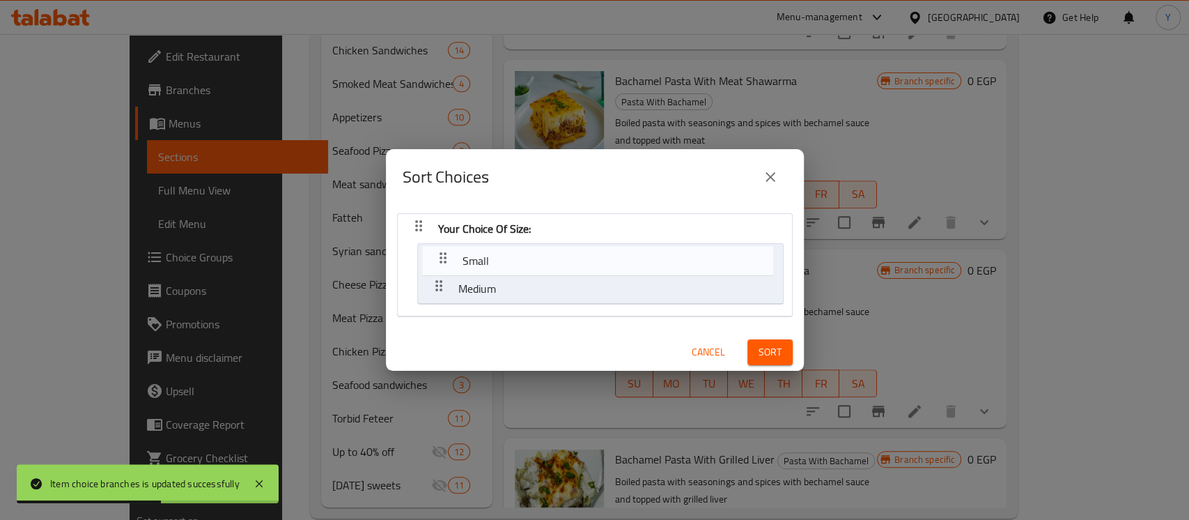
drag, startPoint x: 436, startPoint y: 281, endPoint x: 440, endPoint y: 250, distance: 31.6
click at [440, 250] on nav "Your Choice Of Size: Medium Small" at bounding box center [595, 265] width 396 height 104
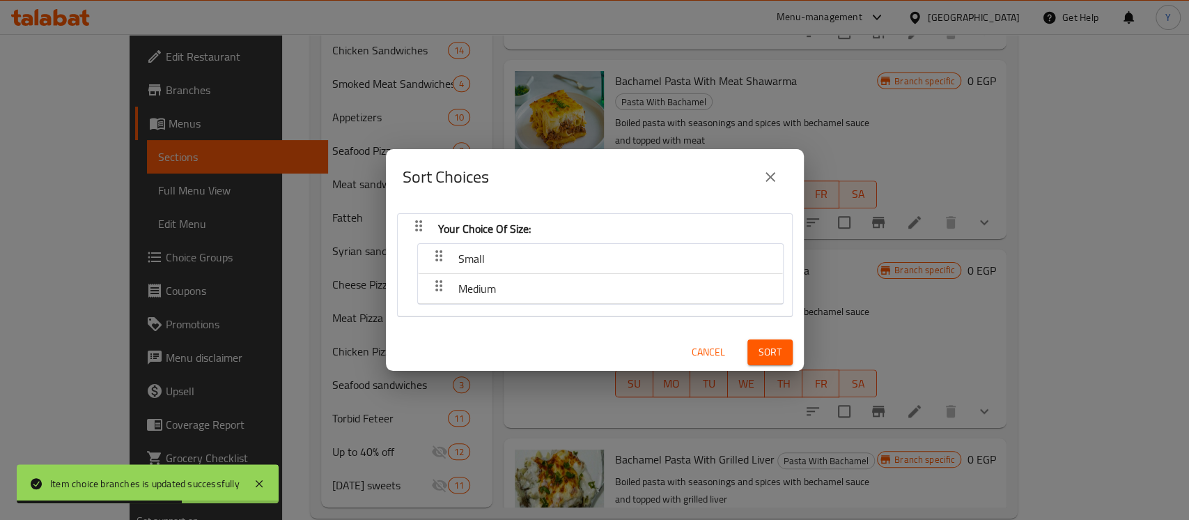
click at [763, 365] on div "Sort" at bounding box center [770, 352] width 62 height 42
click at [762, 350] on span "Sort" at bounding box center [769, 351] width 23 height 17
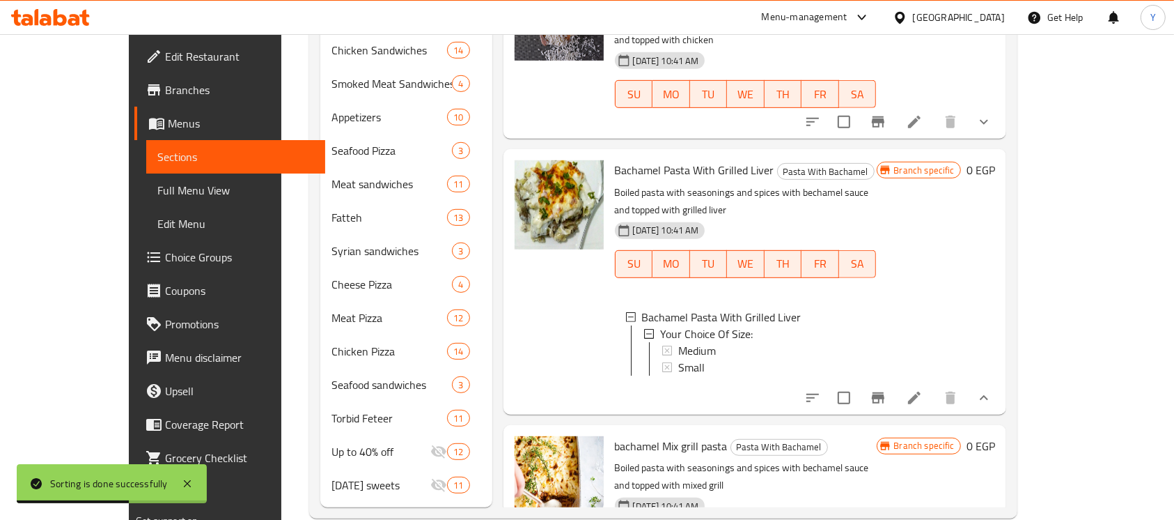
scroll to position [293, 0]
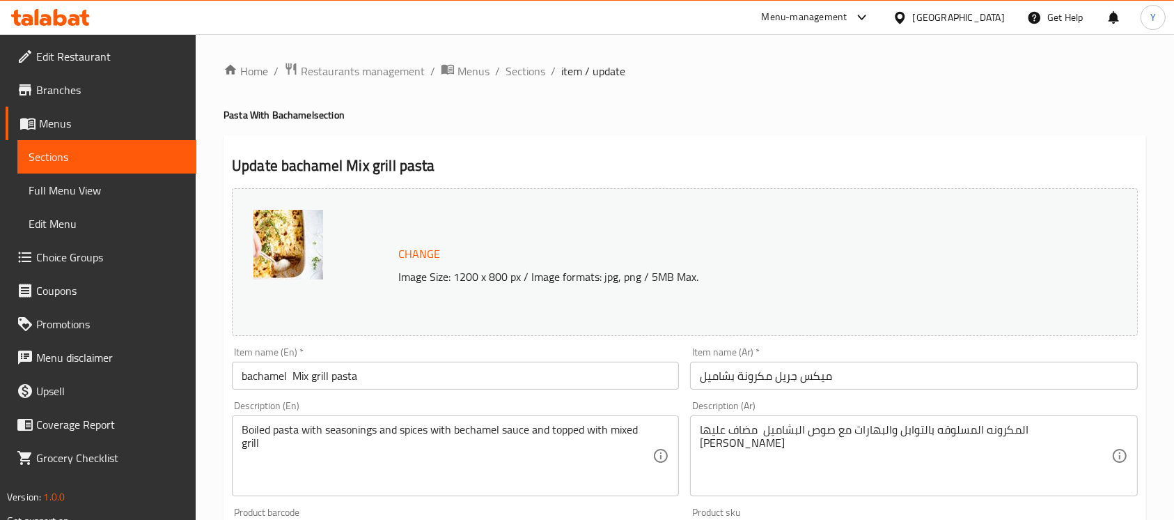
scroll to position [515, 0]
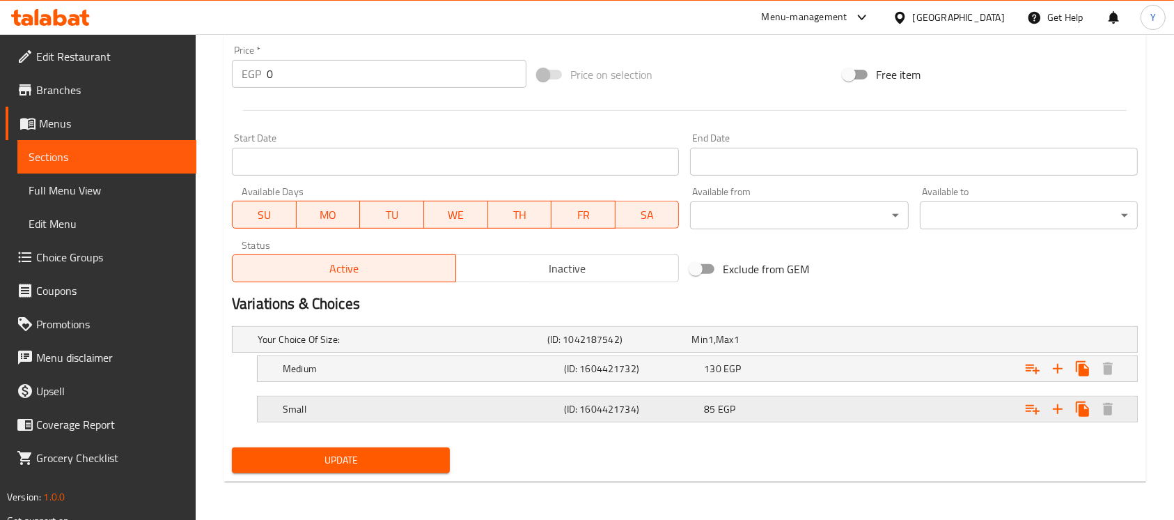
click at [885, 342] on div "Expand" at bounding box center [979, 339] width 290 height 6
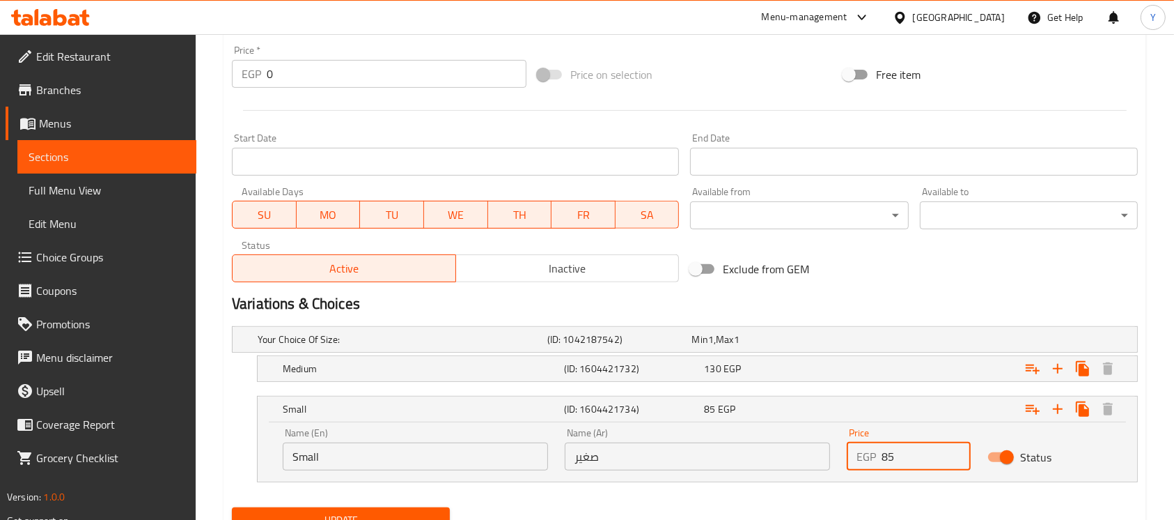
drag, startPoint x: 940, startPoint y: 468, endPoint x: 802, endPoint y: 485, distance: 138.3
click at [803, 485] on div "Your Choice Of Size: (ID: 1042187542) Min 1 , Max 1 Name (En) Your Choice Of Si…" at bounding box center [684, 410] width 917 height 181
click at [847, 342] on div "Expand" at bounding box center [979, 339] width 290 height 6
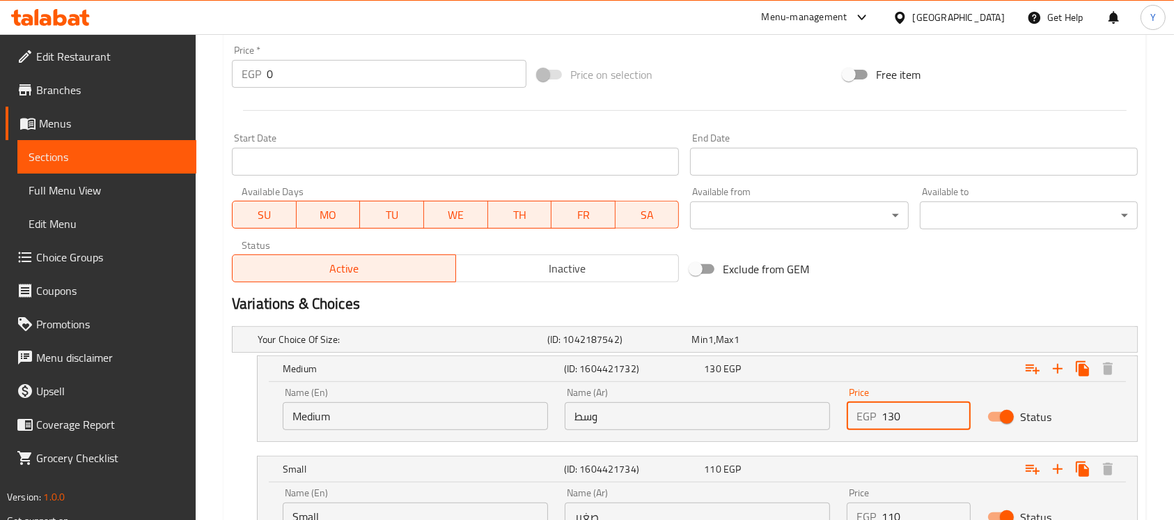
drag, startPoint x: 906, startPoint y: 415, endPoint x: 771, endPoint y: 426, distance: 135.6
click at [769, 428] on div "Name (En) Medium Name (En) Name (Ar) وسط Name (Ar) Price EGP 130 Price Status" at bounding box center [697, 408] width 846 height 59
click at [916, 301] on h2 "Variations & Choices" at bounding box center [685, 303] width 906 height 21
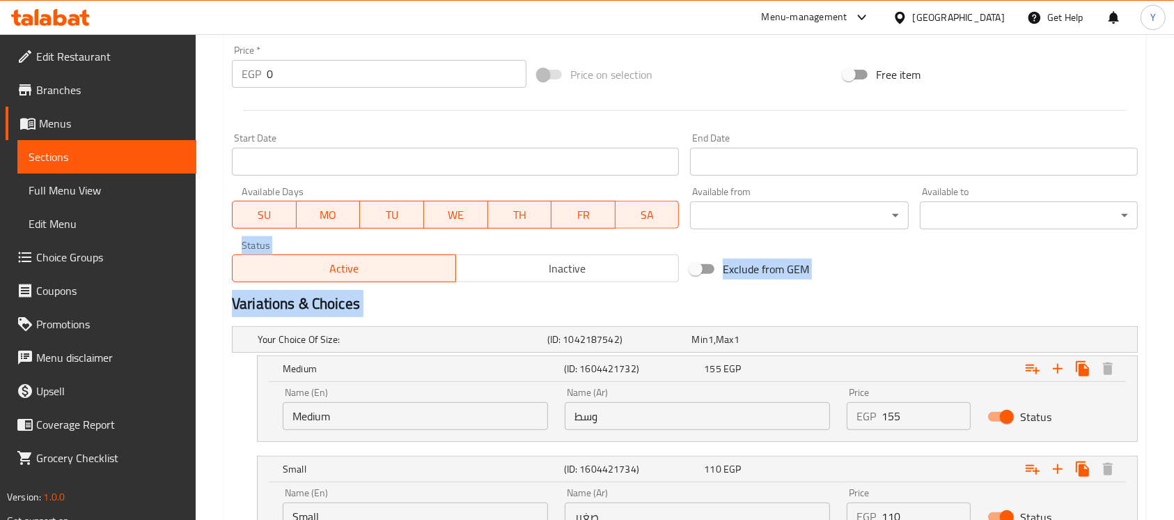
drag, startPoint x: 1174, startPoint y: 347, endPoint x: 1180, endPoint y: 293, distance: 54.1
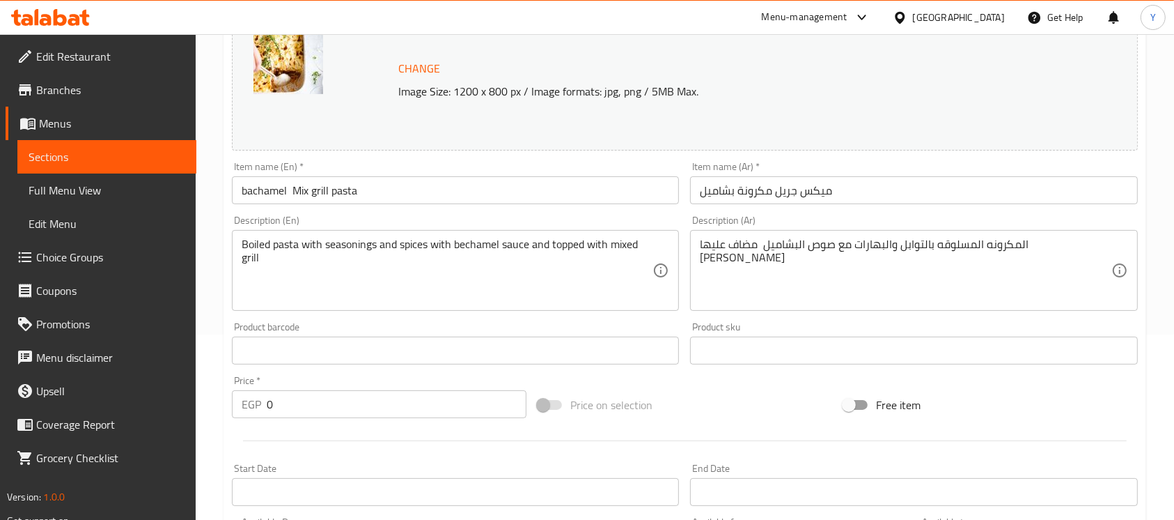
scroll to position [83, 0]
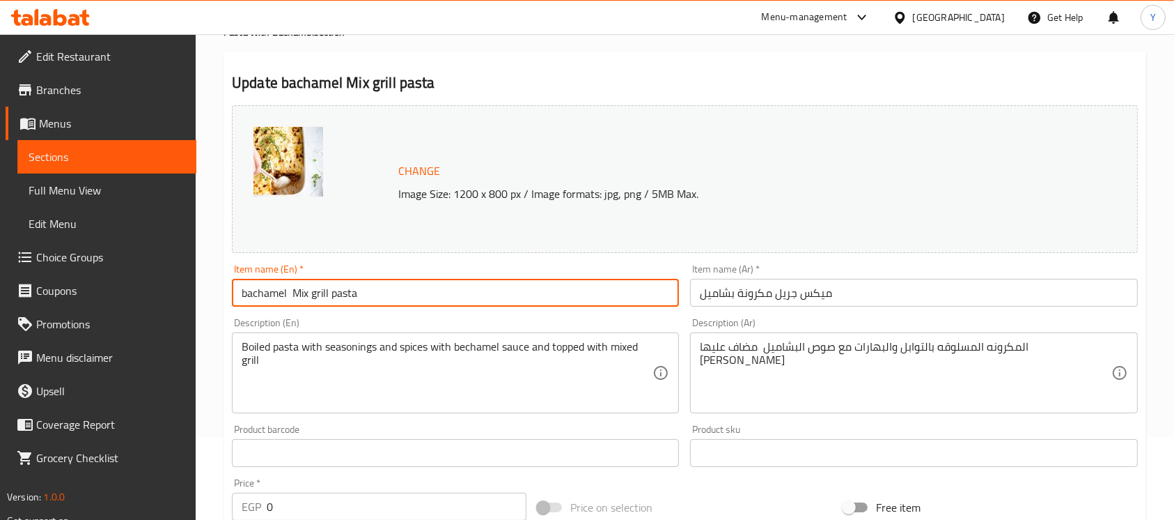
drag, startPoint x: 294, startPoint y: 295, endPoint x: 340, endPoint y: 290, distance: 46.2
click at [340, 290] on input "bachamel Mix grill pasta" at bounding box center [455, 293] width 447 height 28
click at [358, 287] on input "bachamel Mix grill pasta" at bounding box center [455, 293] width 447 height 28
click at [248, 298] on input "bachamel Mix grill pasta" at bounding box center [455, 293] width 447 height 28
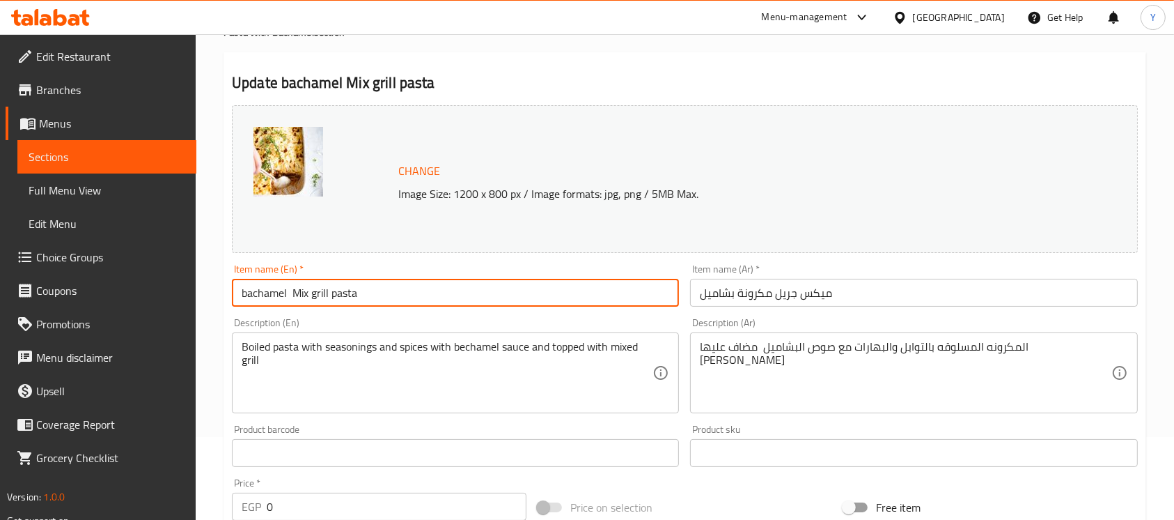
click at [249, 299] on input "bachamel Mix grill pasta" at bounding box center [455, 293] width 447 height 28
click at [249, 300] on input "bachamel Mix grill pasta" at bounding box center [455, 293] width 447 height 28
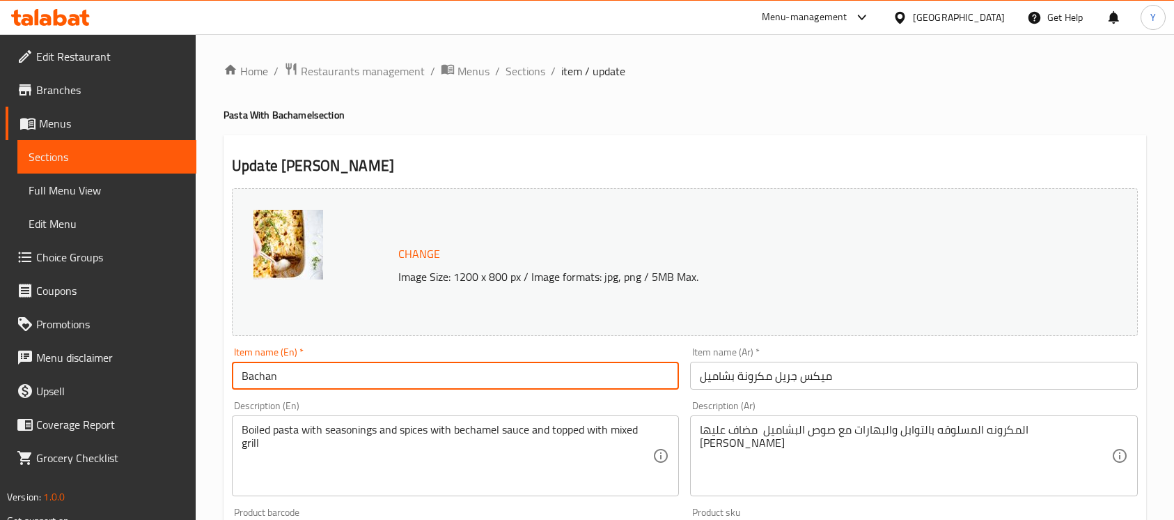
scroll to position [83, 0]
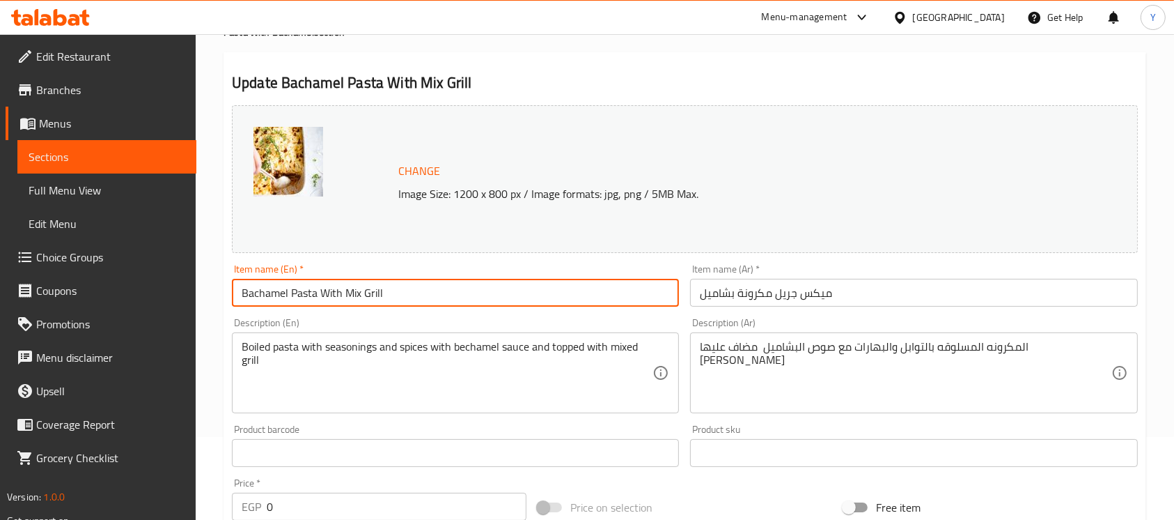
type input "Bachamel Pasta With Mix Grill"
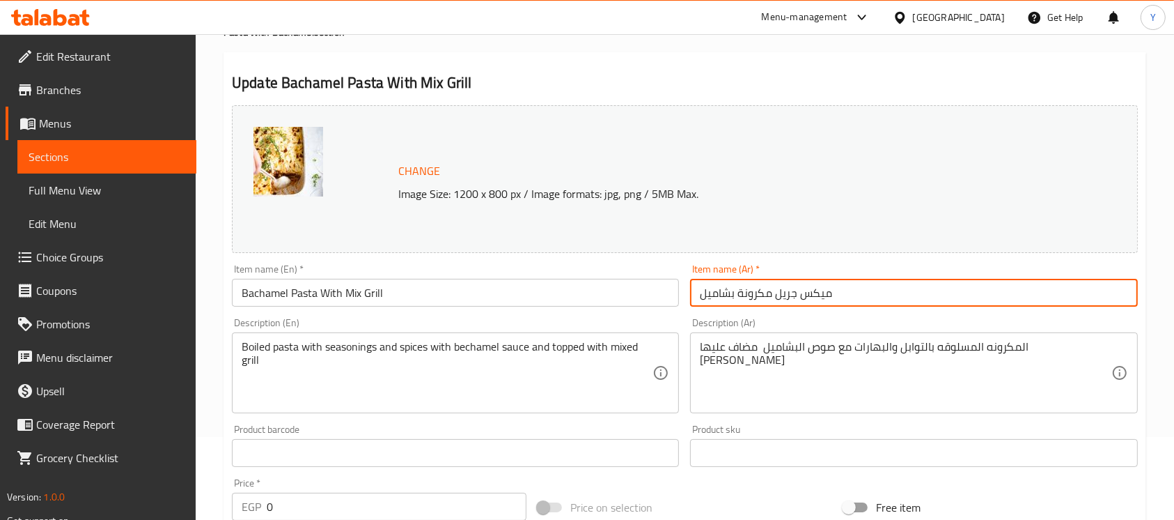
drag, startPoint x: 773, startPoint y: 295, endPoint x: 841, endPoint y: 309, distance: 69.0
click at [877, 299] on input "ميكس جريل مكرونة بشاميل" at bounding box center [913, 293] width 447 height 28
click at [791, 297] on input "مكرونة بشاميل" at bounding box center [913, 293] width 447 height 28
paste input "ميكس جريل"
type input "مكرونة بشاميل بالميكس جريل"
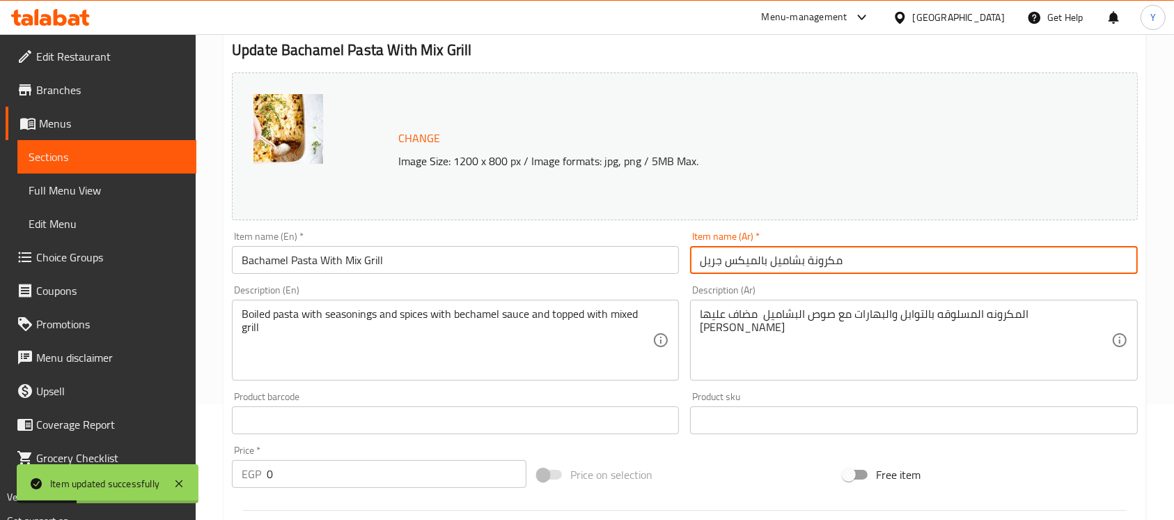
scroll to position [0, 0]
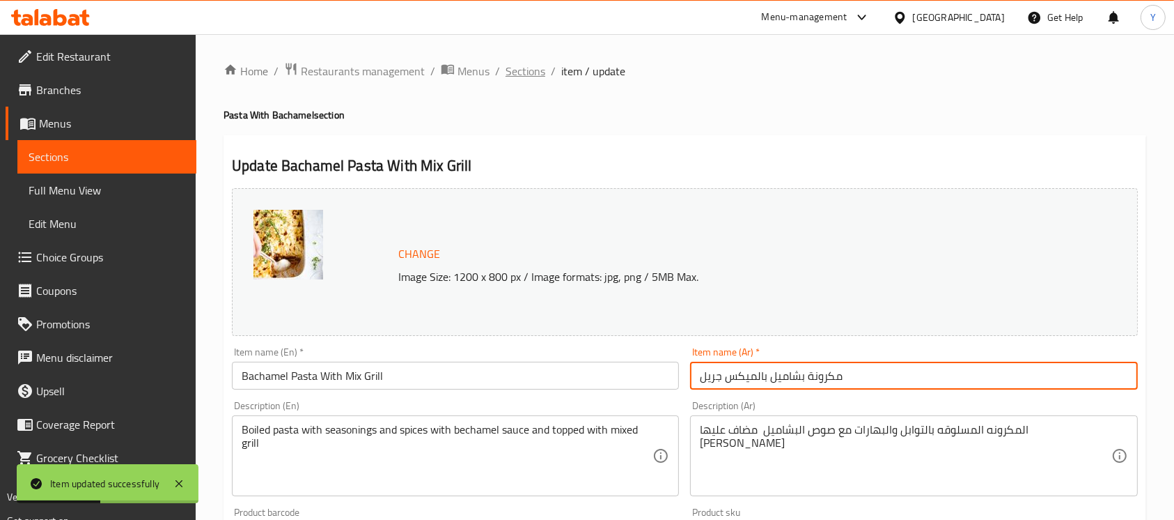
click at [511, 75] on span "Sections" at bounding box center [526, 71] width 40 height 17
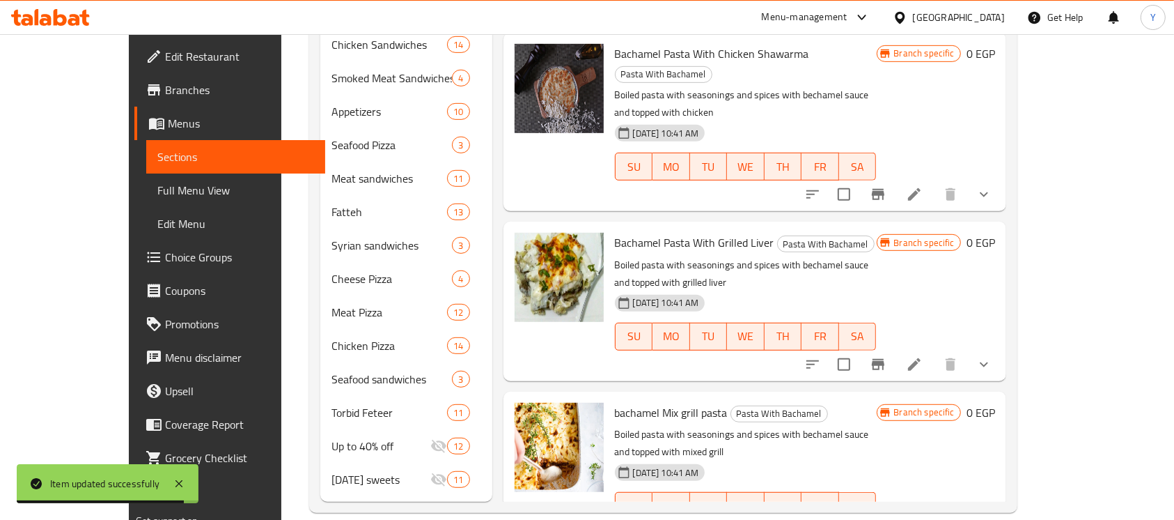
scroll to position [219, 0]
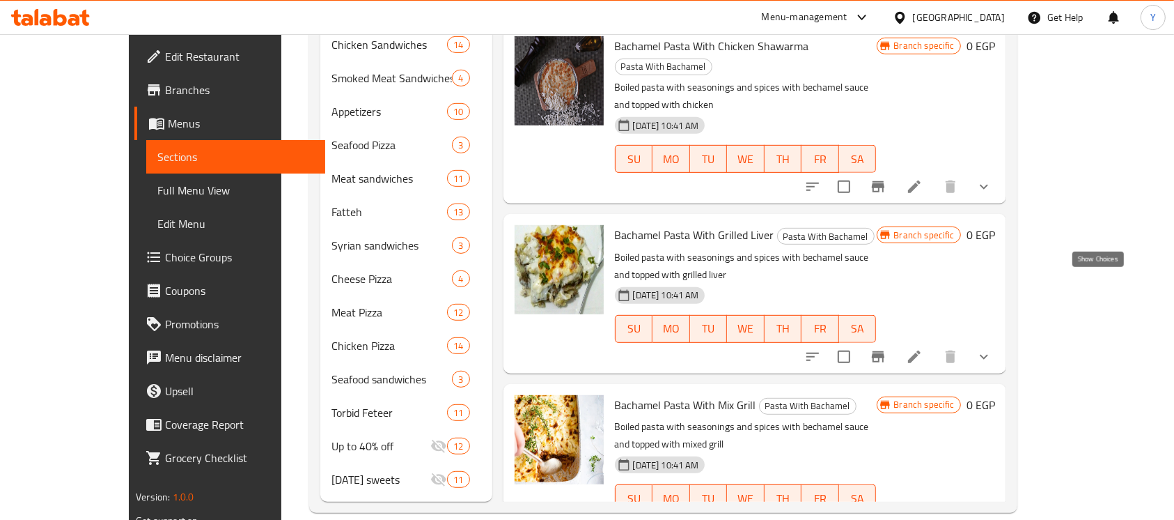
click at [992, 517] on icon "show more" at bounding box center [984, 525] width 17 height 17
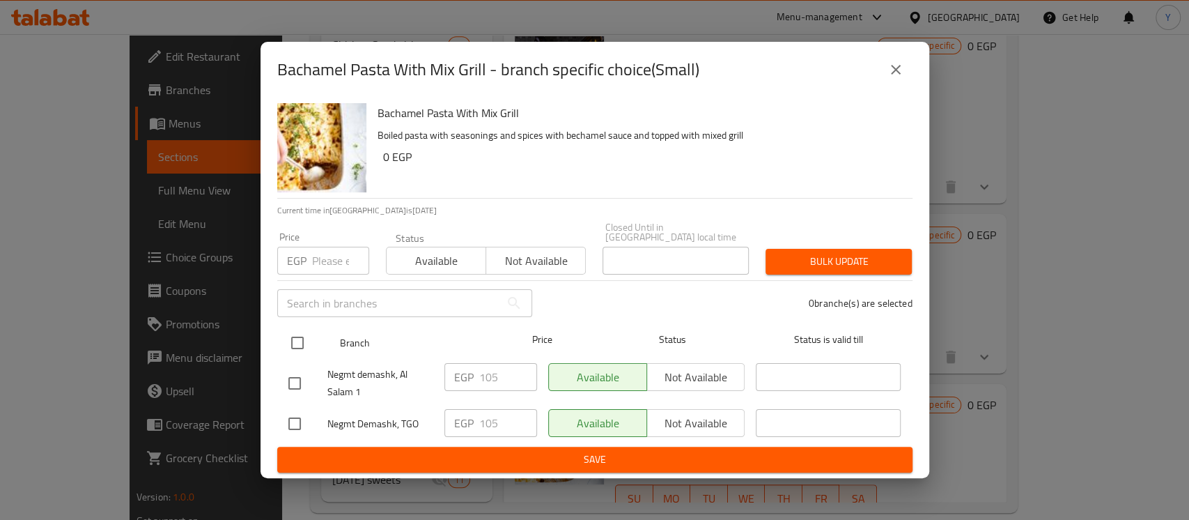
click at [302, 328] on input "checkbox" at bounding box center [297, 342] width 29 height 29
checkbox input "true"
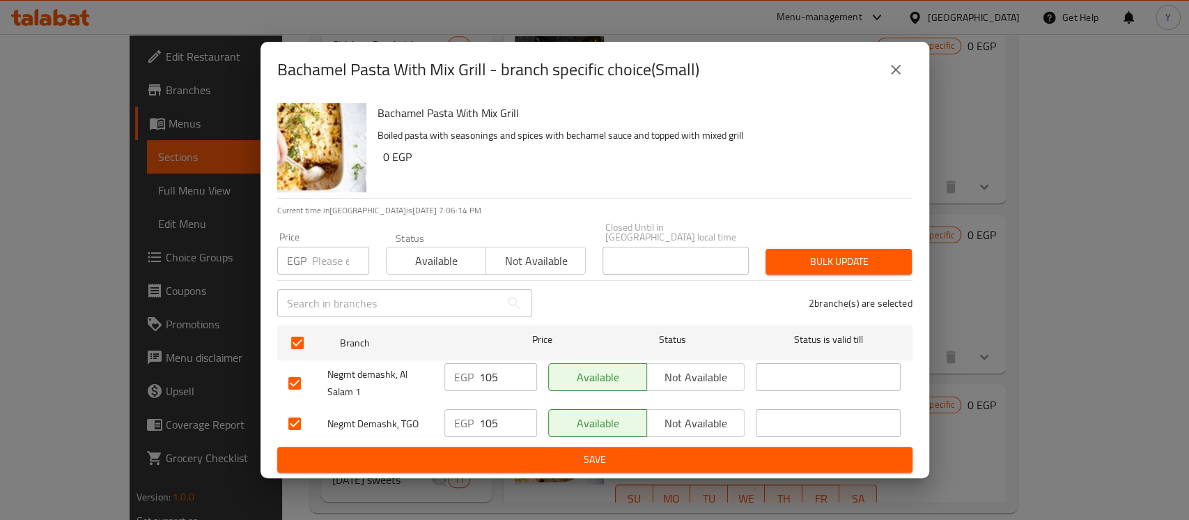
click at [327, 255] on input "number" at bounding box center [340, 261] width 57 height 28
type input "110"
click at [780, 262] on span "Bulk update" at bounding box center [839, 261] width 124 height 17
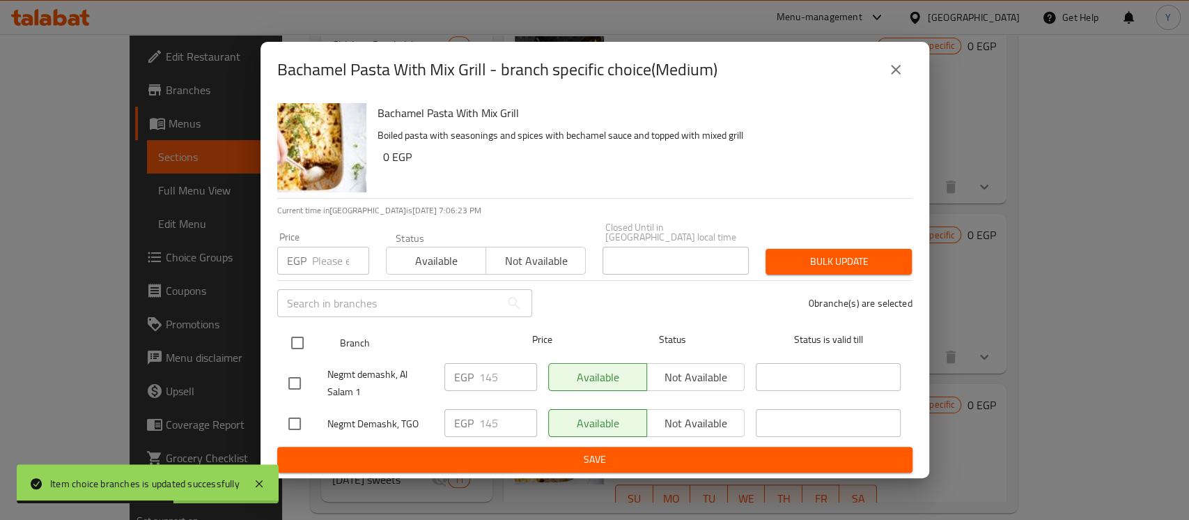
click at [293, 328] on input "checkbox" at bounding box center [297, 342] width 29 height 29
checkbox input "true"
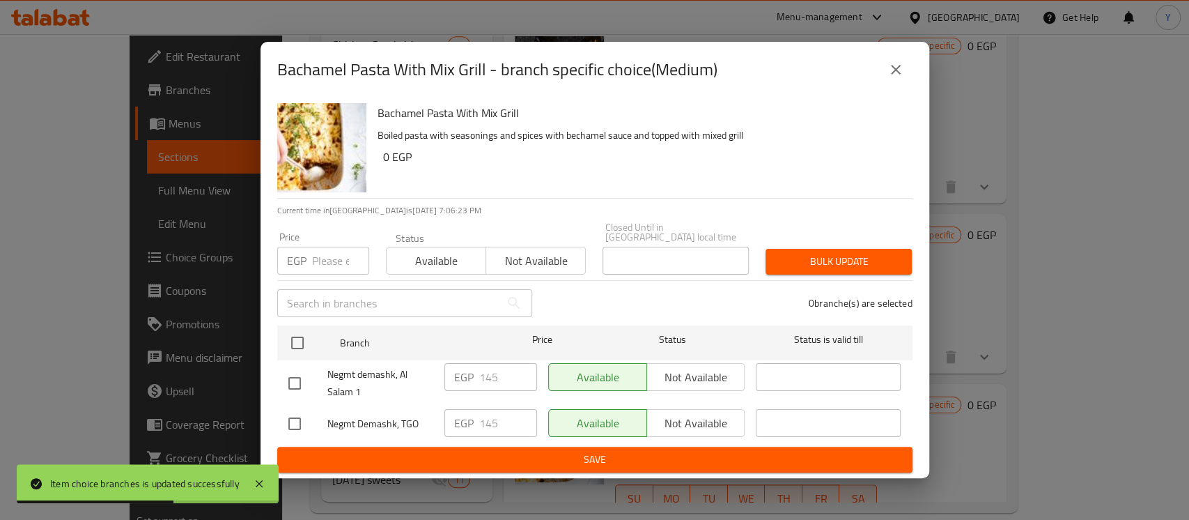
checkbox input "true"
click at [332, 281] on div "​" at bounding box center [405, 303] width 272 height 45
click at [336, 264] on input "number" at bounding box center [340, 261] width 57 height 28
type input "155"
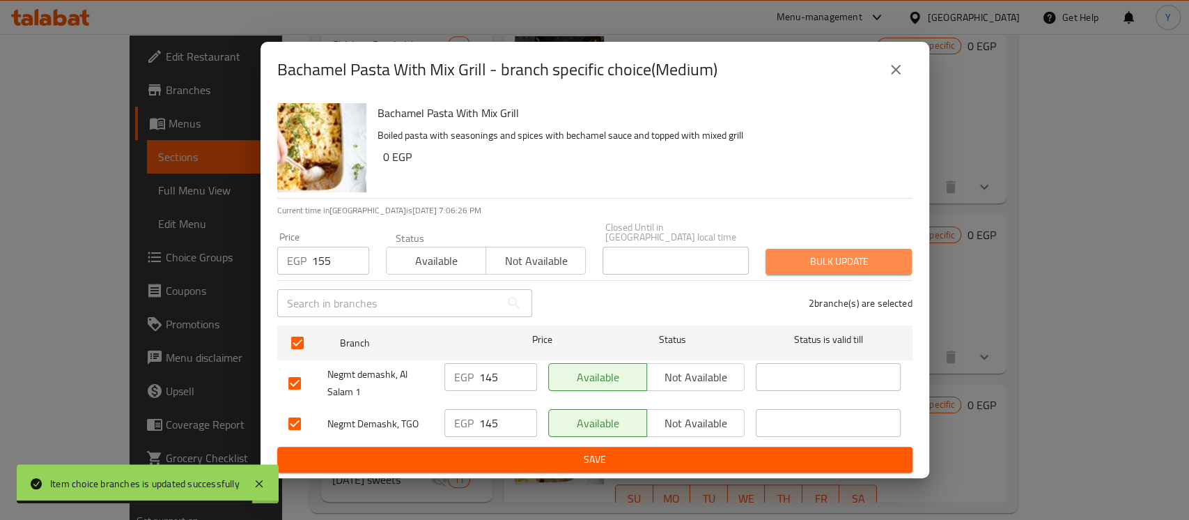
click at [841, 249] on button "Bulk update" at bounding box center [838, 262] width 146 height 26
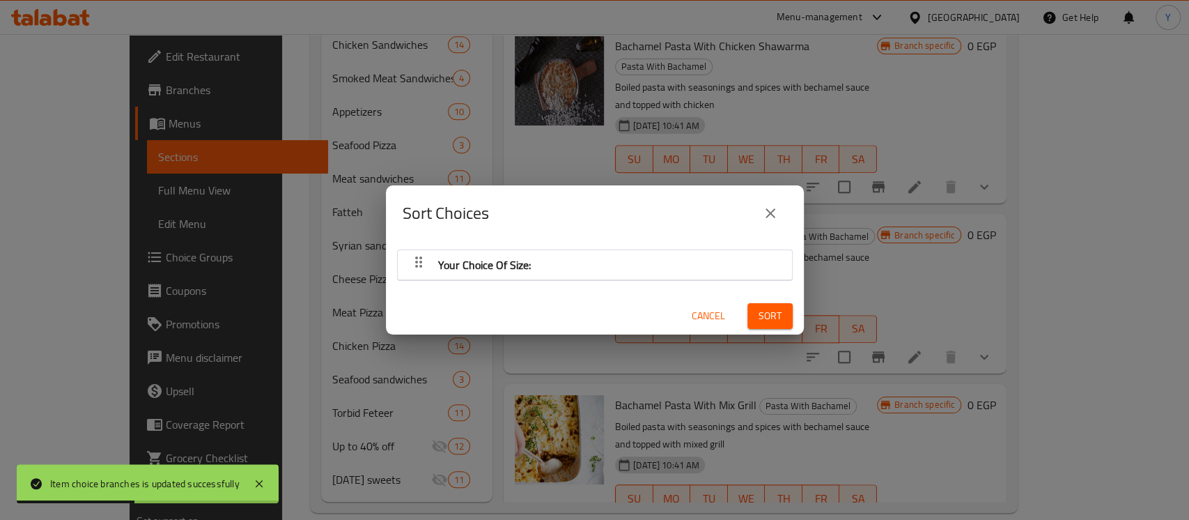
click at [540, 268] on div "Your Choice Of Size:" at bounding box center [595, 264] width 380 height 33
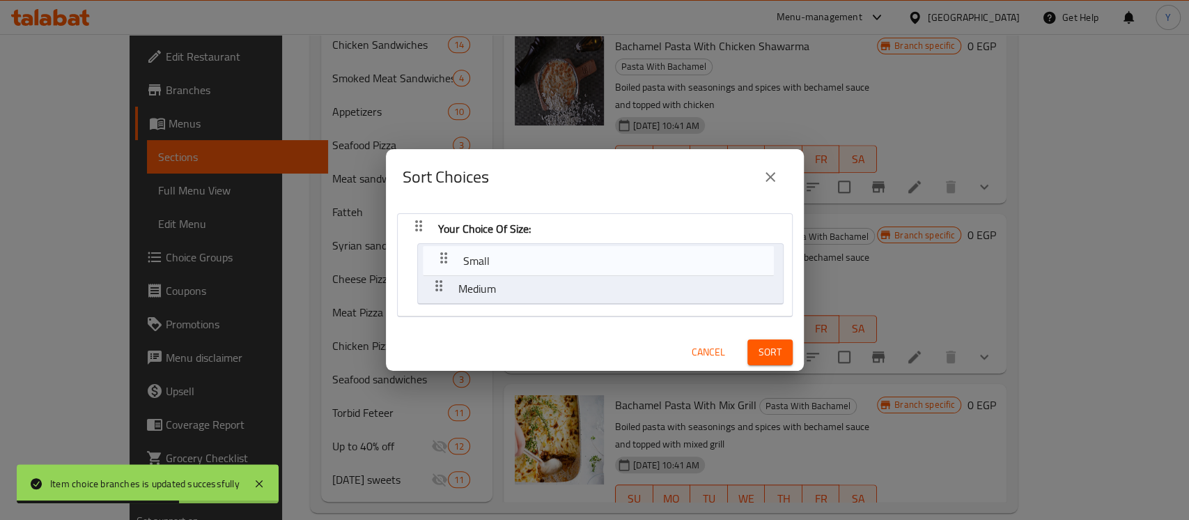
drag, startPoint x: 439, startPoint y: 283, endPoint x: 447, endPoint y: 248, distance: 35.8
click at [447, 248] on nav "Your Choice Of Size: Medium Small" at bounding box center [595, 265] width 396 height 104
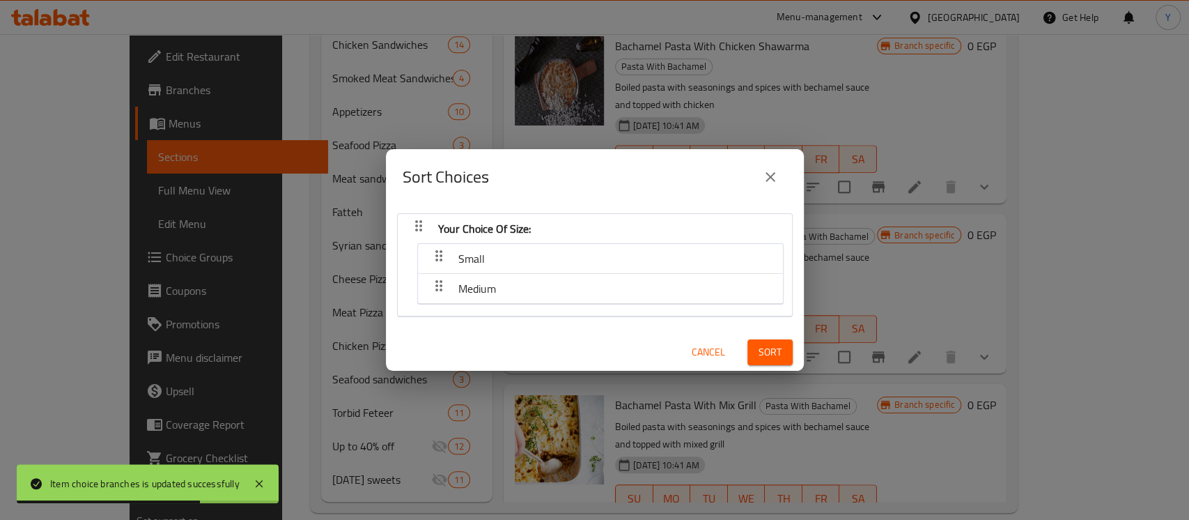
click at [758, 344] on span "Sort" at bounding box center [769, 351] width 23 height 17
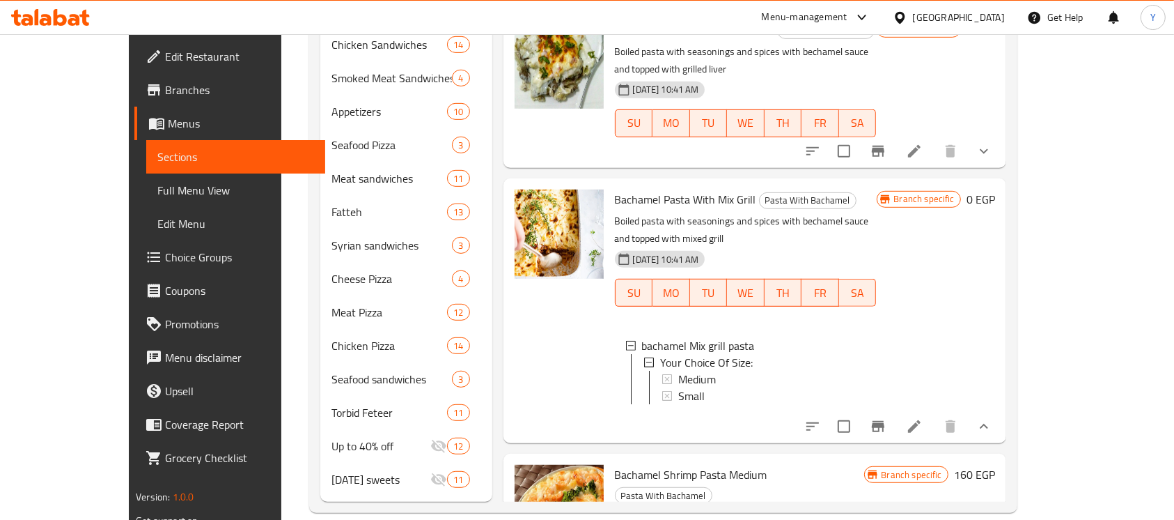
scroll to position [426, 0]
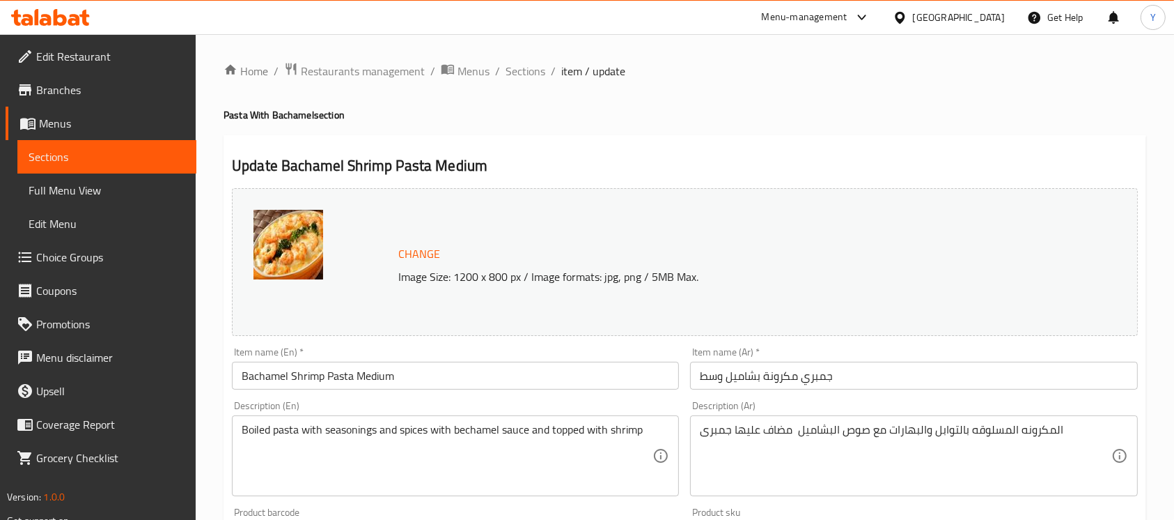
click at [334, 379] on input "Bachamel Shrimp Pasta Medium" at bounding box center [455, 375] width 447 height 28
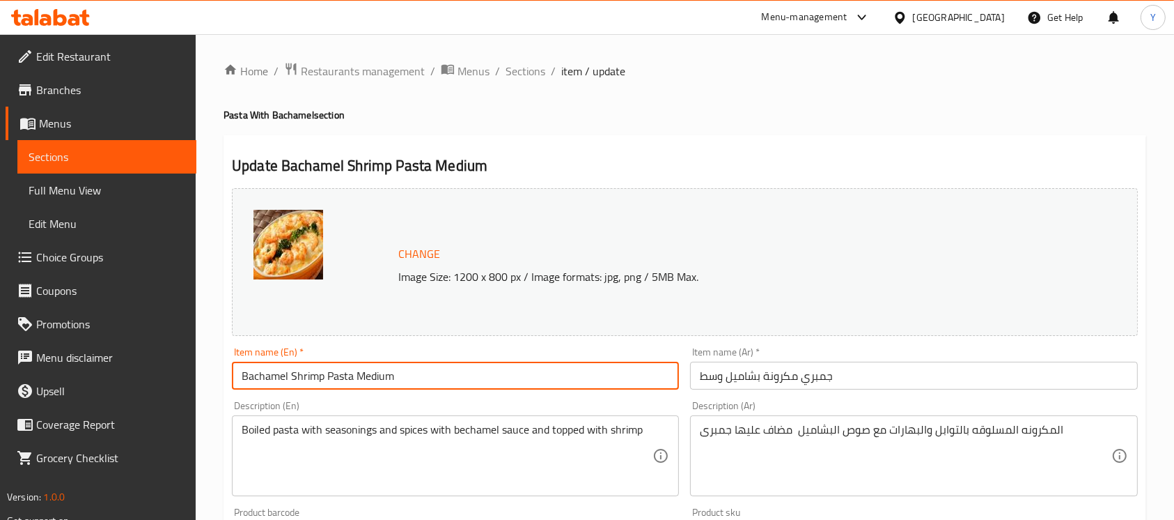
click at [334, 379] on input "Bachamel Shrimp Pasta Medium" at bounding box center [455, 375] width 447 height 28
click at [290, 375] on input "Bachamel Shrimp Medium" at bounding box center [455, 375] width 447 height 28
paste input "Pasta"
click at [408, 373] on input "Bachamel Pasta With Shrimp Medium" at bounding box center [455, 375] width 447 height 28
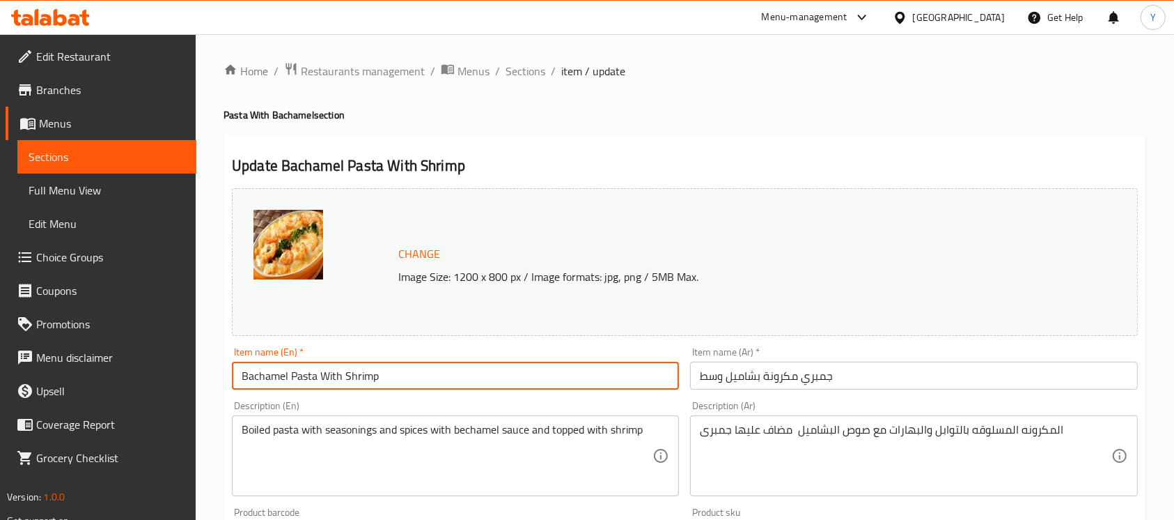
drag, startPoint x: 240, startPoint y: 368, endPoint x: 247, endPoint y: 376, distance: 10.4
click at [247, 376] on input "Bachamel Pasta With Shrimp" at bounding box center [455, 375] width 447 height 28
click at [242, 376] on input "Bachamel Pasta With Shrimp" at bounding box center [455, 375] width 447 height 28
drag, startPoint x: 242, startPoint y: 376, endPoint x: 254, endPoint y: 382, distance: 12.5
click at [254, 382] on input "Bachamel Pasta With Shrimp" at bounding box center [455, 375] width 447 height 28
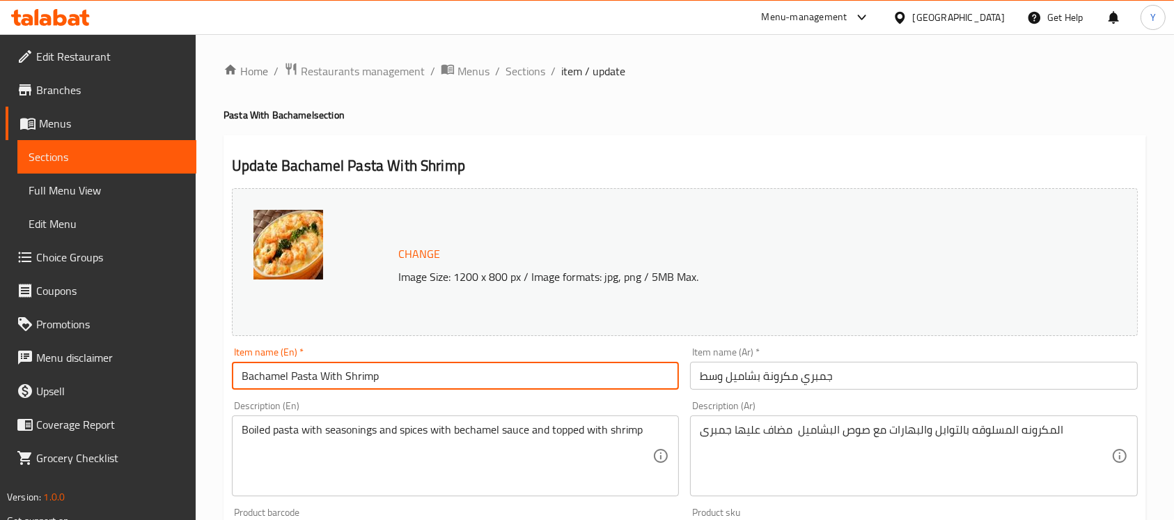
click at [241, 383] on input "Bachamel Pasta With Shrimp" at bounding box center [455, 375] width 447 height 28
paste input "Medium"
type input "Medium Bachamel Pasta With Shrimp"
click at [724, 382] on input "جمبري مكرونة بشاميل وسط" at bounding box center [913, 375] width 447 height 28
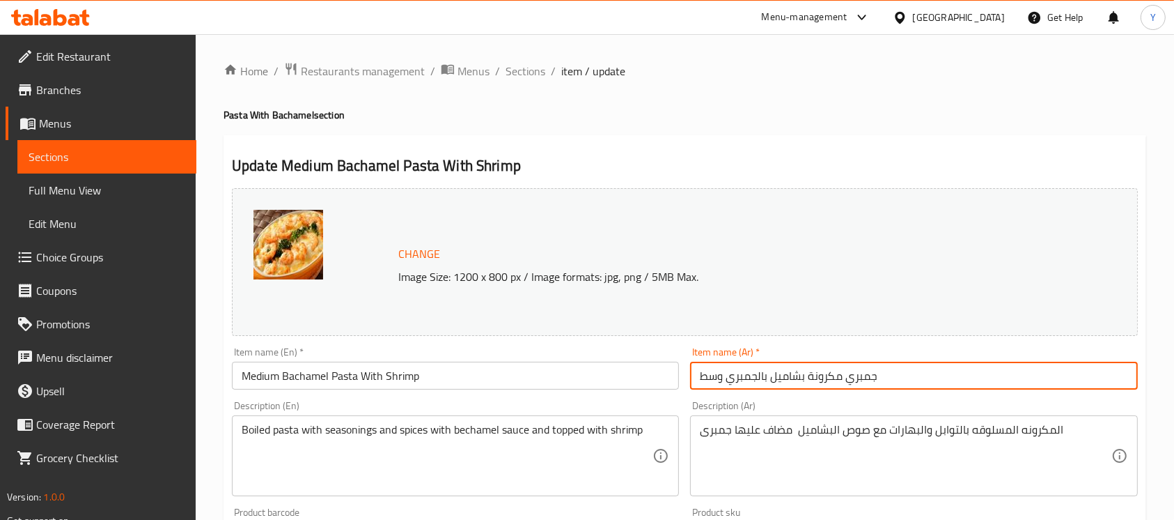
click at [862, 389] on div "Item name (Ar)   * جمبري مكرونة بشاميل بالجمبري وسط Item name (Ar) *" at bounding box center [914, 368] width 458 height 54
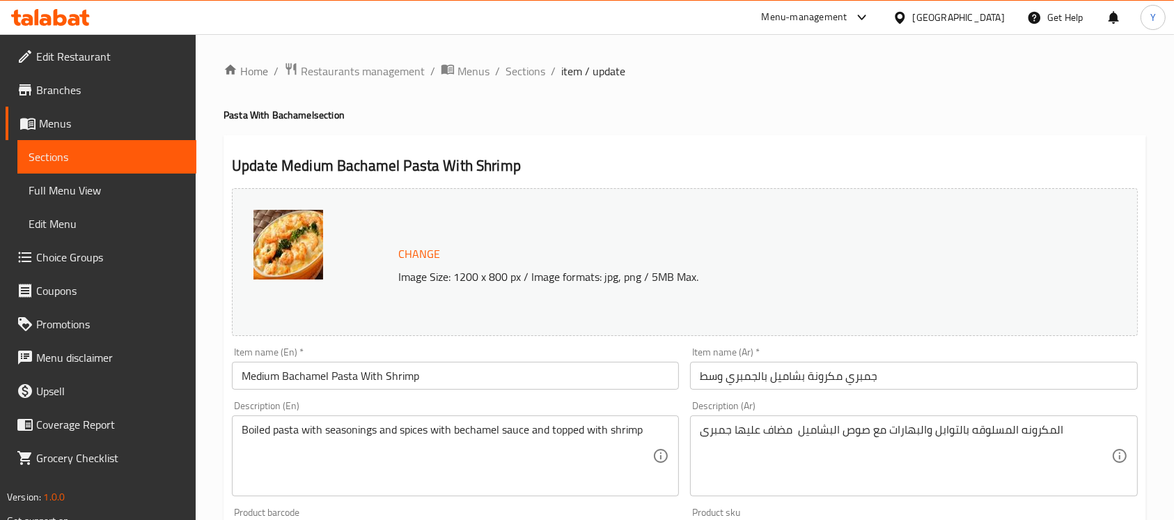
click at [861, 380] on input "جمبري مكرونة بشاميل بالجمبري وسط" at bounding box center [913, 375] width 447 height 28
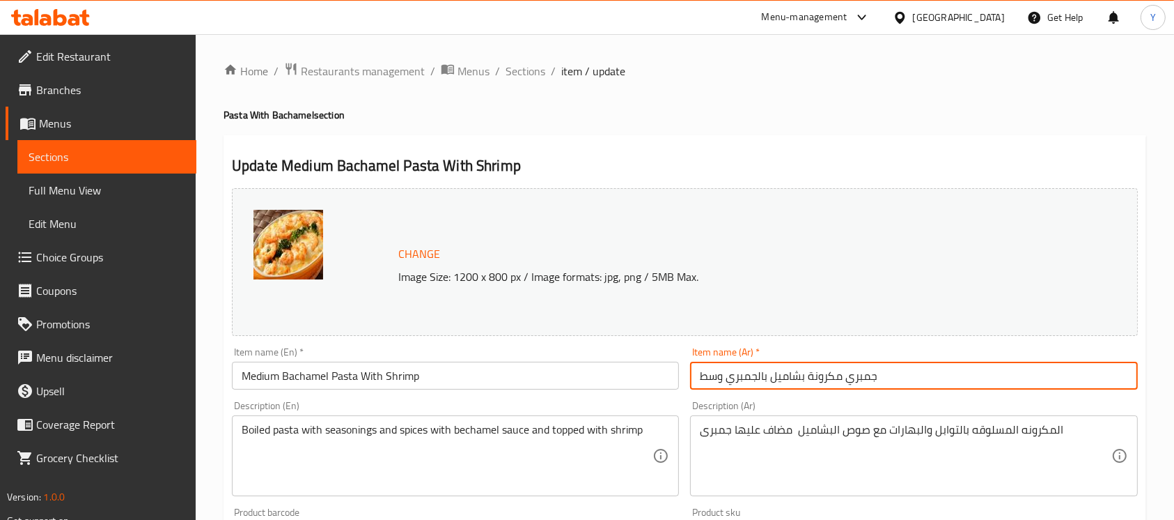
click at [861, 380] on input "جمبري مكرونة بشاميل بالجمبري وسط" at bounding box center [913, 375] width 447 height 28
type input "مكرونة بشاميل بالجمبري وسط"
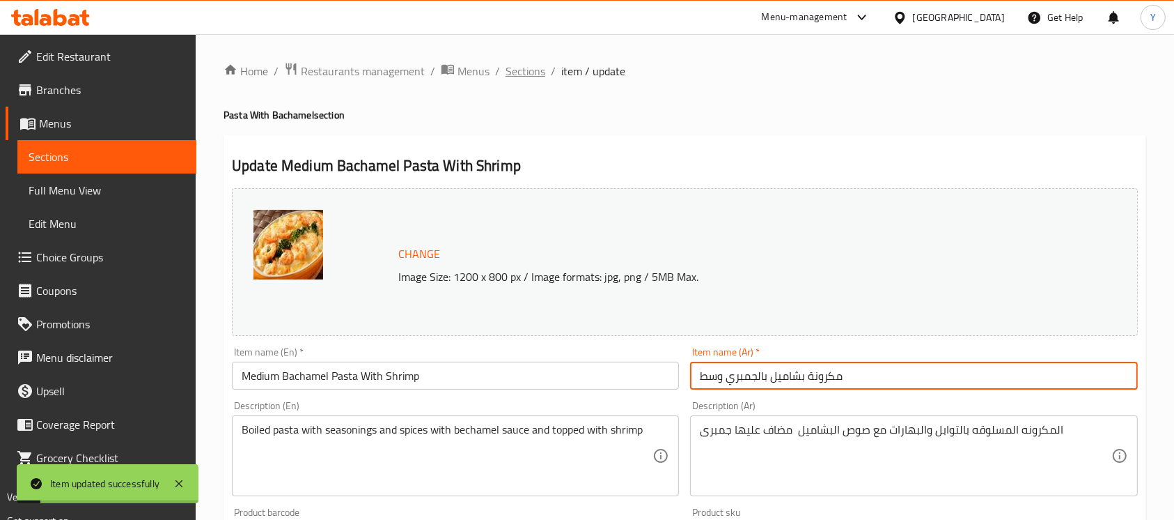
click at [524, 76] on span "Sections" at bounding box center [526, 71] width 40 height 17
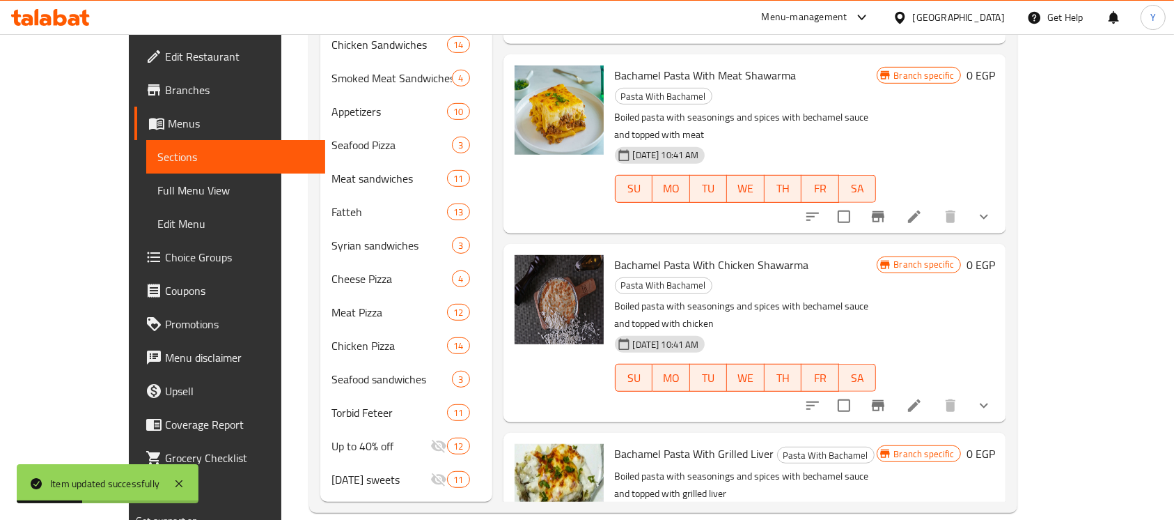
scroll to position [345, 0]
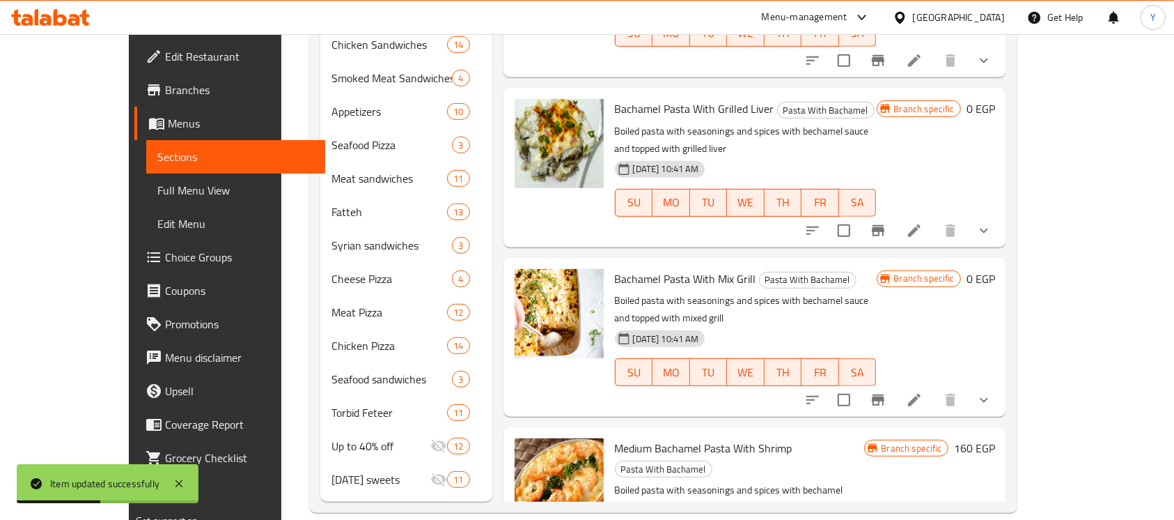
click at [995, 438] on h6 "160 EGP" at bounding box center [974, 448] width 41 height 20
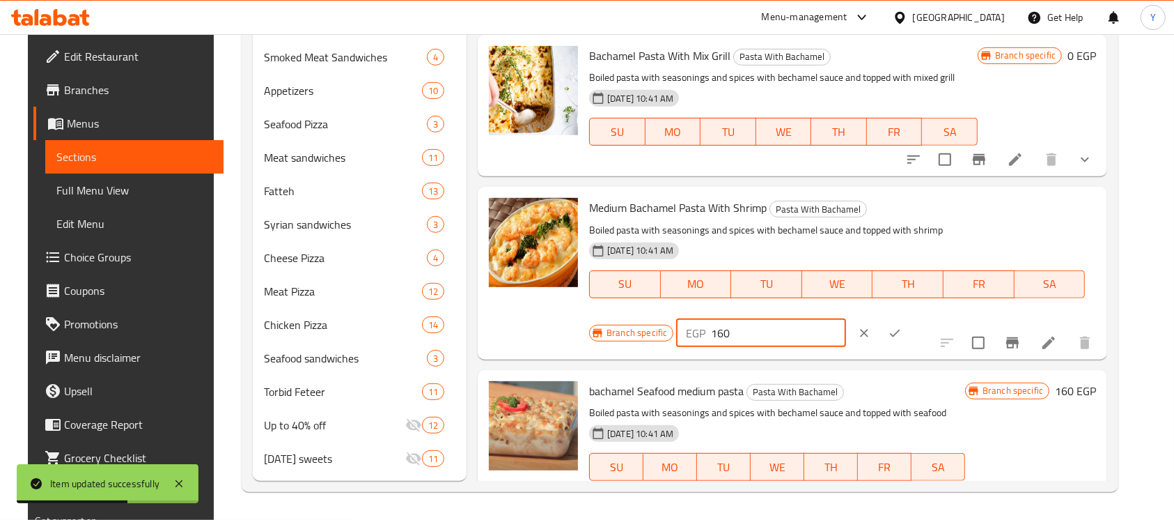
click at [845, 319] on input "160" at bounding box center [778, 333] width 134 height 28
type input "190"
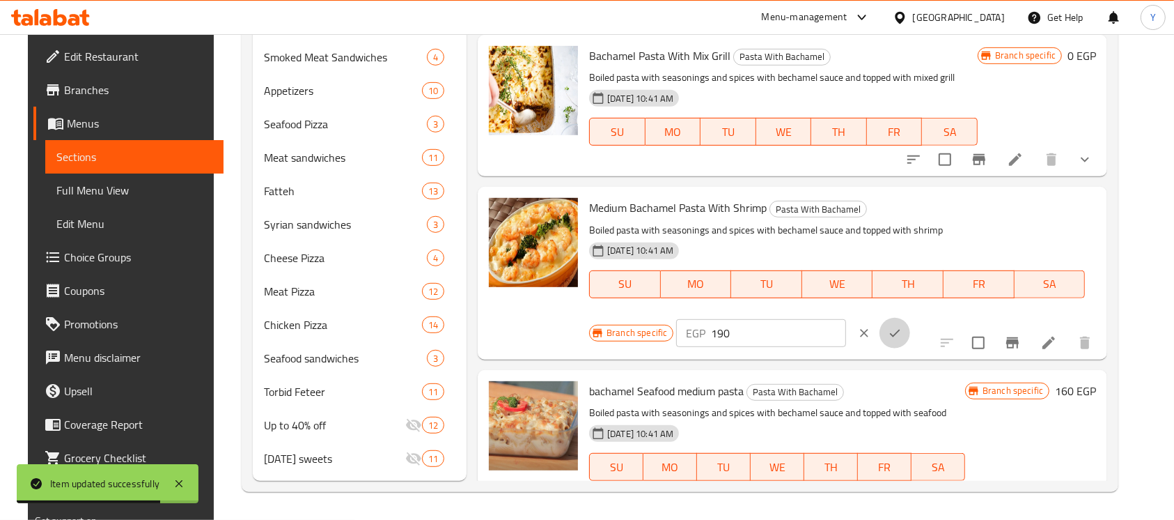
click at [902, 326] on icon "ok" at bounding box center [895, 333] width 14 height 14
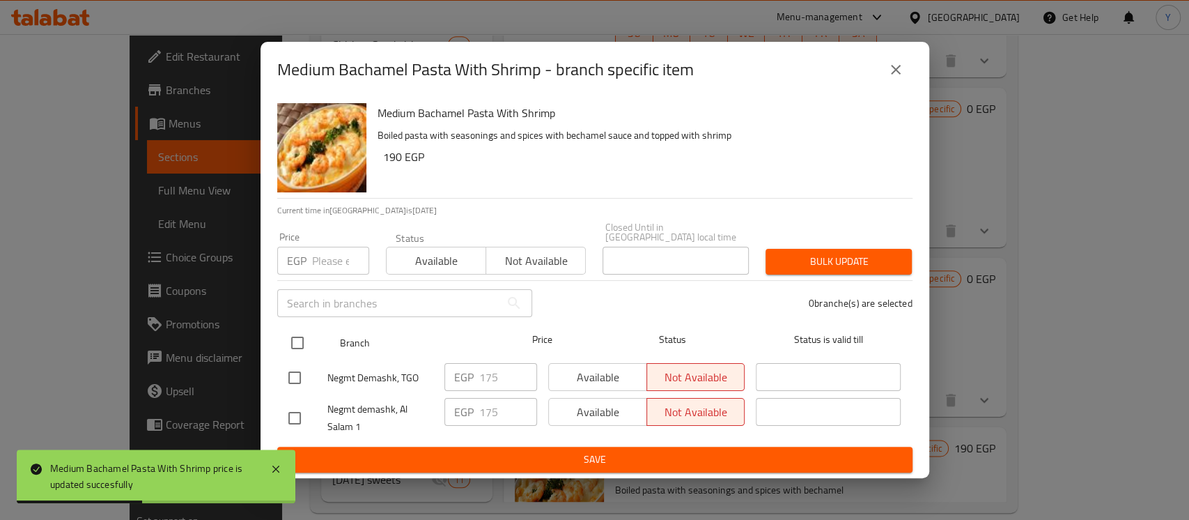
click at [287, 330] on input "checkbox" at bounding box center [297, 342] width 29 height 29
checkbox input "true"
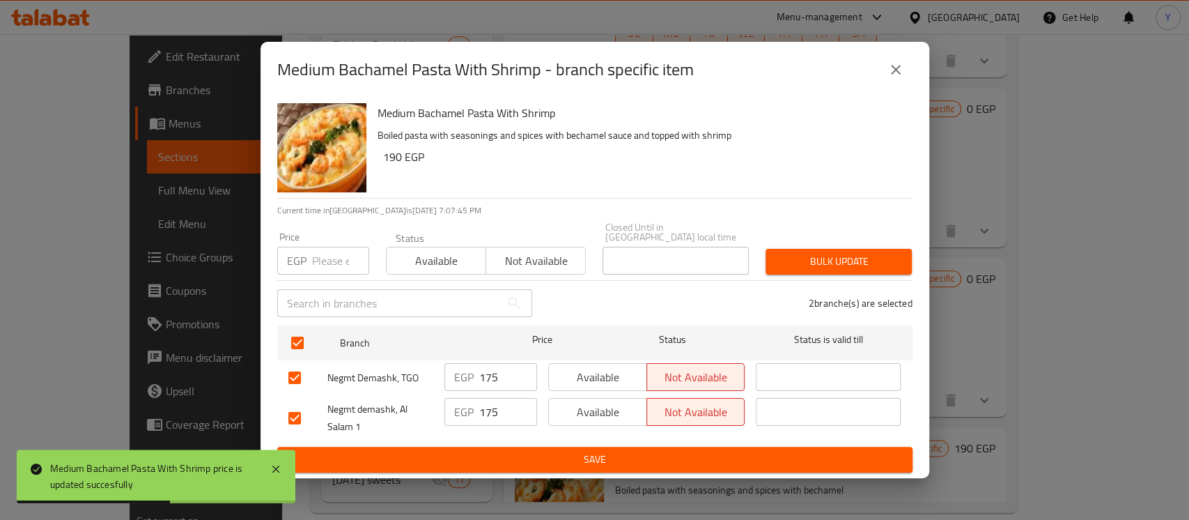
click at [334, 266] on input "number" at bounding box center [340, 261] width 57 height 28
type input "190"
click at [767, 254] on button "Bulk update" at bounding box center [838, 262] width 146 height 26
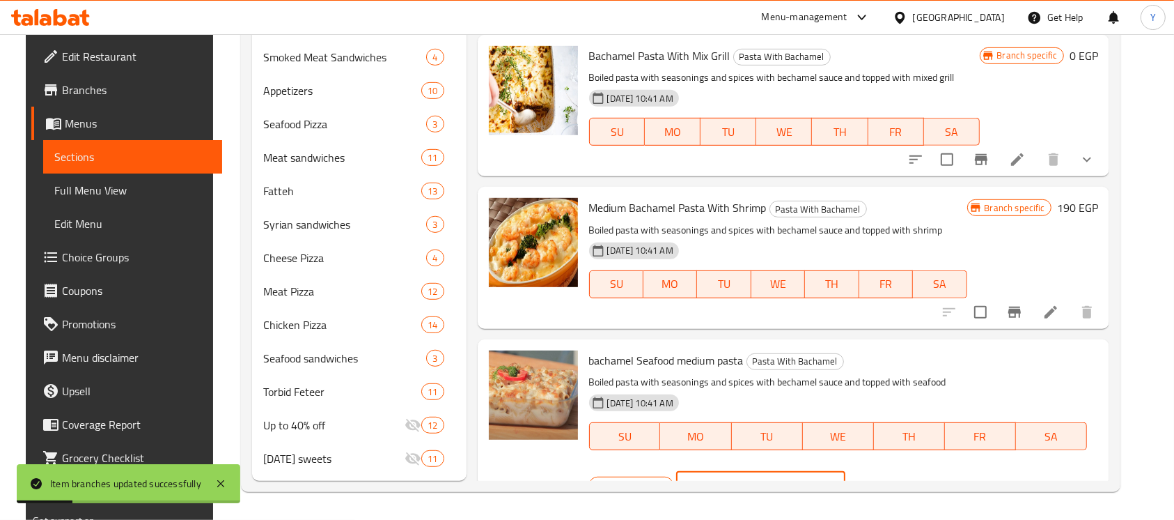
click at [845, 471] on input "160" at bounding box center [778, 485] width 134 height 28
type input "190"
click at [901, 478] on icon "ok" at bounding box center [894, 485] width 14 height 14
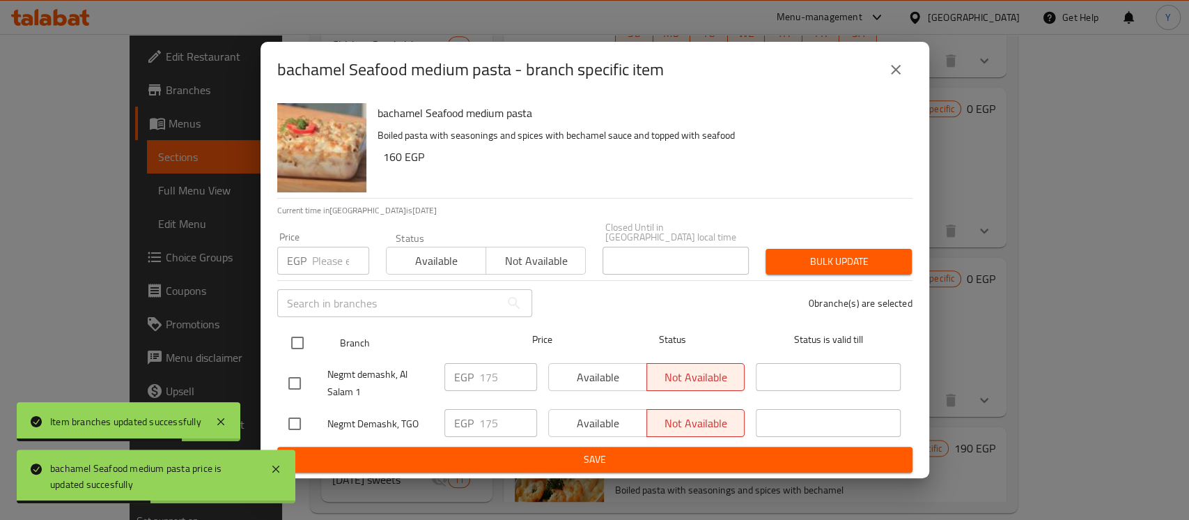
click at [293, 342] on input "checkbox" at bounding box center [297, 342] width 29 height 29
checkbox input "true"
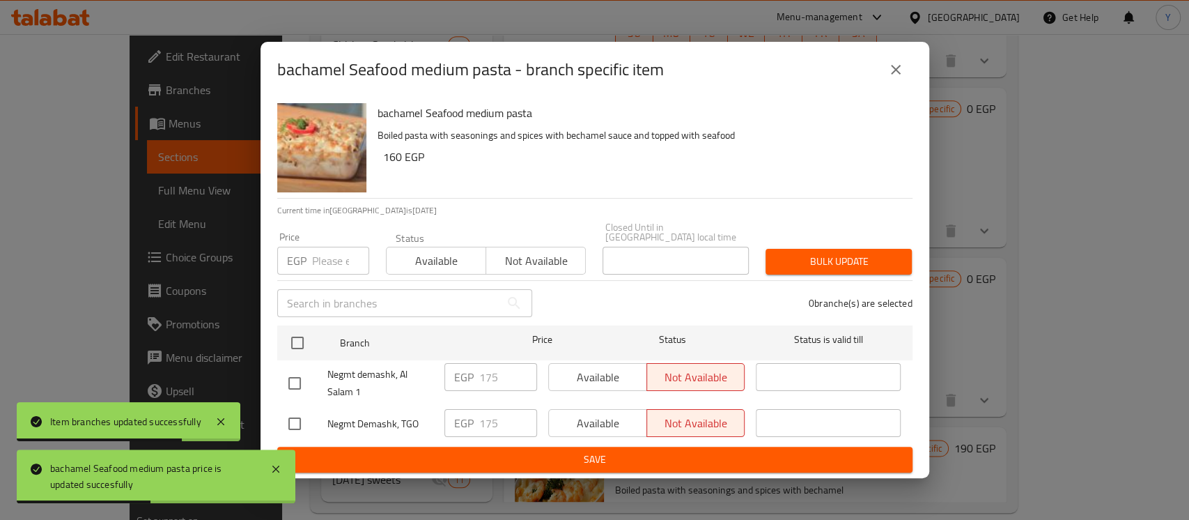
checkbox input "true"
click at [322, 259] on input "number" at bounding box center [340, 261] width 57 height 28
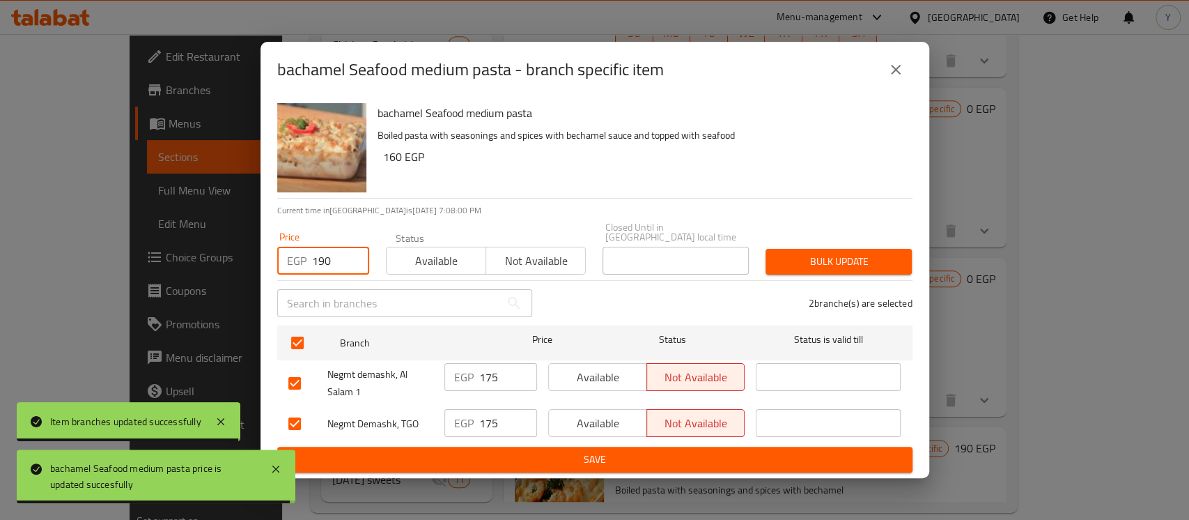
type input "190"
click at [802, 249] on button "Bulk update" at bounding box center [838, 262] width 146 height 26
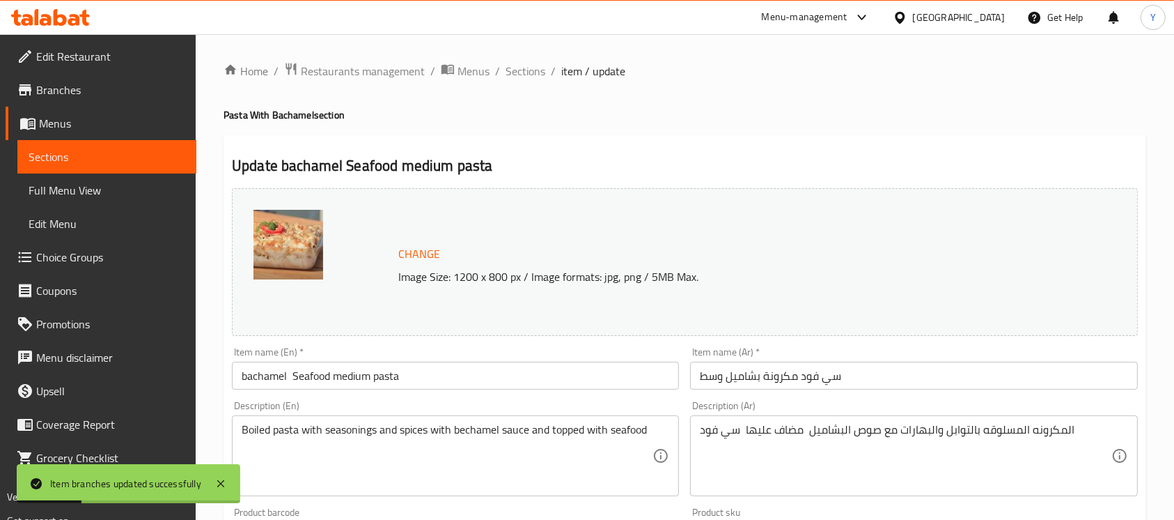
click at [474, 382] on input "bachamel Seafood medium pasta" at bounding box center [455, 375] width 447 height 28
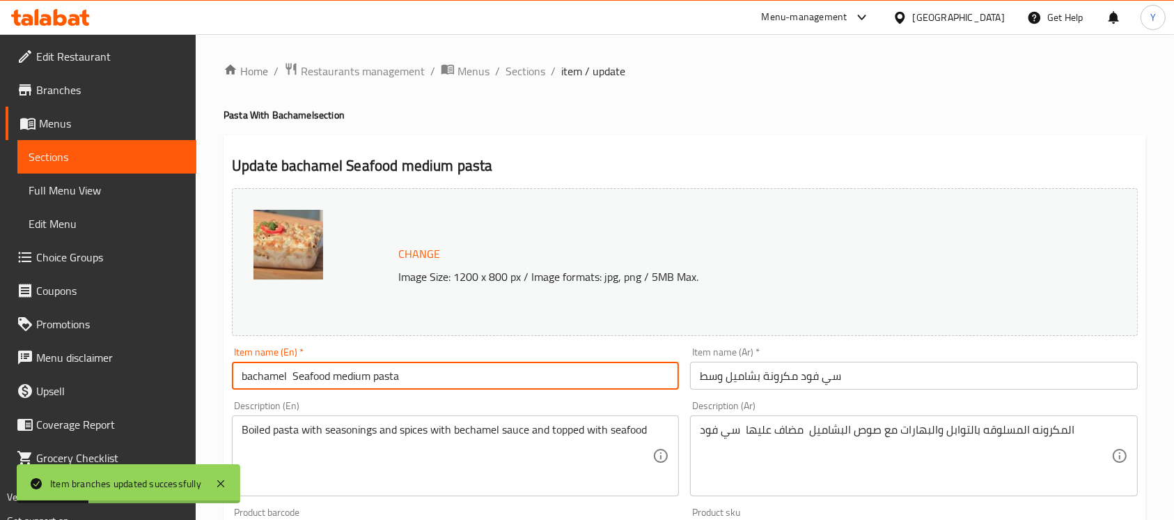
click at [474, 382] on input "bachamel Seafood medium pasta" at bounding box center [455, 375] width 447 height 28
click at [510, 380] on input "bachamel Seafood medium pasta" at bounding box center [455, 375] width 447 height 28
click at [375, 375] on input "bachamel Seafood medium pasta" at bounding box center [455, 375] width 447 height 28
click at [350, 380] on input "bachamel Seafood medium pasta" at bounding box center [455, 375] width 447 height 28
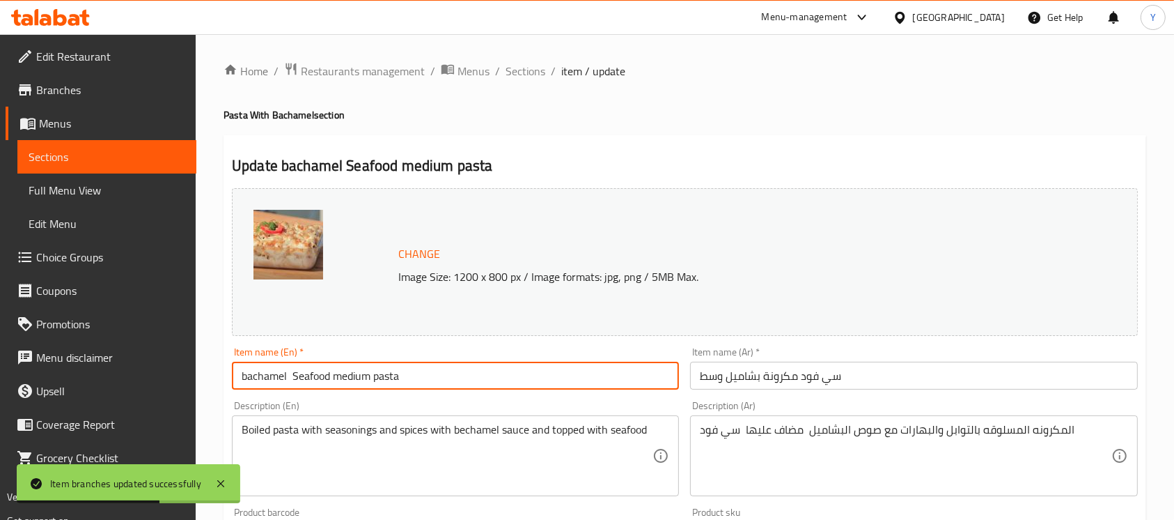
click at [360, 375] on input "bachamel Seafood medium pasta" at bounding box center [455, 375] width 447 height 28
click at [357, 376] on input "bachamel Seafood medium pasta" at bounding box center [455, 375] width 447 height 28
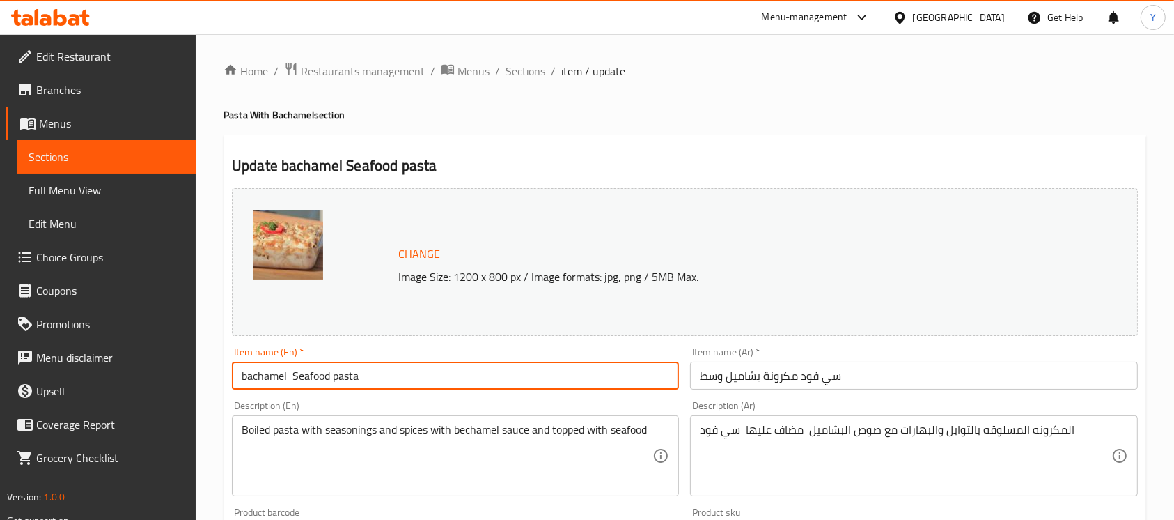
drag, startPoint x: 234, startPoint y: 375, endPoint x: 247, endPoint y: 382, distance: 14.3
click at [245, 377] on input "bachamel Seafood pasta" at bounding box center [455, 375] width 447 height 28
click at [246, 380] on input "bachamel Seafood pasta" at bounding box center [455, 375] width 447 height 28
click at [240, 380] on input "bachamel Seafood pasta" at bounding box center [455, 375] width 447 height 28
paste input "medium"
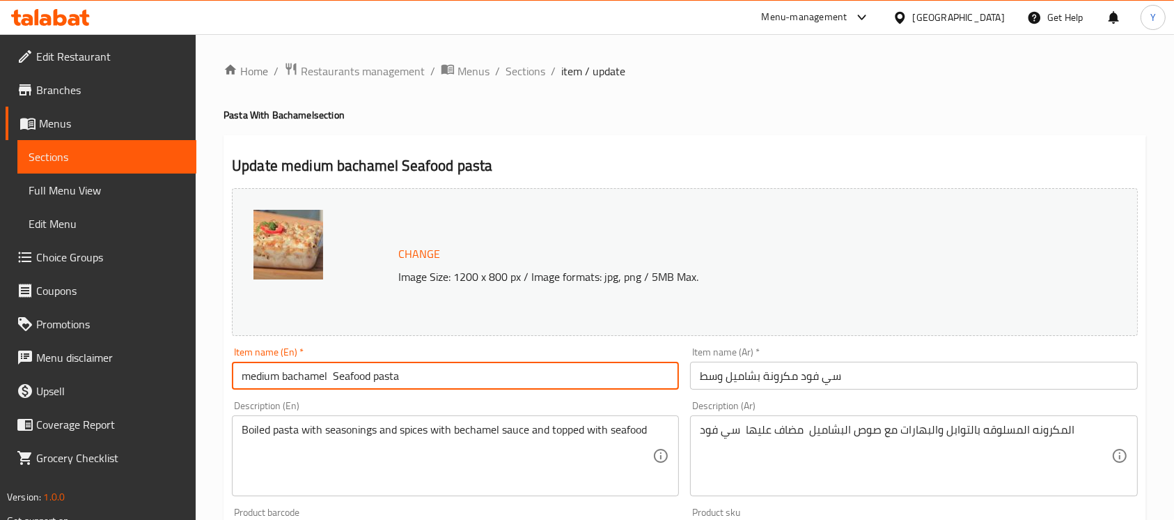
click at [382, 375] on input "medium bachamel Seafood pasta" at bounding box center [455, 375] width 447 height 28
click at [333, 375] on input "medium bachamel Seafood" at bounding box center [455, 375] width 447 height 28
paste input "pasta"
click at [339, 379] on input "medium bachamel pasta With Seafood" at bounding box center [455, 375] width 447 height 28
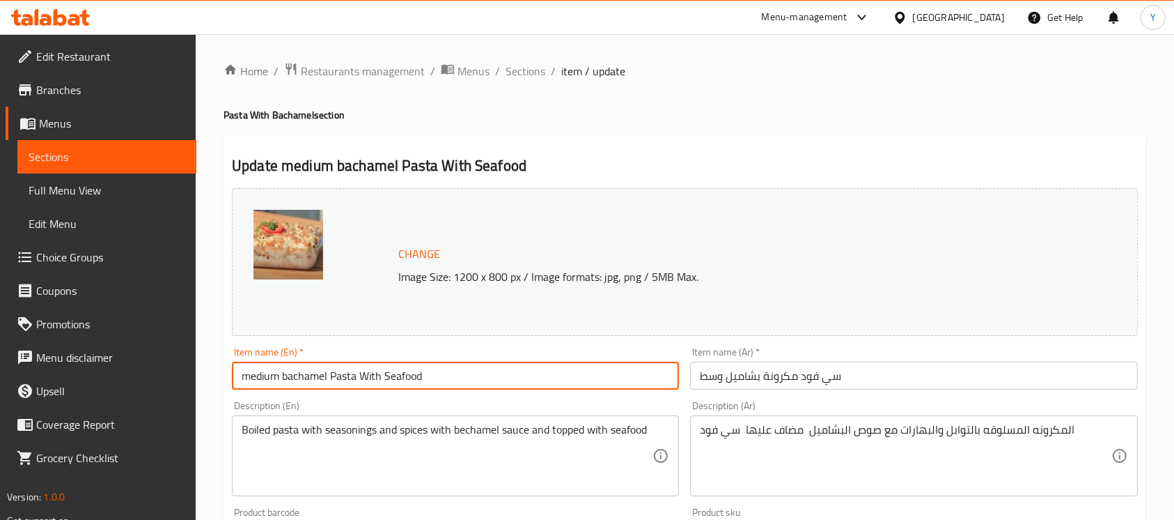
click at [287, 375] on input "medium bachamel Pasta With Seafood" at bounding box center [455, 375] width 447 height 28
click at [251, 376] on input "medium Bachamel Pasta With Seafood" at bounding box center [455, 375] width 447 height 28
type input "Medium Bachamel Pasta With Seafood"
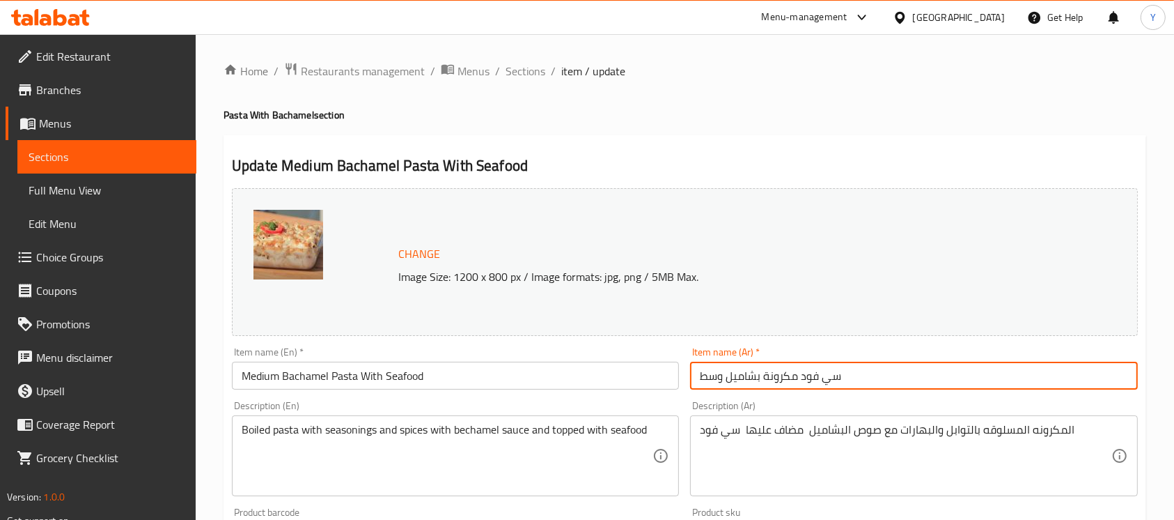
drag, startPoint x: 805, startPoint y: 380, endPoint x: 903, endPoint y: 382, distance: 97.5
click at [903, 382] on input "سي فود مكرونة بشاميل وسط" at bounding box center [913, 375] width 447 height 28
click at [726, 380] on input "مكرونة بشاميل وسط" at bounding box center [913, 375] width 447 height 28
paste input "سي فود"
type input "مكرونة بشاميل بالسي فود وسط"
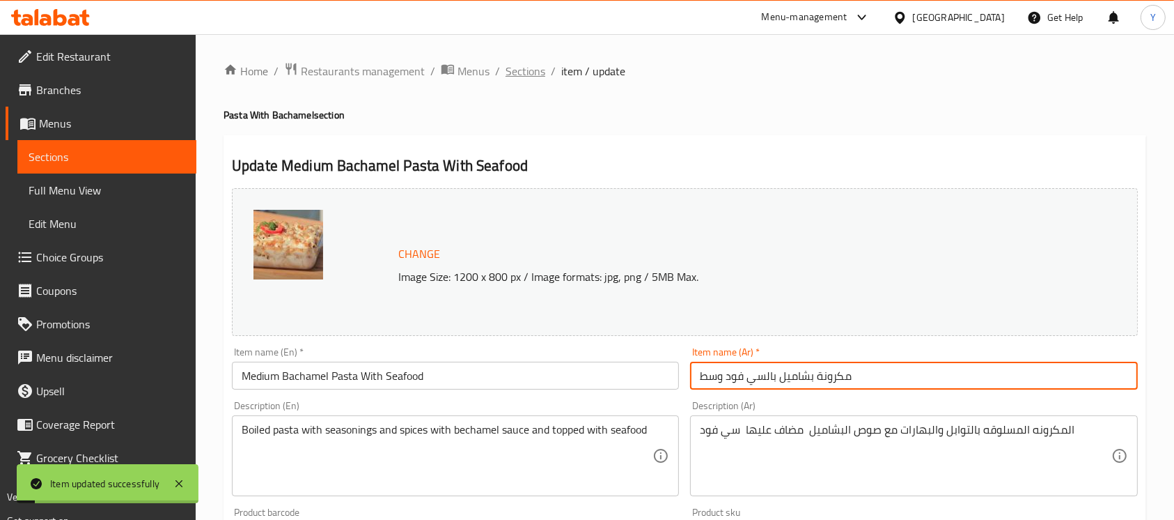
click at [536, 73] on span "Sections" at bounding box center [526, 71] width 40 height 17
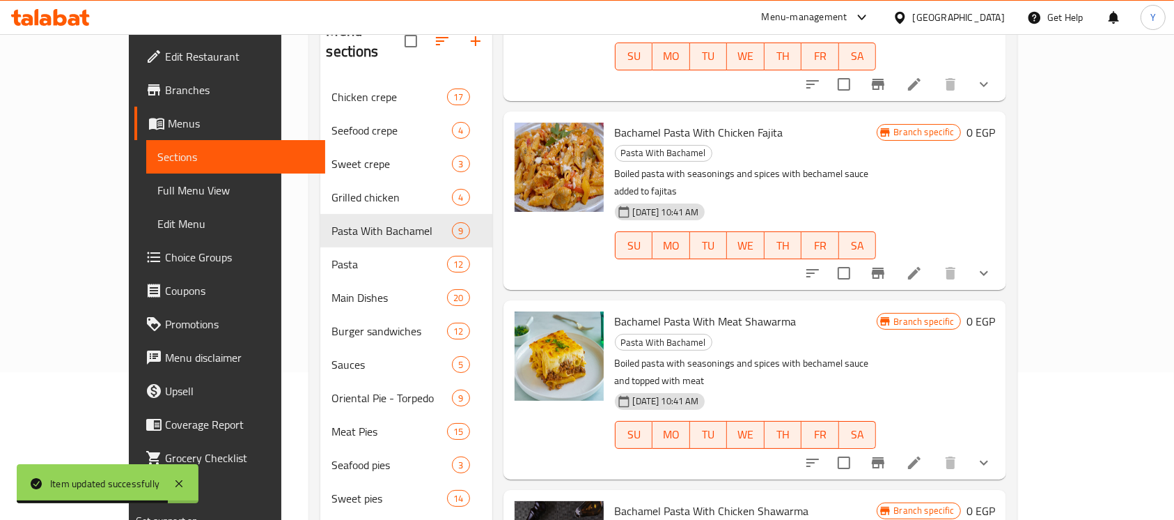
scroll to position [143, 0]
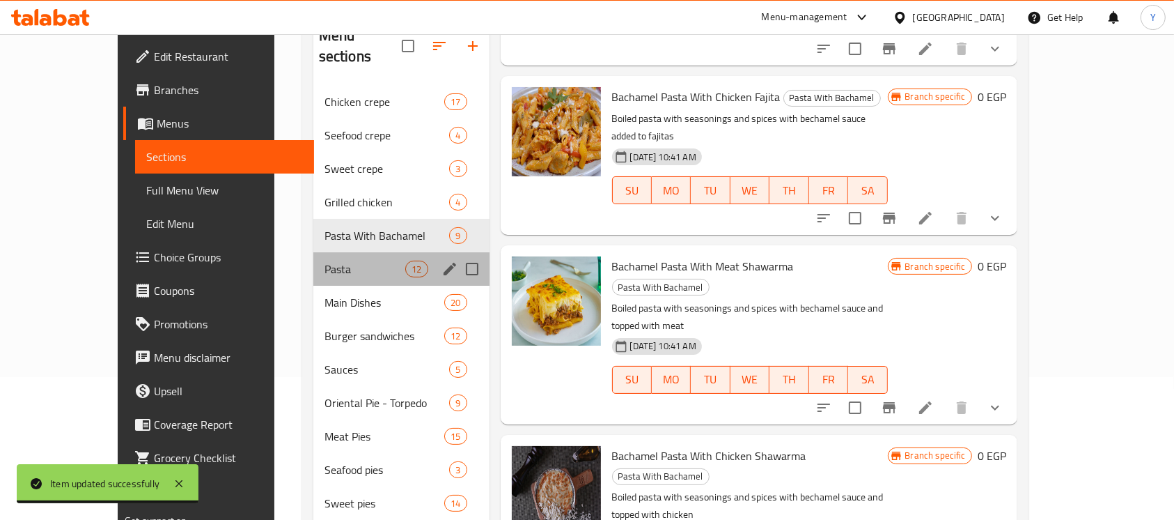
click at [317, 252] on div "Pasta 12" at bounding box center [401, 268] width 176 height 33
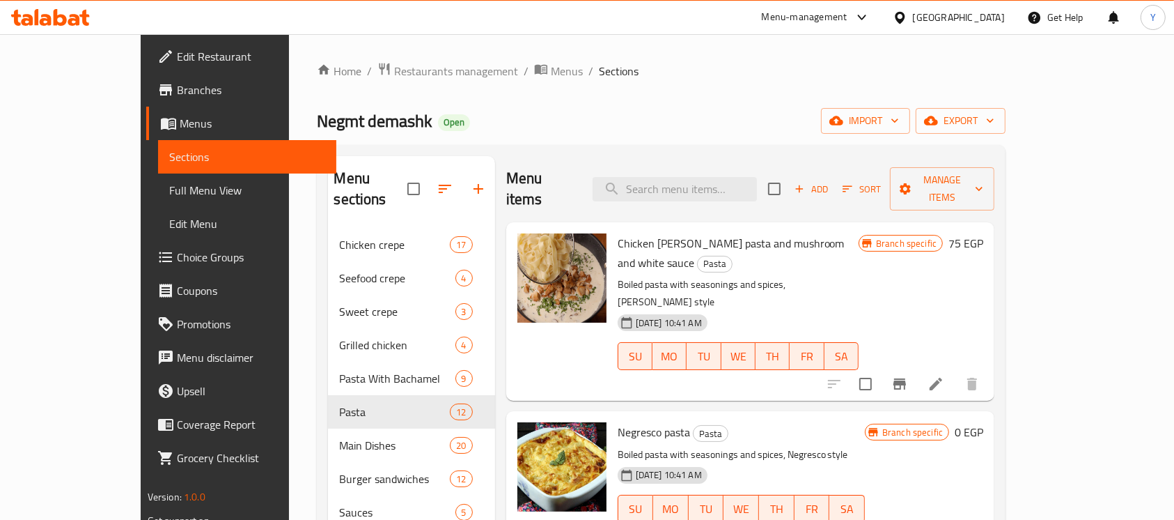
click at [944, 375] on icon at bounding box center [936, 383] width 17 height 17
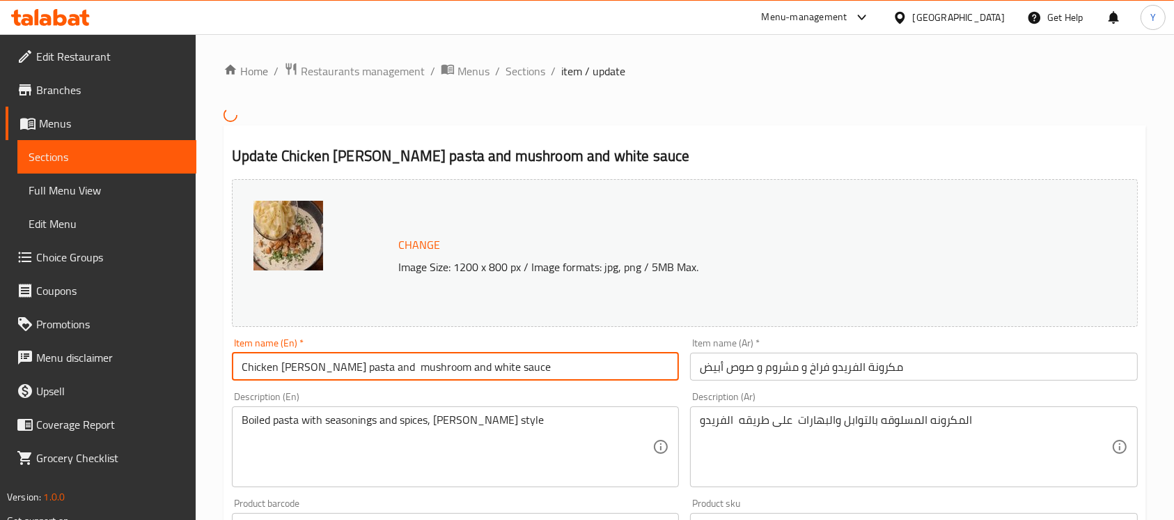
click at [350, 374] on input "Chicken Alfredo pasta and mushroom and white sauce" at bounding box center [455, 366] width 447 height 28
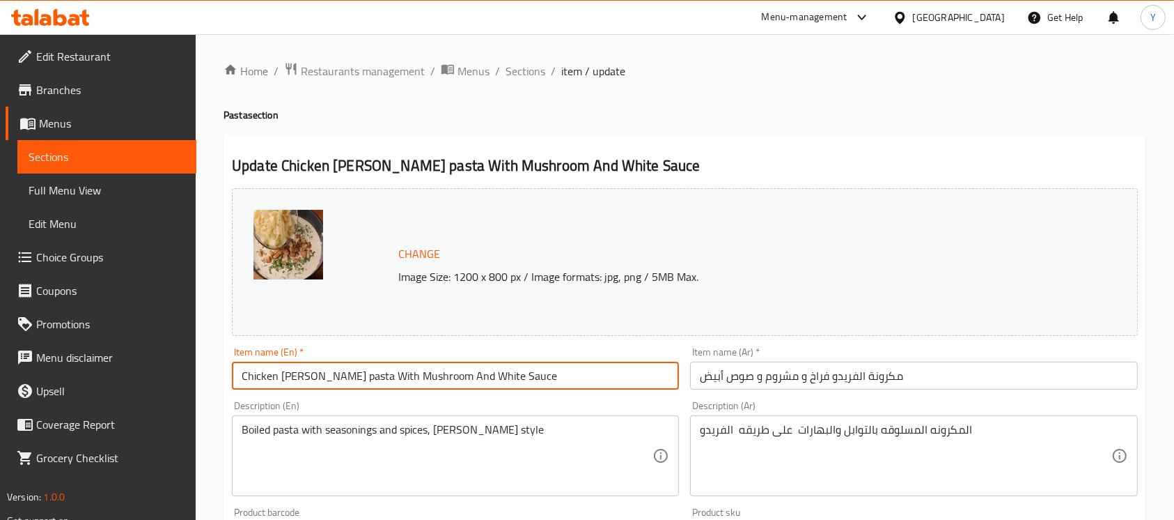
click at [318, 378] on input "Chicken Alfredo pasta With Mushroom And White Sauce" at bounding box center [455, 375] width 447 height 28
type input "Chicken Alfredo Pasta With Mushroom And White Sauce"
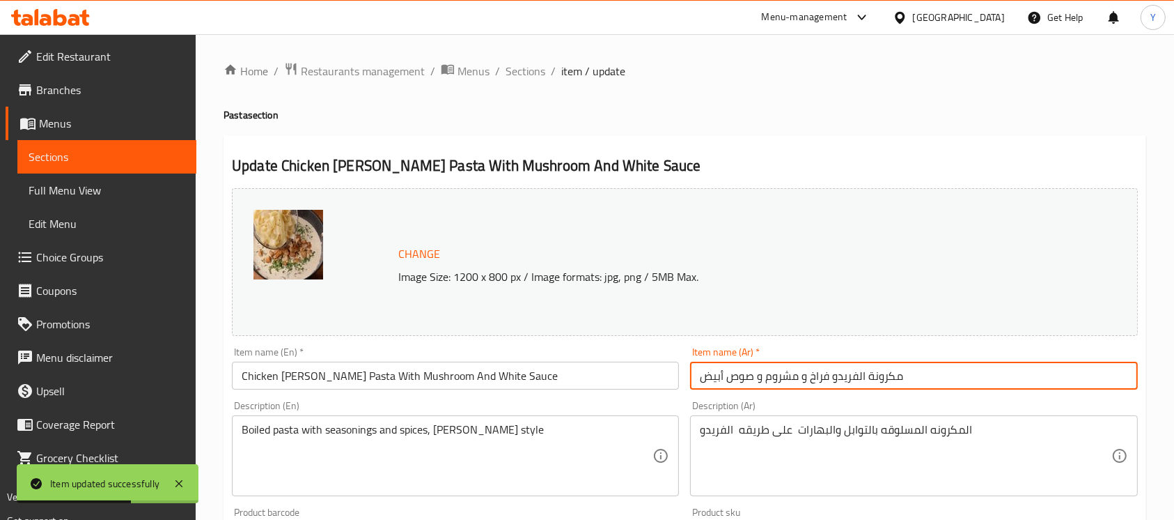
drag, startPoint x: 807, startPoint y: 382, endPoint x: 795, endPoint y: 382, distance: 12.5
click at [795, 382] on input "مكرونة الفريدو فراخ و مشروم و صوص أبيض" at bounding box center [913, 375] width 447 height 28
type input "مكرونة الفريدو فراخ بالمشروم و صوص أبيض"
click at [513, 77] on span "Sections" at bounding box center [526, 71] width 40 height 17
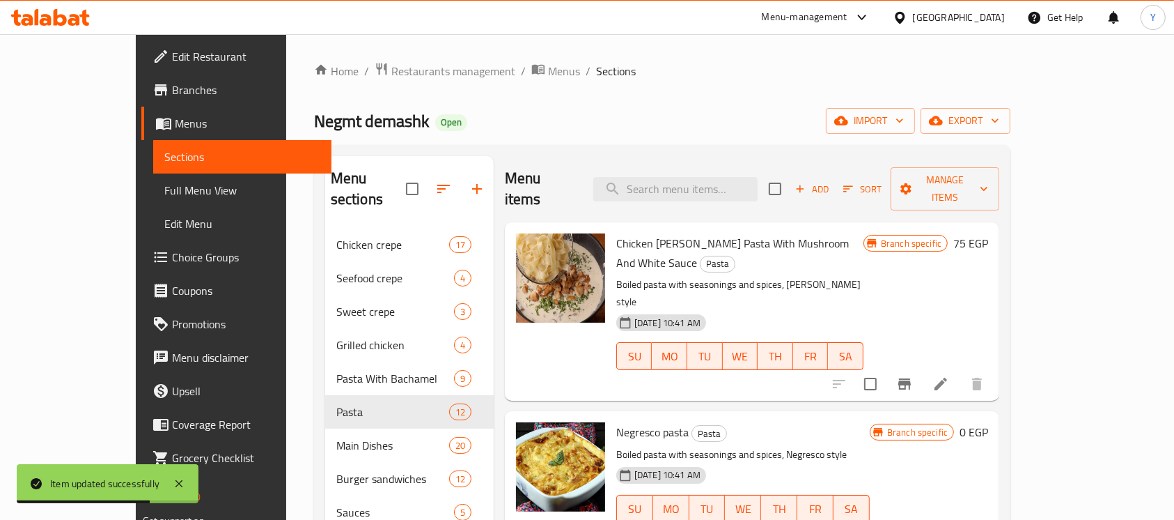
click at [988, 233] on h6 "75 EGP" at bounding box center [970, 243] width 35 height 20
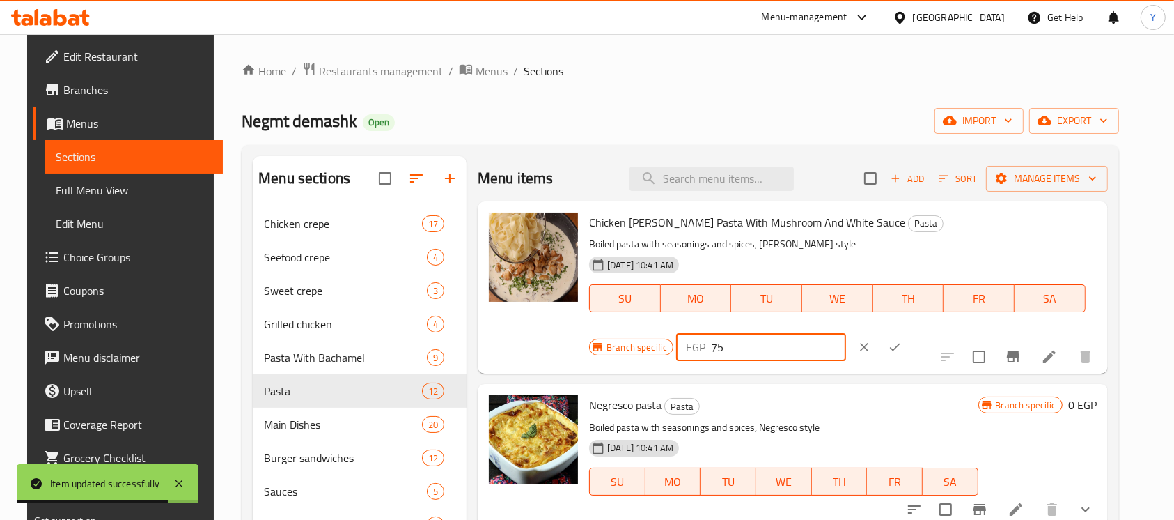
drag, startPoint x: 989, startPoint y: 237, endPoint x: 792, endPoint y: 239, distance: 197.1
click at [797, 239] on div "Chicken Alfredo Pasta With Mushroom And White Sauce Pasta Boiled pasta with sea…" at bounding box center [843, 287] width 519 height 161
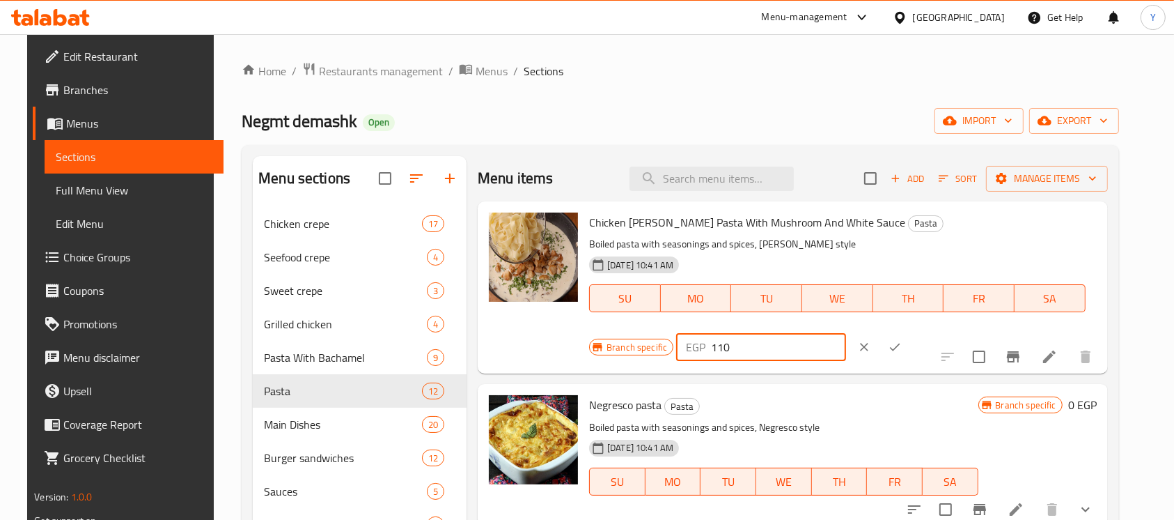
type input "110"
drag, startPoint x: 1082, startPoint y: 229, endPoint x: 1045, endPoint y: 343, distance: 120.0
click at [902, 340] on icon "ok" at bounding box center [895, 347] width 14 height 14
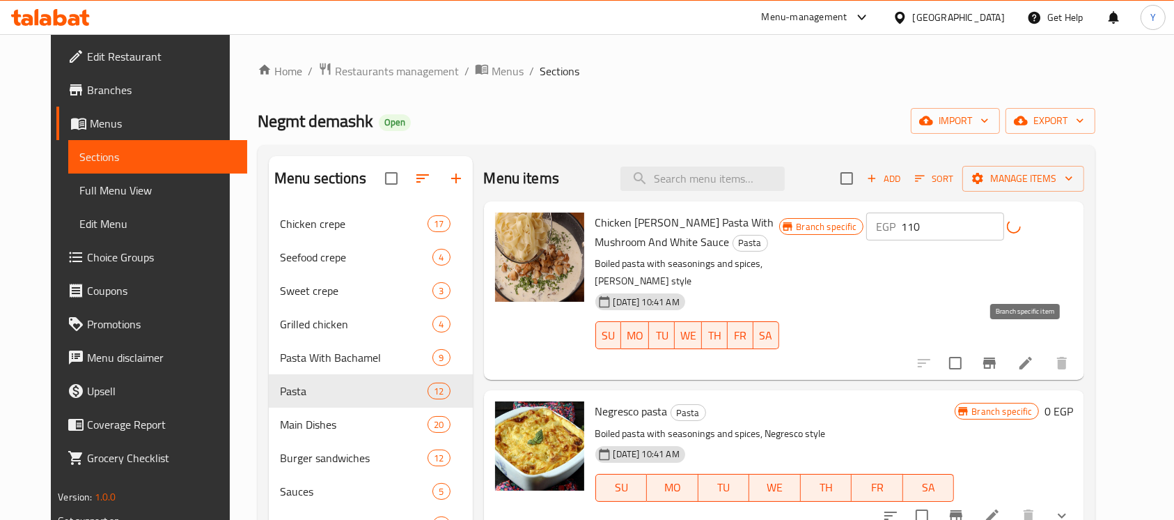
click at [1006, 357] on button "Branch-specific-item" at bounding box center [989, 362] width 33 height 33
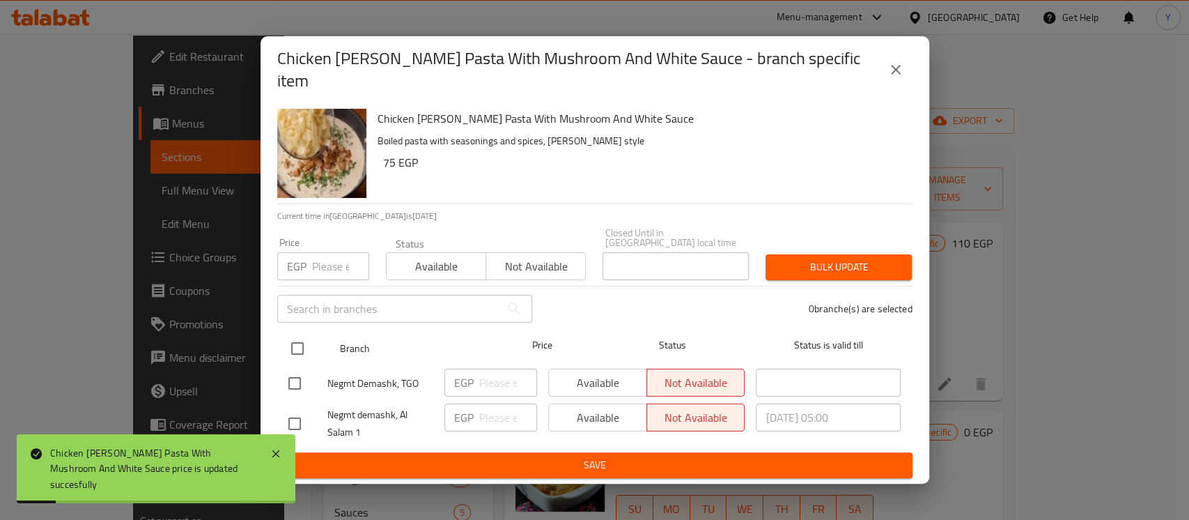
click at [304, 337] on input "checkbox" at bounding box center [297, 348] width 29 height 29
checkbox input "true"
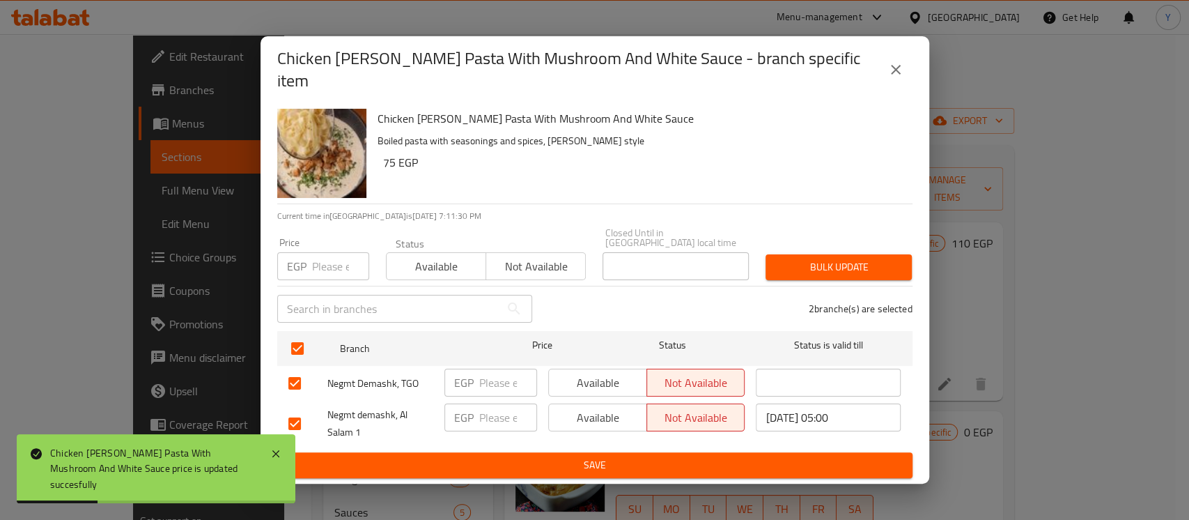
click at [307, 254] on div "EGP Price" at bounding box center [323, 266] width 92 height 28
type input "110"
click at [794, 254] on button "Bulk update" at bounding box center [838, 267] width 146 height 26
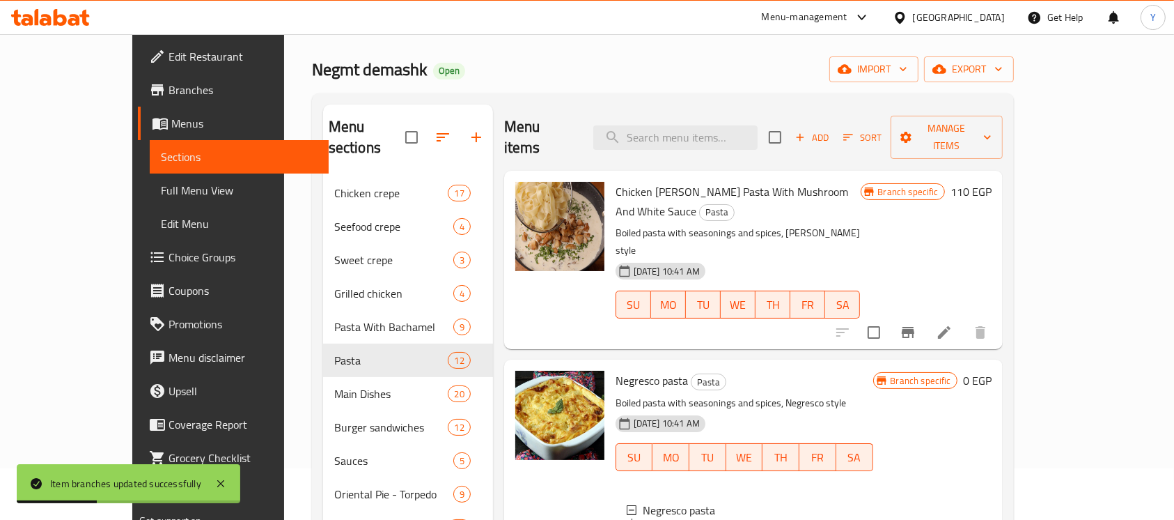
scroll to position [74, 0]
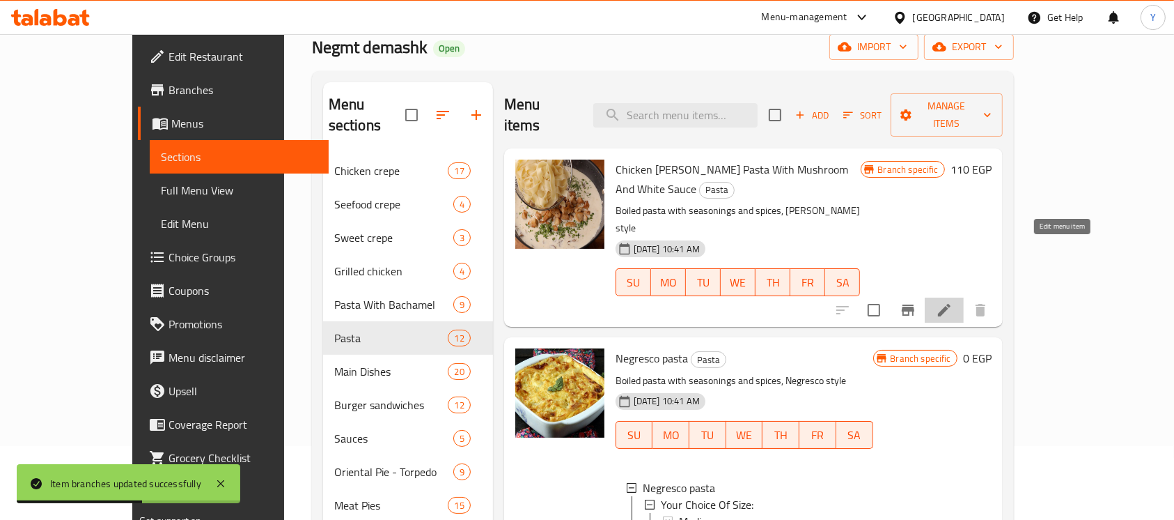
click at [953, 302] on icon at bounding box center [944, 310] width 17 height 17
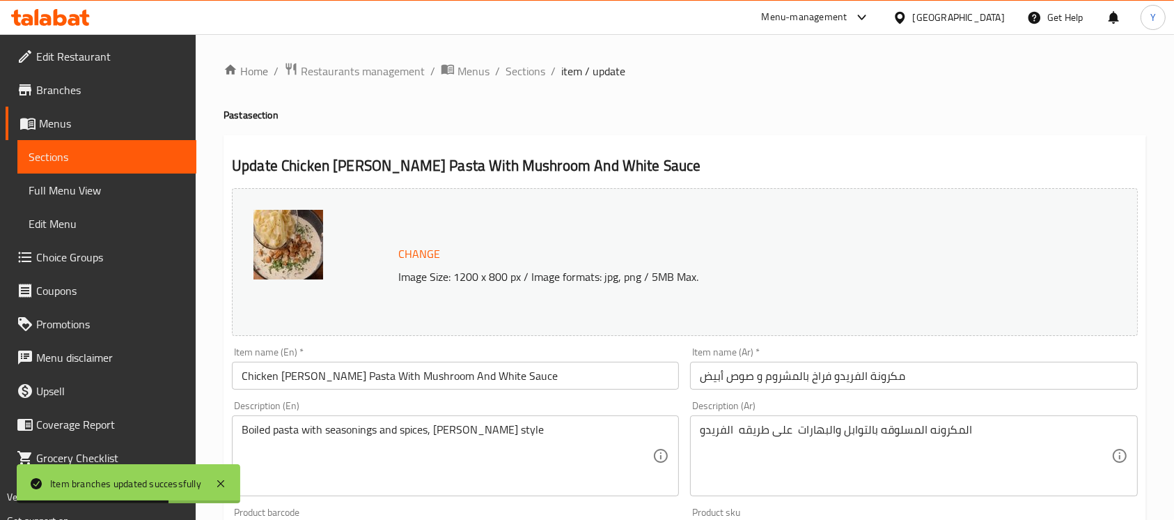
click at [233, 377] on input "Chicken Alfredo Pasta With Mushroom And White Sauce" at bounding box center [455, 375] width 447 height 28
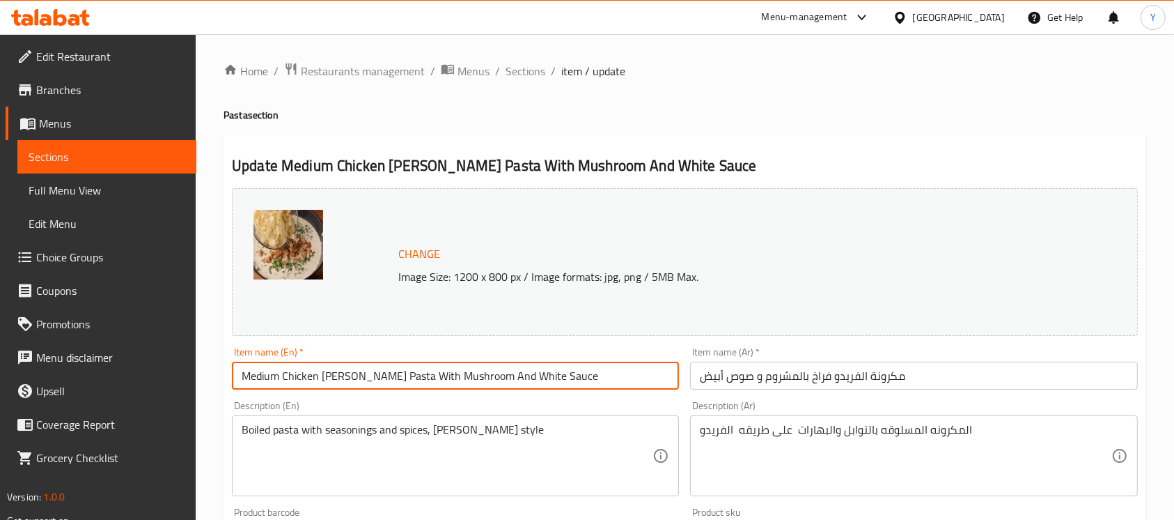
type input "Medium Chicken Alfredo Pasta With Mushroom And White Sauce"
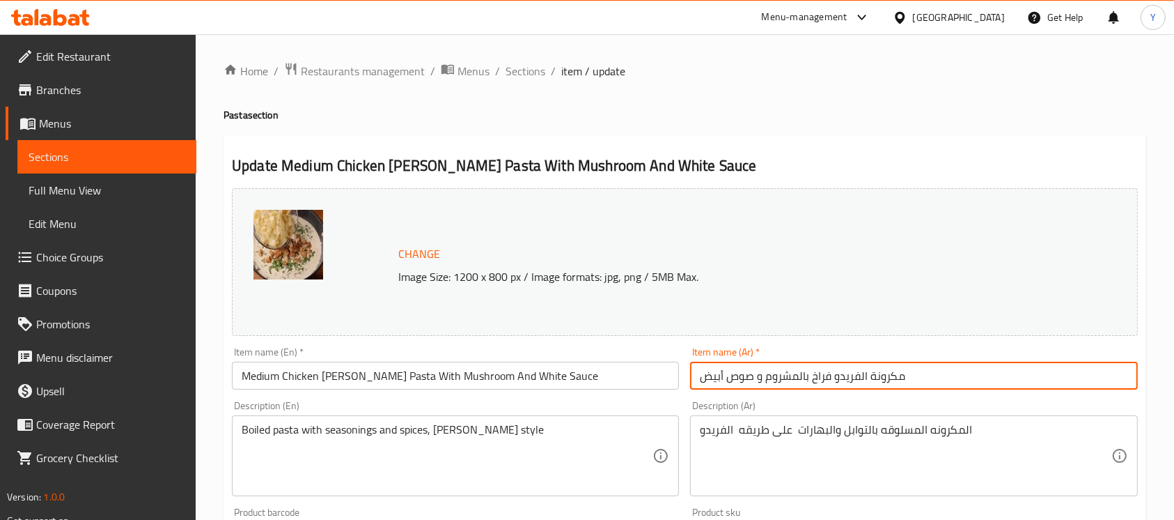
click at [913, 382] on input "مكرونة الفريدو فراخ بالمشروم و صوص أبيض" at bounding box center [913, 375] width 447 height 28
type input "مكرونة الفريدو فراخ بالمشروم و صوص أبيض وسط"
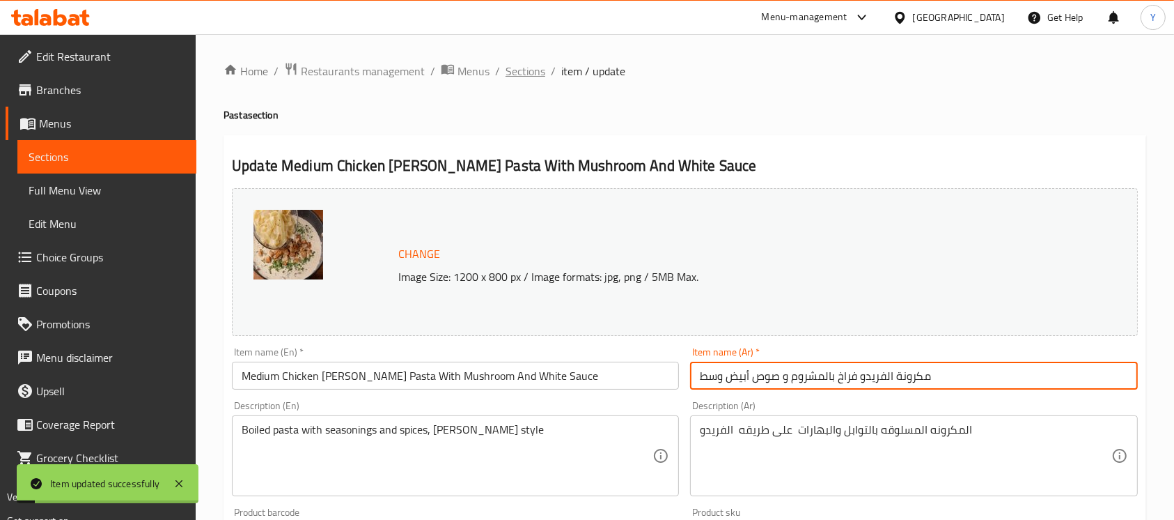
click at [507, 63] on span "Sections" at bounding box center [526, 71] width 40 height 17
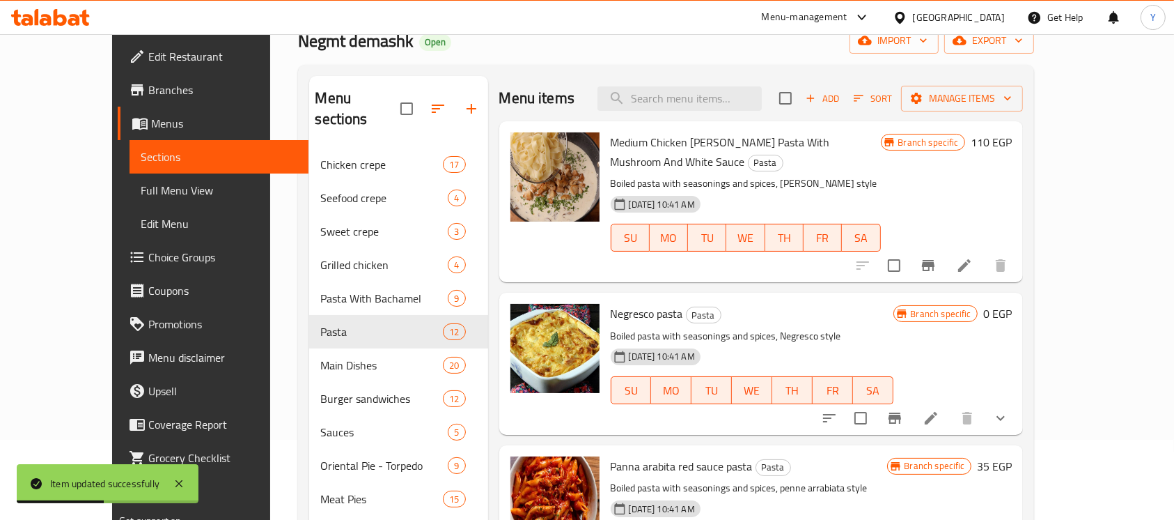
scroll to position [85, 0]
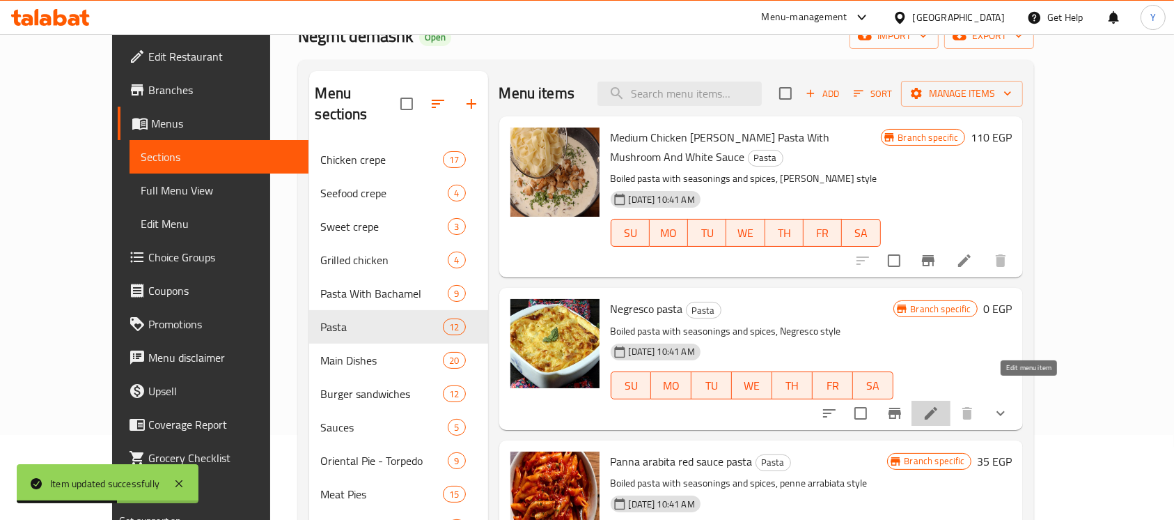
click at [940, 405] on icon at bounding box center [931, 413] width 17 height 17
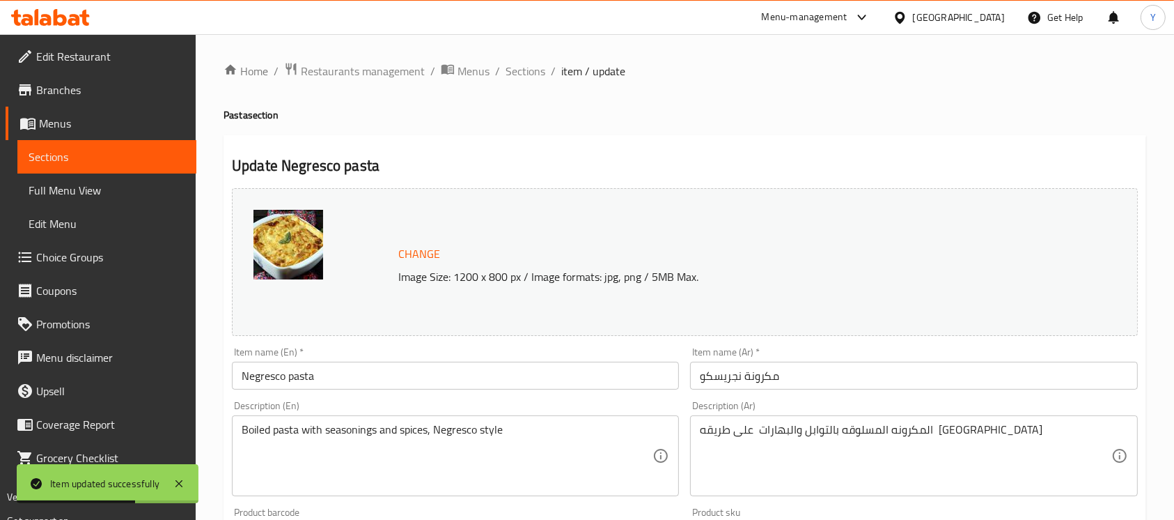
scroll to position [515, 0]
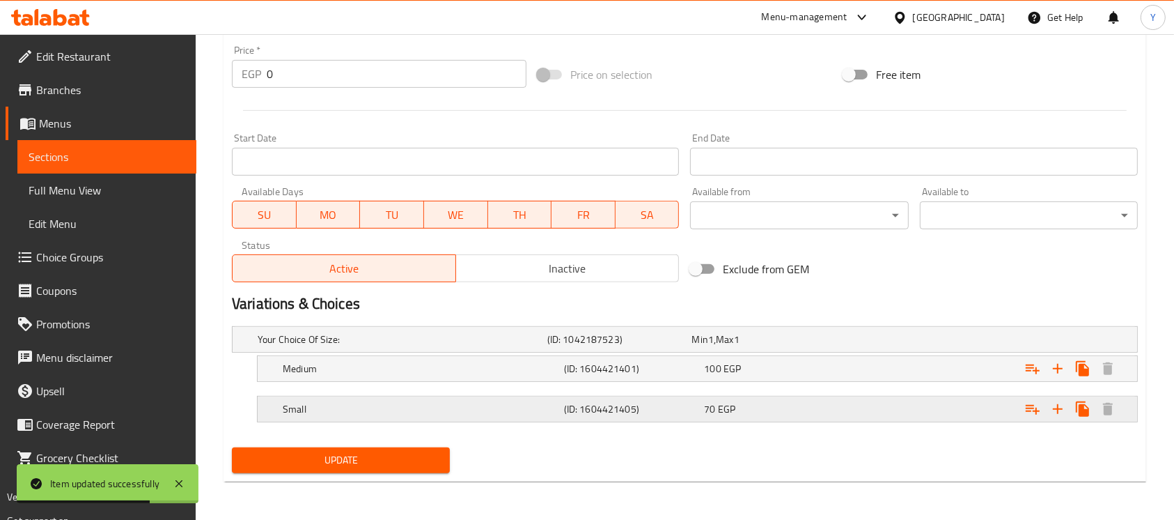
click at [830, 346] on div "70 EGP" at bounding box center [761, 339] width 139 height 14
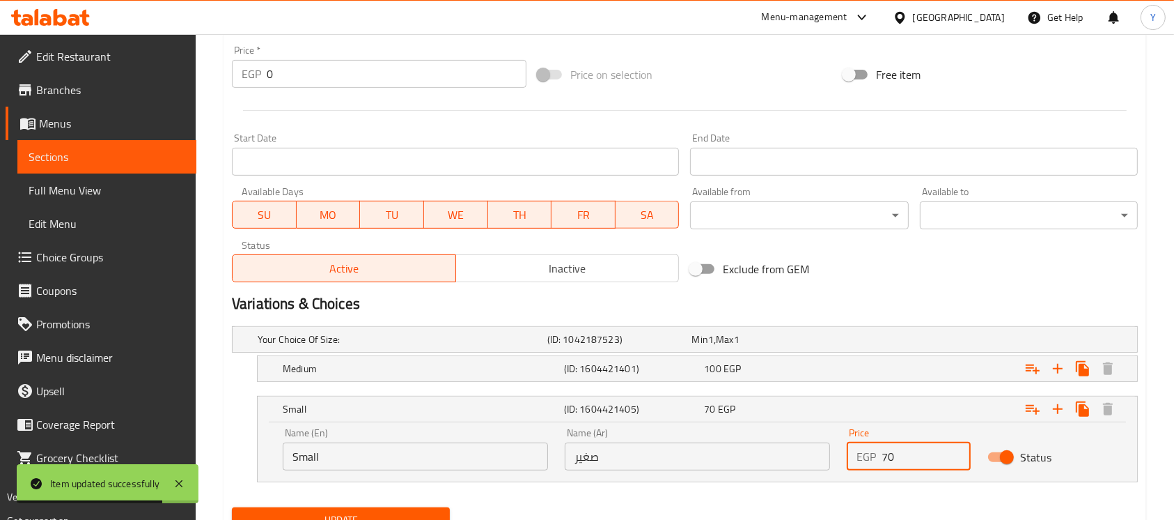
drag, startPoint x: 919, startPoint y: 458, endPoint x: 843, endPoint y: 462, distance: 76.7
click at [843, 462] on div "Price EGP 70 Price" at bounding box center [909, 448] width 141 height 59
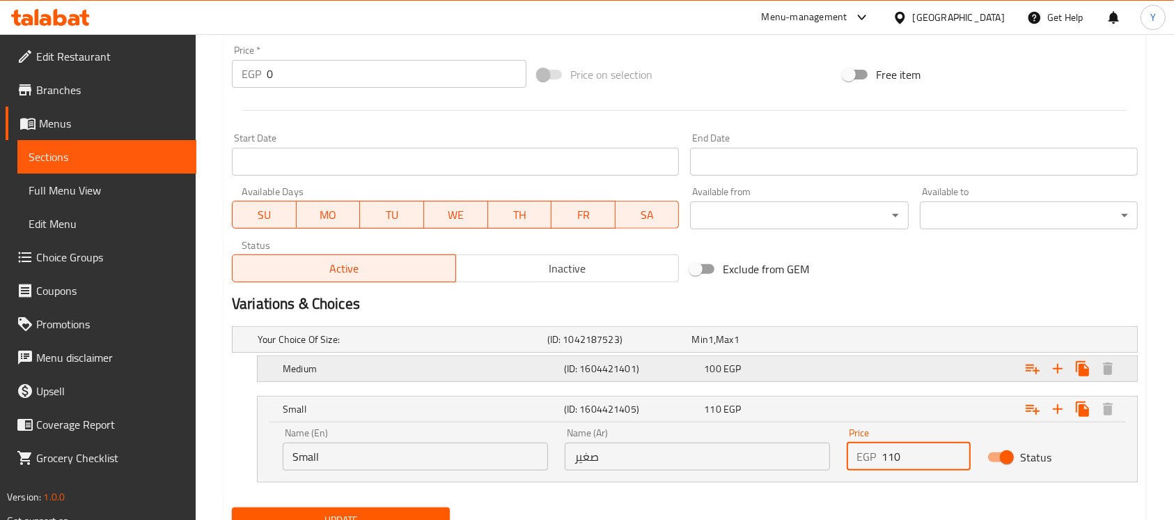
type input "110"
click at [862, 342] on div "Expand" at bounding box center [979, 339] width 290 height 6
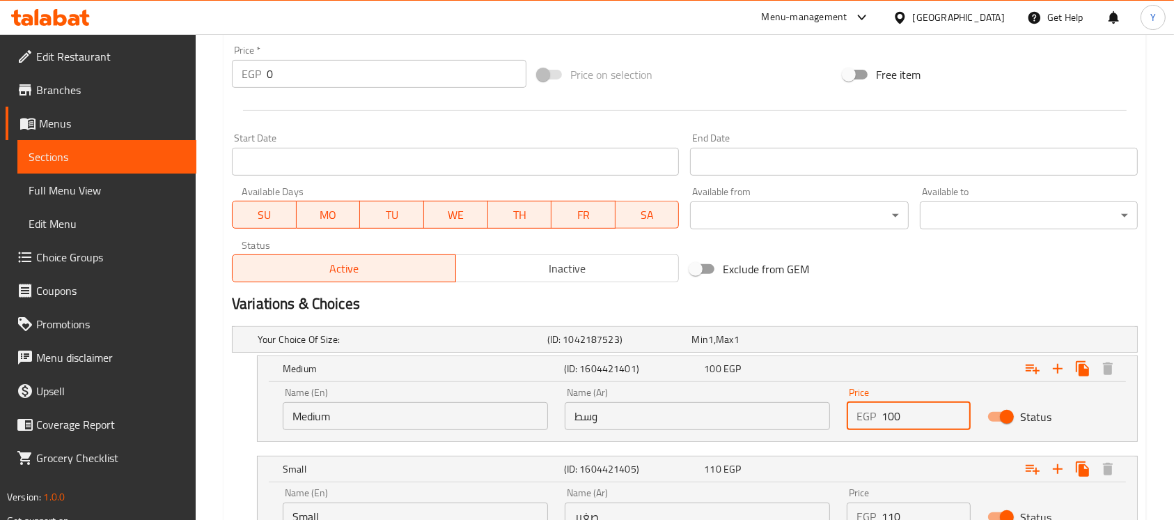
drag, startPoint x: 906, startPoint y: 413, endPoint x: 713, endPoint y: 415, distance: 192.9
click at [713, 415] on div "Name (En) Medium Name (En) Name (Ar) وسط Name (Ar) Price EGP 100 Price Status" at bounding box center [697, 408] width 846 height 59
type input "135"
click at [958, 286] on div "Exclude from GEM" at bounding box center [838, 269] width 306 height 38
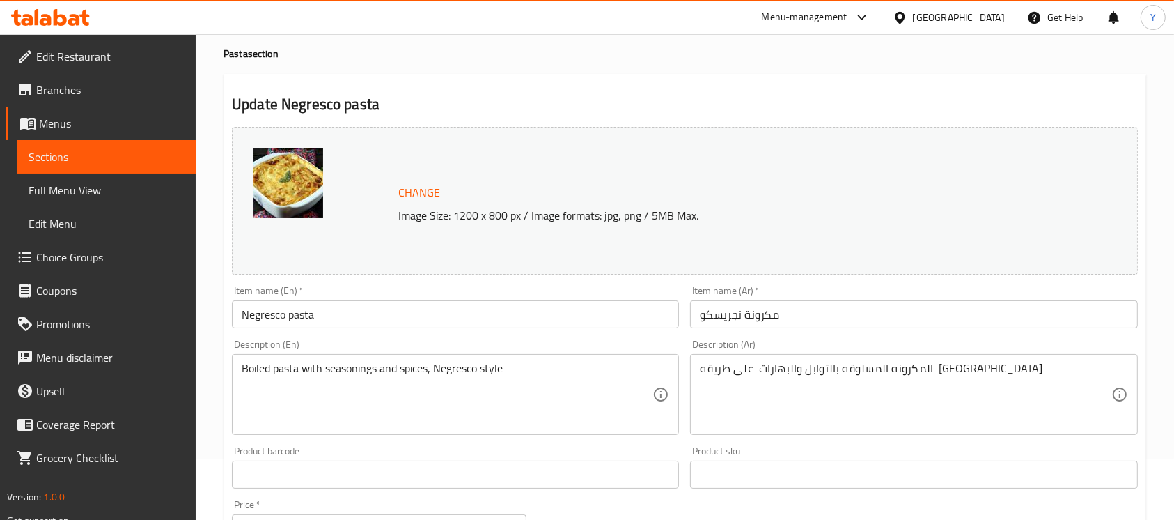
click at [444, 337] on div "Description (En) Boiled pasta with seasonings and spices, Negresco style Descri…" at bounding box center [455, 387] width 458 height 107
click at [438, 304] on input "Negresco pasta" at bounding box center [455, 314] width 447 height 28
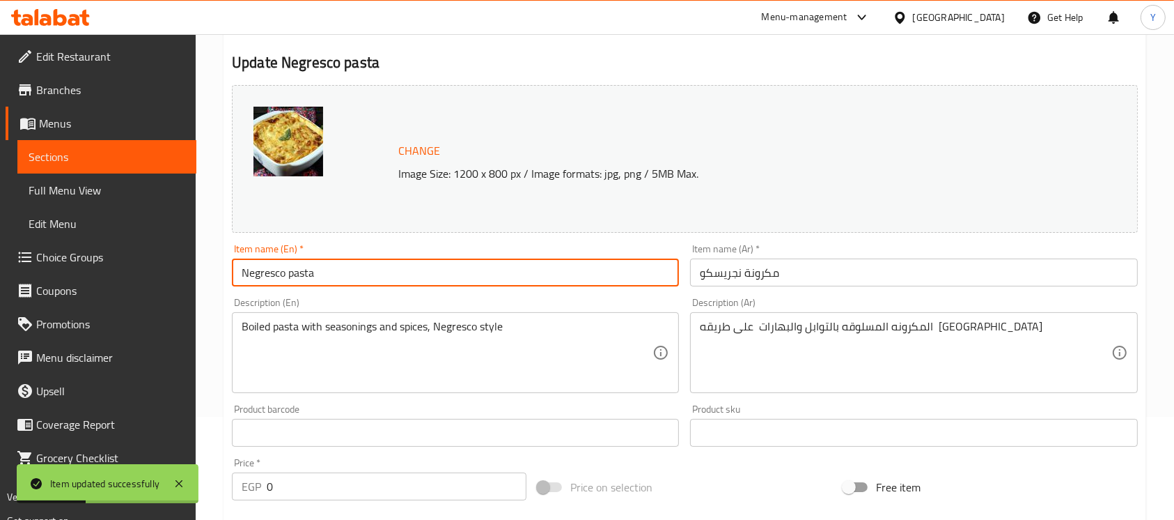
scroll to position [0, 0]
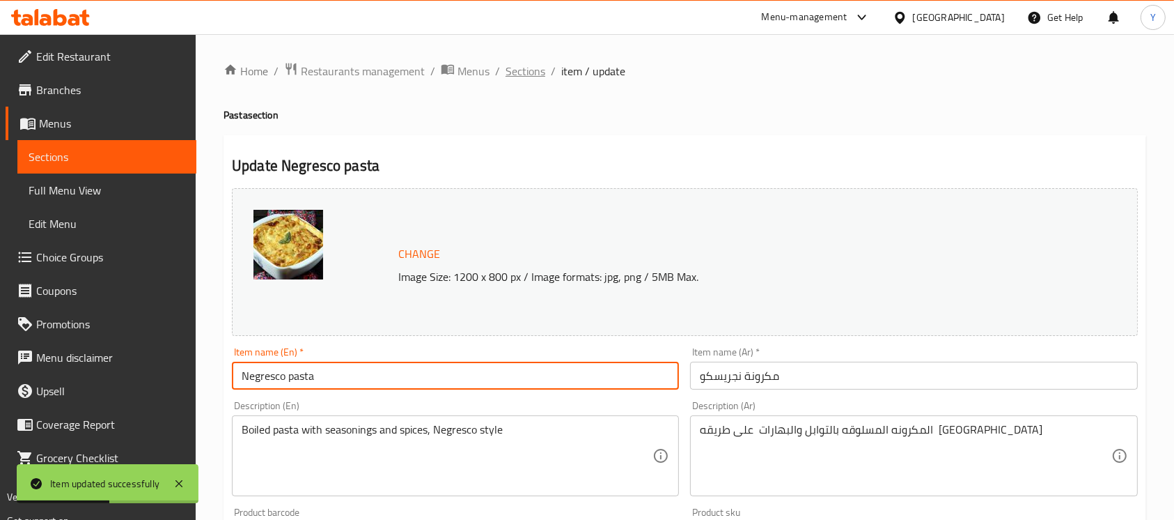
click at [539, 75] on span "Sections" at bounding box center [526, 71] width 40 height 17
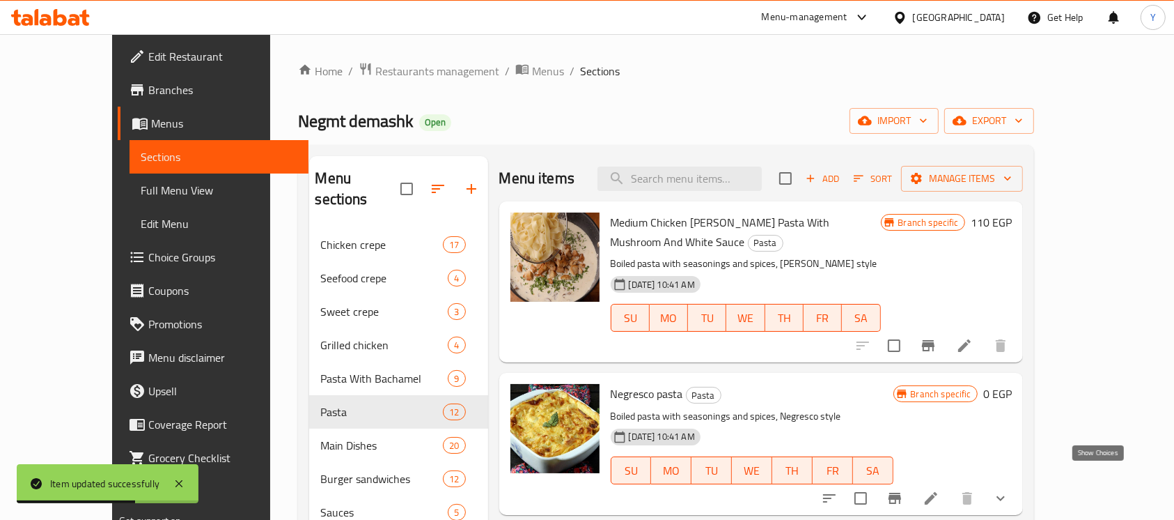
click at [1009, 490] on icon "show more" at bounding box center [1000, 498] width 17 height 17
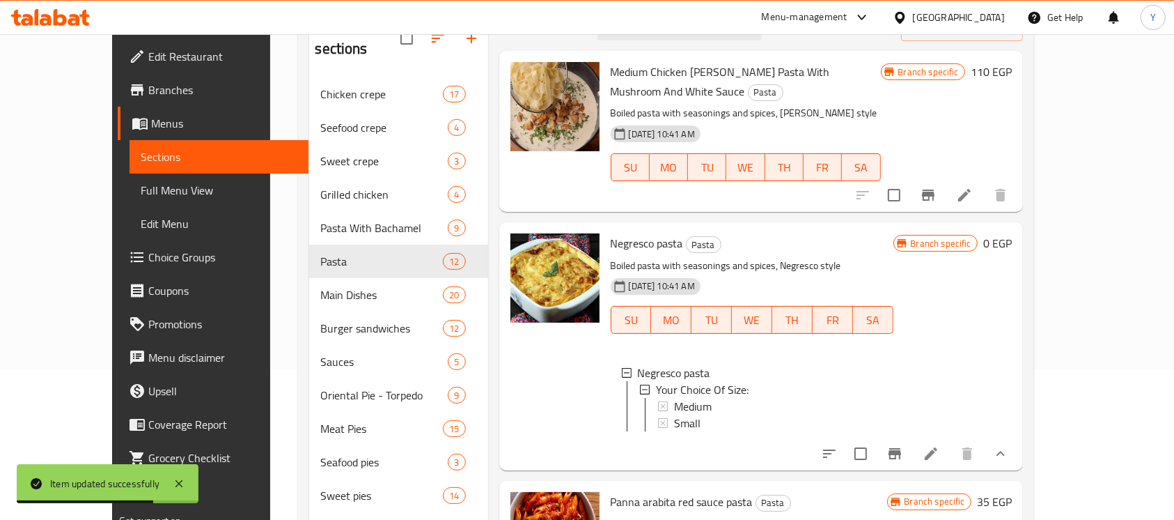
scroll to position [206, 0]
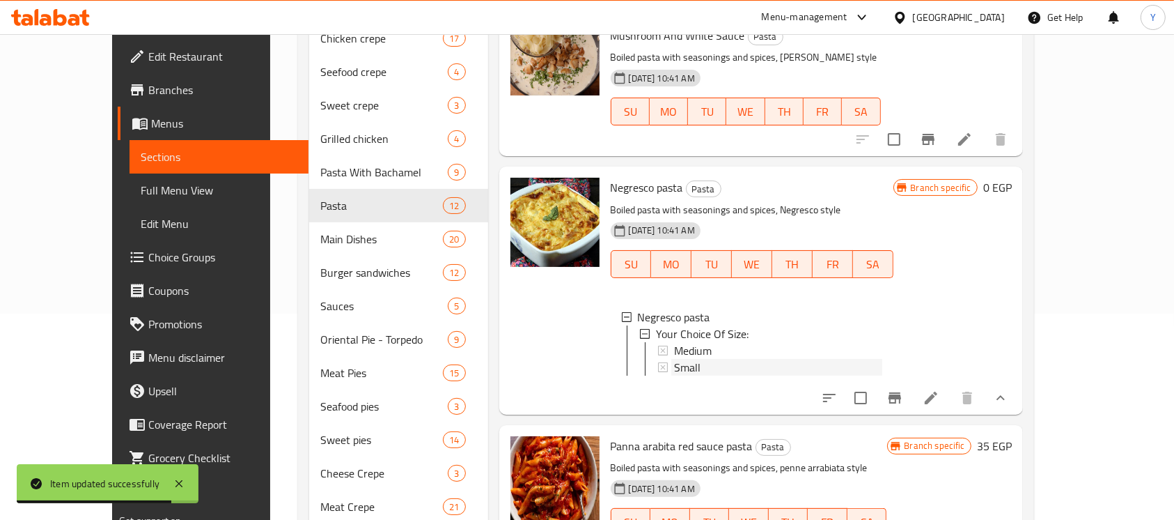
click at [744, 359] on div "Small" at bounding box center [778, 367] width 208 height 17
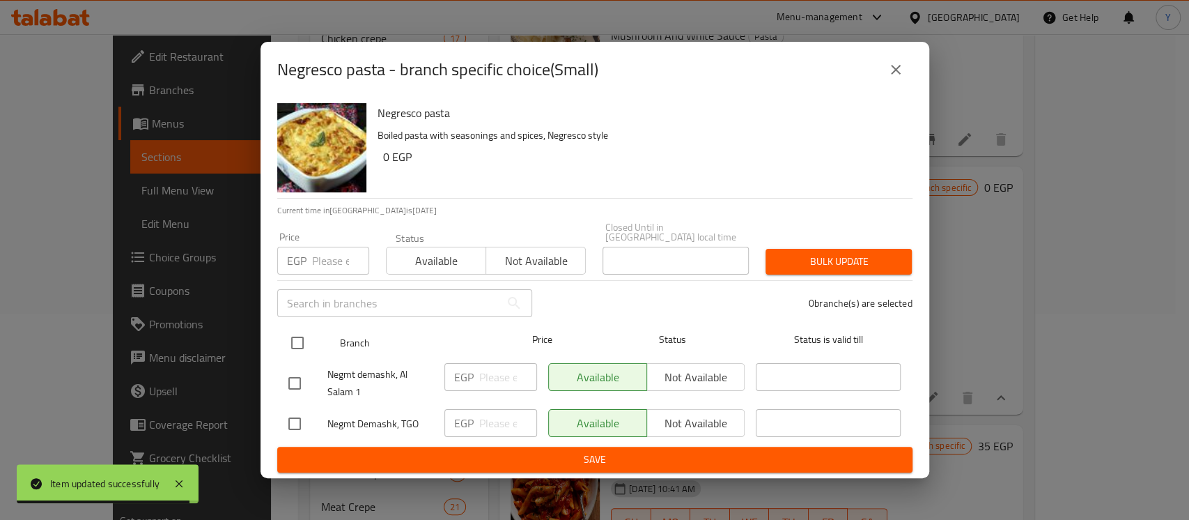
click at [306, 328] on input "checkbox" at bounding box center [297, 342] width 29 height 29
checkbox input "true"
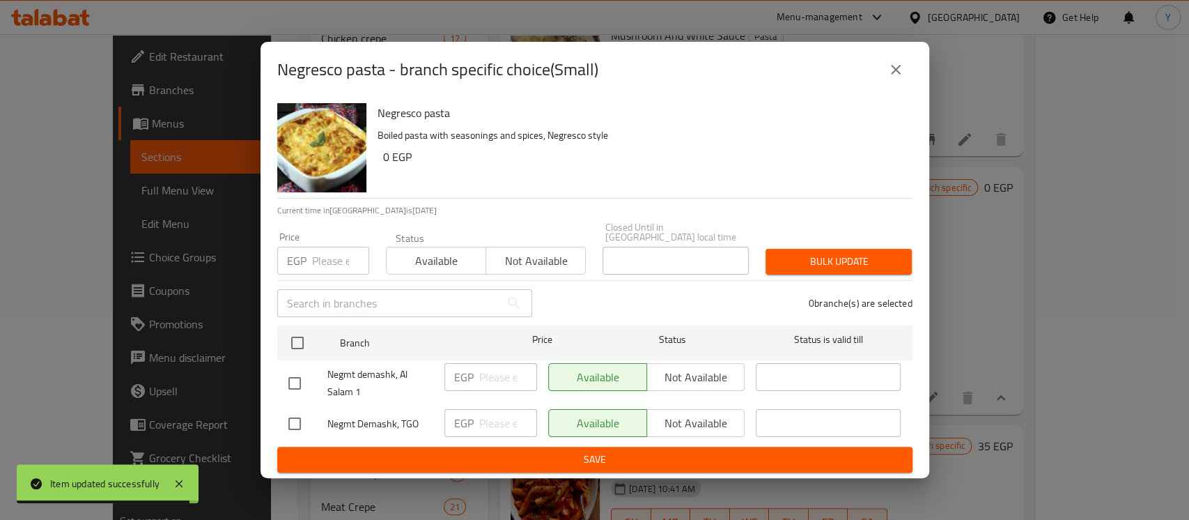
checkbox input "true"
click at [322, 265] on input "number" at bounding box center [340, 261] width 57 height 28
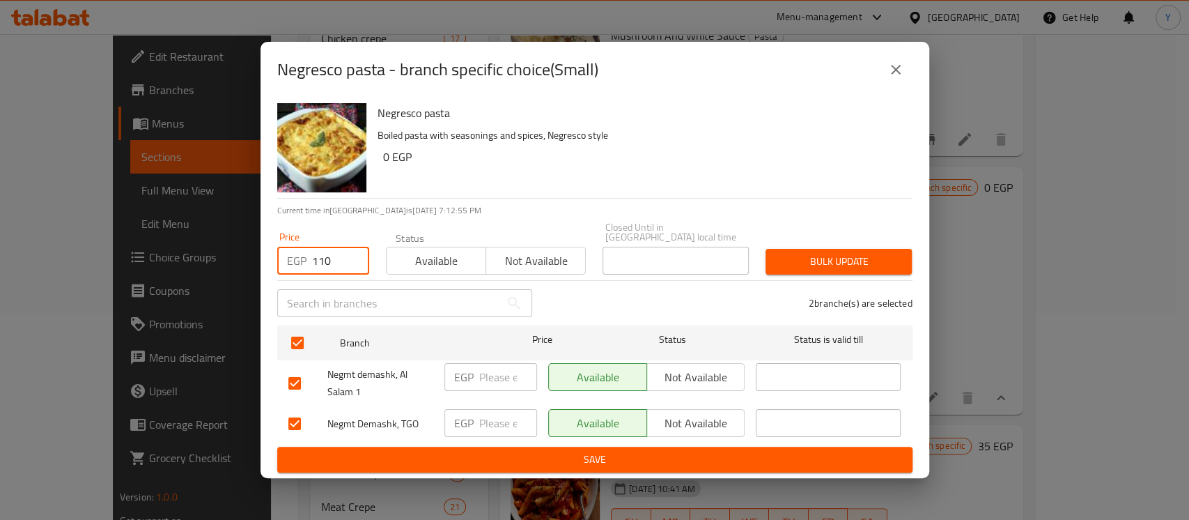
type input "110"
click at [874, 262] on span "Bulk update" at bounding box center [839, 261] width 124 height 17
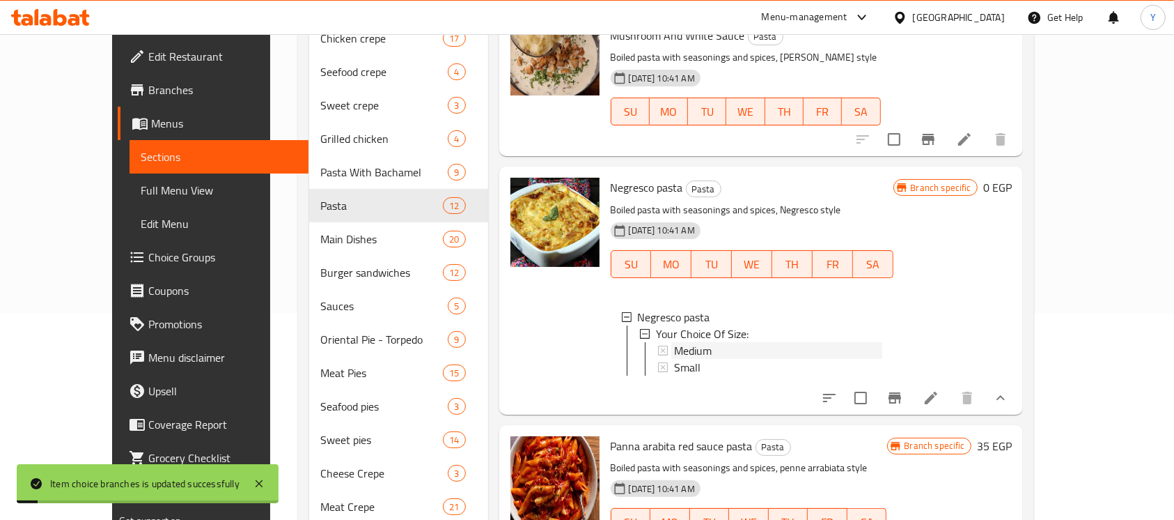
click at [738, 342] on div "Medium" at bounding box center [778, 350] width 208 height 17
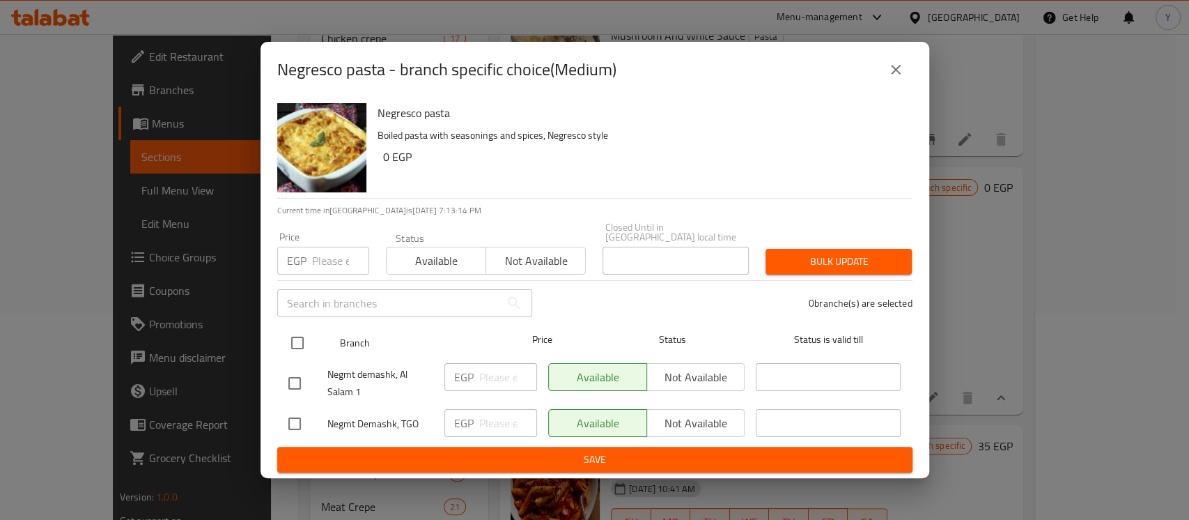
click at [292, 339] on input "checkbox" at bounding box center [297, 342] width 29 height 29
checkbox input "true"
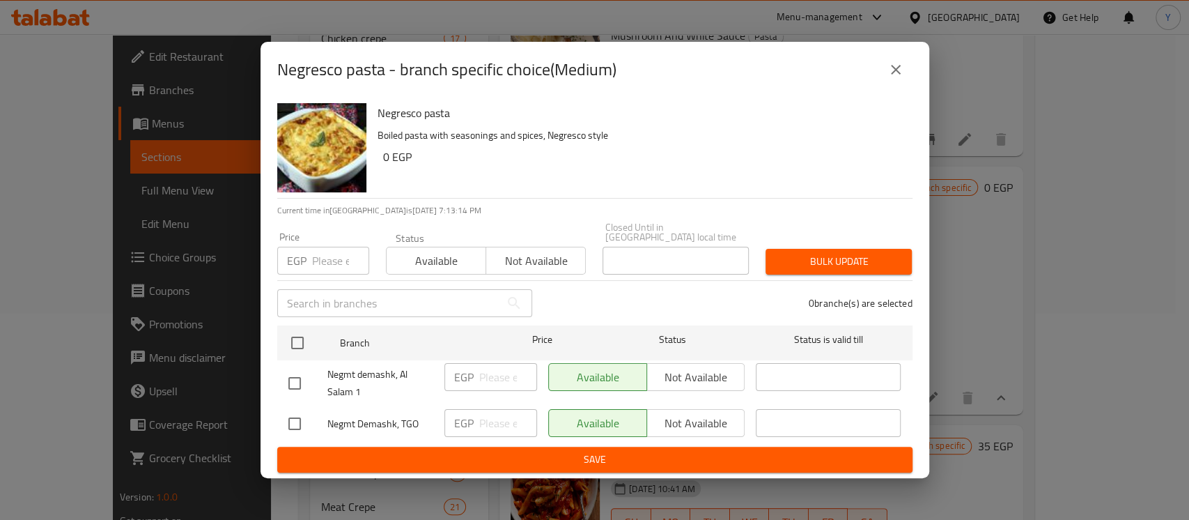
checkbox input "true"
click at [311, 248] on div "EGP Price" at bounding box center [323, 261] width 92 height 28
type input "135"
click at [811, 258] on span "Bulk update" at bounding box center [839, 261] width 124 height 17
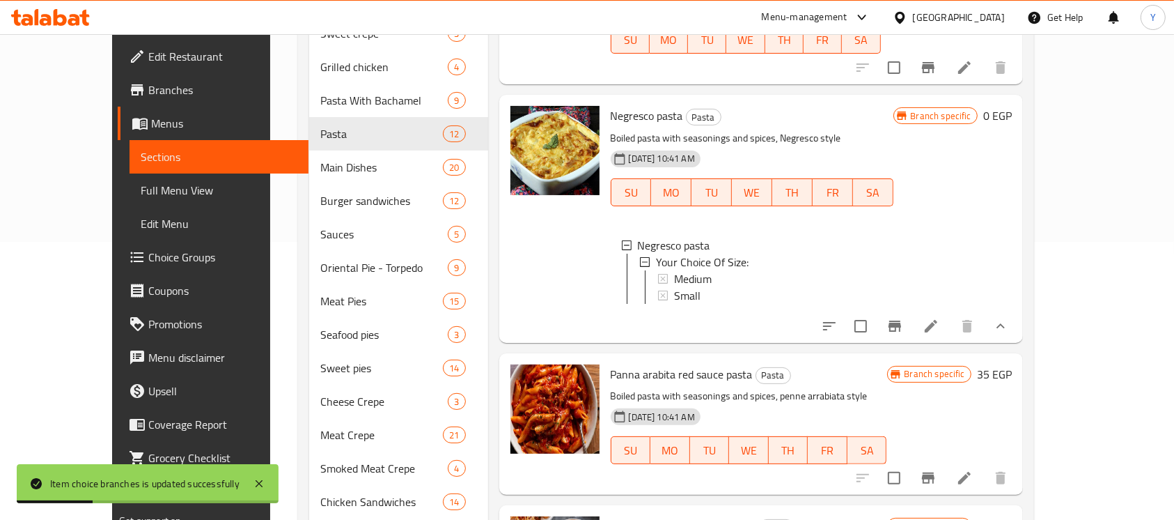
scroll to position [435, 0]
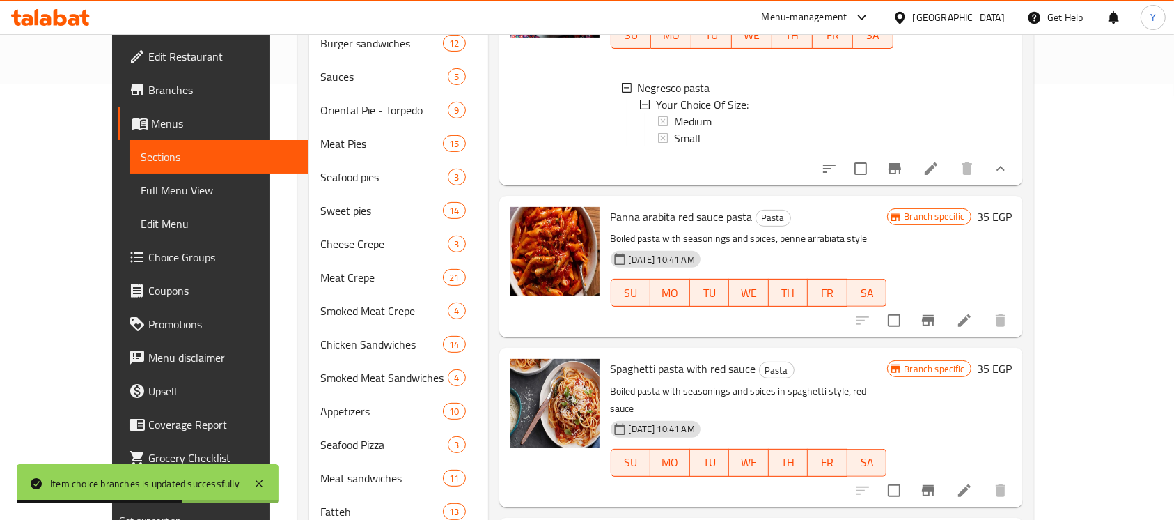
click at [1012, 210] on h6 "35 EGP" at bounding box center [994, 217] width 35 height 20
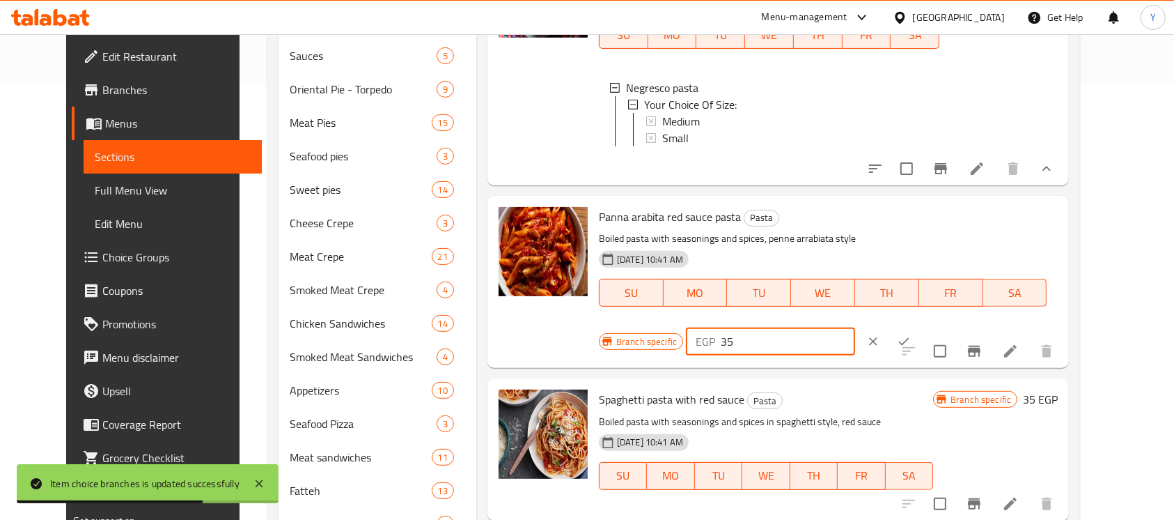
drag, startPoint x: 995, startPoint y: 211, endPoint x: 731, endPoint y: 216, distance: 264.7
click at [733, 216] on div "Panna arabita red sauce pasta Pasta Boiled pasta with seasonings and spices, pe…" at bounding box center [828, 281] width 470 height 161
type input "8"
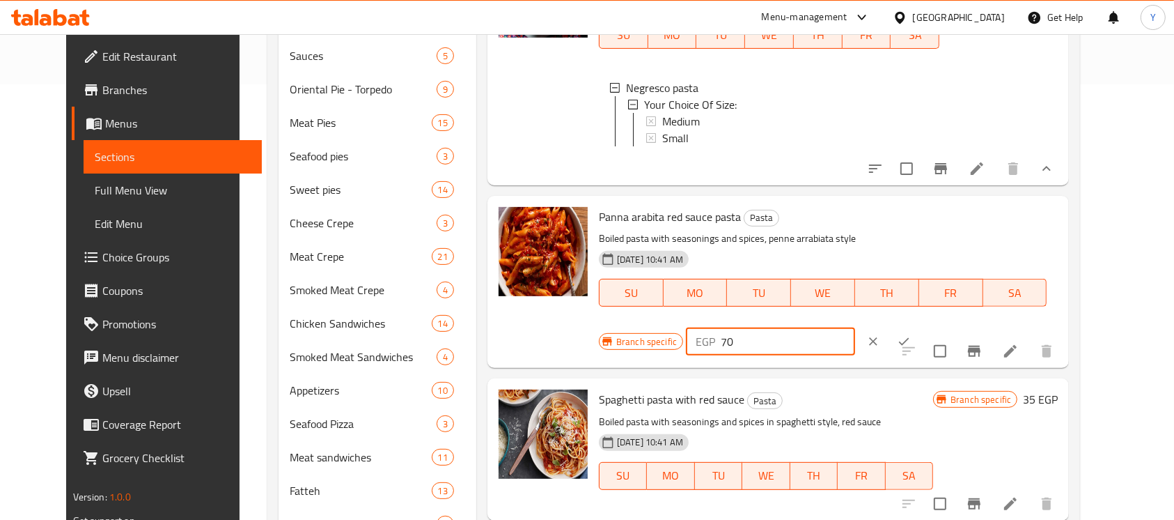
type input "70"
click at [911, 334] on icon "ok" at bounding box center [904, 341] width 14 height 14
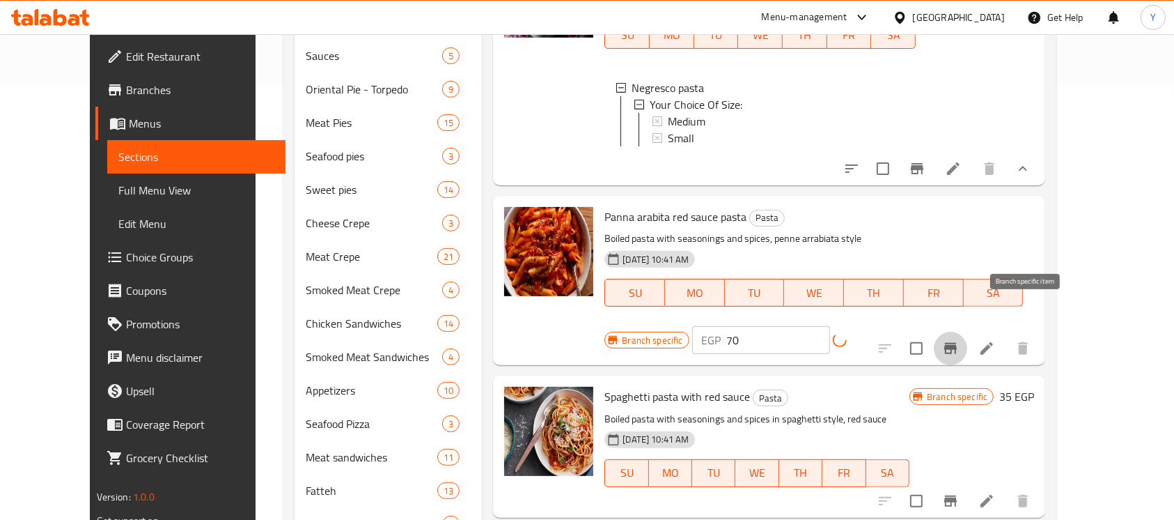
click at [967, 332] on button "Branch-specific-item" at bounding box center [950, 348] width 33 height 33
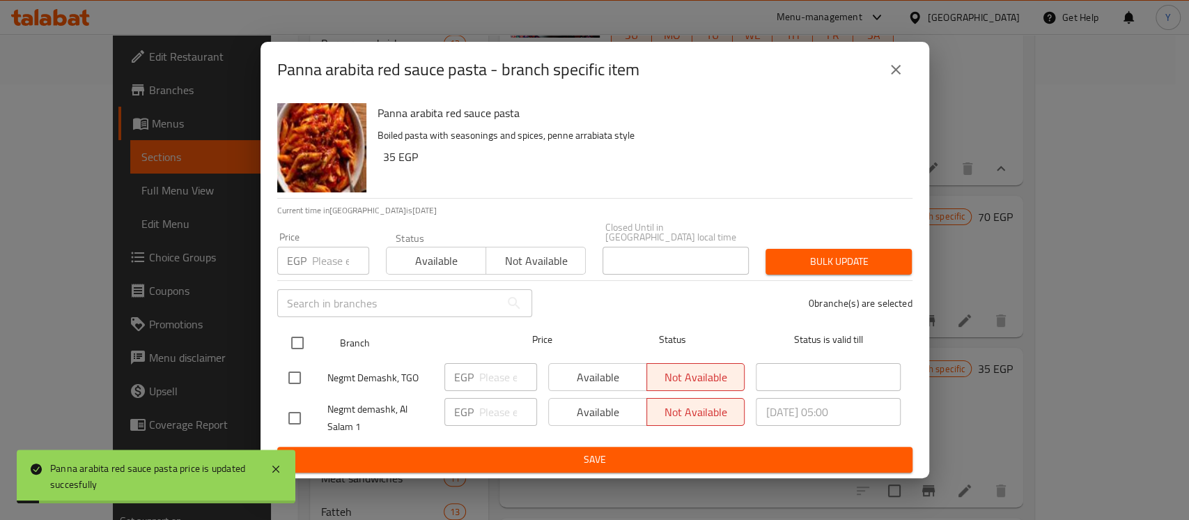
click at [301, 335] on input "checkbox" at bounding box center [297, 342] width 29 height 29
checkbox input "true"
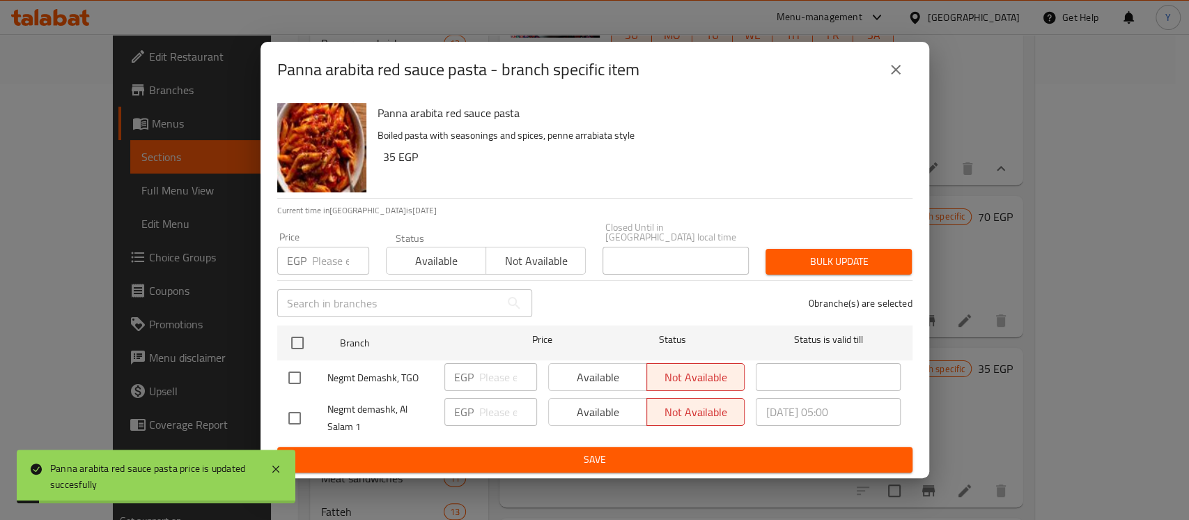
checkbox input "true"
click at [325, 265] on input "number" at bounding box center [340, 261] width 57 height 28
type input "70"
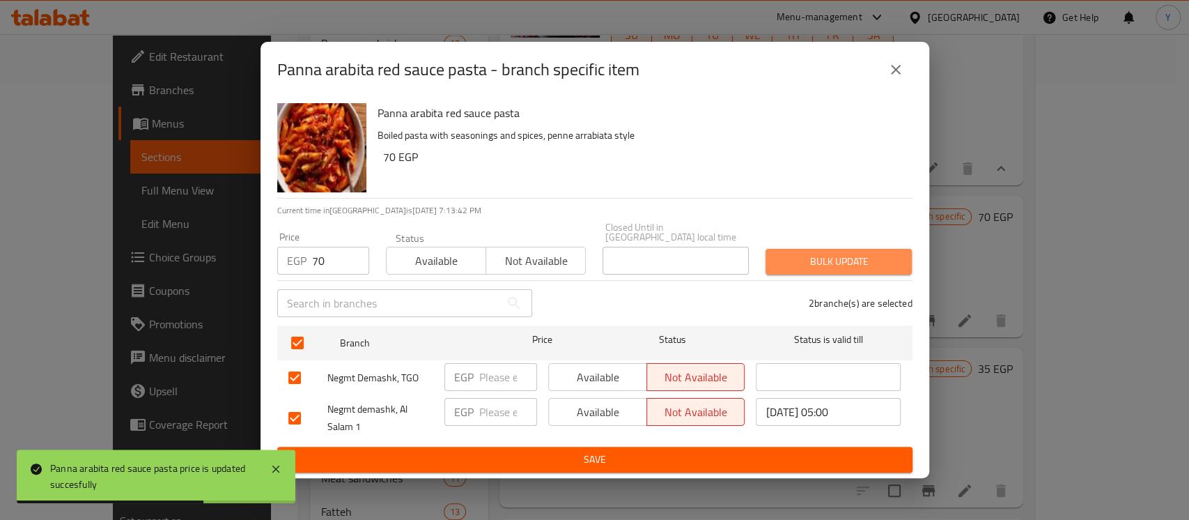
click at [786, 255] on span "Bulk update" at bounding box center [839, 261] width 124 height 17
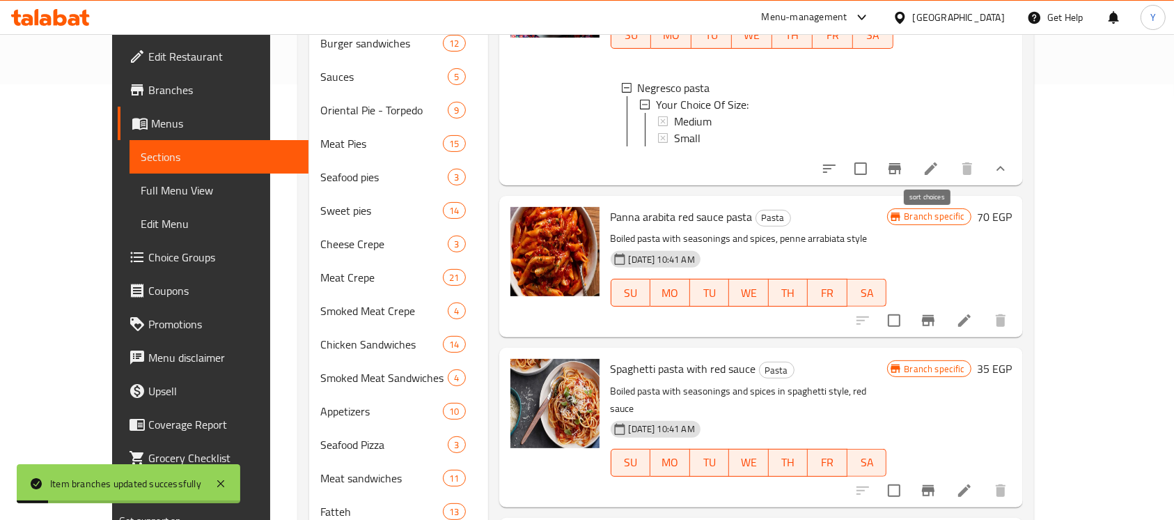
click at [838, 169] on icon "sort-choices" at bounding box center [829, 168] width 17 height 17
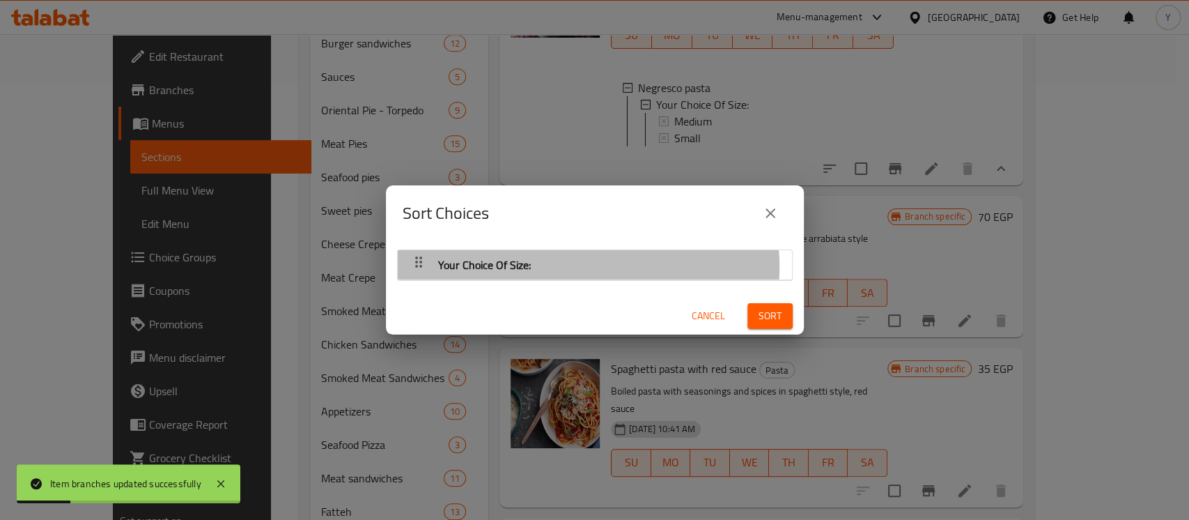
click at [582, 267] on div "Your Choice Of Size:" at bounding box center [595, 264] width 380 height 33
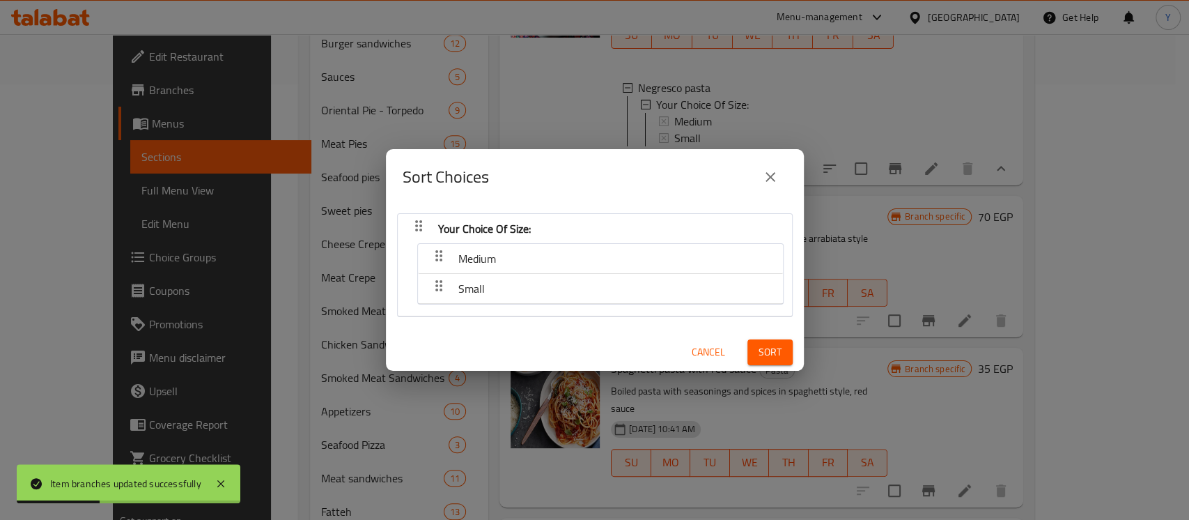
drag, startPoint x: 546, startPoint y: 293, endPoint x: 547, endPoint y: 251, distance: 41.8
click at [547, 251] on nav "Medium Small" at bounding box center [600, 273] width 366 height 61
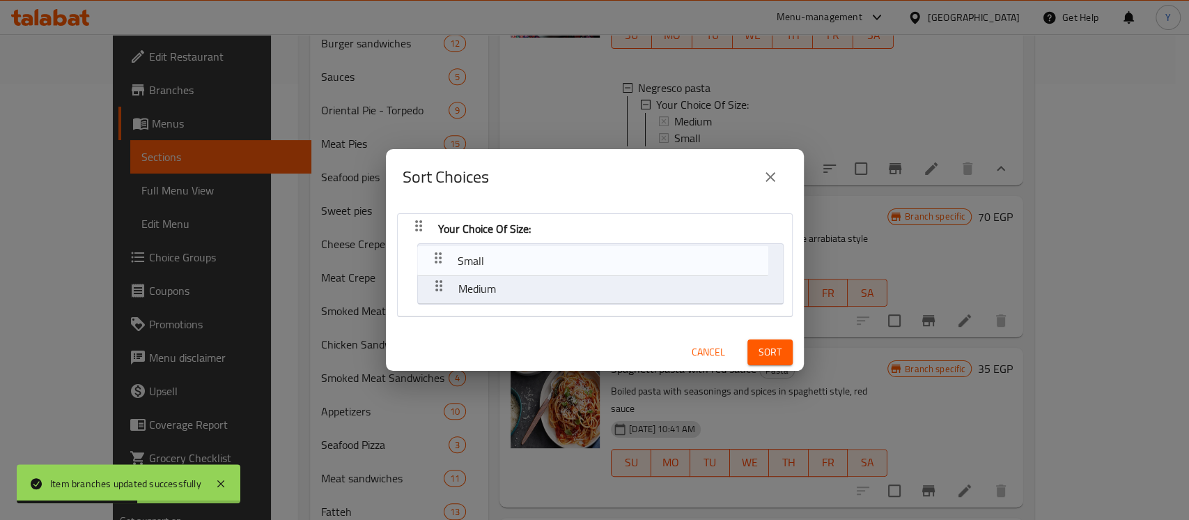
drag, startPoint x: 437, startPoint y: 288, endPoint x: 438, endPoint y: 257, distance: 31.3
click at [438, 257] on nav "Your Choice Of Size: Medium Small" at bounding box center [595, 265] width 396 height 104
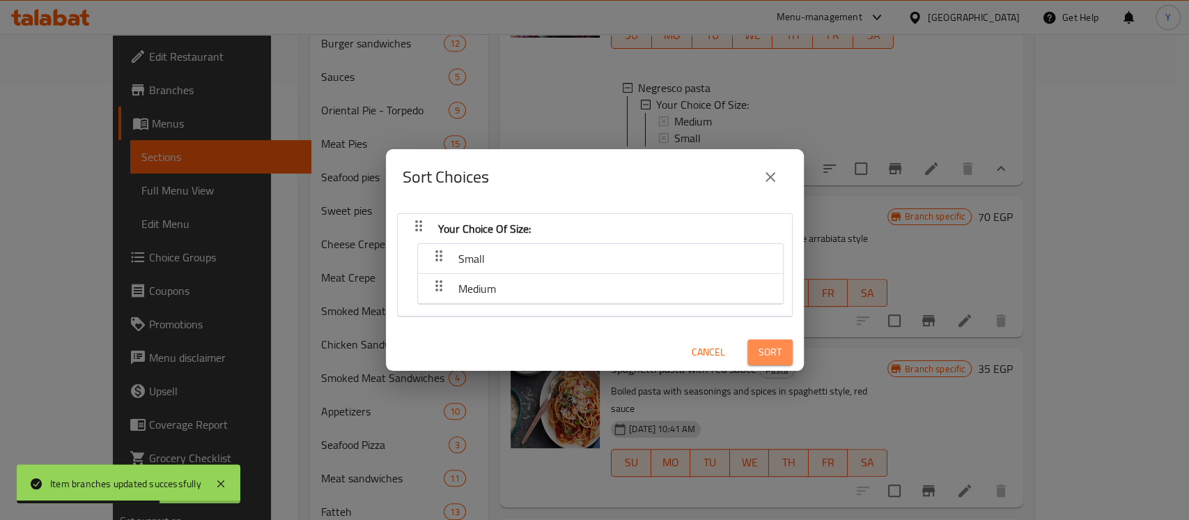
click at [747, 348] on button "Sort" at bounding box center [769, 352] width 45 height 26
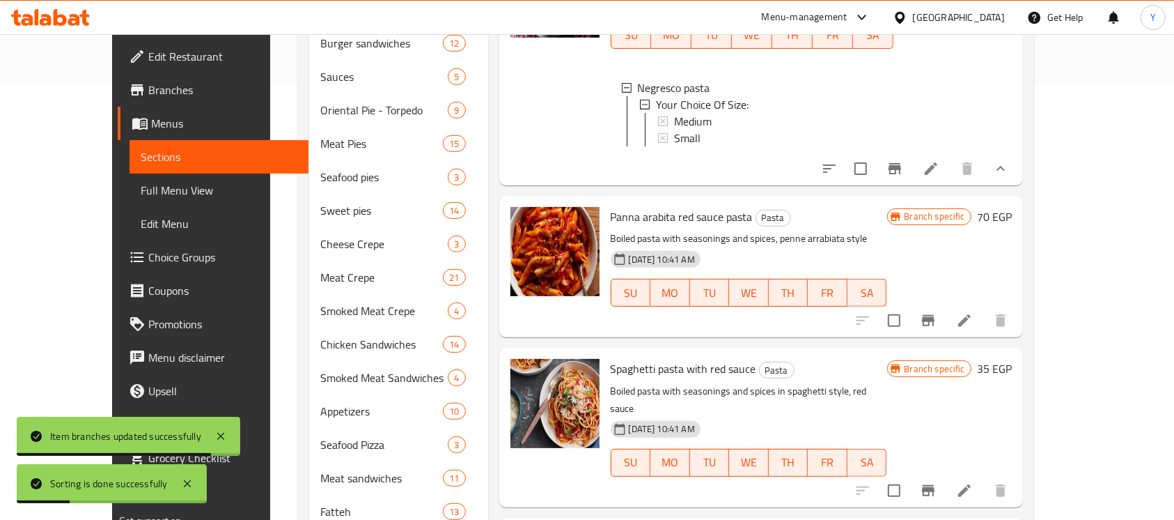
click at [973, 312] on icon at bounding box center [964, 320] width 17 height 17
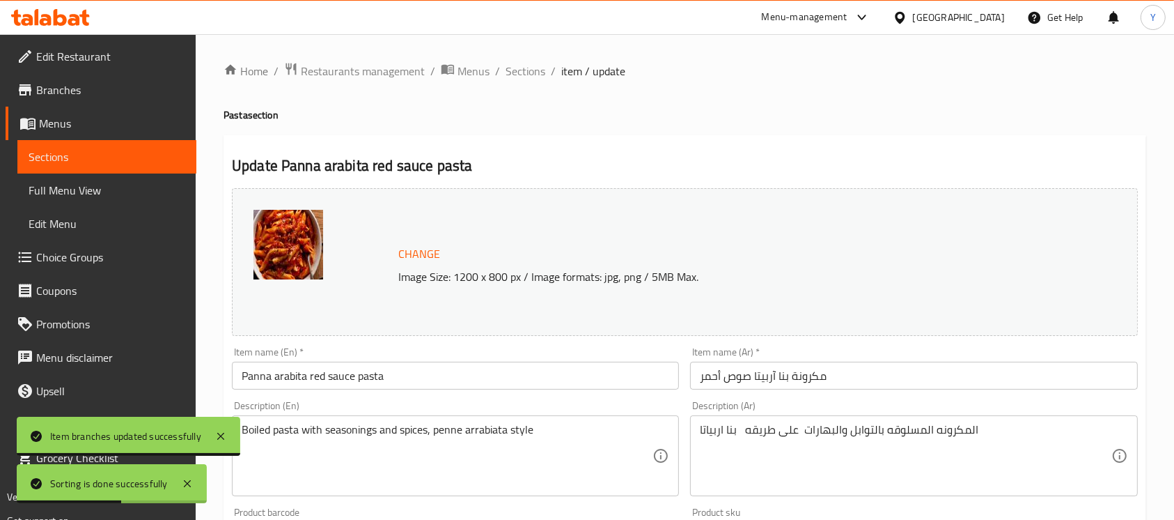
click at [240, 368] on input "Panna arabita red sauce pasta" at bounding box center [455, 375] width 447 height 28
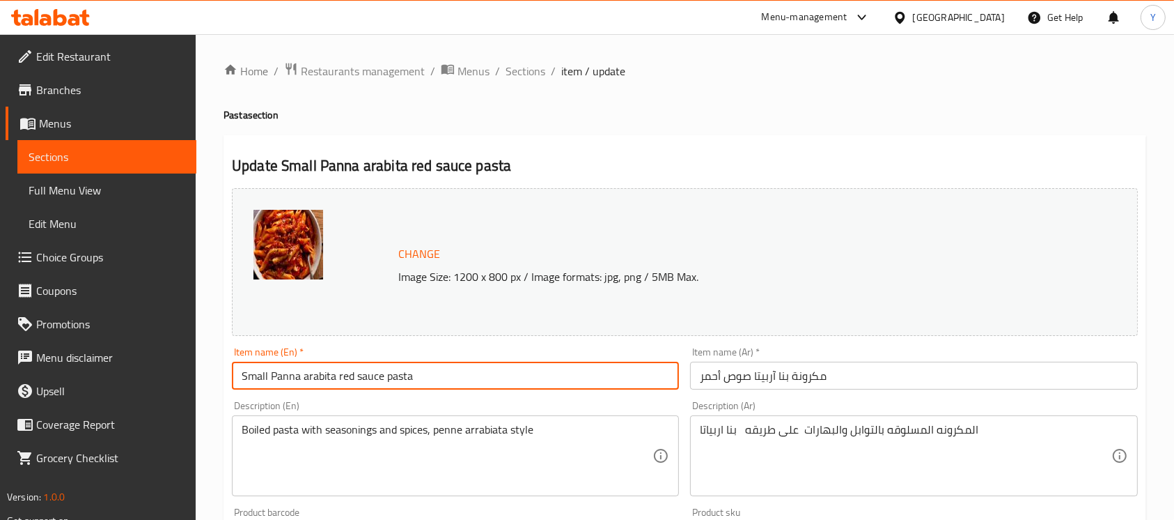
click at [304, 384] on input "Small Panna arabita red sauce pasta" at bounding box center [455, 375] width 447 height 28
click at [320, 382] on input "Small Panna Arrabita Red Sauce Pasta" at bounding box center [455, 375] width 447 height 28
type input "Small Panna Arrabita Red Sauce Pasta"
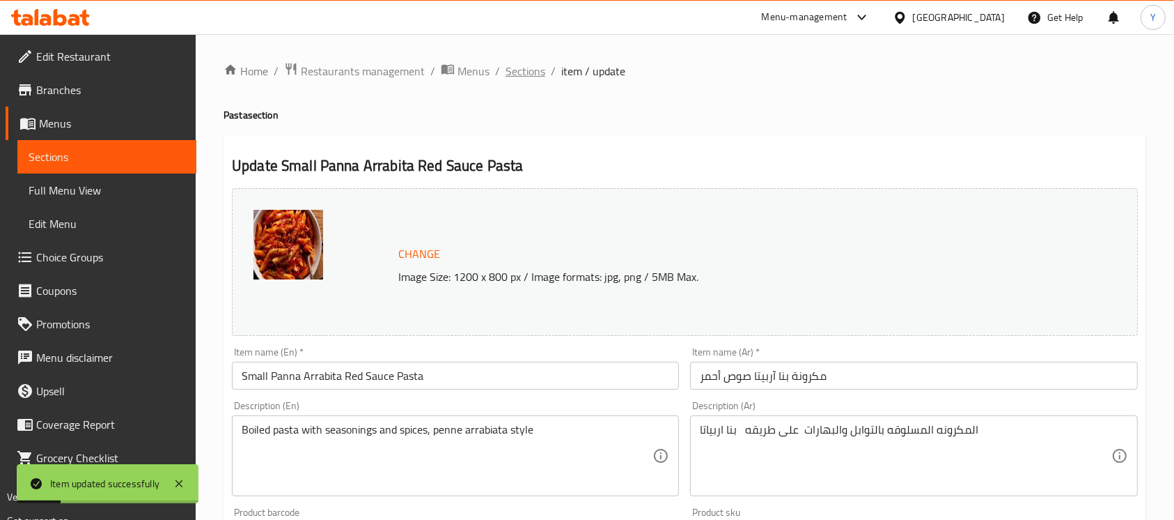
click at [528, 73] on span "Sections" at bounding box center [526, 71] width 40 height 17
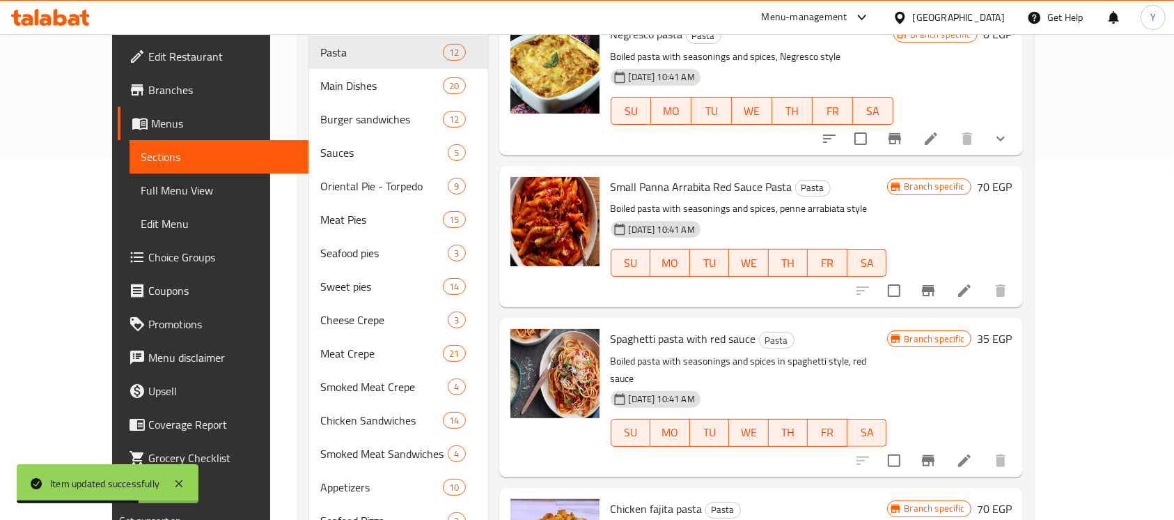
scroll to position [334, 0]
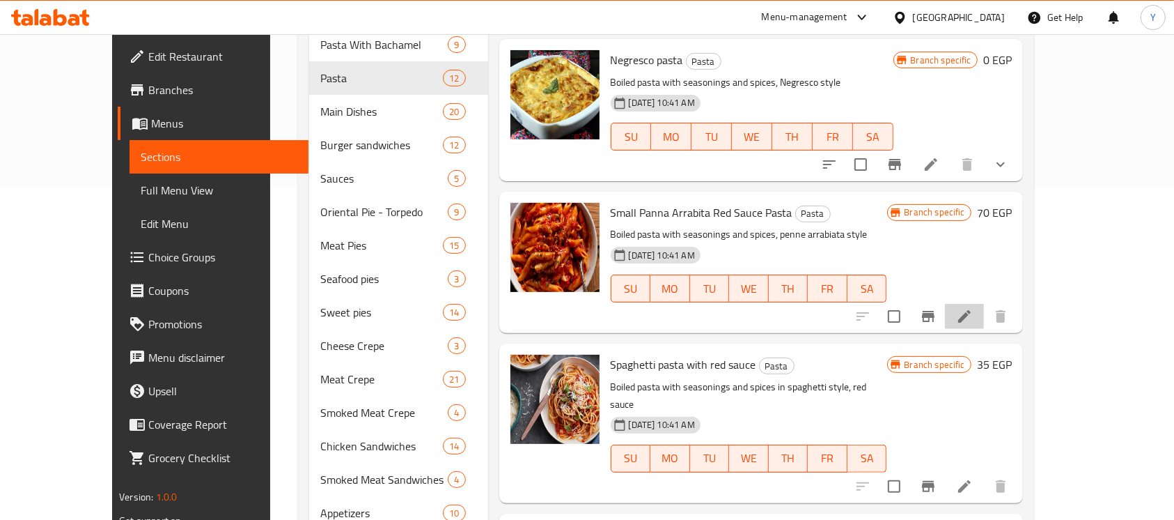
click at [984, 304] on li at bounding box center [964, 316] width 39 height 25
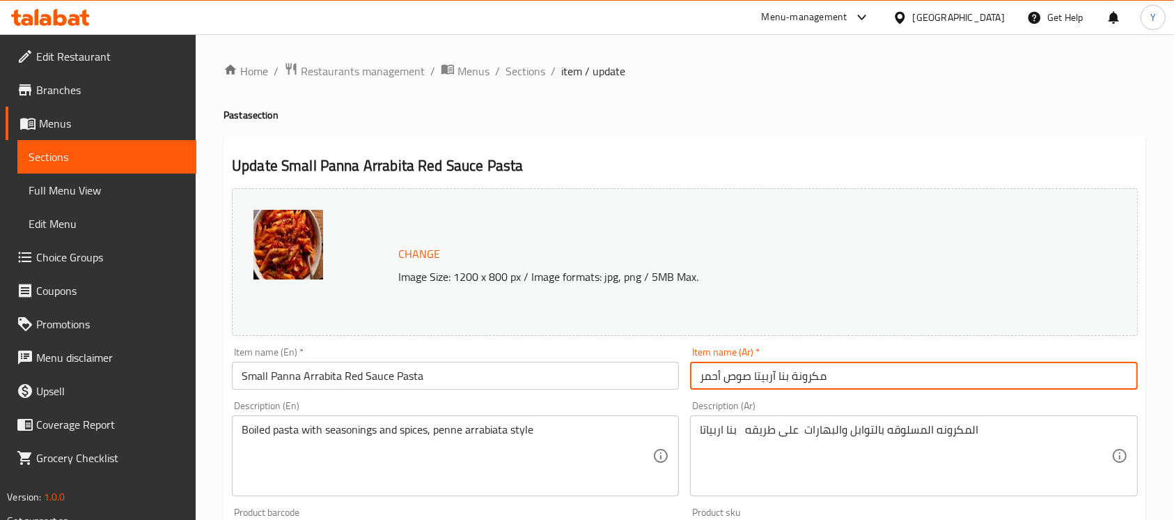
click at [986, 380] on input "مكرونة بنا آربيتا صوص أحمر" at bounding box center [913, 375] width 447 height 28
type input "مكرونة بنا آربيتا صوص أحمر صغير"
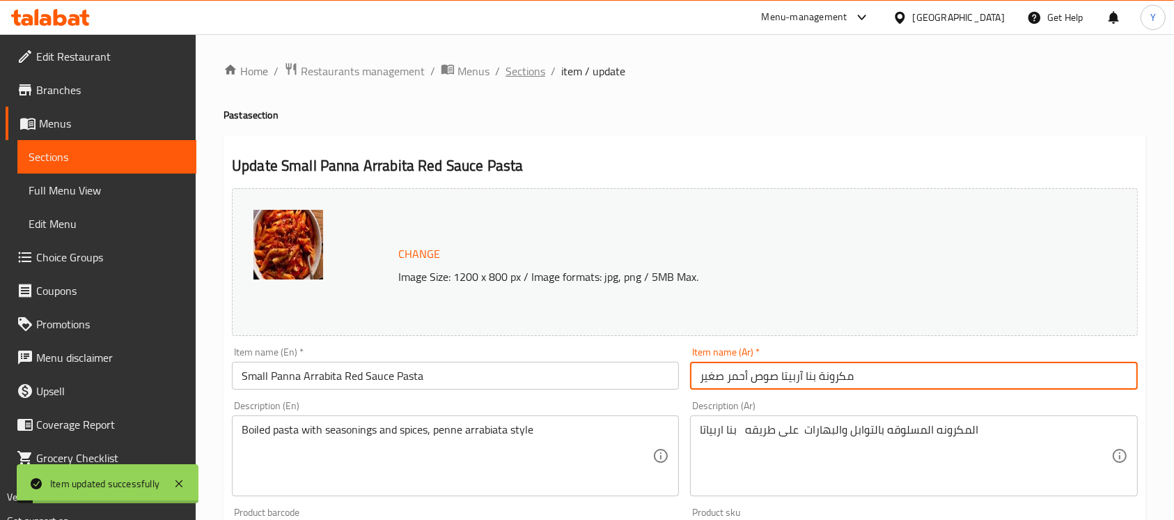
click at [528, 77] on span "Sections" at bounding box center [526, 71] width 40 height 17
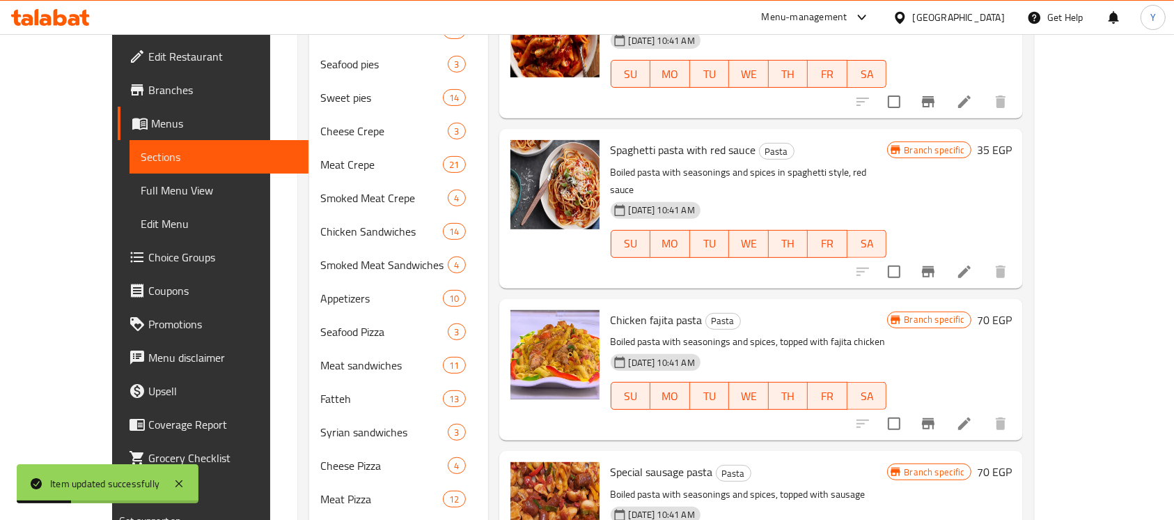
scroll to position [568, 0]
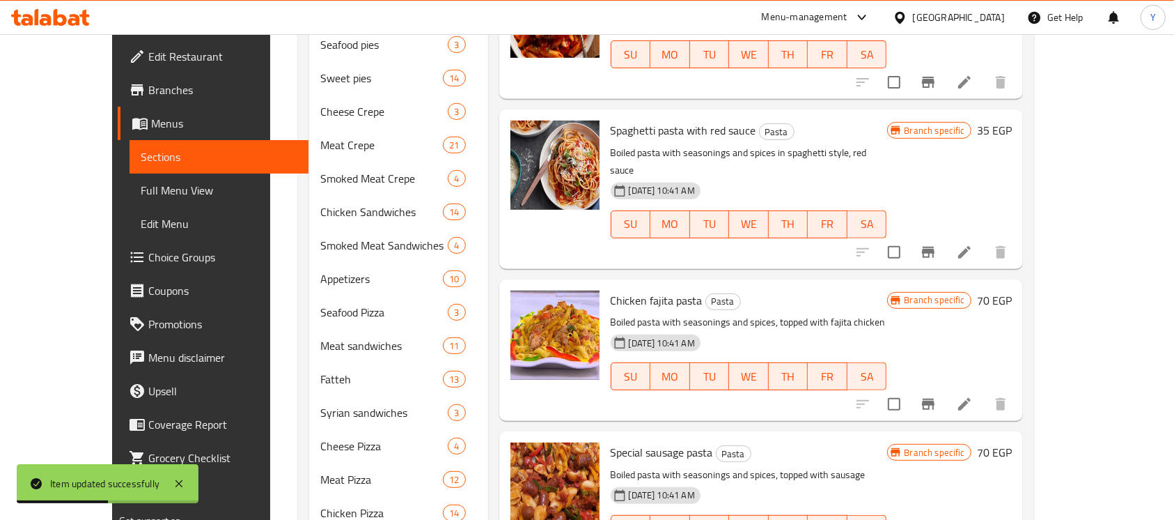
click at [1012, 120] on h6 "35 EGP" at bounding box center [994, 130] width 35 height 20
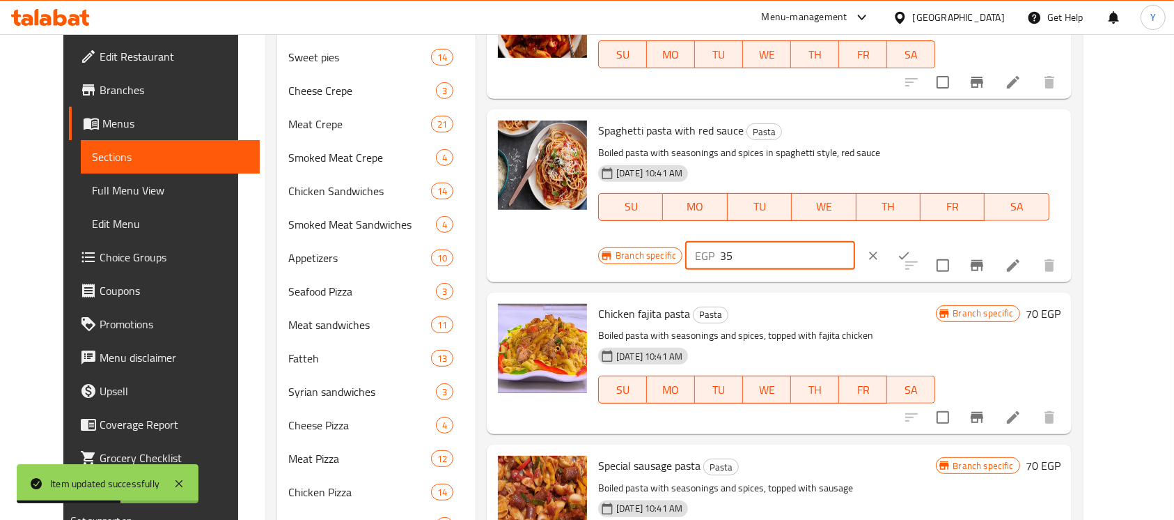
click at [786, 125] on div "Spaghetti pasta with red sauce Pasta Boiled pasta with seasonings and spices in…" at bounding box center [830, 195] width 474 height 161
type input "70"
click at [919, 240] on button "ok" at bounding box center [904, 255] width 31 height 31
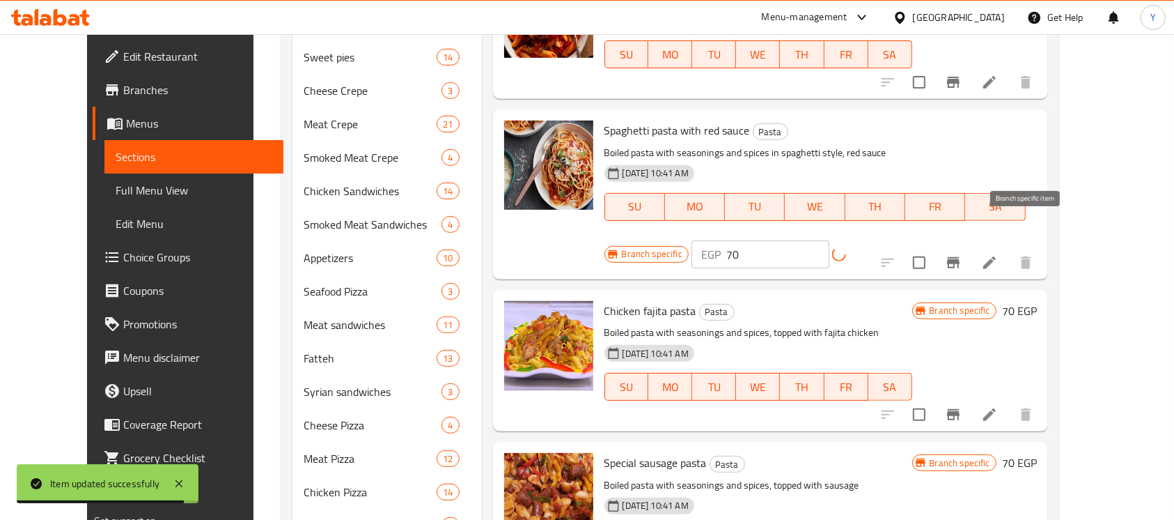
click at [970, 246] on button "Branch-specific-item" at bounding box center [953, 262] width 33 height 33
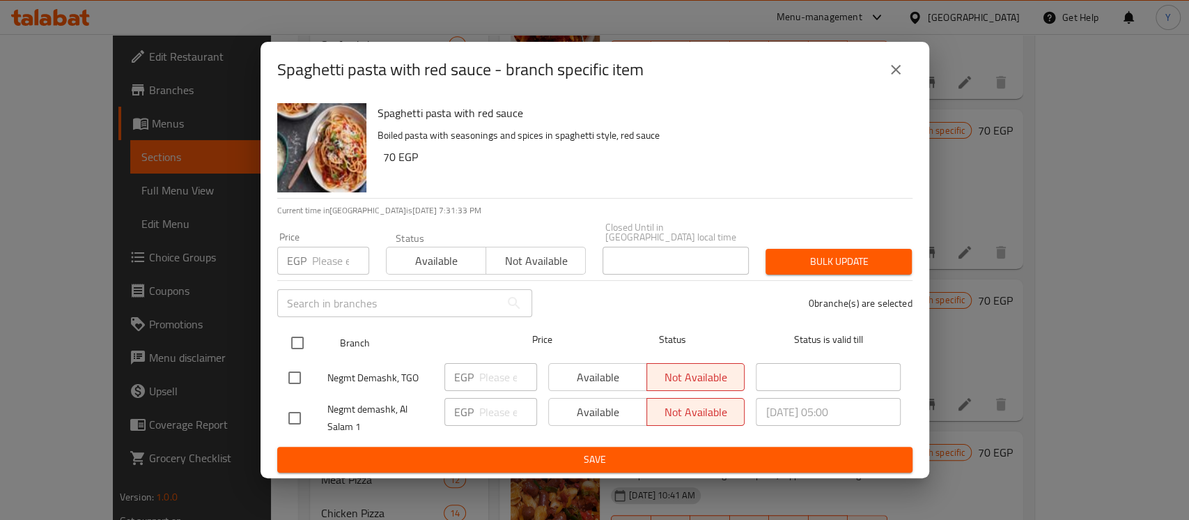
click at [297, 341] on input "checkbox" at bounding box center [297, 342] width 29 height 29
checkbox input "true"
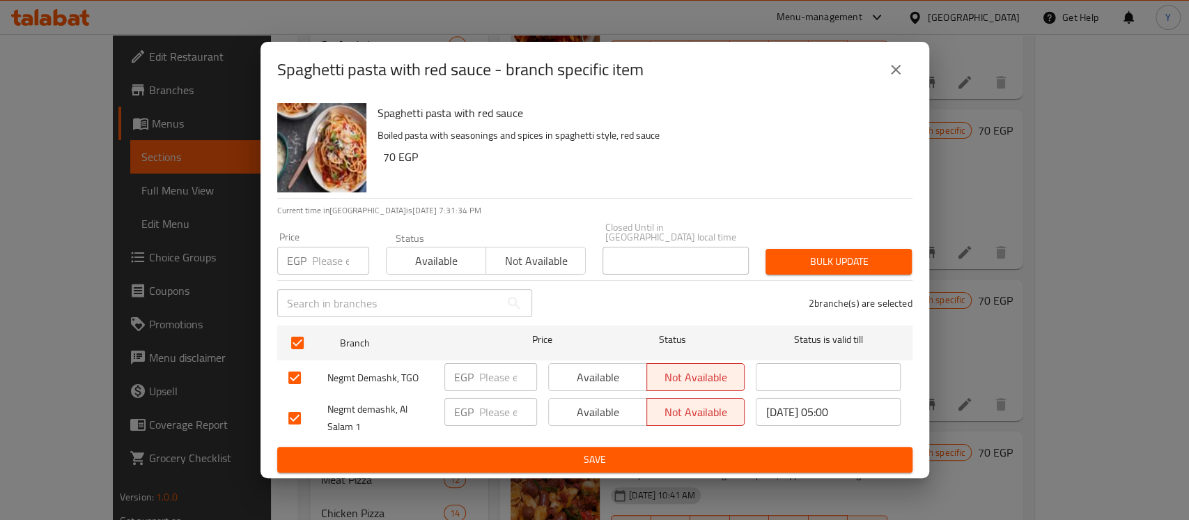
click at [329, 257] on input "number" at bounding box center [340, 261] width 57 height 28
type input "70"
click at [781, 260] on span "Bulk update" at bounding box center [839, 261] width 124 height 17
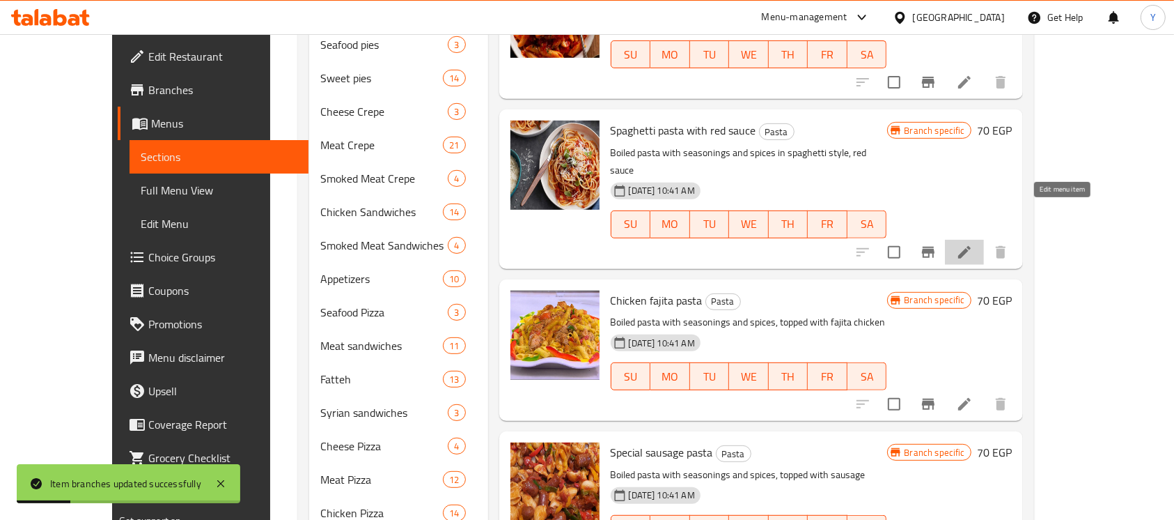
click at [971, 246] on icon at bounding box center [964, 252] width 13 height 13
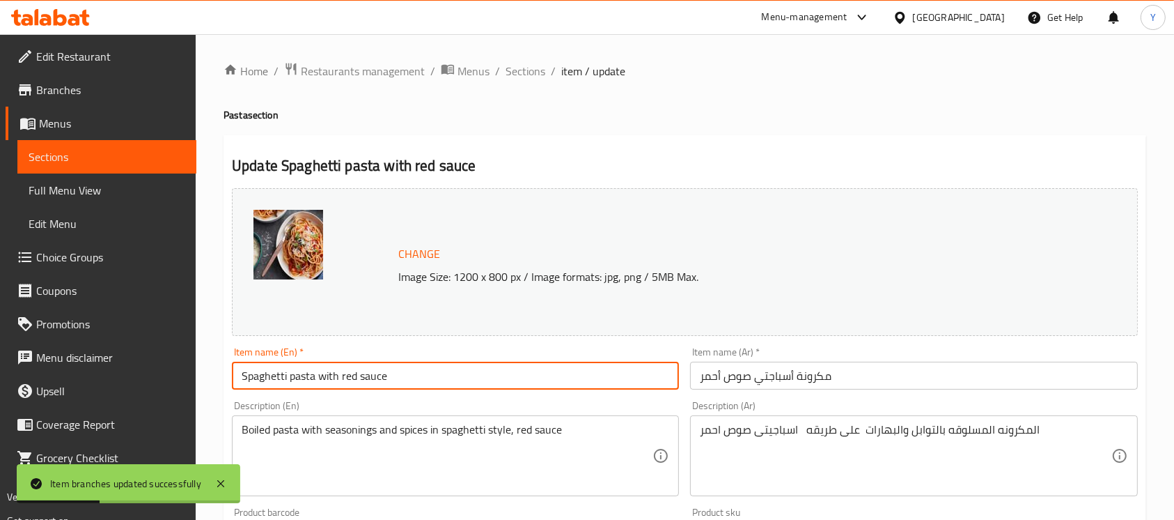
click at [235, 361] on input "Spaghetti pasta with red sauce" at bounding box center [455, 375] width 447 height 28
type input "Small Spaghetti pasta with red sauce"
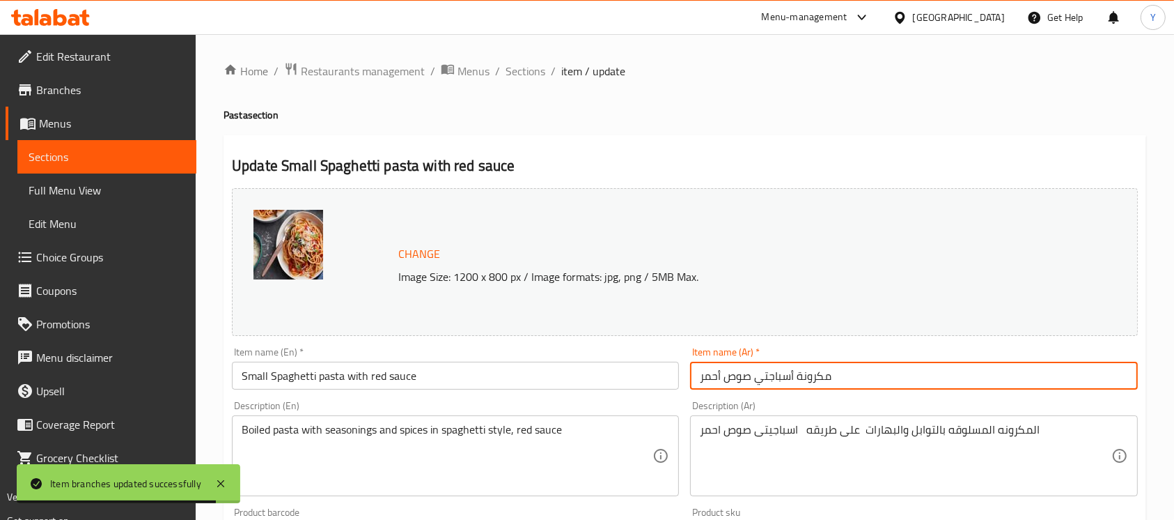
click at [886, 369] on input "مكرونة أسباجتي صوص أحمر" at bounding box center [913, 375] width 447 height 28
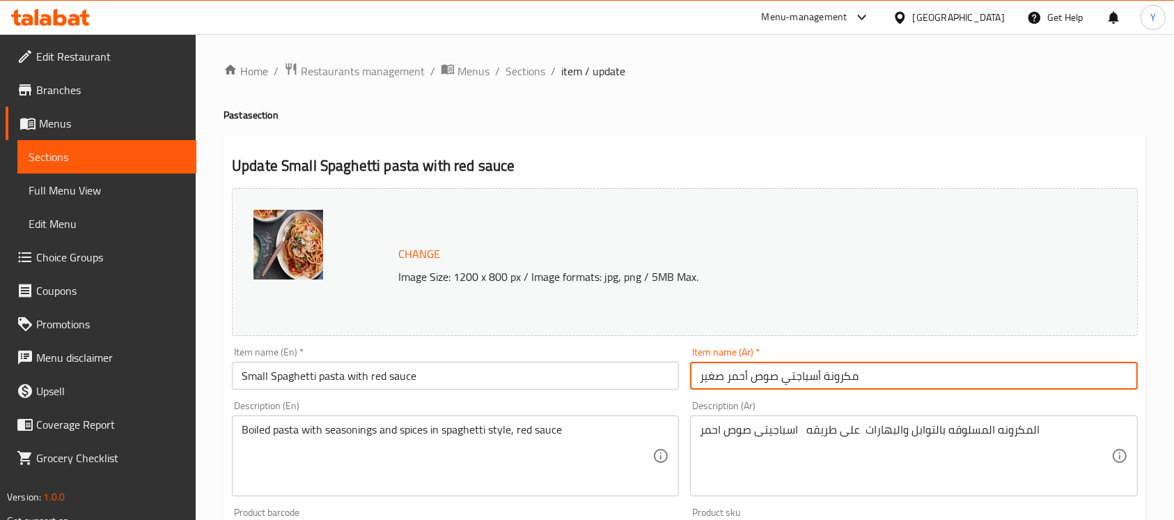
type input "مكرونة أسباجتي صوص أحمر صغير"
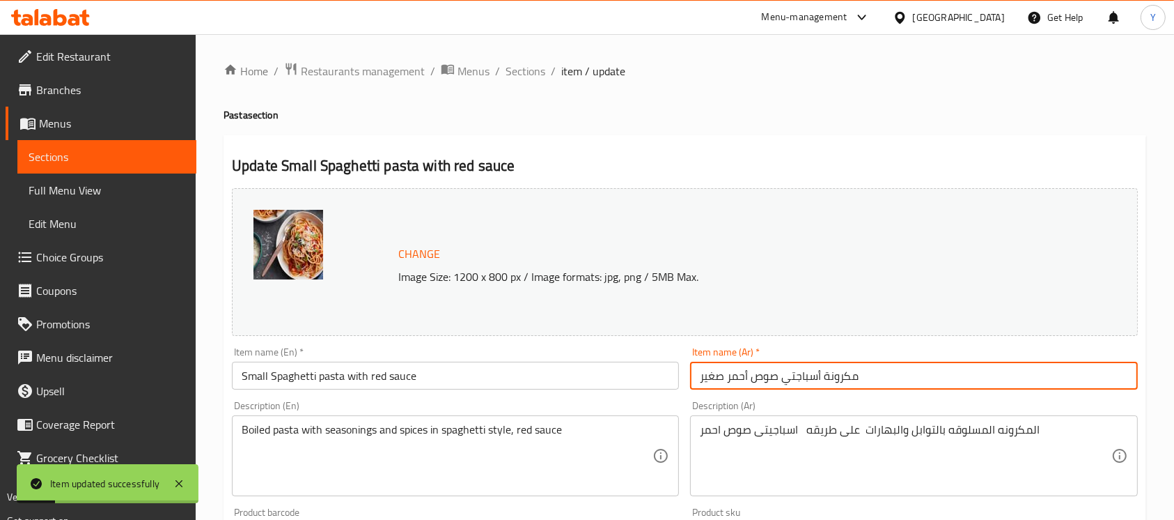
click at [325, 372] on input "Small Spaghetti pasta with red sauce" at bounding box center [455, 375] width 447 height 28
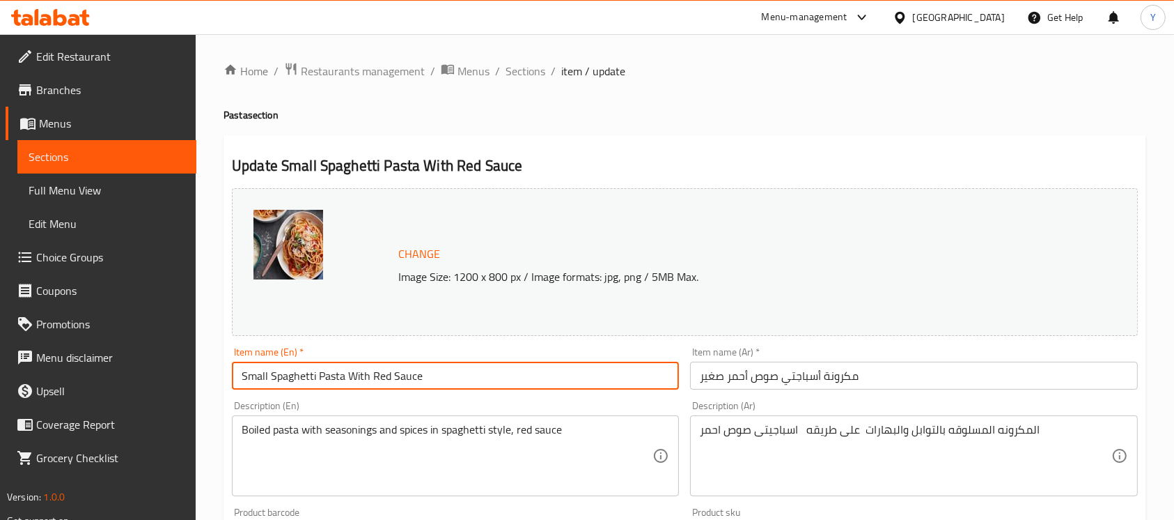
type input "Small Spaghetti Pasta With Red Sauce"
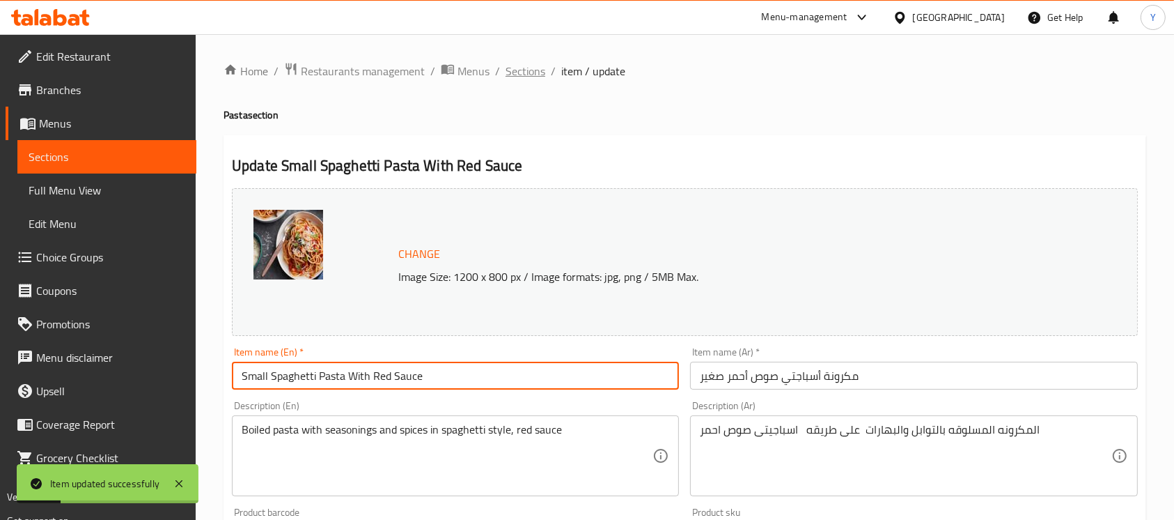
click at [529, 63] on span "Sections" at bounding box center [526, 71] width 40 height 17
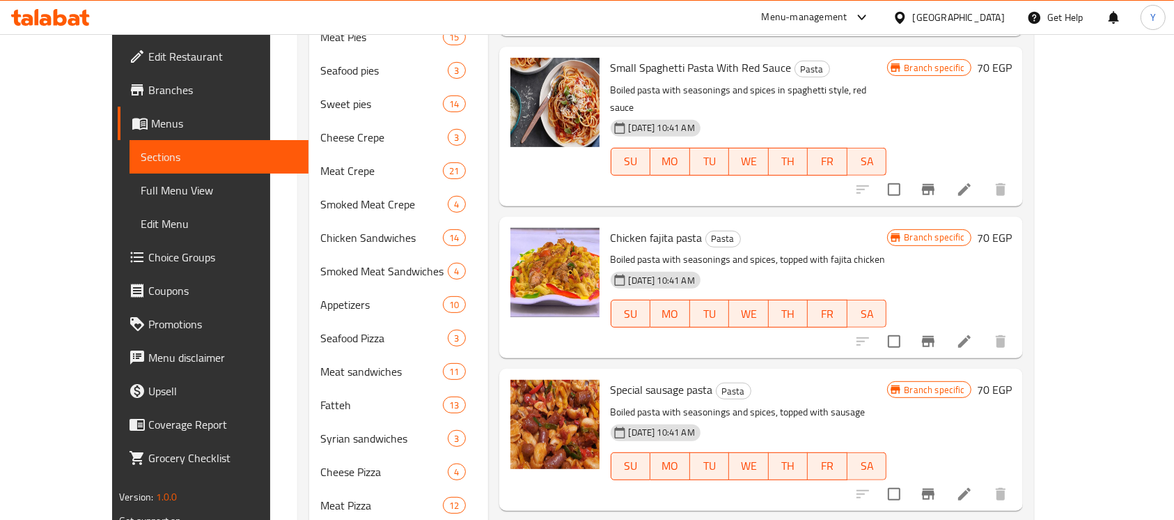
scroll to position [89, 0]
click at [1018, 221] on div "Chicken fajita pasta Pasta Boiled pasta with seasonings and spices, topped with…" at bounding box center [811, 286] width 412 height 130
click at [1012, 227] on h6 "70 EGP" at bounding box center [994, 237] width 35 height 20
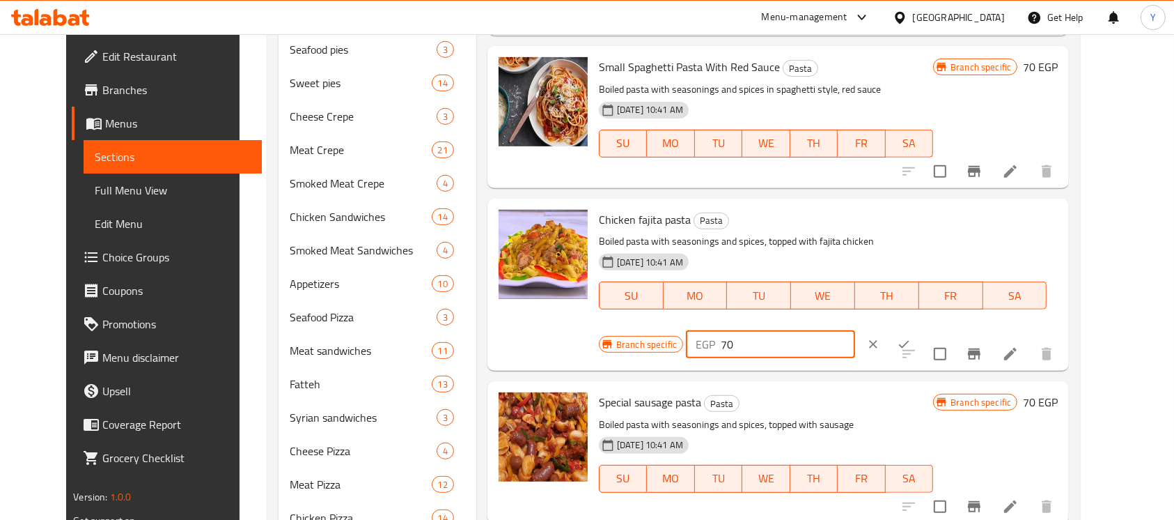
drag, startPoint x: 954, startPoint y: 200, endPoint x: 722, endPoint y: 219, distance: 232.7
click at [722, 219] on div "Chicken fajita pasta Pasta Boiled pasta with seasonings and spices, topped with…" at bounding box center [828, 284] width 470 height 161
type input "100"
click at [911, 337] on icon "ok" at bounding box center [904, 344] width 14 height 14
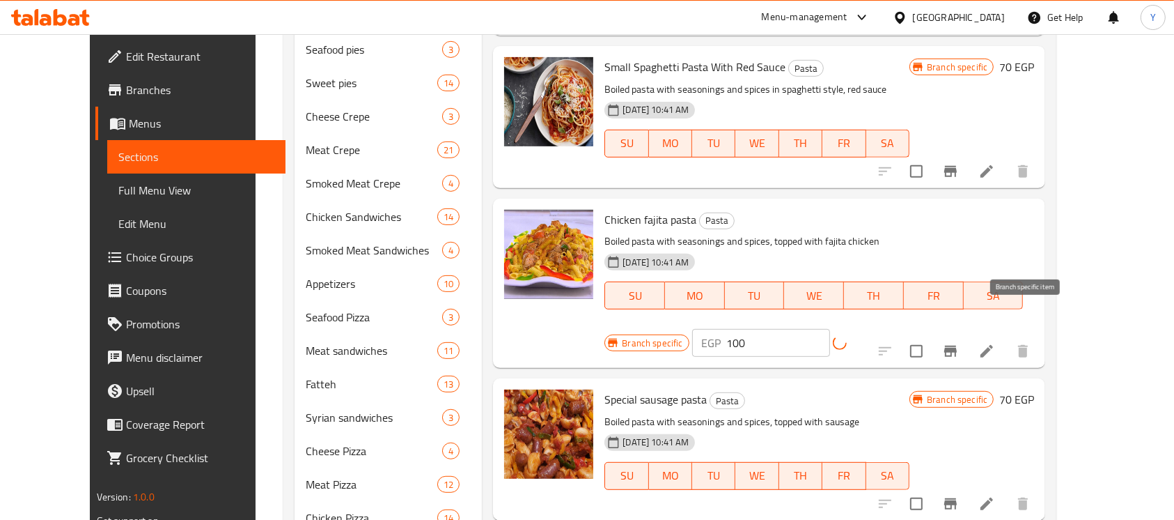
click at [959, 343] on icon "Branch-specific-item" at bounding box center [950, 351] width 17 height 17
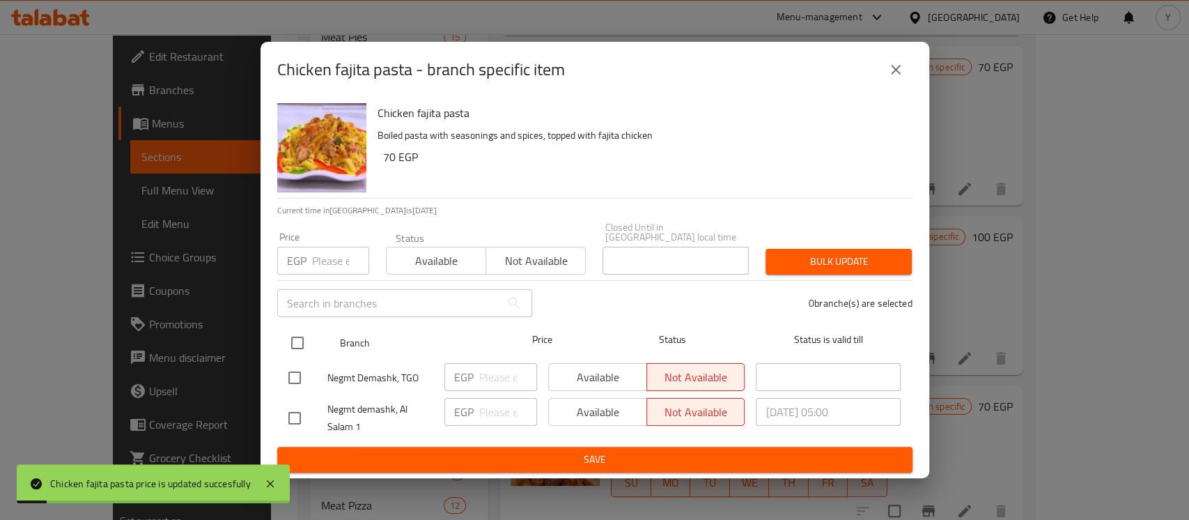
drag, startPoint x: 291, startPoint y: 347, endPoint x: 291, endPoint y: 327, distance: 20.2
click at [291, 349] on input "checkbox" at bounding box center [297, 342] width 29 height 29
checkbox input "true"
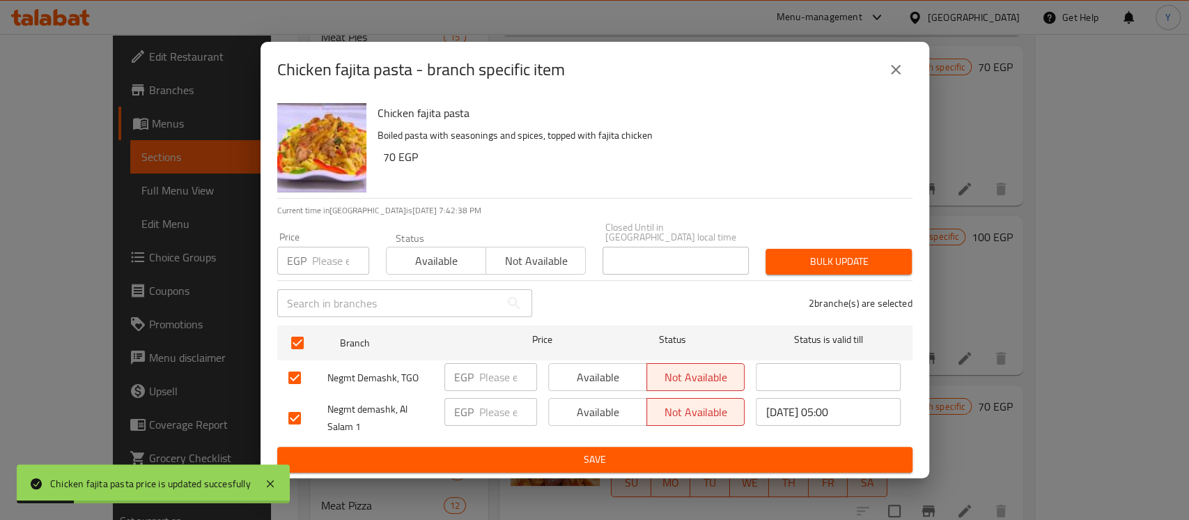
click at [317, 272] on div "Price EGP Price" at bounding box center [323, 253] width 109 height 59
click at [322, 270] on div "Price EGP Price" at bounding box center [323, 253] width 109 height 59
type input "100"
click at [816, 258] on span "Bulk update" at bounding box center [839, 261] width 124 height 17
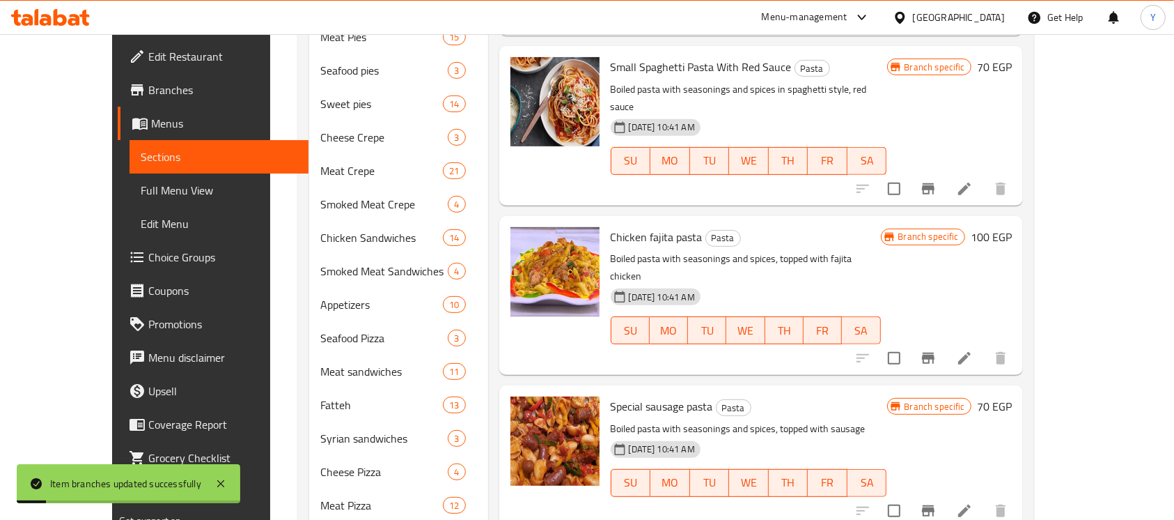
click at [1018, 341] on div at bounding box center [931, 357] width 171 height 33
click at [984, 345] on li at bounding box center [964, 357] width 39 height 25
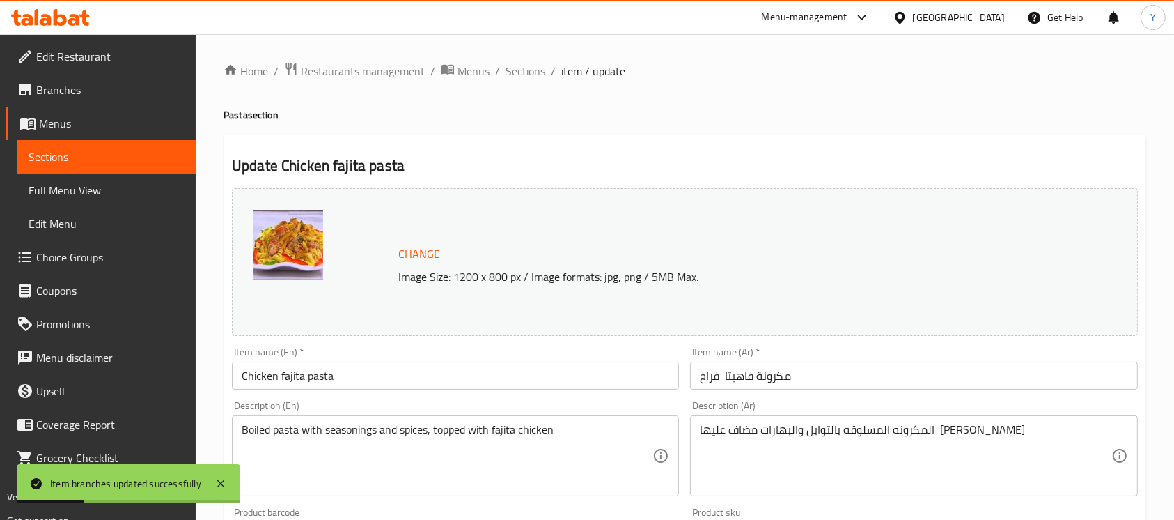
click at [246, 371] on input "Chicken fajita pasta" at bounding box center [455, 375] width 447 height 28
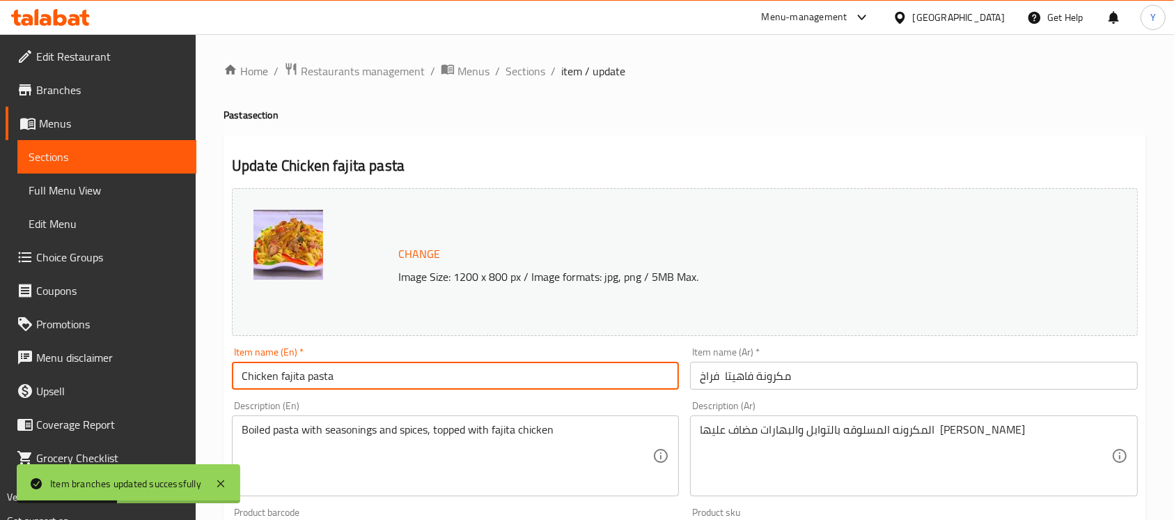
click at [242, 376] on input "Chicken fajita pasta" at bounding box center [455, 375] width 447 height 28
type input "Medium Chicken fajita pasta"
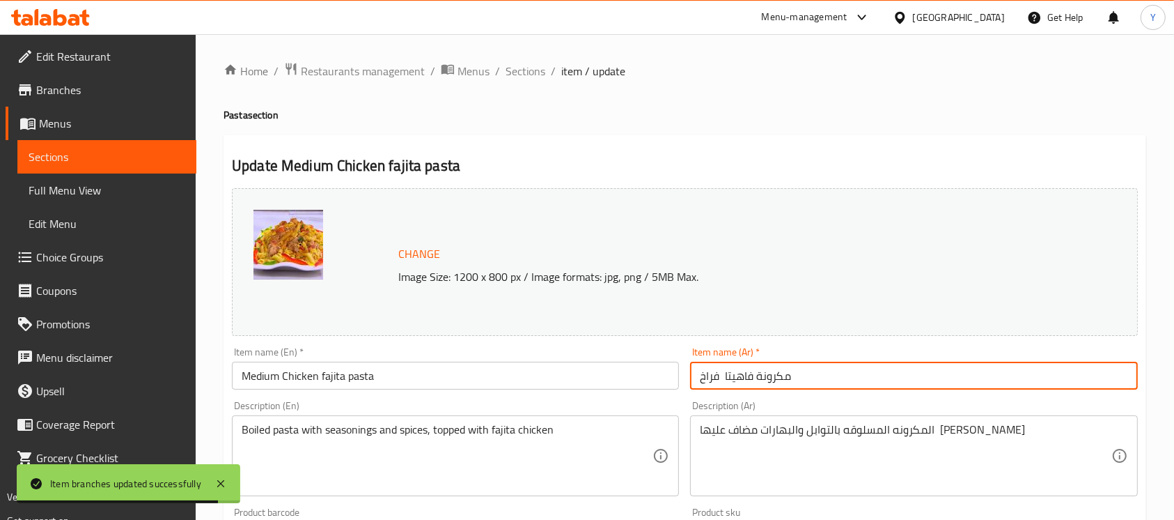
click at [794, 372] on input "مكرونة فاهيتا فراخ" at bounding box center [913, 375] width 447 height 28
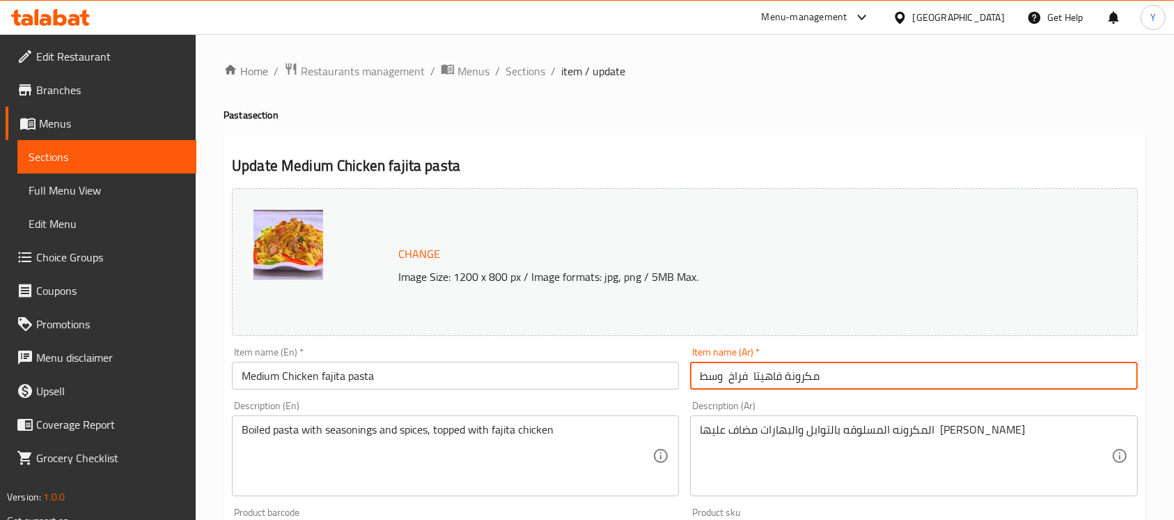
type input "مكرونة فاهيتا فراخ وسط"
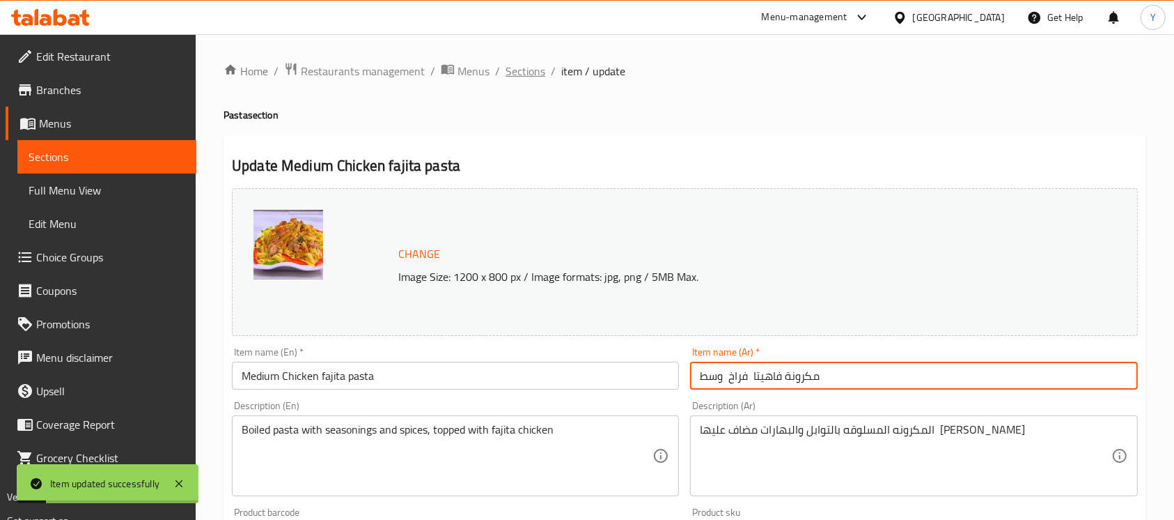
click at [524, 63] on span "Sections" at bounding box center [526, 71] width 40 height 17
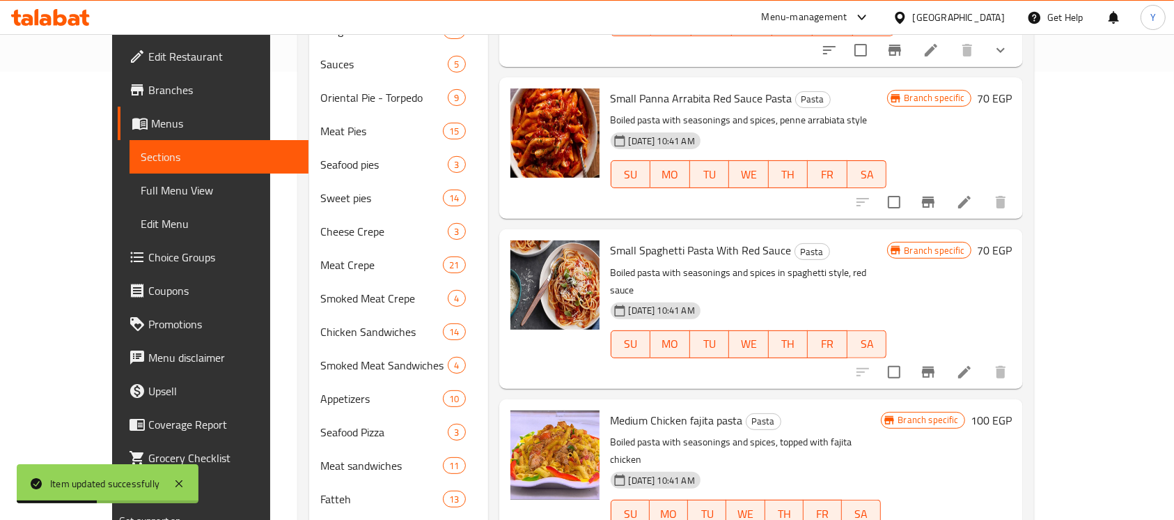
scroll to position [486, 0]
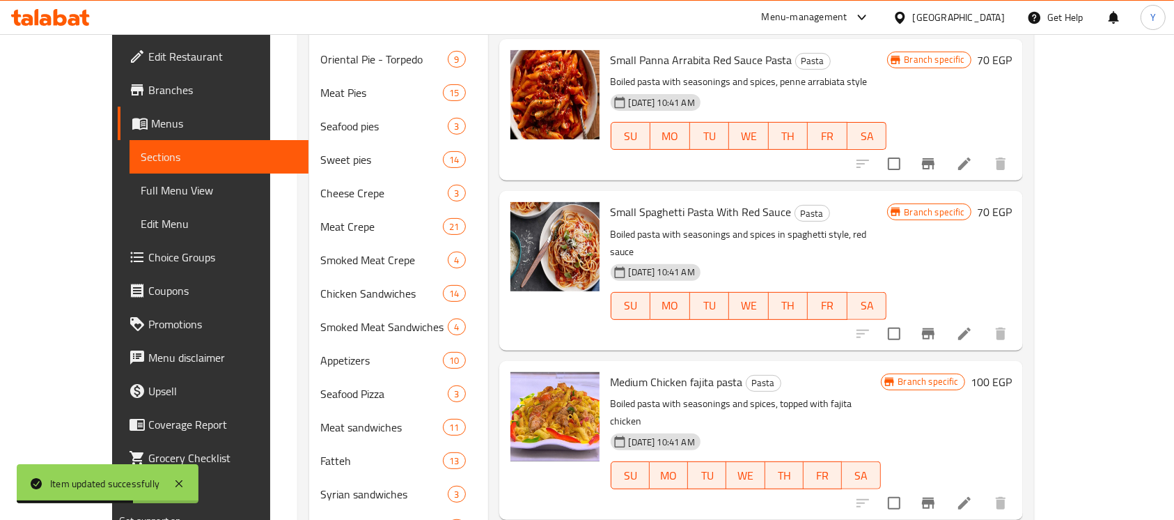
drag, startPoint x: 1137, startPoint y: 256, endPoint x: 1137, endPoint y: 291, distance: 35.5
click at [1034, 291] on div "Menu sections Chicken crepe 17 Seefood crepe 4 Sweet crepe 3 Grilled chicken 4 …" at bounding box center [665, 210] width 735 height 1102
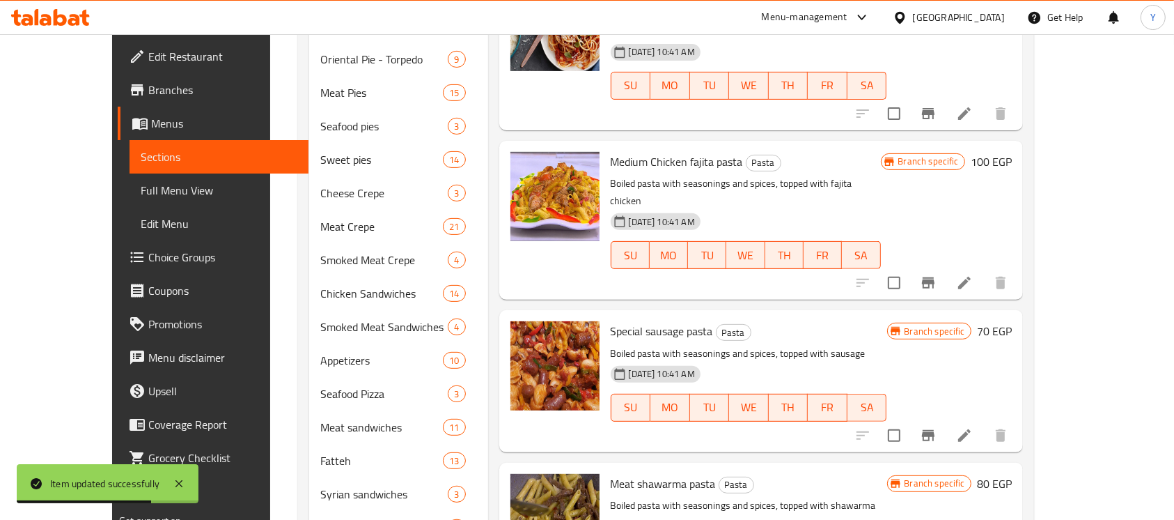
scroll to position [223, 0]
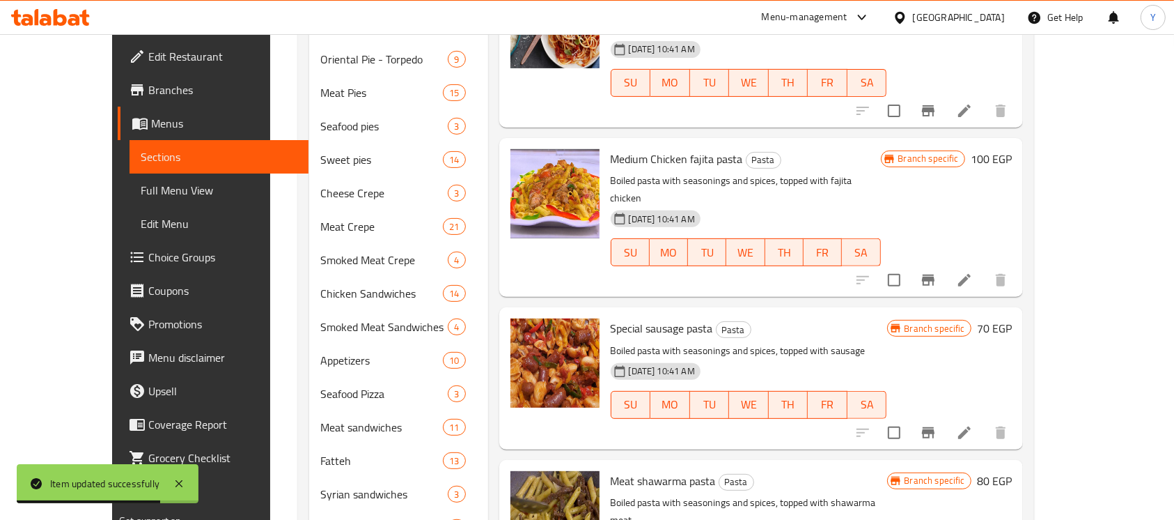
click at [1012, 318] on h6 "70 EGP" at bounding box center [994, 328] width 35 height 20
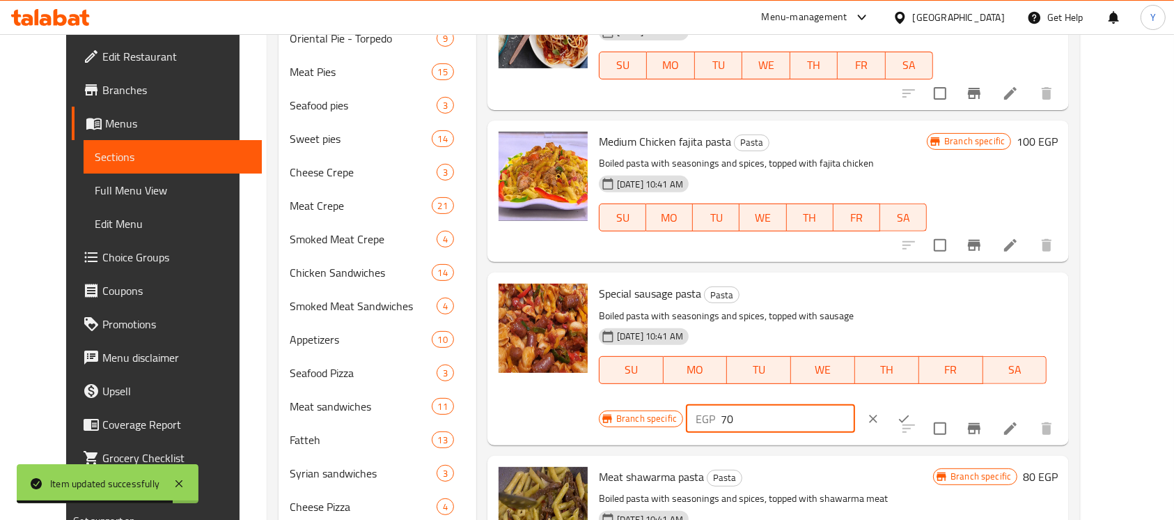
drag, startPoint x: 953, startPoint y: 273, endPoint x: 613, endPoint y: 286, distance: 340.8
click at [613, 286] on div "Special sausage pasta Pasta Boiled pasta with seasonings and spices, topped wit…" at bounding box center [828, 358] width 470 height 161
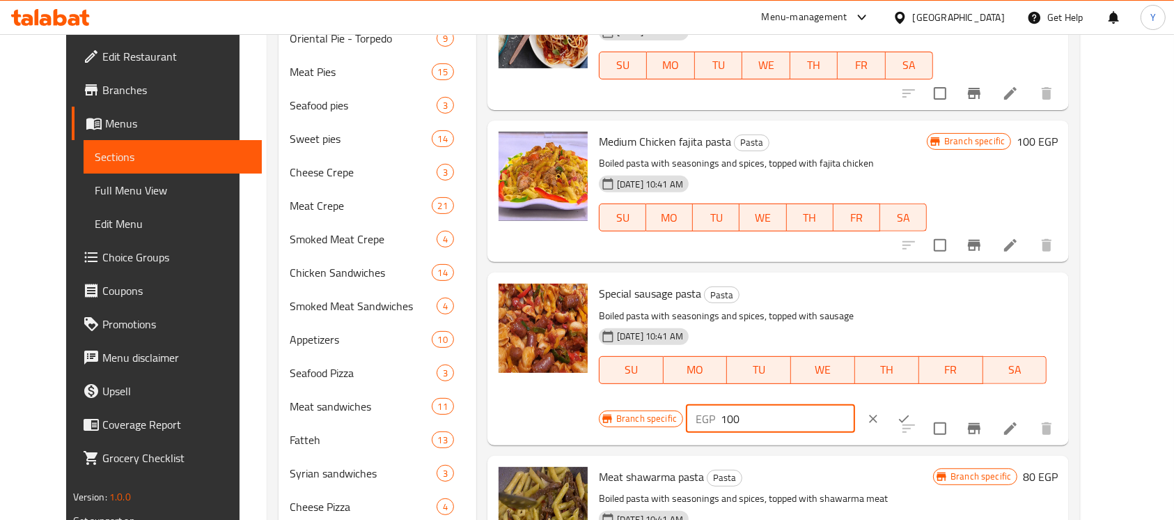
type input "100"
click at [919, 403] on button "ok" at bounding box center [904, 418] width 31 height 31
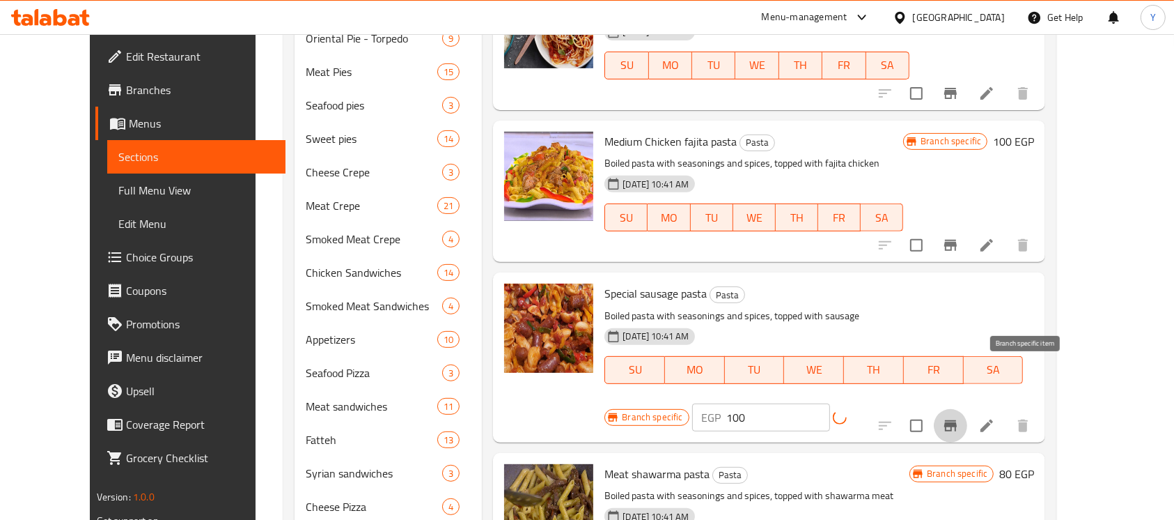
click at [959, 417] on icon "Branch-specific-item" at bounding box center [950, 425] width 17 height 17
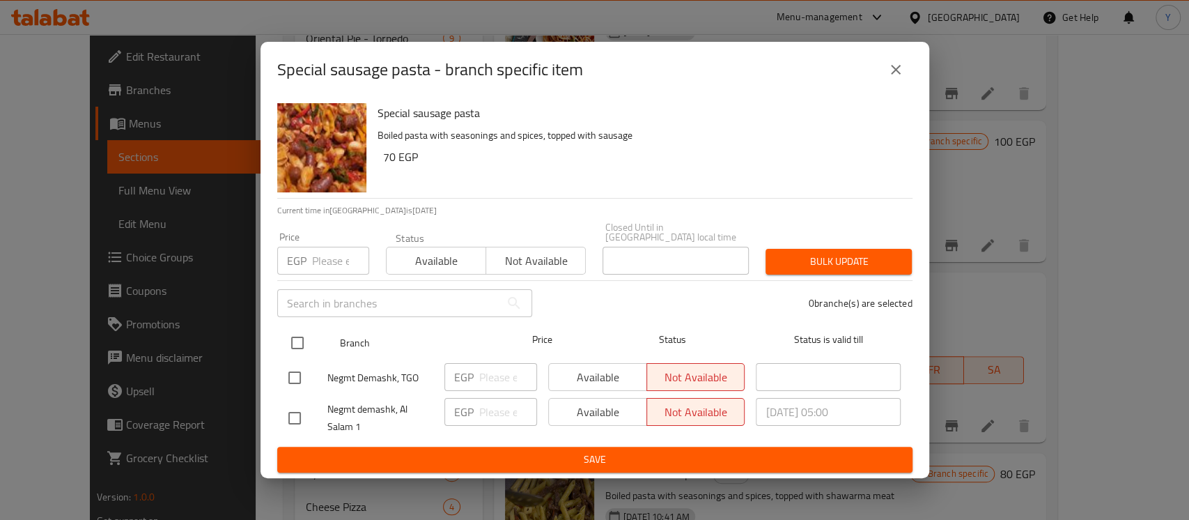
click at [313, 332] on div at bounding box center [309, 342] width 52 height 40
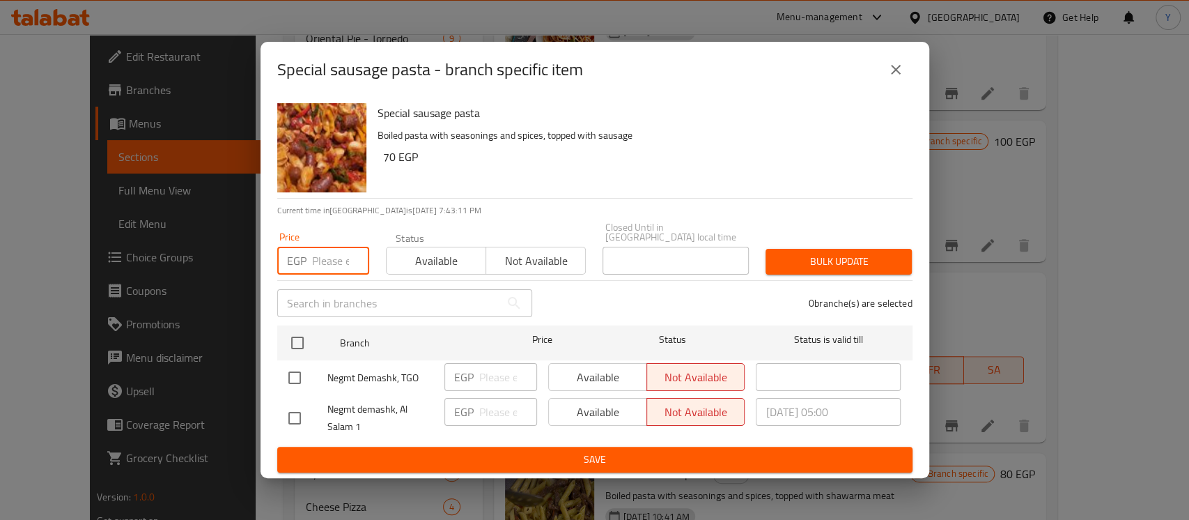
click at [313, 254] on input "number" at bounding box center [340, 261] width 57 height 28
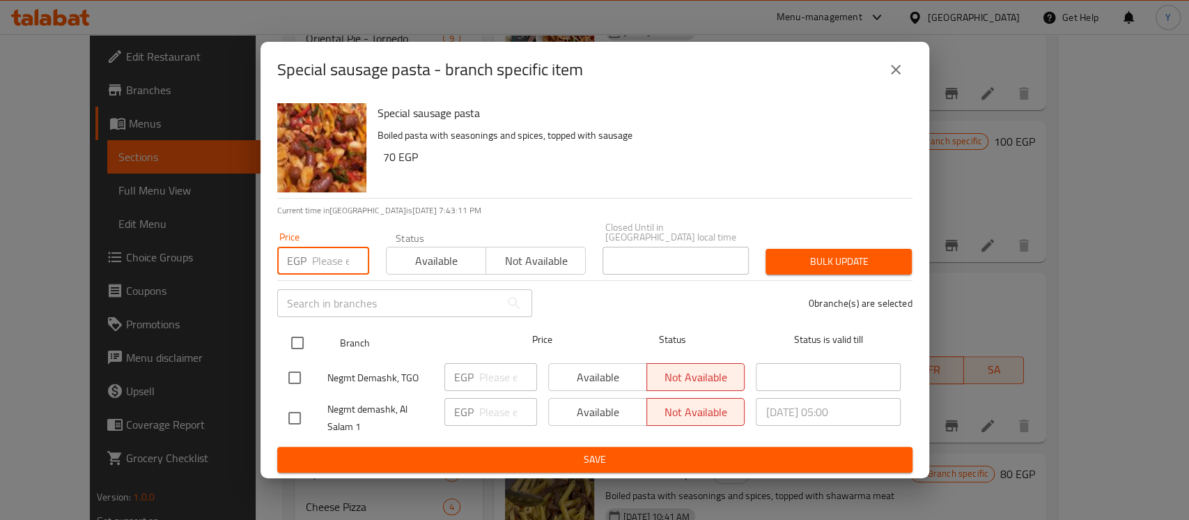
click at [301, 332] on input "checkbox" at bounding box center [297, 342] width 29 height 29
checkbox input "true"
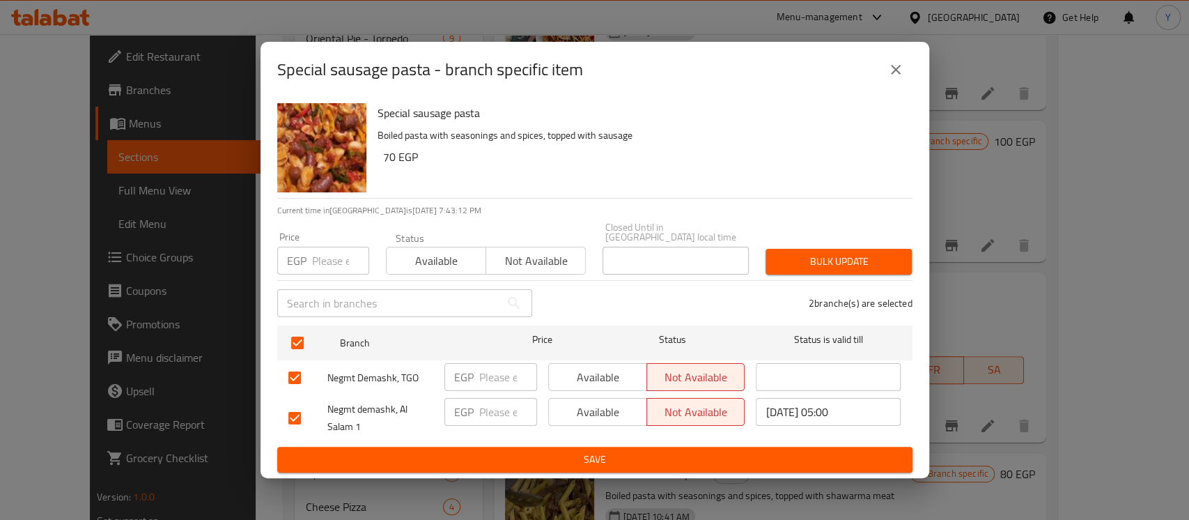
click at [327, 271] on div "Price EGP Price" at bounding box center [323, 253] width 109 height 59
click at [329, 266] on input "number" at bounding box center [340, 261] width 57 height 28
type input "100"
click at [761, 256] on div "Bulk update" at bounding box center [838, 261] width 163 height 42
click at [781, 256] on span "Bulk update" at bounding box center [839, 261] width 124 height 17
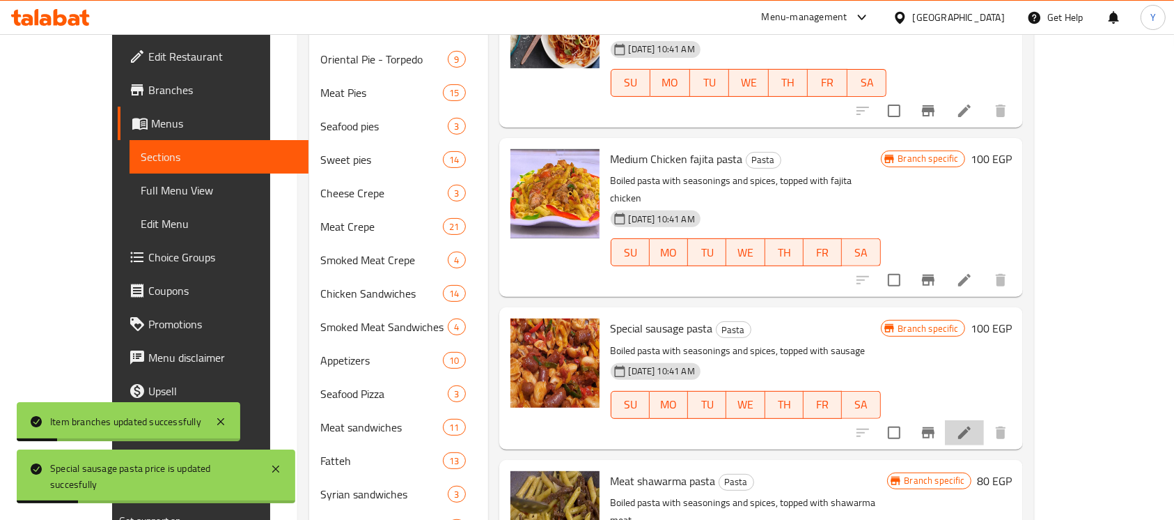
click at [984, 420] on li at bounding box center [964, 432] width 39 height 25
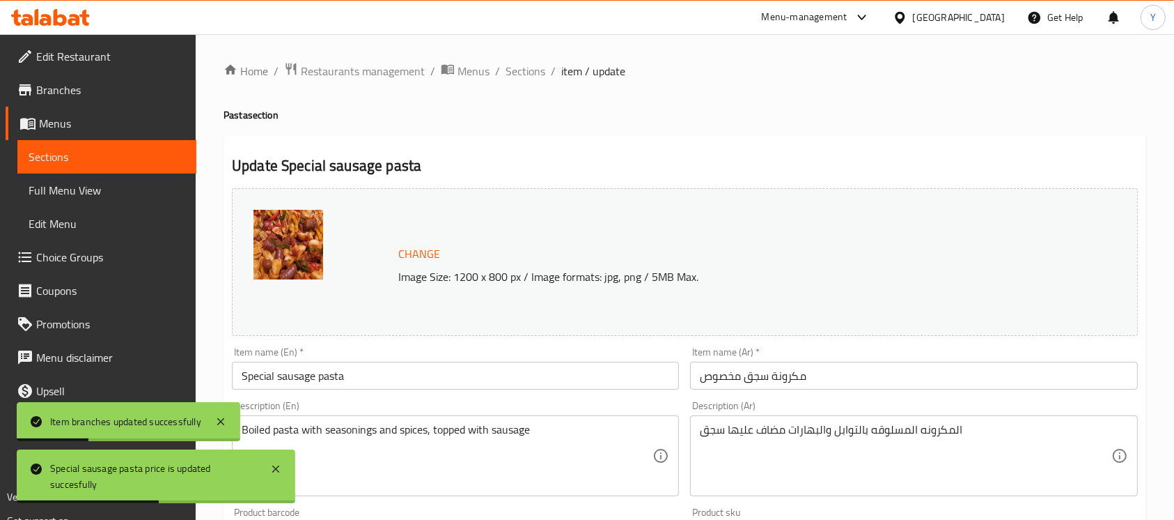
click at [243, 377] on input "Special sausage pasta" at bounding box center [455, 375] width 447 height 28
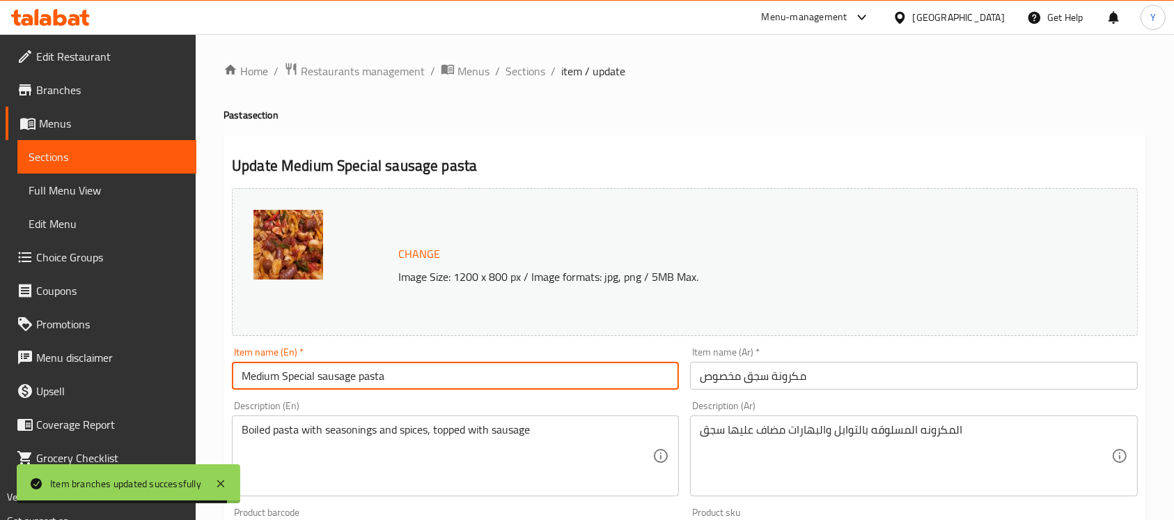
type input "Medium Special sausage pasta"
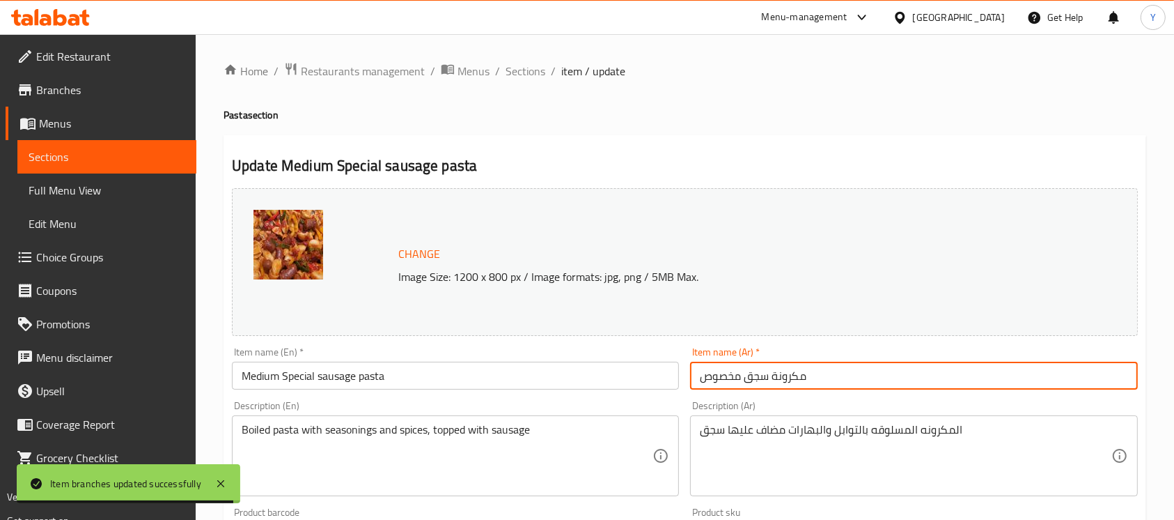
click at [897, 369] on input "مكرونة سجق مخصوص" at bounding box center [913, 375] width 447 height 28
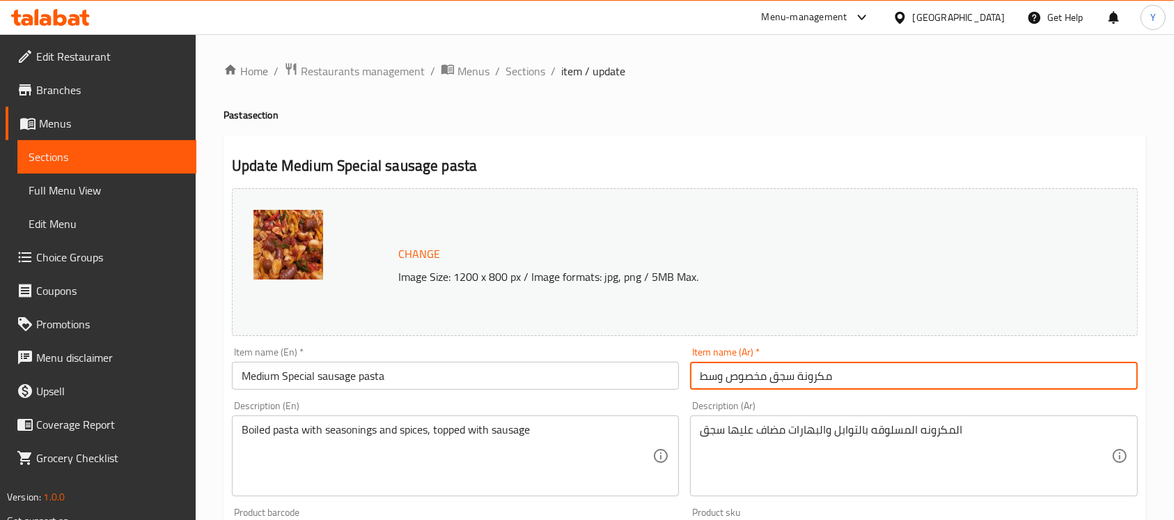
type input "مكرونة سجق مخصوص وسط"
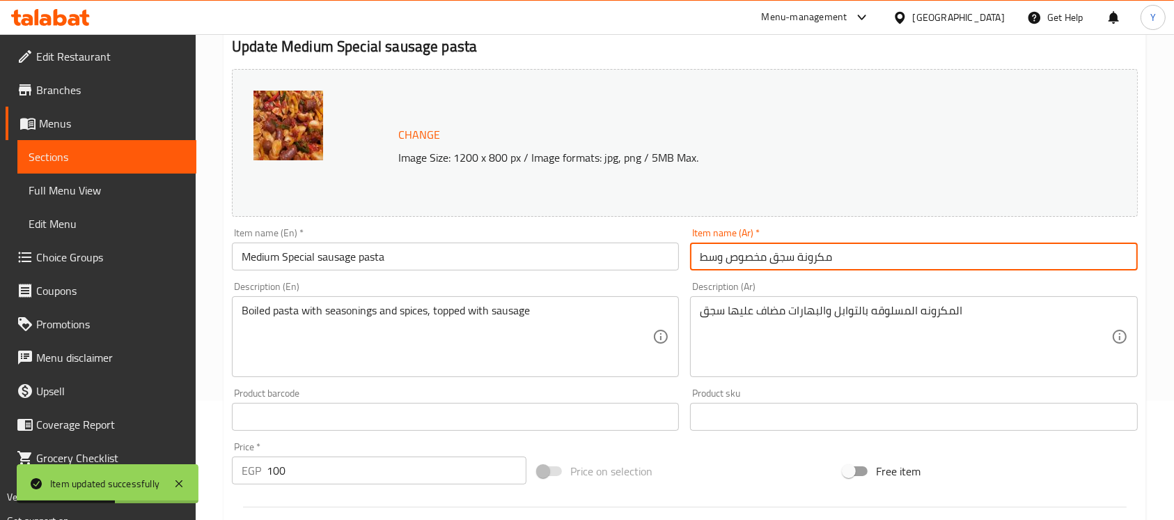
scroll to position [56, 0]
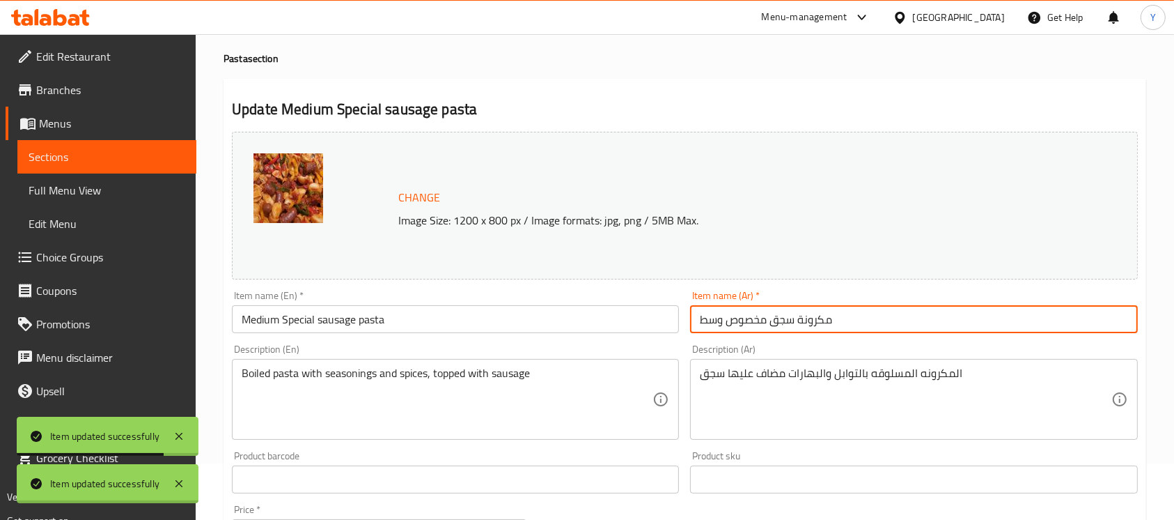
scroll to position [0, 0]
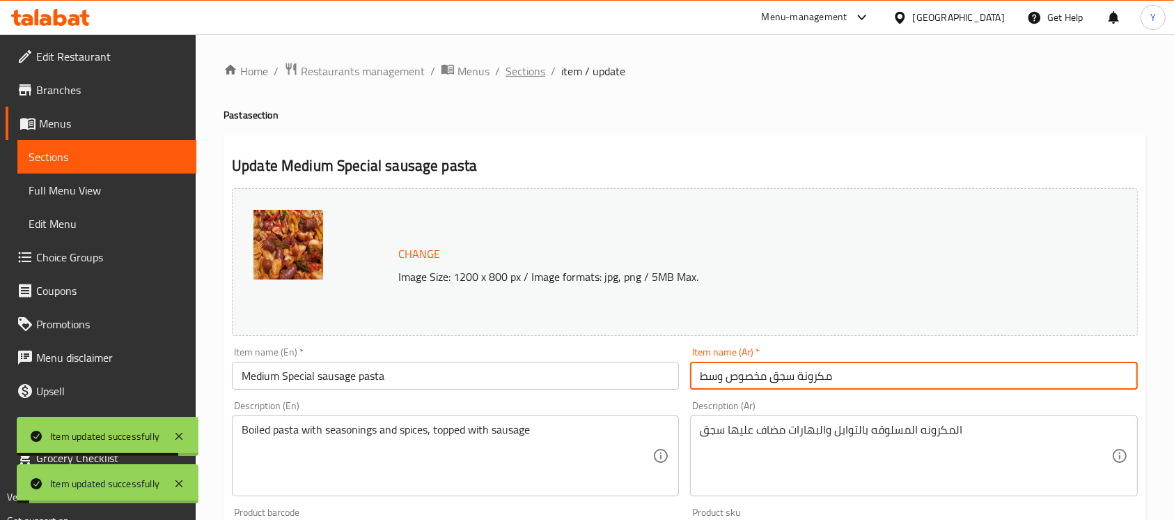
click at [523, 72] on span "Sections" at bounding box center [526, 71] width 40 height 17
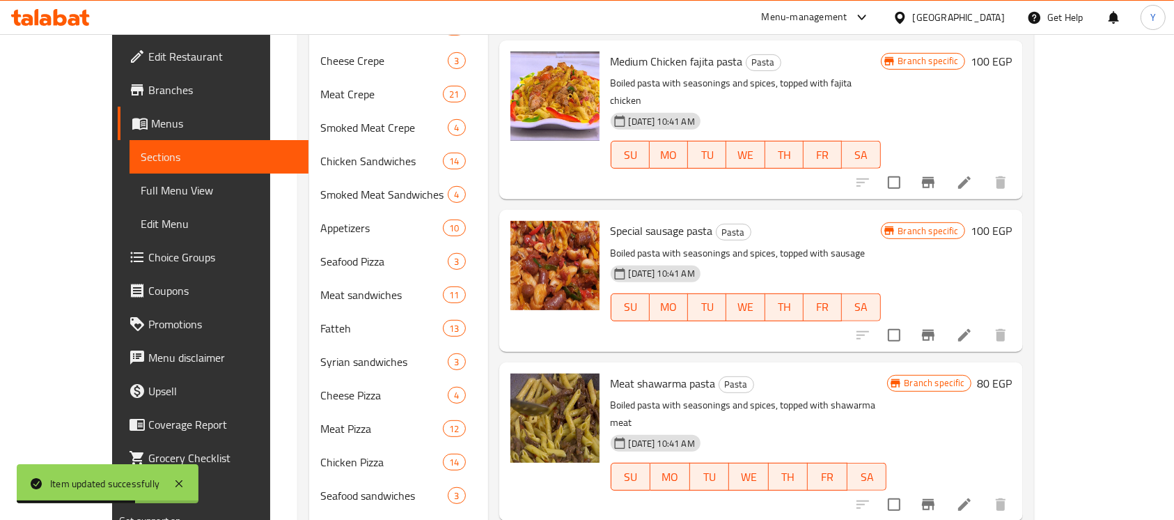
scroll to position [205, 0]
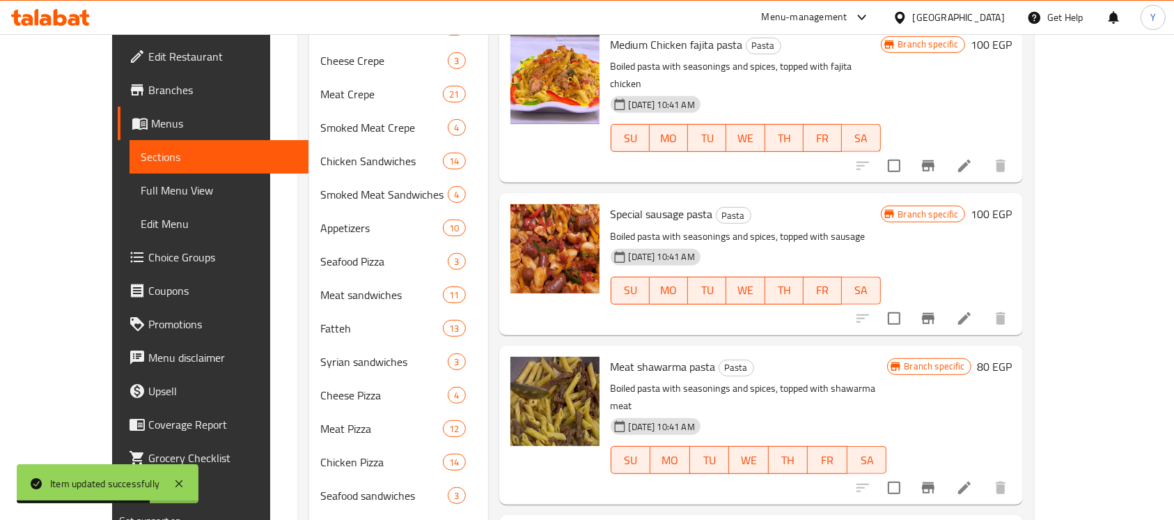
click at [937, 310] on icon "Branch-specific-item" at bounding box center [928, 318] width 17 height 17
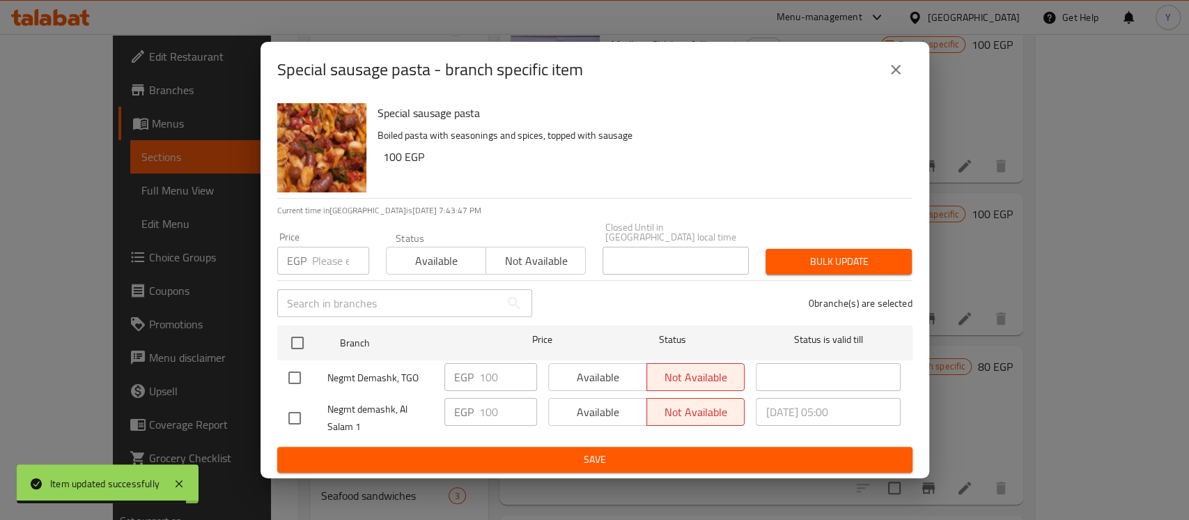
click at [918, 60] on div "Special sausage pasta - branch specific item" at bounding box center [594, 70] width 669 height 56
click at [888, 78] on icon "close" at bounding box center [895, 69] width 17 height 17
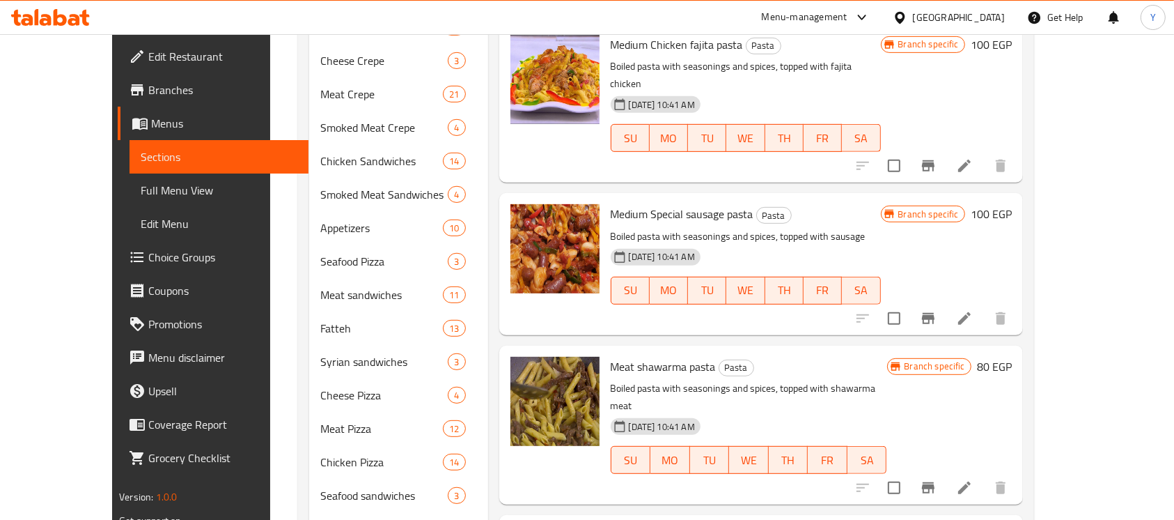
click at [1012, 357] on h6 "80 EGP" at bounding box center [994, 367] width 35 height 20
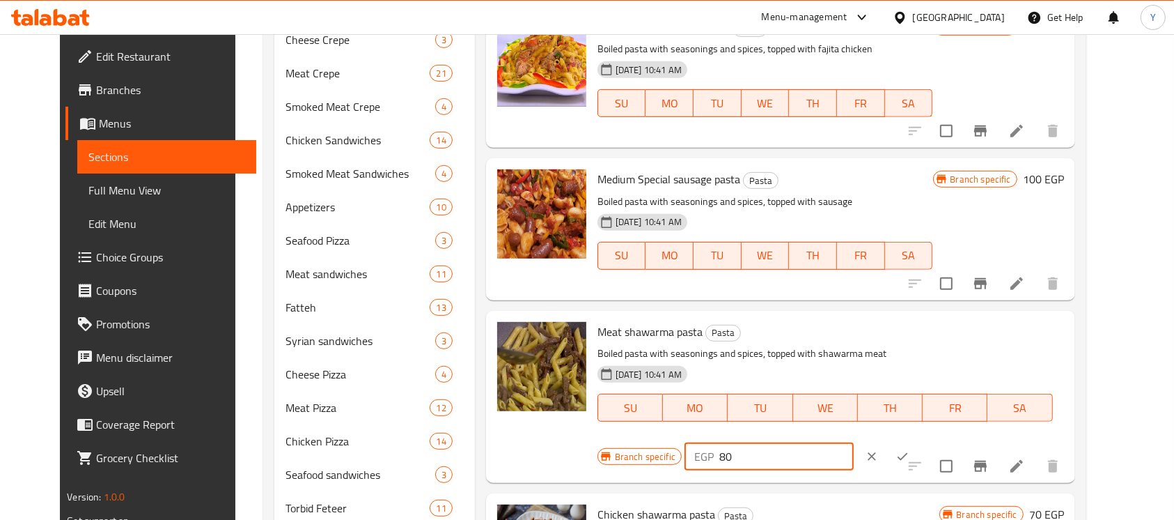
click at [854, 442] on div "EGP 80 ​" at bounding box center [769, 456] width 169 height 28
type input "100"
click at [939, 441] on div "EGP 100 ​" at bounding box center [812, 456] width 254 height 31
click at [918, 441] on button "ok" at bounding box center [902, 456] width 31 height 31
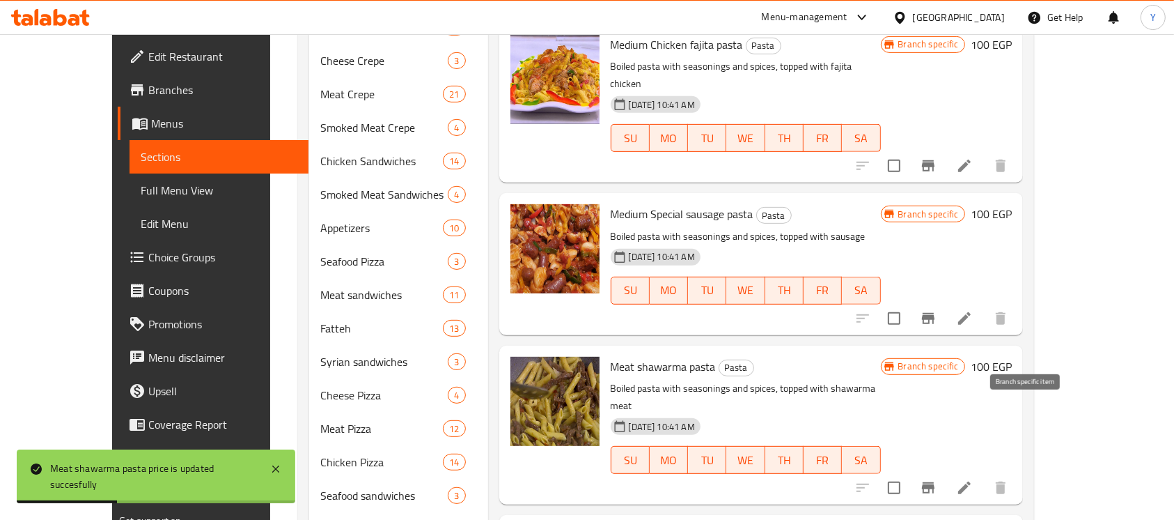
click at [945, 471] on button "Branch-specific-item" at bounding box center [928, 487] width 33 height 33
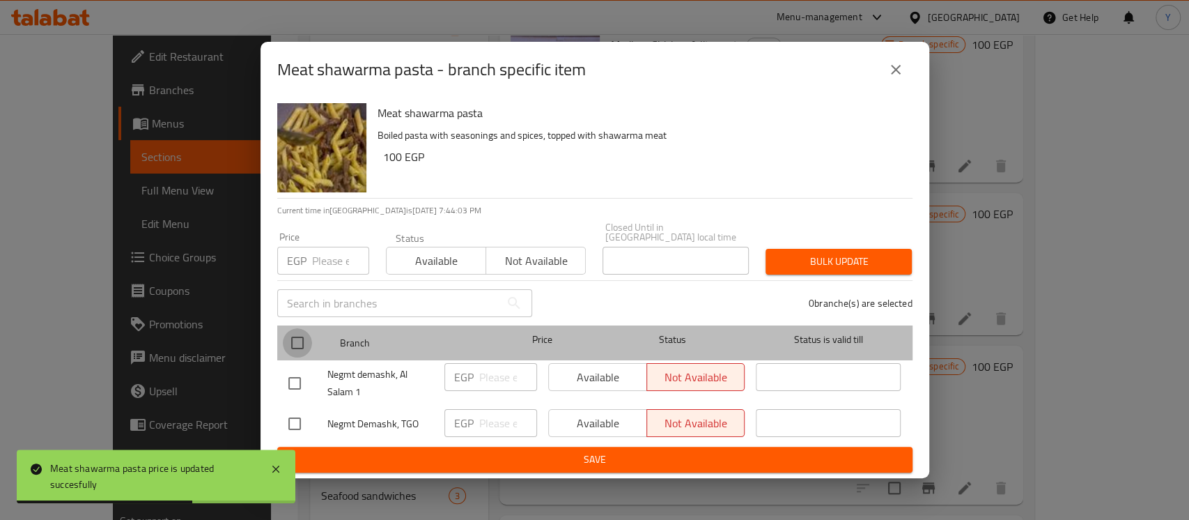
click at [299, 338] on input "checkbox" at bounding box center [297, 342] width 29 height 29
checkbox input "true"
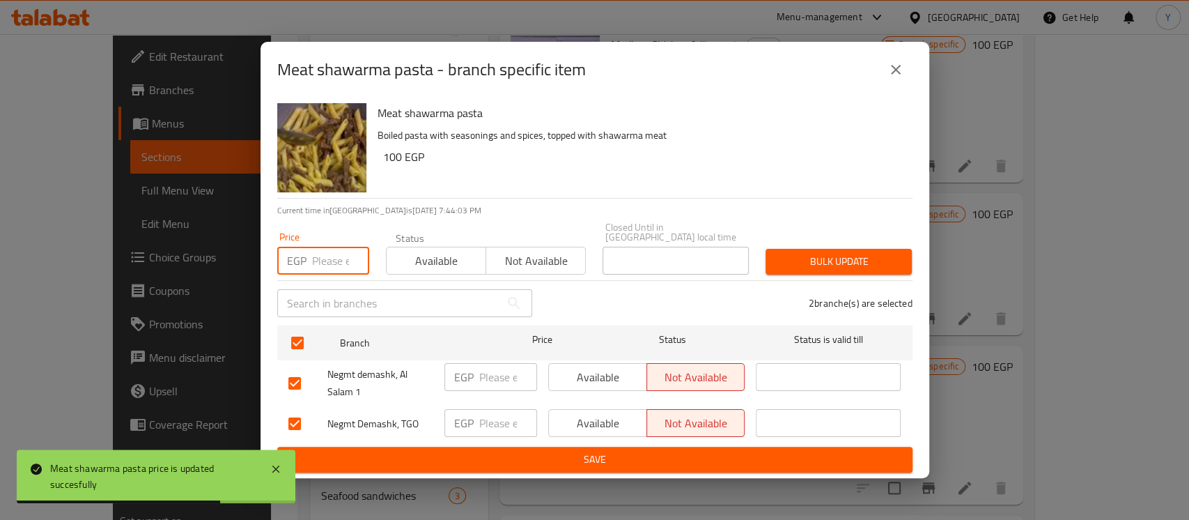
click at [318, 265] on input "number" at bounding box center [340, 261] width 57 height 28
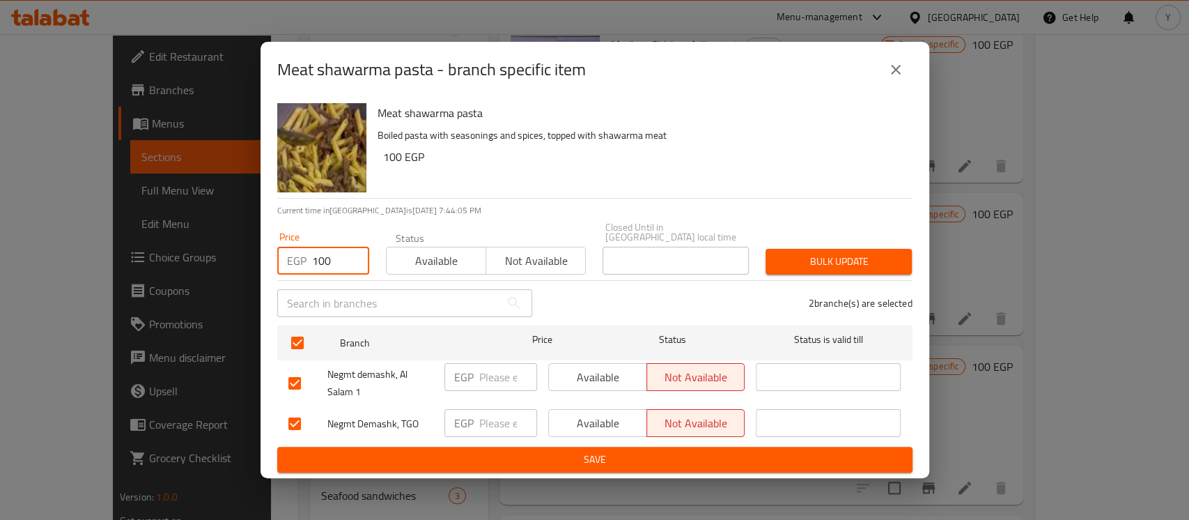
type input "100"
click at [808, 267] on button "Bulk update" at bounding box center [838, 262] width 146 height 26
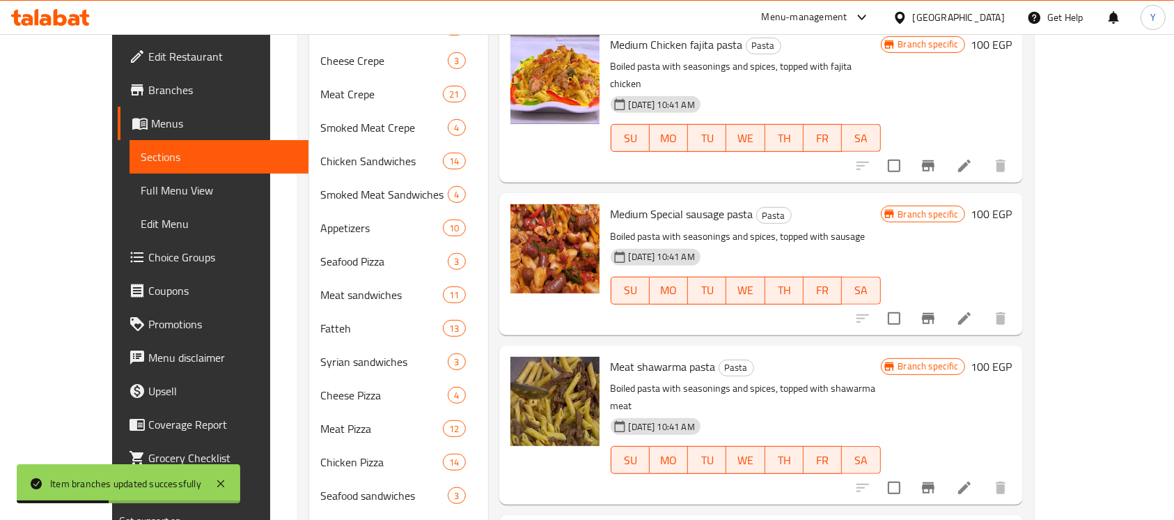
click at [984, 475] on li at bounding box center [964, 487] width 39 height 25
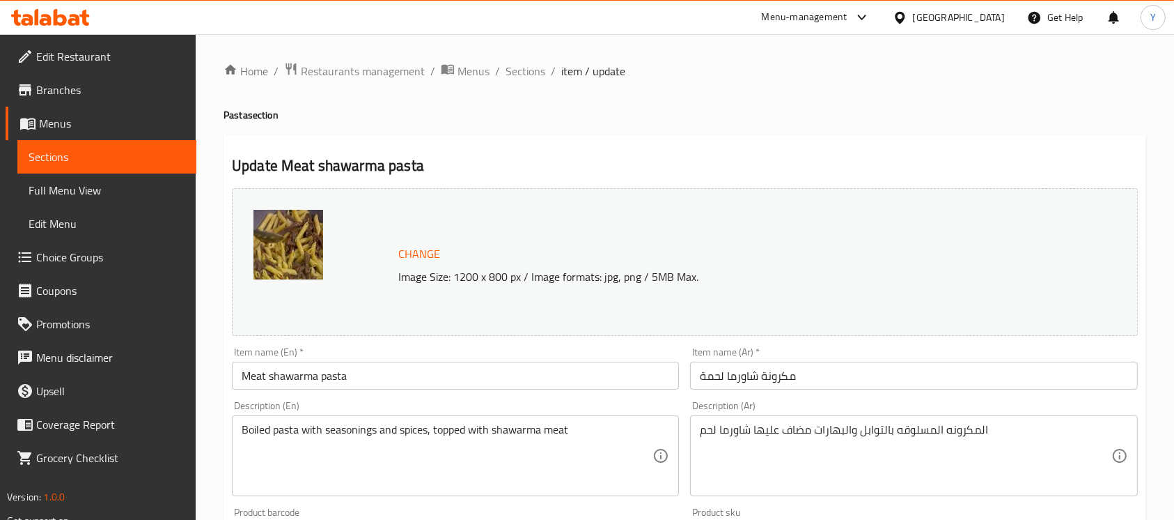
click at [237, 379] on input "Meat shawarma pasta" at bounding box center [455, 375] width 447 height 28
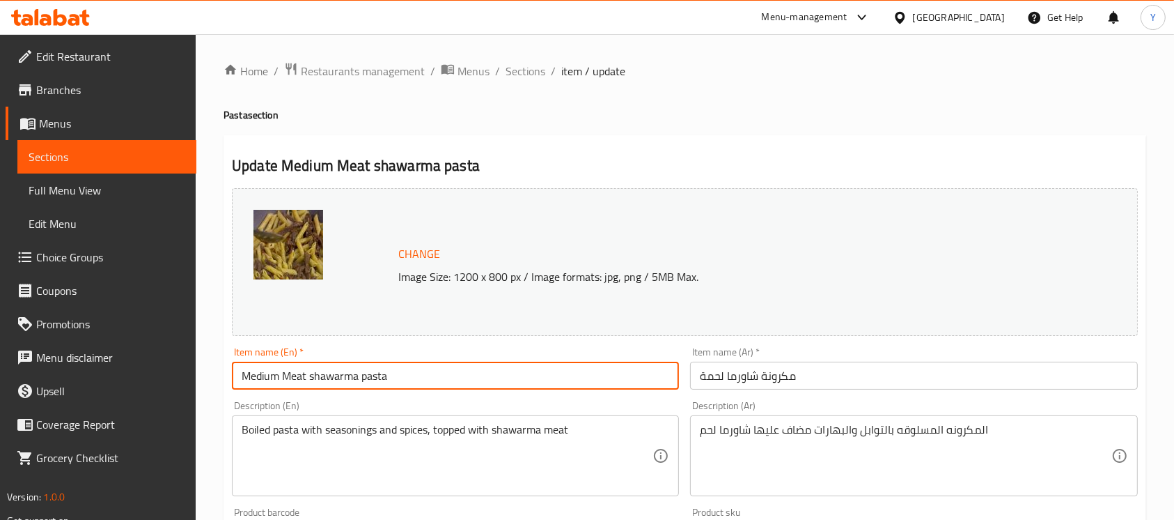
type input "Medium Meat shawarma pasta"
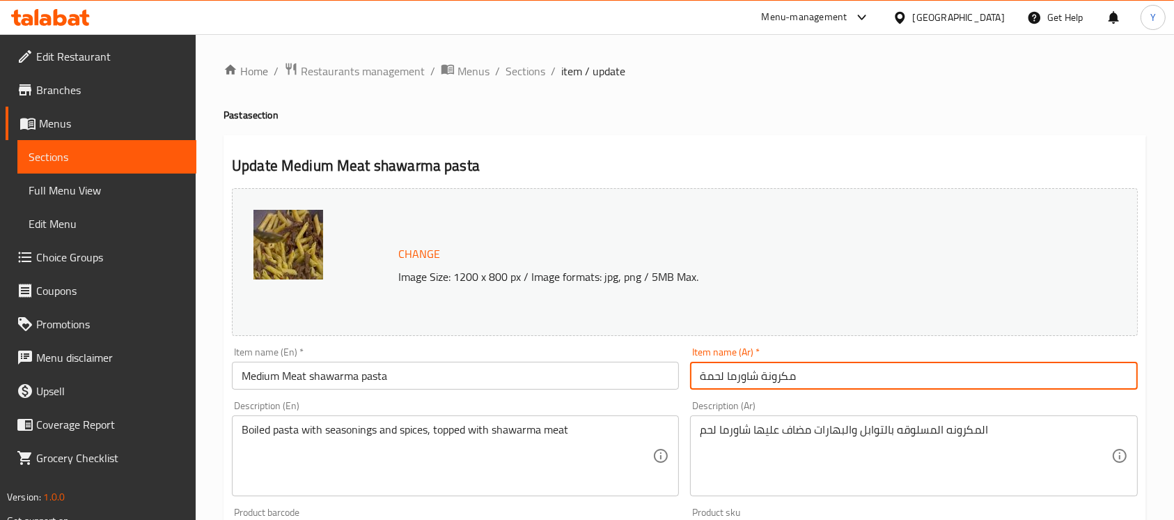
click at [828, 384] on input "مكرونة شاورما لحمة" at bounding box center [913, 375] width 447 height 28
type input "مكرونة شاورما لحمة وسط"
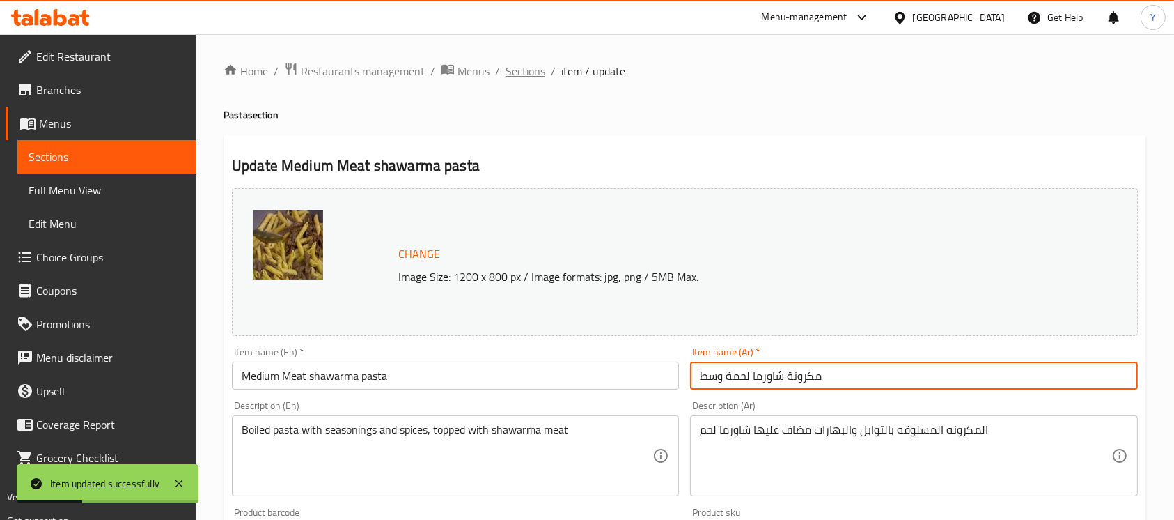
click at [540, 63] on span "Sections" at bounding box center [526, 71] width 40 height 17
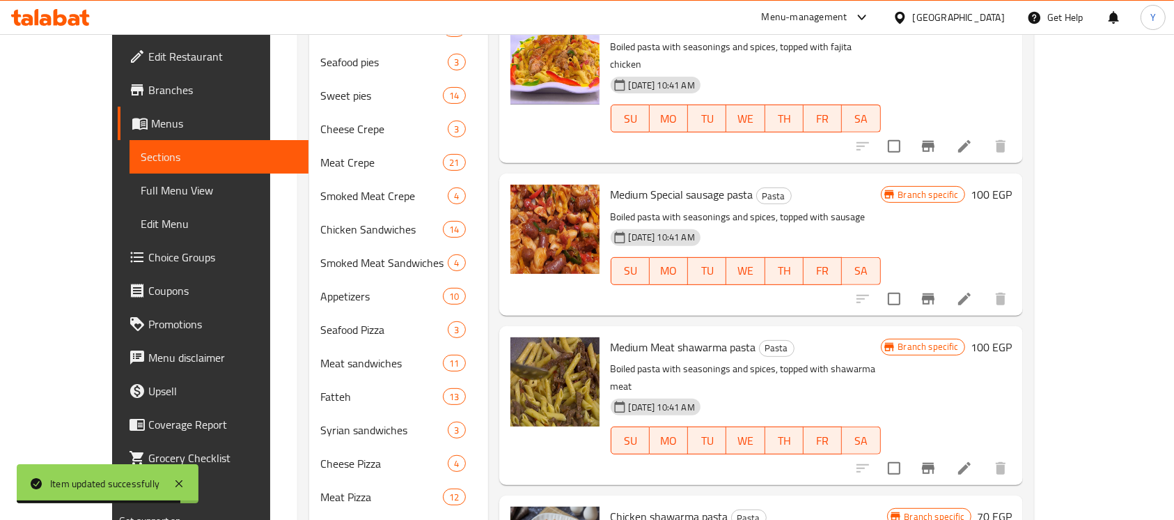
scroll to position [402, 0]
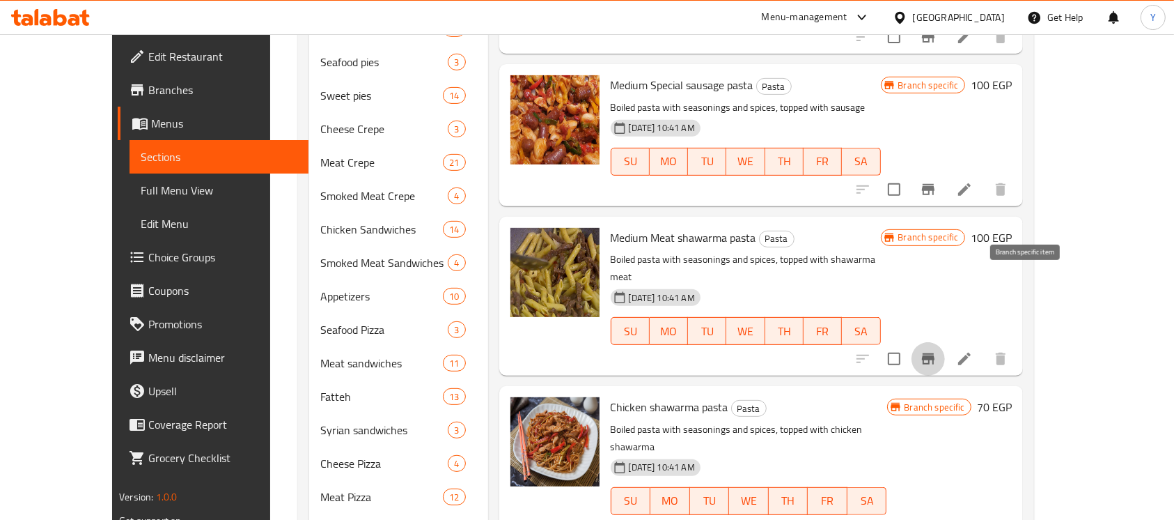
click at [945, 342] on button "Branch-specific-item" at bounding box center [928, 358] width 33 height 33
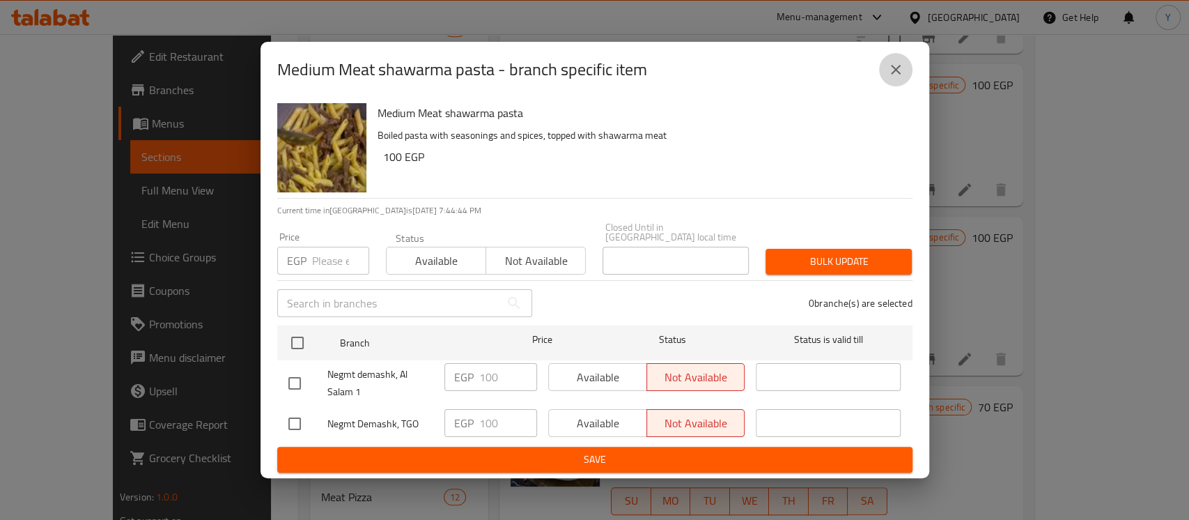
click at [905, 75] on button "close" at bounding box center [895, 69] width 33 height 33
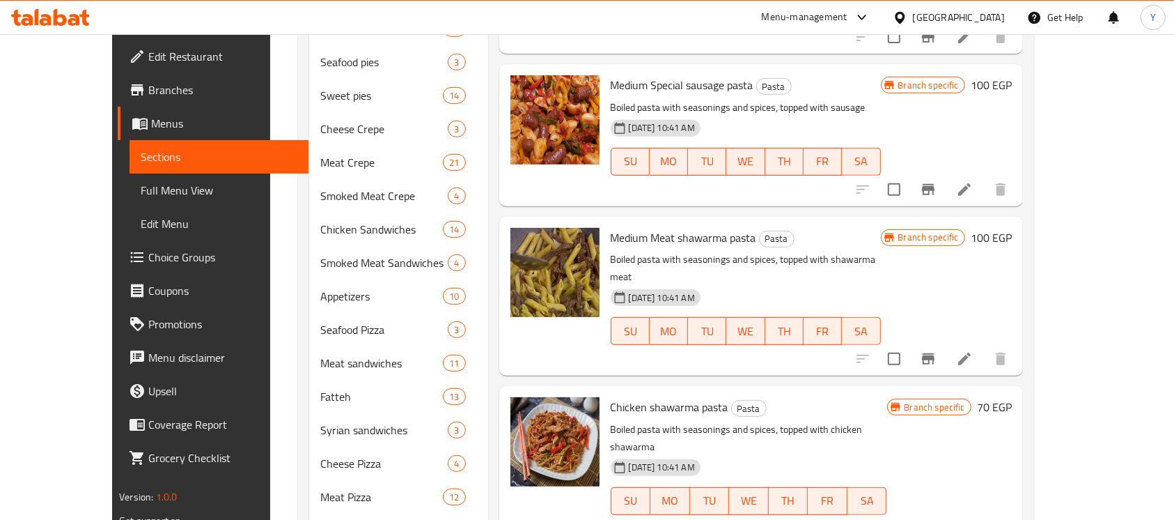
click at [1012, 397] on h6 "70 EGP" at bounding box center [994, 407] width 35 height 20
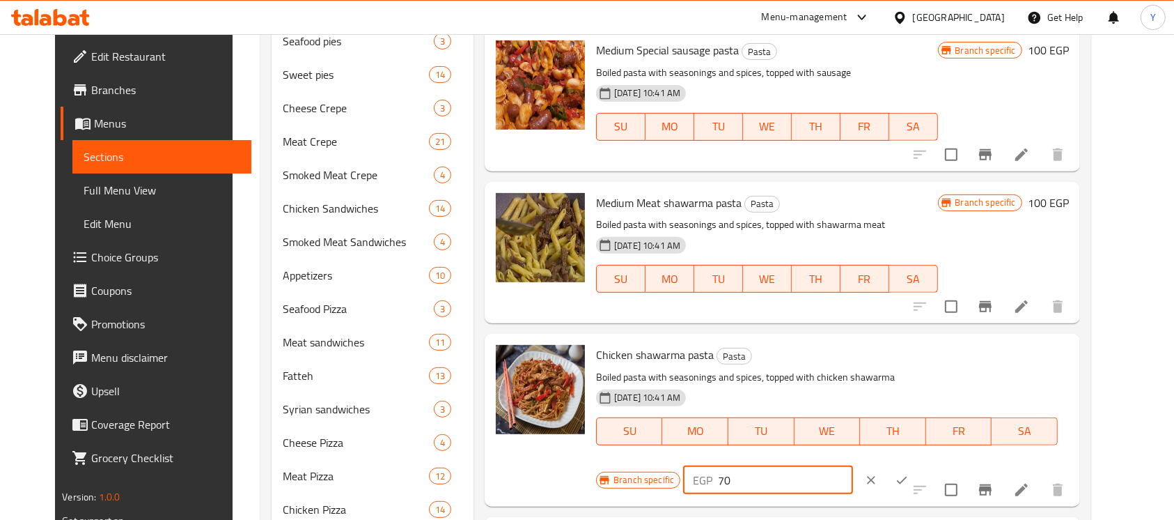
click at [852, 466] on input "70" at bounding box center [785, 480] width 134 height 28
type input "100"
click at [909, 473] on icon "ok" at bounding box center [902, 480] width 14 height 14
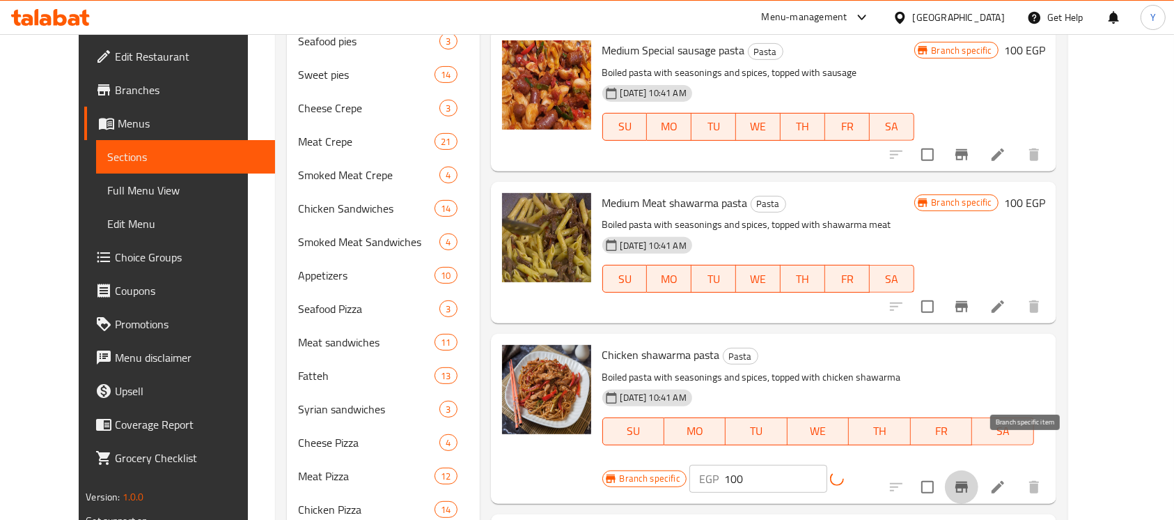
click at [979, 470] on button "Branch-specific-item" at bounding box center [961, 486] width 33 height 33
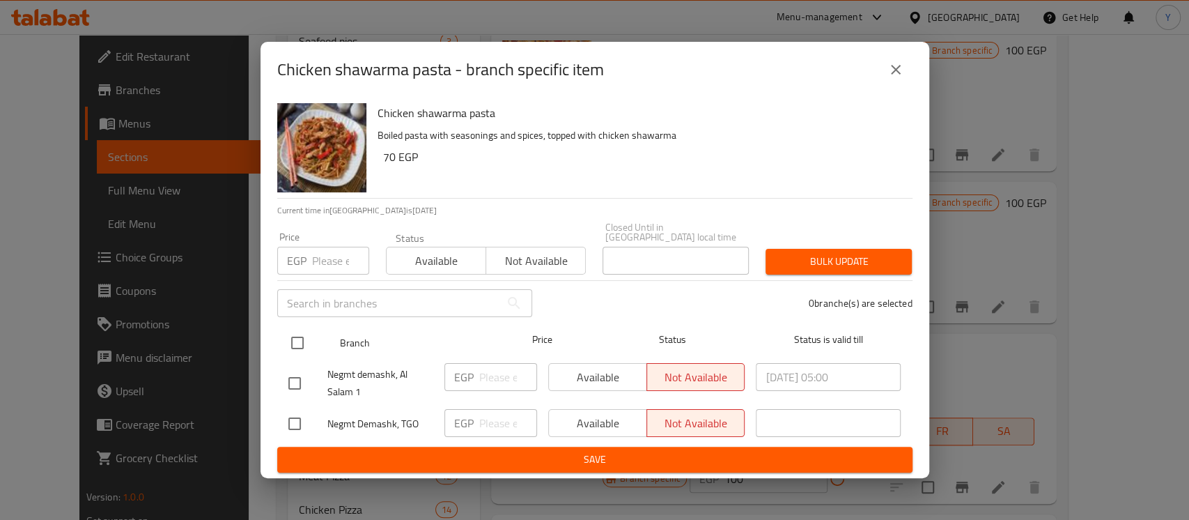
drag, startPoint x: 289, startPoint y: 334, endPoint x: 340, endPoint y: 245, distance: 102.6
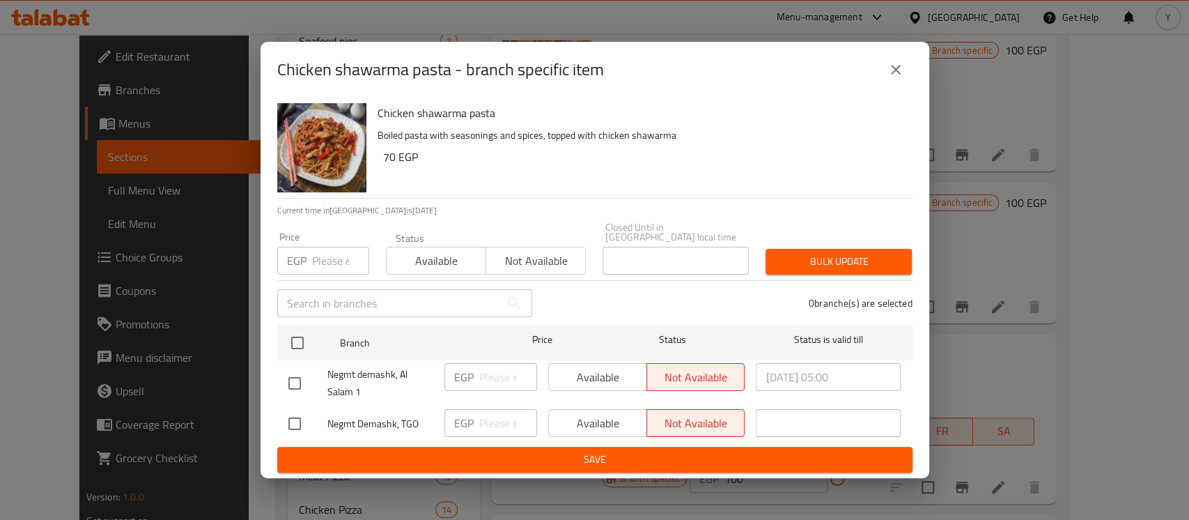
click at [290, 334] on input "checkbox" at bounding box center [297, 342] width 29 height 29
checkbox input "true"
click at [345, 233] on div "Price EGP Price" at bounding box center [323, 253] width 92 height 42
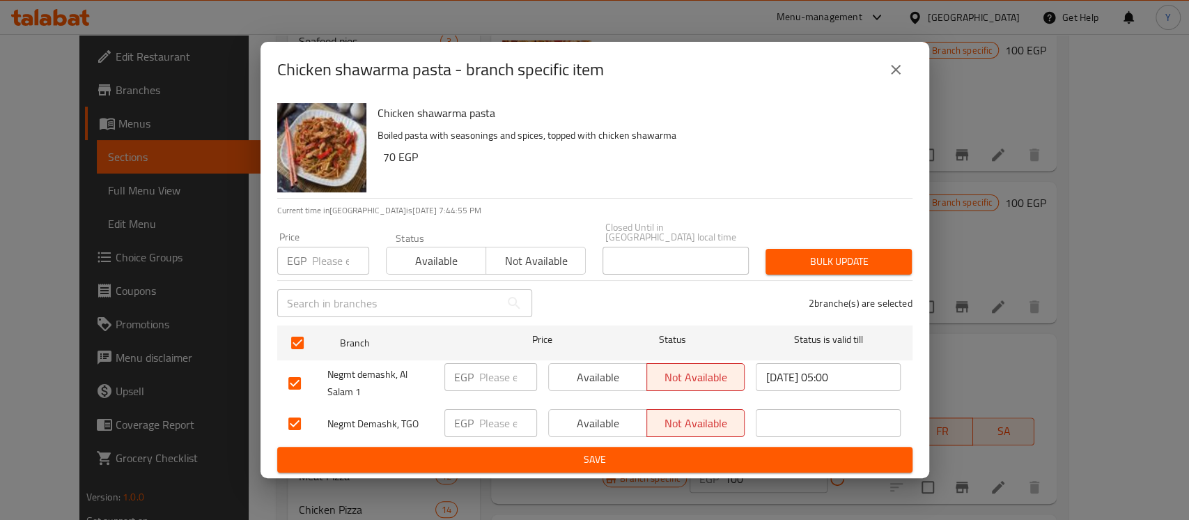
click at [323, 257] on input "number" at bounding box center [340, 261] width 57 height 28
type input "100"
drag, startPoint x: 802, startPoint y: 246, endPoint x: 818, endPoint y: 272, distance: 30.3
click at [803, 249] on button "Bulk update" at bounding box center [838, 262] width 146 height 26
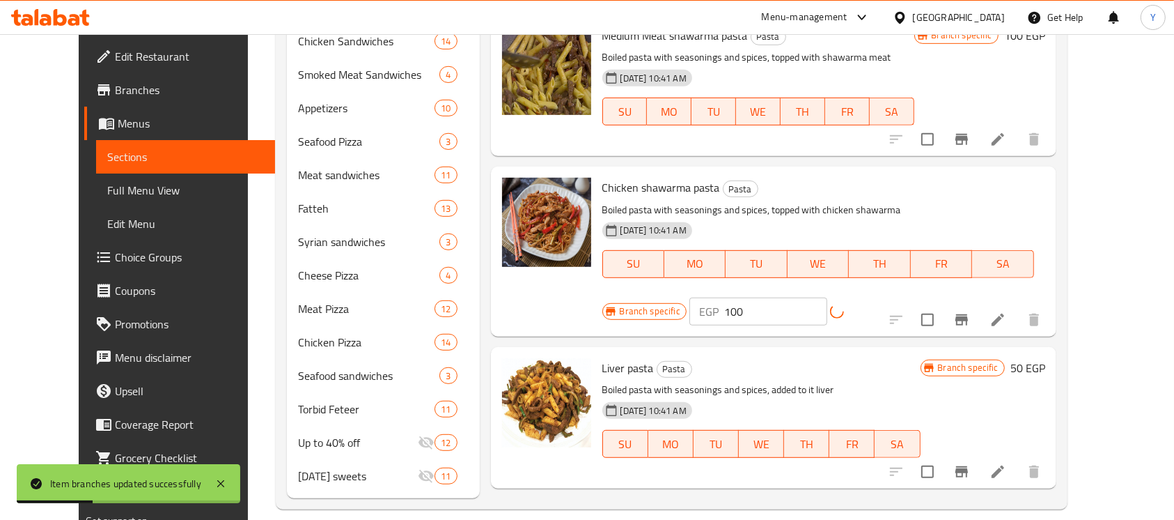
scroll to position [724, 0]
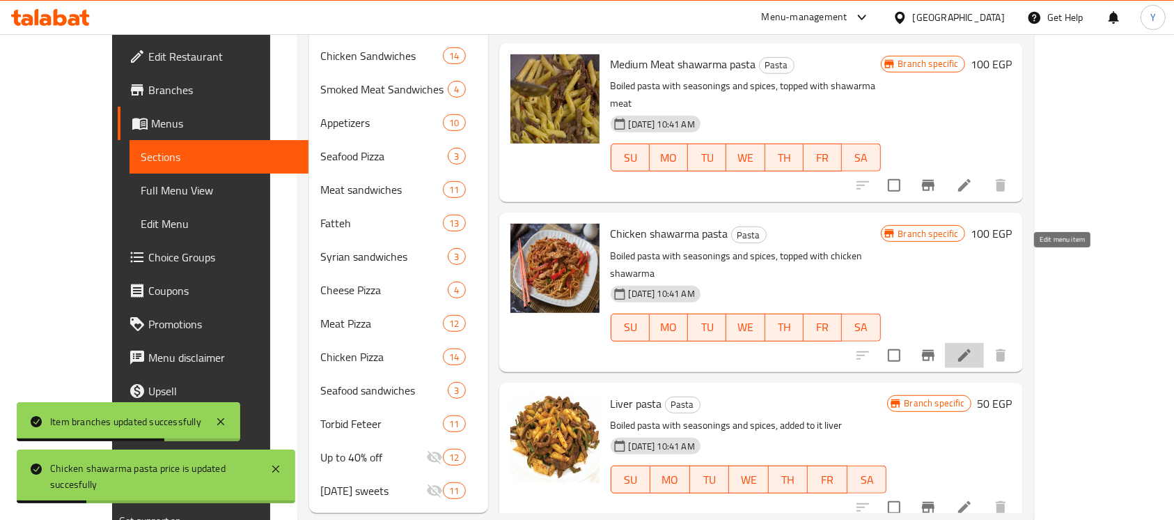
click at [973, 347] on icon at bounding box center [964, 355] width 17 height 17
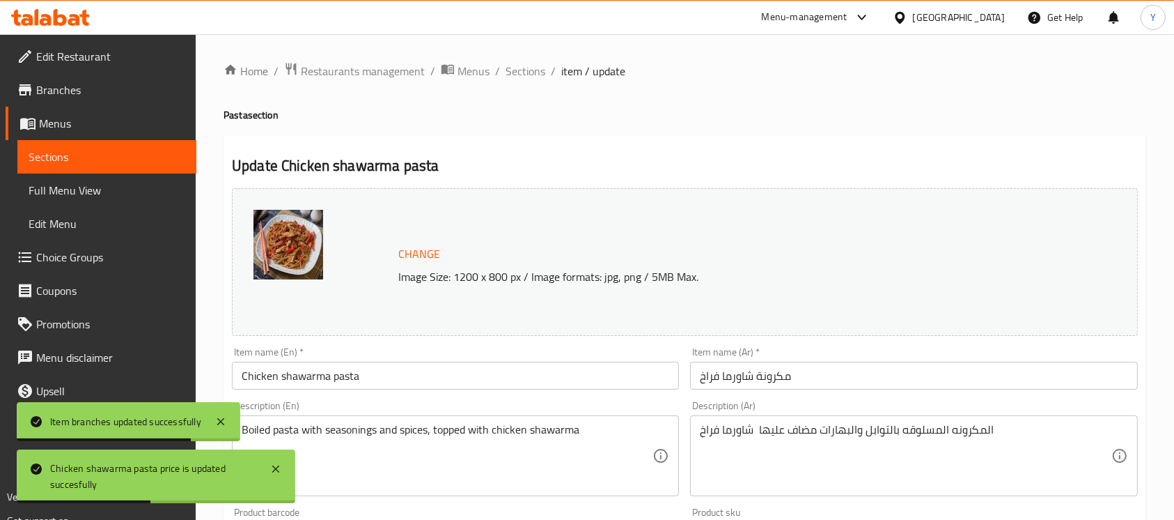
click at [239, 376] on input "Chicken shawarma pasta" at bounding box center [455, 375] width 447 height 28
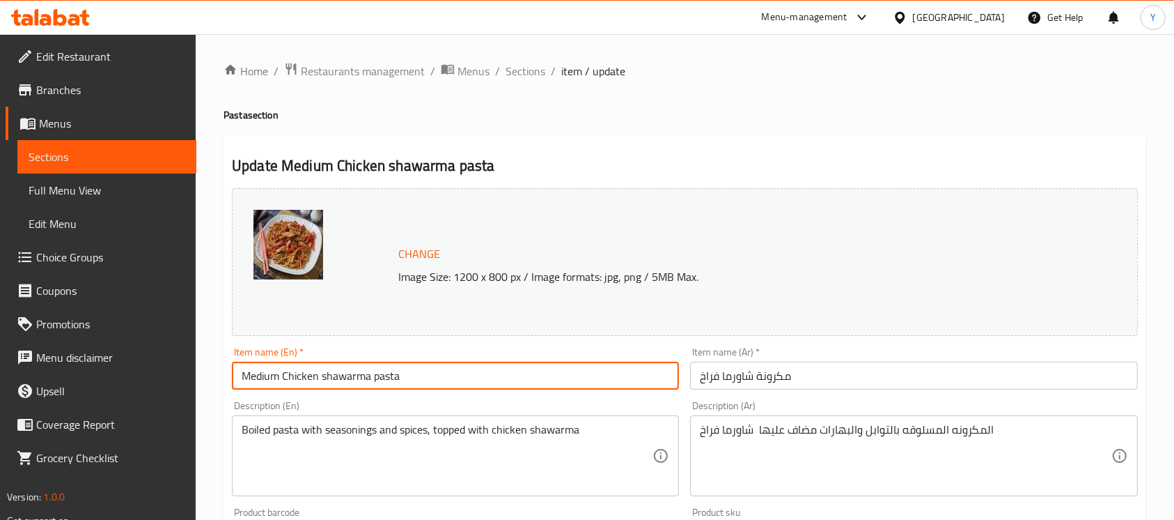
type input "Medium Chicken shawarma pasta"
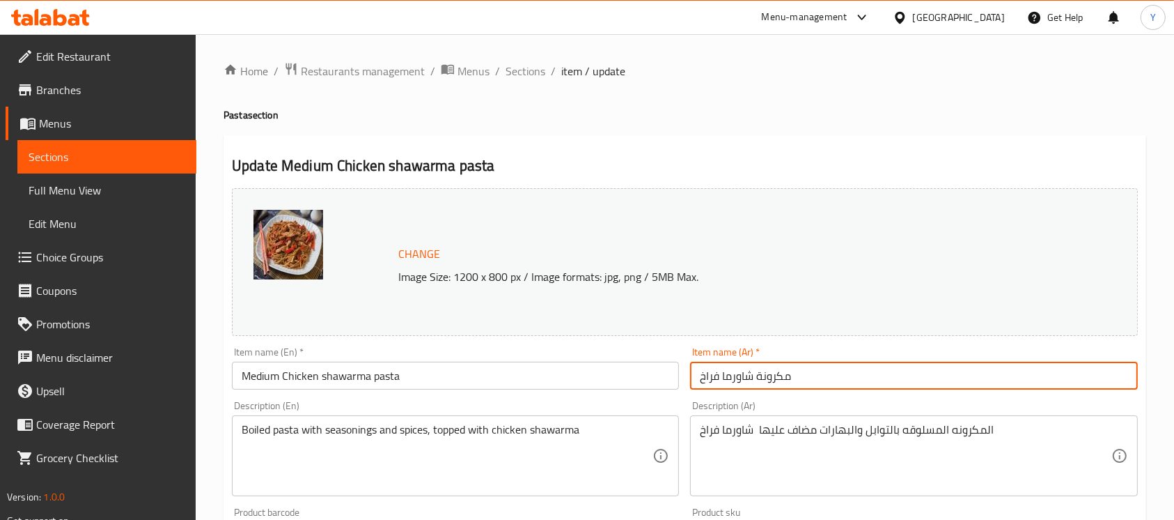
click at [804, 366] on input "مكرونة شاورما فراخ" at bounding box center [913, 375] width 447 height 28
type input "مكرونة شاورما فراخ وسط"
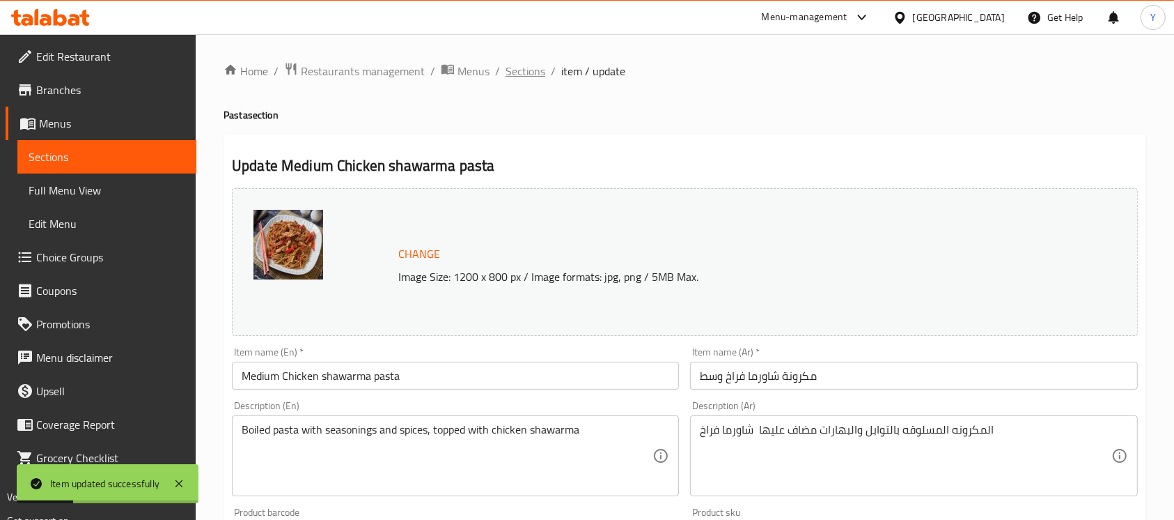
click at [512, 72] on span "Sections" at bounding box center [526, 71] width 40 height 17
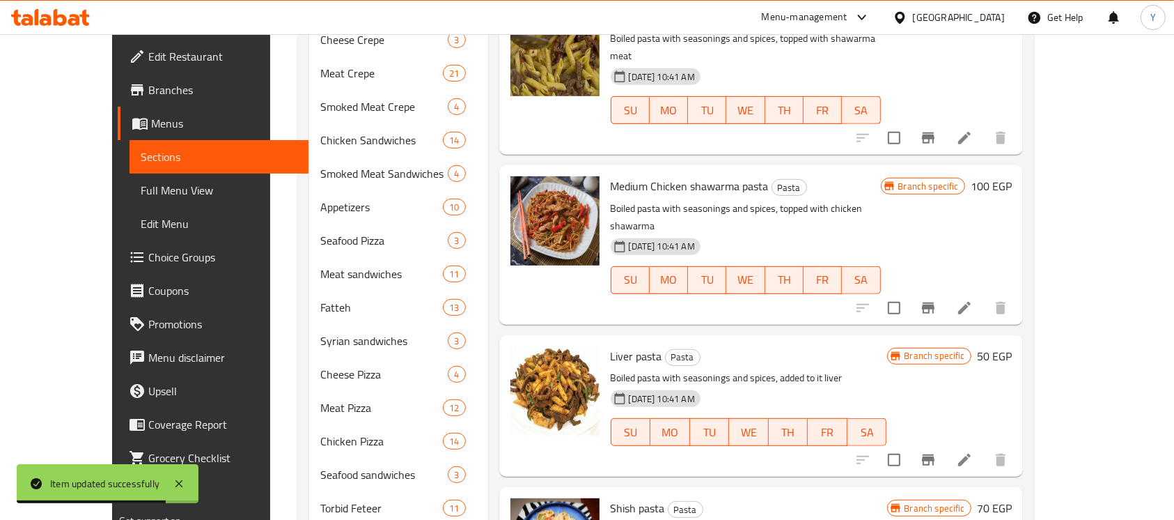
scroll to position [549, 0]
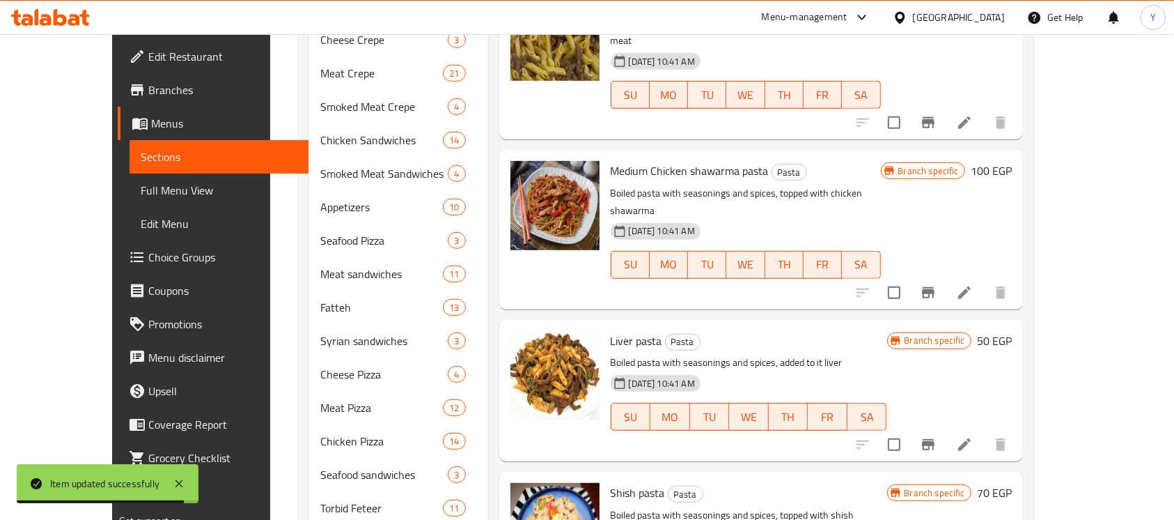
click at [1012, 331] on h6 "50 EGP" at bounding box center [994, 341] width 35 height 20
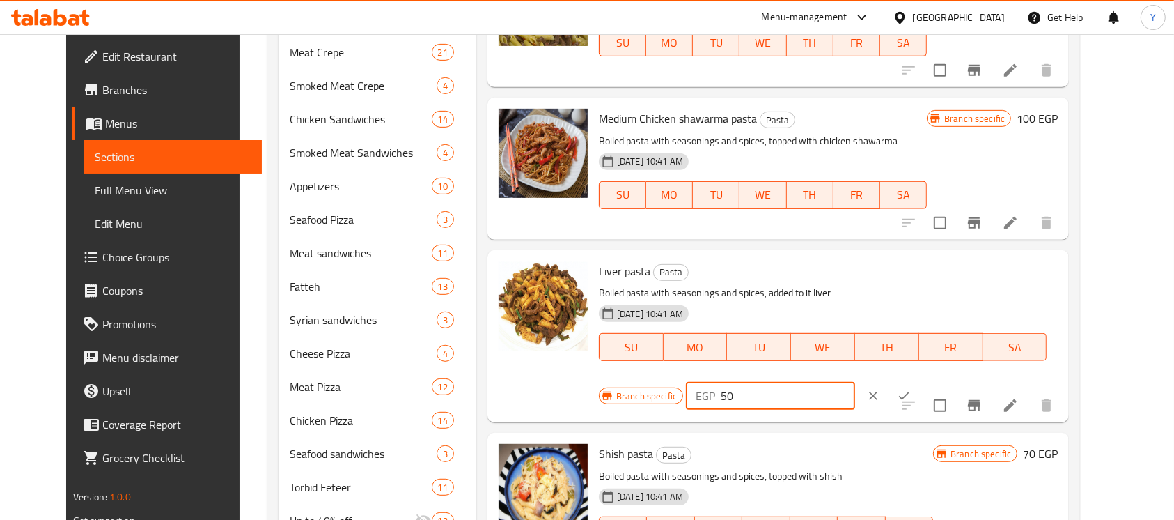
drag, startPoint x: 923, startPoint y: 256, endPoint x: 897, endPoint y: 257, distance: 26.5
click at [855, 382] on div "EGP 50 ​" at bounding box center [770, 396] width 169 height 28
type input "90"
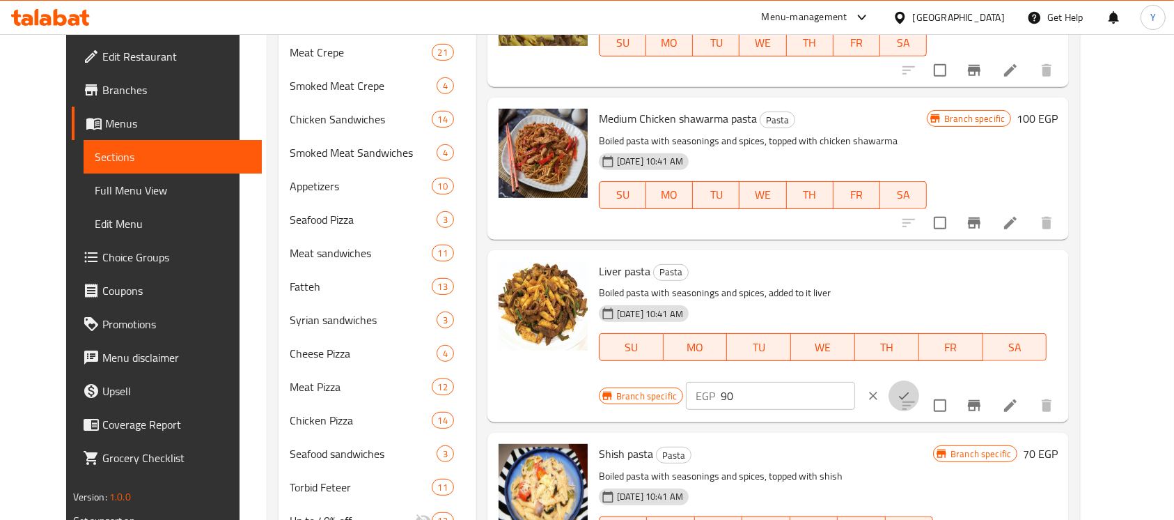
click at [919, 380] on button "ok" at bounding box center [904, 395] width 31 height 31
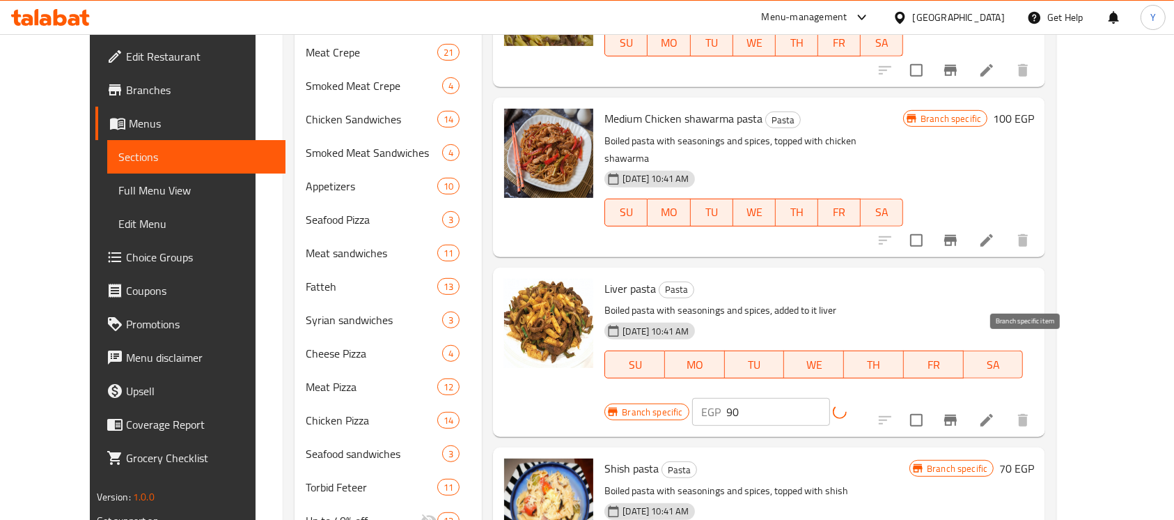
click at [957, 414] on icon "Branch-specific-item" at bounding box center [950, 419] width 13 height 11
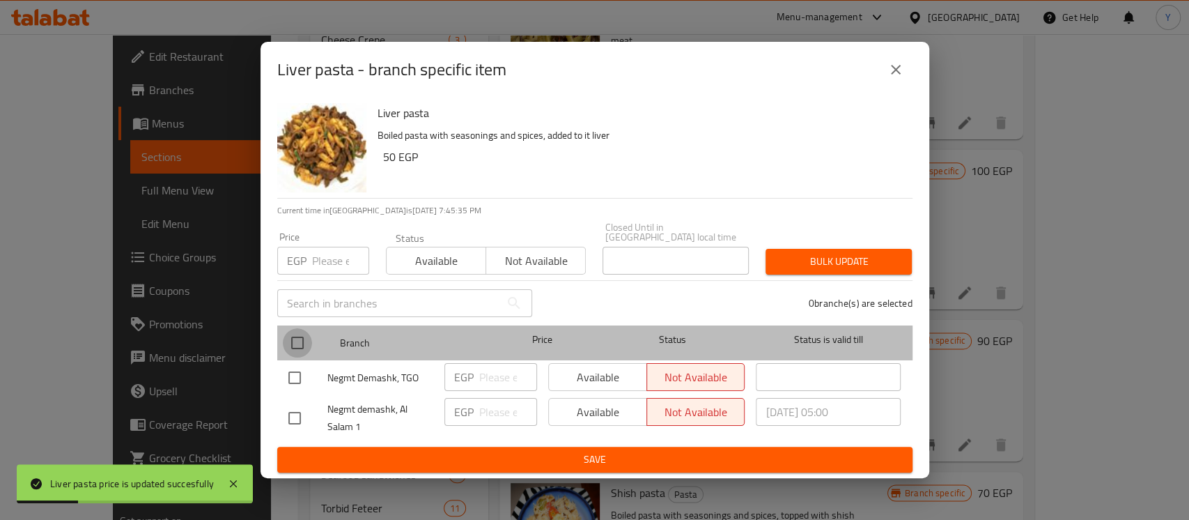
click at [305, 337] on input "checkbox" at bounding box center [297, 342] width 29 height 29
checkbox input "true"
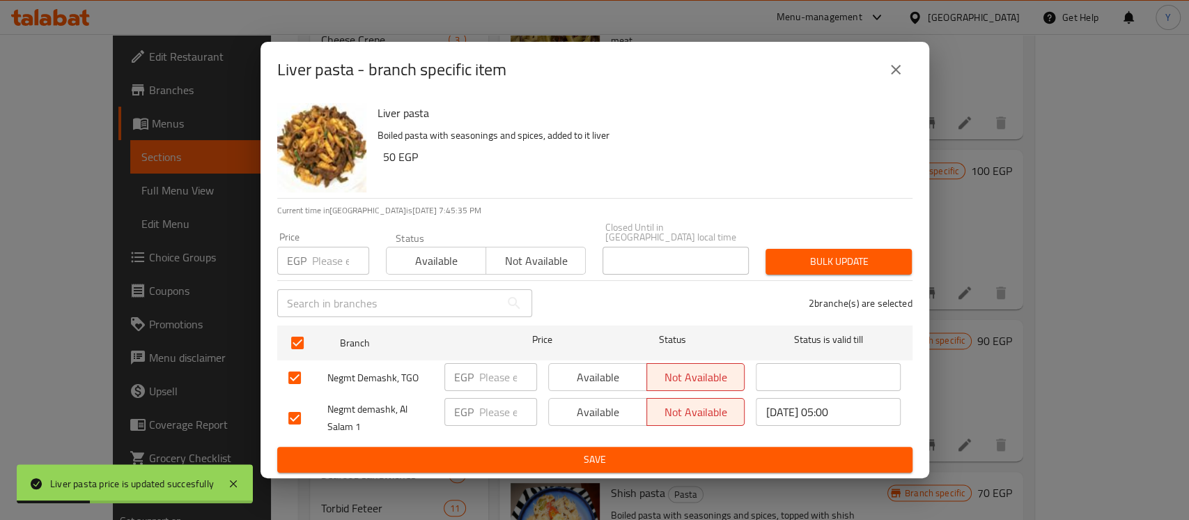
click at [321, 260] on input "number" at bounding box center [340, 261] width 57 height 28
type input "90"
click at [785, 266] on button "Bulk update" at bounding box center [838, 262] width 146 height 26
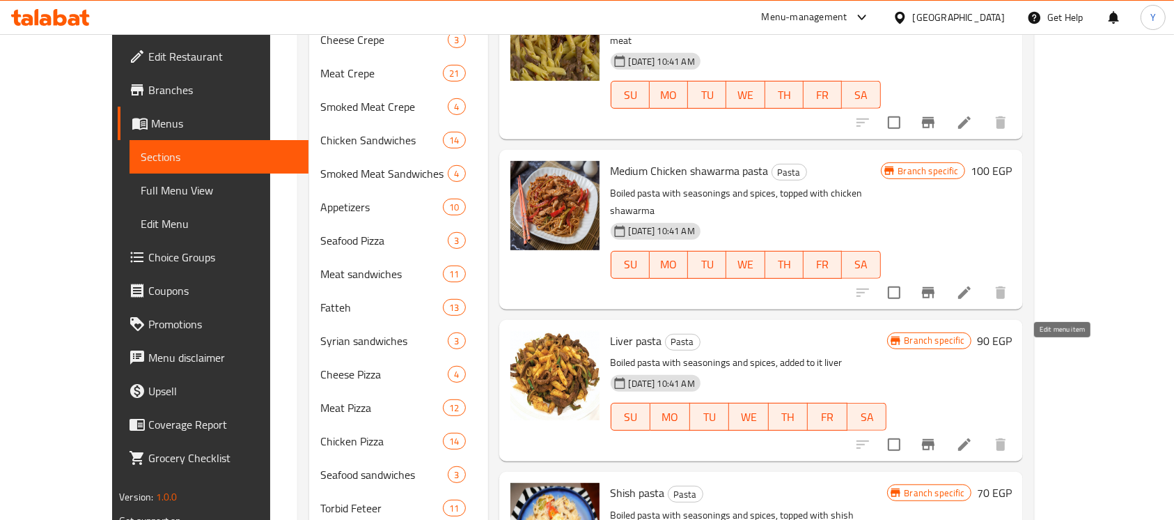
click at [973, 436] on icon at bounding box center [964, 444] width 17 height 17
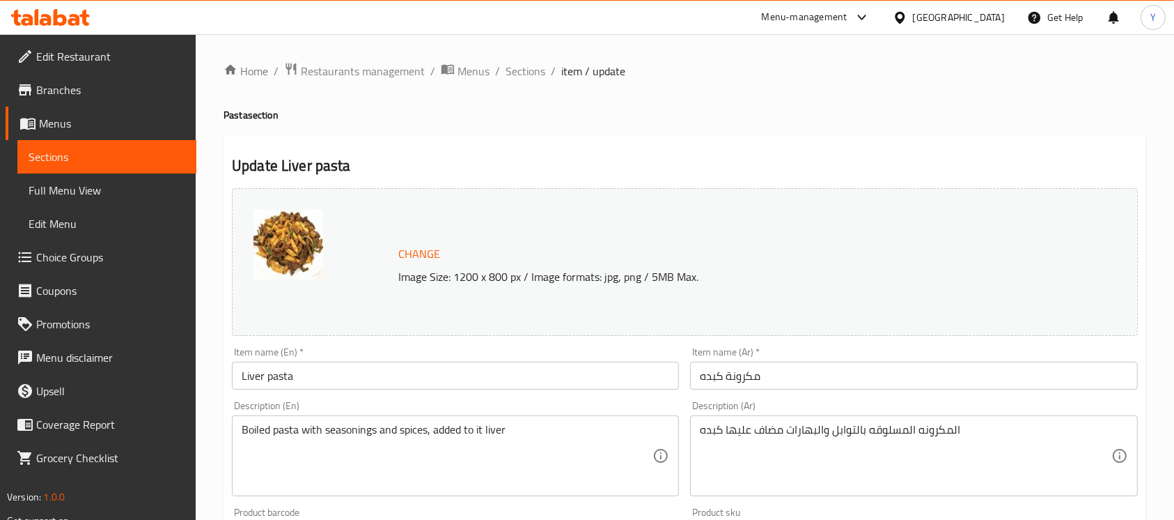
click at [241, 379] on input "Liver pasta" at bounding box center [455, 375] width 447 height 28
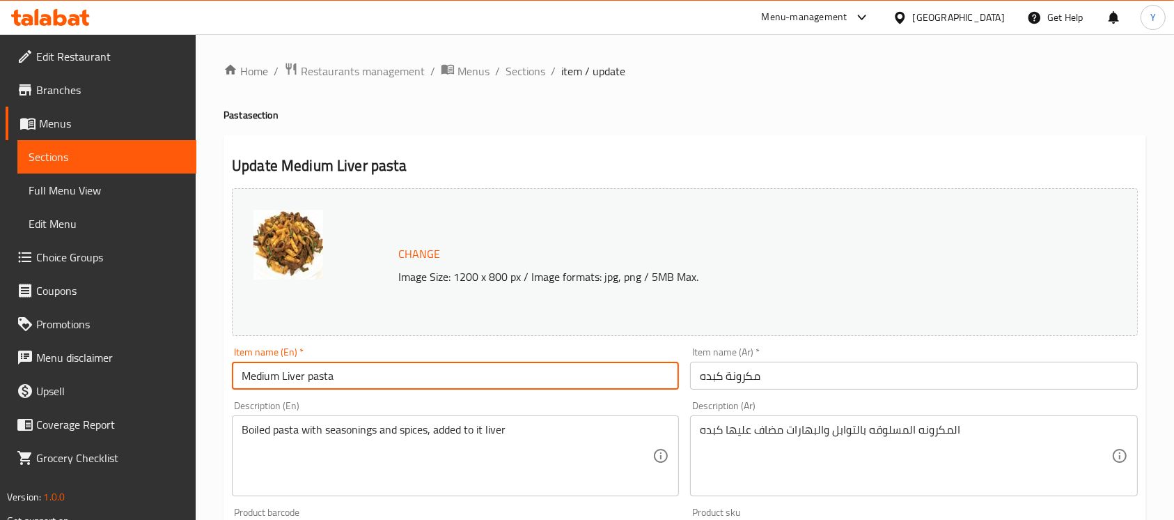
type input "Medium Liver pasta"
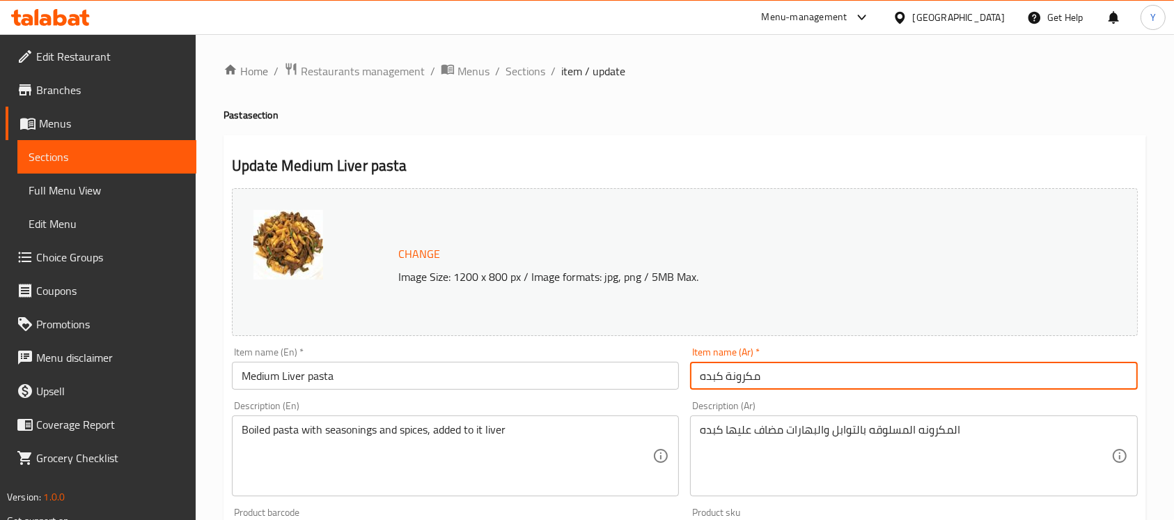
click at [809, 377] on input "مكرونة كبده" at bounding box center [913, 375] width 447 height 28
type input "مكرونة كبده وسط"
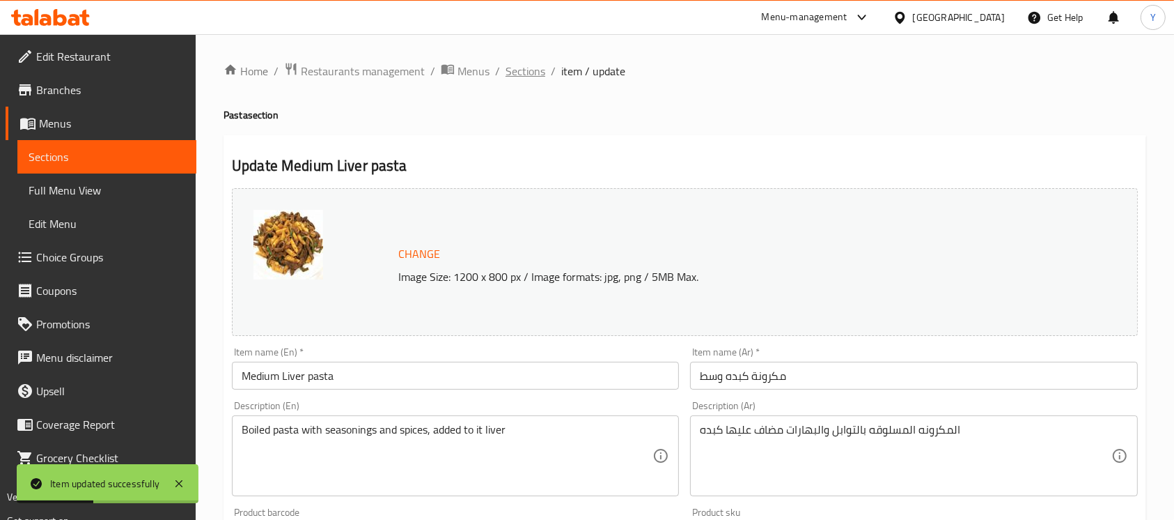
click at [540, 79] on span "Sections" at bounding box center [526, 71] width 40 height 17
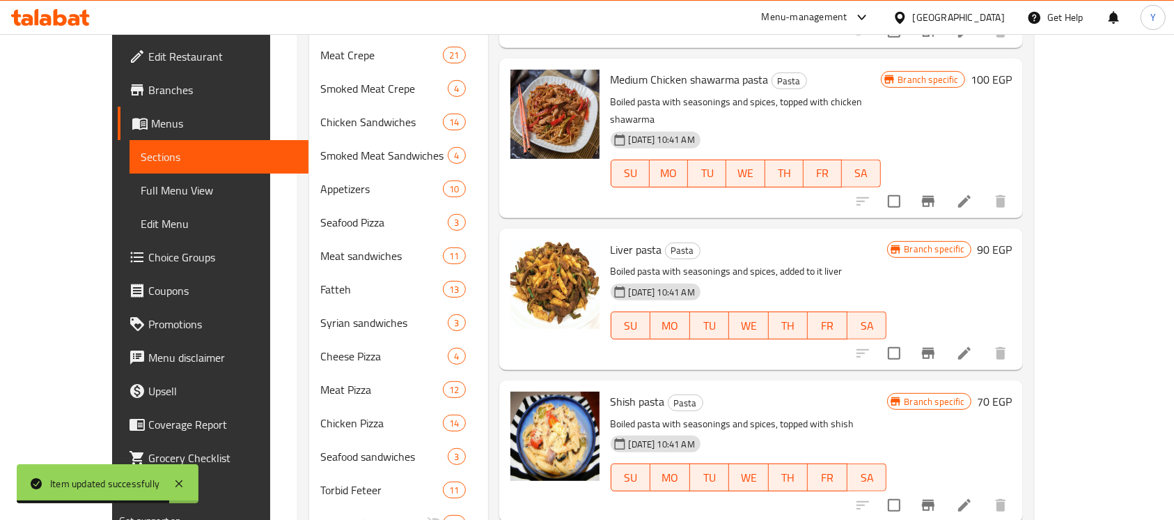
scroll to position [634, 0]
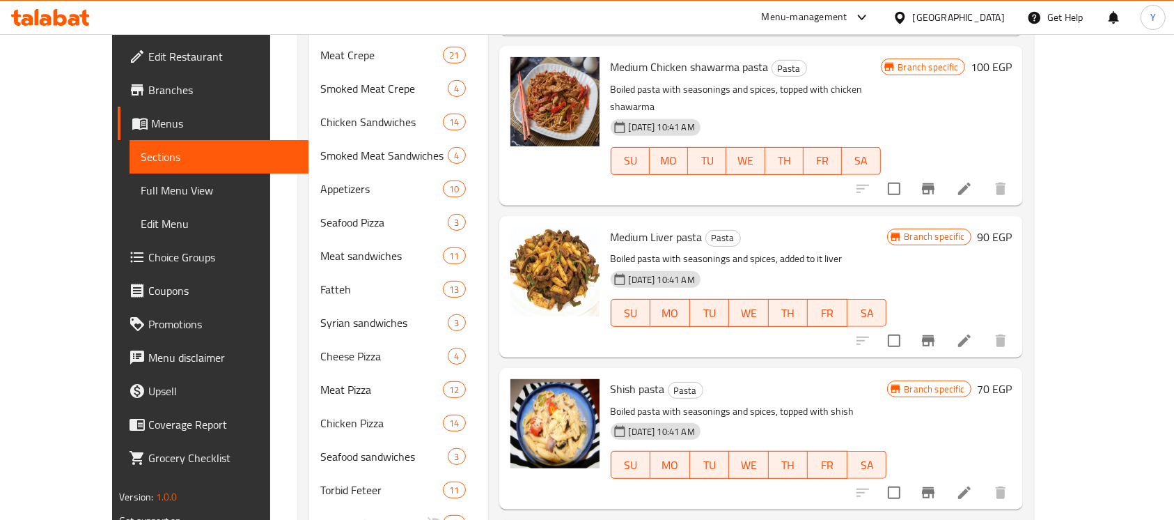
click at [1012, 379] on h6 "70 EGP" at bounding box center [994, 389] width 35 height 20
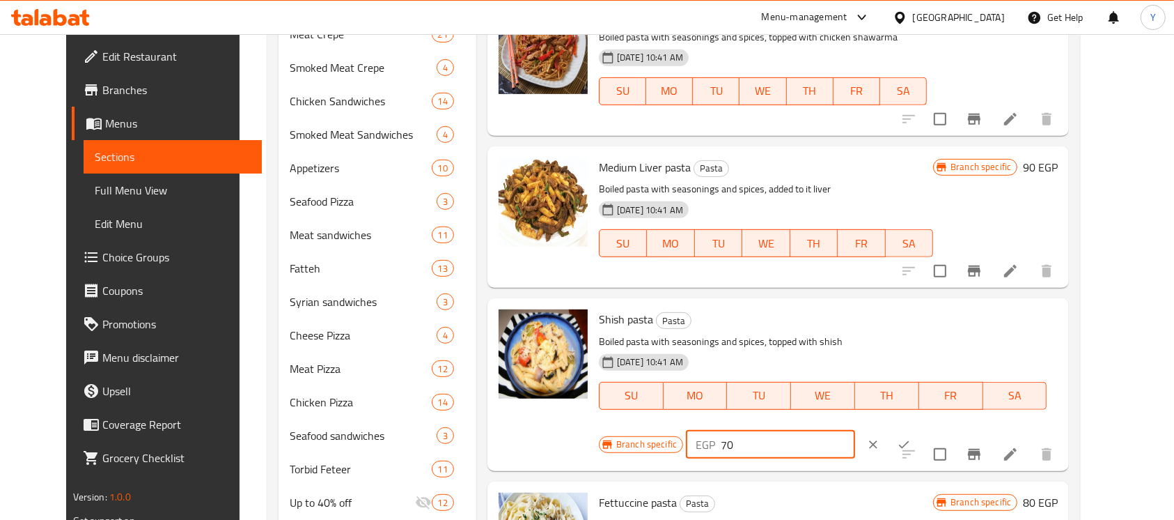
drag, startPoint x: 921, startPoint y: 304, endPoint x: 931, endPoint y: 304, distance: 10.4
click at [855, 430] on input "70" at bounding box center [788, 444] width 134 height 28
type input "100"
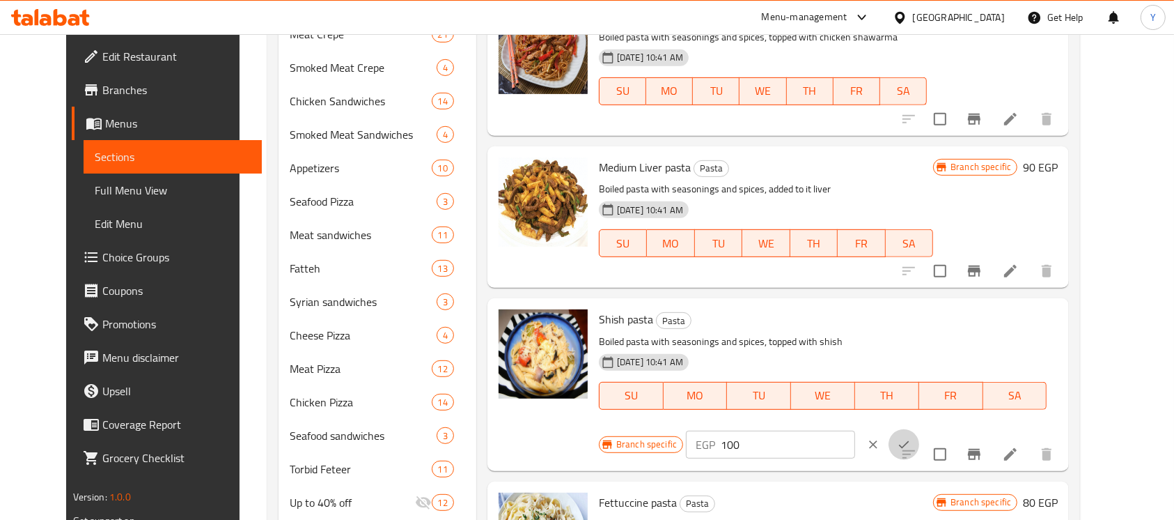
click at [911, 437] on icon "ok" at bounding box center [904, 444] width 14 height 14
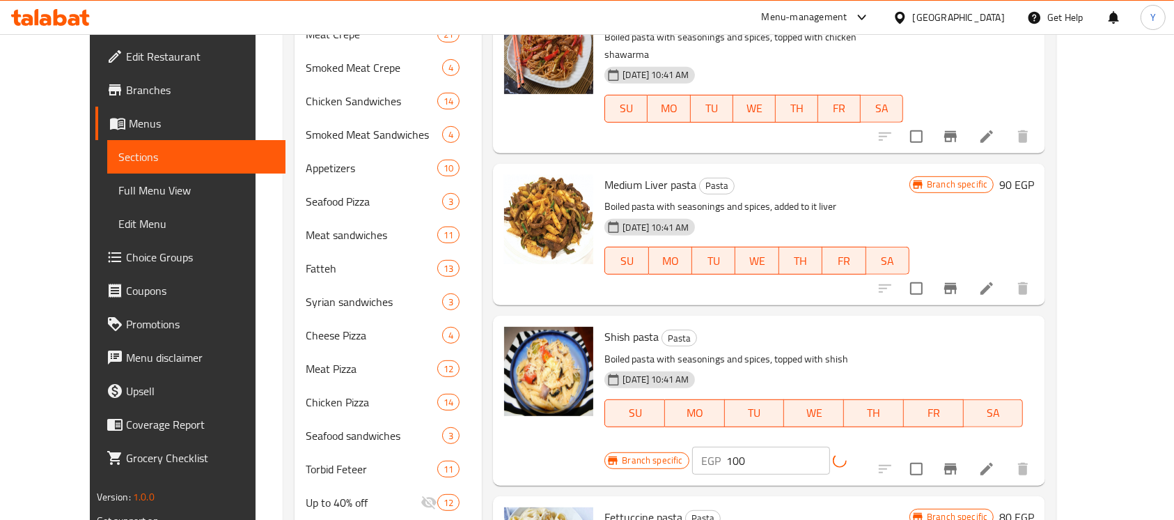
click at [1040, 452] on div at bounding box center [953, 468] width 171 height 33
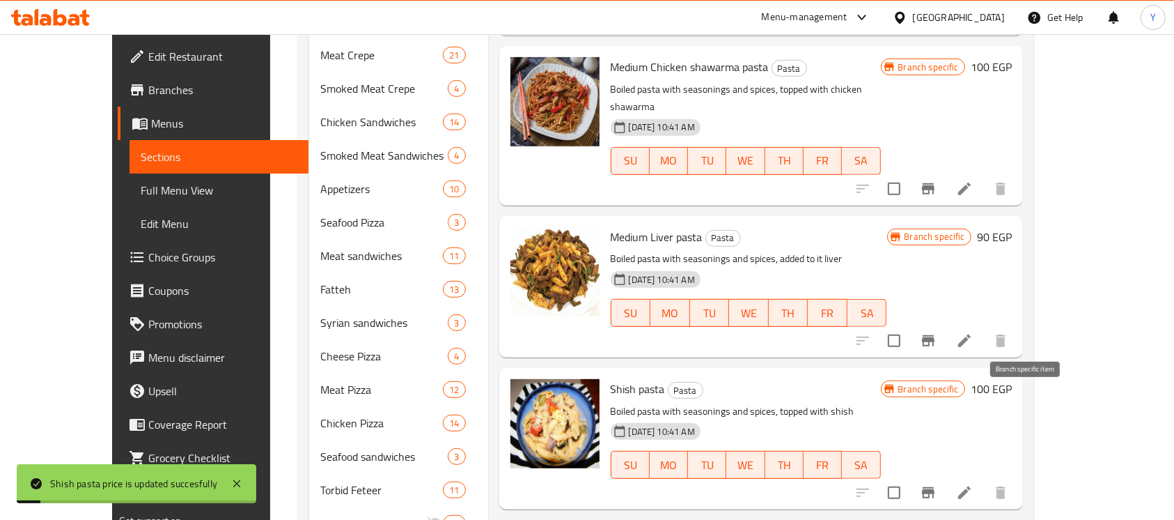
click at [937, 484] on icon "Branch-specific-item" at bounding box center [928, 492] width 17 height 17
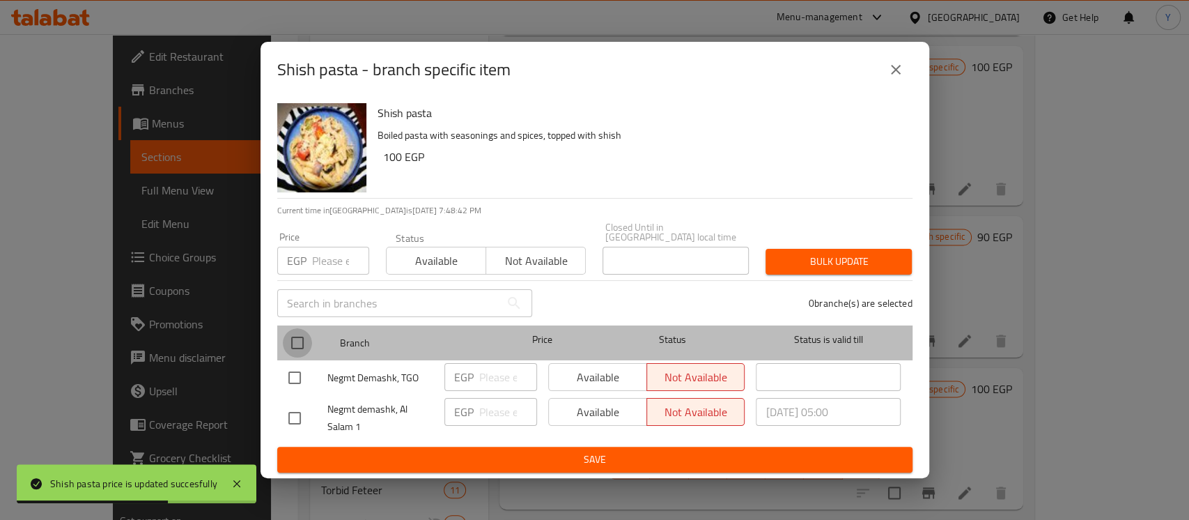
click at [292, 334] on input "checkbox" at bounding box center [297, 342] width 29 height 29
checkbox input "true"
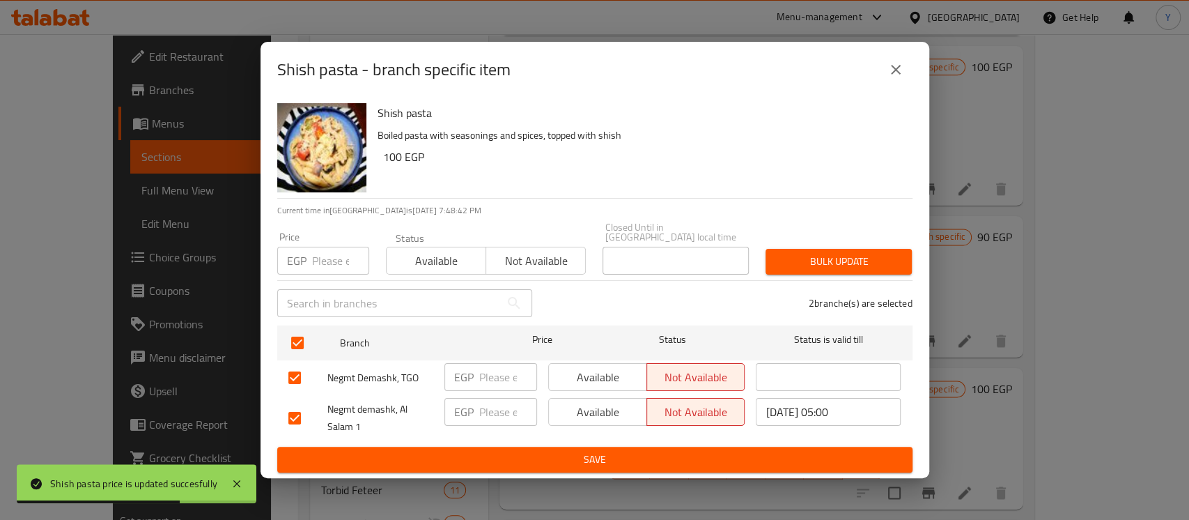
drag, startPoint x: 319, startPoint y: 260, endPoint x: 361, endPoint y: 301, distance: 58.6
click at [320, 260] on input "number" at bounding box center [340, 261] width 57 height 28
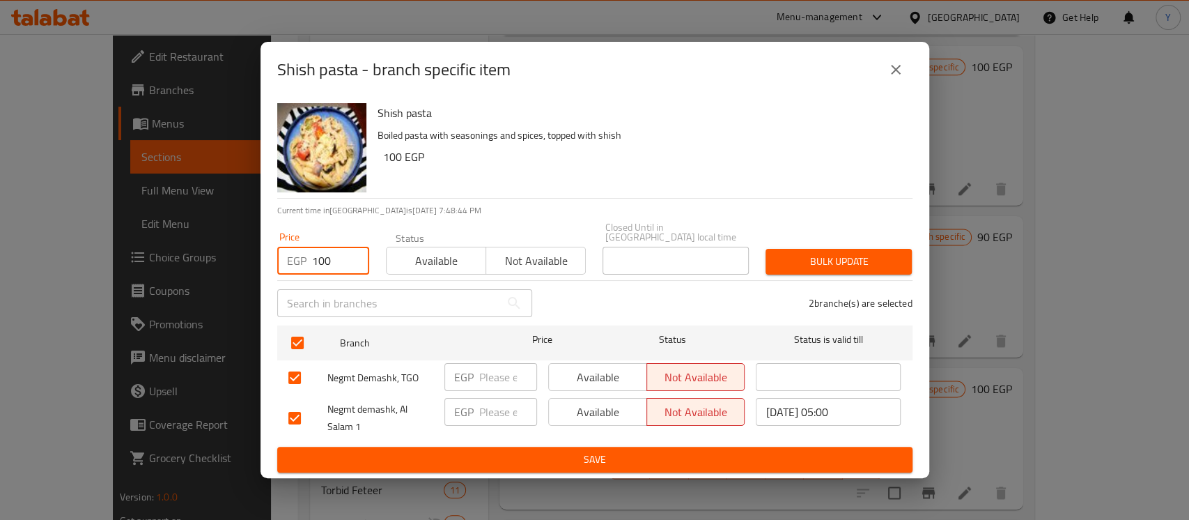
type input "100"
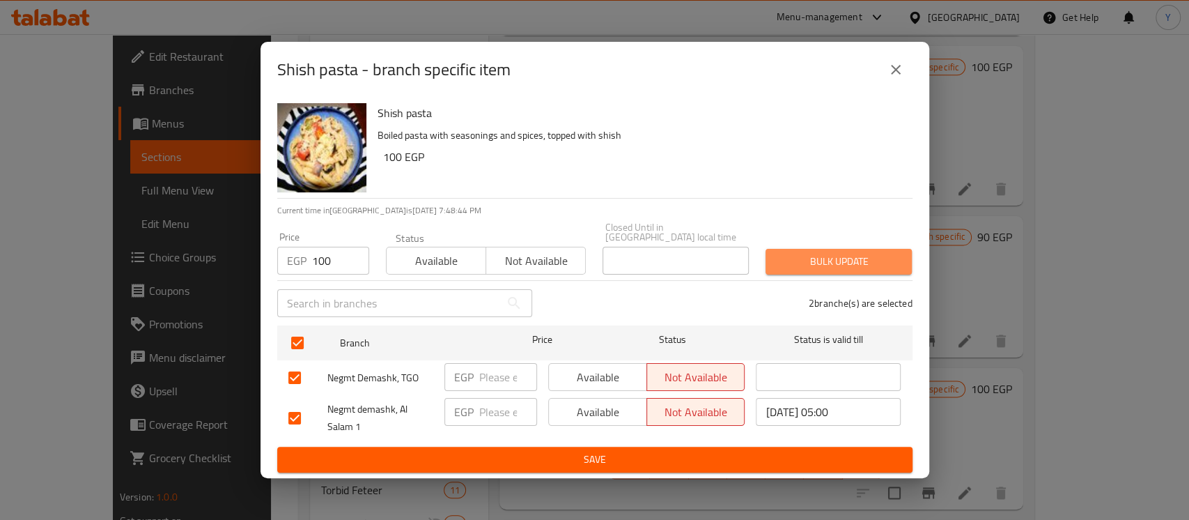
click at [776, 254] on button "Bulk update" at bounding box center [838, 262] width 146 height 26
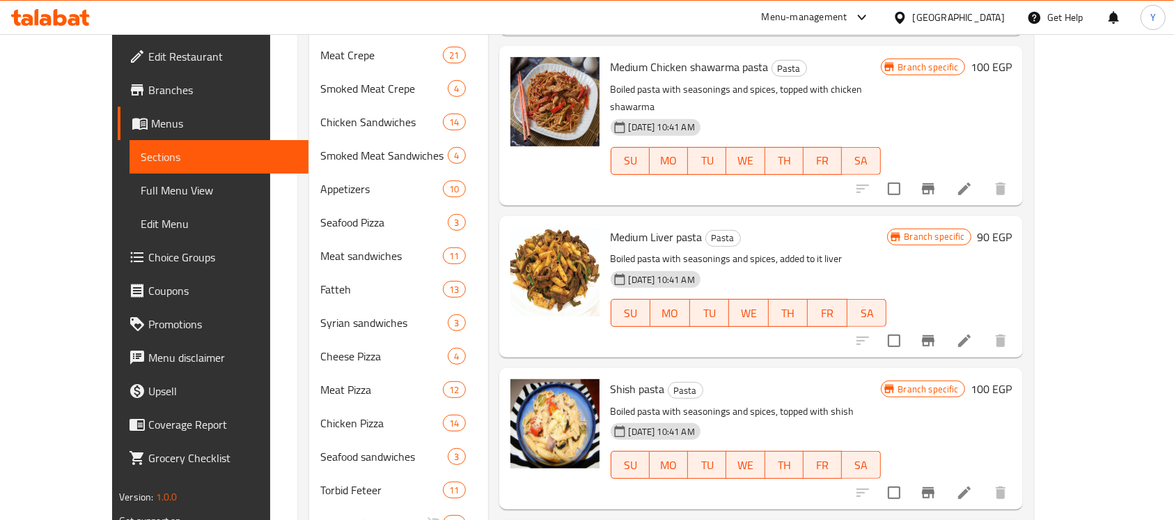
click at [973, 484] on icon at bounding box center [964, 492] width 17 height 17
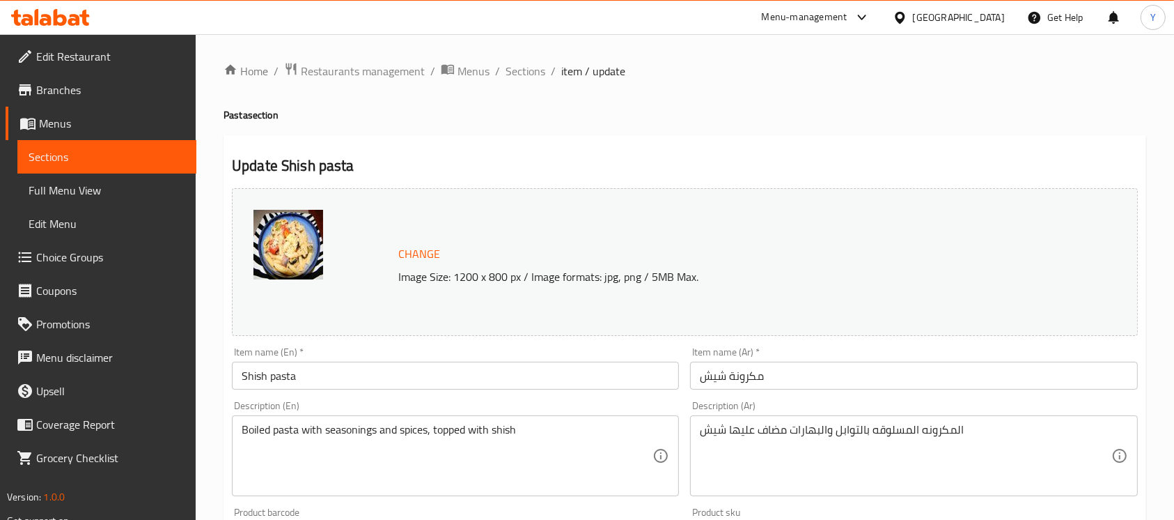
click at [245, 381] on input "Shish pasta" at bounding box center [455, 375] width 447 height 28
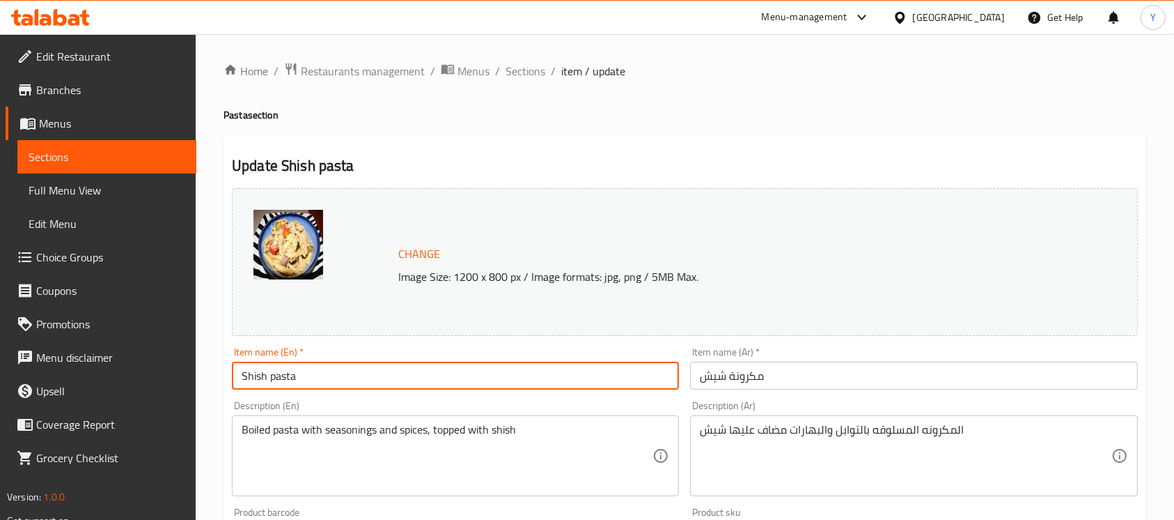
click at [240, 378] on input "Shish pasta" at bounding box center [455, 375] width 447 height 28
type input "Medium Shish pasta"
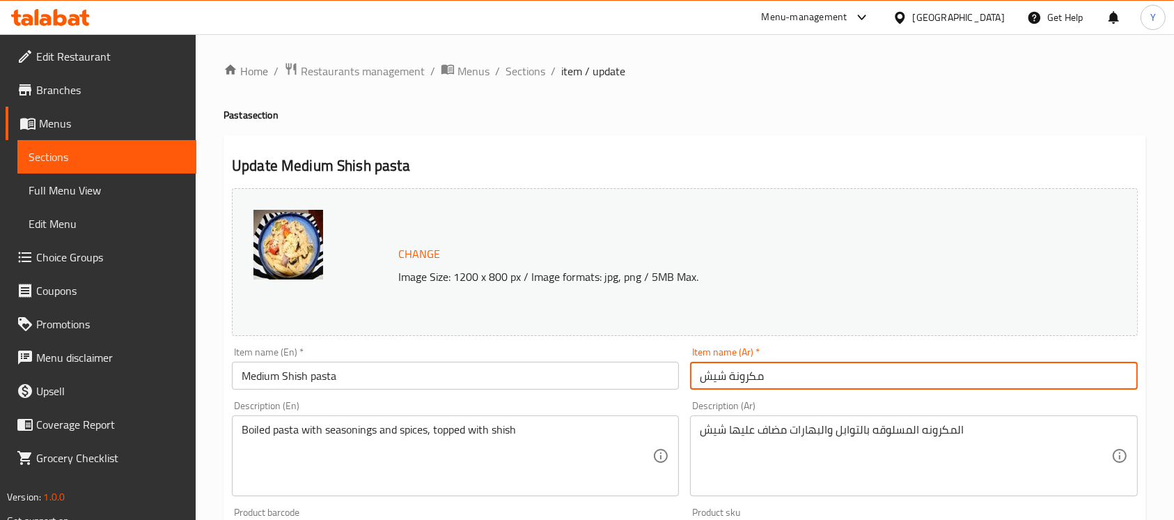
drag, startPoint x: 824, startPoint y: 395, endPoint x: 820, endPoint y: 362, distance: 33.0
click at [820, 362] on div "Change Image Size: 1200 x 800 px / Image formats: jpg, png / 5MB Max. Item name…" at bounding box center [684, 492] width 917 height 621
click at [820, 362] on input "مكرونة شيش" at bounding box center [913, 375] width 447 height 28
type input "مكرونة شيش وسط"
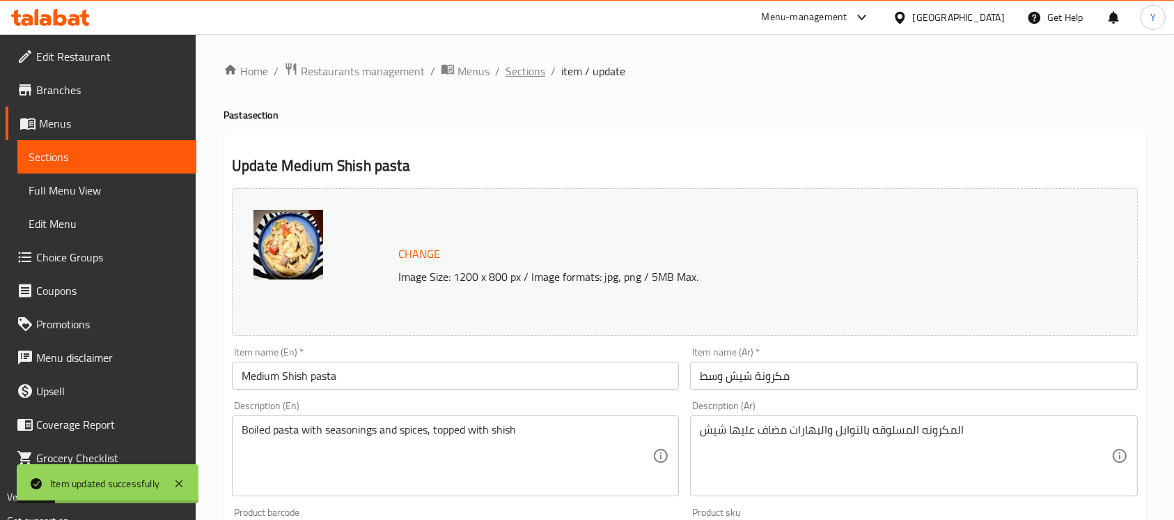
click at [540, 70] on span "Sections" at bounding box center [526, 71] width 40 height 17
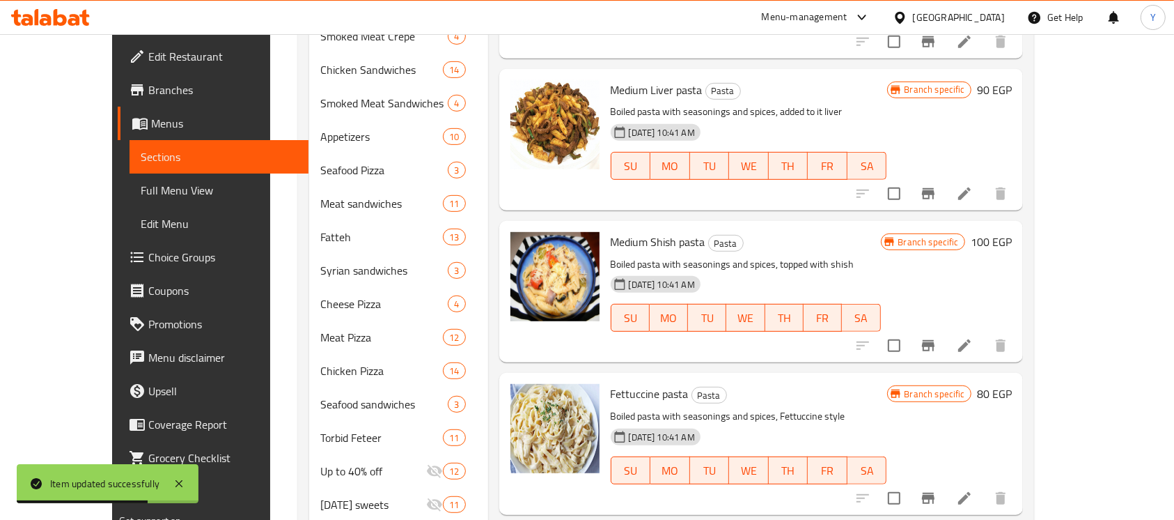
scroll to position [730, 0]
click at [1012, 383] on h6 "80 EGP" at bounding box center [994, 393] width 35 height 20
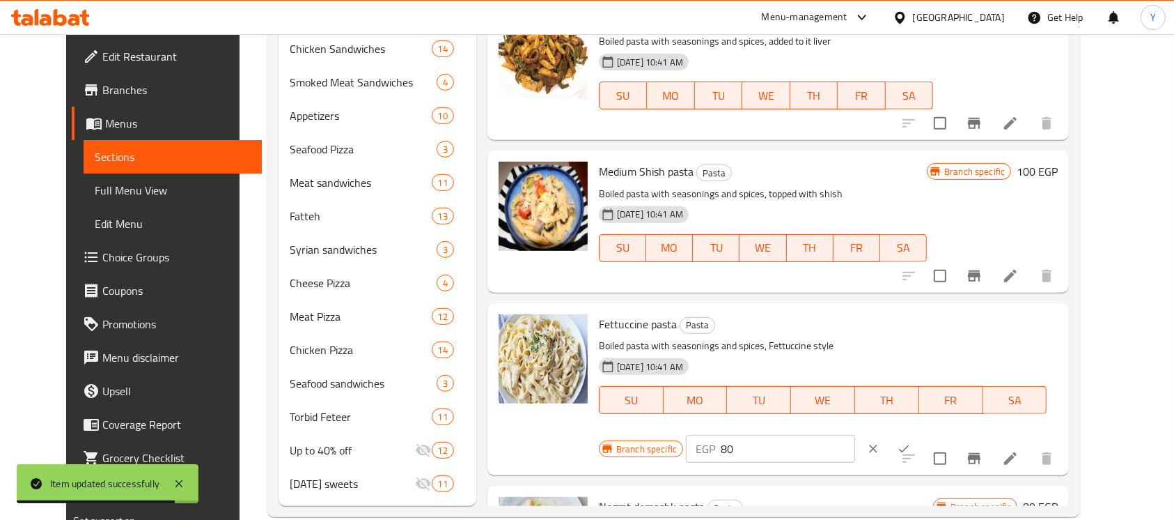
drag, startPoint x: 942, startPoint y: 313, endPoint x: 831, endPoint y: 317, distance: 110.8
click at [831, 433] on div "Branch specific EGP 80 ​" at bounding box center [769, 448] width 341 height 31
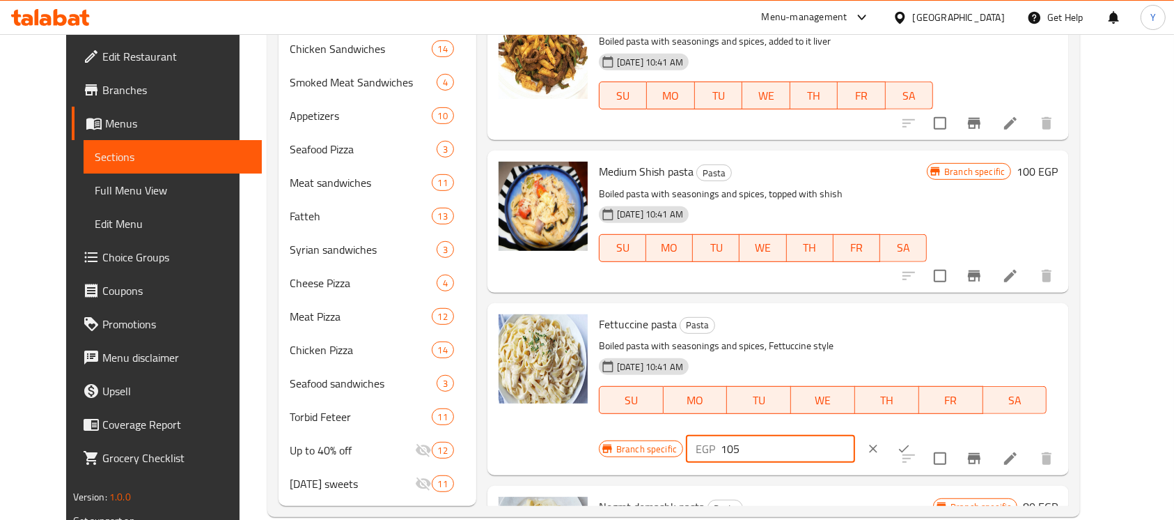
type input "105"
drag, startPoint x: 1099, startPoint y: 320, endPoint x: 1092, endPoint y: 314, distance: 9.4
click at [940, 433] on div "EGP 105 ​" at bounding box center [813, 448] width 254 height 31
click at [919, 433] on button "ok" at bounding box center [904, 448] width 31 height 31
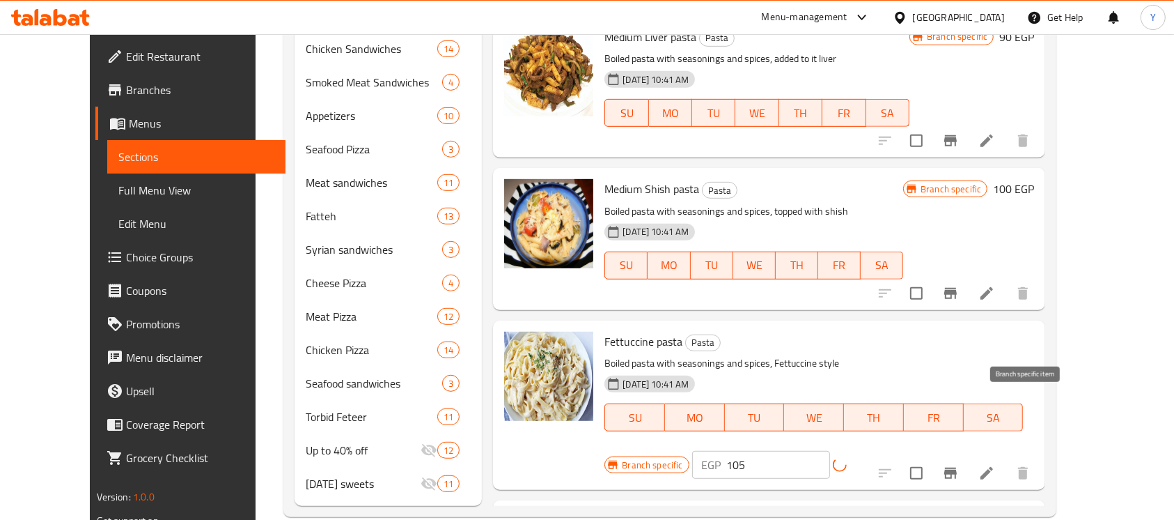
click at [967, 456] on button "Branch-specific-item" at bounding box center [950, 472] width 33 height 33
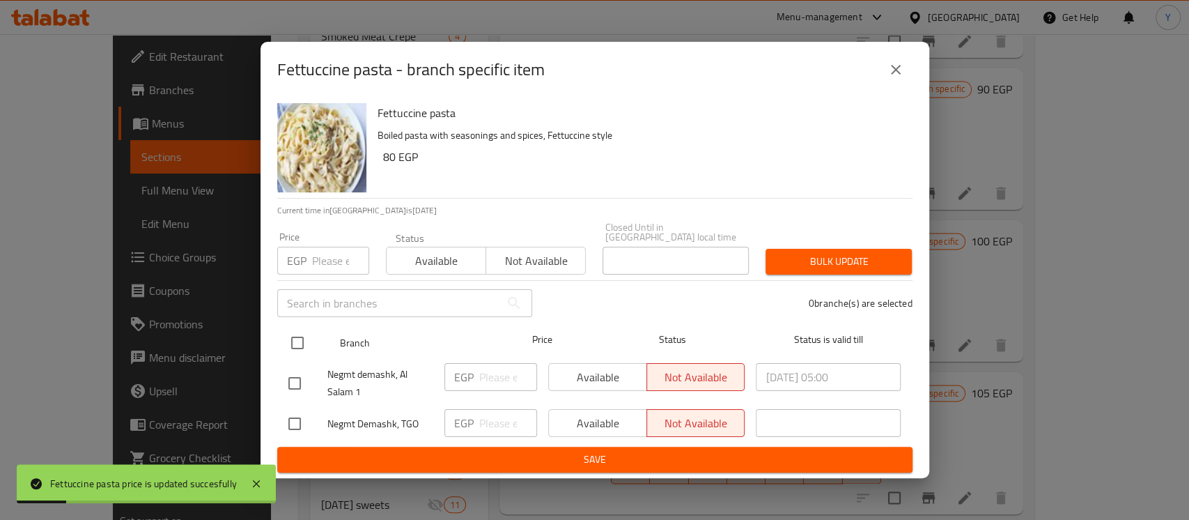
click at [296, 336] on input "checkbox" at bounding box center [297, 342] width 29 height 29
checkbox input "true"
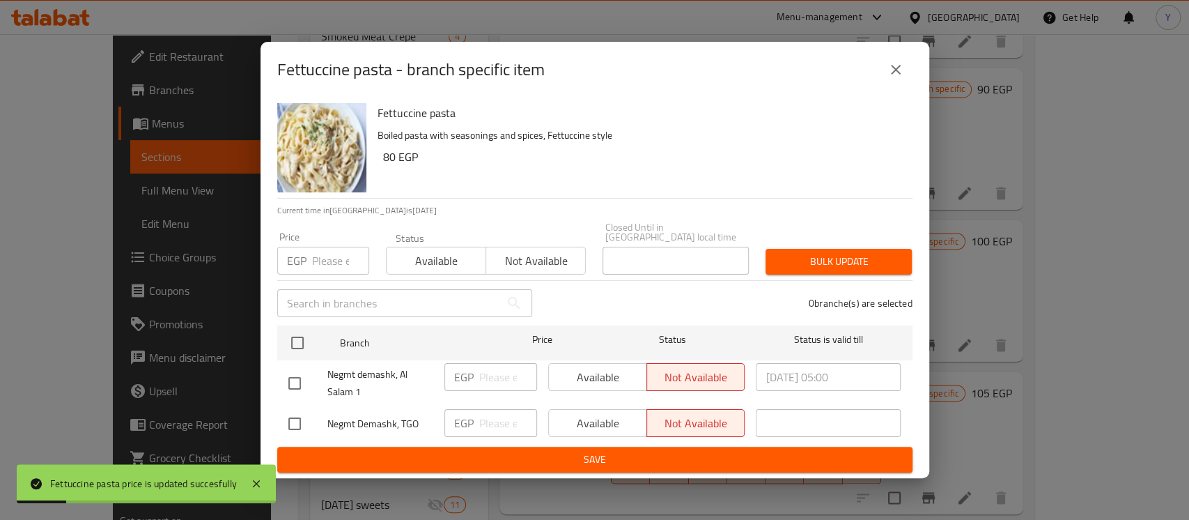
checkbox input "true"
click at [338, 248] on input "number" at bounding box center [340, 261] width 57 height 28
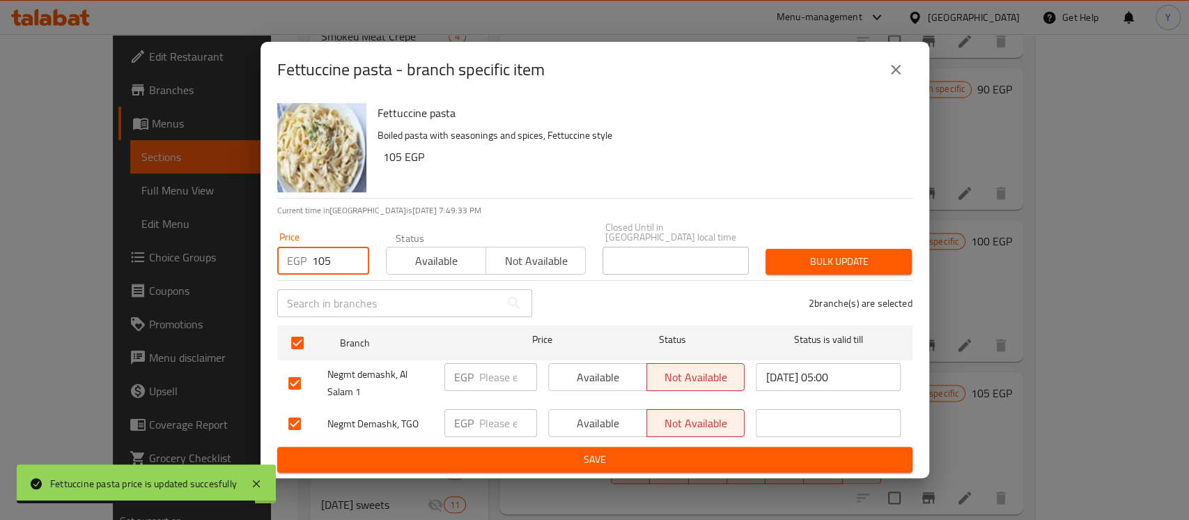
type input "105"
click at [886, 268] on button "Bulk update" at bounding box center [838, 262] width 146 height 26
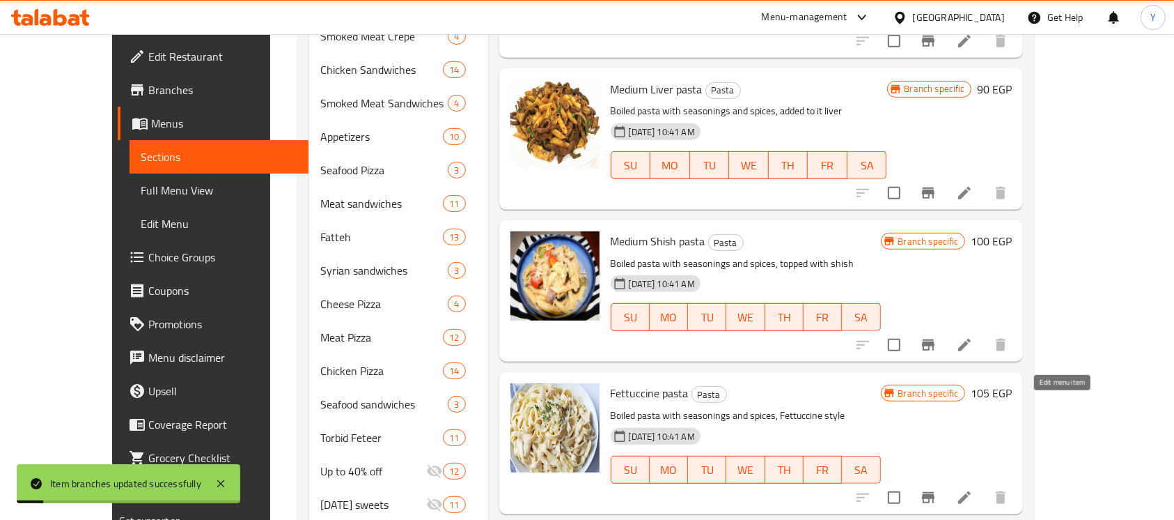
click at [973, 489] on icon at bounding box center [964, 497] width 17 height 17
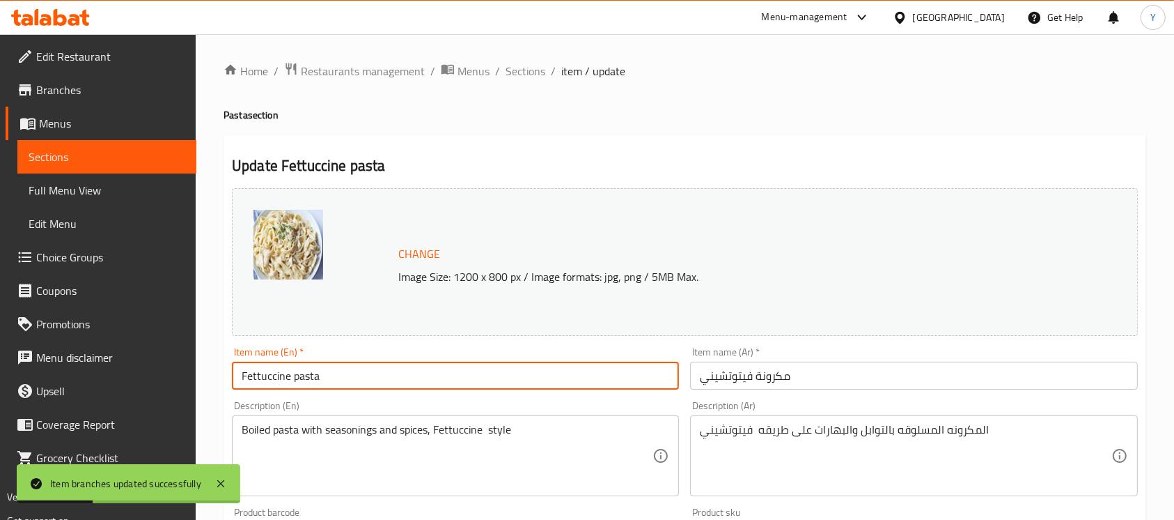
click at [234, 373] on input "Fettuccine pasta" at bounding box center [455, 375] width 447 height 28
type input "Medium Fettuccine pasta"
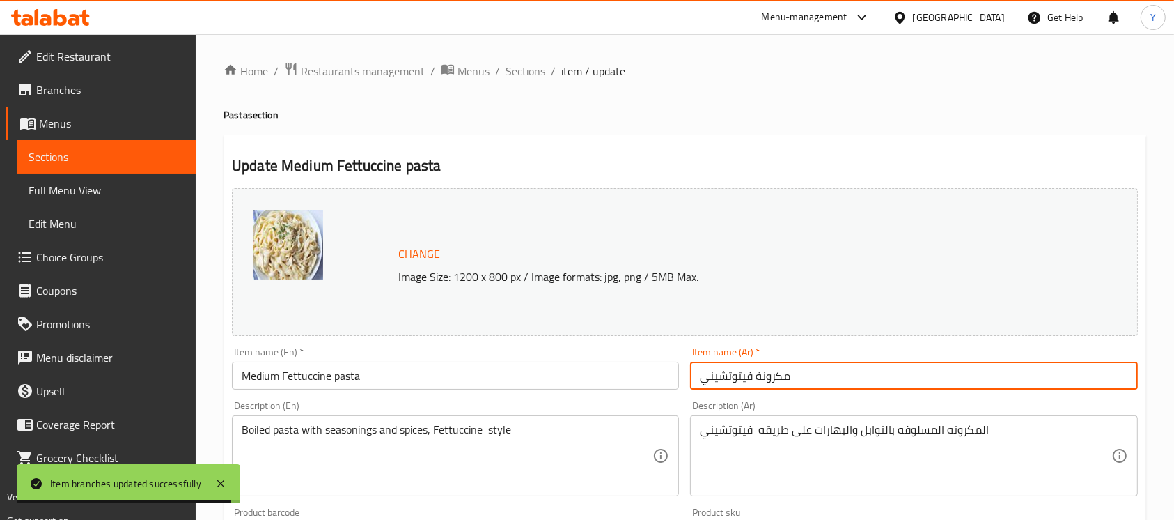
click at [886, 389] on input "مكرونة فيتوتشيني" at bounding box center [913, 375] width 447 height 28
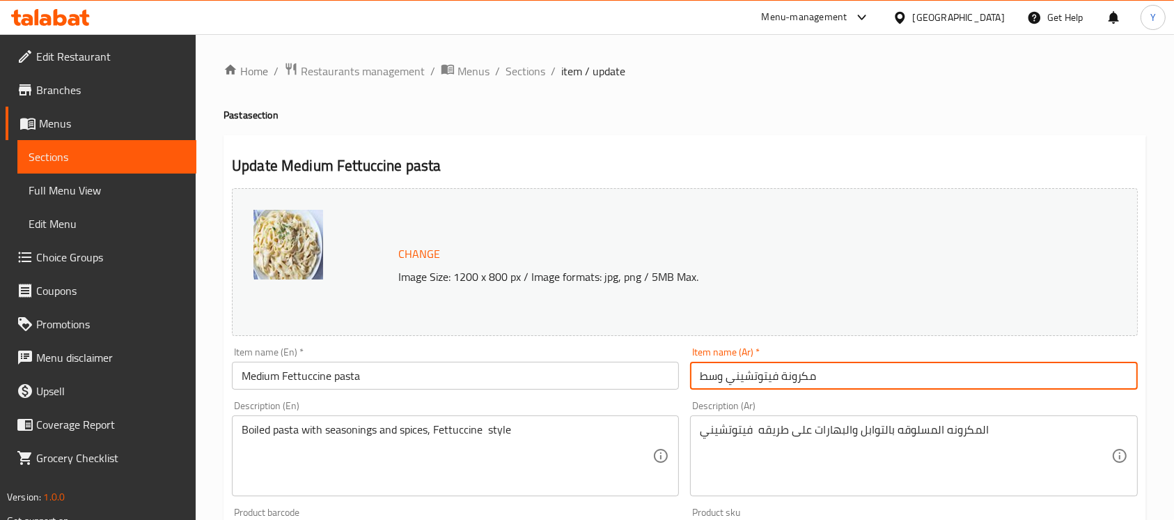
type input "مكرونة فيتوتشيني وسط"
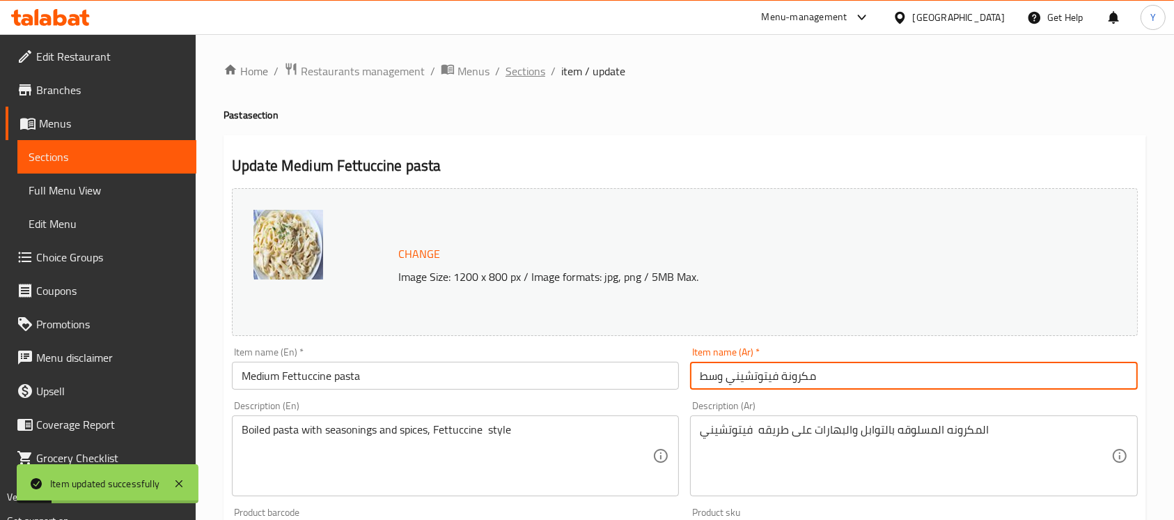
click at [524, 77] on span "Sections" at bounding box center [526, 71] width 40 height 17
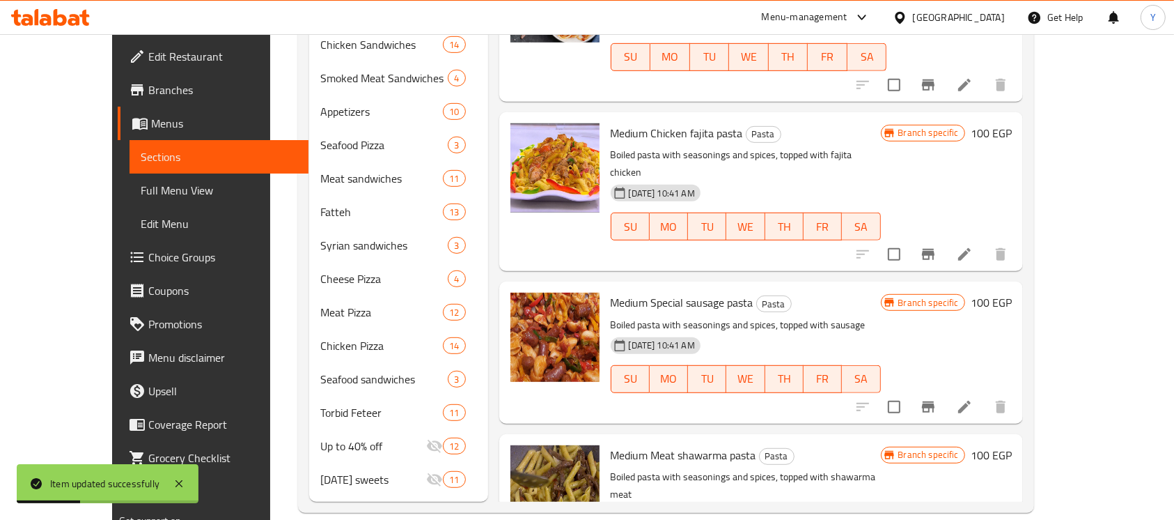
scroll to position [780, 0]
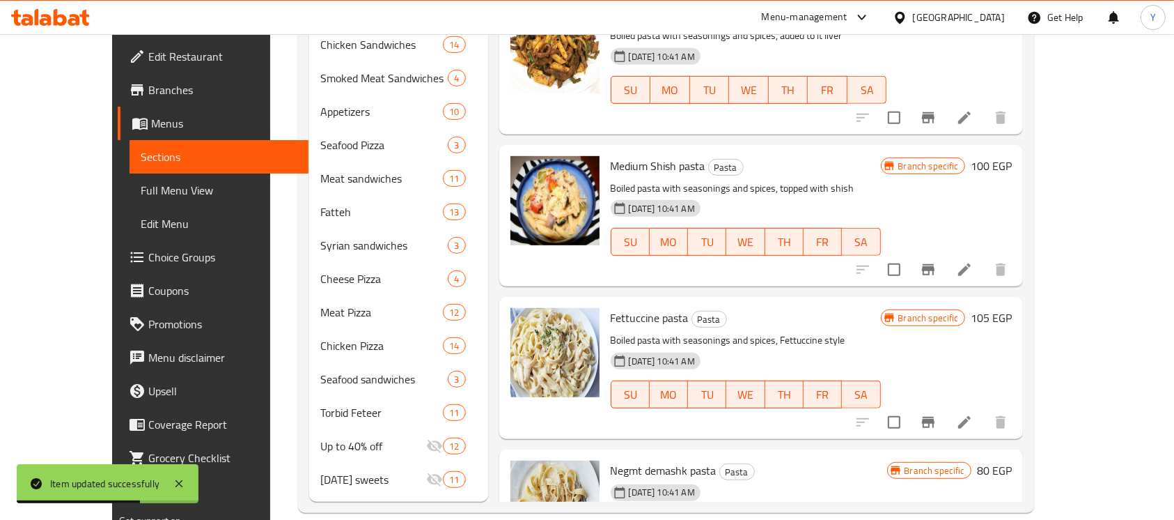
click at [1012, 460] on h6 "80 EGP" at bounding box center [994, 470] width 35 height 20
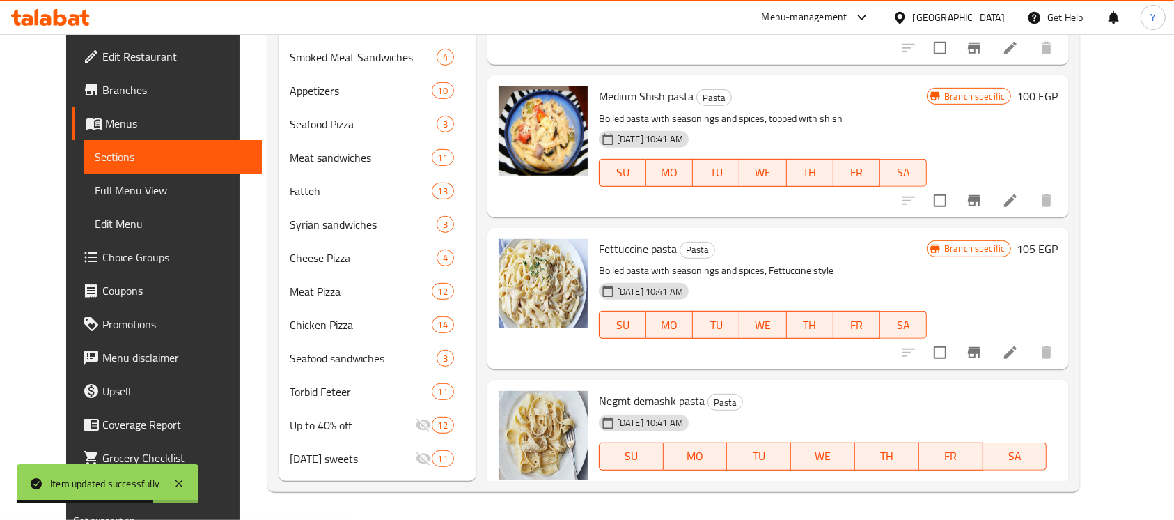
drag, startPoint x: 975, startPoint y: 380, endPoint x: 584, endPoint y: 377, distance: 391.4
click at [618, 385] on div "Negmt demashk pasta Pasta 11-06-2025 10:41 AM SU MO TU WE TH FR SA Branch speci…" at bounding box center [828, 455] width 470 height 141
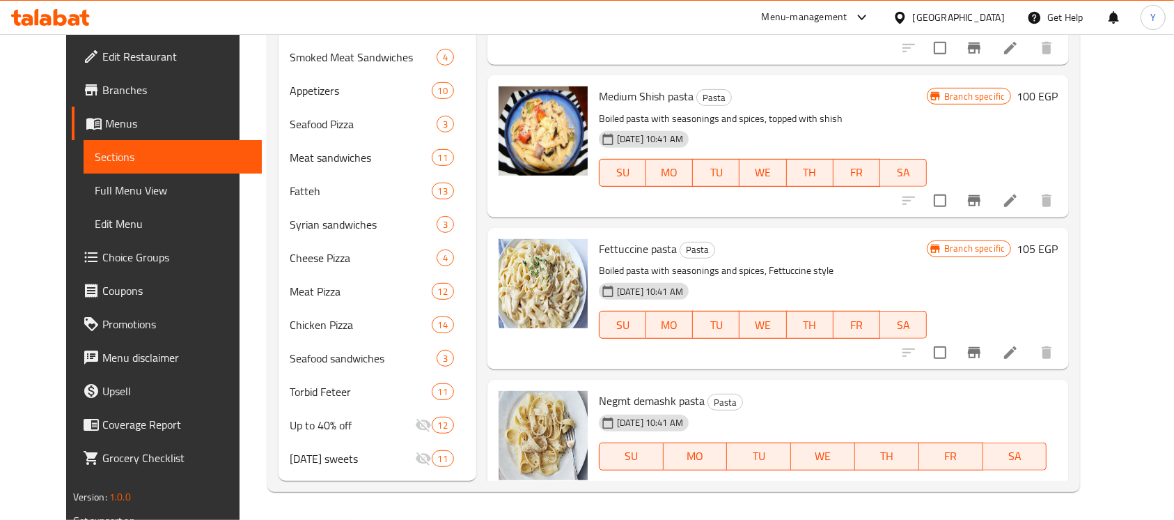
type input "100"
click at [911, 498] on icon "ok" at bounding box center [904, 505] width 14 height 14
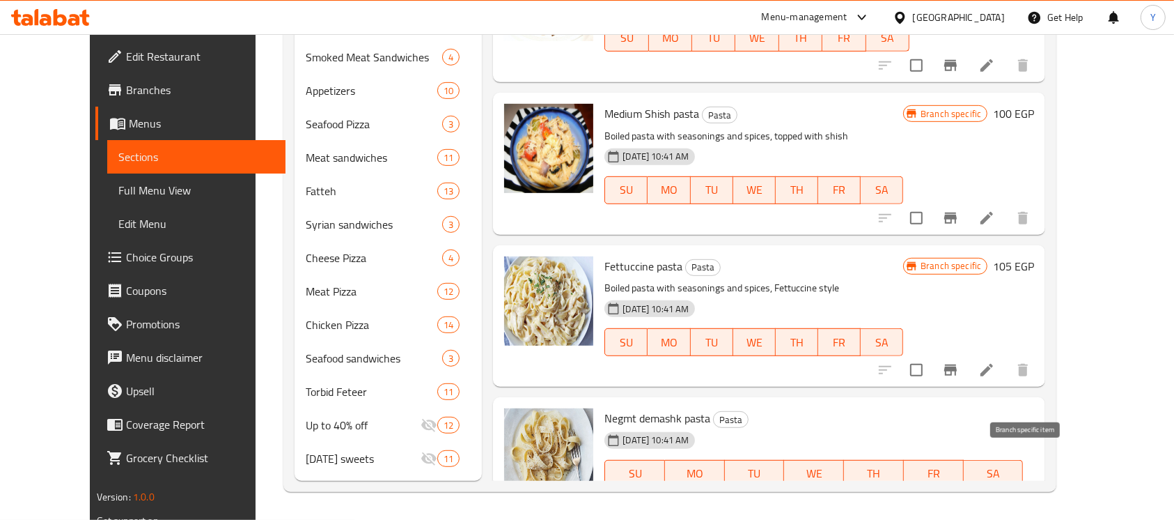
click at [957, 519] on icon "Branch-specific-item" at bounding box center [950, 529] width 13 height 11
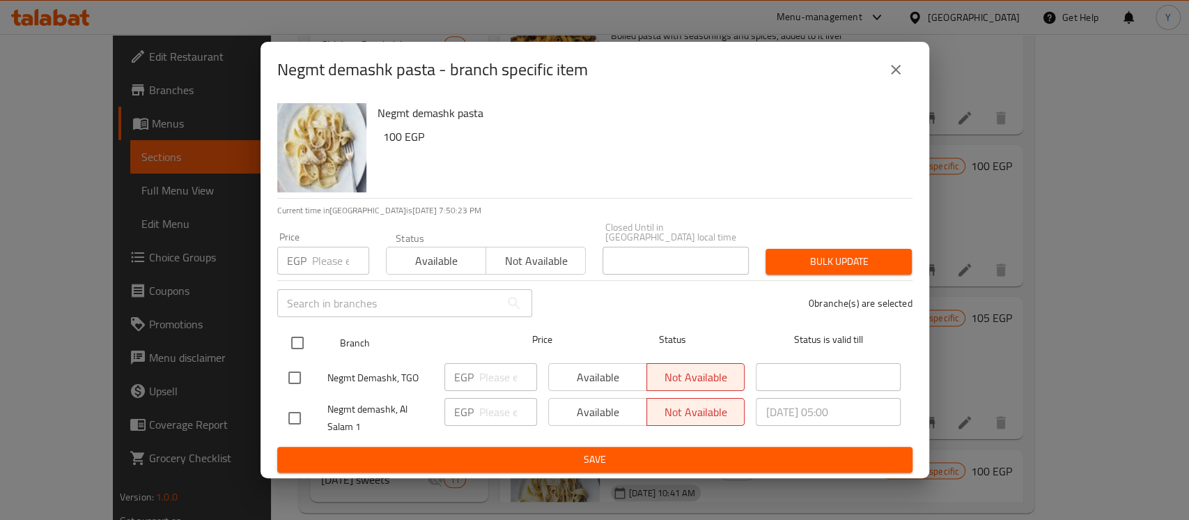
click at [284, 322] on div at bounding box center [309, 342] width 52 height 40
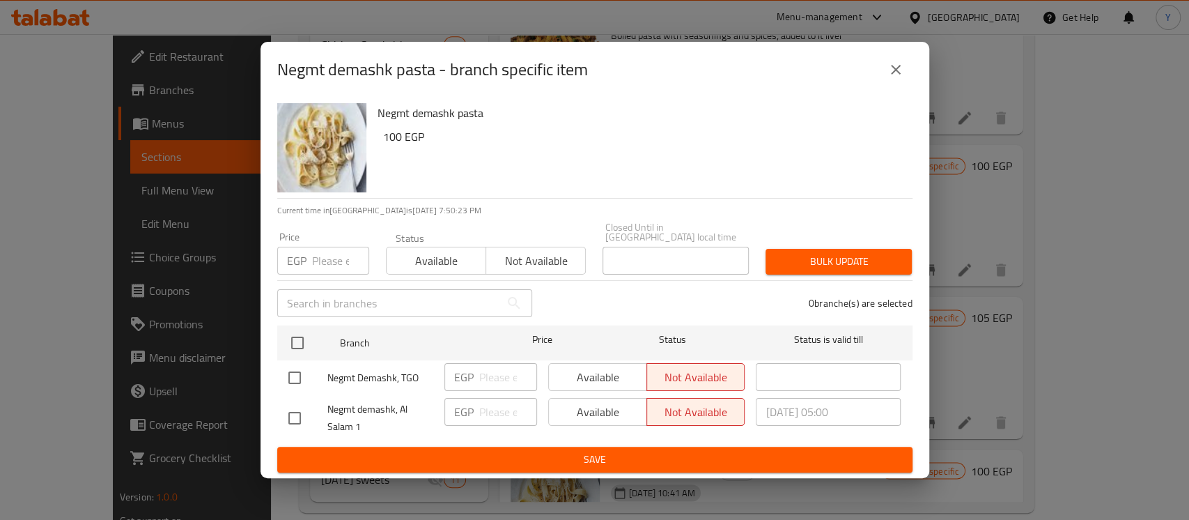
click at [290, 332] on input "checkbox" at bounding box center [297, 342] width 29 height 29
checkbox input "true"
click at [321, 270] on div "Price EGP Price" at bounding box center [323, 253] width 109 height 59
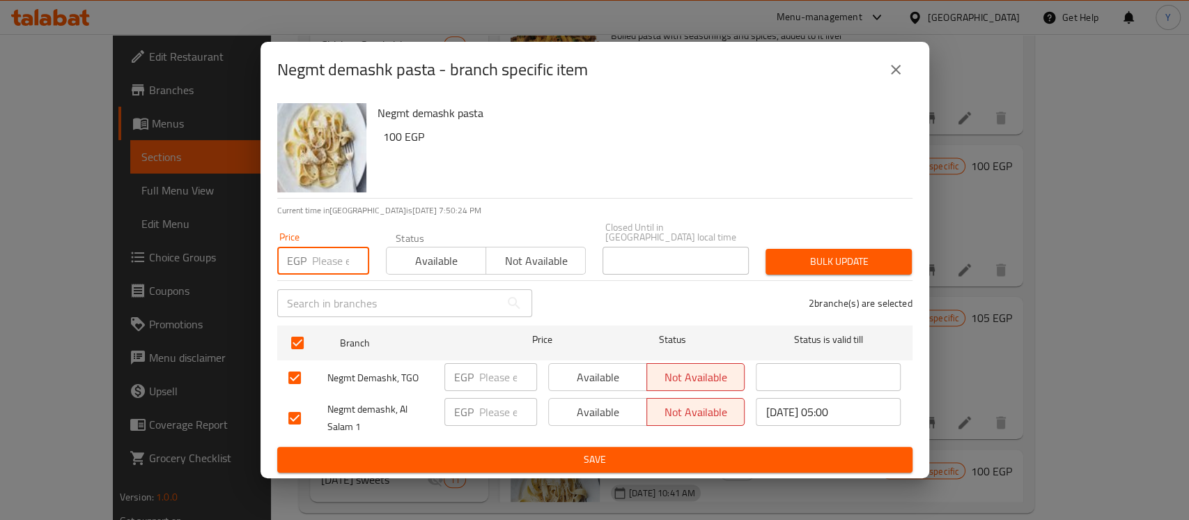
click at [322, 261] on input "number" at bounding box center [340, 261] width 57 height 28
type input "100"
click at [813, 253] on span "Bulk update" at bounding box center [839, 261] width 124 height 17
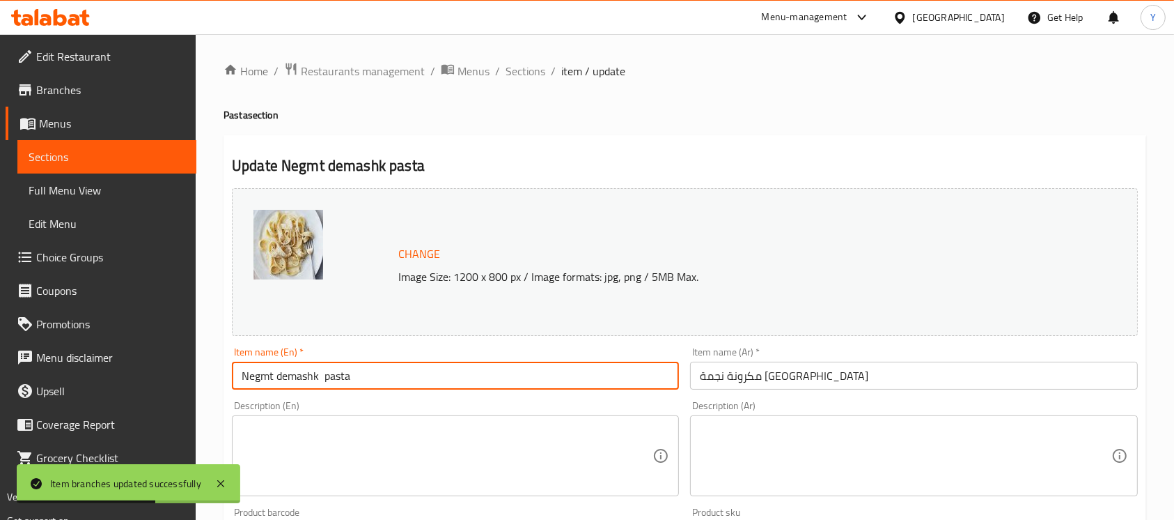
click at [540, 376] on input "Negmt demashk pasta" at bounding box center [455, 375] width 447 height 28
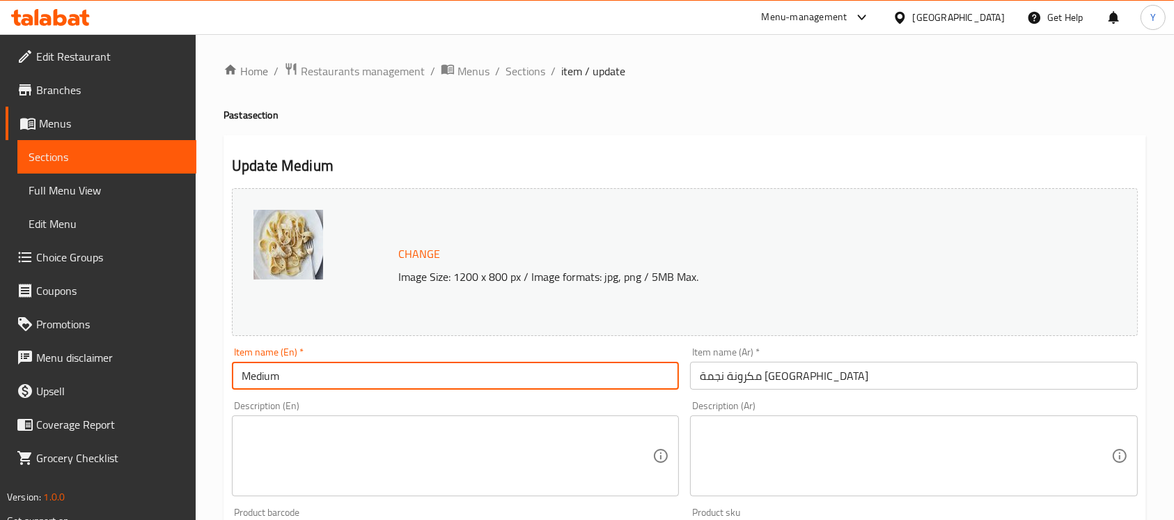
paste input "Demeshk star pasta"
click at [334, 373] on input "Medium Demeshk star pasta" at bounding box center [455, 375] width 447 height 28
type input "Medium Demeshk Star Pasta"
click at [834, 369] on input "مكرونة نجمة دمشق" at bounding box center [913, 375] width 447 height 28
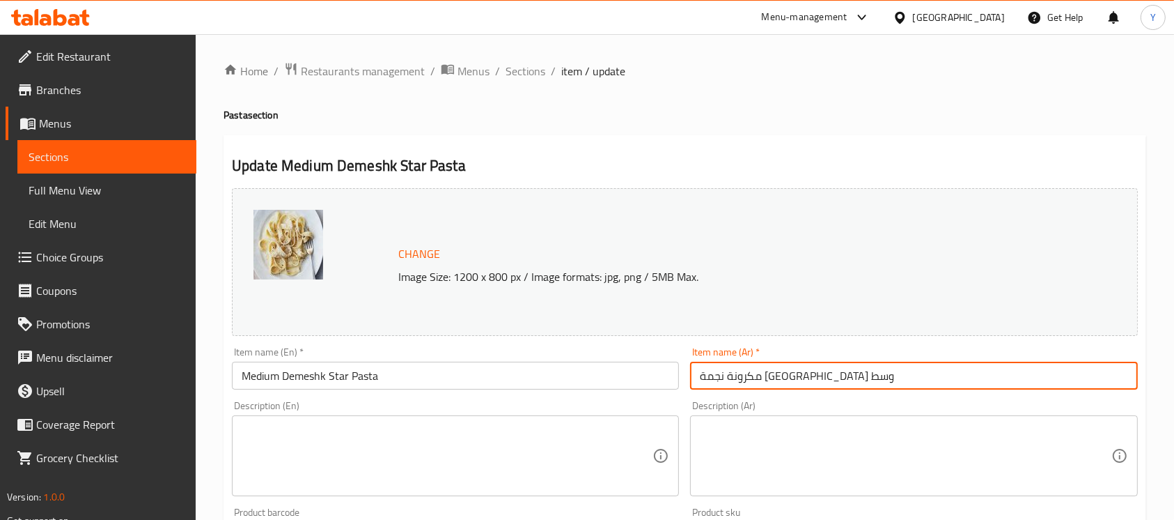
type input "مكرونة نجمة دمشق وسط"
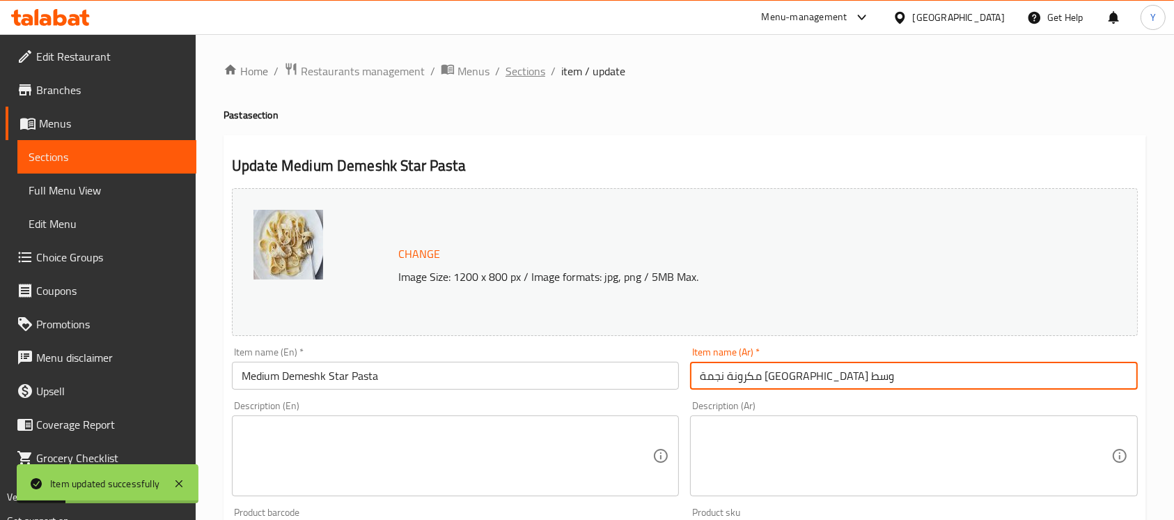
click at [517, 75] on span "Sections" at bounding box center [526, 71] width 40 height 17
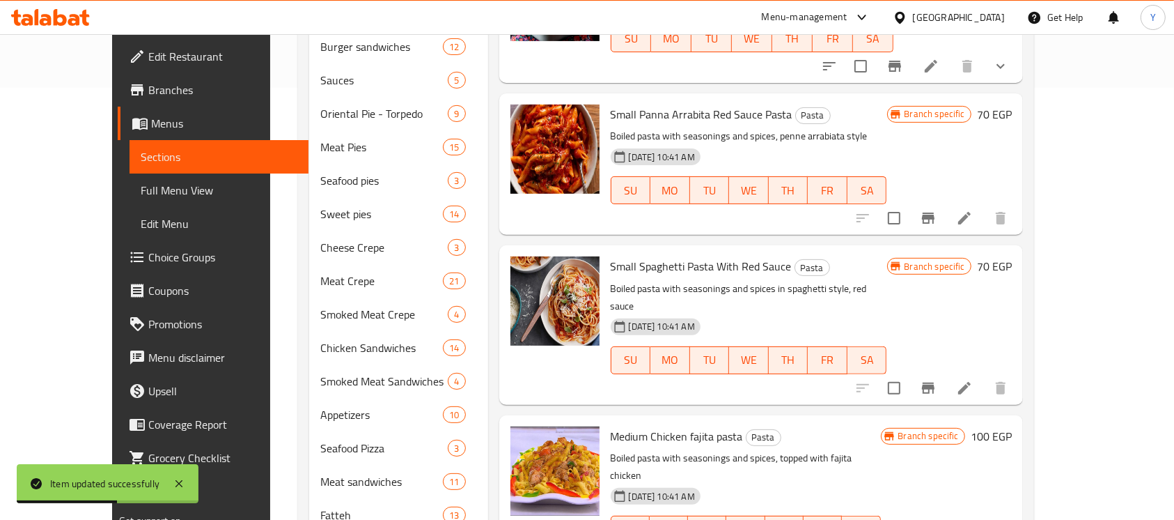
scroll to position [242, 0]
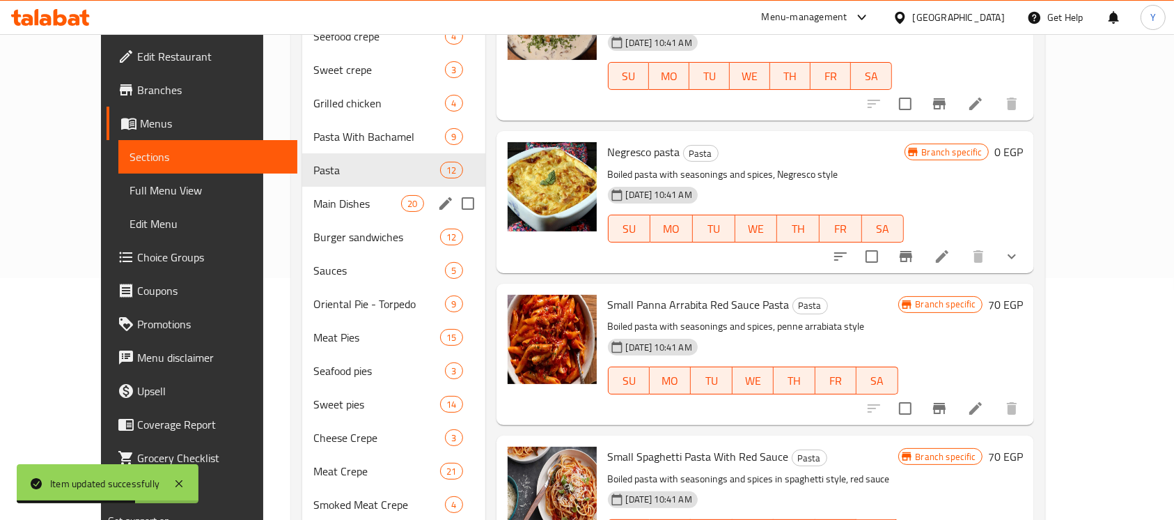
click at [368, 195] on span "Main Dishes" at bounding box center [357, 203] width 88 height 17
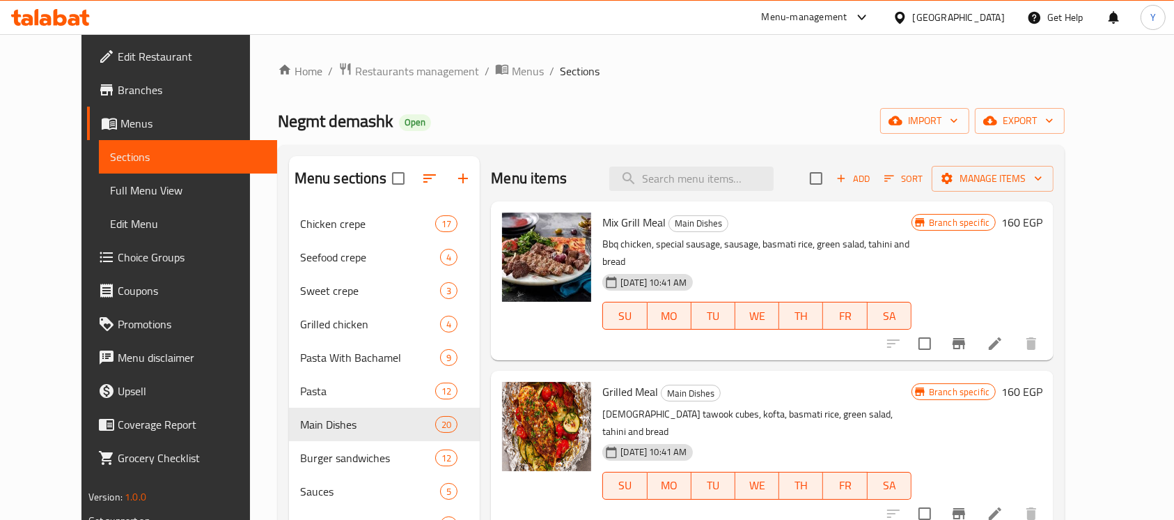
click at [1043, 220] on h6 "160 EGP" at bounding box center [1021, 222] width 41 height 20
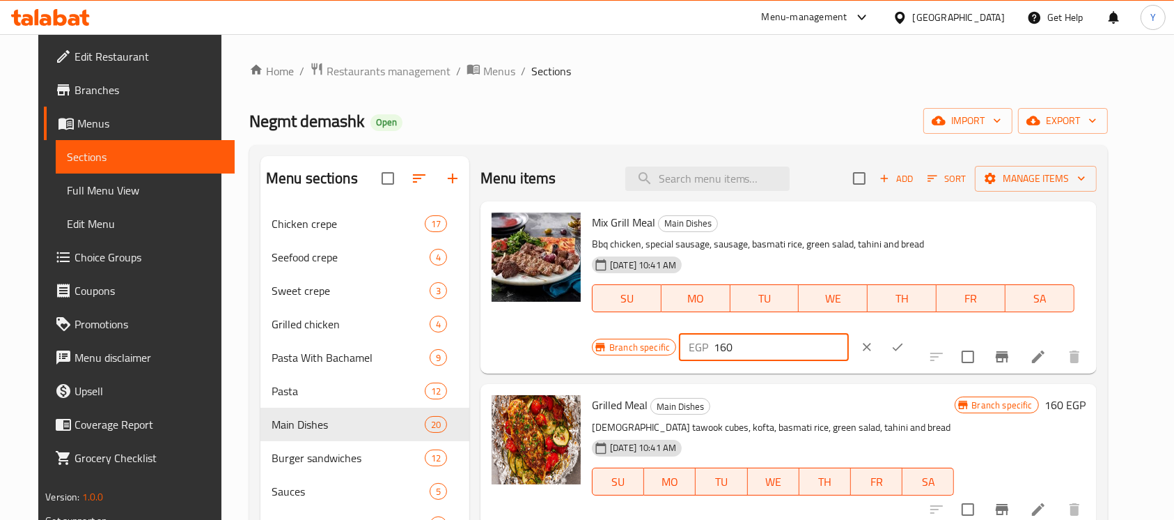
drag, startPoint x: 925, startPoint y: 226, endPoint x: 925, endPoint y: 219, distance: 7.7
click at [848, 333] on input "160" at bounding box center [781, 347] width 134 height 28
type input "185"
click at [933, 332] on div "EGP 185 ​" at bounding box center [806, 347] width 254 height 31
click at [903, 343] on icon "ok" at bounding box center [897, 347] width 10 height 8
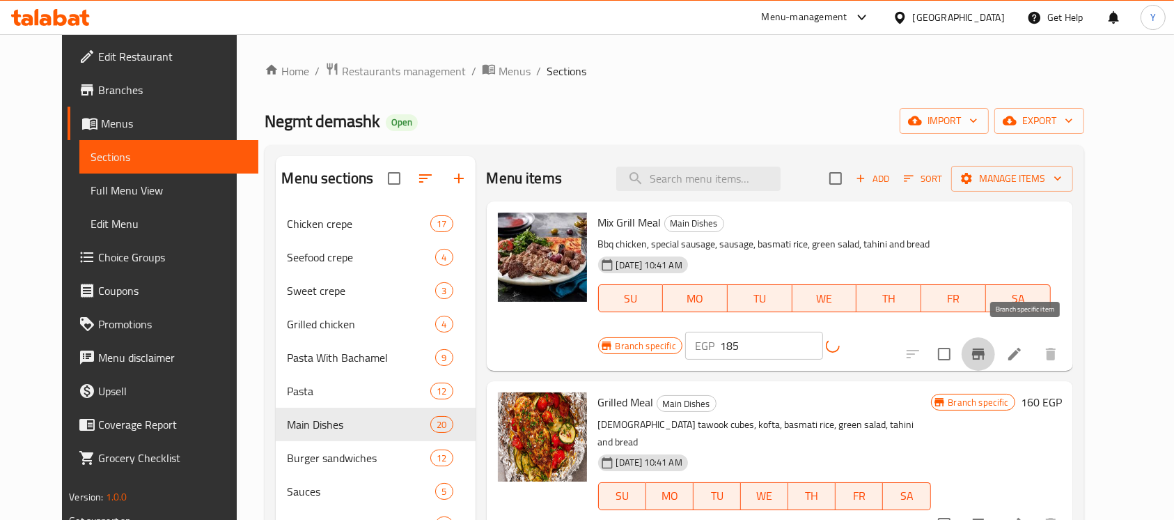
click at [987, 345] on icon "Branch-specific-item" at bounding box center [978, 353] width 17 height 17
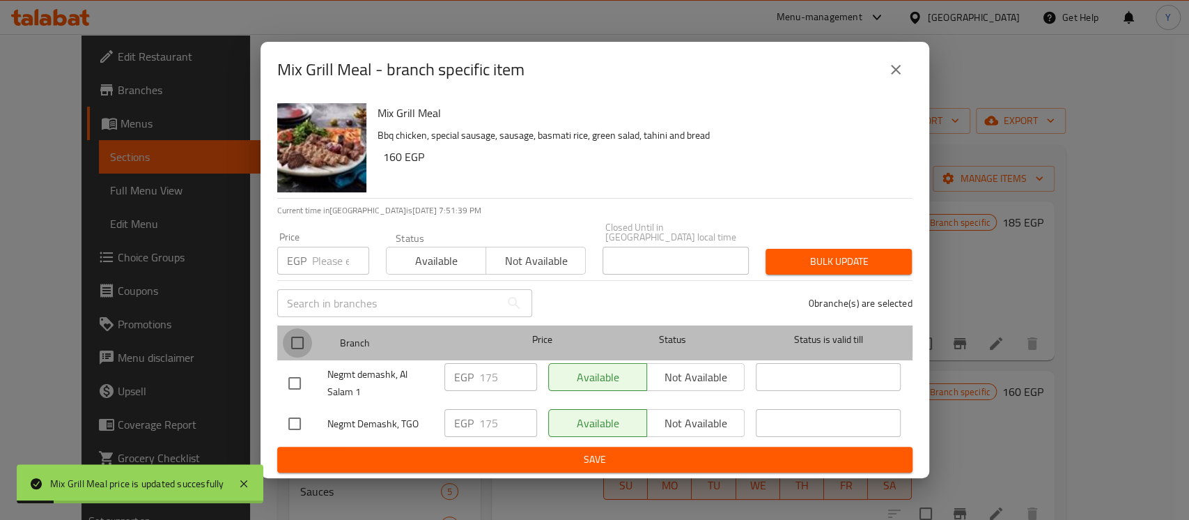
click at [302, 328] on input "checkbox" at bounding box center [297, 342] width 29 height 29
checkbox input "true"
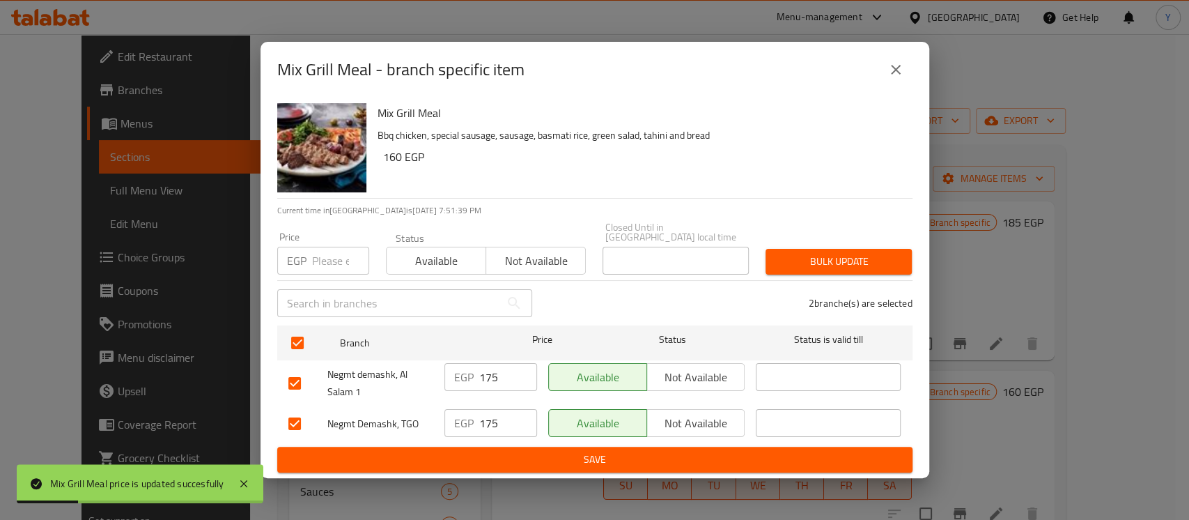
drag, startPoint x: 322, startPoint y: 256, endPoint x: 328, endPoint y: 267, distance: 12.5
click at [323, 259] on input "number" at bounding box center [340, 261] width 57 height 28
type input "185"
click at [791, 253] on span "Bulk update" at bounding box center [839, 261] width 124 height 17
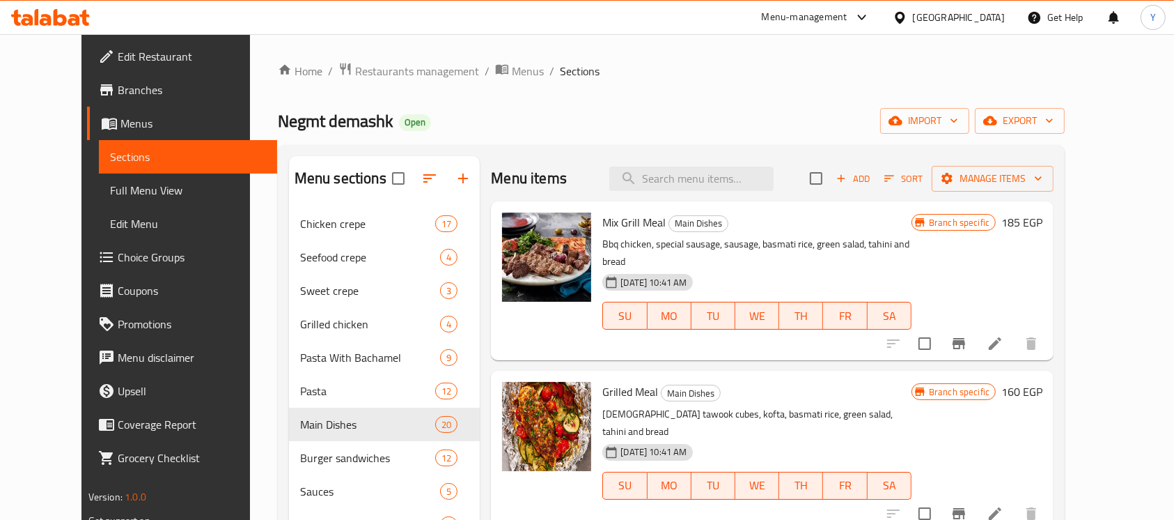
click at [1043, 382] on h6 "160 EGP" at bounding box center [1021, 392] width 41 height 20
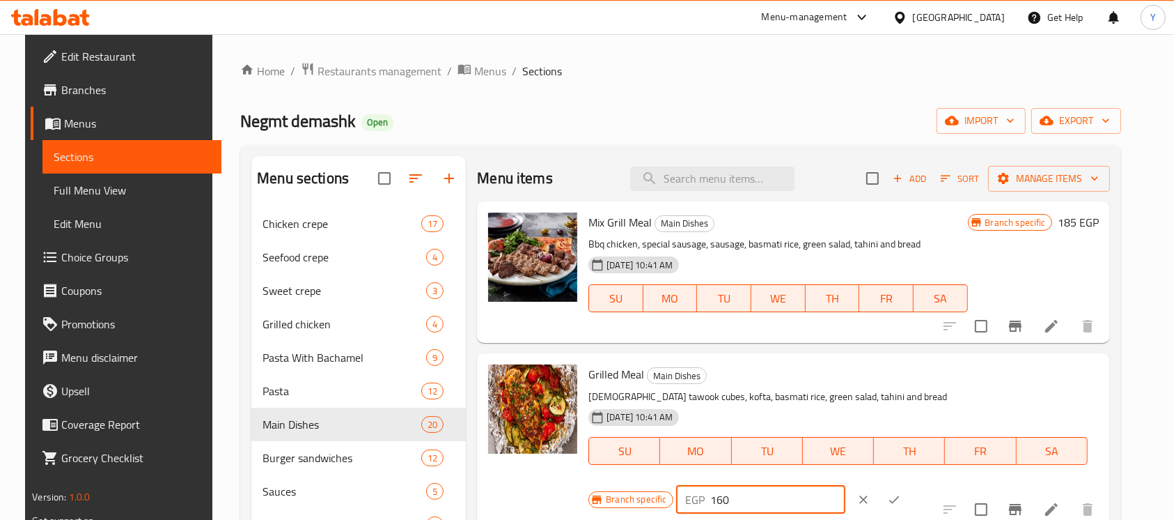
drag, startPoint x: 924, startPoint y: 382, endPoint x: 958, endPoint y: 375, distance: 34.8
click at [845, 485] on input "160" at bounding box center [778, 499] width 134 height 28
type input "185"
click at [901, 492] on icon "ok" at bounding box center [894, 499] width 14 height 14
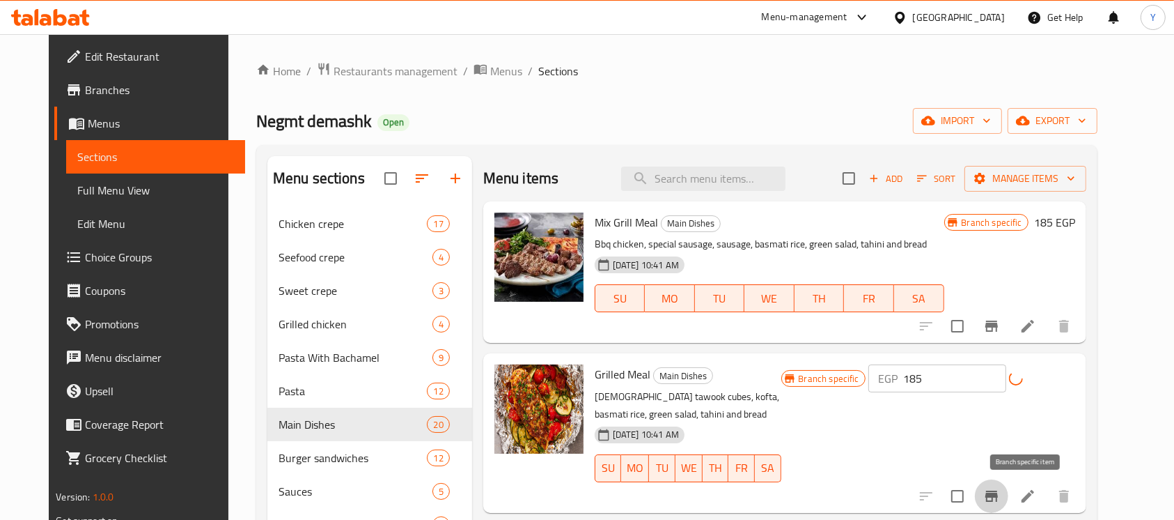
click at [998, 490] on icon "Branch-specific-item" at bounding box center [991, 495] width 13 height 11
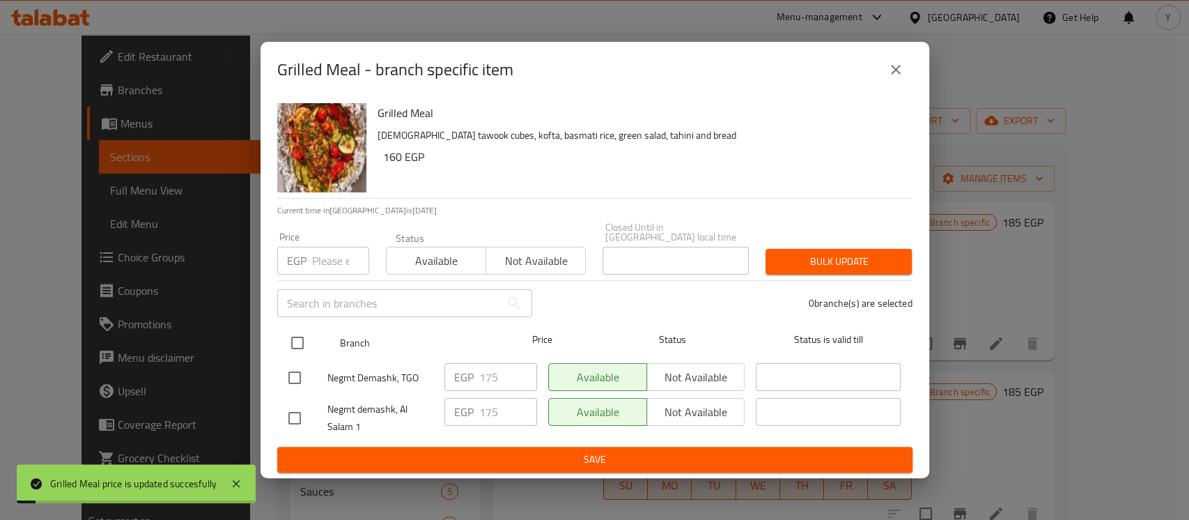
click at [296, 337] on input "checkbox" at bounding box center [297, 342] width 29 height 29
checkbox input "true"
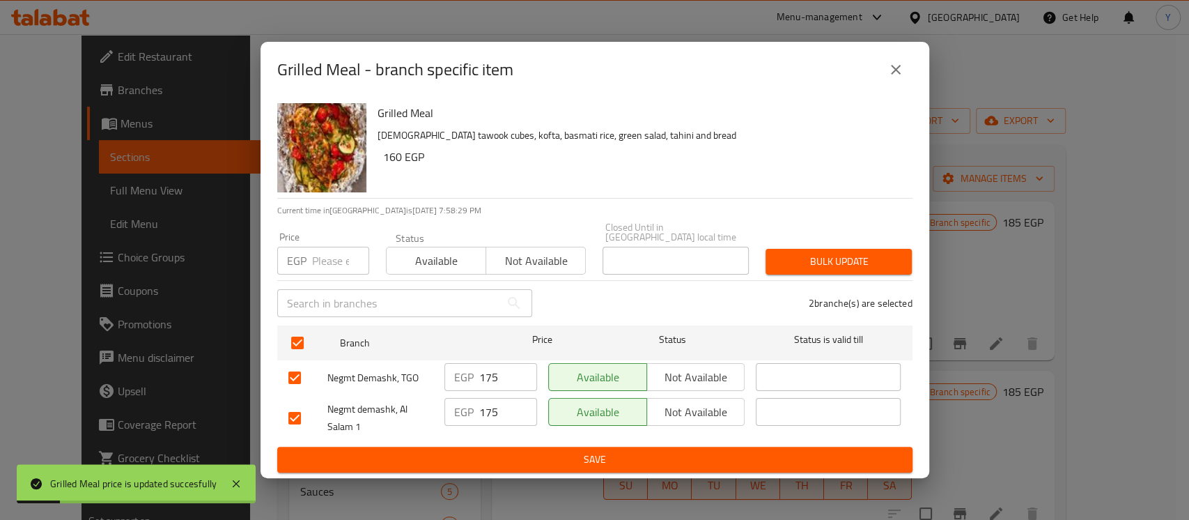
click at [310, 265] on div "EGP Price" at bounding box center [323, 261] width 92 height 28
type input "185"
click at [790, 254] on span "Bulk update" at bounding box center [839, 261] width 124 height 17
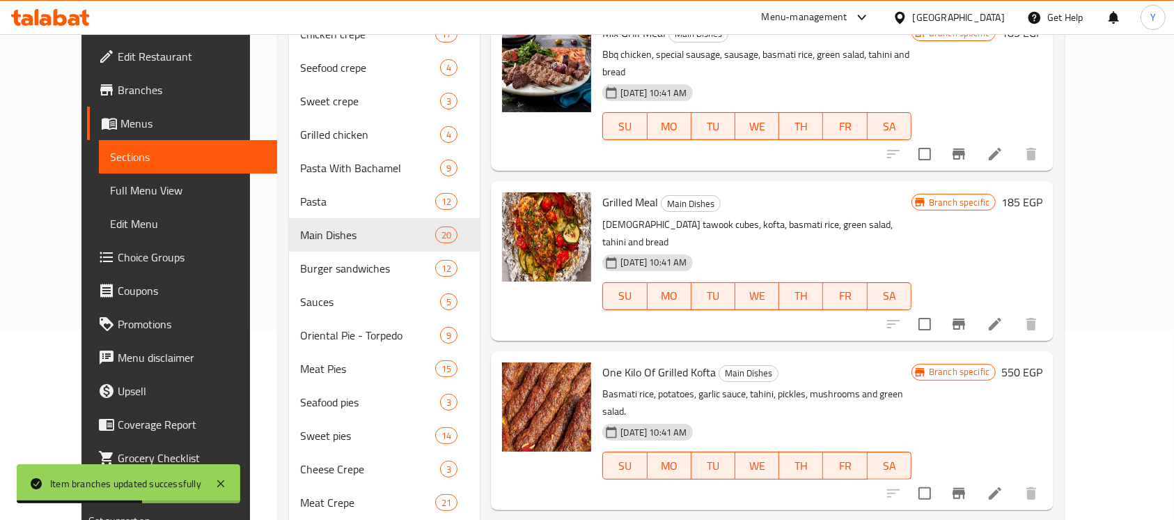
scroll to position [288, 0]
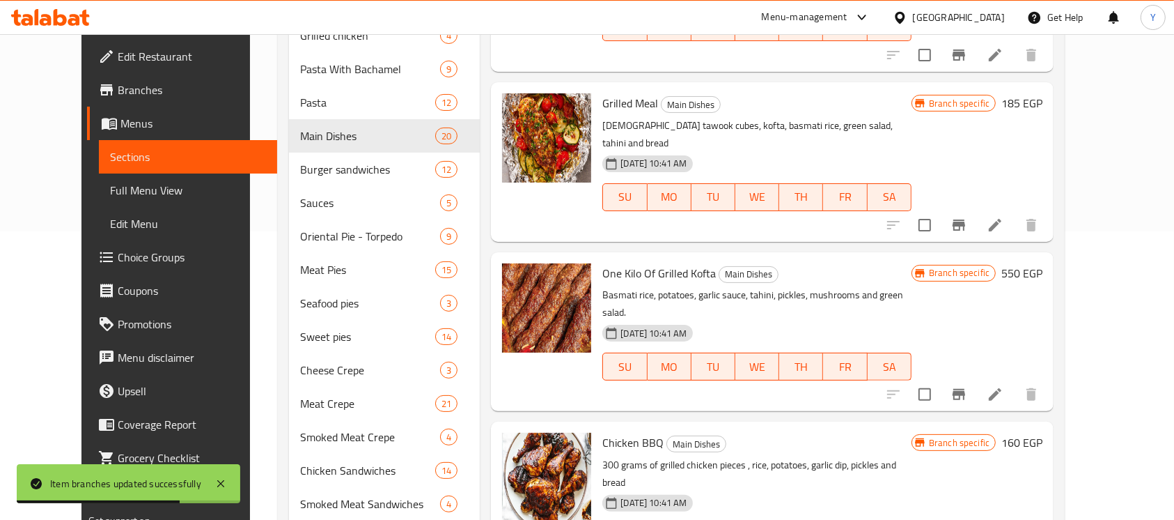
click at [1043, 263] on h6 "550 EGP" at bounding box center [1021, 273] width 41 height 20
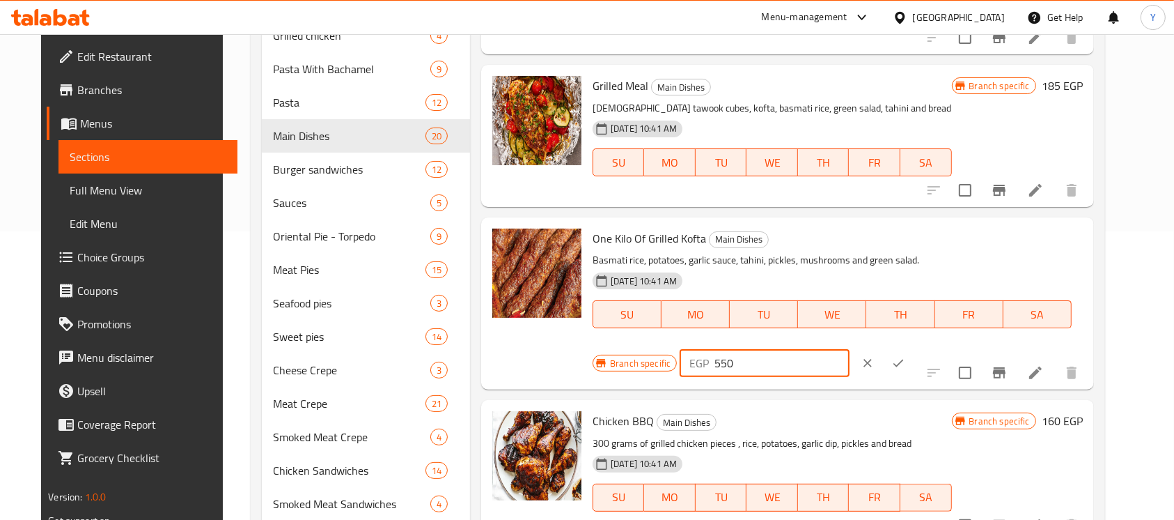
click at [849, 349] on input "550" at bounding box center [782, 363] width 134 height 28
type input "500"
drag, startPoint x: 1075, startPoint y: 249, endPoint x: 1064, endPoint y: 249, distance: 11.2
click at [914, 348] on button "ok" at bounding box center [898, 363] width 31 height 31
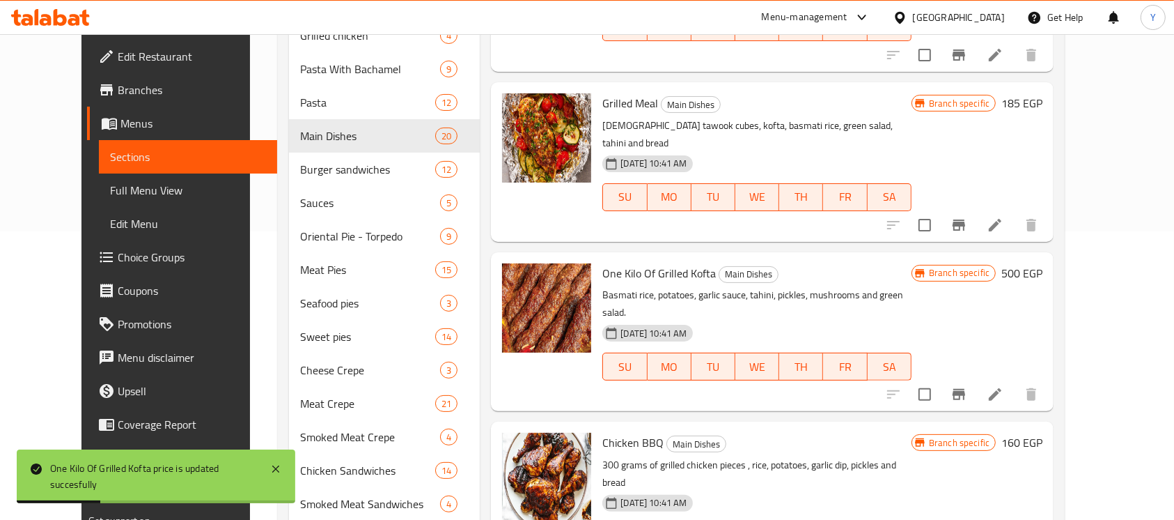
click at [965, 389] on icon "Branch-specific-item" at bounding box center [959, 394] width 13 height 11
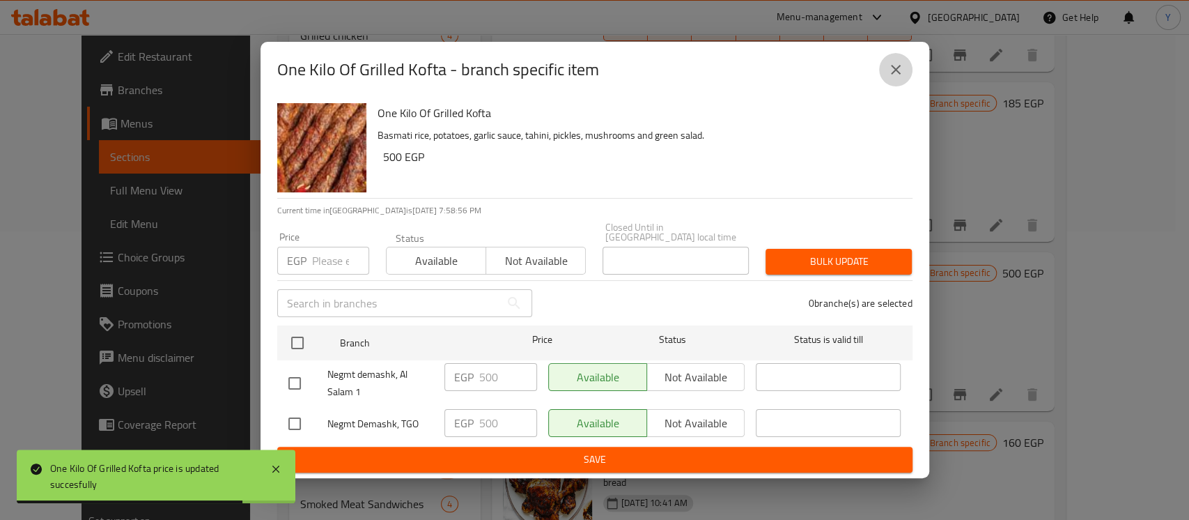
click at [895, 65] on icon "close" at bounding box center [895, 69] width 17 height 17
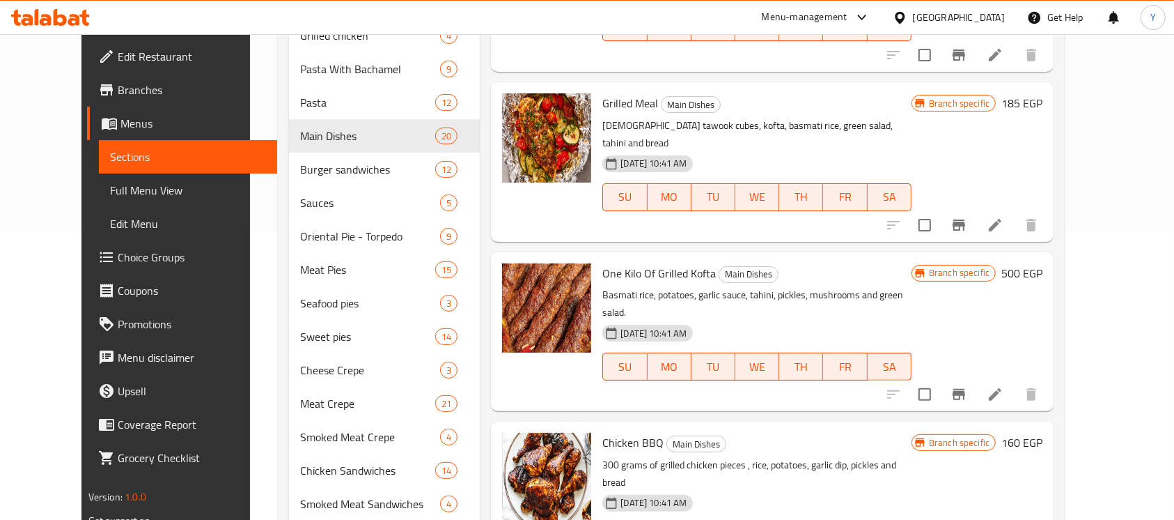
click at [692, 286] on p "Basmati rice, potatoes, garlic sauce, tahini, pickles, mushrooms and green sala…" at bounding box center [756, 303] width 309 height 35
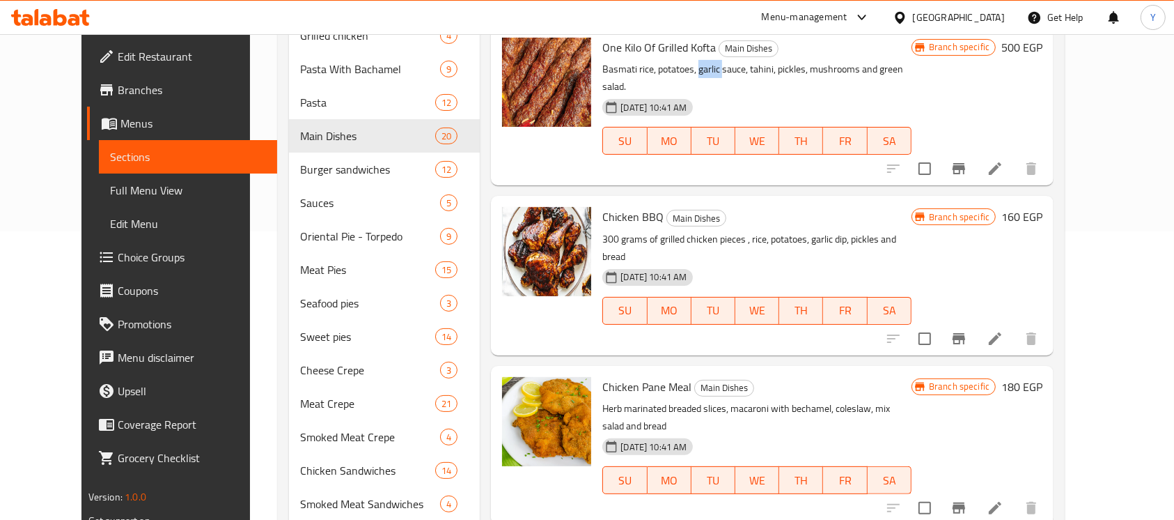
scroll to position [239, 0]
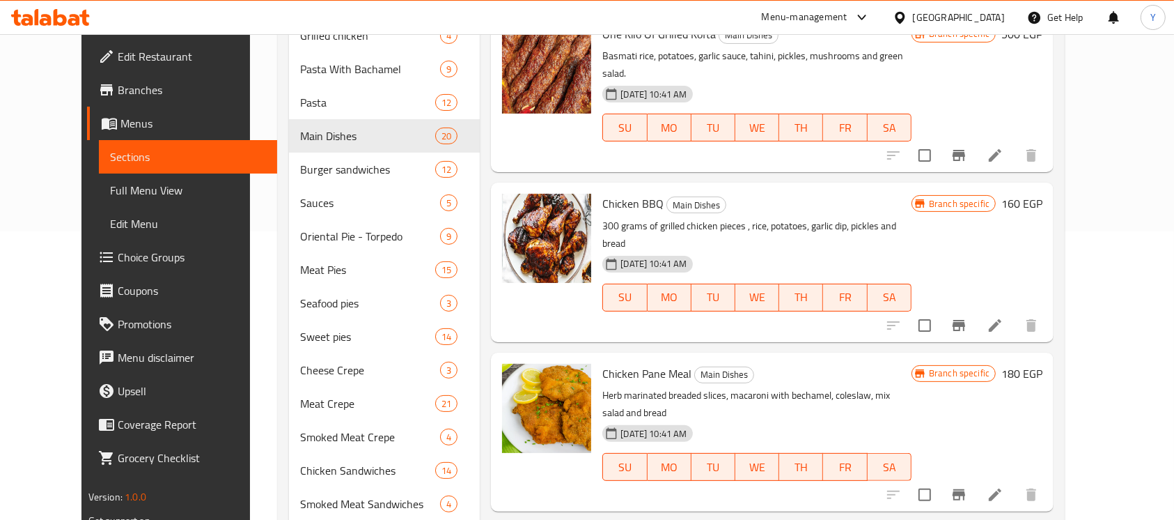
click at [1043, 194] on h6 "160 EGP" at bounding box center [1021, 204] width 41 height 20
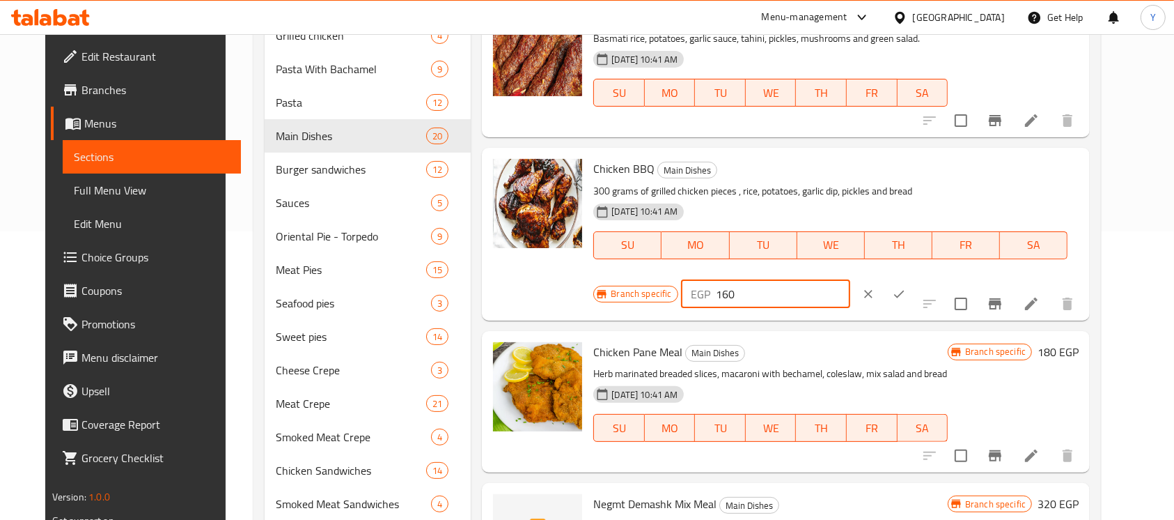
drag, startPoint x: 925, startPoint y: 159, endPoint x: 957, endPoint y: 157, distance: 32.1
click at [850, 280] on input "160" at bounding box center [783, 294] width 134 height 28
type input "185"
click at [914, 279] on button "ok" at bounding box center [899, 294] width 31 height 31
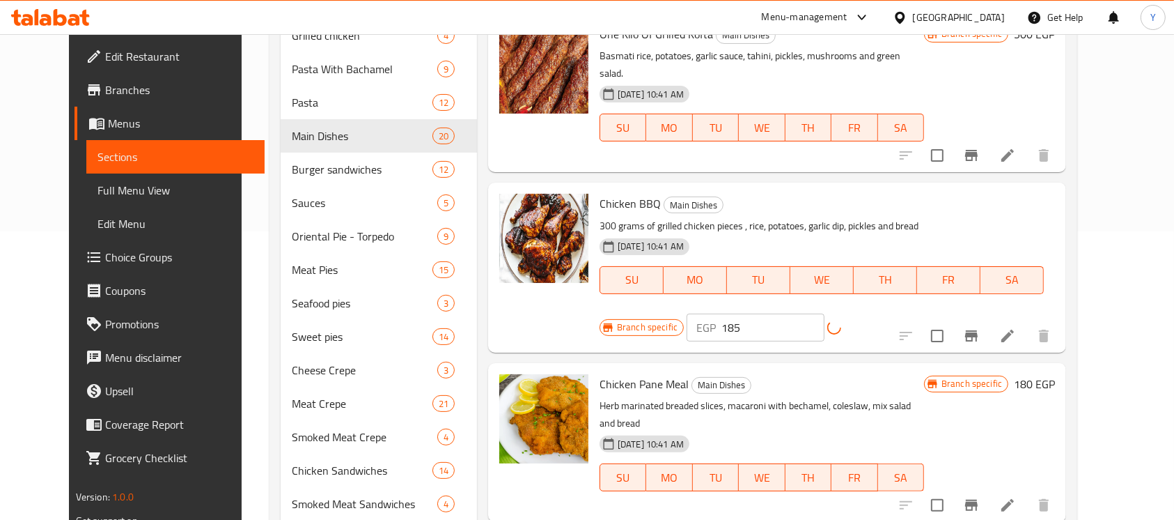
click at [988, 319] on button "Branch-specific-item" at bounding box center [971, 335] width 33 height 33
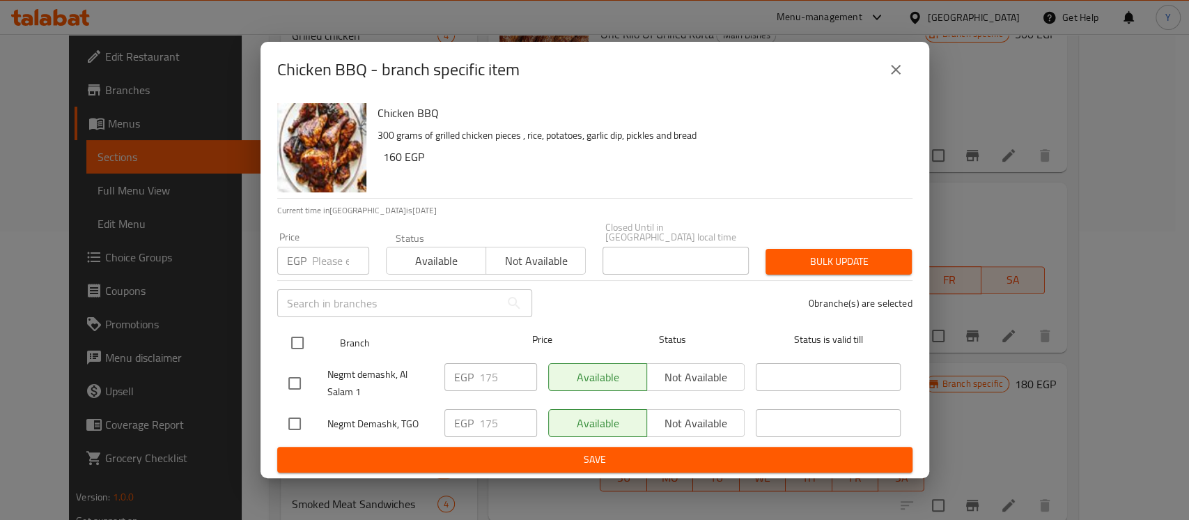
click at [306, 337] on input "checkbox" at bounding box center [297, 342] width 29 height 29
checkbox input "true"
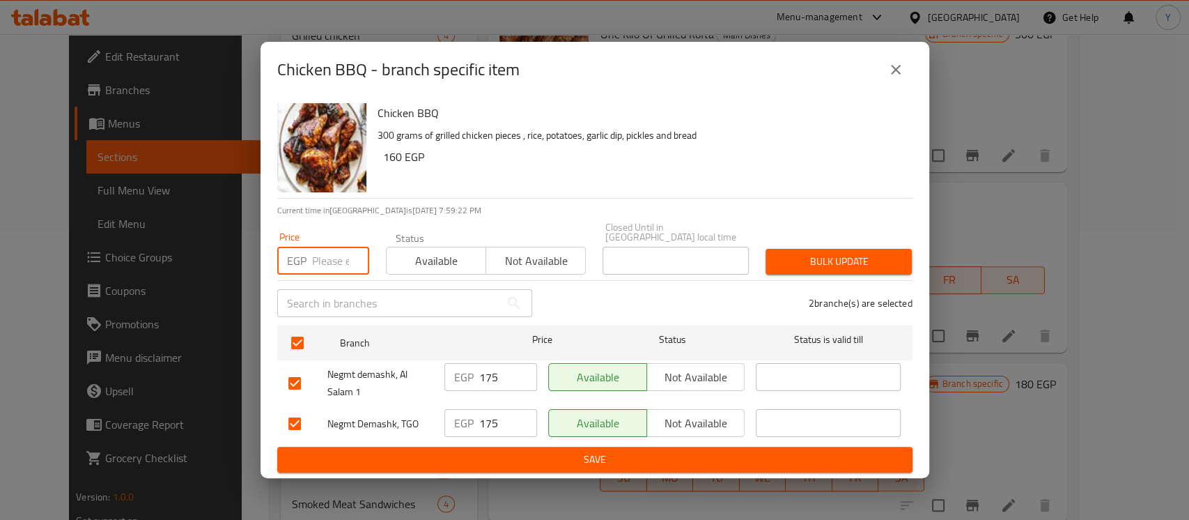
click at [334, 261] on input "number" at bounding box center [340, 261] width 57 height 28
type input "185"
click at [804, 269] on button "Bulk update" at bounding box center [838, 262] width 146 height 26
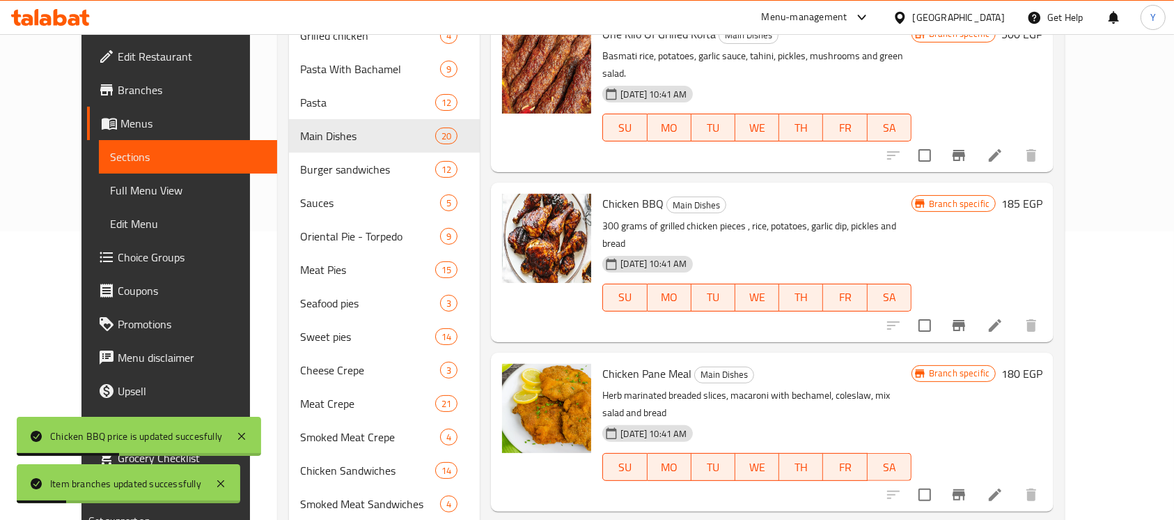
click at [668, 217] on p "300 grams of grilled chicken pieces , rice, potatoes, garlic dip, pickles and b…" at bounding box center [756, 234] width 309 height 35
click at [666, 217] on p "300 grams of grilled chicken pieces , rice, potatoes, garlic dip, pickles and b…" at bounding box center [756, 234] width 309 height 35
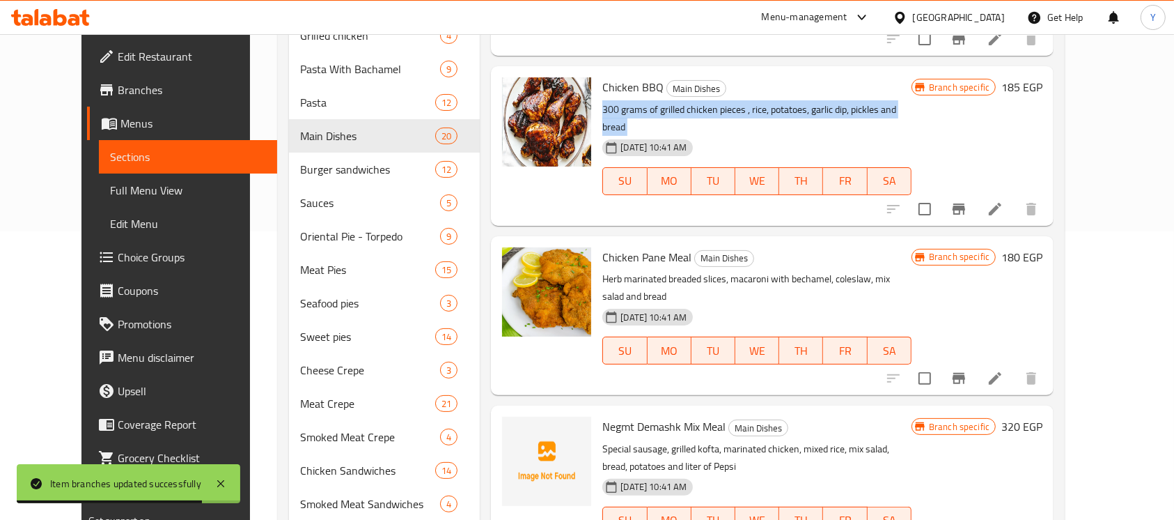
scroll to position [359, 0]
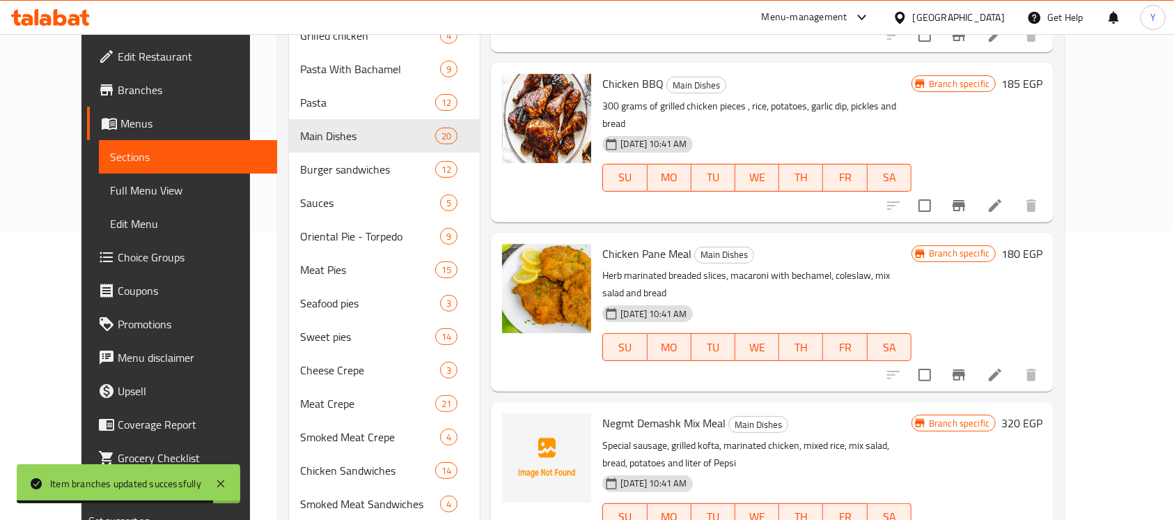
click at [1043, 244] on h6 "180 EGP" at bounding box center [1021, 254] width 41 height 20
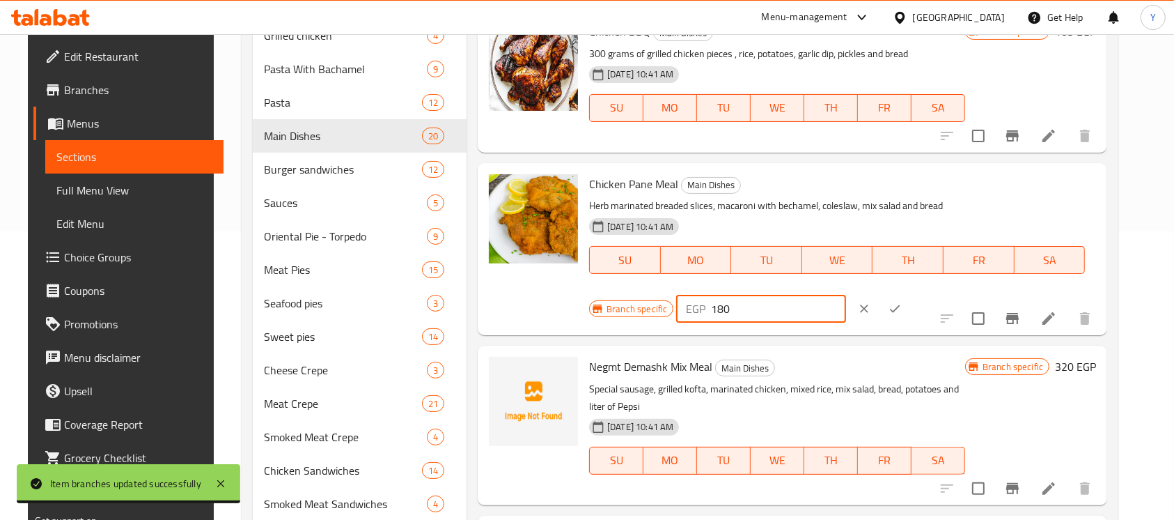
drag, startPoint x: 929, startPoint y: 193, endPoint x: 955, endPoint y: 194, distance: 25.8
click at [845, 295] on input "180" at bounding box center [778, 309] width 134 height 28
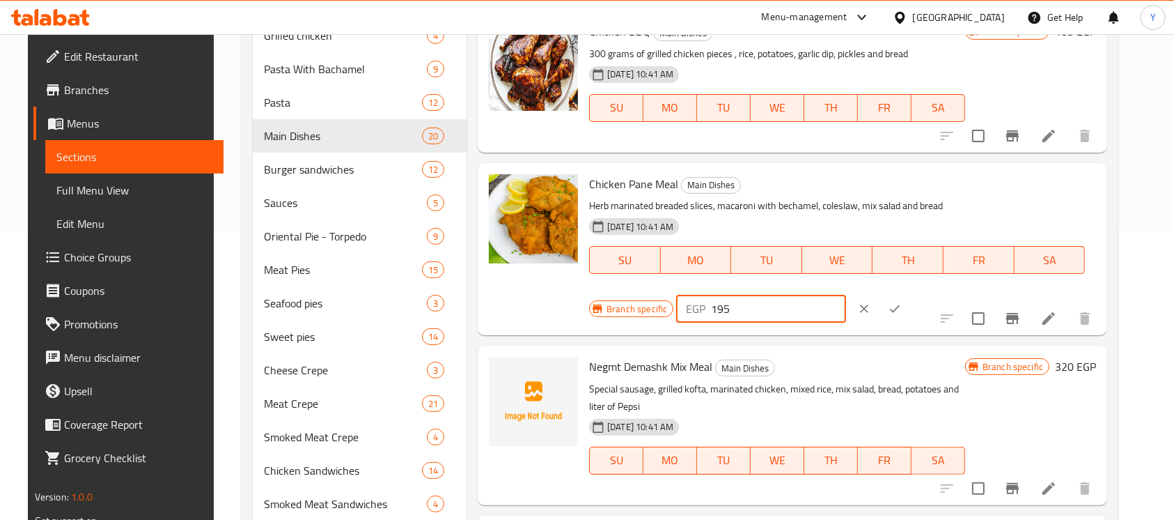
type input "195"
click at [902, 302] on icon "ok" at bounding box center [895, 309] width 14 height 14
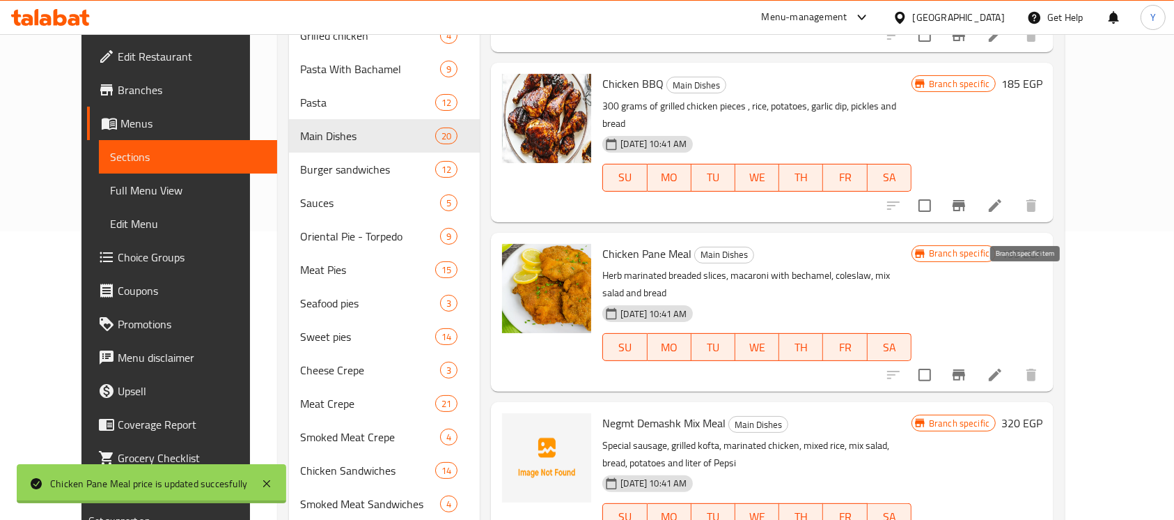
click at [976, 358] on button "Branch-specific-item" at bounding box center [958, 374] width 33 height 33
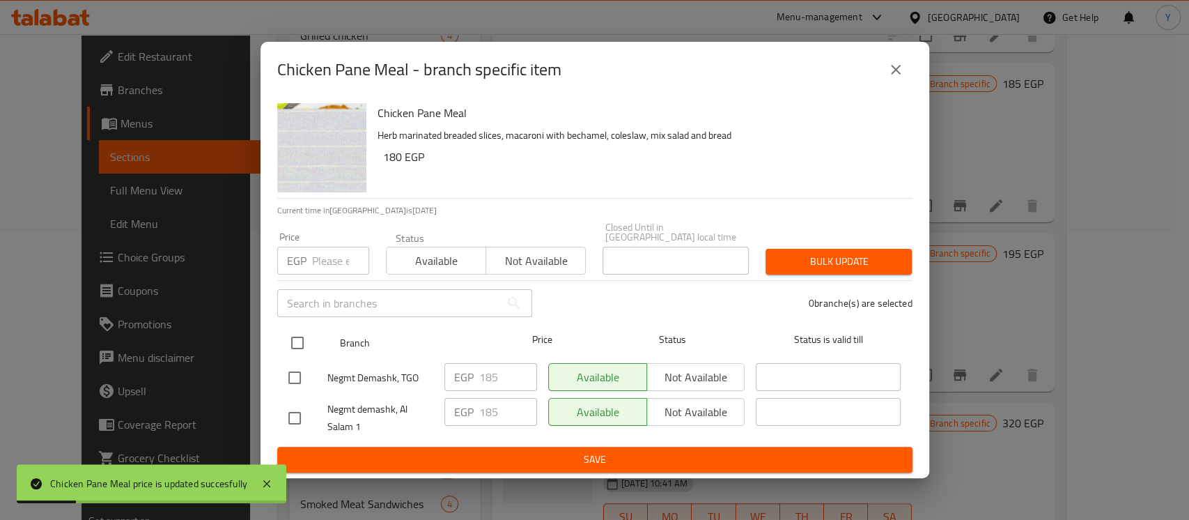
click at [294, 332] on input "checkbox" at bounding box center [297, 342] width 29 height 29
checkbox input "true"
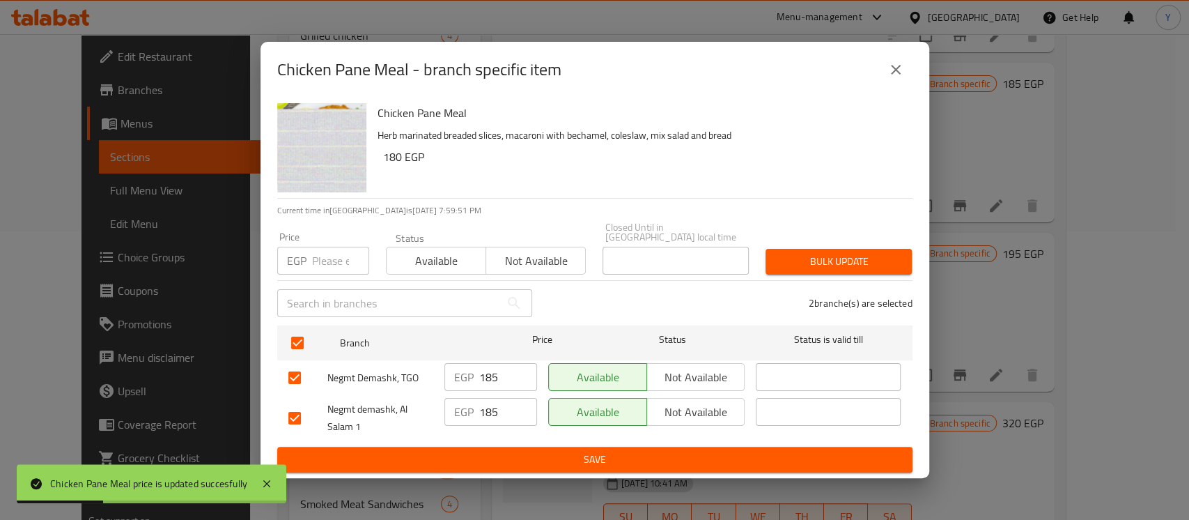
click at [310, 267] on div "EGP Price" at bounding box center [323, 261] width 92 height 28
type input "195"
click at [797, 256] on span "Bulk update" at bounding box center [839, 261] width 124 height 17
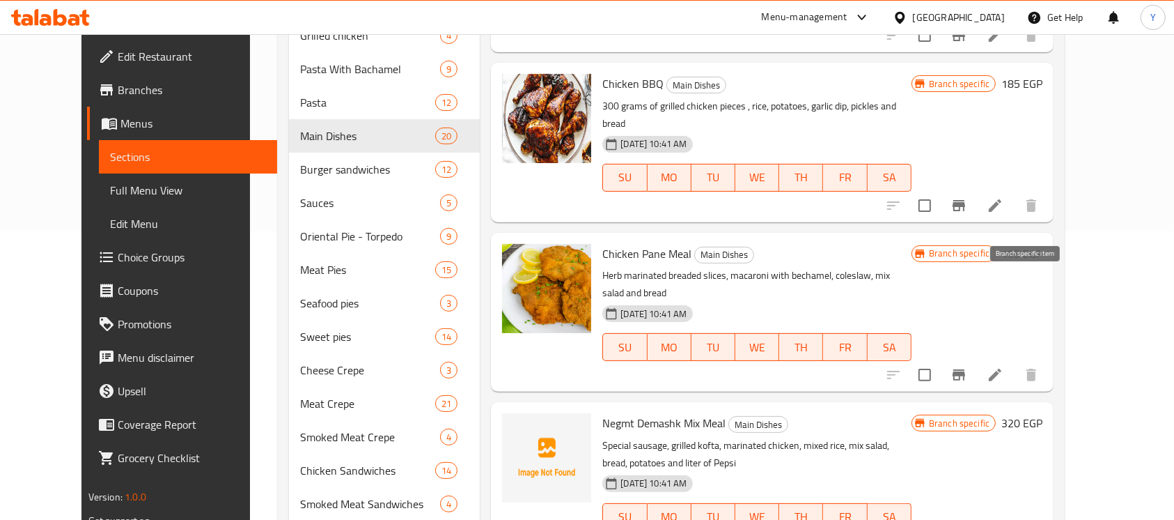
click at [965, 369] on icon "Branch-specific-item" at bounding box center [959, 374] width 13 height 11
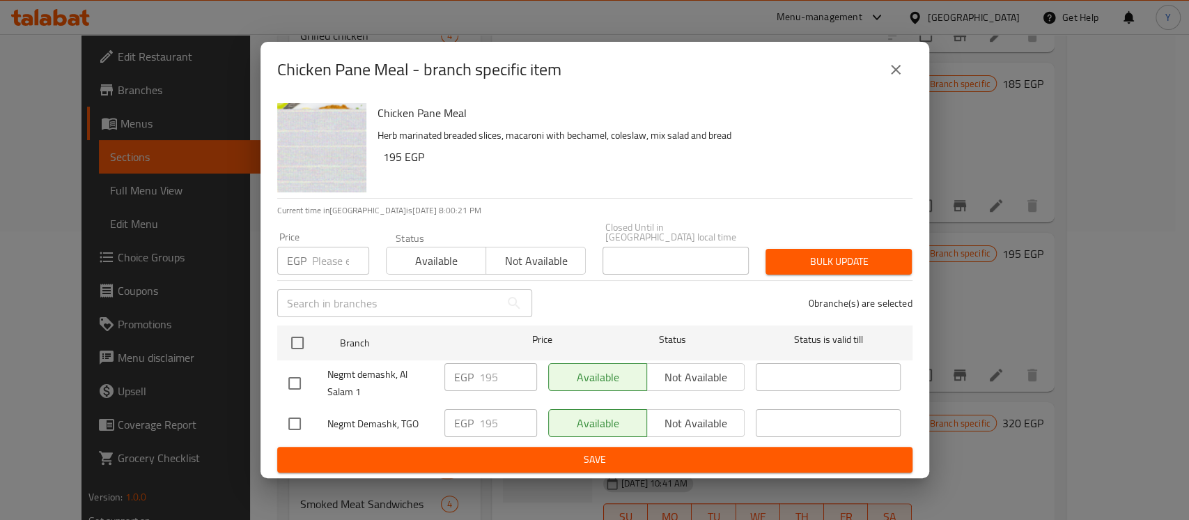
click at [891, 86] on button "close" at bounding box center [895, 69] width 33 height 33
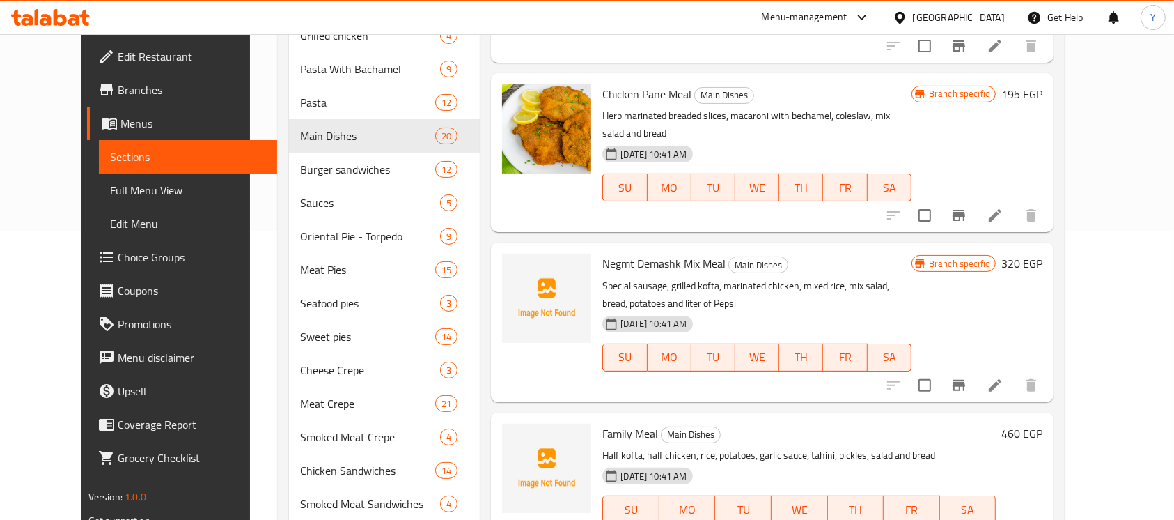
scroll to position [563, 0]
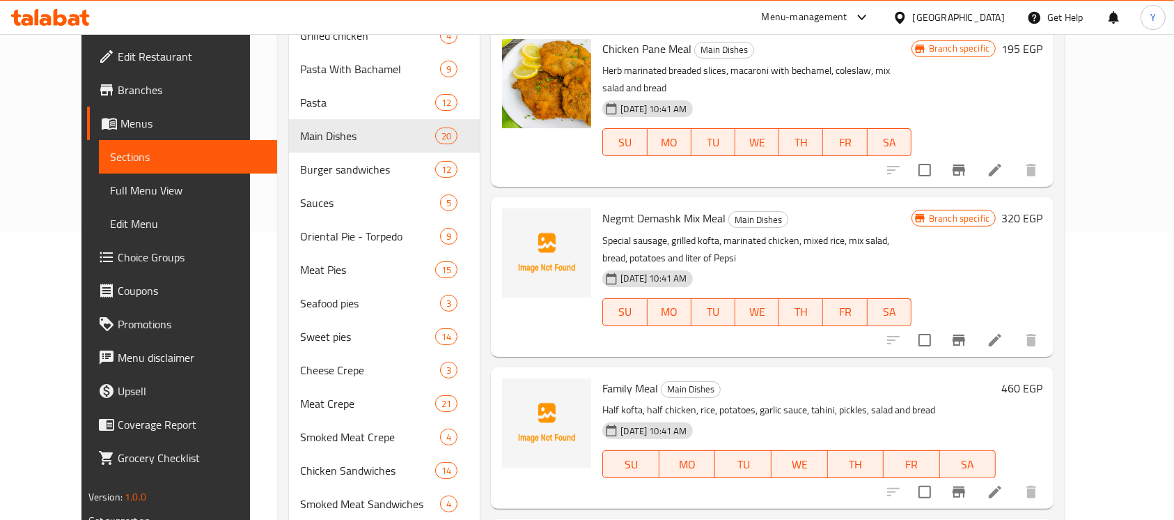
click at [1043, 208] on div "Branch specific 320 EGP" at bounding box center [977, 276] width 131 height 137
click at [1043, 208] on h6 "320 EGP" at bounding box center [1021, 218] width 41 height 20
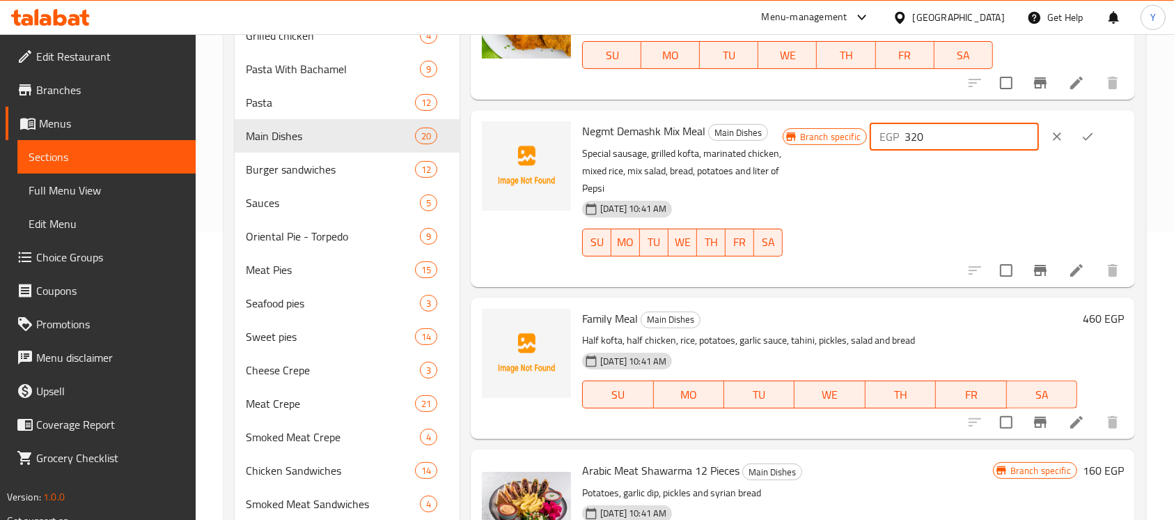
drag, startPoint x: 945, startPoint y: 137, endPoint x: 870, endPoint y: 137, distance: 75.2
click at [870, 137] on div "Branch specific EGP 320 ​" at bounding box center [953, 136] width 341 height 31
type input "280"
click at [1089, 131] on icon "ok" at bounding box center [1088, 137] width 14 height 14
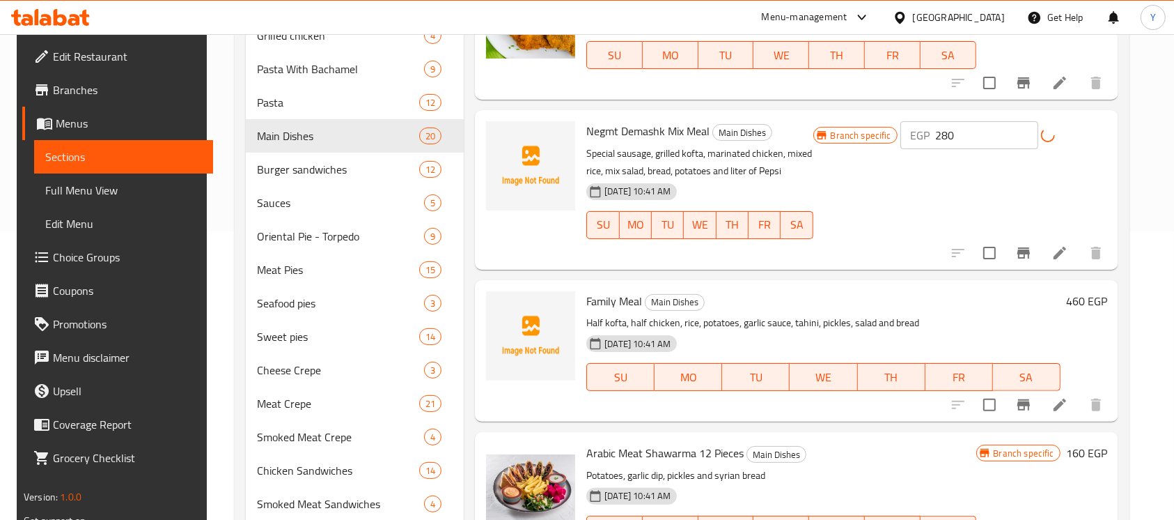
click at [1022, 259] on icon "Branch-specific-item" at bounding box center [1023, 252] width 17 height 17
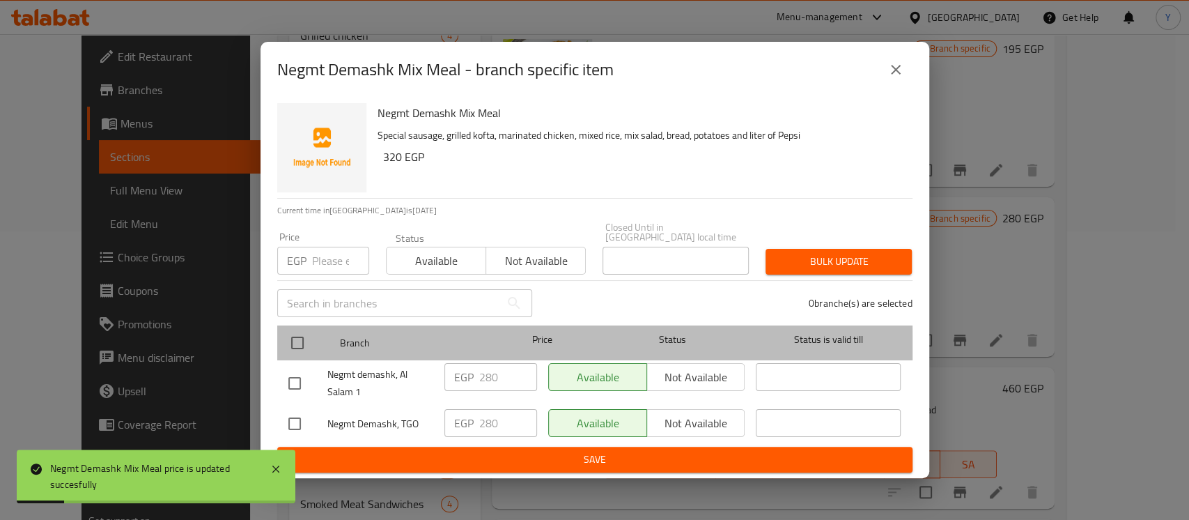
click at [281, 345] on div "Branch Price Status Status is valid till" at bounding box center [594, 342] width 635 height 35
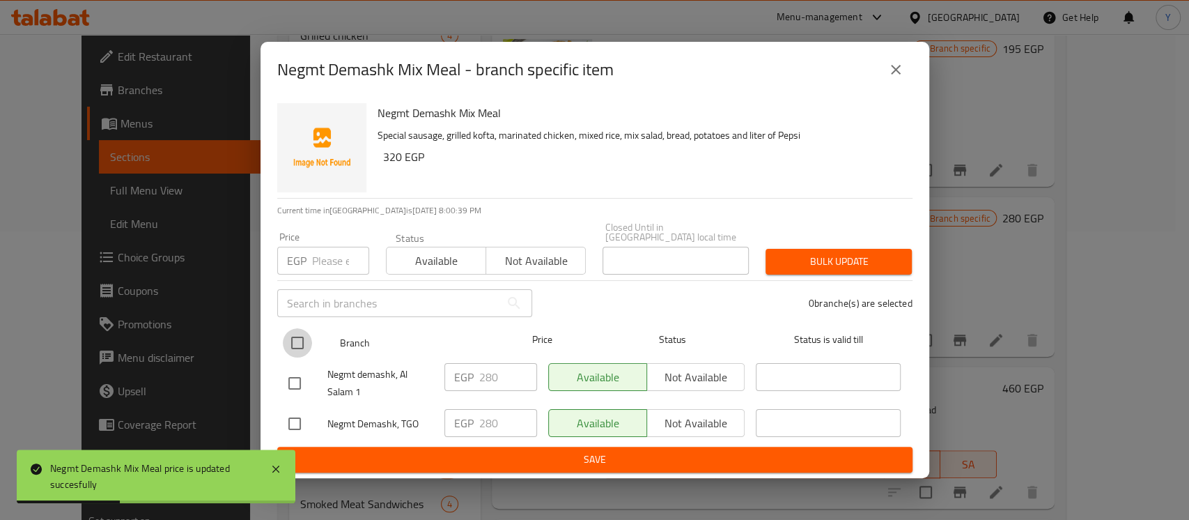
click at [302, 334] on input "checkbox" at bounding box center [297, 342] width 29 height 29
checkbox input "true"
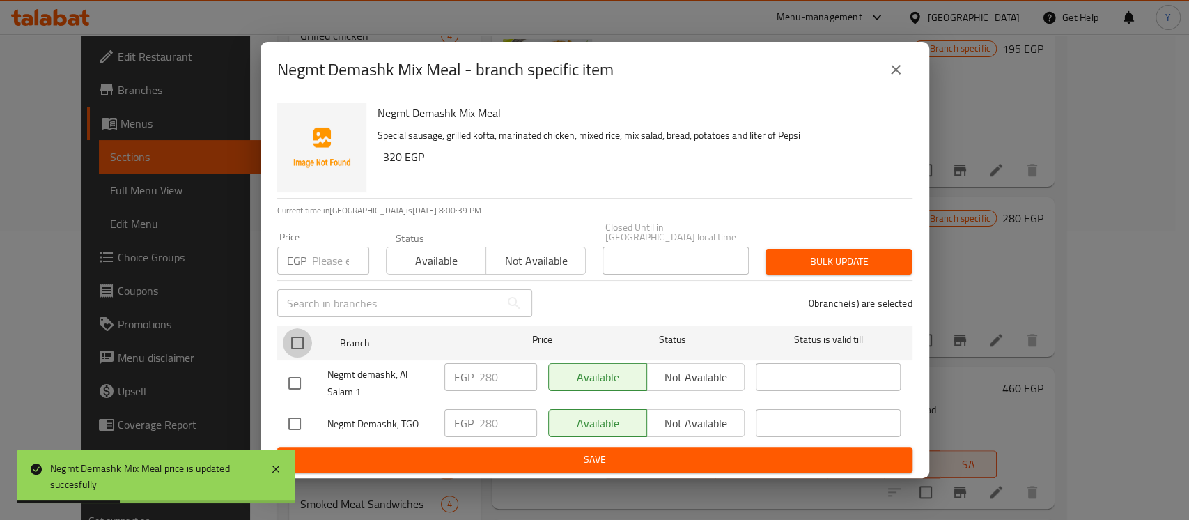
checkbox input "true"
click at [896, 78] on icon "close" at bounding box center [895, 69] width 17 height 17
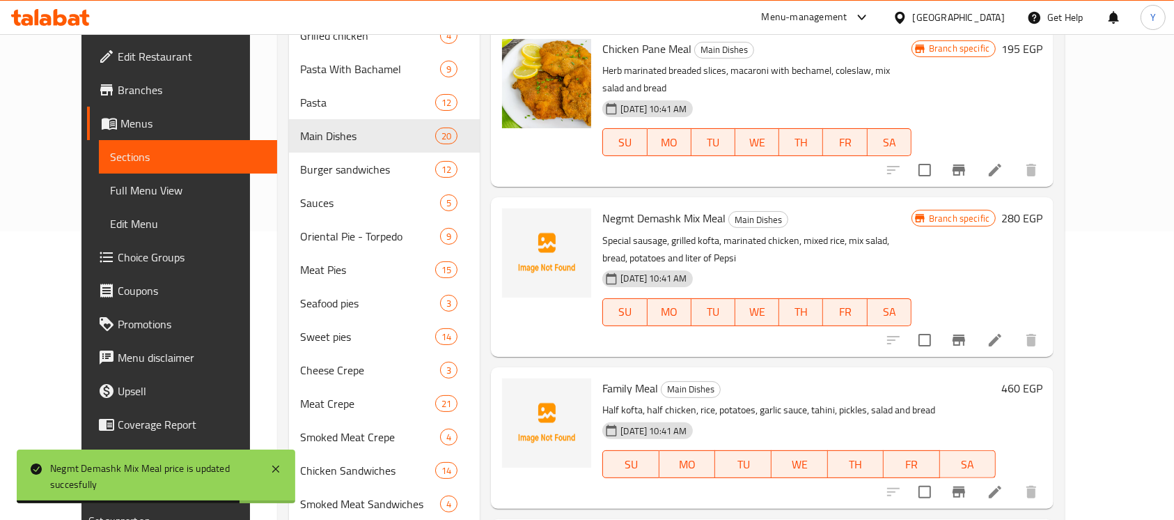
click at [1015, 327] on li at bounding box center [995, 339] width 39 height 25
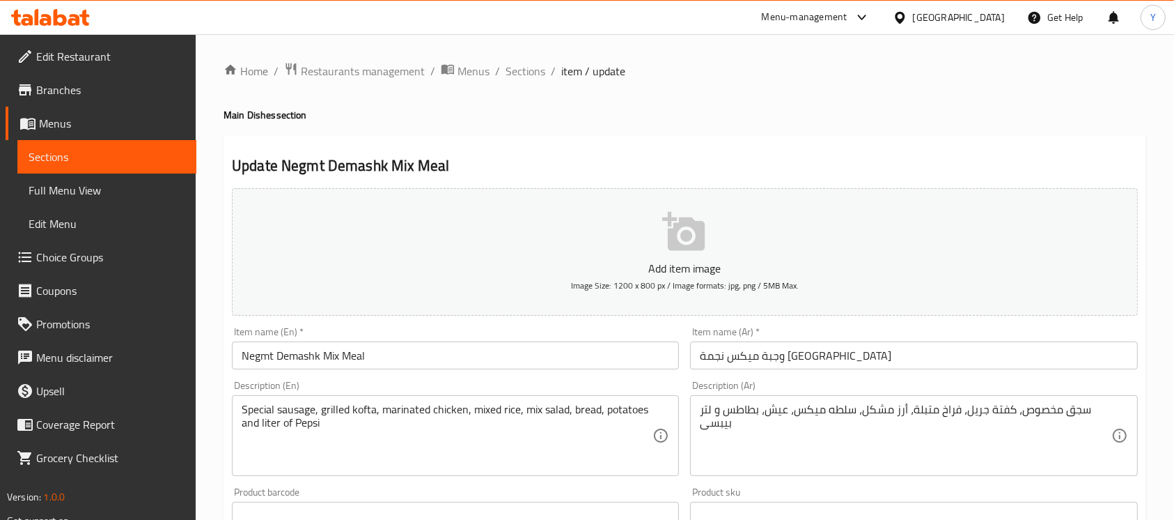
click at [249, 365] on input "Negmt Demashk Mix Meal" at bounding box center [455, 355] width 447 height 28
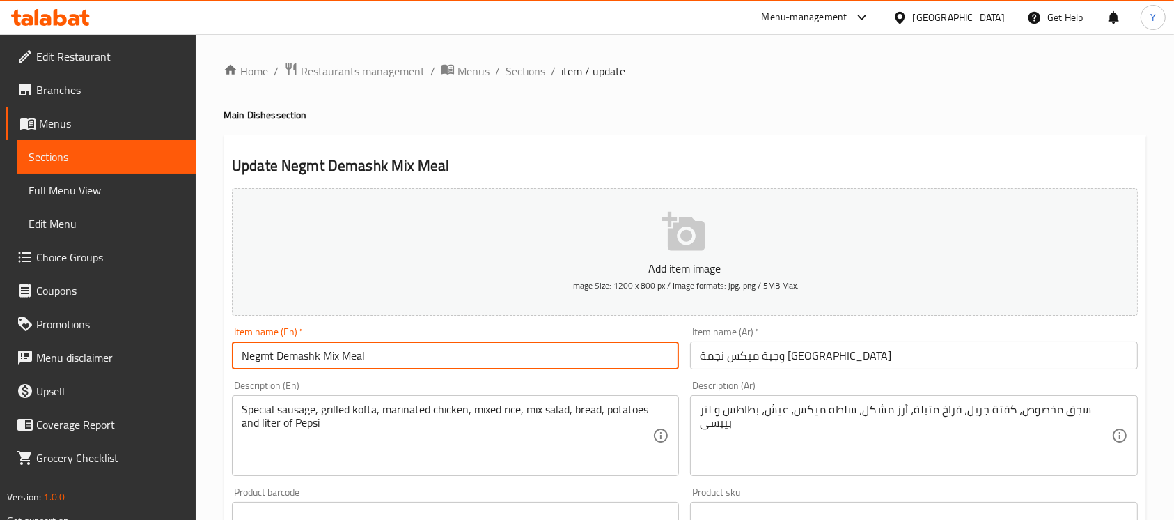
click at [249, 365] on input "Negmt Demashk Mix Meal" at bounding box center [455, 355] width 447 height 28
click at [299, 350] on input "Demashk Mix Meal" at bounding box center [455, 355] width 447 height 28
click at [291, 357] on input "Demashk Mix Meal" at bounding box center [455, 355] width 447 height 28
type input "Demashk Star Mix Meal"
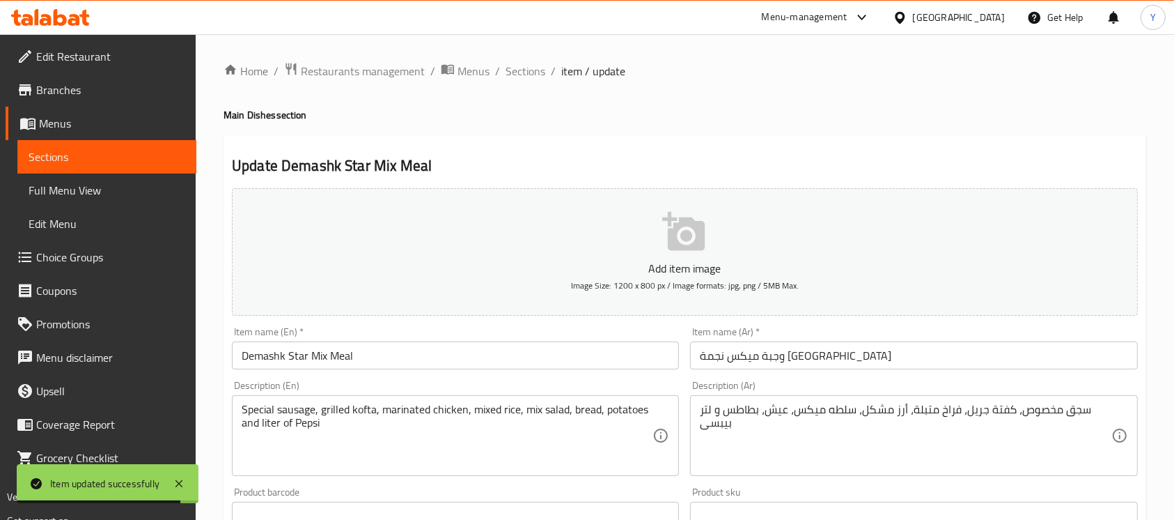
click at [510, 81] on div "Home / Restaurants management / Menus / Sections / item / update Main Dishes se…" at bounding box center [685, 509] width 923 height 894
click at [516, 63] on span "Sections" at bounding box center [526, 71] width 40 height 17
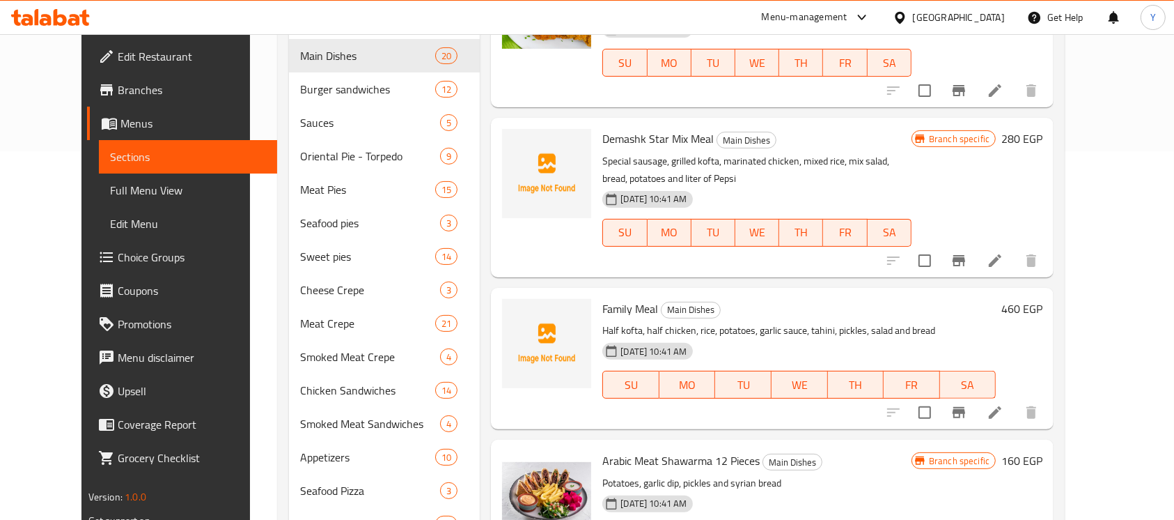
scroll to position [361, 0]
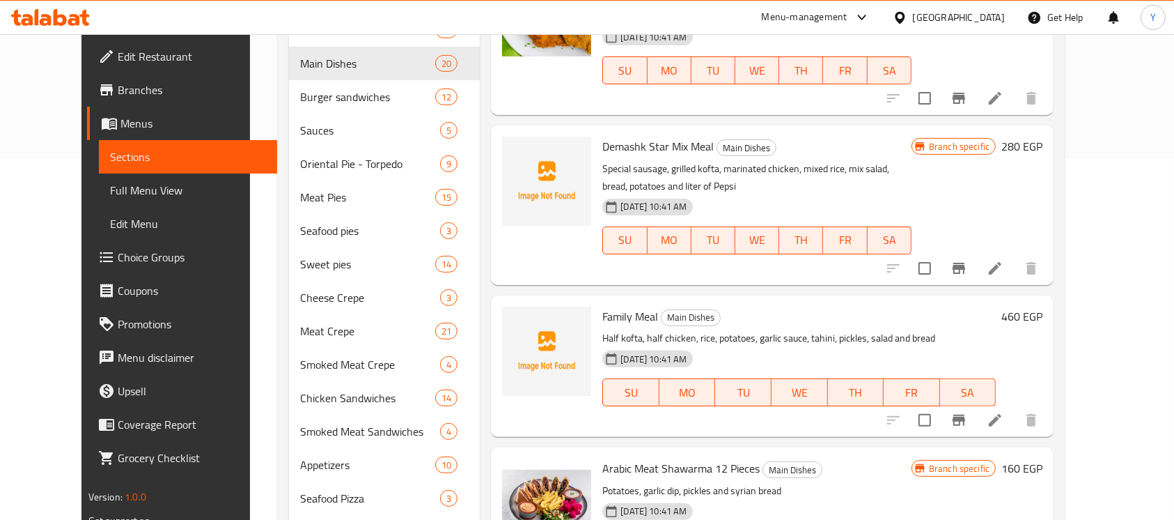
click at [1043, 306] on h6 "460 EGP" at bounding box center [1021, 316] width 41 height 20
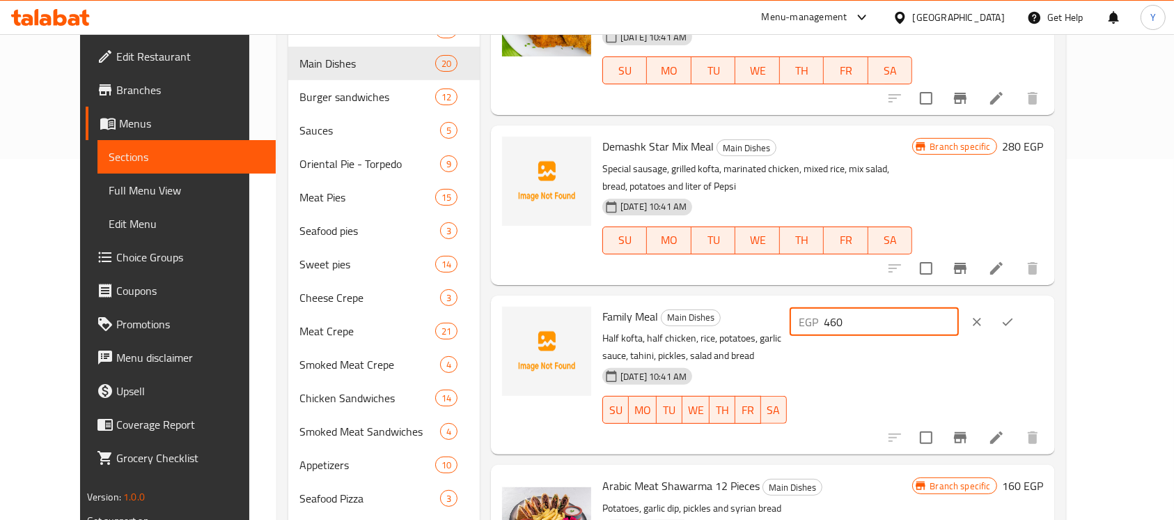
drag, startPoint x: 973, startPoint y: 233, endPoint x: 743, endPoint y: 242, distance: 230.0
click at [743, 301] on div "Family Meal Main Dishes Half kofta, half chicken, rice, potatoes, garlic sauce,…" at bounding box center [823, 375] width 453 height 148
type input "500"
click at [1023, 306] on button "ok" at bounding box center [1007, 321] width 31 height 31
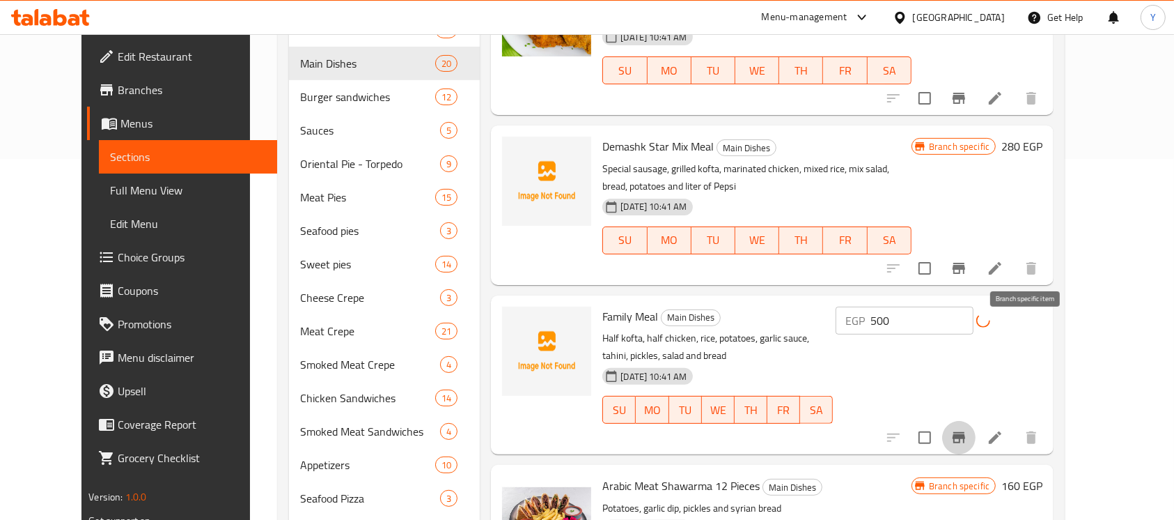
click at [976, 421] on button "Branch-specific-item" at bounding box center [958, 437] width 33 height 33
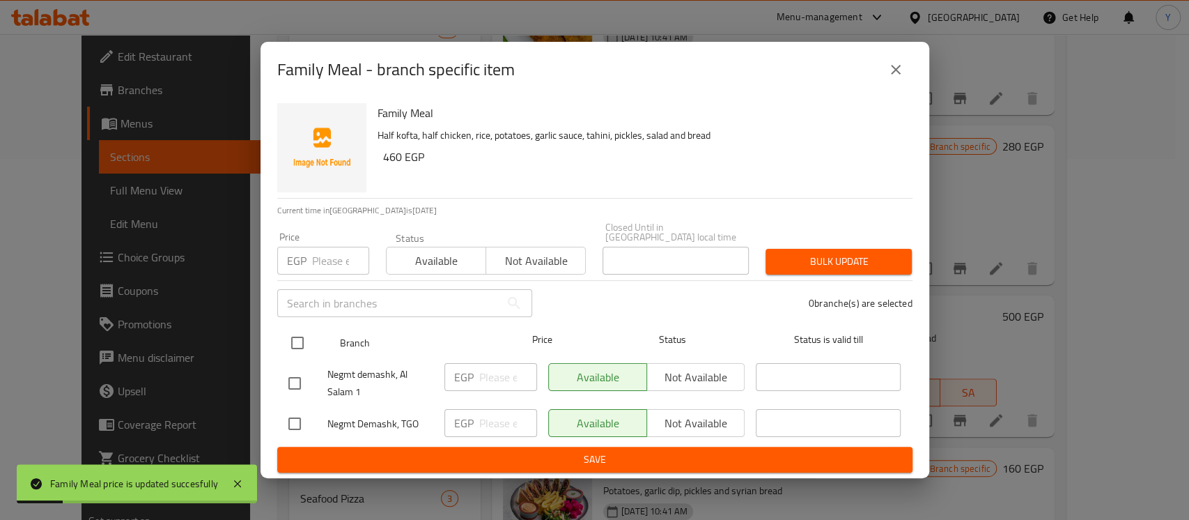
click at [295, 334] on input "checkbox" at bounding box center [297, 342] width 29 height 29
checkbox input "true"
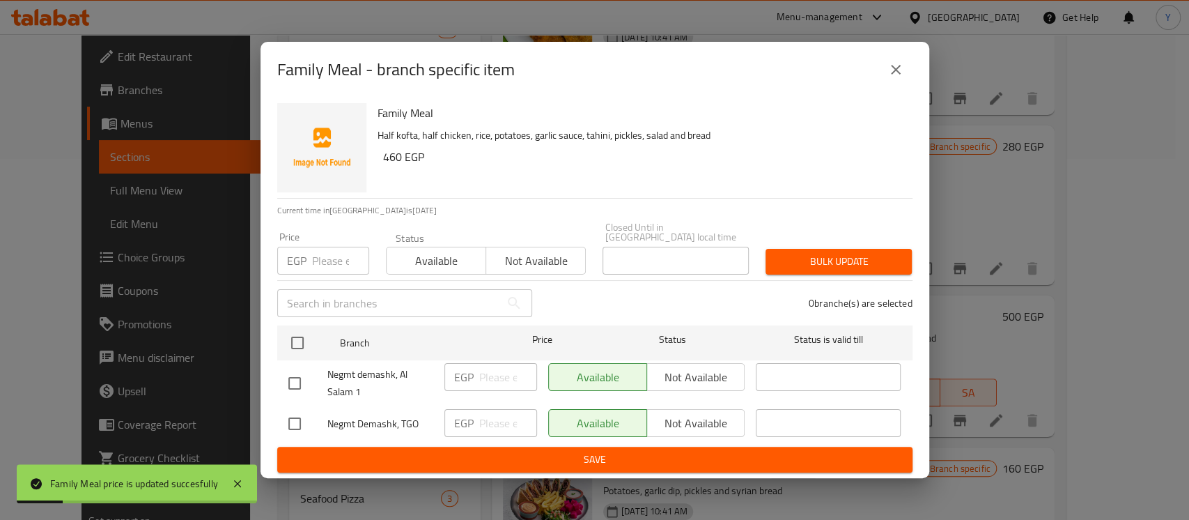
checkbox input "true"
click at [326, 252] on input "number" at bounding box center [340, 261] width 57 height 28
type input "500"
click at [797, 253] on span "Bulk update" at bounding box center [839, 261] width 124 height 17
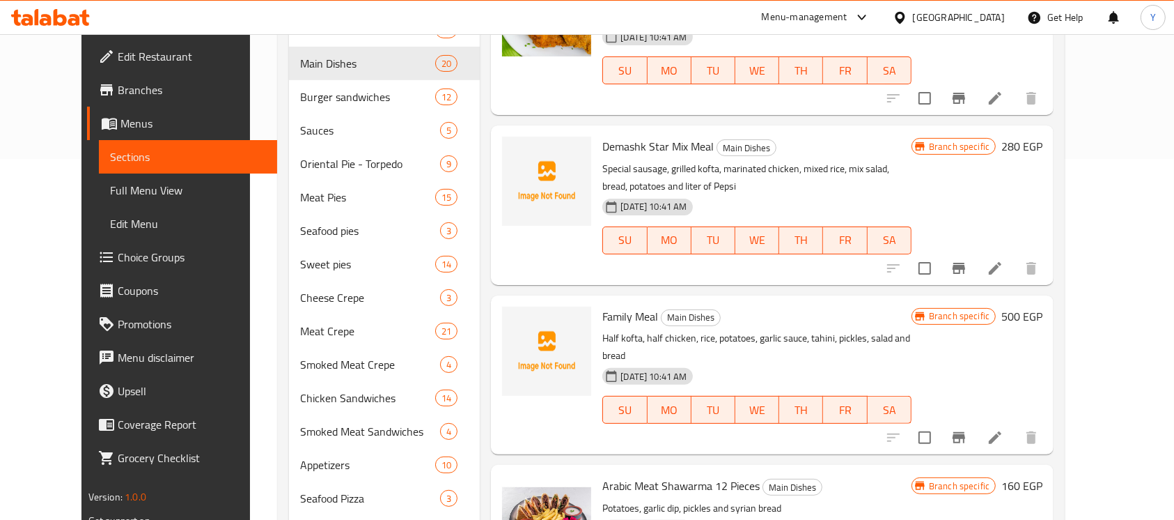
click at [1043, 476] on h6 "160 EGP" at bounding box center [1021, 486] width 41 height 20
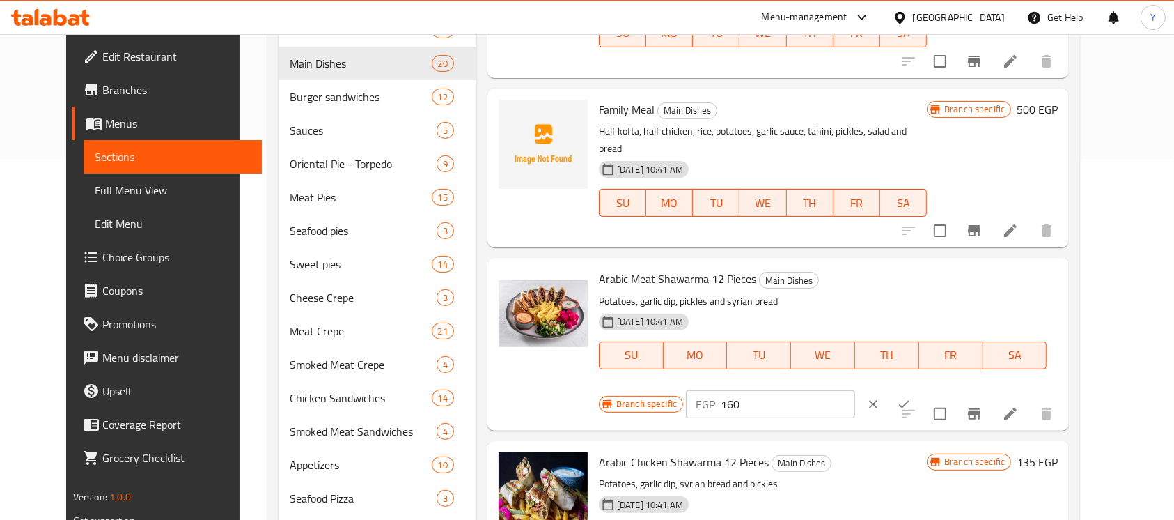
scroll to position [777, 0]
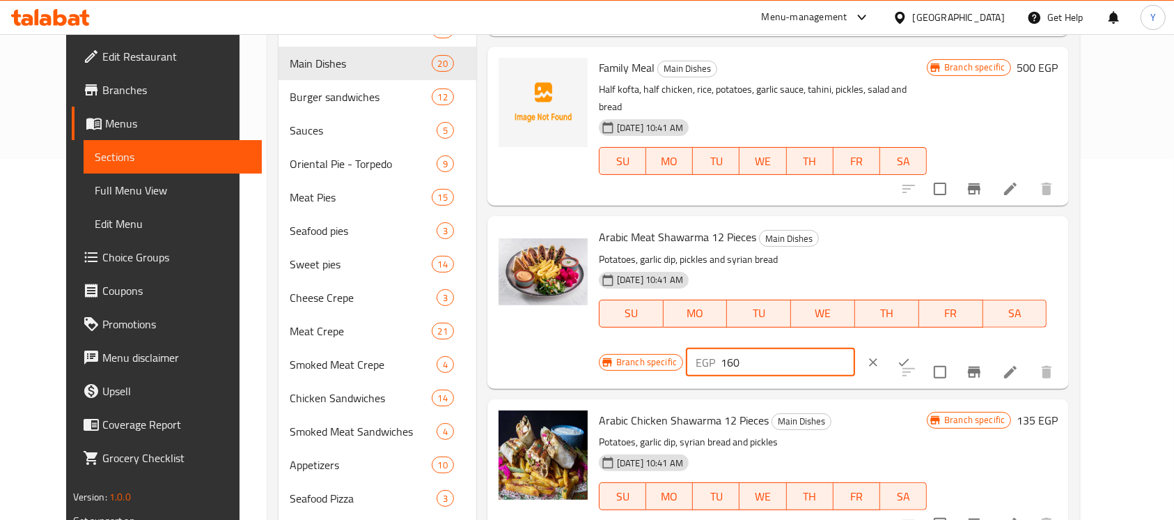
click at [855, 348] on input "160" at bounding box center [788, 362] width 134 height 28
type input "190"
drag, startPoint x: 1075, startPoint y: 165, endPoint x: 1053, endPoint y: 207, distance: 47.4
click at [919, 347] on button "ok" at bounding box center [904, 362] width 31 height 31
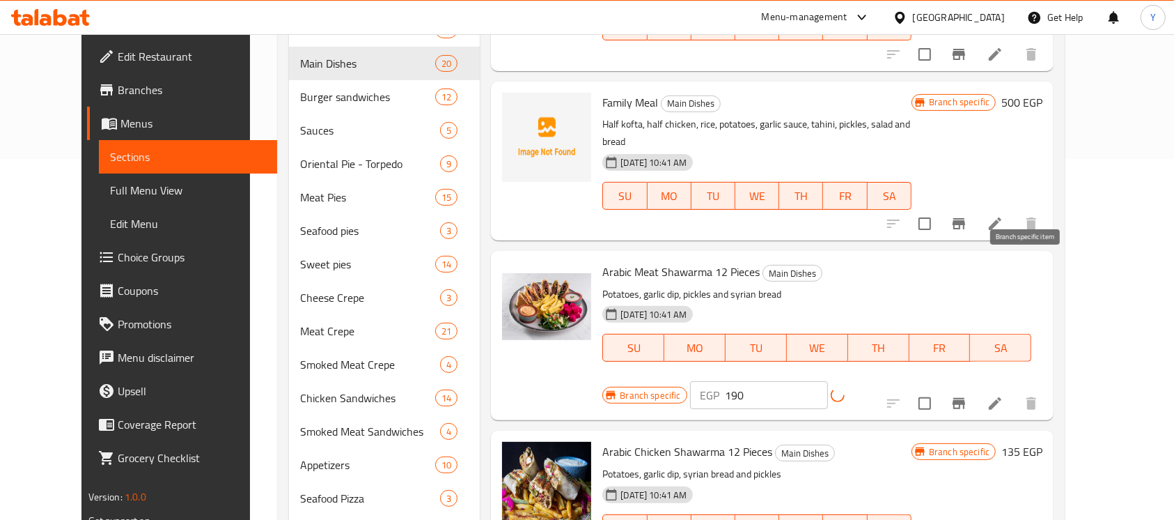
click at [976, 387] on button "Branch-specific-item" at bounding box center [958, 403] width 33 height 33
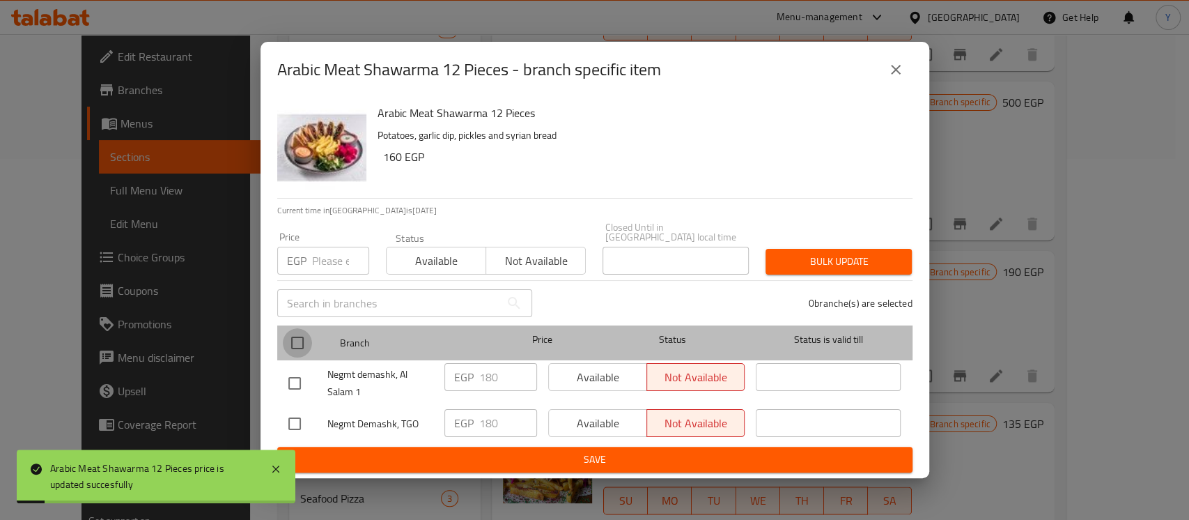
click at [303, 336] on input "checkbox" at bounding box center [297, 342] width 29 height 29
checkbox input "true"
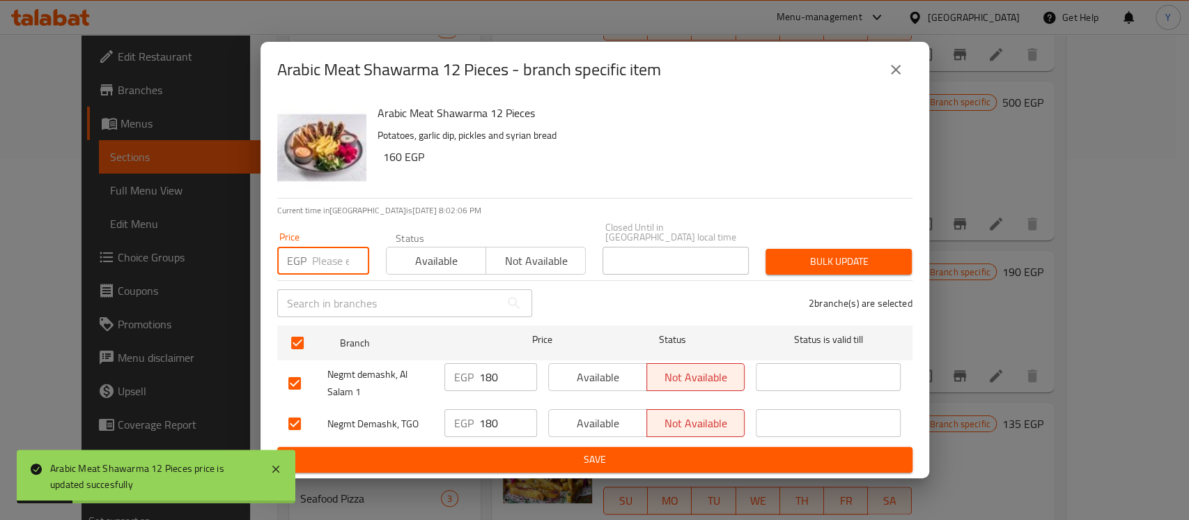
click at [328, 261] on input "number" at bounding box center [340, 261] width 57 height 28
type input "190"
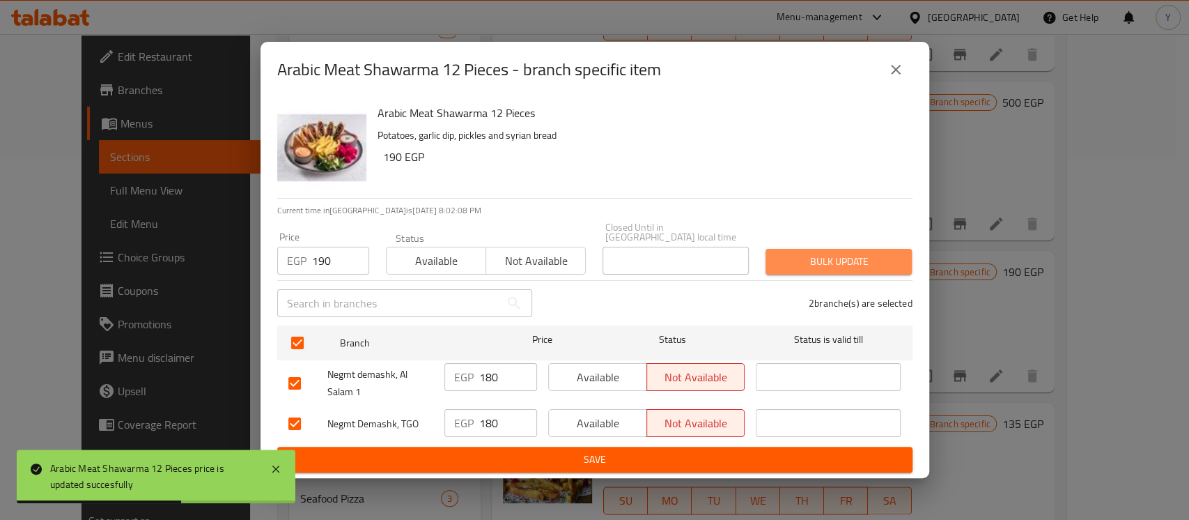
click at [815, 256] on span "Bulk update" at bounding box center [839, 261] width 124 height 17
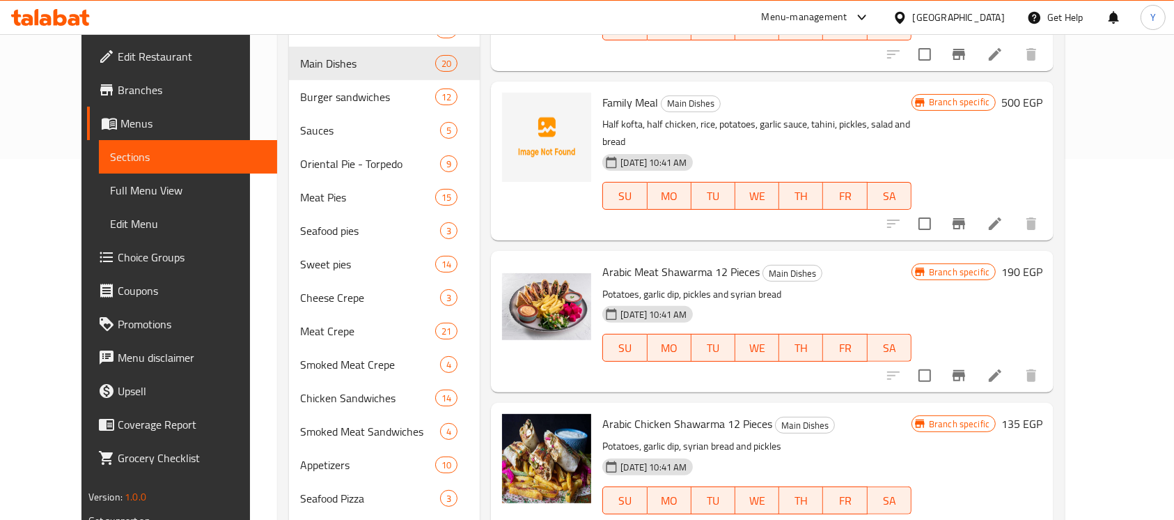
click at [751, 414] on h6 "Arabic Chicken Shawarma 12 Pieces Main Dishes" at bounding box center [756, 424] width 309 height 20
click at [747, 413] on span "Arabic Chicken Shawarma 12 Pieces" at bounding box center [687, 423] width 170 height 21
click at [702, 413] on span "Arabic Chicken Shawarma 12 Pieces" at bounding box center [687, 423] width 170 height 21
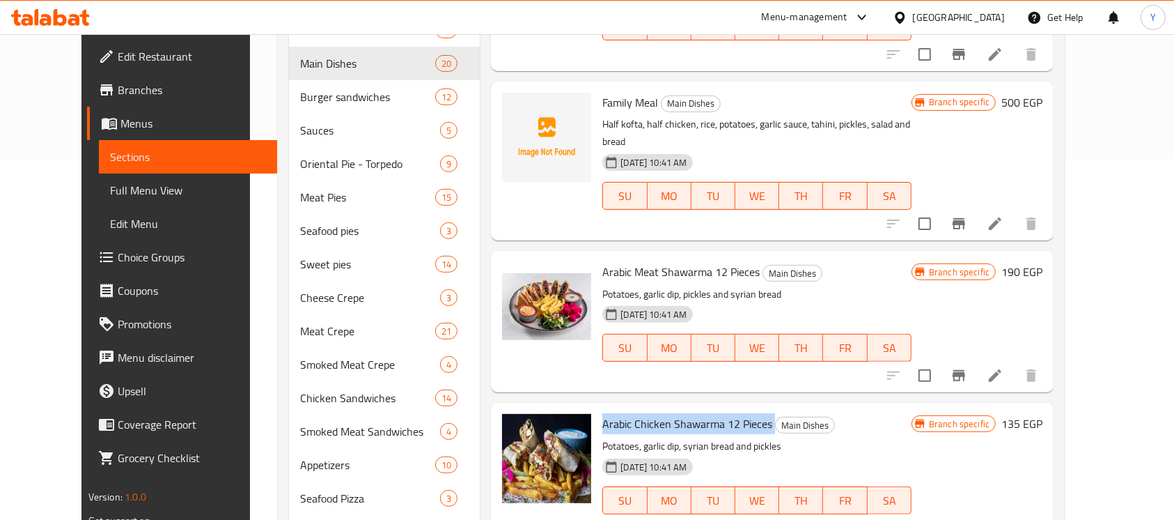
click at [702, 413] on span "Arabic Chicken Shawarma 12 Pieces" at bounding box center [687, 423] width 170 height 21
click at [1043, 414] on h6 "135 EGP" at bounding box center [1021, 424] width 41 height 20
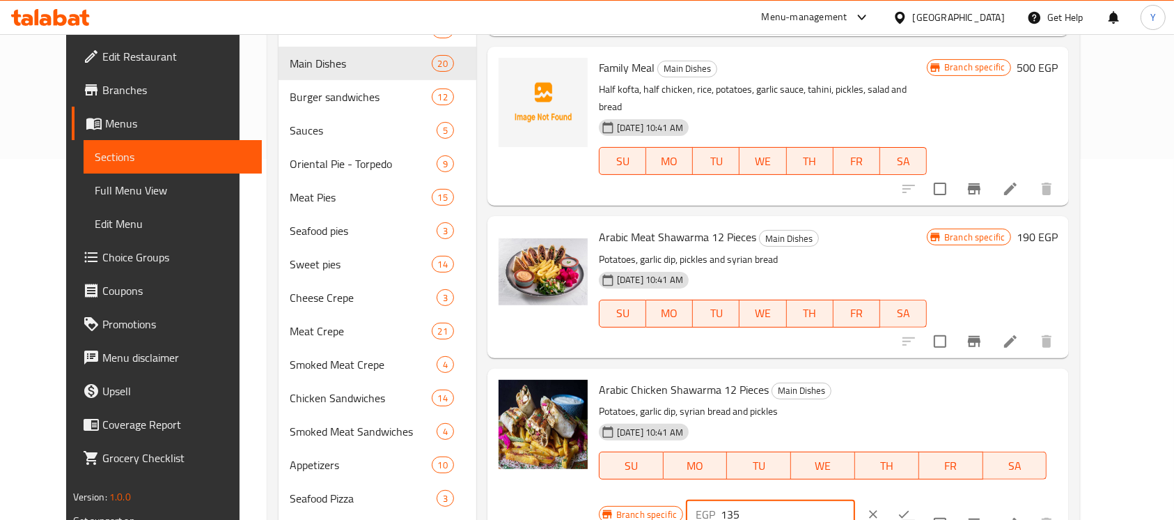
click at [855, 500] on input "135" at bounding box center [788, 514] width 134 height 28
type input "185"
click at [911, 507] on icon "ok" at bounding box center [904, 514] width 14 height 14
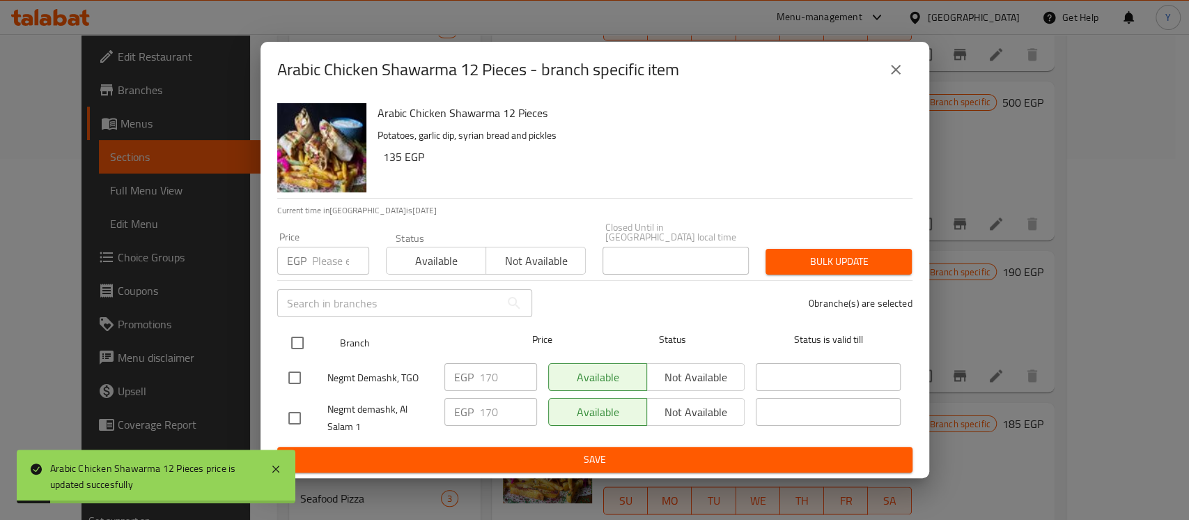
click at [306, 338] on input "checkbox" at bounding box center [297, 342] width 29 height 29
checkbox input "true"
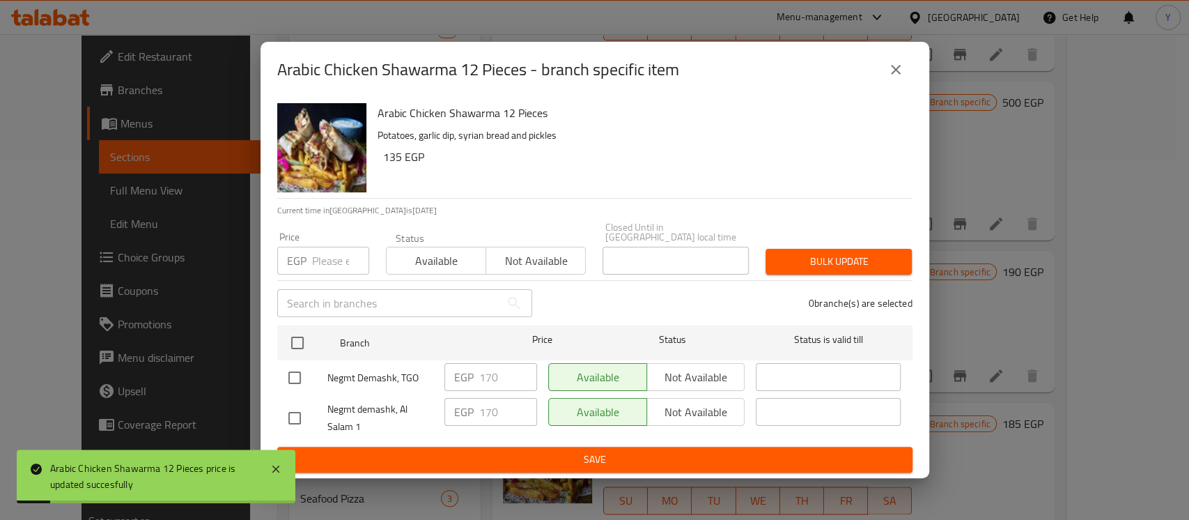
checkbox input "true"
click at [338, 250] on input "number" at bounding box center [340, 261] width 57 height 28
type input "185"
click at [872, 254] on span "Bulk update" at bounding box center [839, 261] width 124 height 17
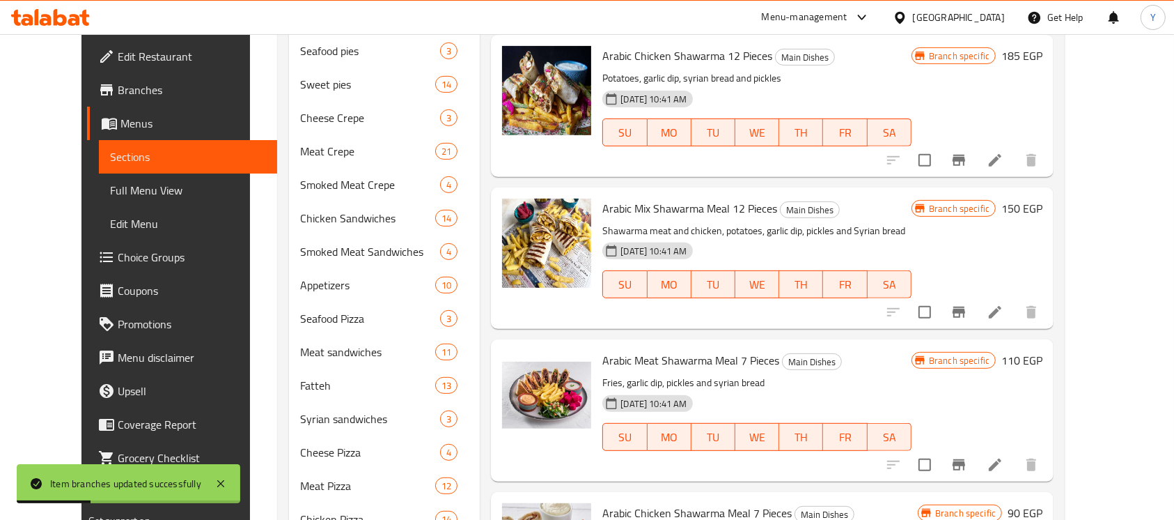
scroll to position [967, 0]
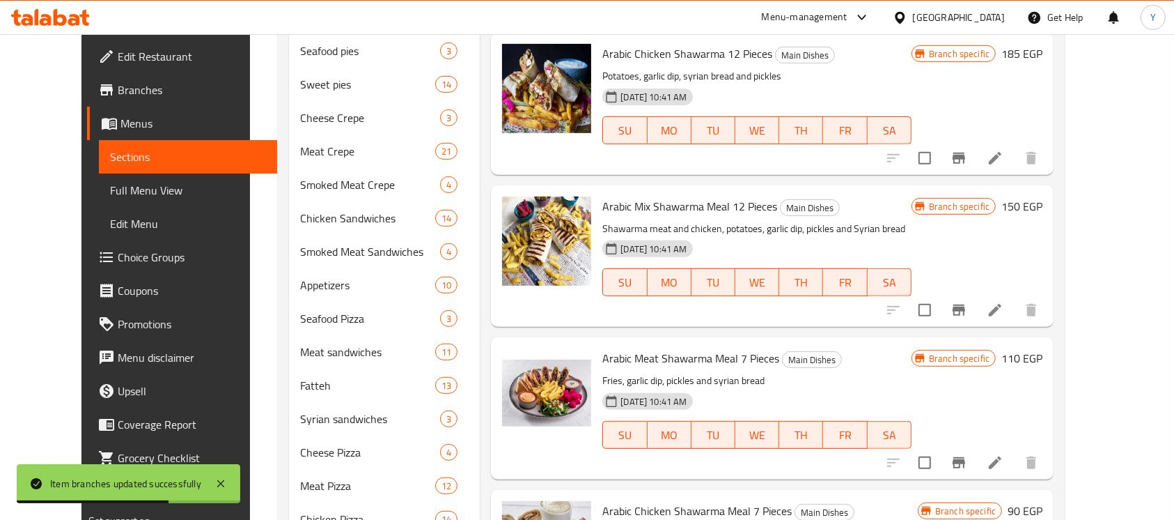
click at [1043, 196] on h6 "150 EGP" at bounding box center [1021, 206] width 41 height 20
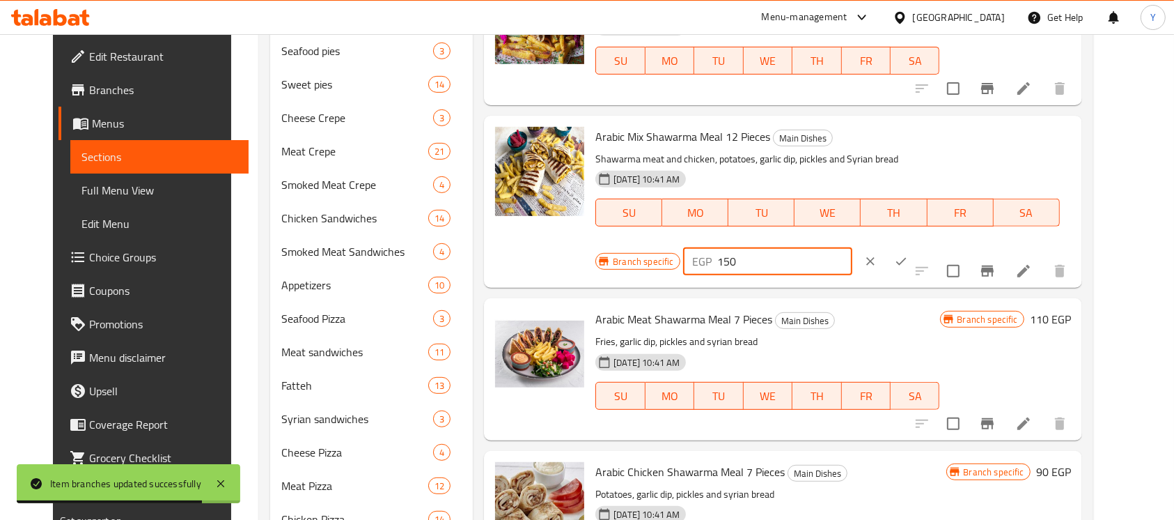
click at [852, 247] on input "150" at bounding box center [785, 261] width 134 height 28
type input "180"
click at [908, 254] on icon "ok" at bounding box center [901, 261] width 14 height 14
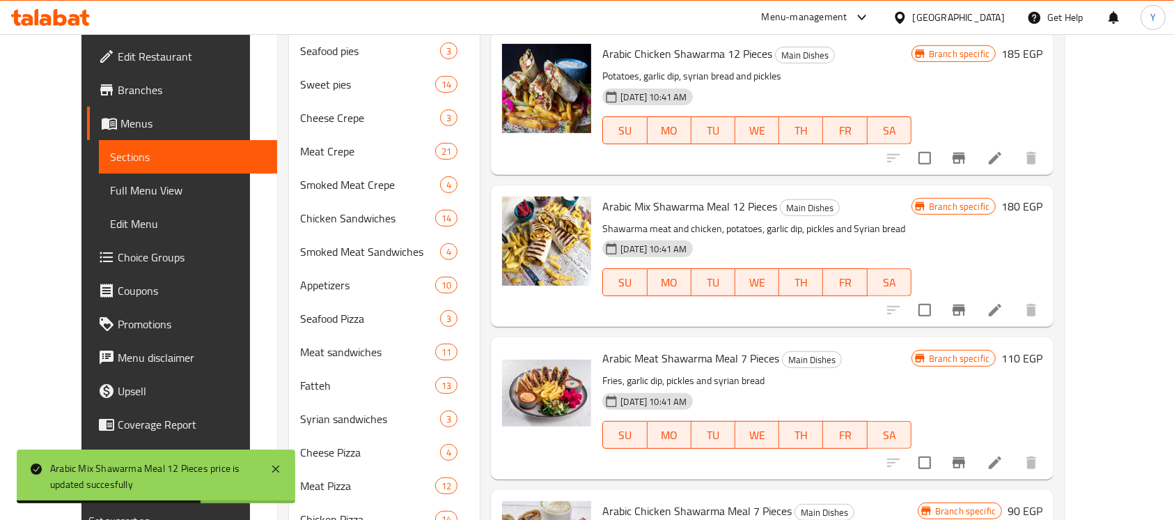
click at [976, 293] on button "Branch-specific-item" at bounding box center [958, 309] width 33 height 33
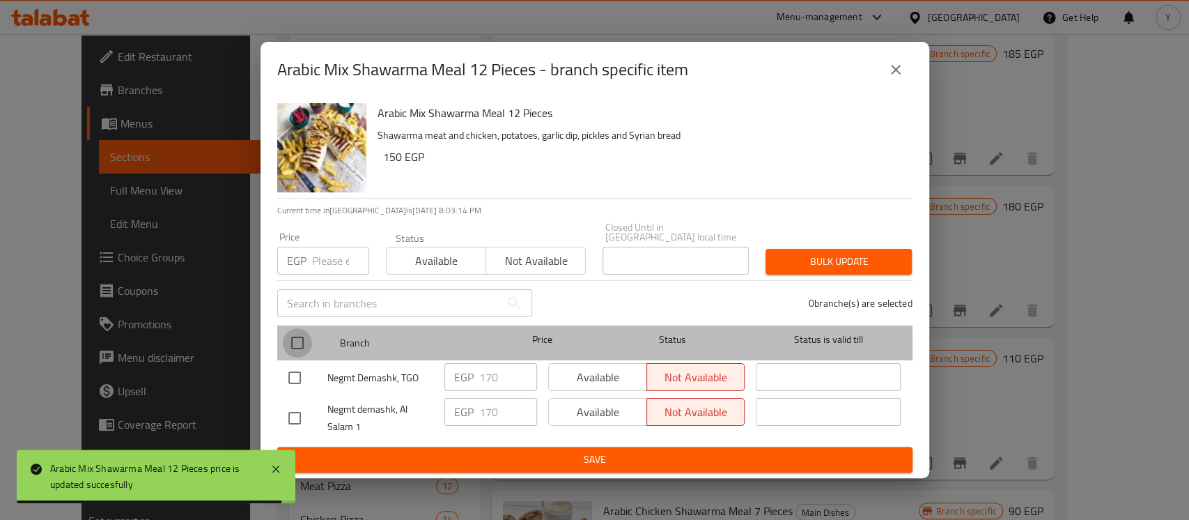
click at [311, 348] on input "checkbox" at bounding box center [297, 342] width 29 height 29
checkbox input "true"
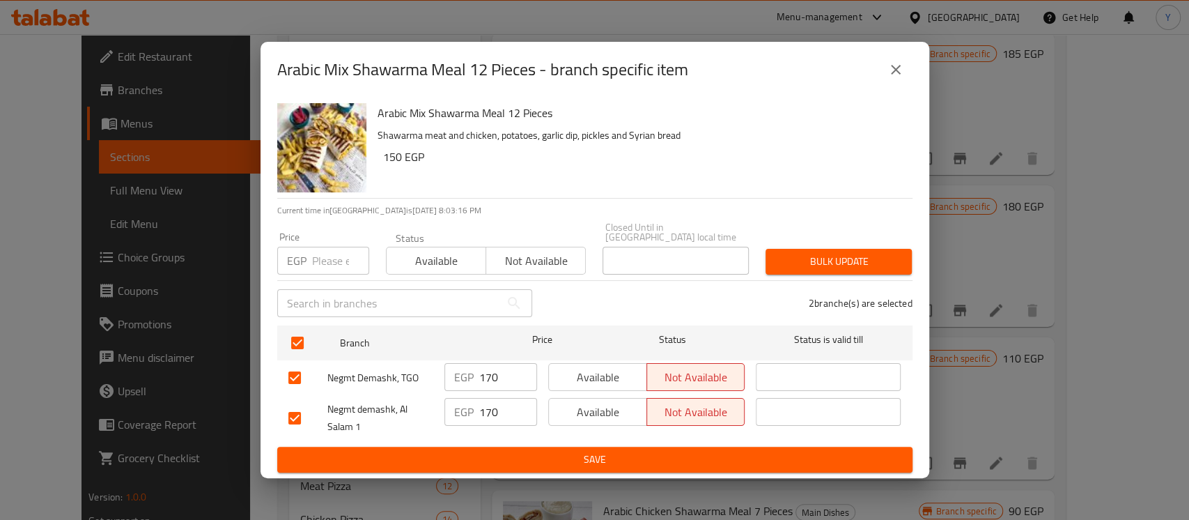
click at [327, 251] on input "number" at bounding box center [340, 261] width 57 height 28
type input "180"
click at [804, 259] on span "Bulk update" at bounding box center [839, 261] width 124 height 17
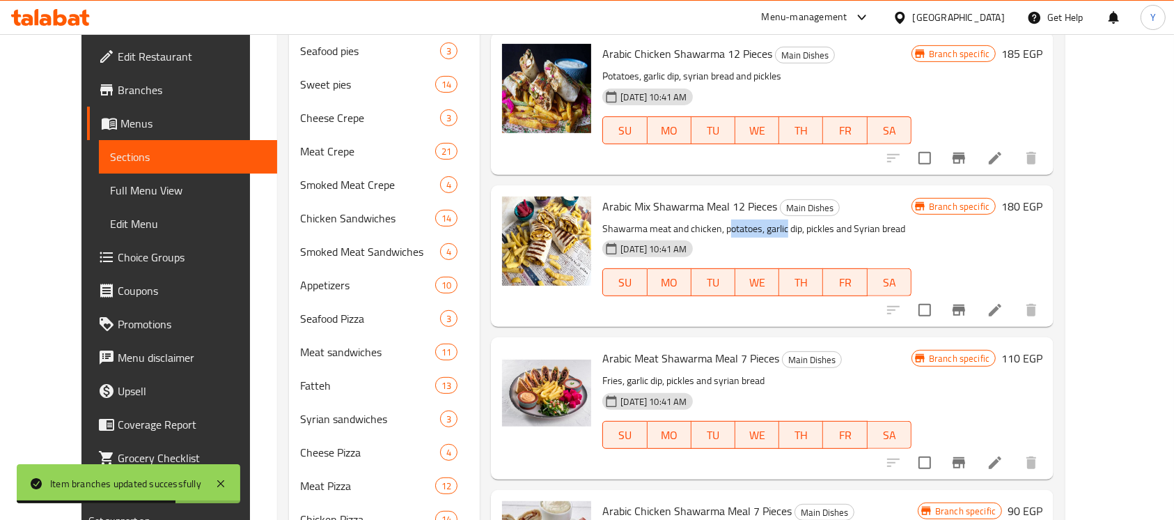
drag, startPoint x: 767, startPoint y: 125, endPoint x: 712, endPoint y: 125, distance: 55.7
click at [712, 220] on p "Shawarma meat and chicken, potatoes, garlic dip, pickles and Syrian bread" at bounding box center [756, 228] width 309 height 17
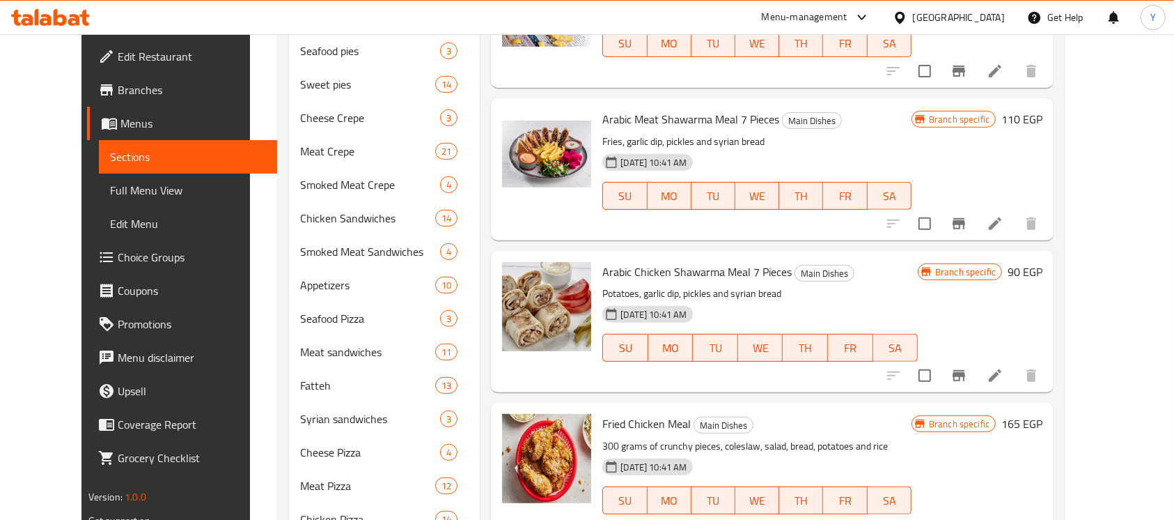
scroll to position [1112, 0]
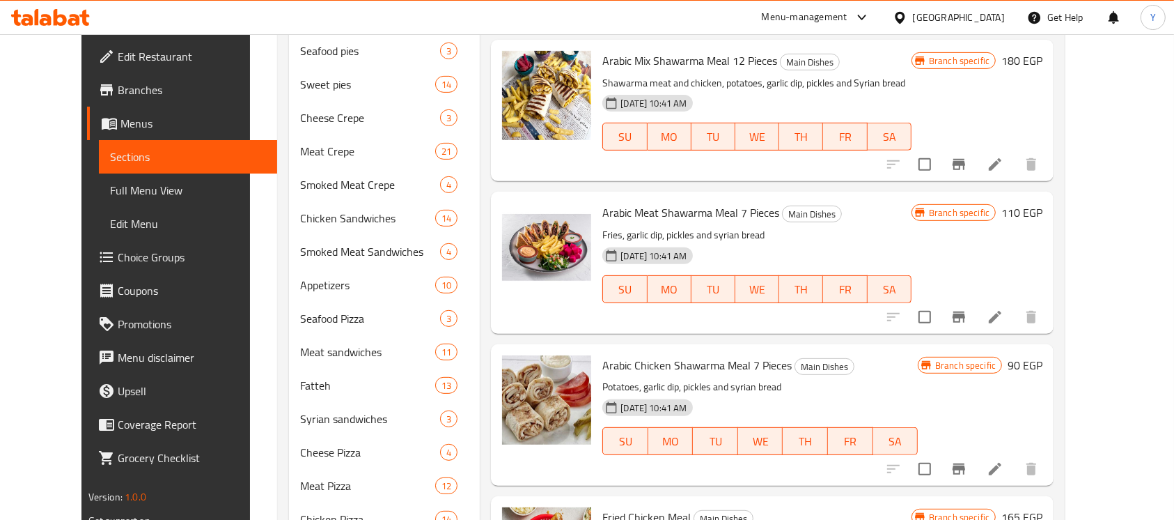
click at [1043, 203] on h6 "110 EGP" at bounding box center [1021, 213] width 41 height 20
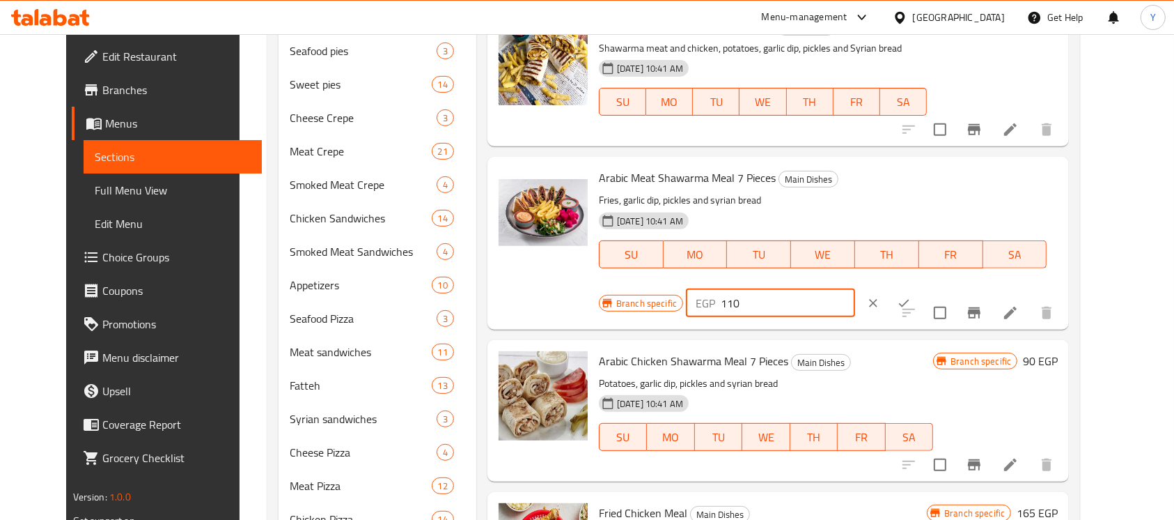
drag, startPoint x: 947, startPoint y: 116, endPoint x: 959, endPoint y: 112, distance: 12.3
click at [855, 289] on input "110" at bounding box center [788, 303] width 134 height 28
type input "145"
click at [911, 296] on icon "ok" at bounding box center [904, 303] width 14 height 14
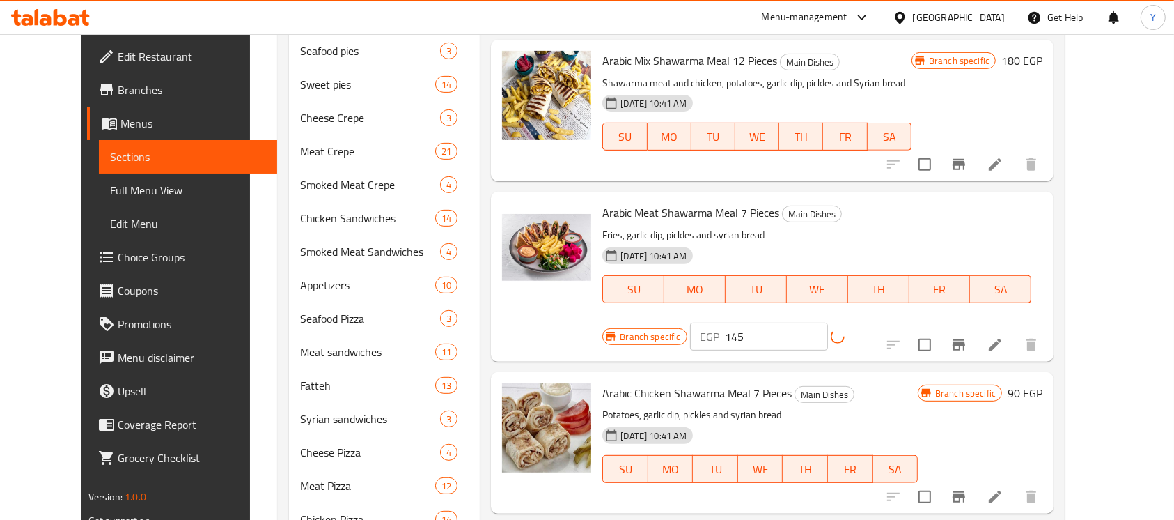
click at [976, 328] on button "Branch-specific-item" at bounding box center [958, 344] width 33 height 33
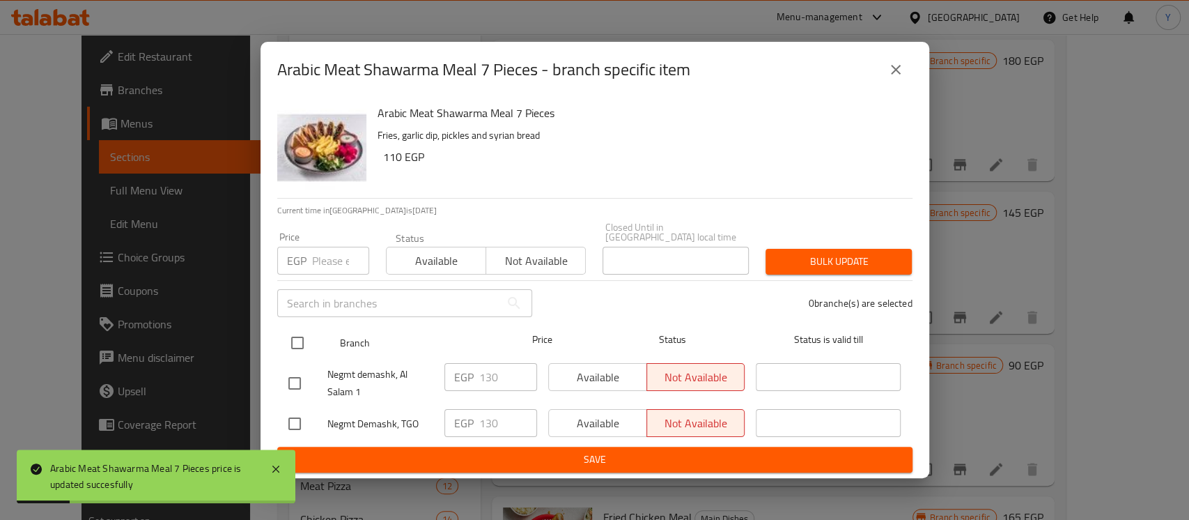
click at [299, 337] on input "checkbox" at bounding box center [297, 342] width 29 height 29
checkbox input "true"
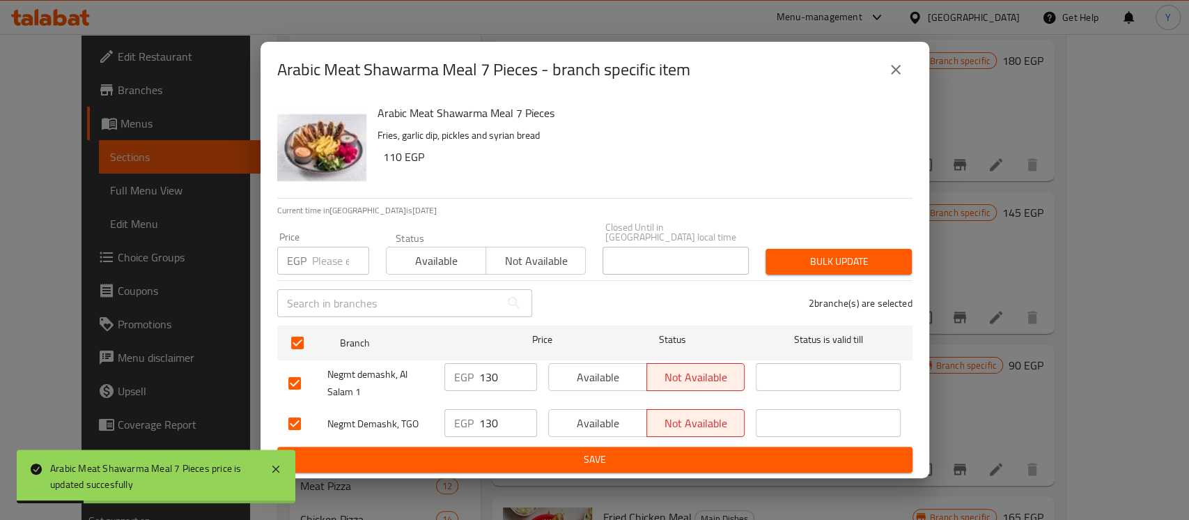
checkbox input "true"
click at [343, 254] on input "number" at bounding box center [340, 261] width 57 height 28
type input "145"
click at [847, 240] on div "Bulk update" at bounding box center [838, 261] width 163 height 42
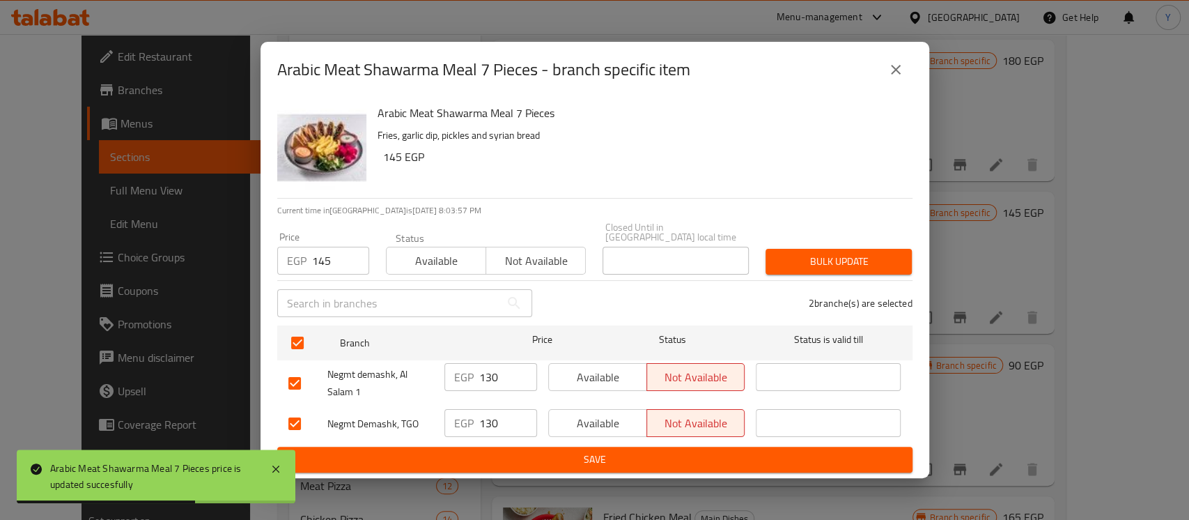
click at [841, 253] on span "Bulk update" at bounding box center [839, 261] width 124 height 17
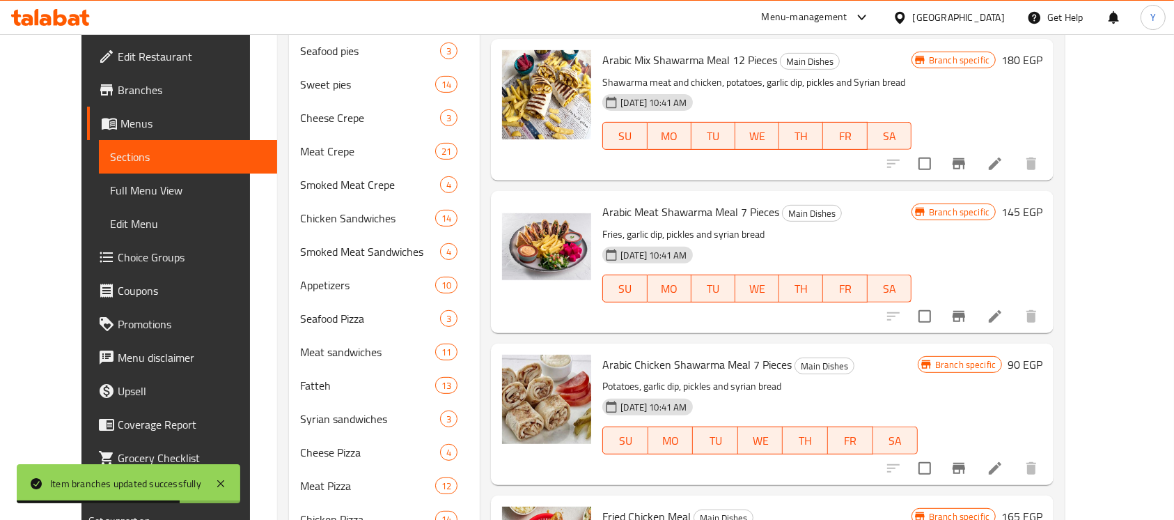
scroll to position [1114, 0]
click at [1043, 353] on h6 "90 EGP" at bounding box center [1025, 363] width 35 height 20
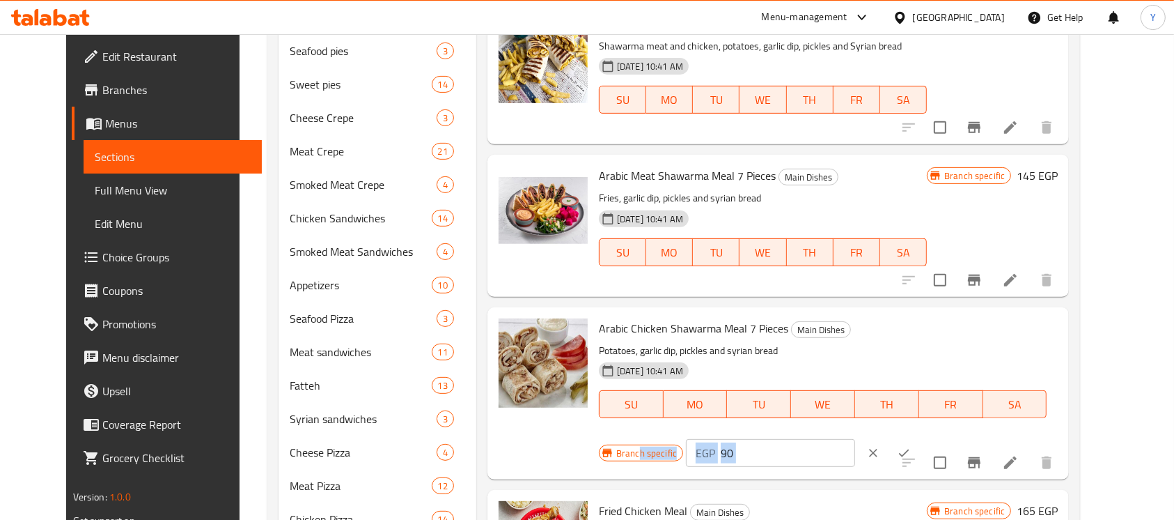
drag, startPoint x: 982, startPoint y: 279, endPoint x: 840, endPoint y: 279, distance: 142.1
click at [840, 437] on div "Branch specific EGP 90 ​" at bounding box center [769, 452] width 341 height 31
click at [855, 439] on input "90" at bounding box center [788, 453] width 134 height 28
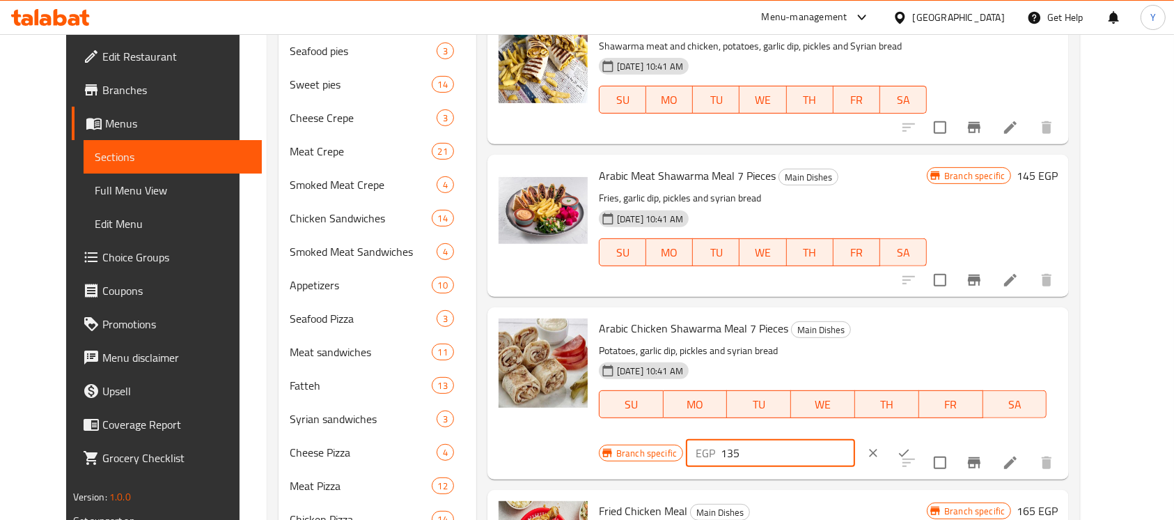
type input "135"
click at [911, 446] on icon "ok" at bounding box center [904, 453] width 14 height 14
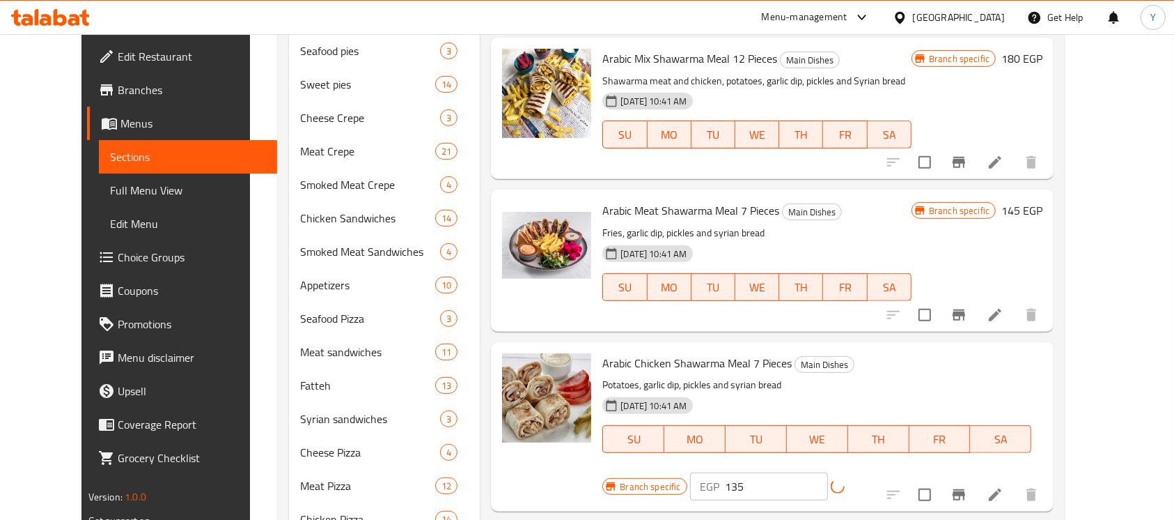
click at [967, 486] on icon "Branch-specific-item" at bounding box center [959, 494] width 17 height 17
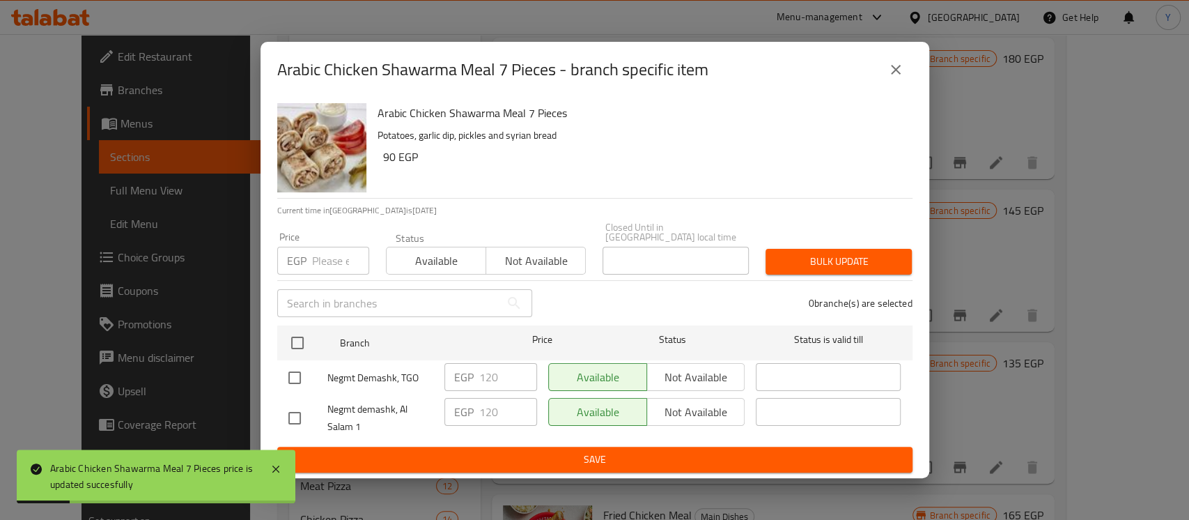
drag, startPoint x: 299, startPoint y: 332, endPoint x: 328, endPoint y: 292, distance: 48.9
click at [301, 328] on input "checkbox" at bounding box center [297, 342] width 29 height 29
checkbox input "true"
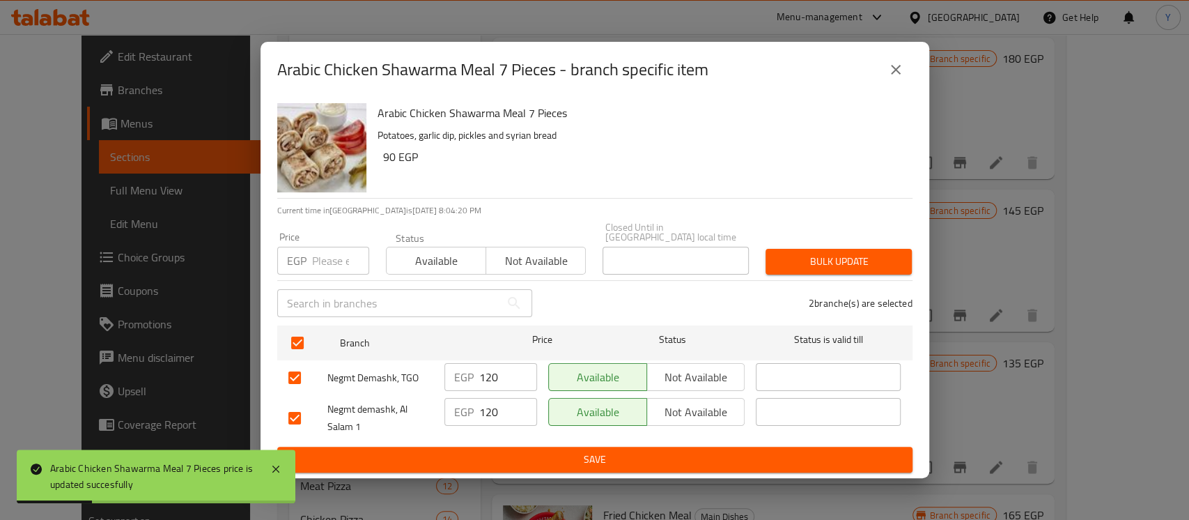
click at [345, 249] on input "number" at bounding box center [340, 261] width 57 height 28
type input "135"
click at [802, 262] on span "Bulk update" at bounding box center [839, 261] width 124 height 17
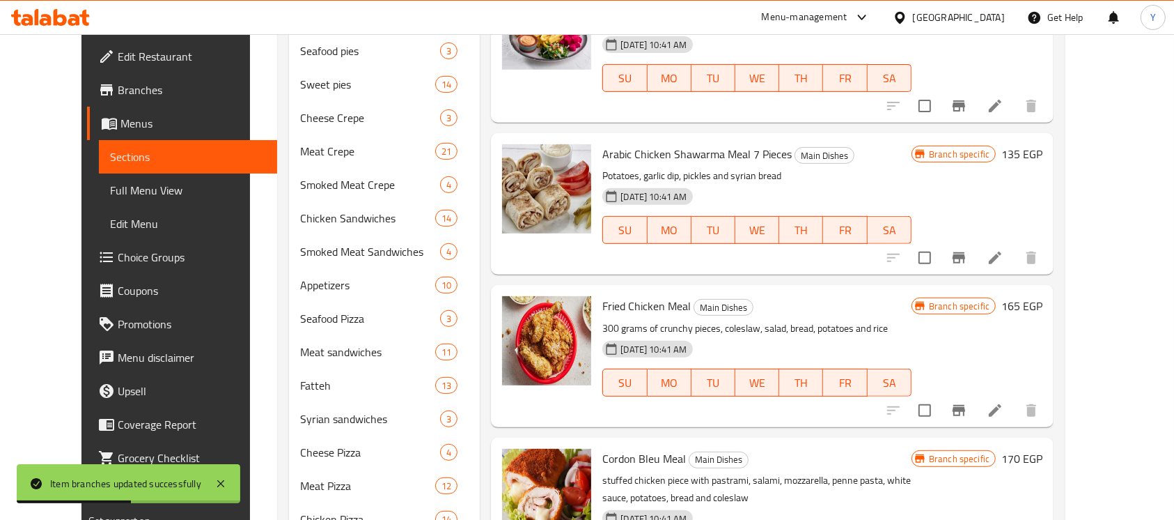
scroll to position [1335, 0]
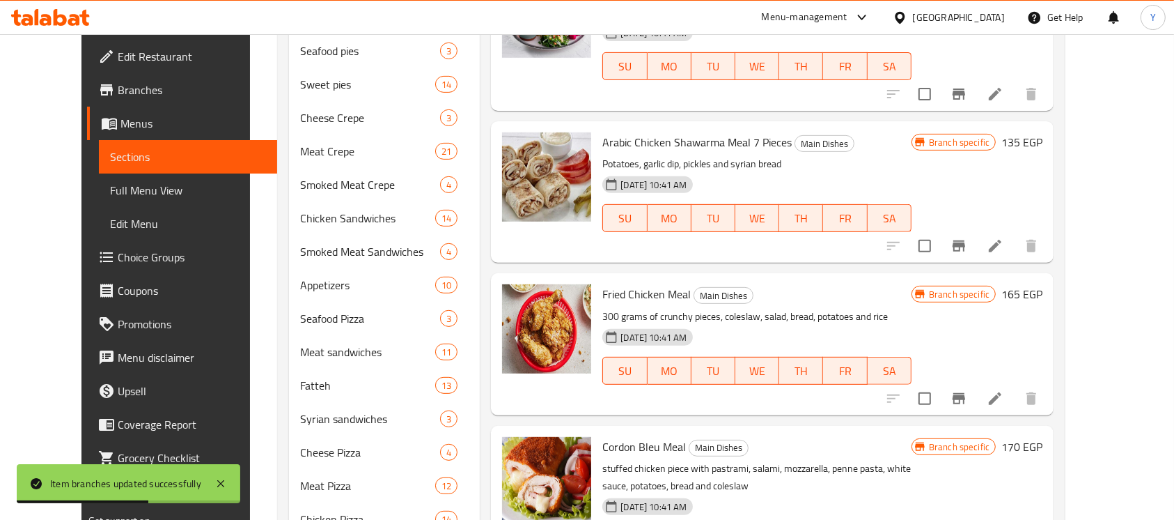
click at [1043, 284] on h6 "165 EGP" at bounding box center [1021, 294] width 41 height 20
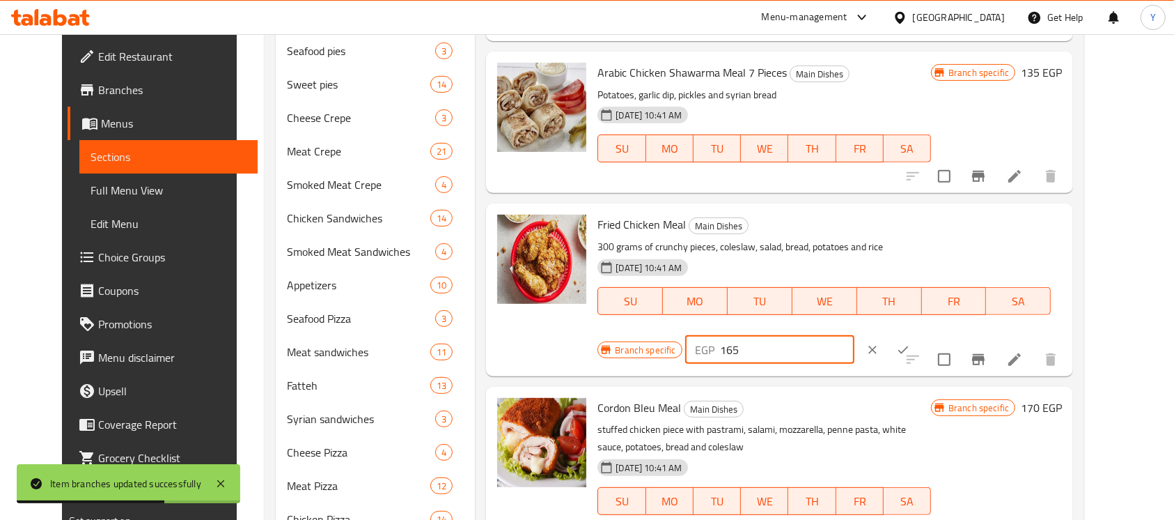
drag, startPoint x: 962, startPoint y: 194, endPoint x: 852, endPoint y: 200, distance: 109.5
click at [852, 334] on div "Branch specific EGP 165 ​" at bounding box center [768, 349] width 341 height 31
type input "180"
drag, startPoint x: 1082, startPoint y: 192, endPoint x: 1070, endPoint y: 260, distance: 69.2
click at [910, 343] on icon "ok" at bounding box center [903, 350] width 14 height 14
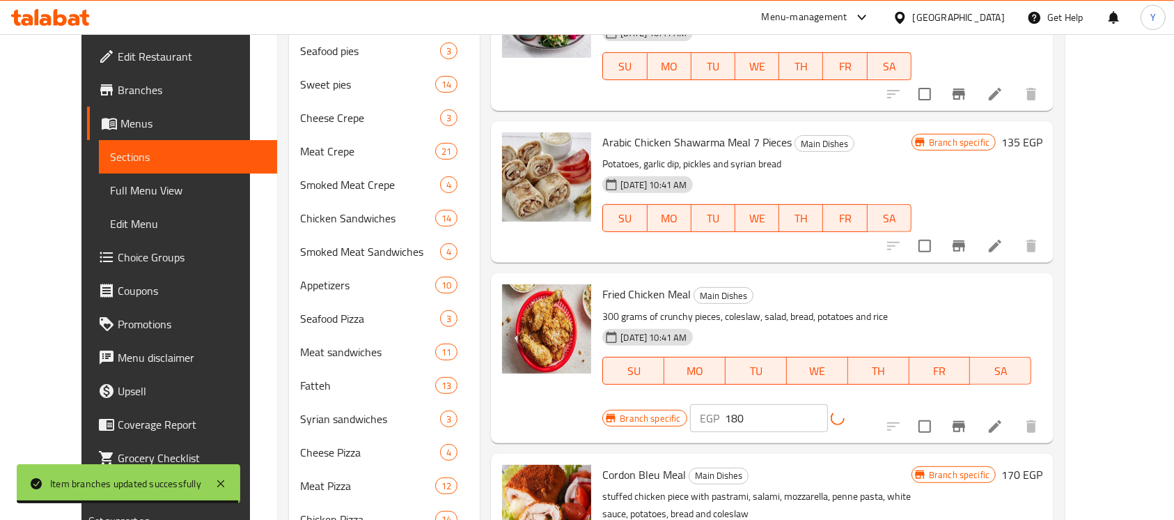
click at [1019, 311] on div "Menu items Add Sort Manage items Mix Grill Meal Main Dishes Bbq chicken, specia…" at bounding box center [767, 145] width 574 height 1059
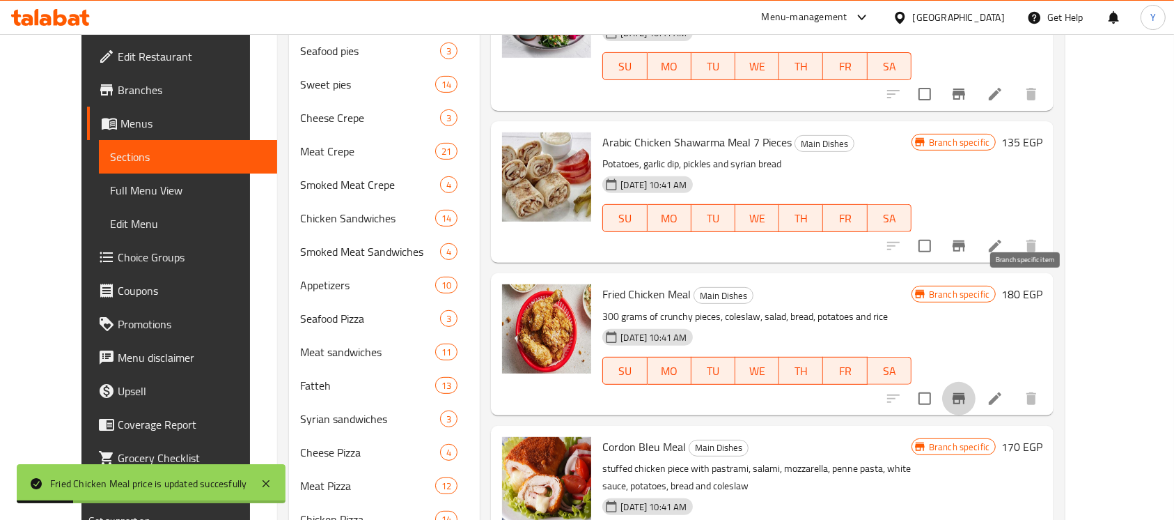
click at [976, 382] on button "Branch-specific-item" at bounding box center [958, 398] width 33 height 33
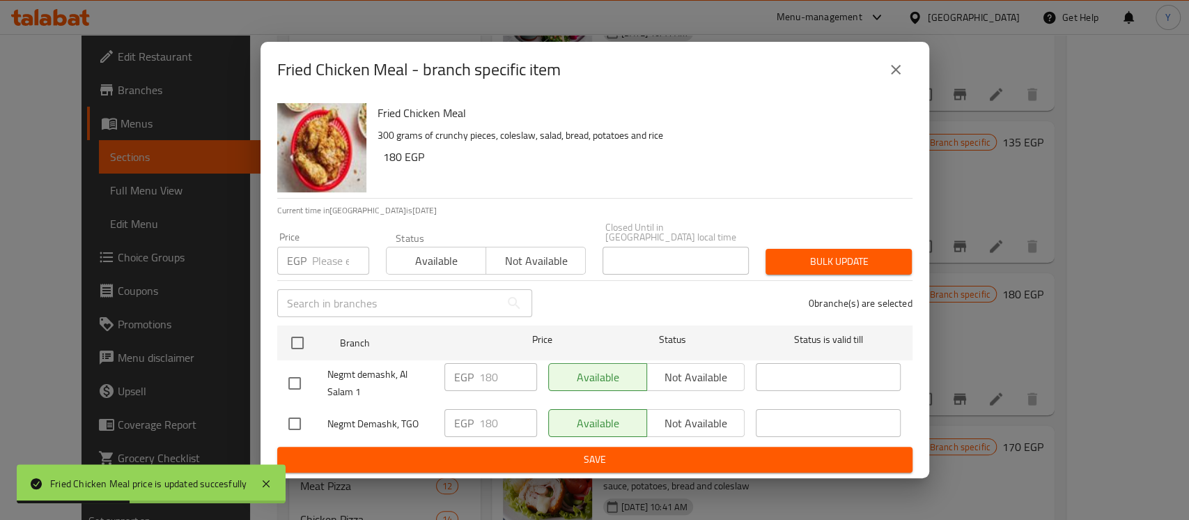
drag, startPoint x: 301, startPoint y: 338, endPoint x: 317, endPoint y: 307, distance: 35.2
click at [301, 338] on input "checkbox" at bounding box center [297, 342] width 29 height 29
checkbox input "true"
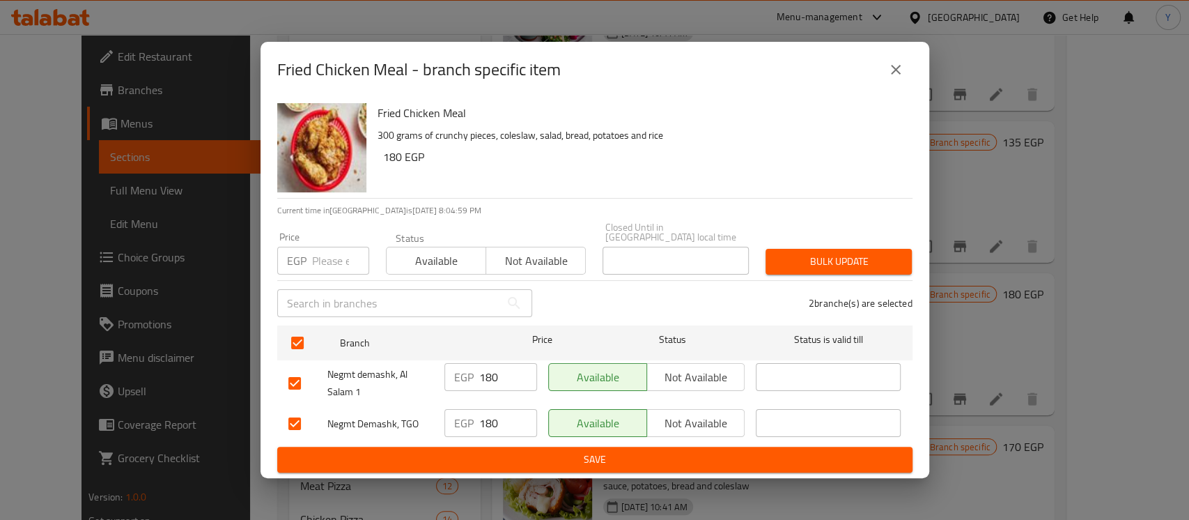
click at [901, 77] on icon "close" at bounding box center [895, 69] width 17 height 17
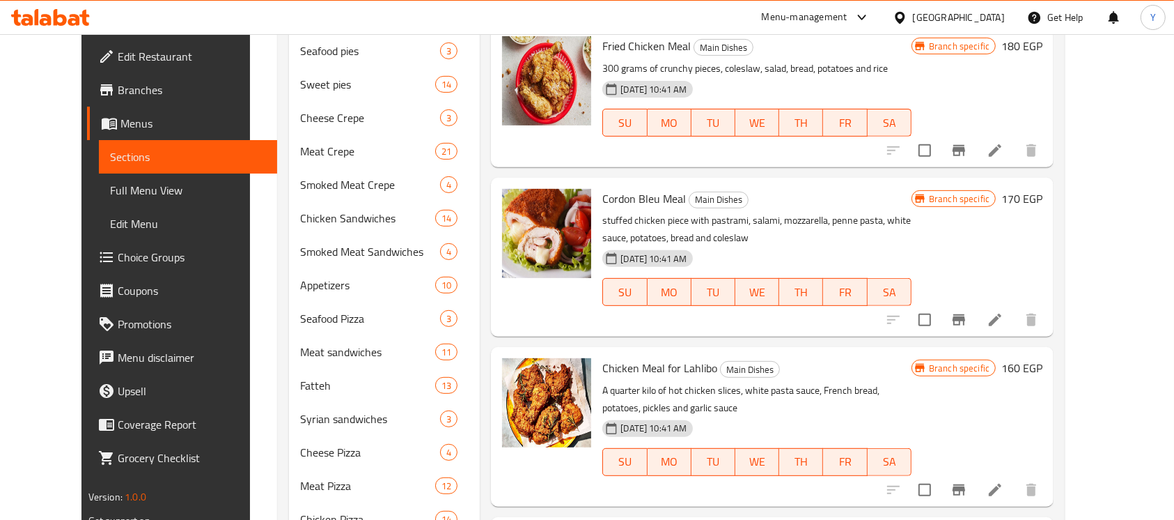
scroll to position [1596, 0]
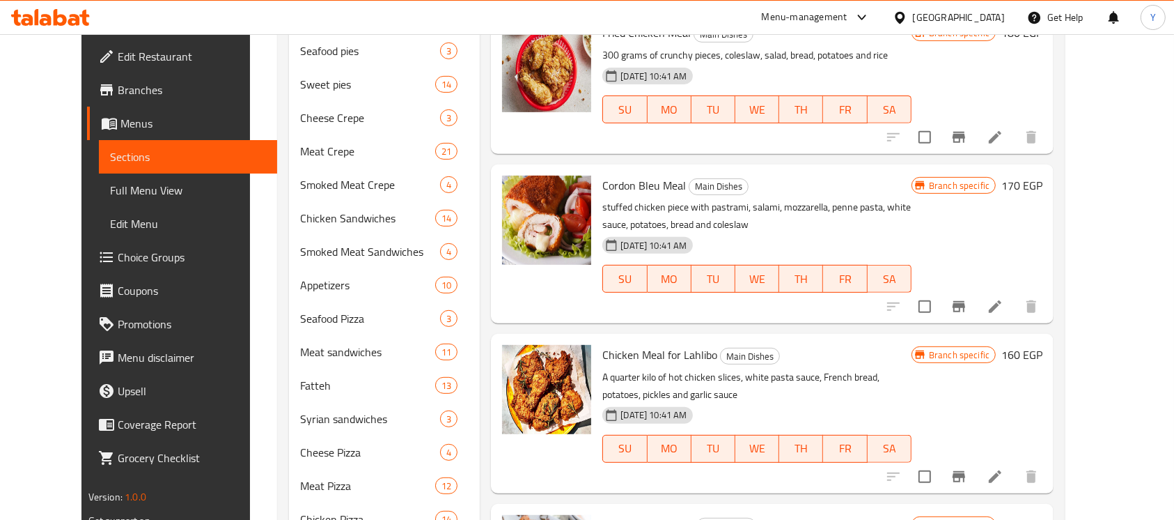
click at [1043, 176] on h6 "170 EGP" at bounding box center [1021, 186] width 41 height 20
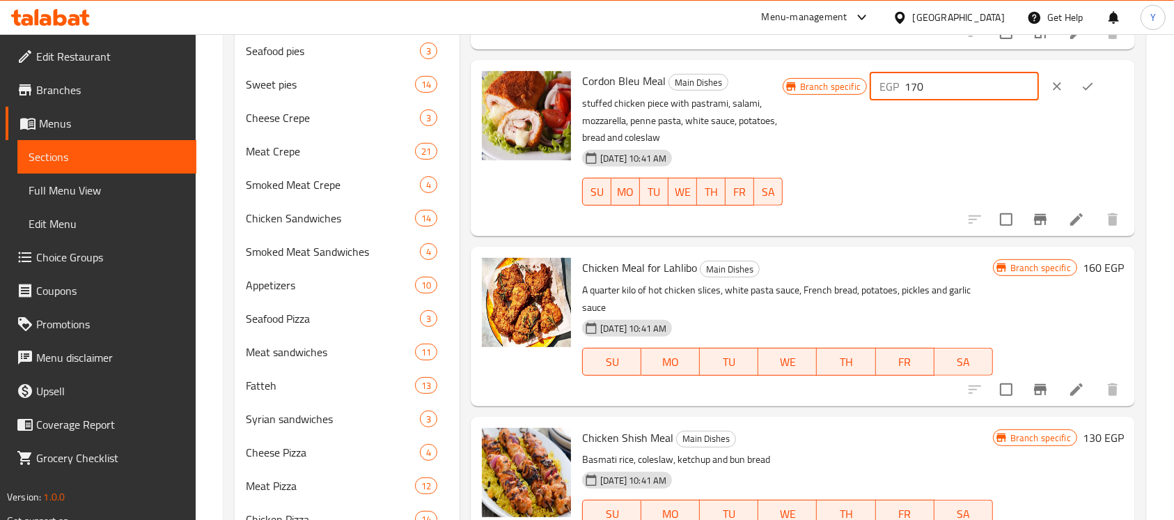
drag, startPoint x: 928, startPoint y: 88, endPoint x: 953, endPoint y: 88, distance: 25.8
click at [953, 88] on input "170" at bounding box center [972, 86] width 134 height 28
type input "195"
drag, startPoint x: 1079, startPoint y: 88, endPoint x: 1057, endPoint y: 155, distance: 69.8
click at [1081, 88] on icon "ok" at bounding box center [1088, 86] width 14 height 14
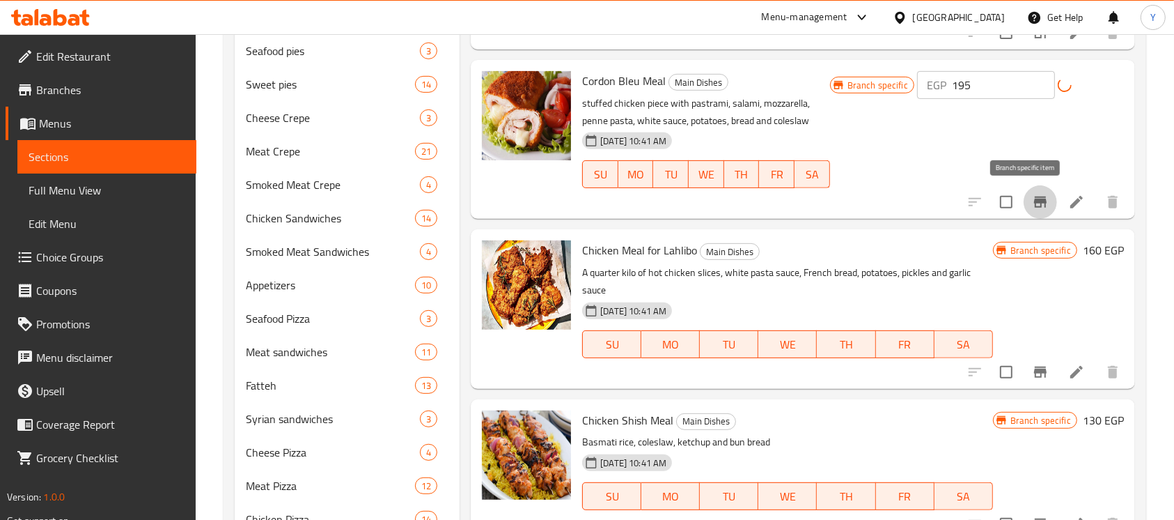
click at [1027, 189] on button "Branch-specific-item" at bounding box center [1040, 201] width 33 height 33
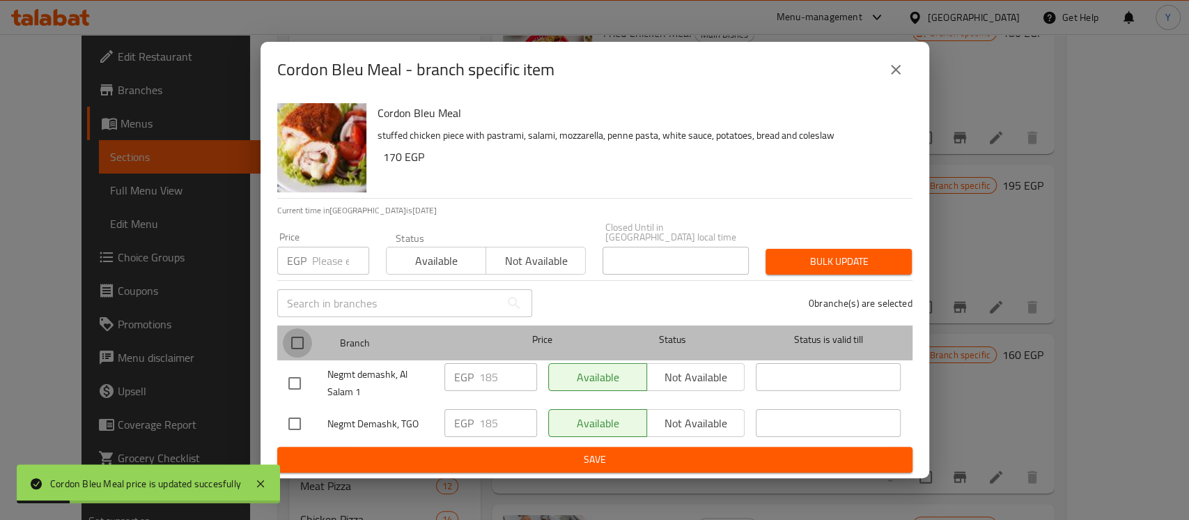
click at [303, 332] on input "checkbox" at bounding box center [297, 342] width 29 height 29
checkbox input "true"
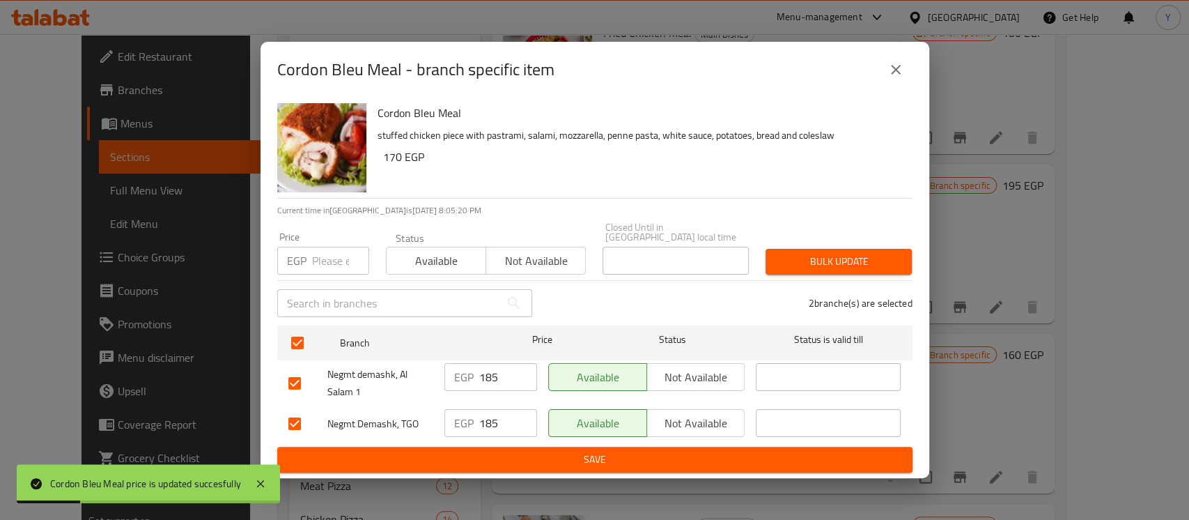
click at [321, 250] on input "number" at bounding box center [340, 261] width 57 height 28
type input "195"
click at [818, 267] on button "Bulk update" at bounding box center [838, 262] width 146 height 26
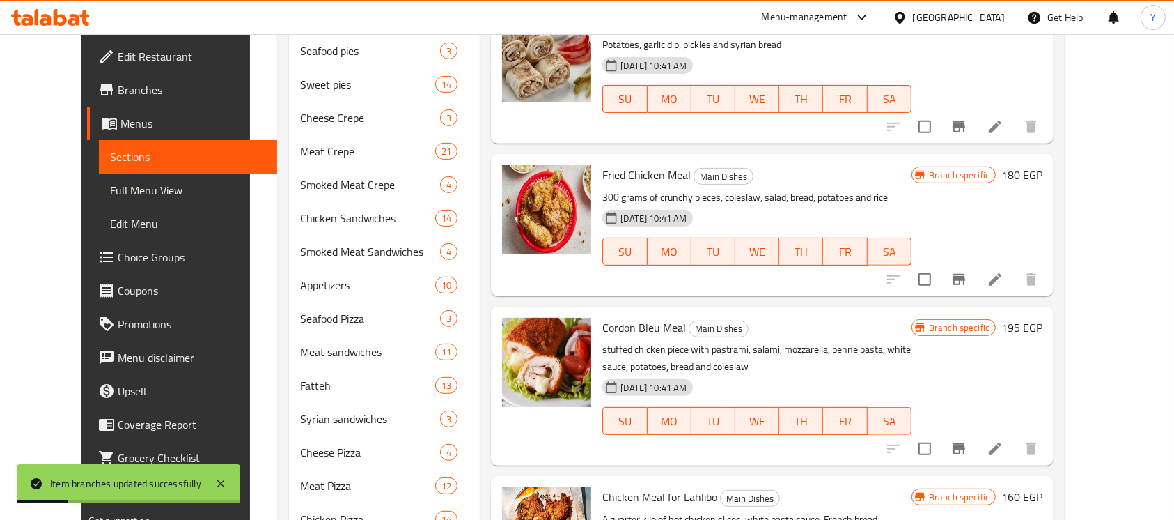
scroll to position [1452, 0]
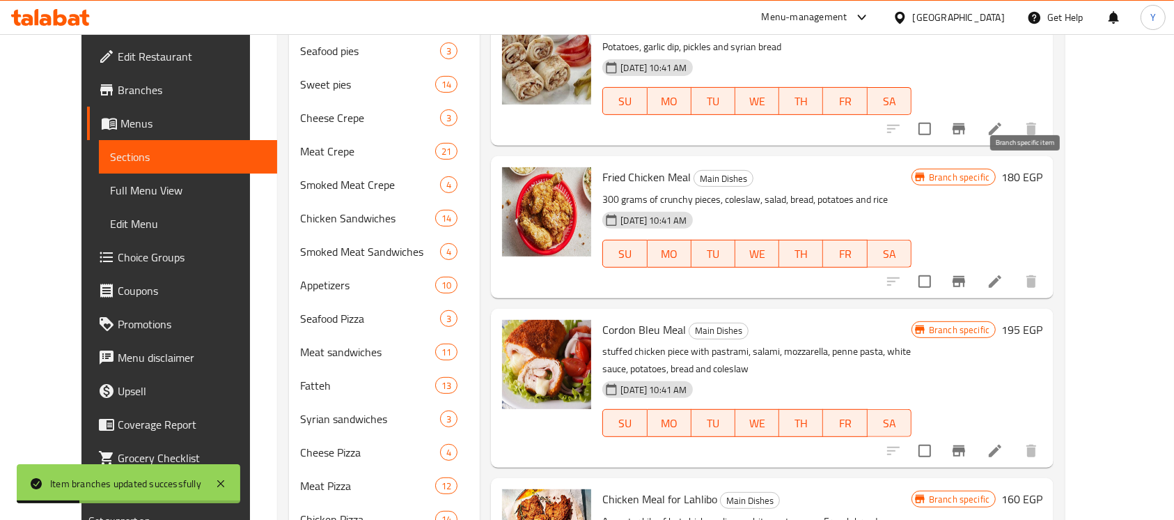
click at [967, 273] on icon "Branch-specific-item" at bounding box center [959, 281] width 17 height 17
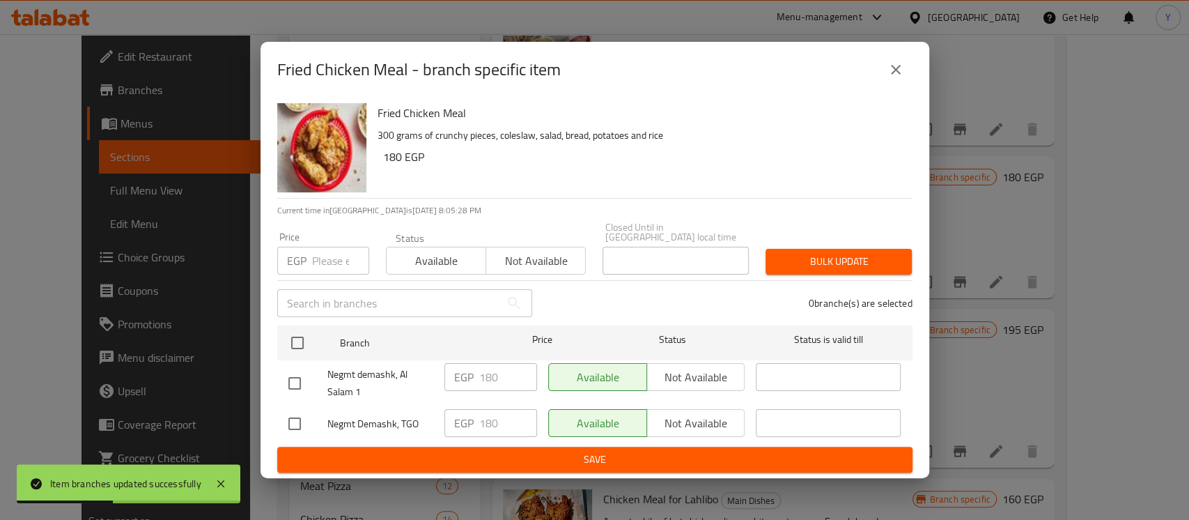
click at [889, 62] on button "close" at bounding box center [895, 69] width 33 height 33
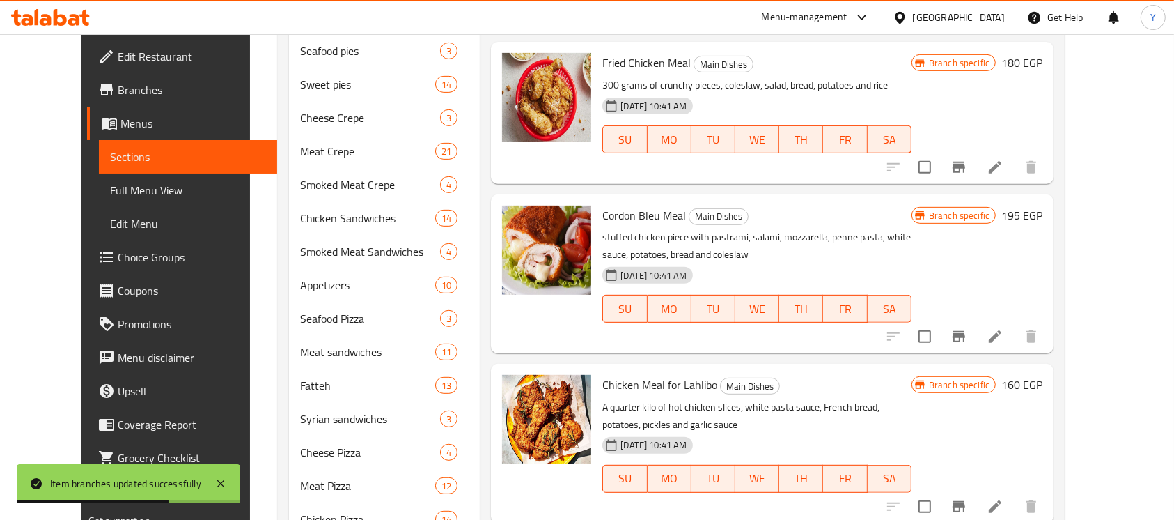
scroll to position [1574, 0]
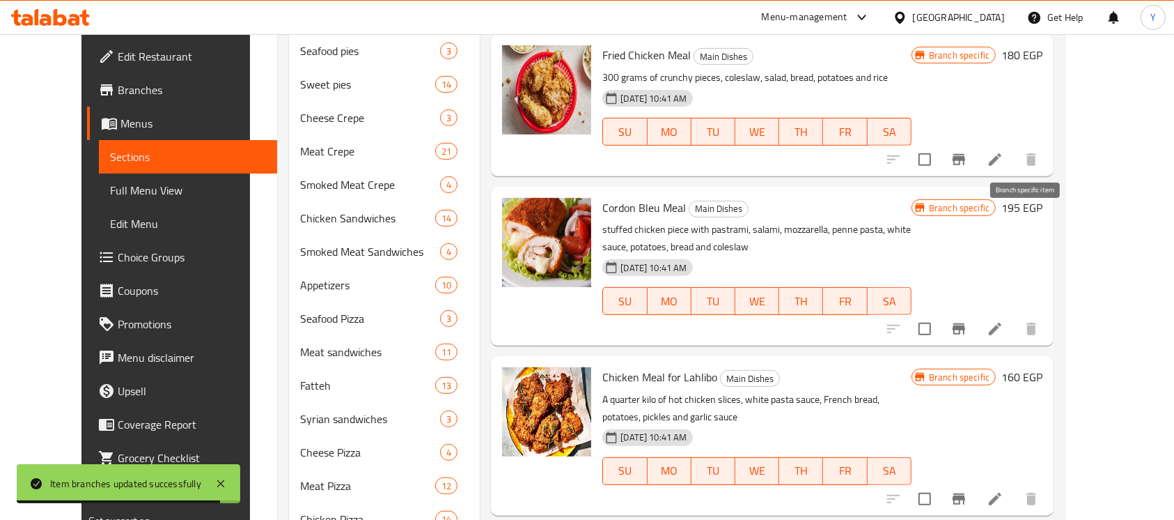
click at [967, 320] on icon "Branch-specific-item" at bounding box center [959, 328] width 17 height 17
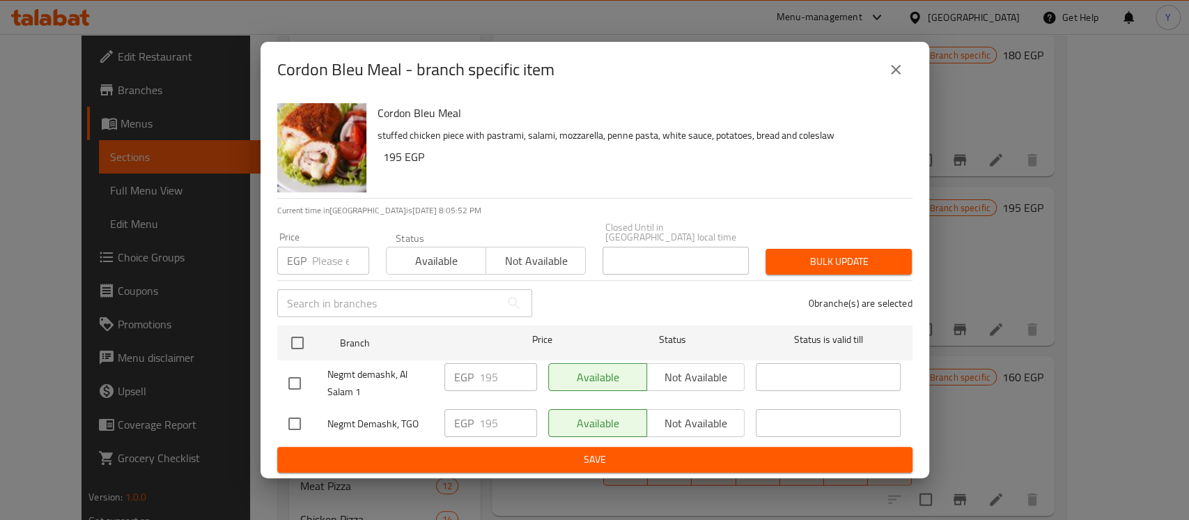
click at [903, 77] on button "close" at bounding box center [895, 69] width 33 height 33
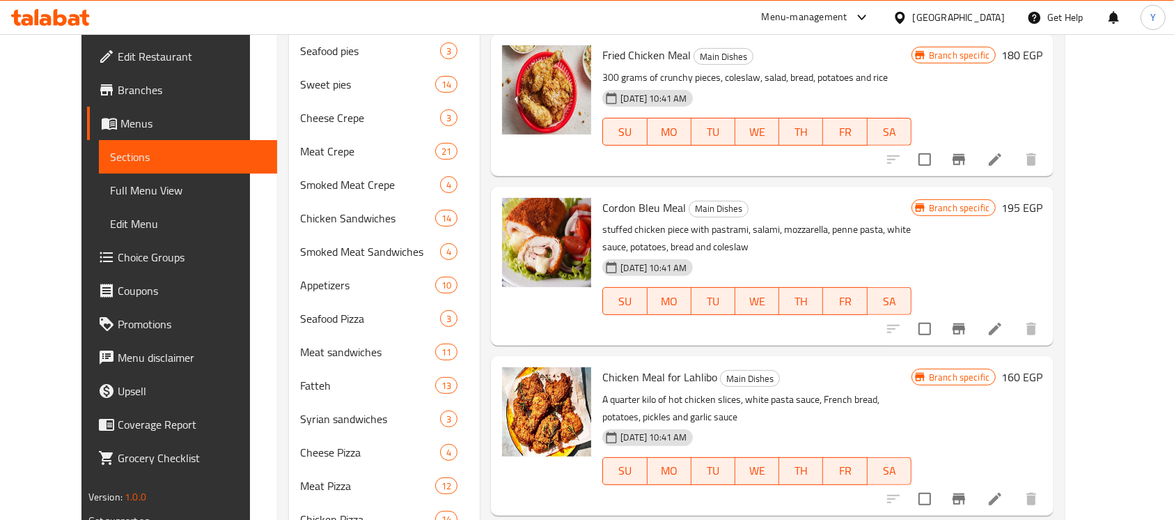
click at [1043, 367] on h6 "160 EGP" at bounding box center [1021, 377] width 41 height 20
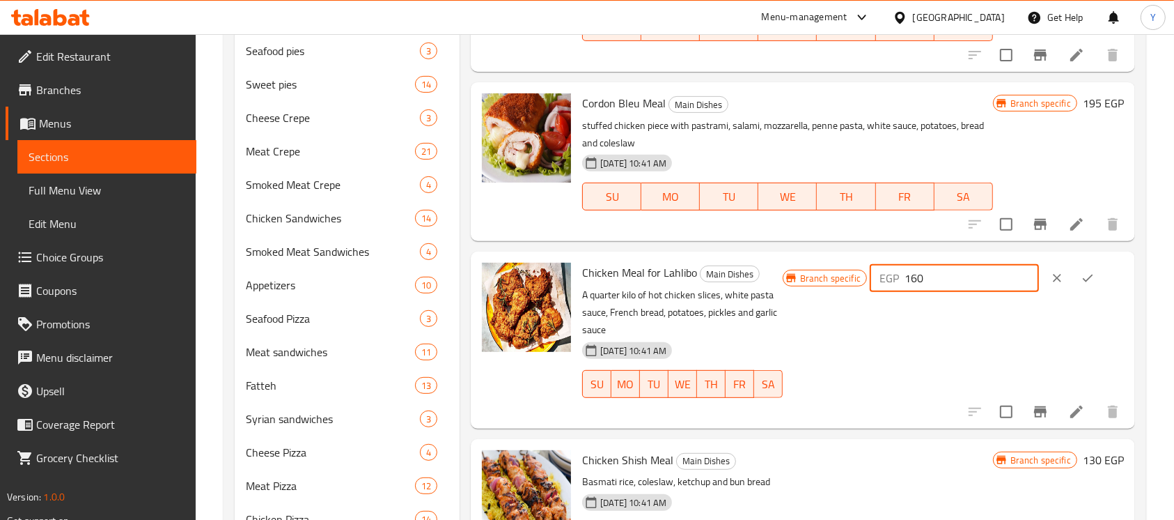
drag, startPoint x: 929, startPoint y: 281, endPoint x: 946, endPoint y: 281, distance: 17.4
click at [946, 281] on input "160" at bounding box center [972, 278] width 134 height 28
type input "195"
click at [1081, 279] on icon "ok" at bounding box center [1088, 278] width 14 height 14
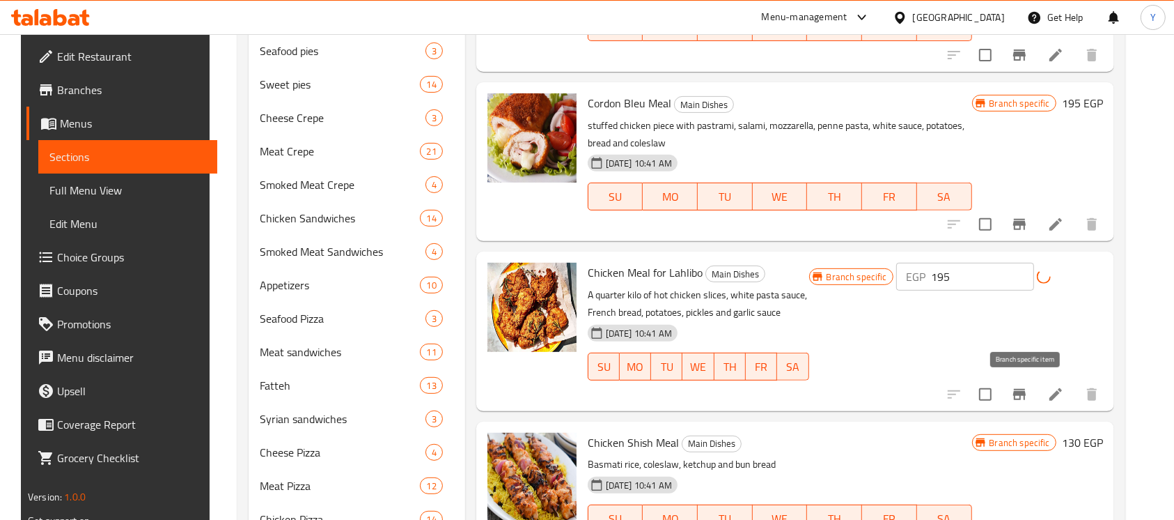
click at [1018, 382] on button "Branch-specific-item" at bounding box center [1019, 393] width 33 height 33
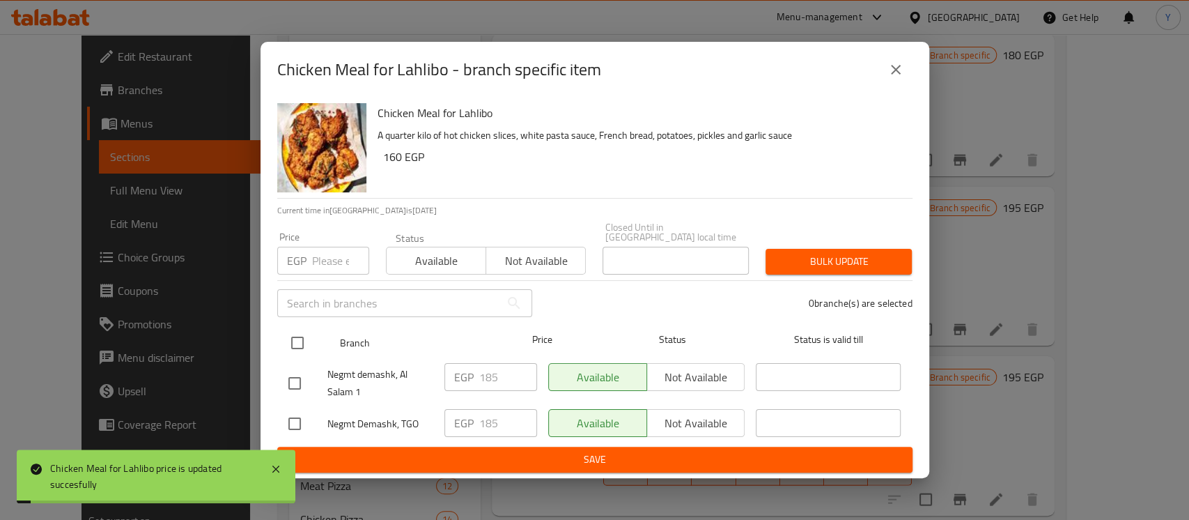
click at [291, 343] on input "checkbox" at bounding box center [297, 342] width 29 height 29
checkbox input "true"
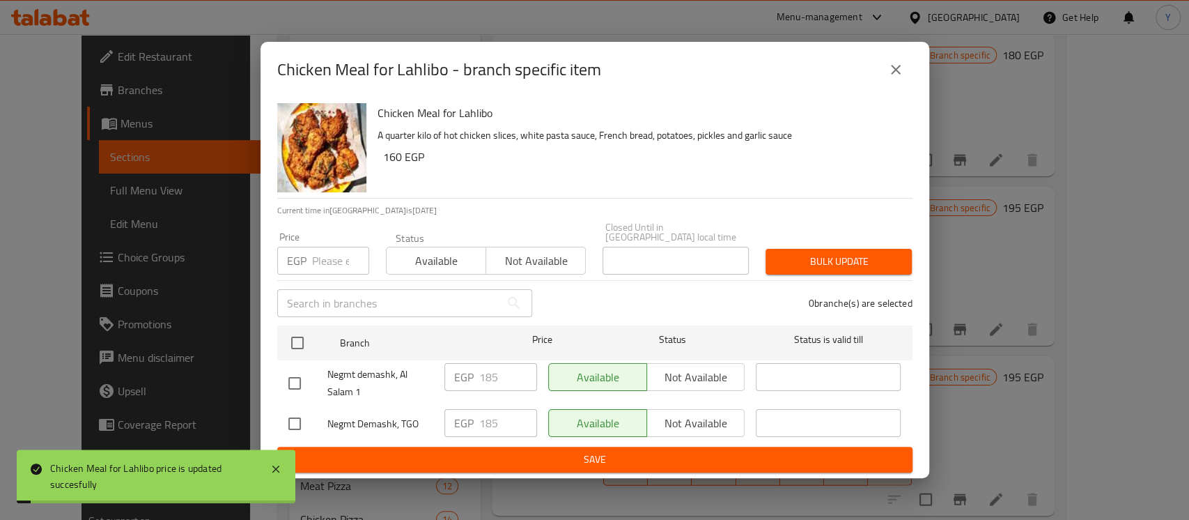
checkbox input "true"
click at [329, 247] on input "number" at bounding box center [340, 261] width 57 height 28
type input "195"
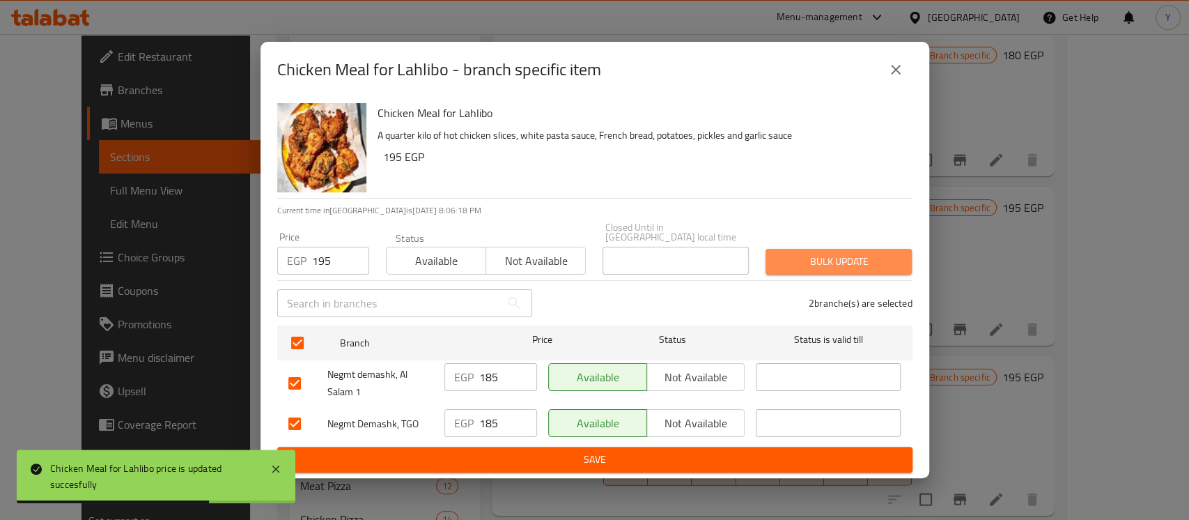
click at [802, 258] on span "Bulk update" at bounding box center [839, 261] width 124 height 17
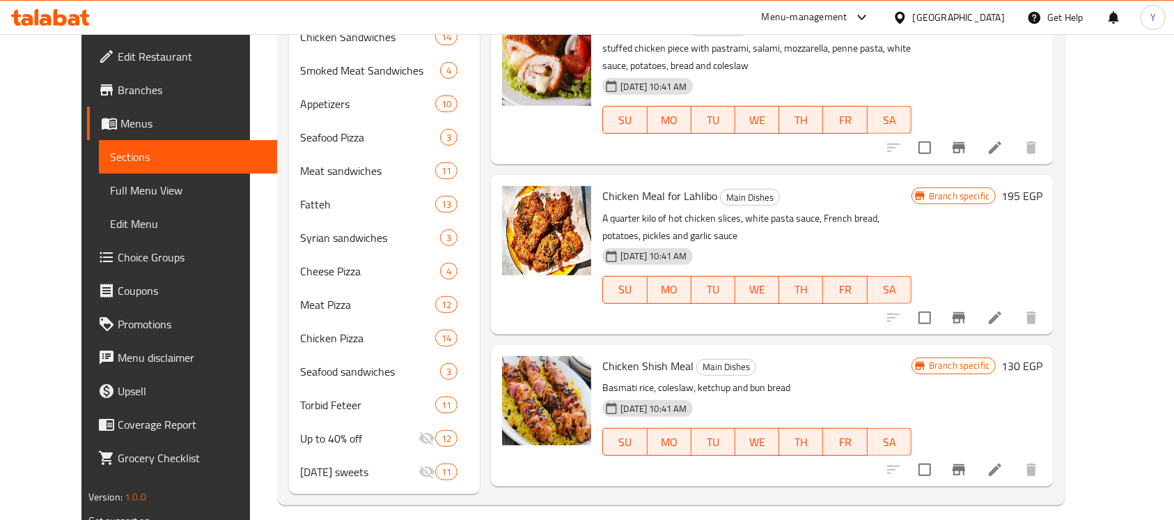
scroll to position [735, 0]
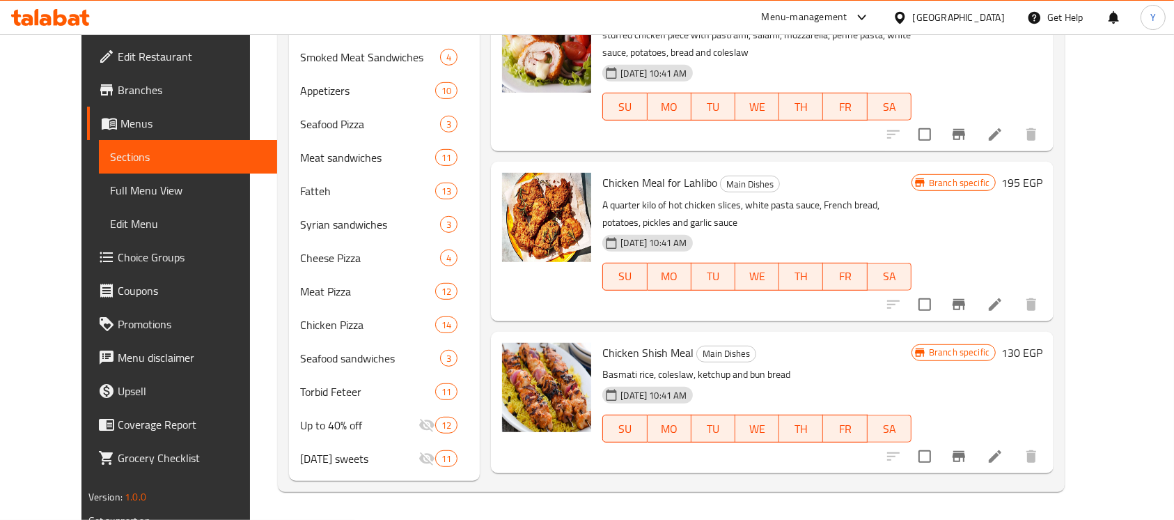
click at [1043, 343] on h6 "130 EGP" at bounding box center [1021, 353] width 41 height 20
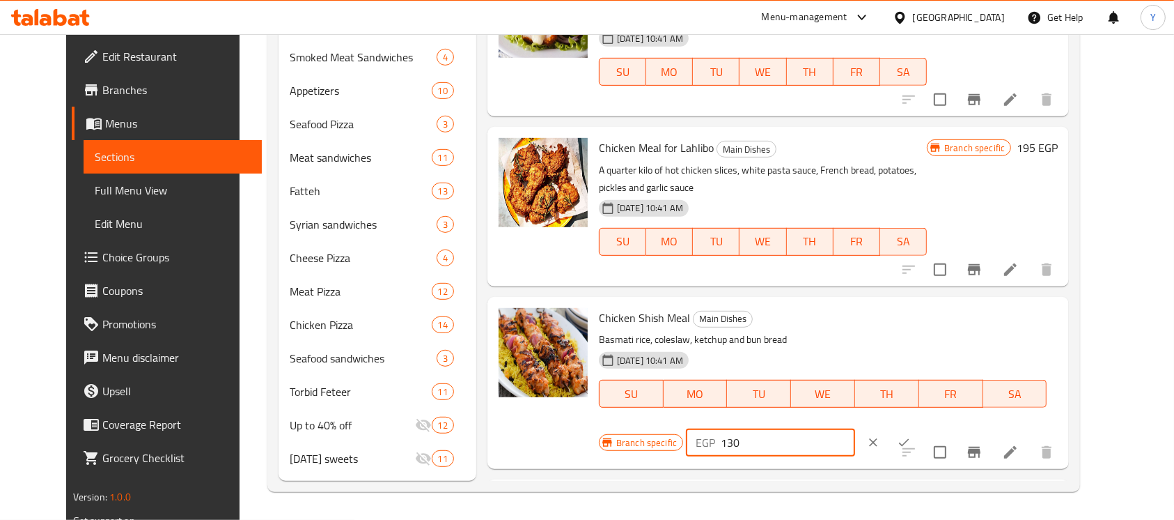
drag, startPoint x: 943, startPoint y: 261, endPoint x: 864, endPoint y: 266, distance: 78.8
click at [864, 427] on div "Branch specific EGP 130 ​" at bounding box center [769, 442] width 341 height 31
type input "185"
click at [910, 439] on icon "ok" at bounding box center [904, 443] width 10 height 8
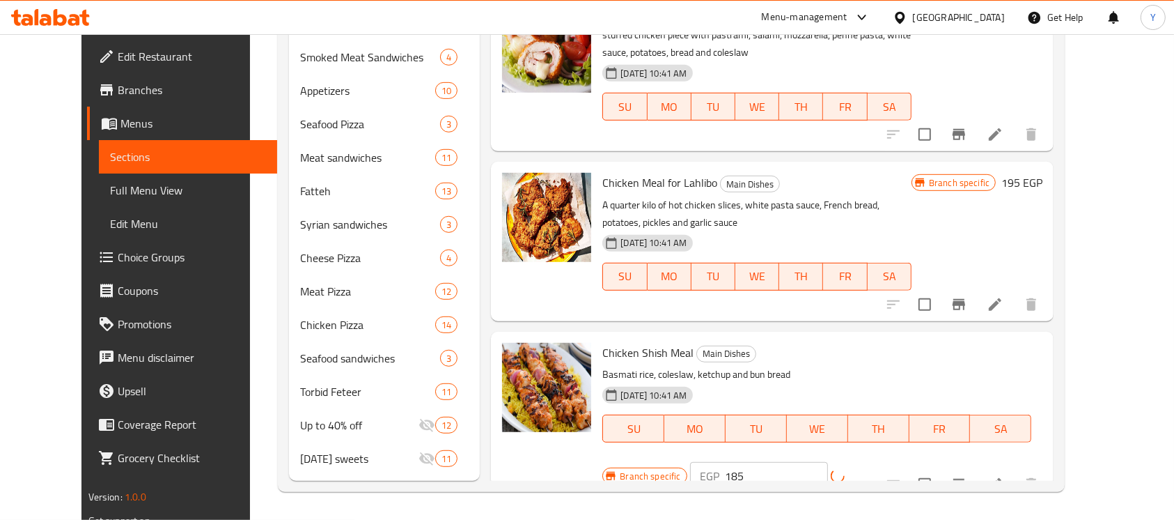
click at [967, 476] on icon "Branch-specific-item" at bounding box center [959, 484] width 17 height 17
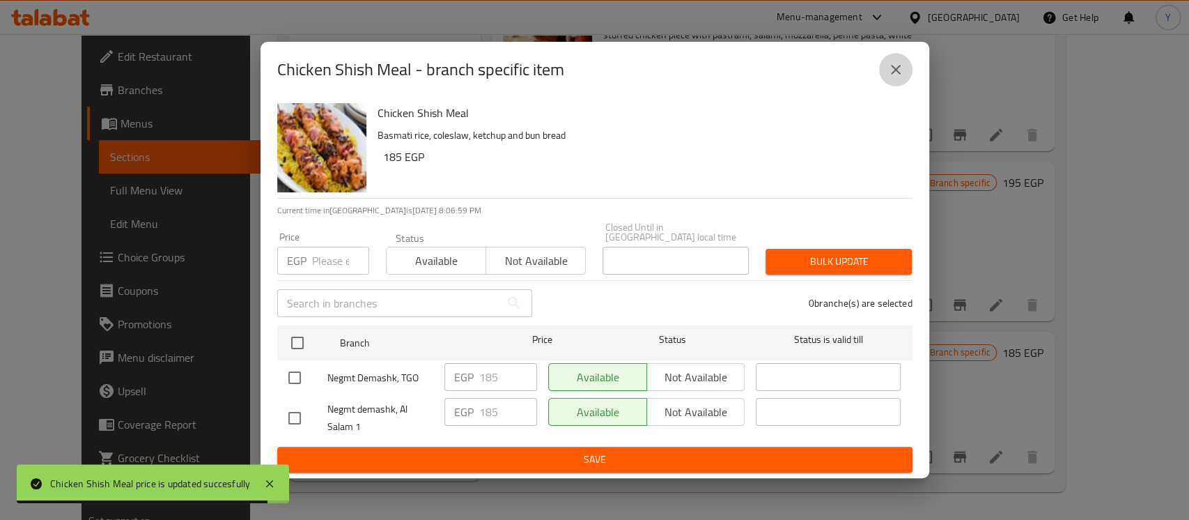
click at [880, 70] on button "close" at bounding box center [895, 69] width 33 height 33
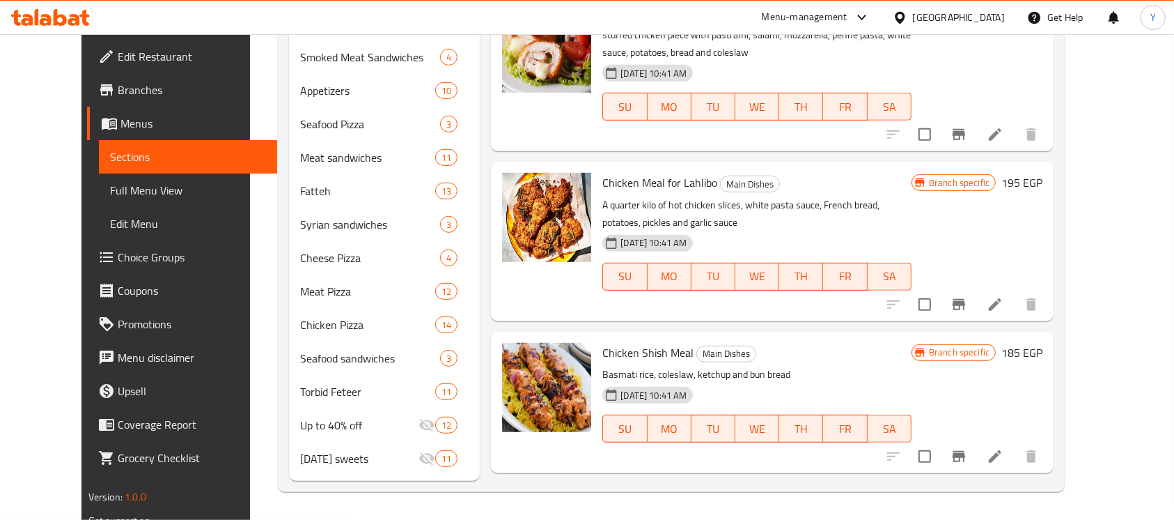
drag, startPoint x: 1120, startPoint y: 244, endPoint x: 1116, endPoint y: 337, distance: 92.7
click at [1054, 337] on div "Chicken Shish Meal Main Dishes Basmati rice, coleslaw, ketchup and bun bread 11…" at bounding box center [772, 402] width 563 height 141
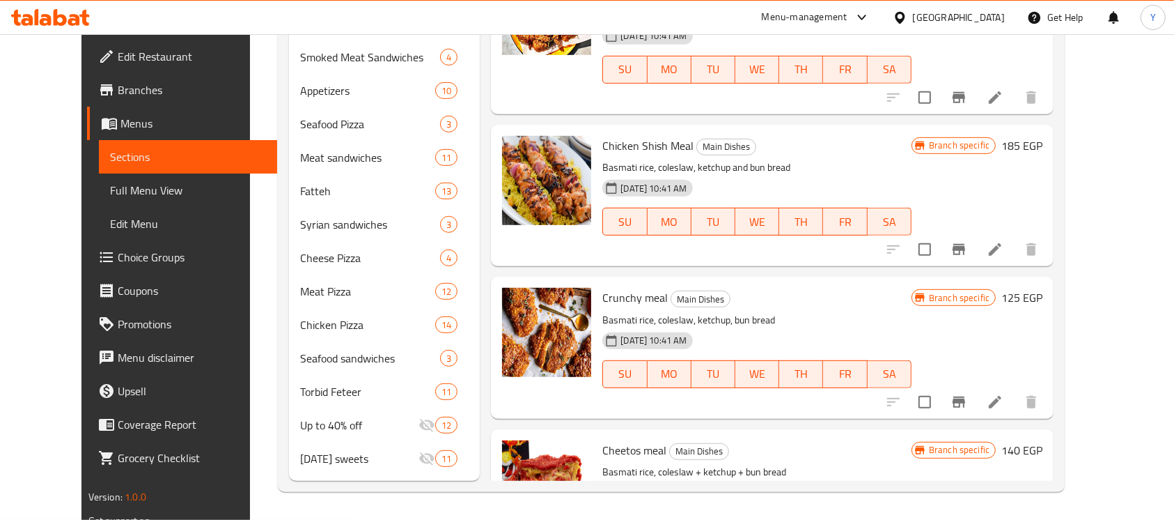
scroll to position [1783, 0]
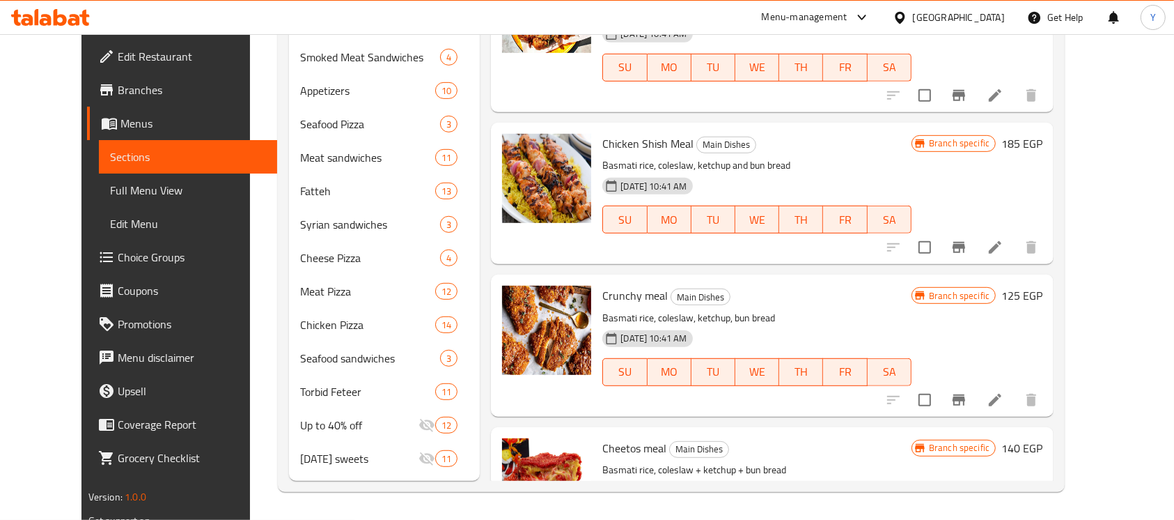
click at [1043, 286] on h6 "125 EGP" at bounding box center [1021, 296] width 41 height 20
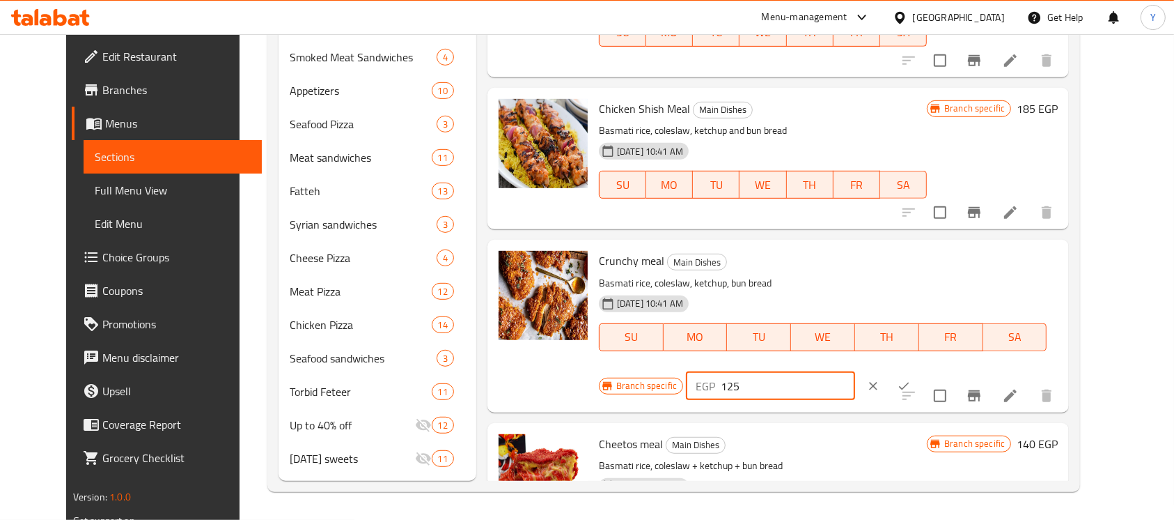
drag, startPoint x: 925, startPoint y: 200, endPoint x: 951, endPoint y: 200, distance: 25.8
click at [855, 372] on input "125" at bounding box center [788, 386] width 134 height 28
type input "175"
drag, startPoint x: 1090, startPoint y: 198, endPoint x: 1042, endPoint y: 257, distance: 75.7
click at [919, 371] on button "ok" at bounding box center [904, 386] width 31 height 31
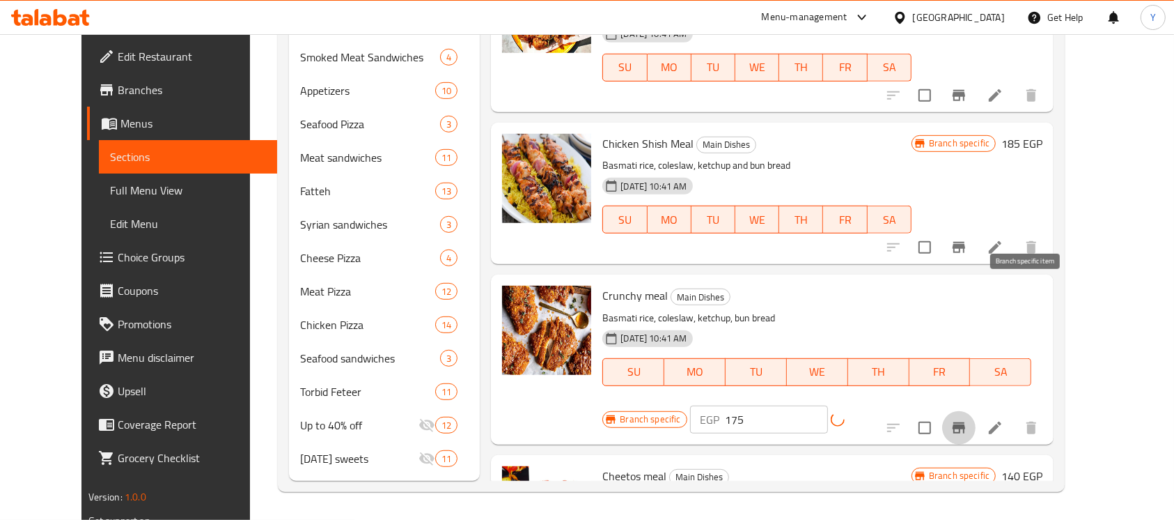
click at [967, 419] on icon "Branch-specific-item" at bounding box center [959, 427] width 17 height 17
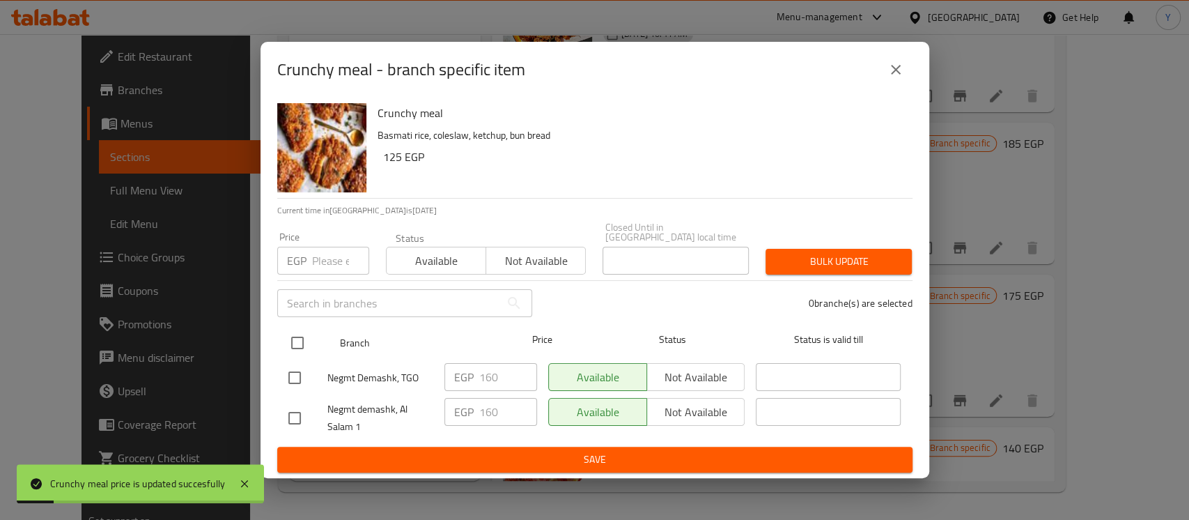
drag, startPoint x: 306, startPoint y: 332, endPoint x: 309, endPoint y: 322, distance: 10.4
click at [306, 333] on input "checkbox" at bounding box center [297, 342] width 29 height 29
checkbox input "true"
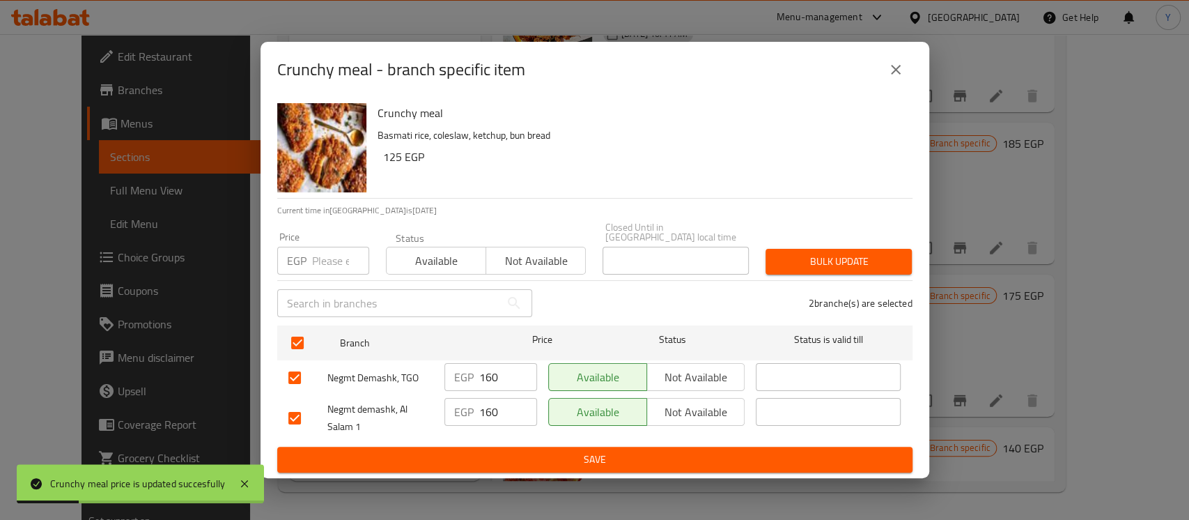
click at [327, 273] on div "Price EGP Price" at bounding box center [323, 253] width 109 height 59
click at [329, 260] on input "number" at bounding box center [340, 261] width 57 height 28
type input "175"
click at [813, 264] on span "Bulk update" at bounding box center [839, 261] width 124 height 17
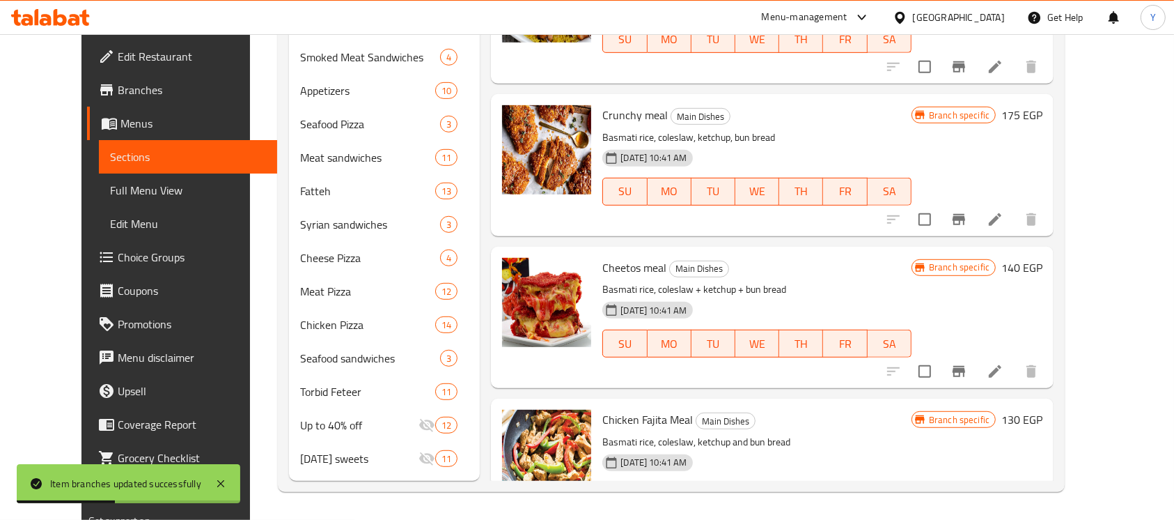
scroll to position [1978, 0]
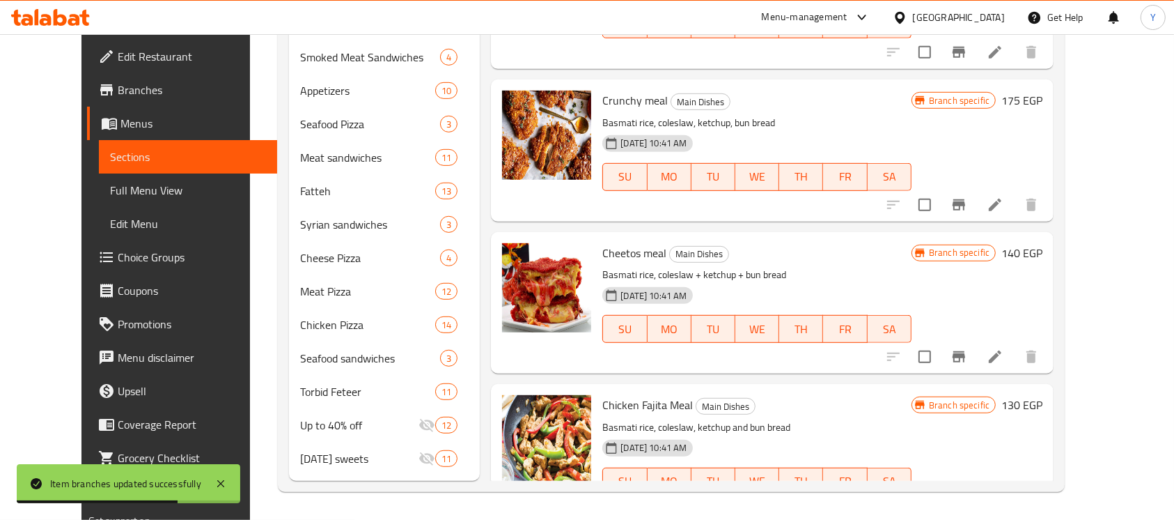
click at [1043, 243] on div "Branch specific 140 EGP" at bounding box center [977, 253] width 131 height 20
click at [1043, 243] on h6 "140 EGP" at bounding box center [1021, 253] width 41 height 20
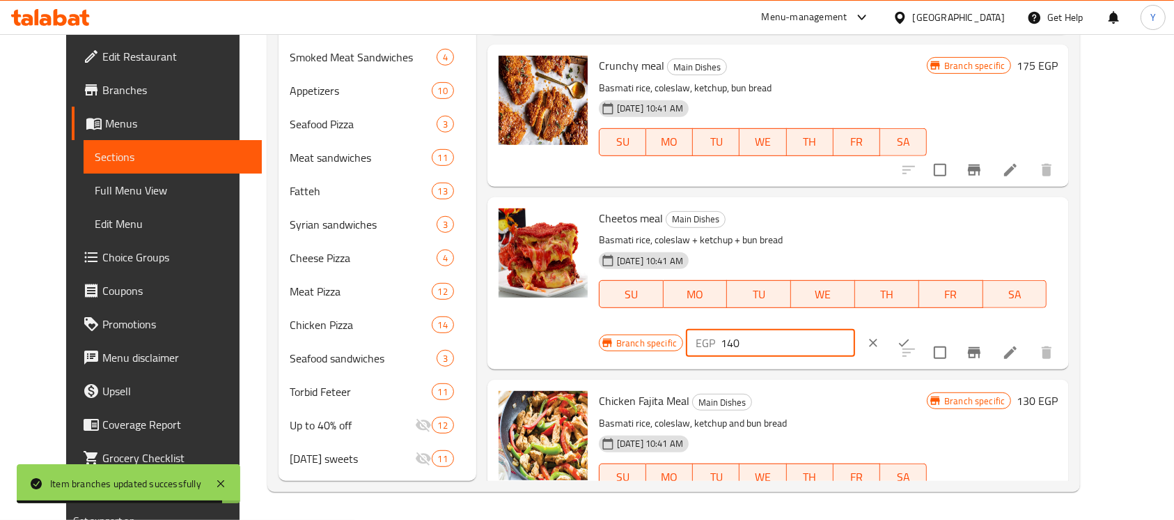
click at [855, 329] on input "140" at bounding box center [788, 343] width 134 height 28
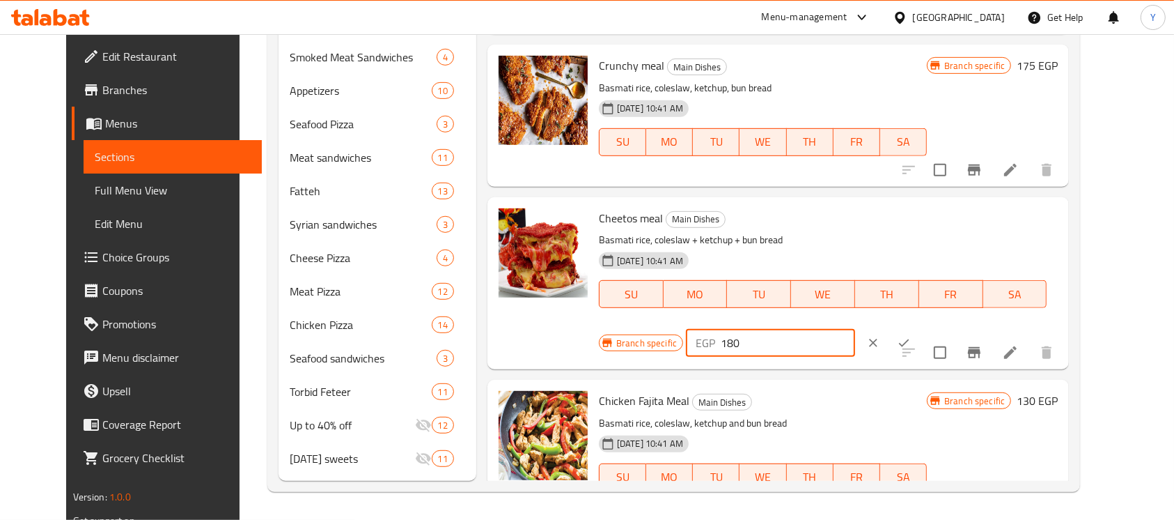
type input "180"
click at [911, 336] on icon "ok" at bounding box center [904, 343] width 14 height 14
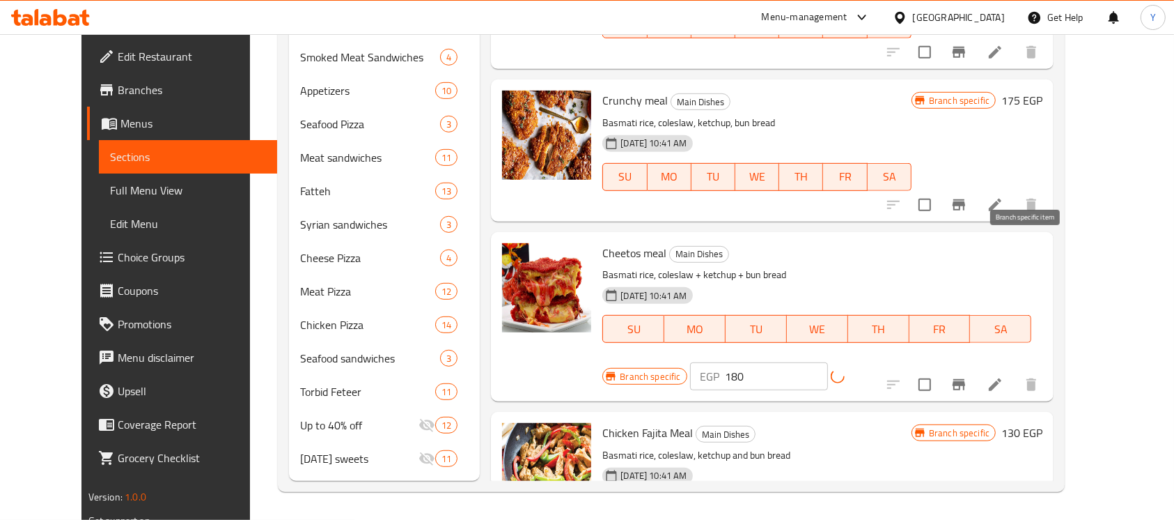
click at [967, 376] on icon "Branch-specific-item" at bounding box center [959, 384] width 17 height 17
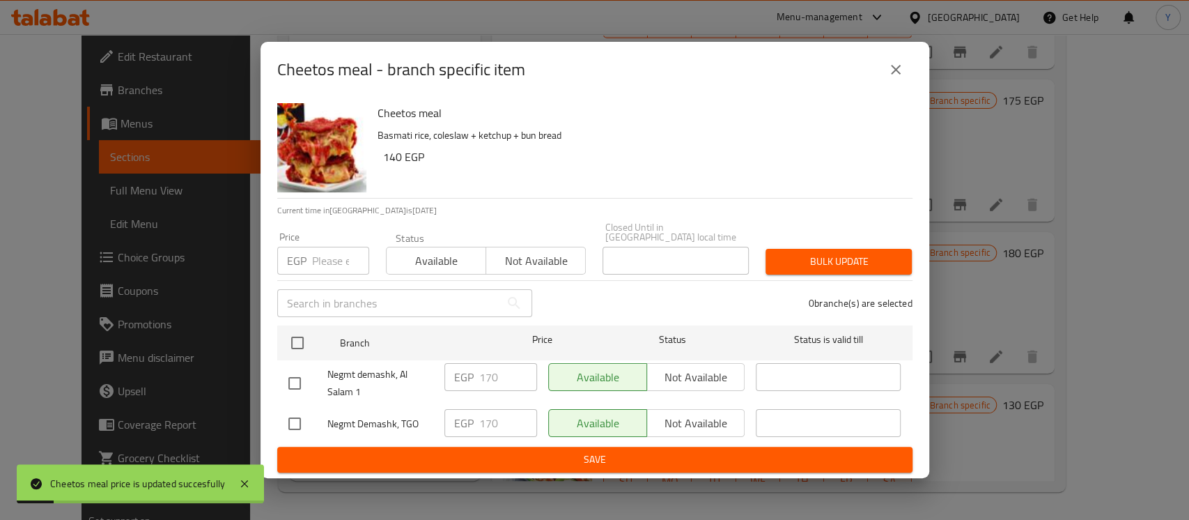
drag, startPoint x: 289, startPoint y: 332, endPoint x: 344, endPoint y: 261, distance: 89.9
click at [291, 332] on input "checkbox" at bounding box center [297, 342] width 29 height 29
checkbox input "true"
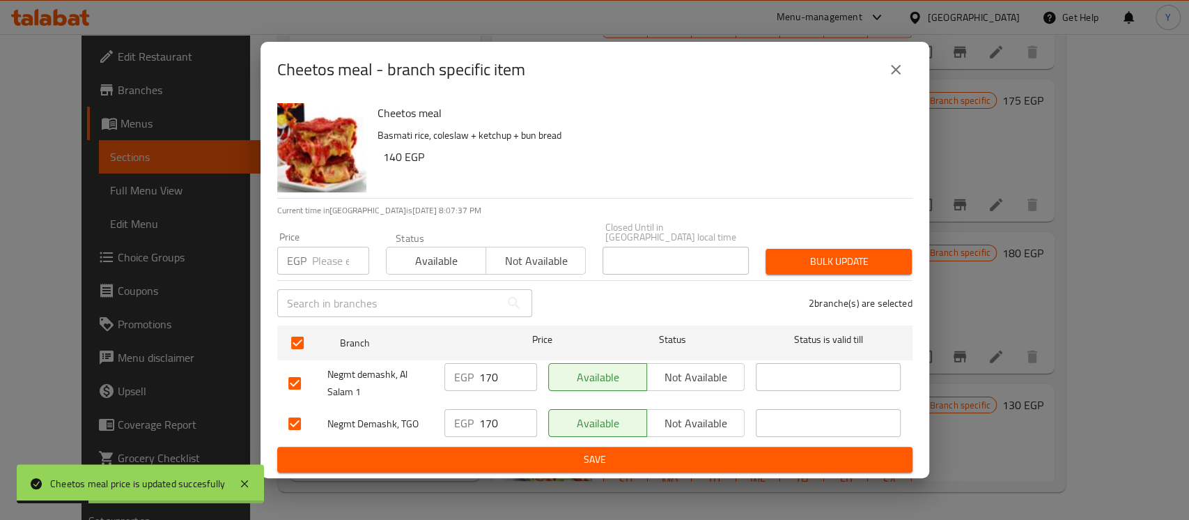
click at [334, 251] on input "number" at bounding box center [340, 261] width 57 height 28
type input "180"
click at [849, 253] on span "Bulk update" at bounding box center [839, 261] width 124 height 17
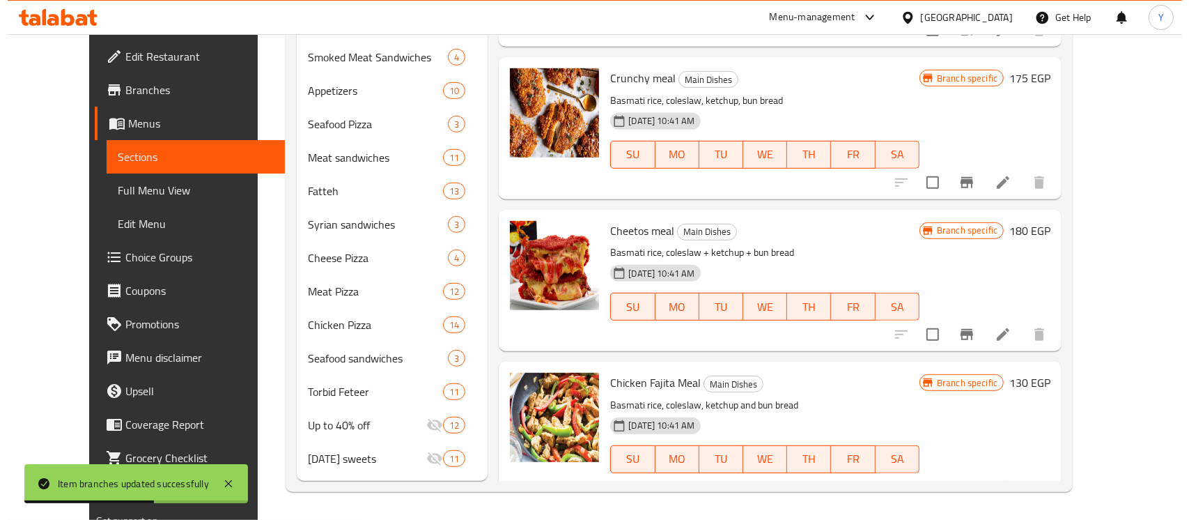
scroll to position [2071, 0]
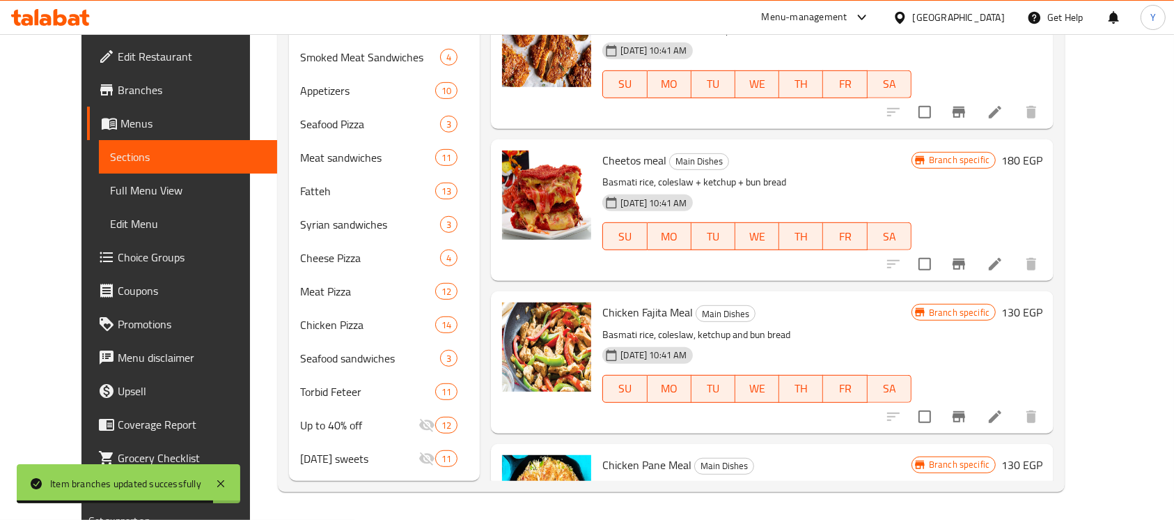
click at [1043, 302] on h6 "130 EGP" at bounding box center [1021, 312] width 41 height 20
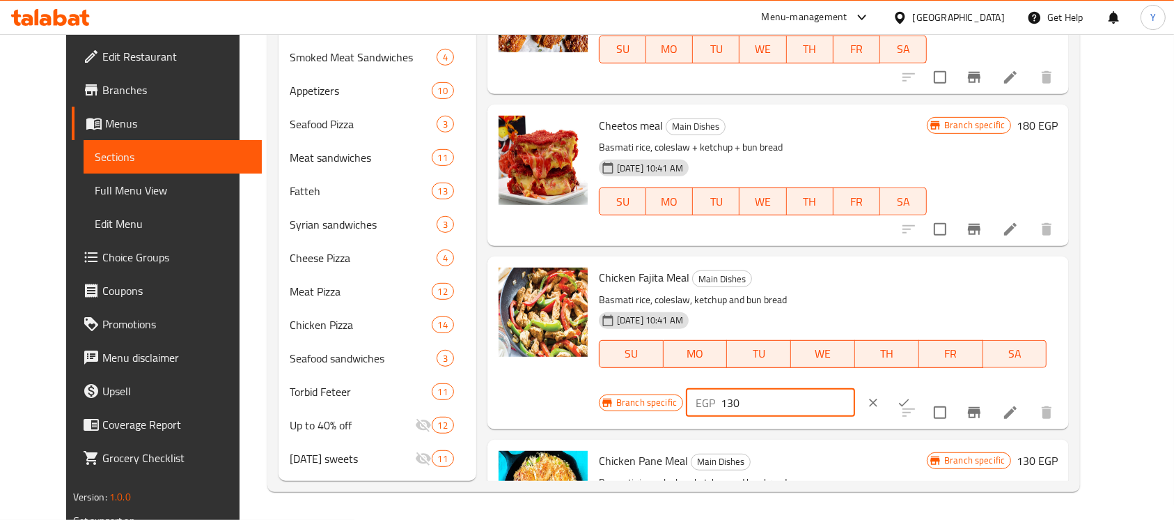
click at [855, 389] on input "130" at bounding box center [788, 403] width 134 height 28
type input "170"
click at [919, 387] on button "ok" at bounding box center [904, 402] width 31 height 31
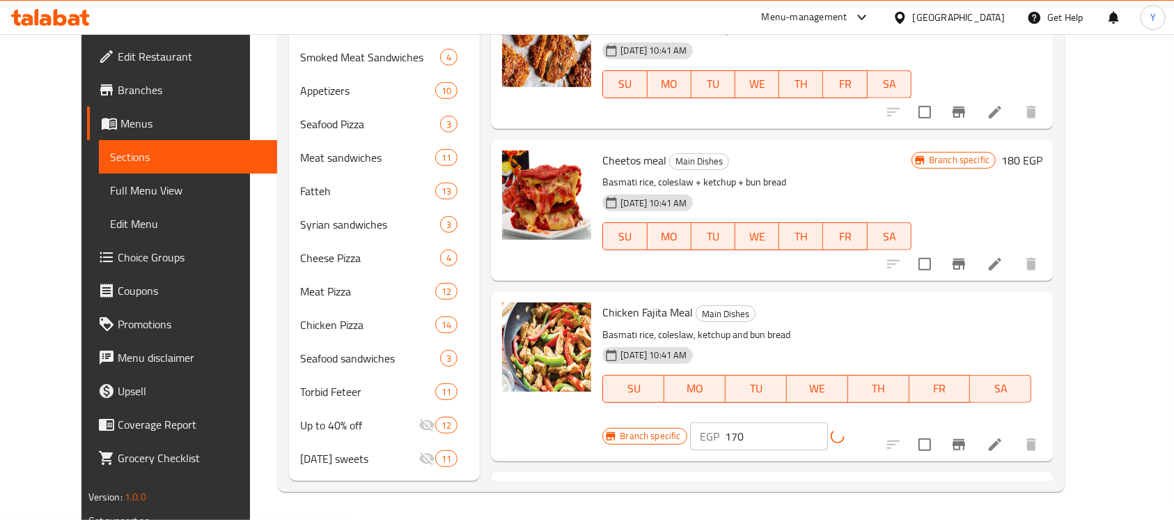
click at [965, 439] on icon "Branch-specific-item" at bounding box center [959, 444] width 13 height 11
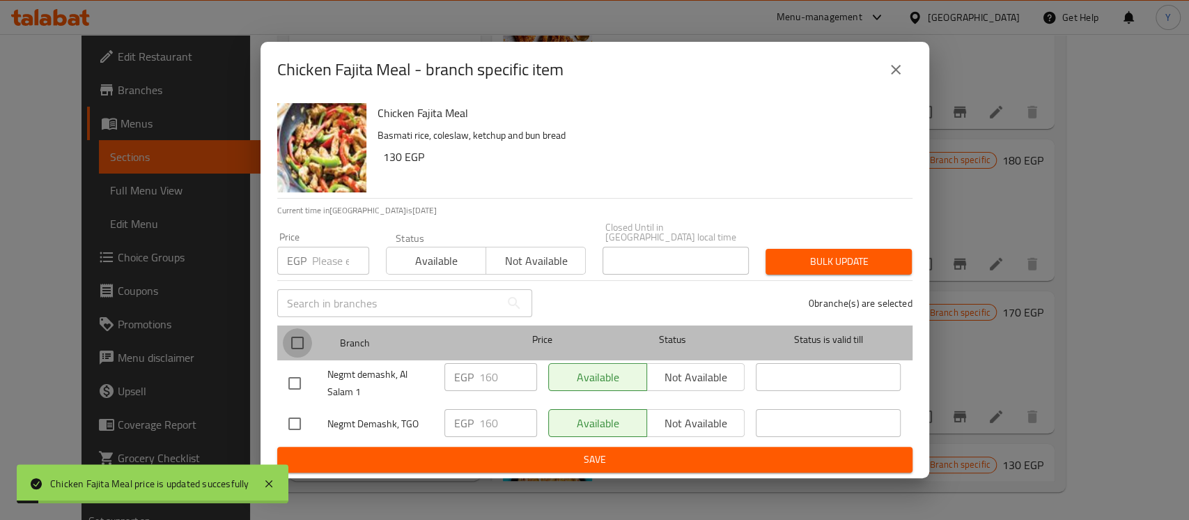
click at [304, 336] on input "checkbox" at bounding box center [297, 342] width 29 height 29
checkbox input "true"
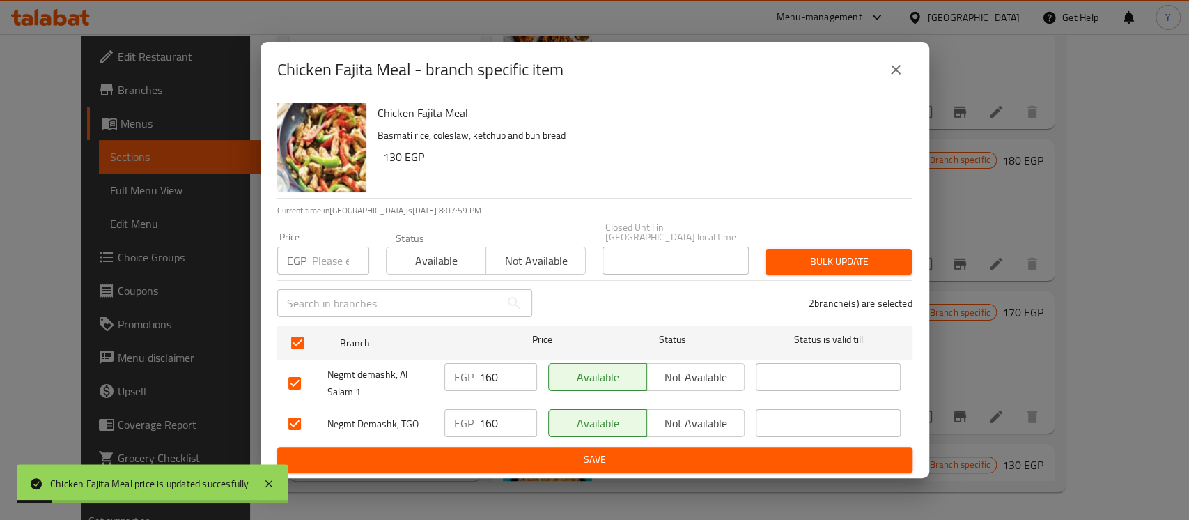
click at [320, 274] on div "Price EGP Price" at bounding box center [323, 253] width 109 height 59
click at [327, 259] on input "number" at bounding box center [340, 261] width 57 height 28
click at [851, 260] on span "Bulk update" at bounding box center [839, 261] width 124 height 17
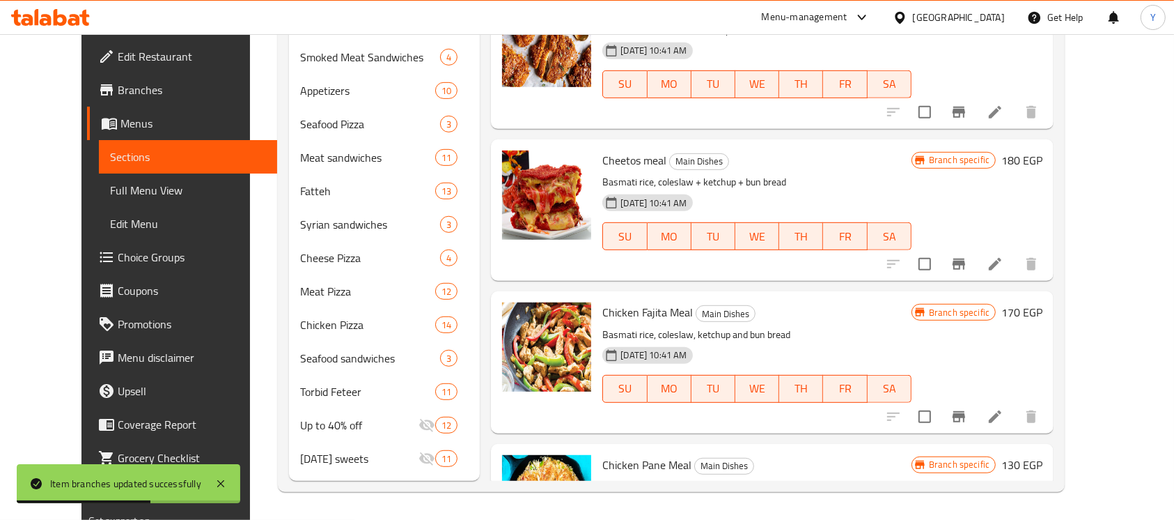
click at [1043, 455] on h6 "130 EGP" at bounding box center [1021, 465] width 41 height 20
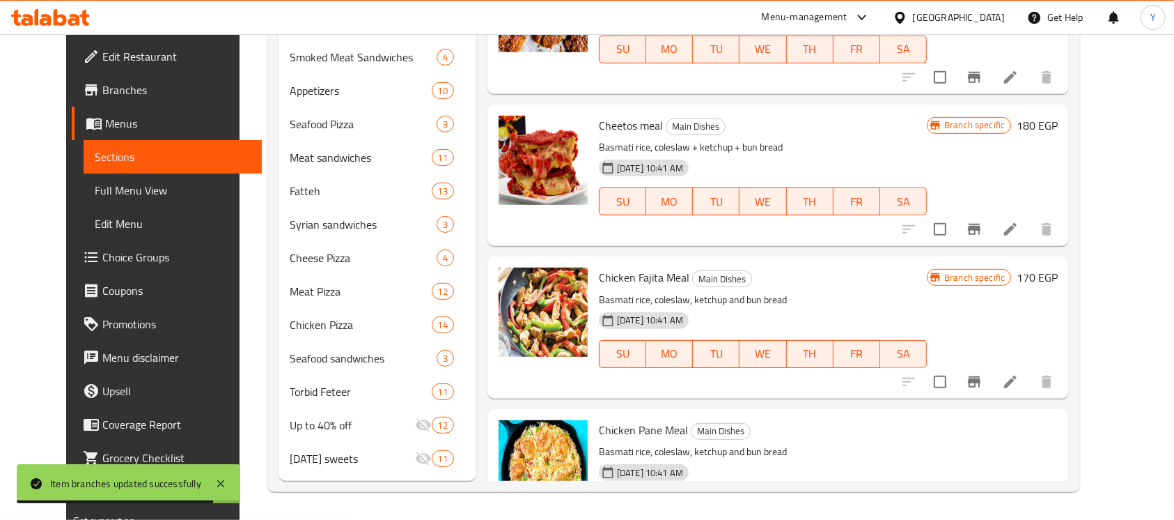
drag, startPoint x: 925, startPoint y: 363, endPoint x: 956, endPoint y: 357, distance: 31.8
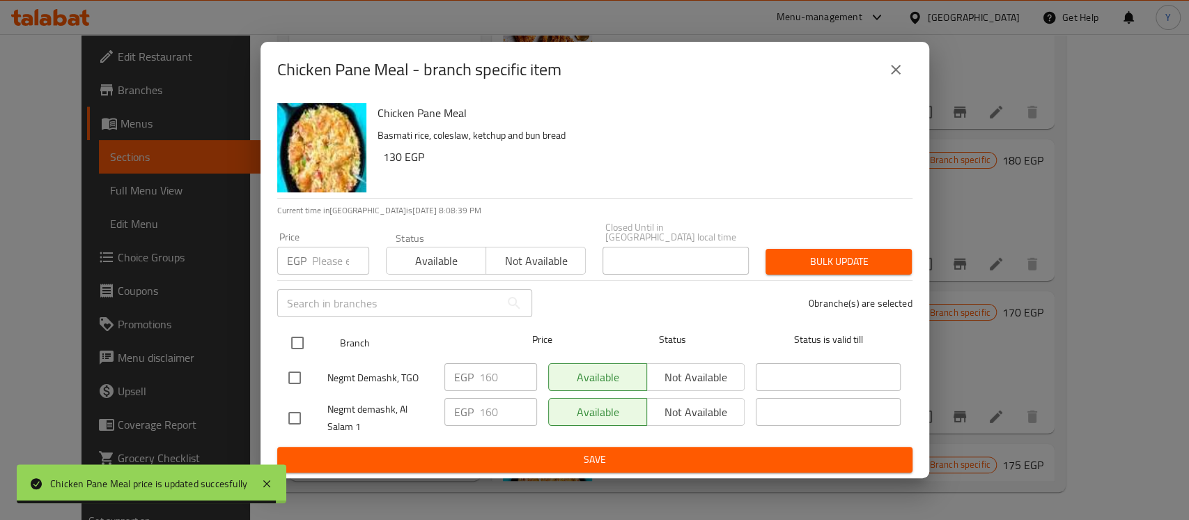
click at [296, 343] on input "checkbox" at bounding box center [297, 342] width 29 height 29
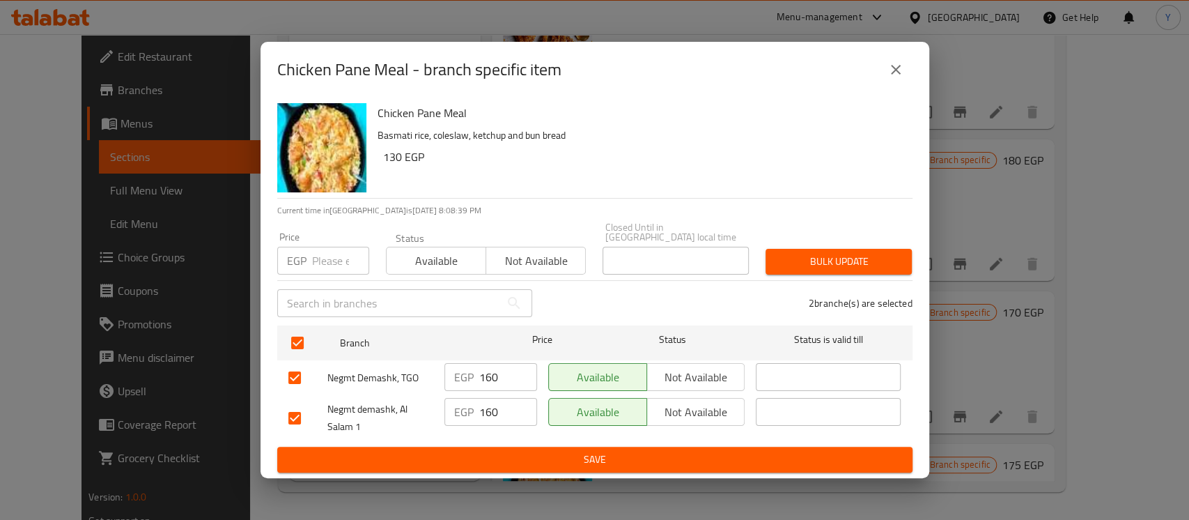
click at [323, 247] on input "number" at bounding box center [340, 261] width 57 height 28
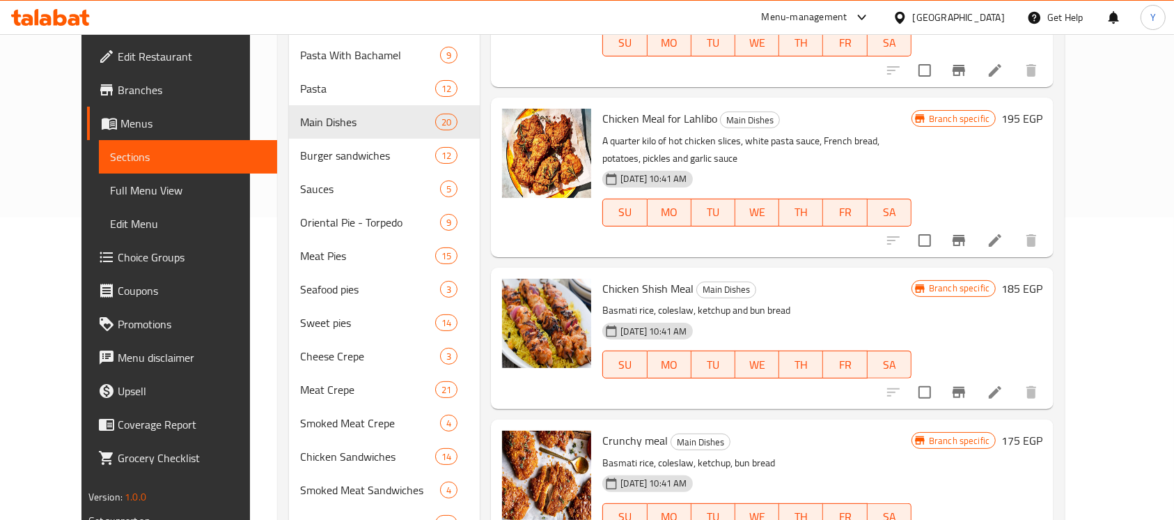
scroll to position [290, 0]
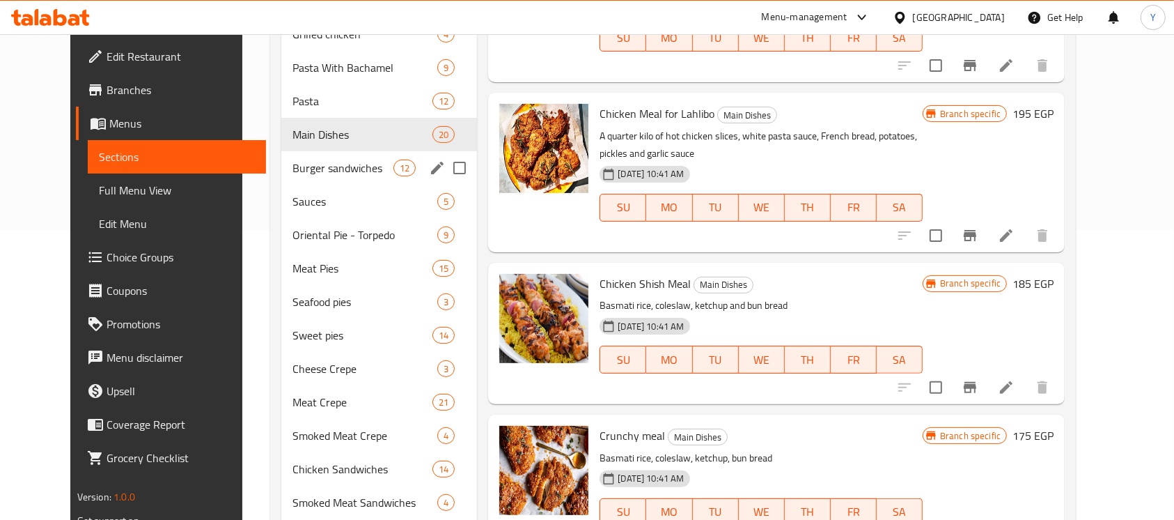
click at [357, 162] on span "Burger sandwiches" at bounding box center [343, 167] width 101 height 17
